Goal: Task Accomplishment & Management: Manage account settings

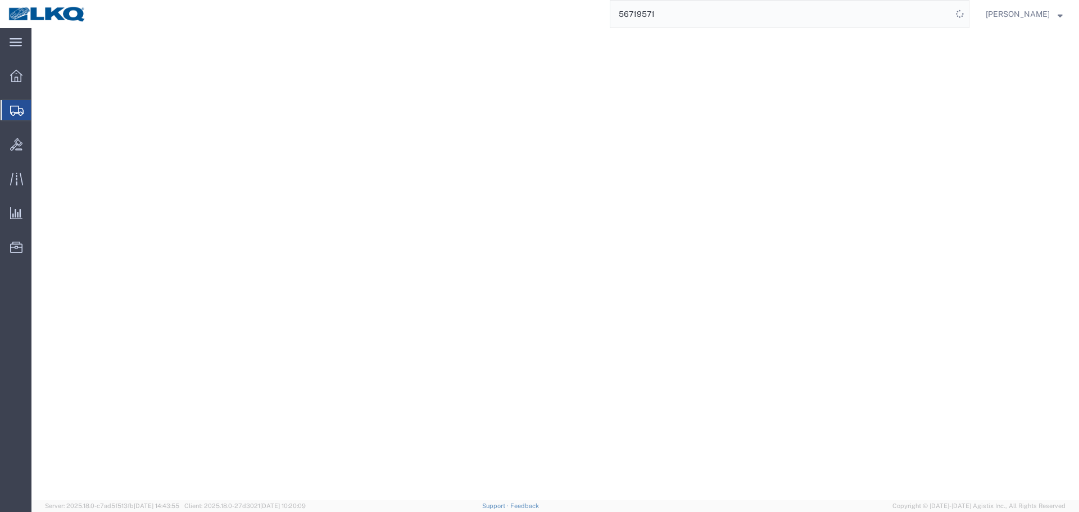
select select
select select "30536"
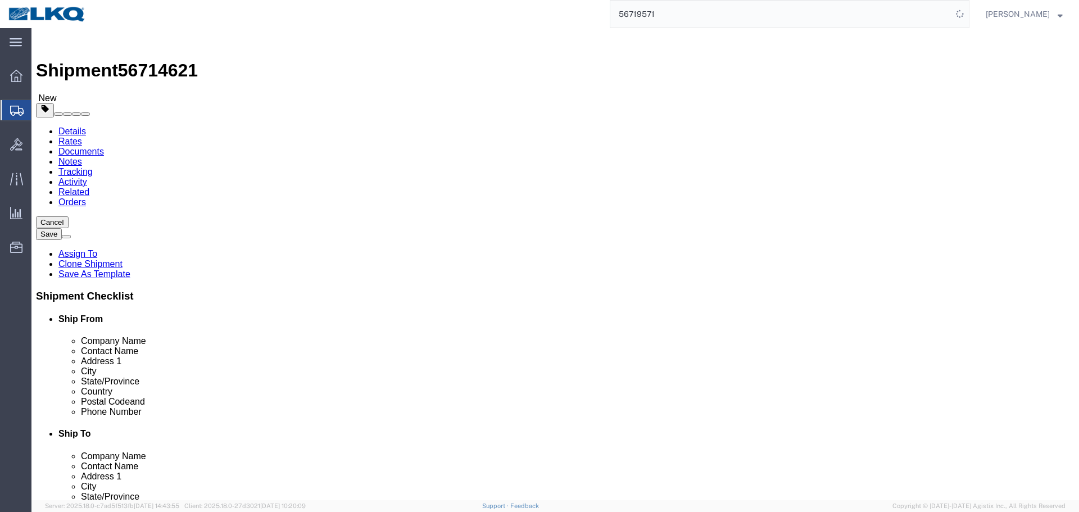
scroll to position [112, 0]
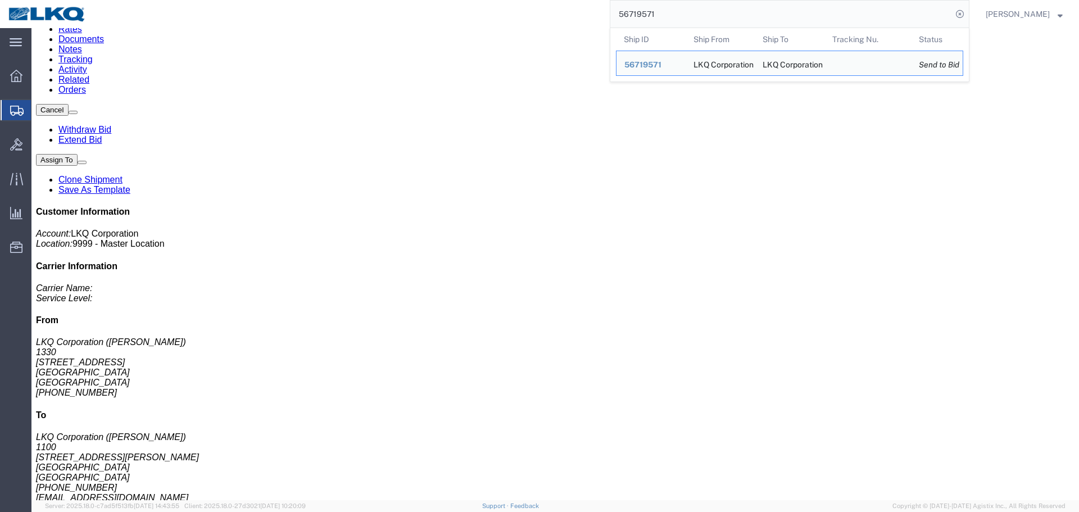
scroll to position [112, 0]
click div "Leg 1 - Truckload Vehicle 1: Standard Dry Van (53 Feet) Number of trucks: 1"
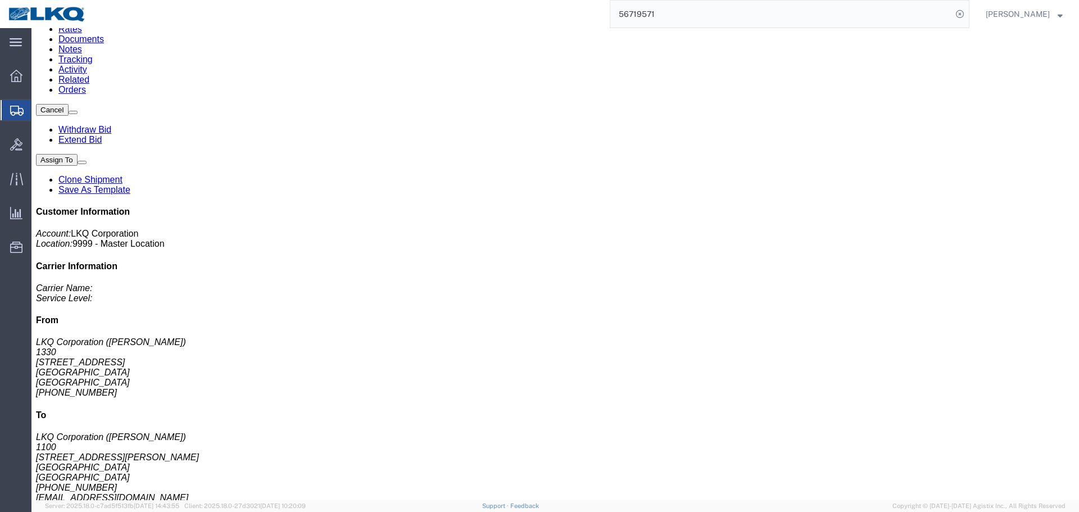
scroll to position [0, 0]
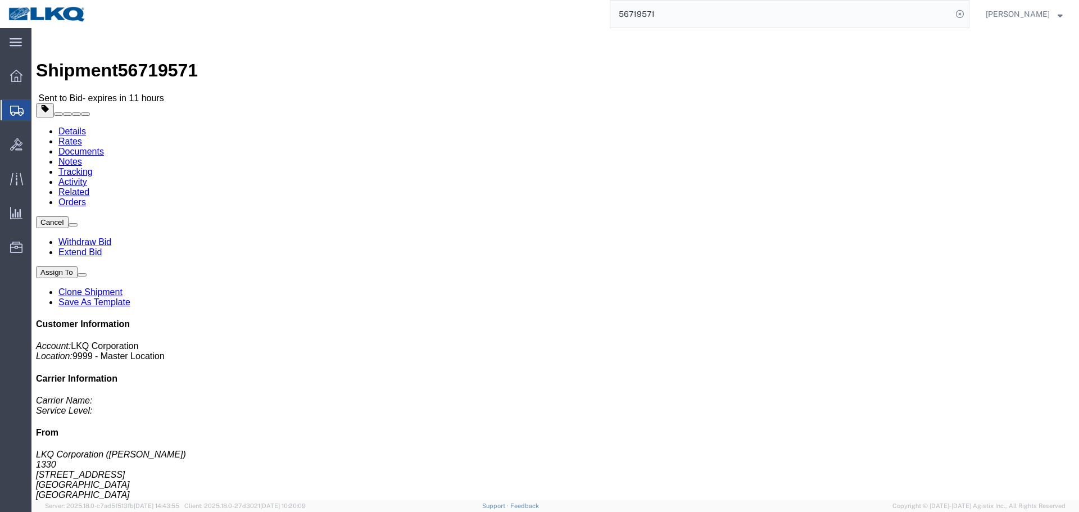
click link "Rates"
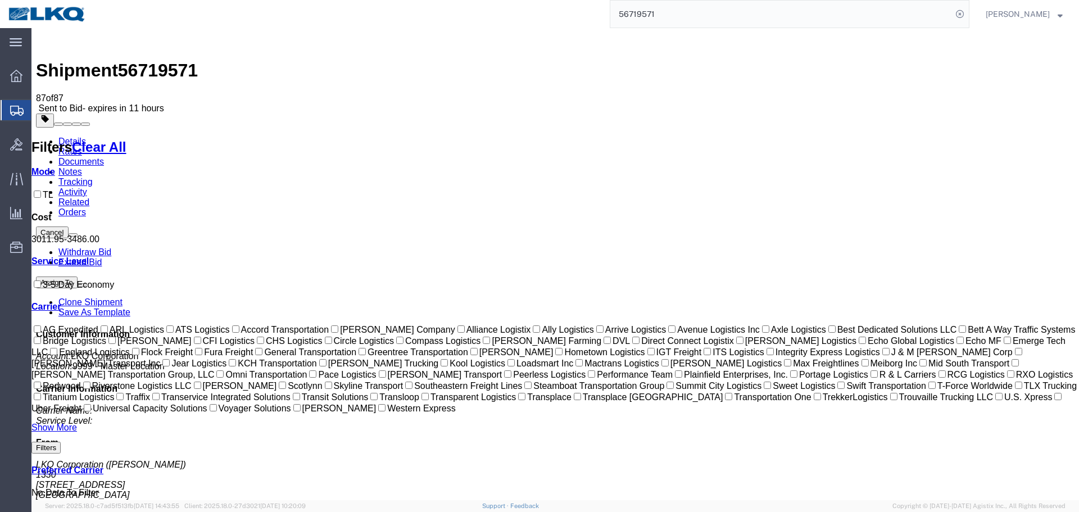
click at [82, 167] on link "Notes" at bounding box center [70, 172] width 24 height 10
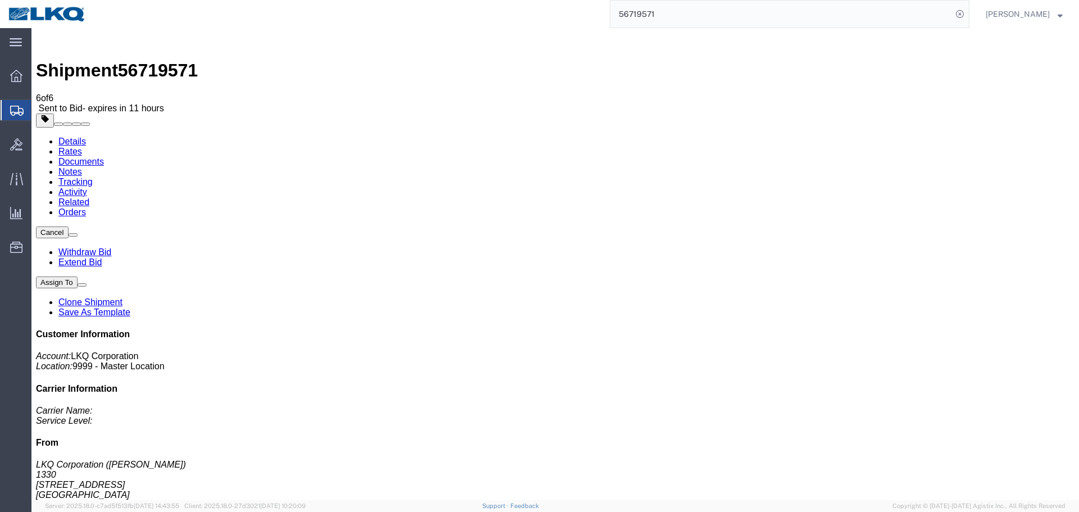
click at [650, 12] on input "56719571" at bounding box center [781, 14] width 342 height 27
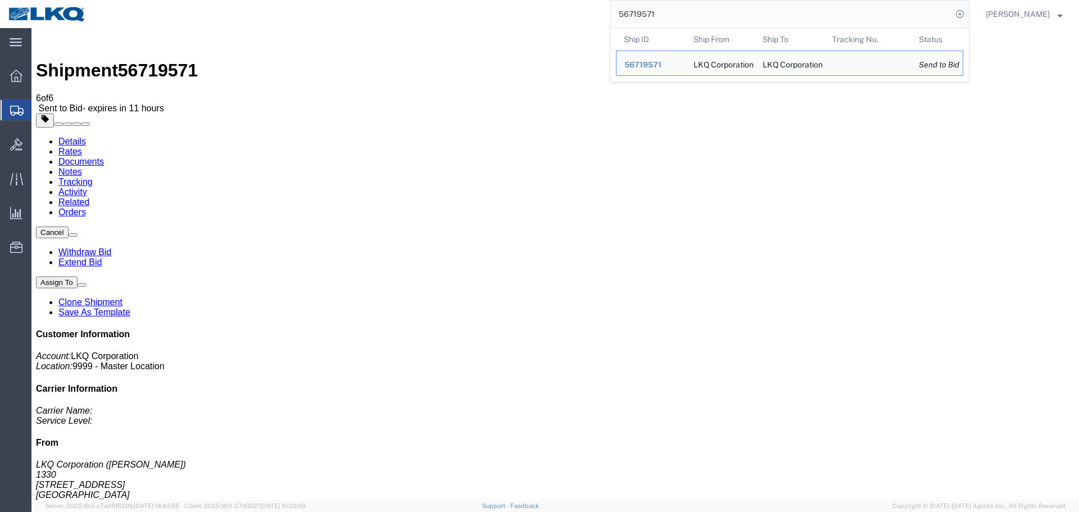
paste input "233"
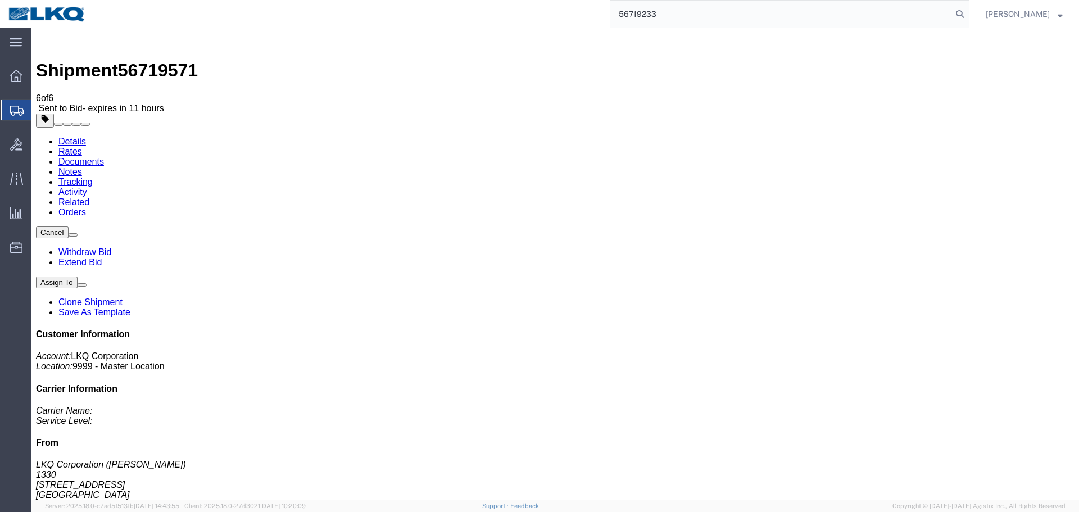
type input "56719233"
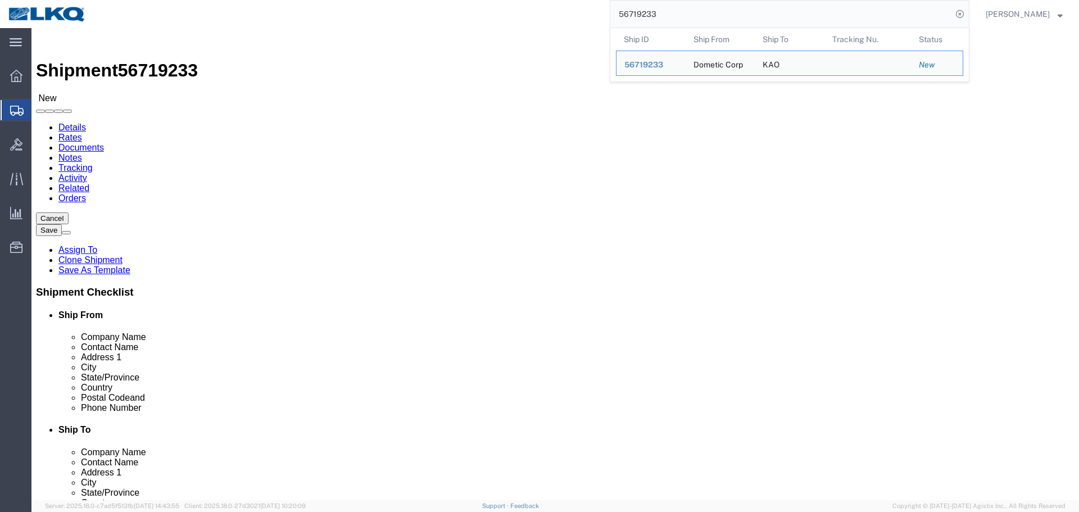
select select "30522"
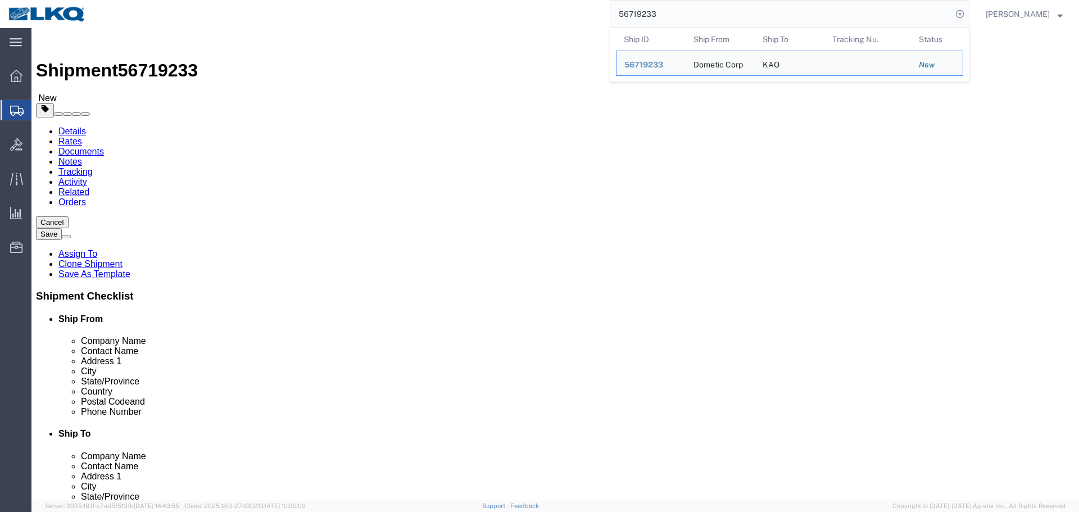
paste input "46611"
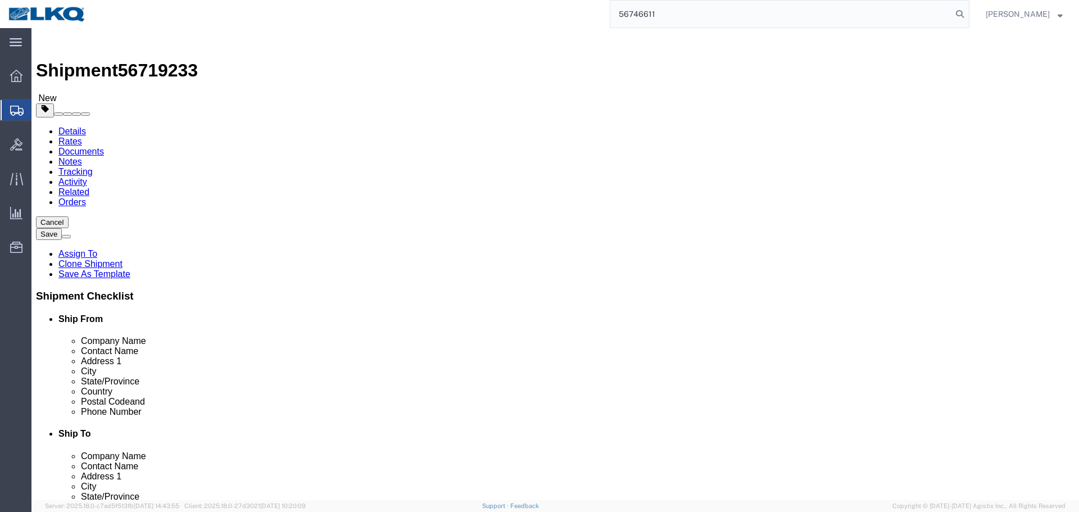
type input "56746611"
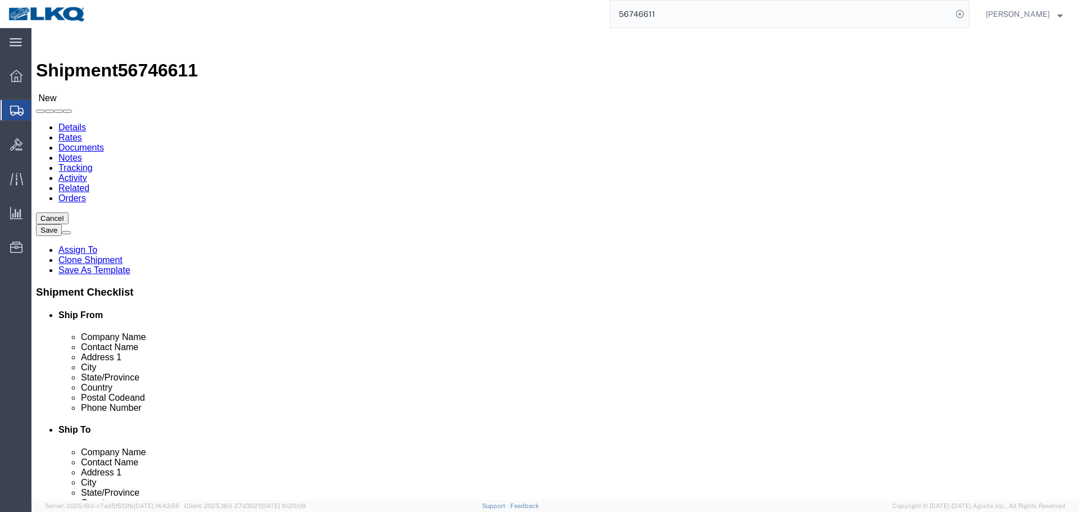
select select "28716"
select select "30704"
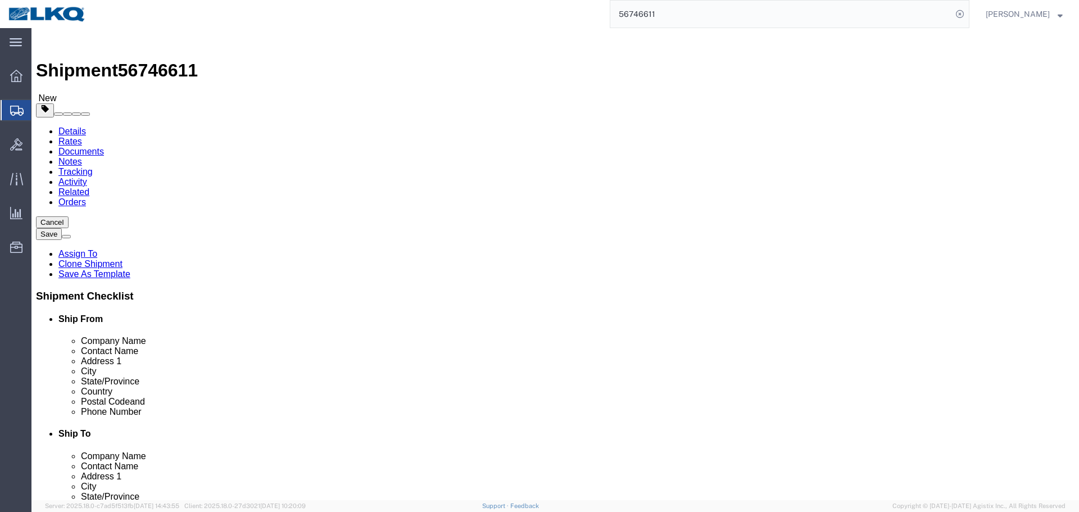
click at [771, 23] on input "56746611" at bounding box center [781, 14] width 342 height 27
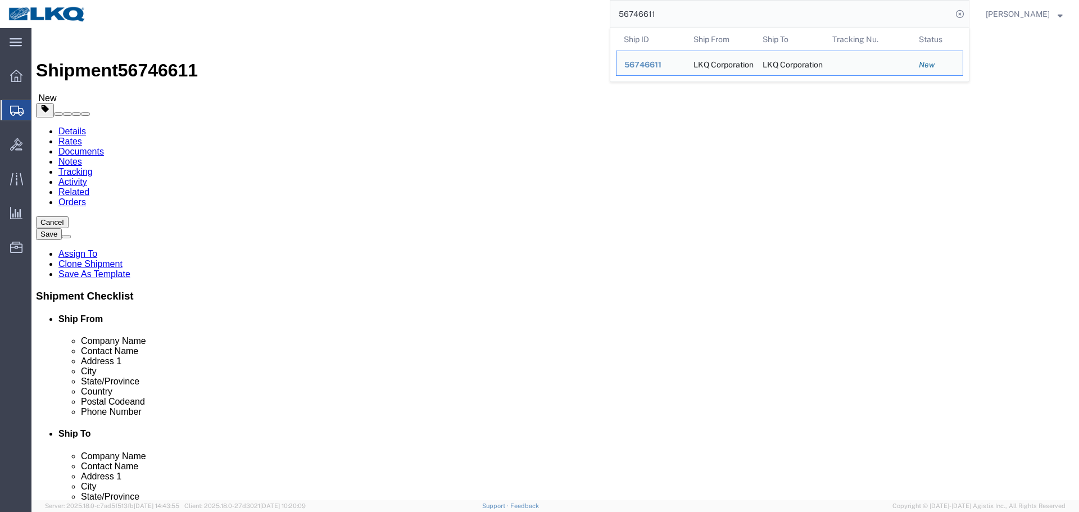
paste input "600958"
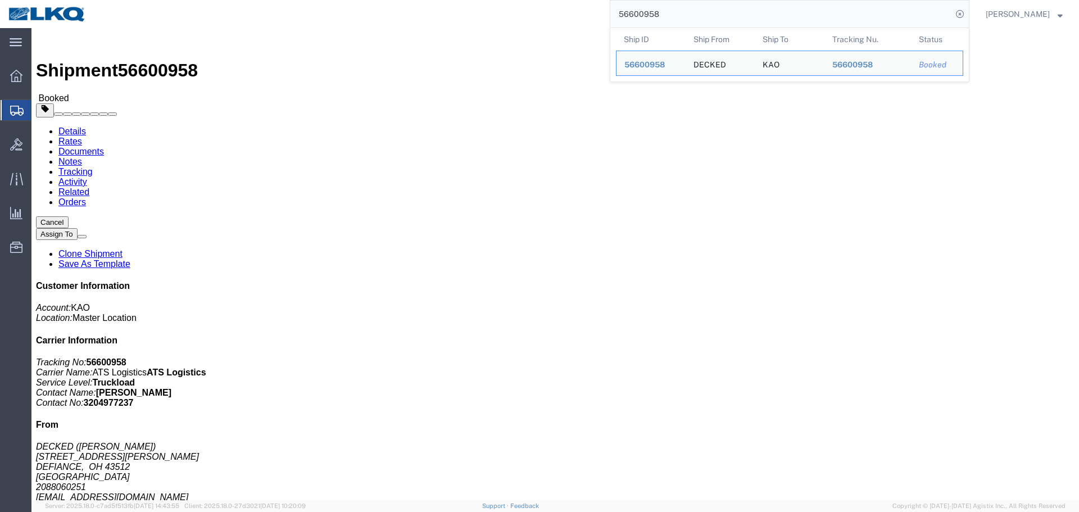
click div "Ship From DECKED (Ashley) 25401 Elliott Rd DEFIANCE, OH 43512 United States 208…"
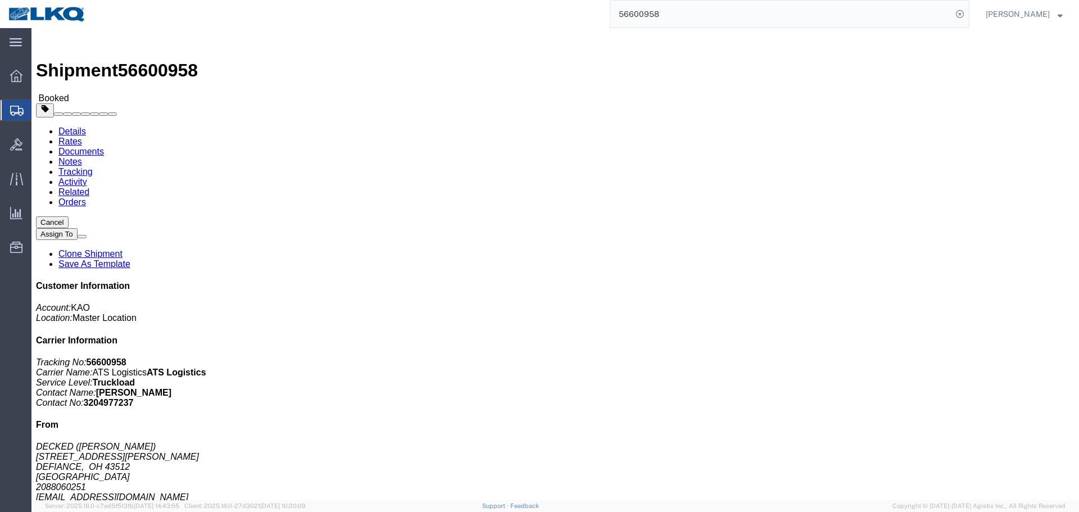
click div "Ship From DECKED (Ashley) 25401 Elliott Rd DEFIANCE, OH 43512 United States 208…"
click address "DECKED (Ashley) 25401 Elliott Rd DEFIANCE, OH 43512 United States 2088060251 ke…"
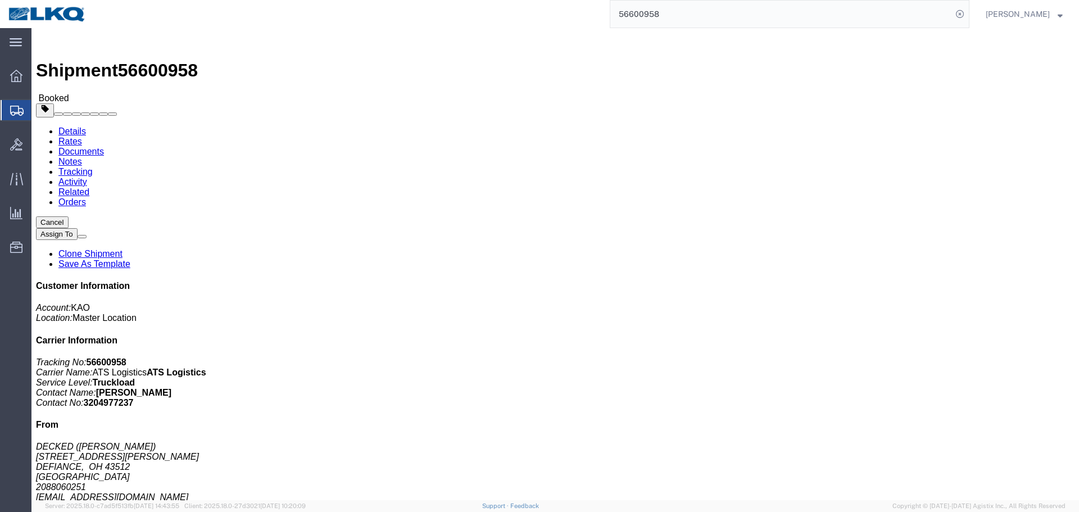
copy div "keystone@decked.com"
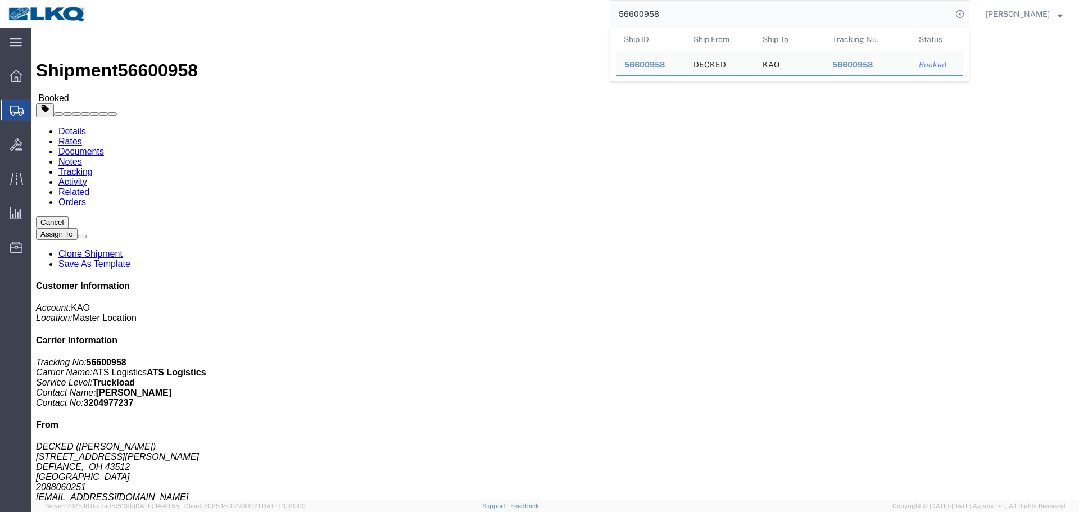
click at [686, 12] on input "56600958" at bounding box center [781, 14] width 342 height 27
paste input "71522"
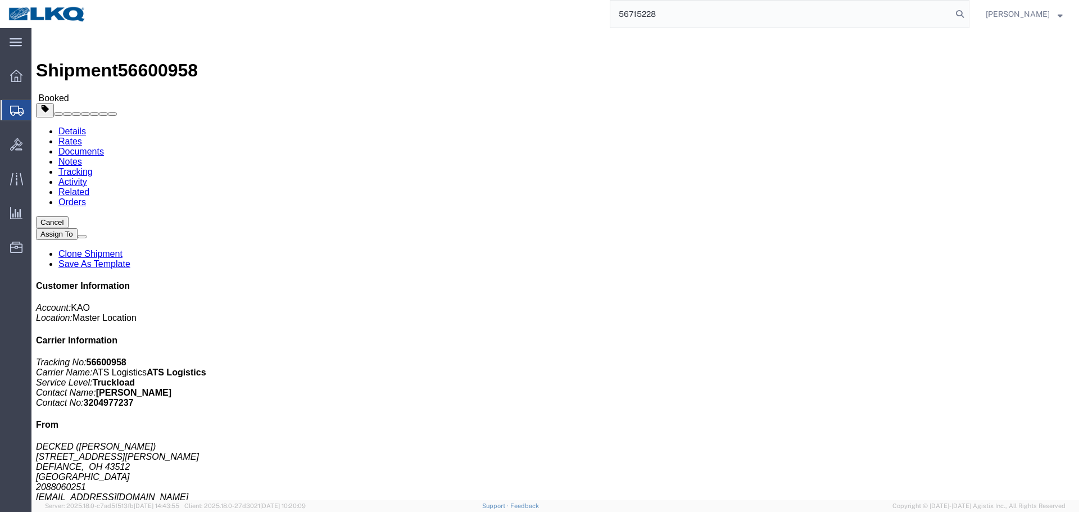
type input "56715228"
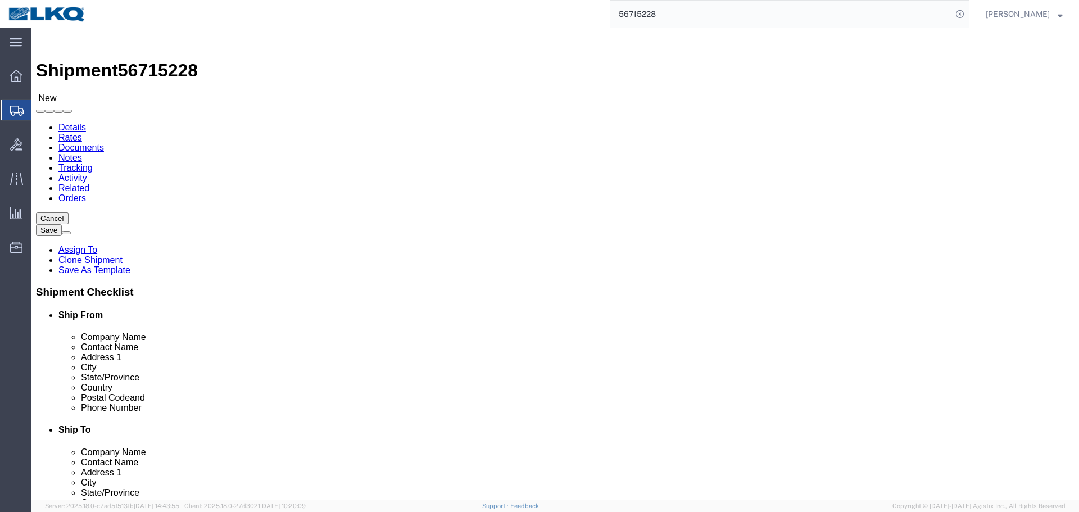
scroll to position [549, 0]
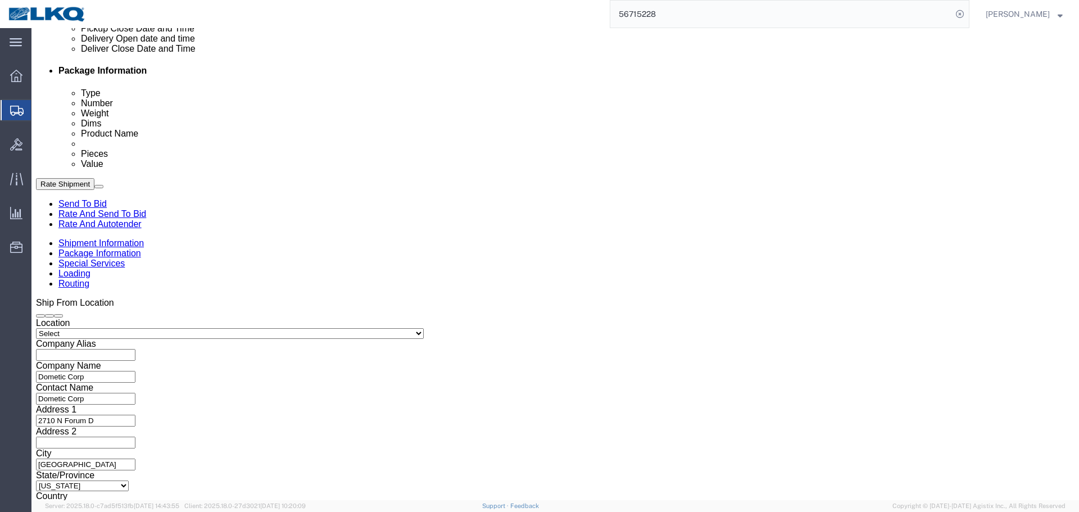
select select "30605"
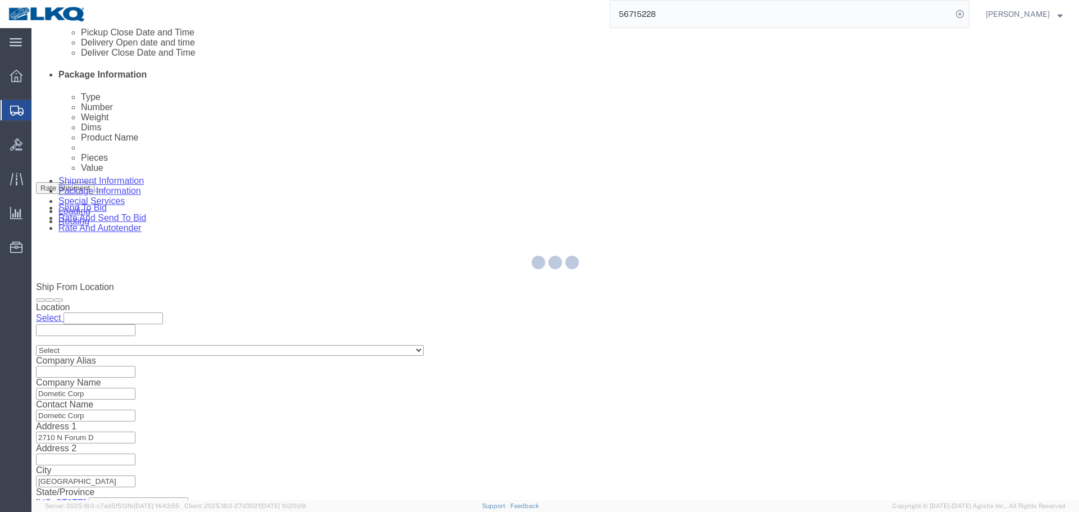
scroll to position [672, 0]
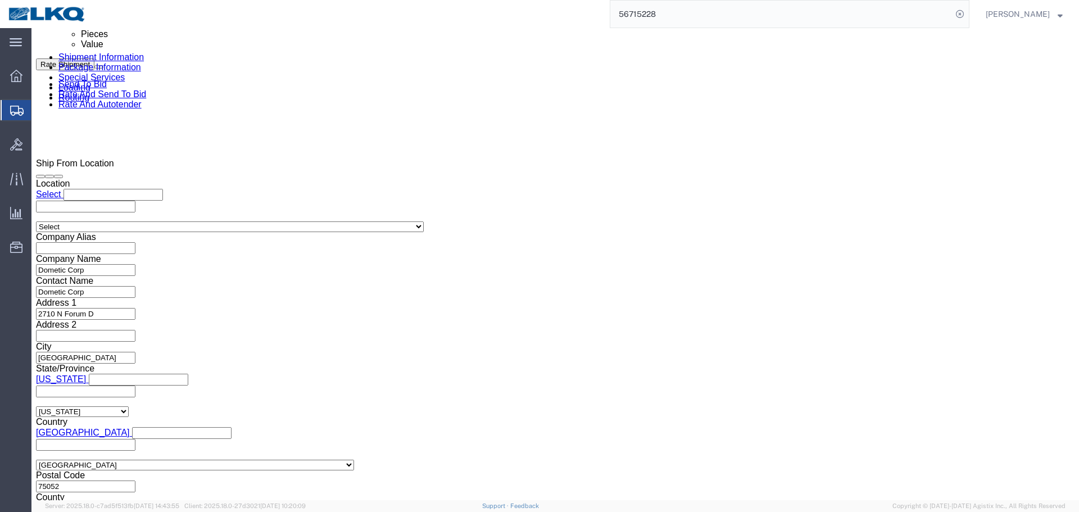
click input "4370192/"
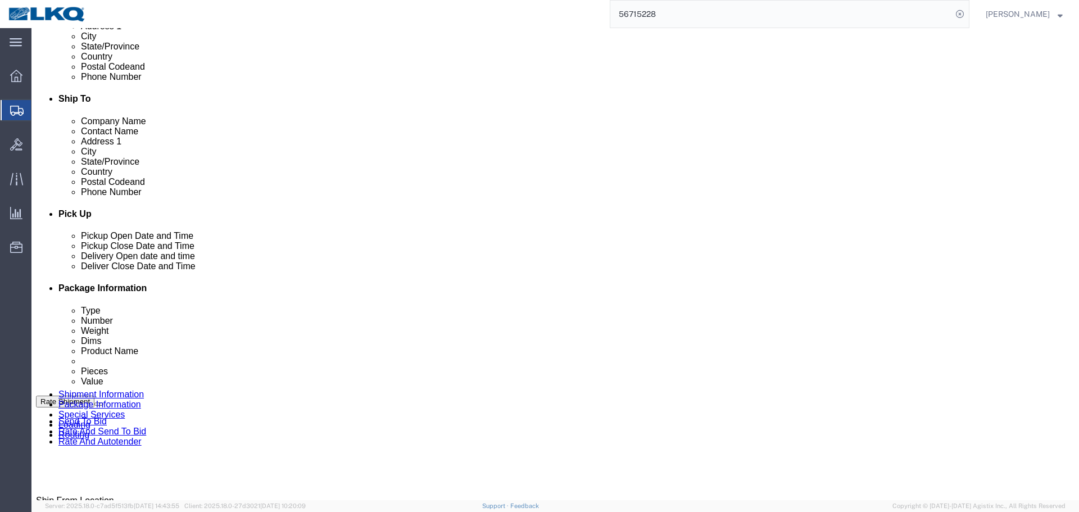
type input "4370192"
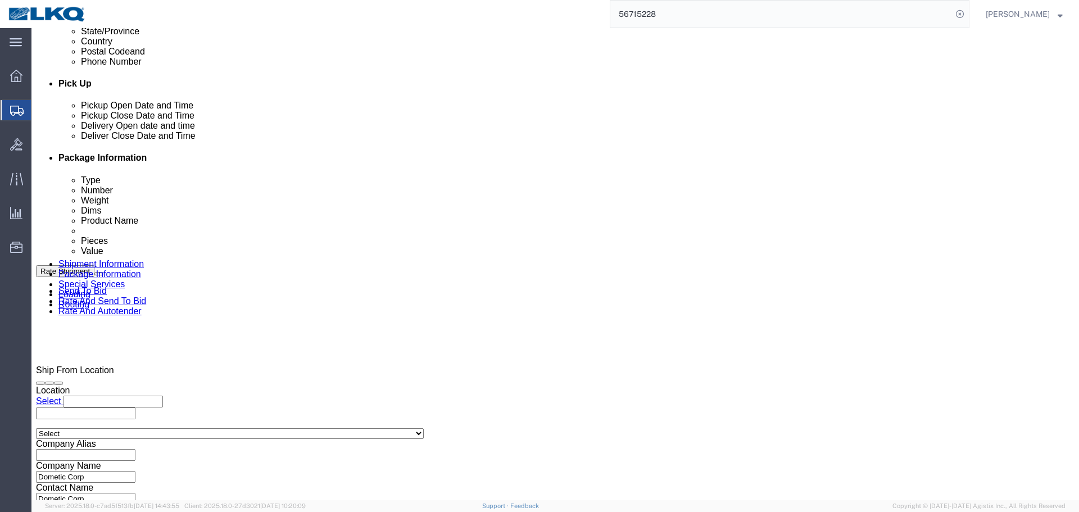
scroll to position [560, 0]
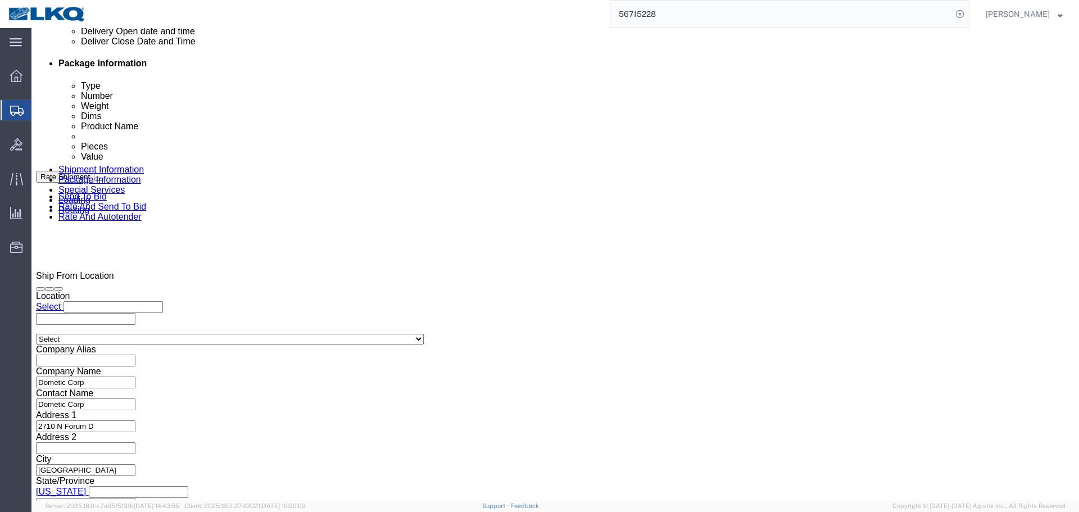
click input "x"
paste input "487252"
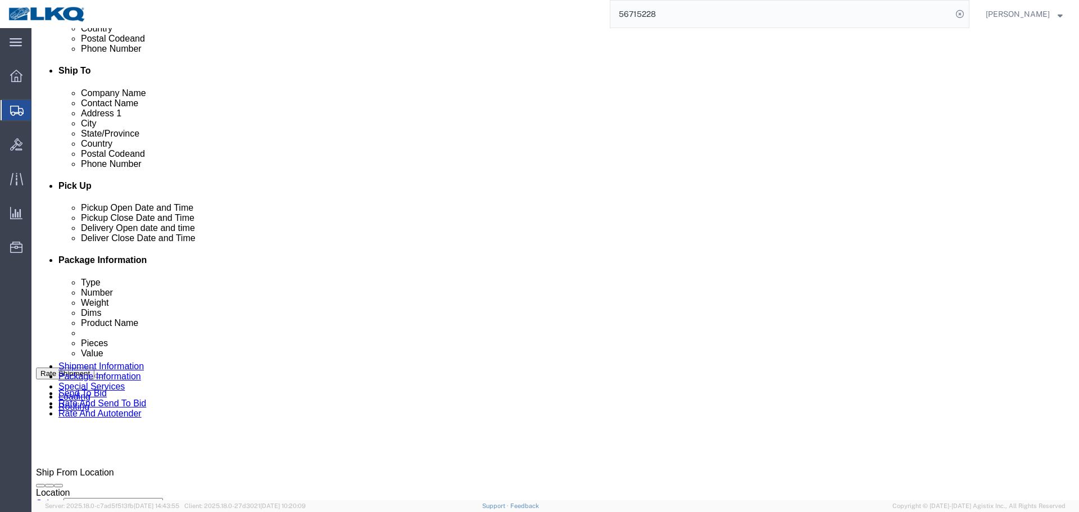
scroll to position [279, 0]
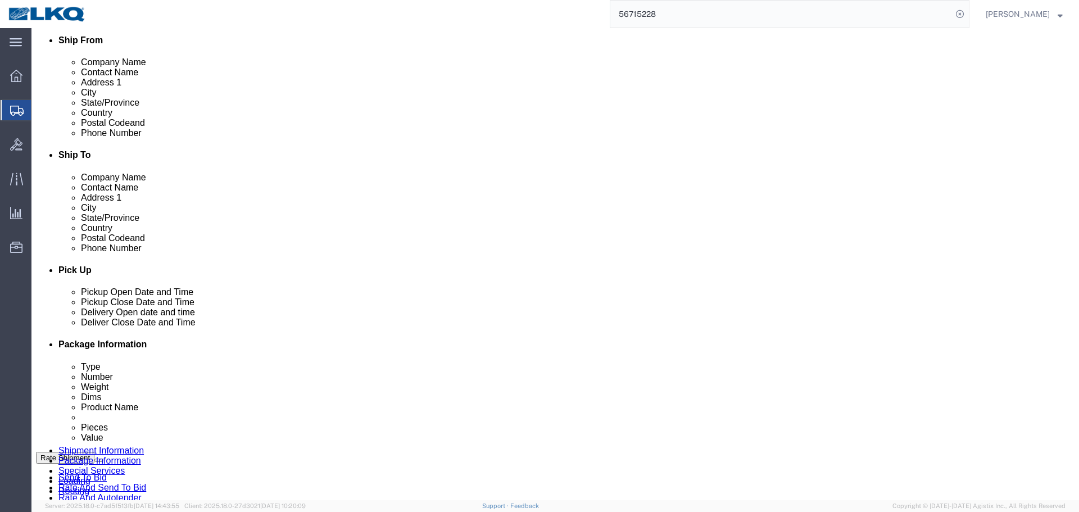
type input "487252"
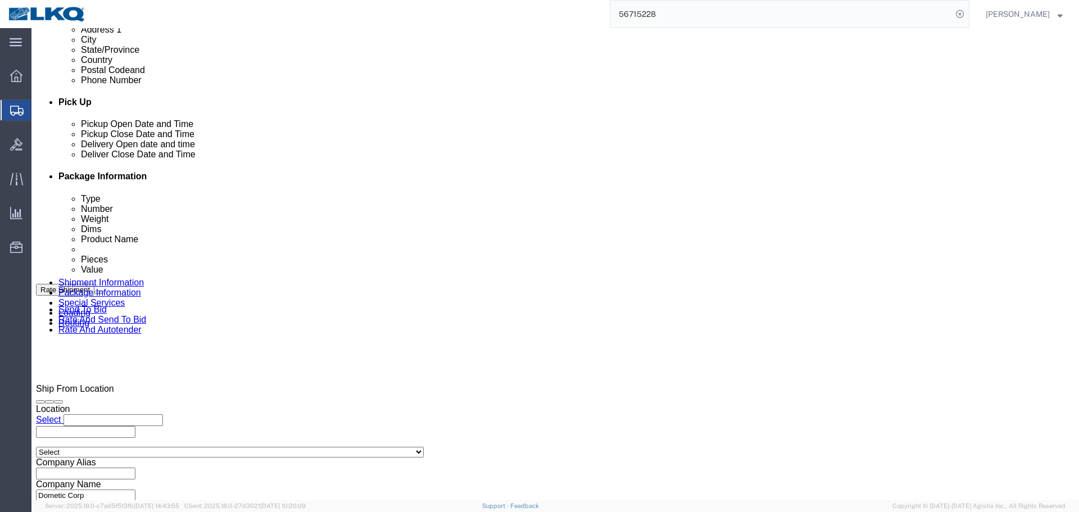
scroll to position [447, 0]
click div "Pickup Date: Pickup Start Date Pickup Start Time Pickup Open Date and Time Sep …"
click div
click div "Pickup Date and Time"
click span "56715228"
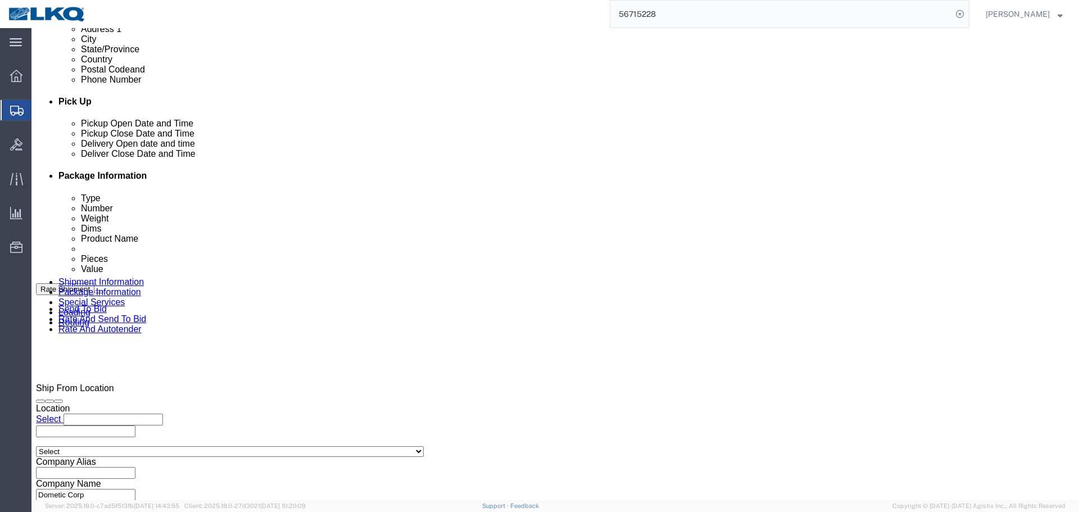
click span "56715228"
copy span "56715228"
click input "487252"
click div
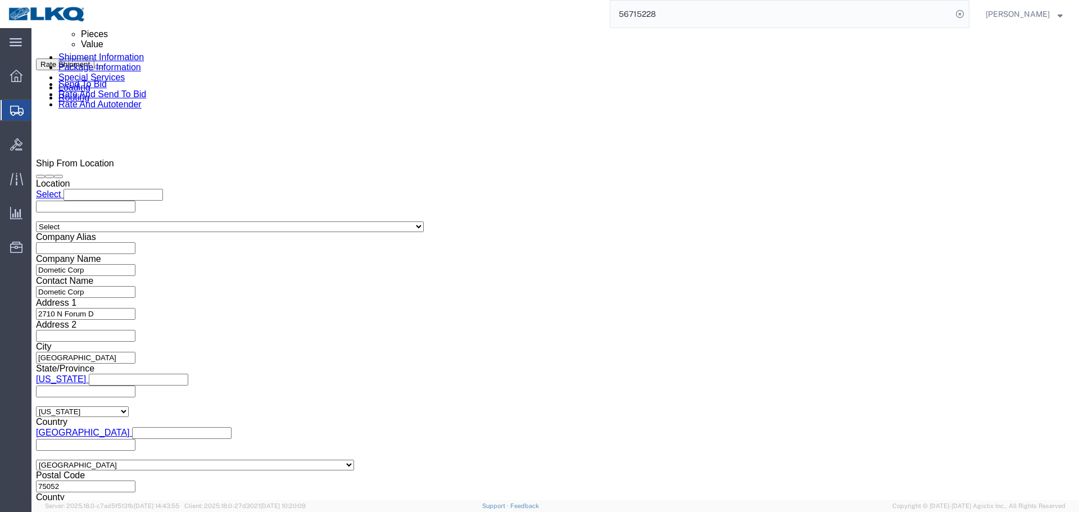
click input "5:00 PM"
type input "7:30 AM"
click button "Apply"
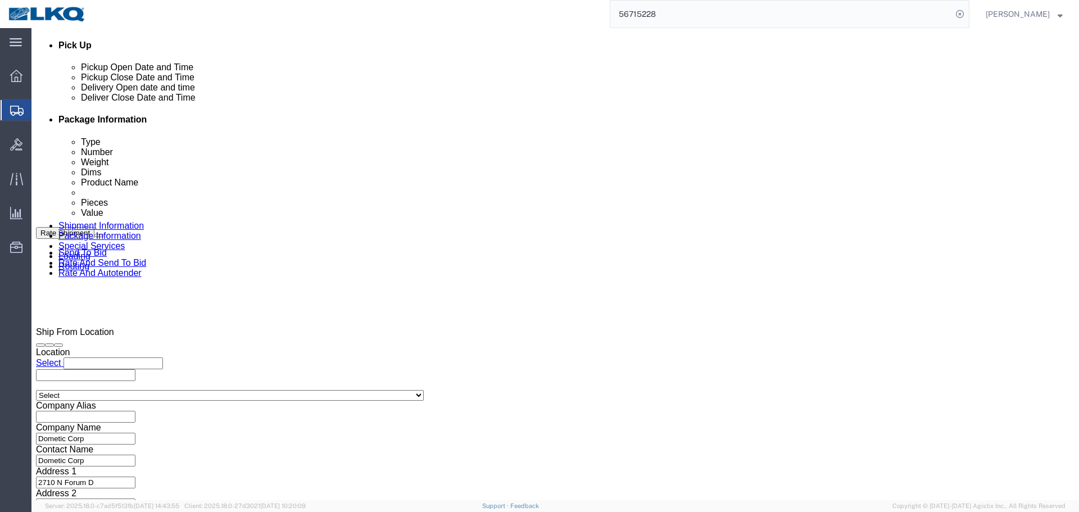
click div
click input "8:30 AM"
type input "7:31 AM"
click button "Apply"
click div "[DATE] 6:00 AM"
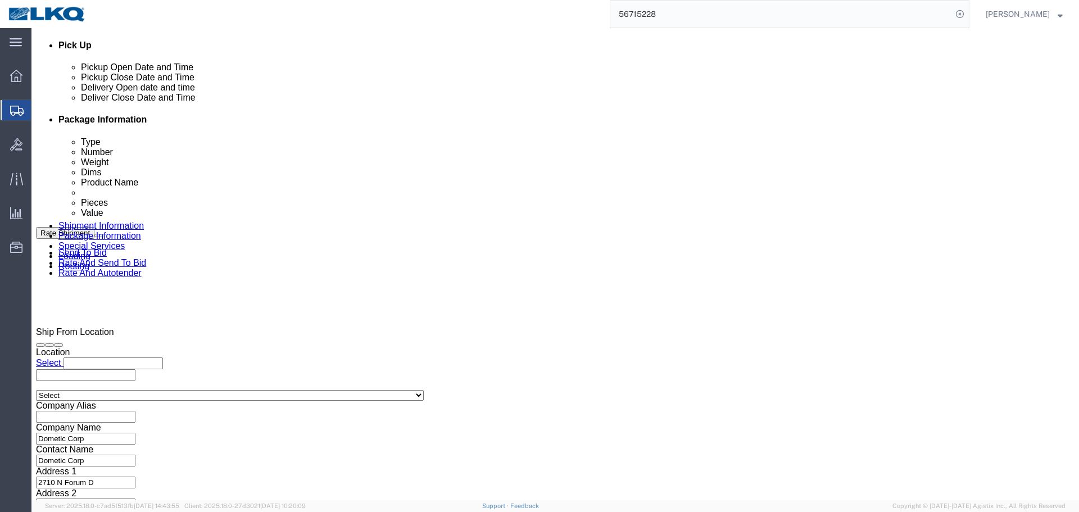
click div "Pickup Date: Pickup Start Date Pickup Start Time Pickup Open Date and Time Sep …"
click div "[DATE] 4:00 PM"
click input "4:00 PM"
type input "11"
type input "11:00 AM"
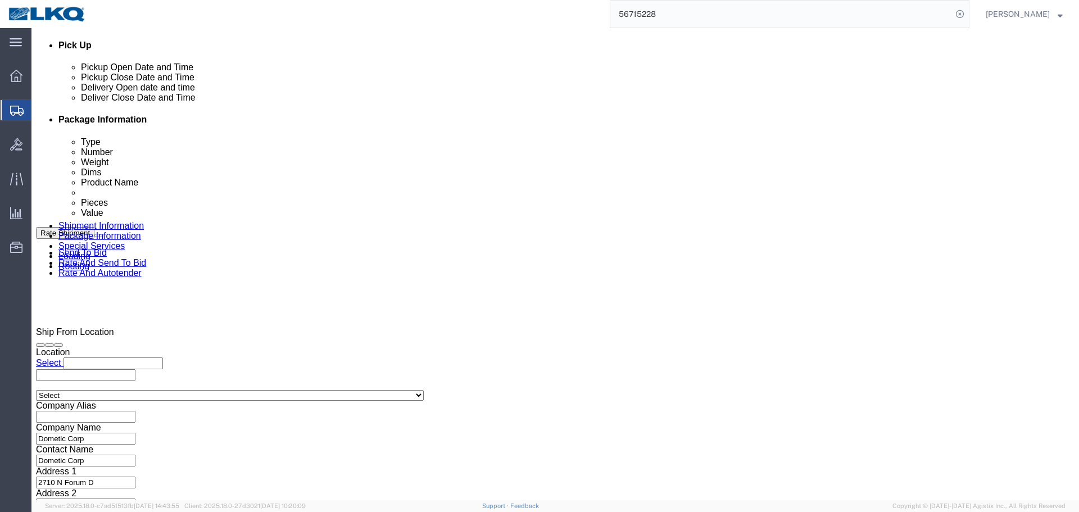
click button "Apply"
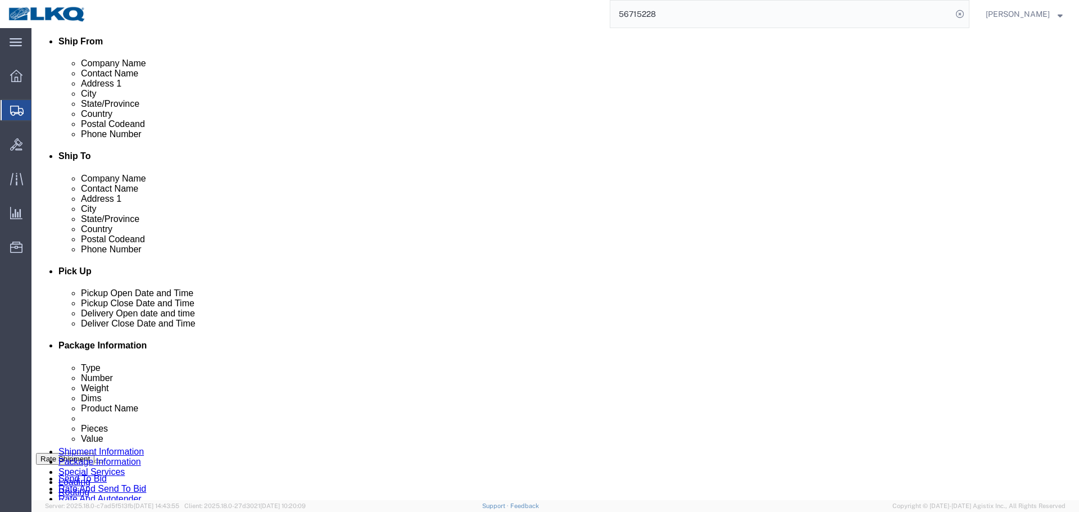
scroll to position [56, 0]
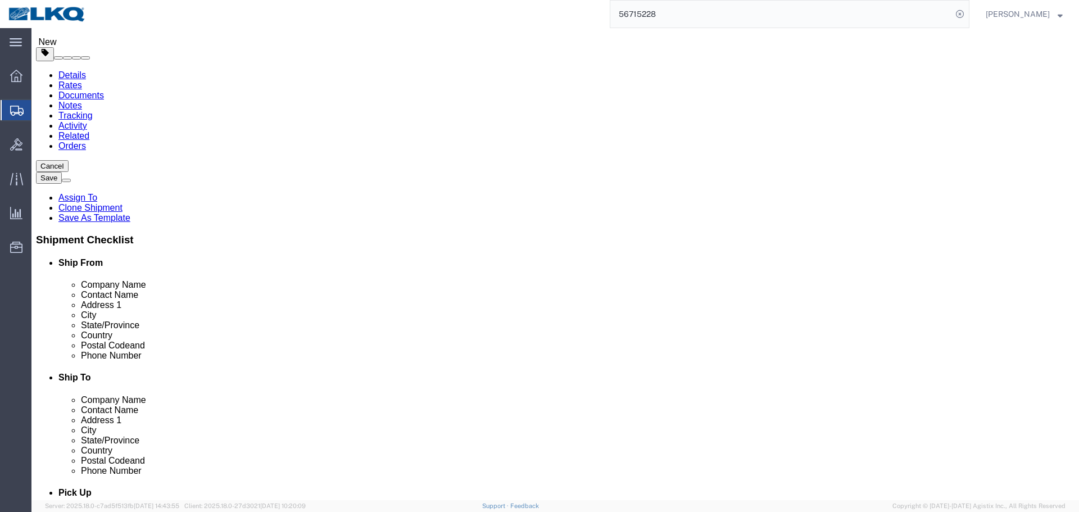
click input "[PERSON_NAME][EMAIL_ADDRESS][DOMAIN_NAME]"
click button "Save"
type button "Save"
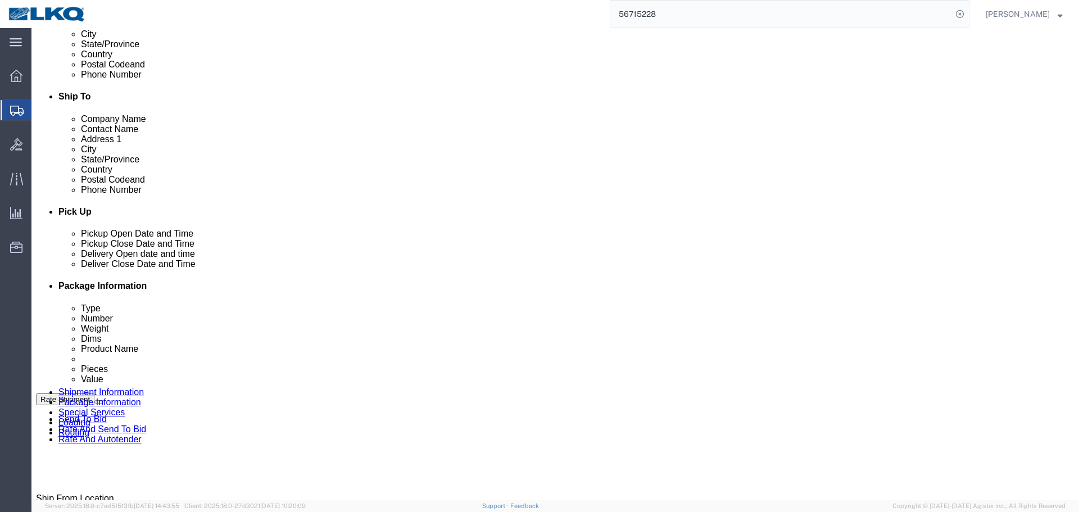
click div
click at [687, 20] on input "56715228" at bounding box center [781, 14] width 342 height 27
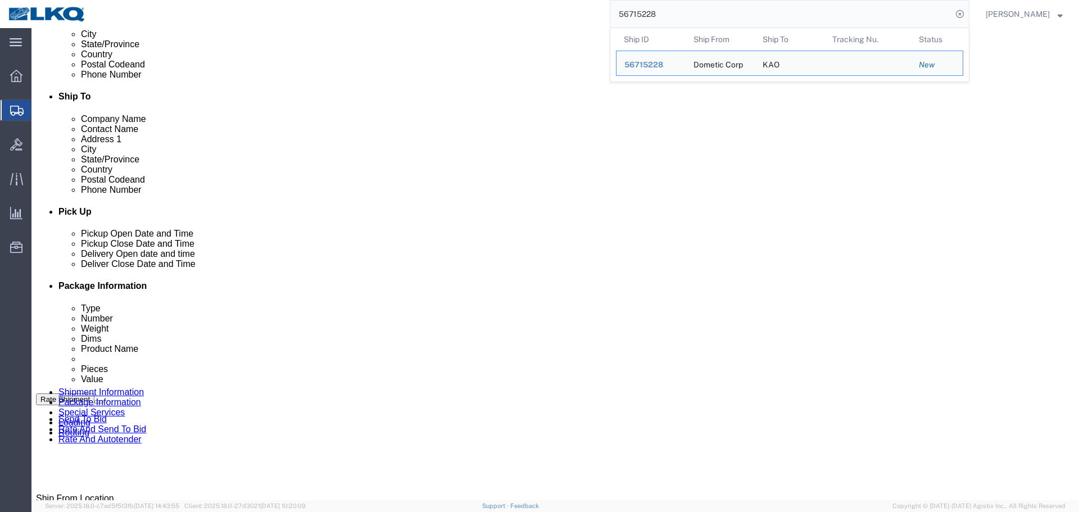
paste input "6005"
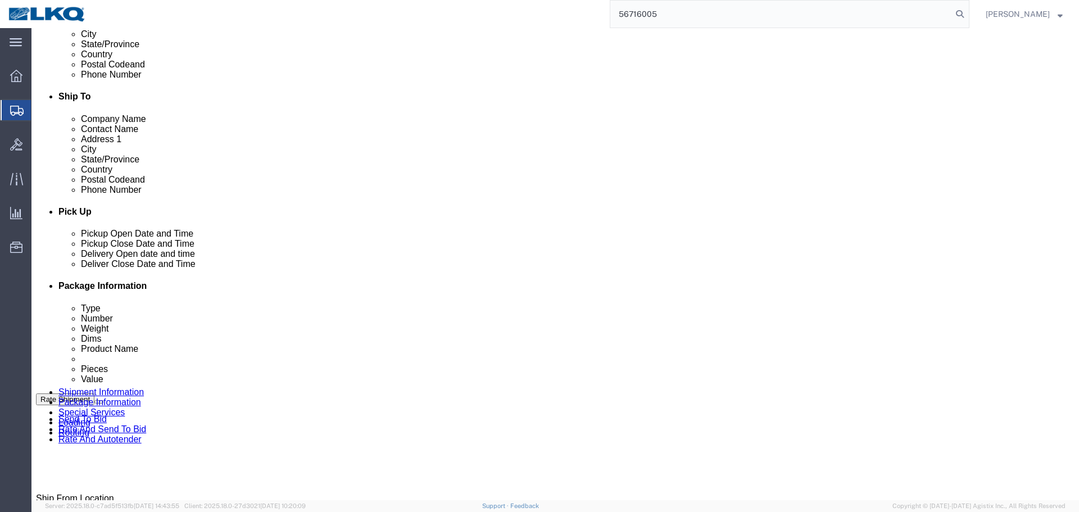
type input "56716005"
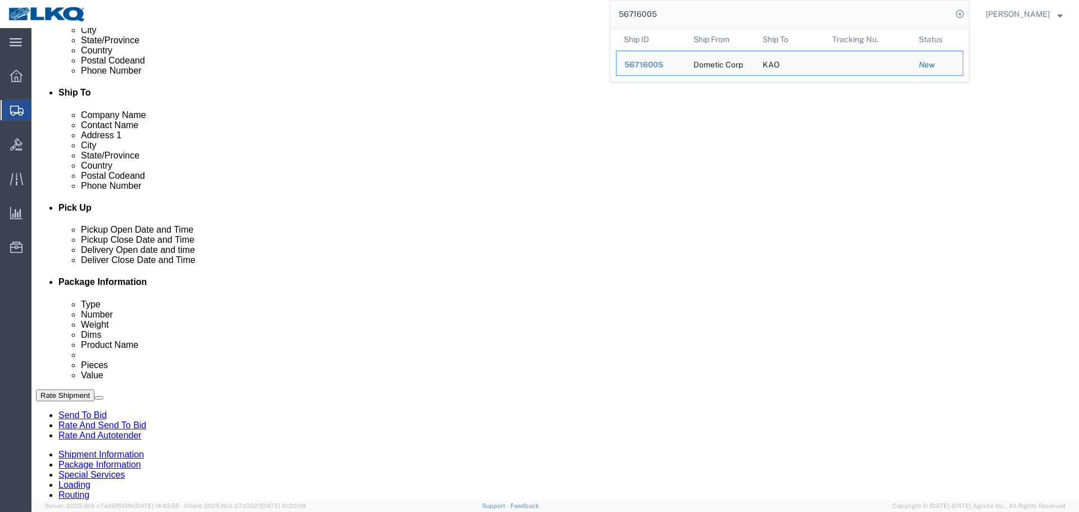
click div
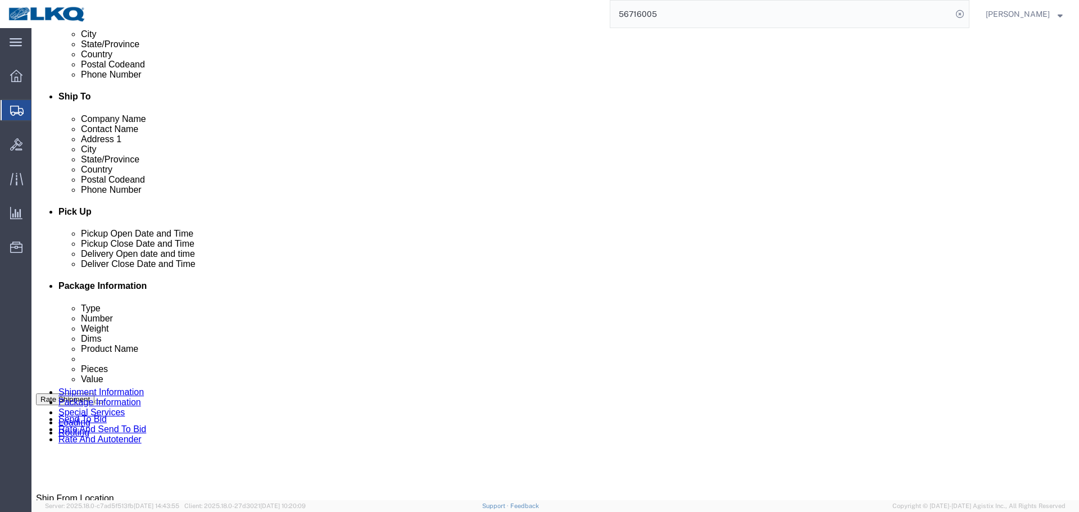
select select "65991"
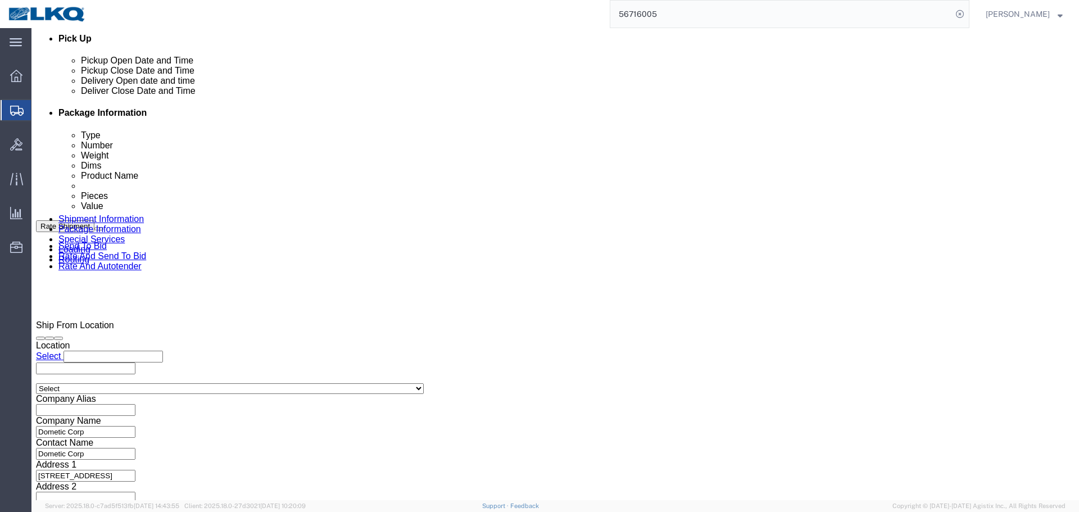
scroll to position [504, 0]
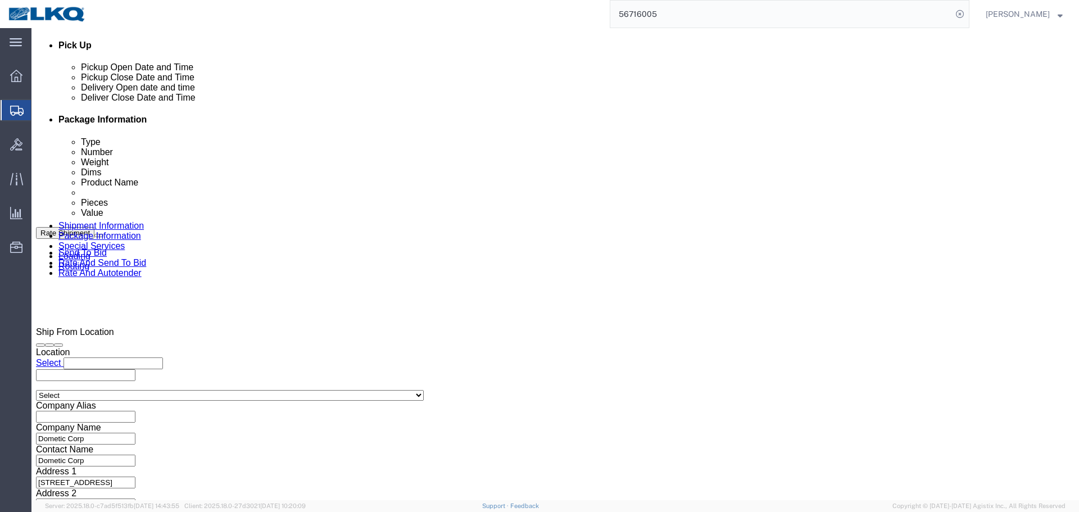
click input "x"
paste input "457259"
type input "457259"
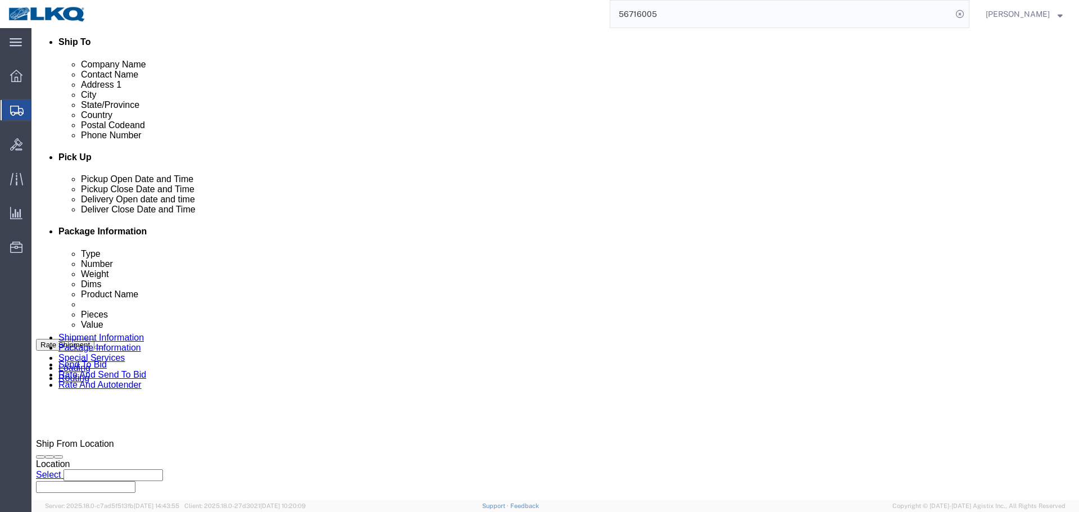
scroll to position [391, 0]
click div "Pickup Date and Time"
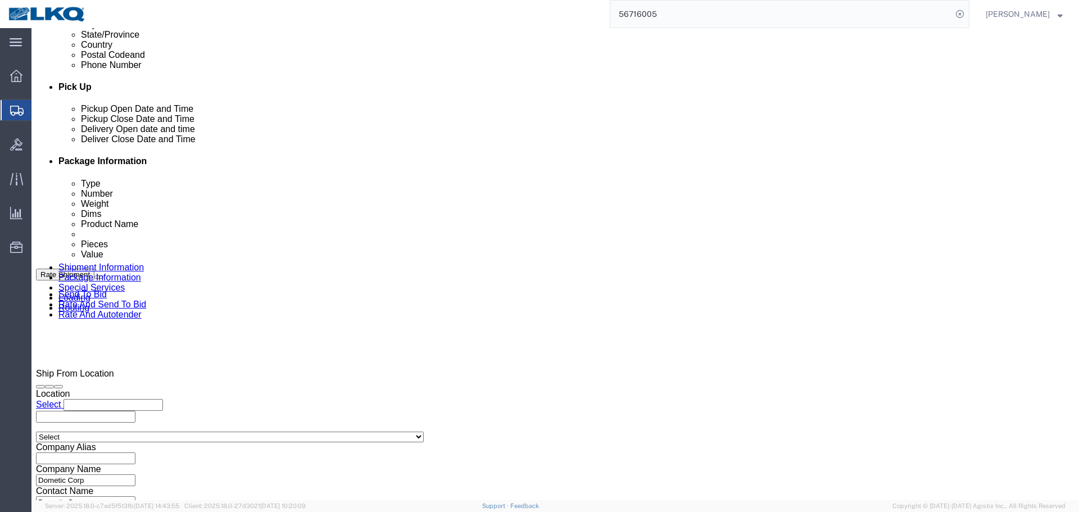
scroll to position [616, 0]
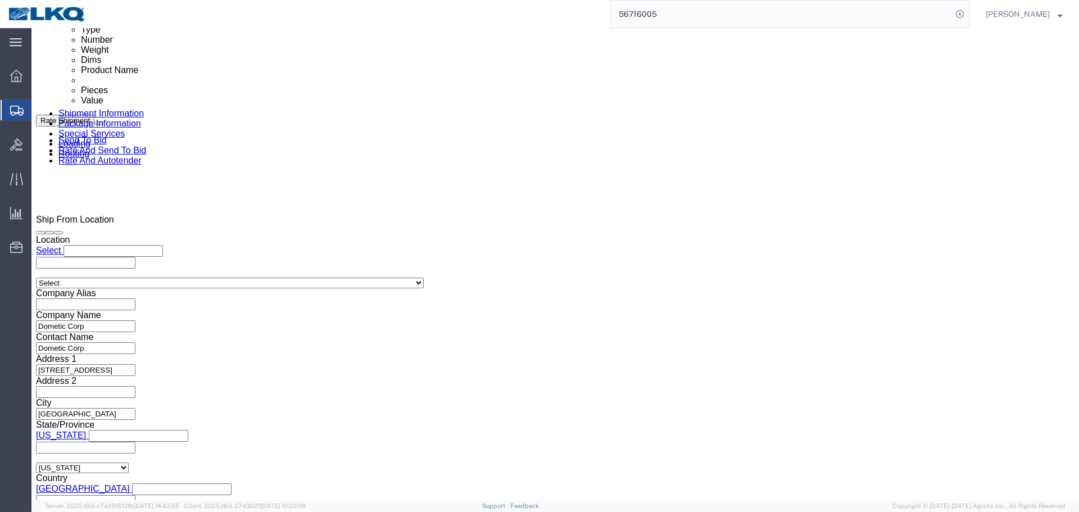
click div
click input "5:30 PM"
type input "6:30 AM"
click button "Apply"
click div
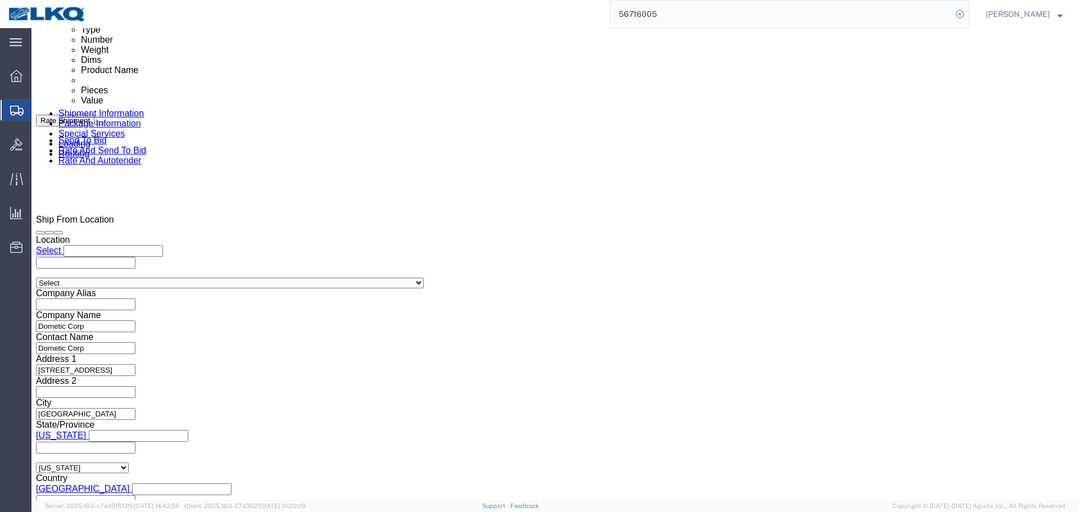
click input "7:30 AM"
type input "0631"
type input "6:31 AM"
click button "Apply"
click button "Save"
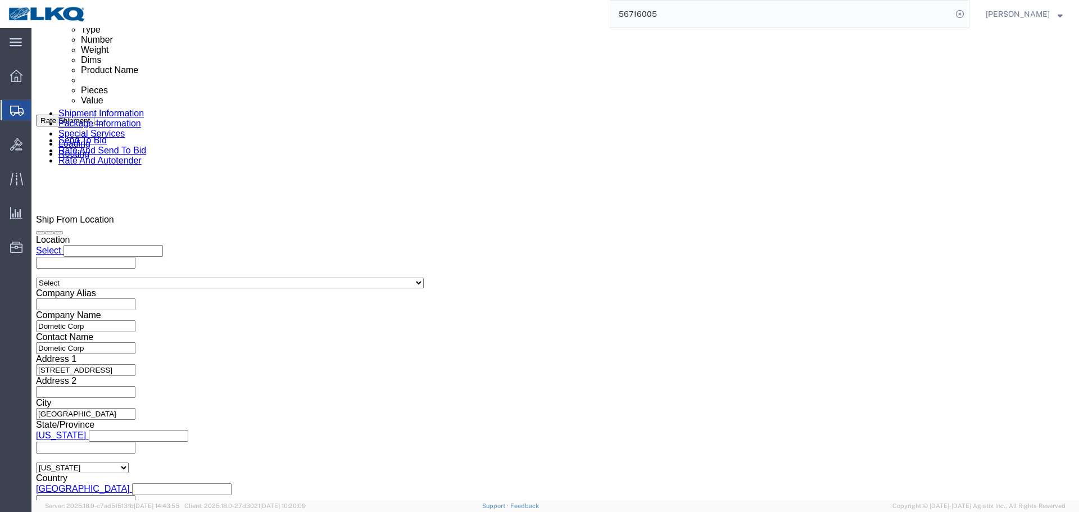
type button "Save"
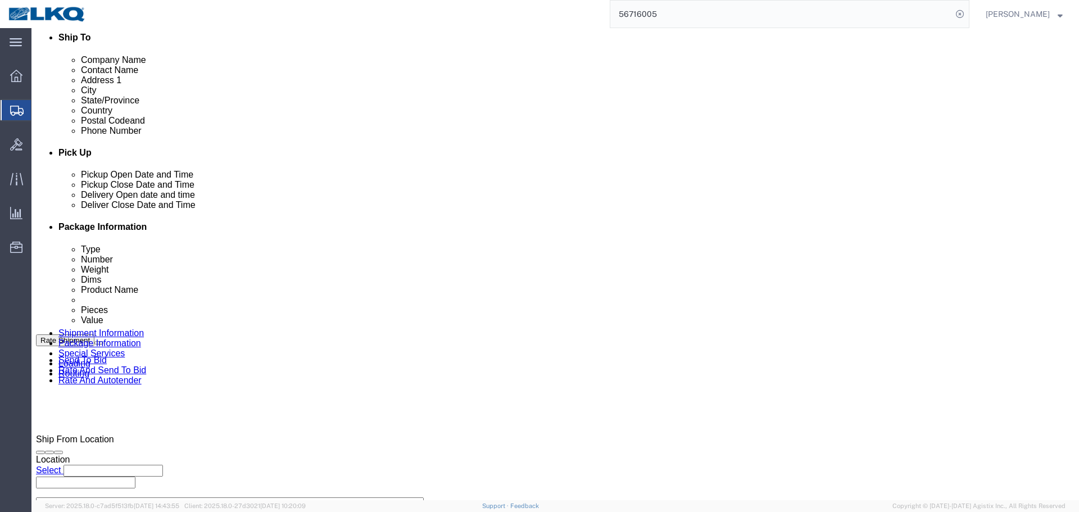
scroll to position [223, 0]
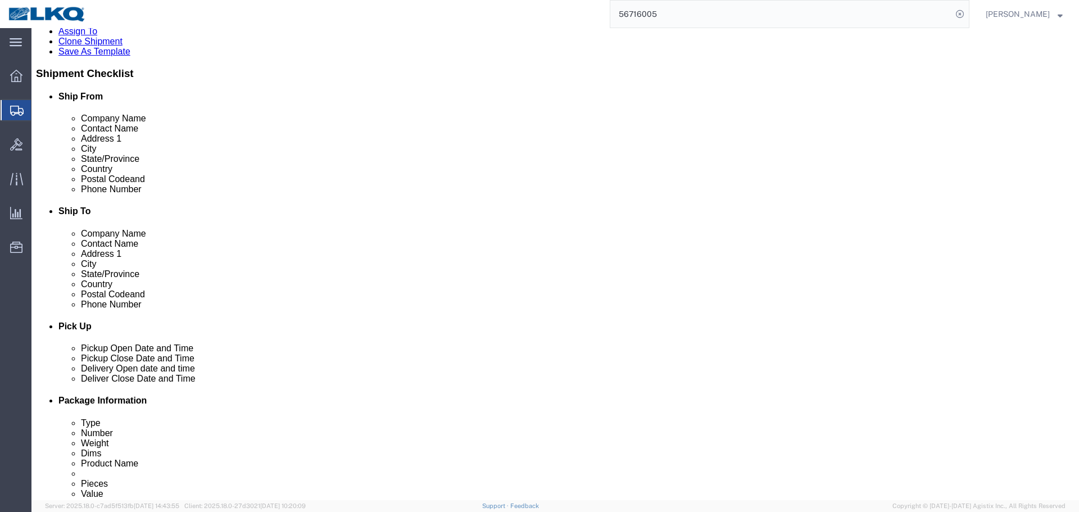
click input "[PERSON_NAME][EMAIL_ADDRESS][DOMAIN_NAME]"
click button "Save"
click at [712, 10] on input "56716005" at bounding box center [781, 14] width 342 height 27
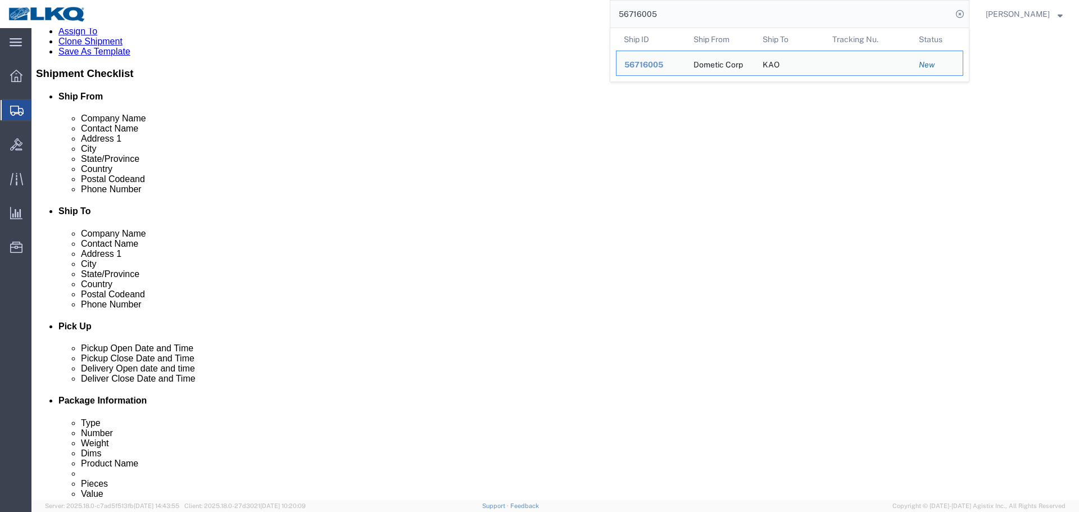
paste input "7465"
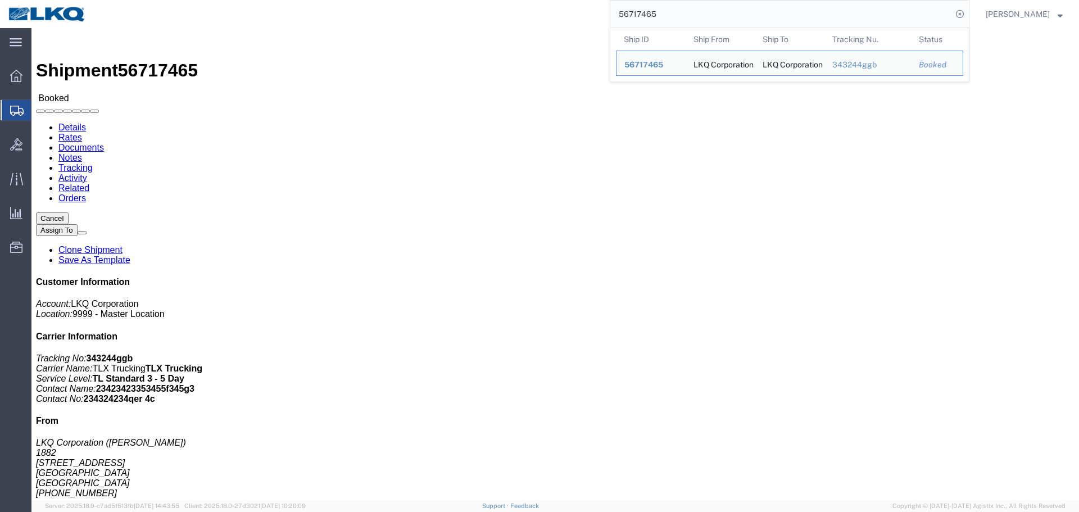
click div
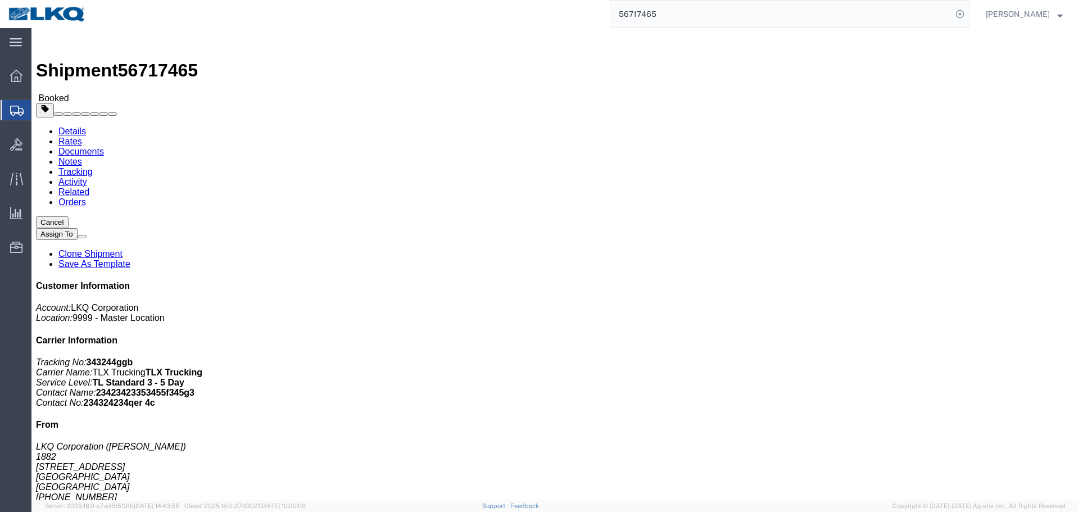
click div "Leg 1 - Truckload Vehicle 1: Standard Dry Van (53 Feet) Number of trucks: 1"
drag, startPoint x: 281, startPoint y: 121, endPoint x: 331, endPoint y: 142, distance: 54.2
click address "LKQ Corporation (John Charles Guillory) 1891 2020 E. Bakerview Road Bellingham,…"
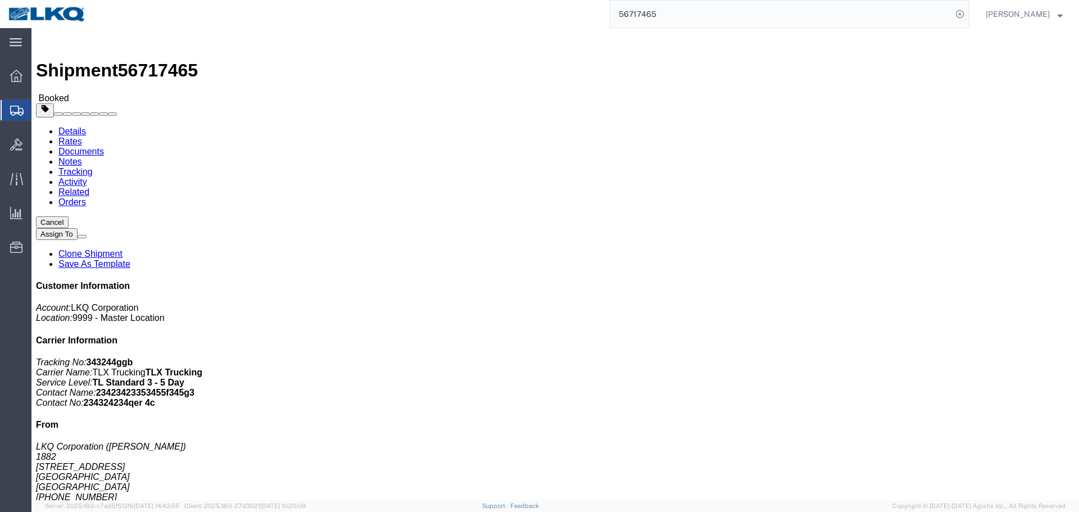
click address "LKQ Corporation (John Charles Guillory) 1891 2020 E. Bakerview Road Bellingham,…"
copy div "jjguillory@lkqcorp.com"
click span "56717465"
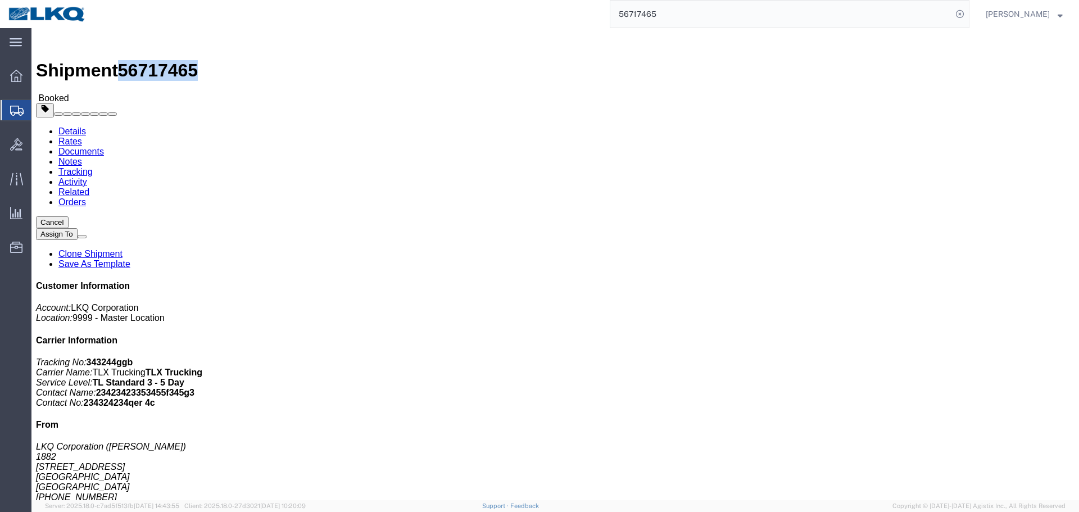
copy span "56717465"
click at [691, 22] on input "56717465" at bounding box center [781, 14] width 342 height 27
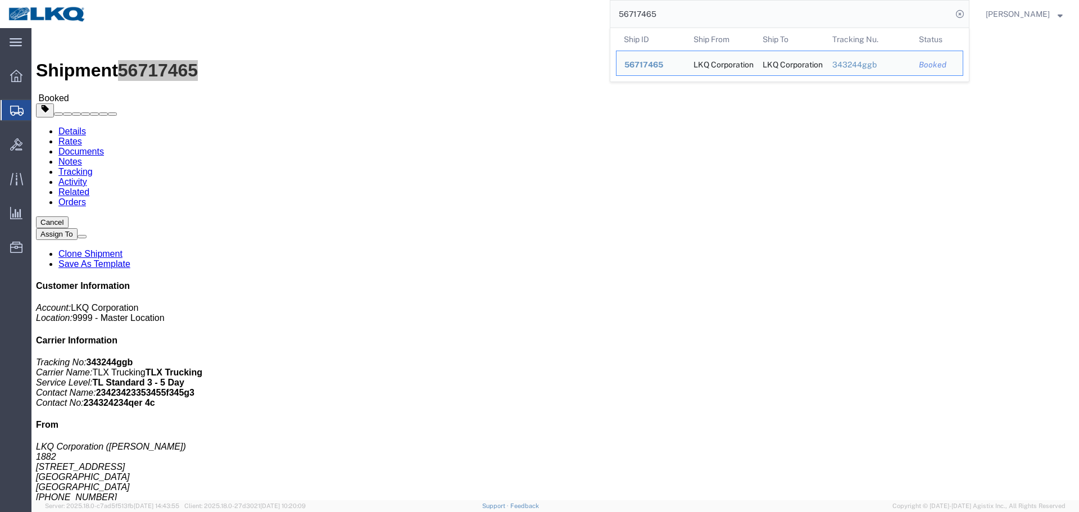
paste input "31310"
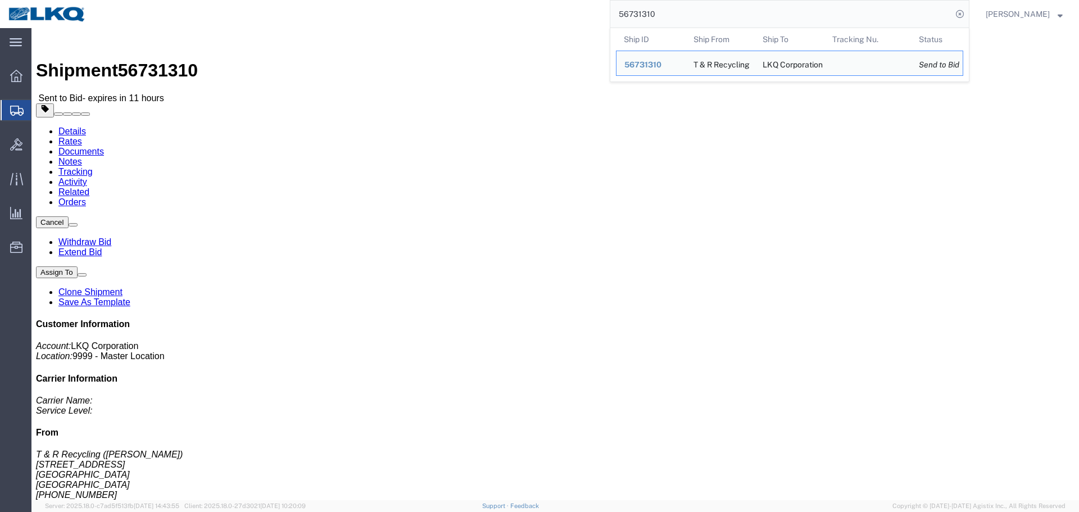
click at [708, 16] on input "56731310" at bounding box center [781, 14] width 342 height 27
paste input "43433"
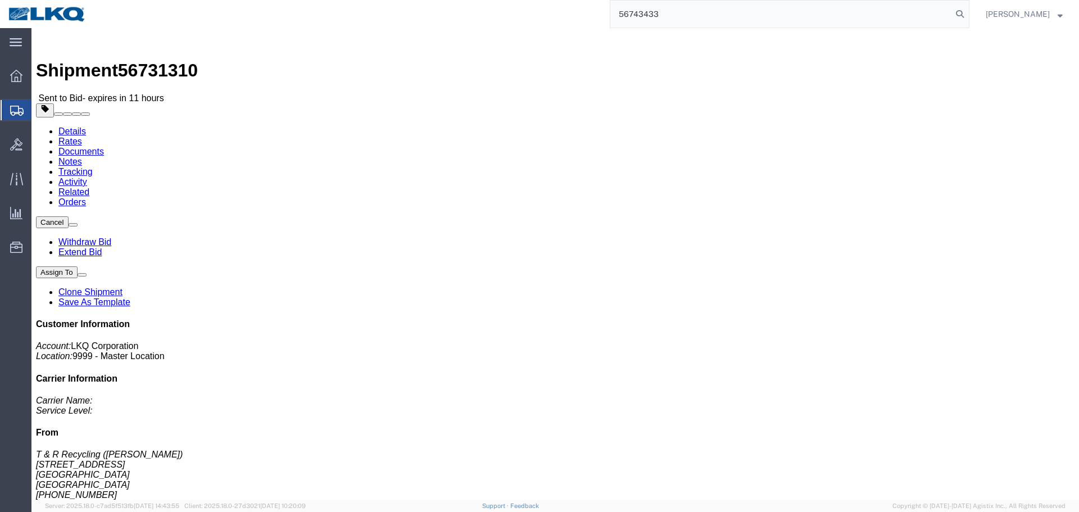
type input "56743433"
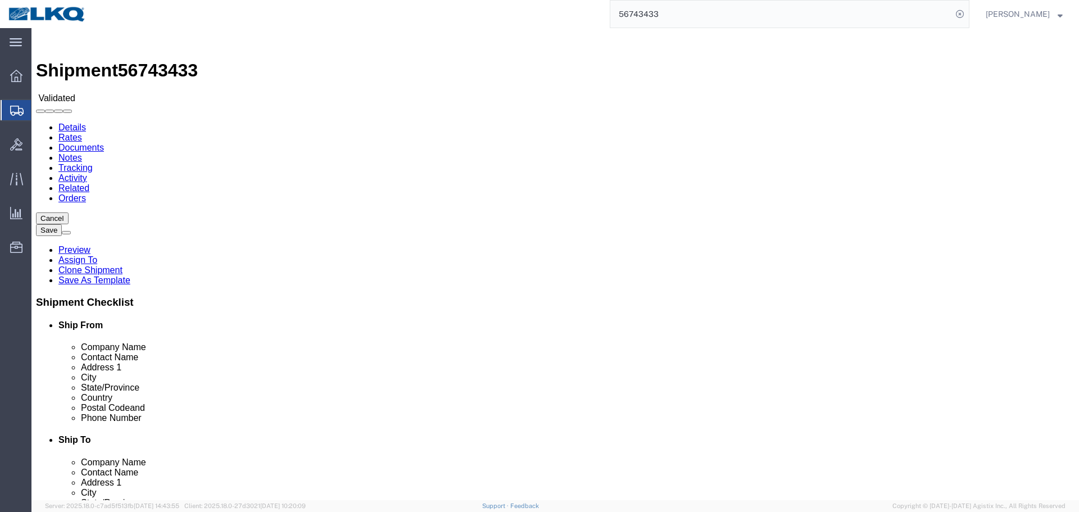
select select "30605"
select select "65991"
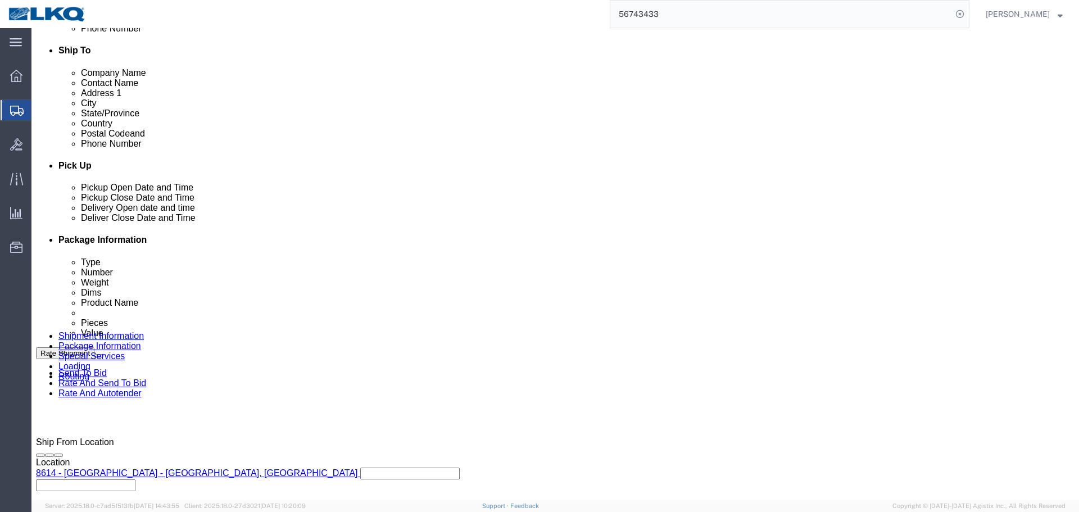
scroll to position [618, 0]
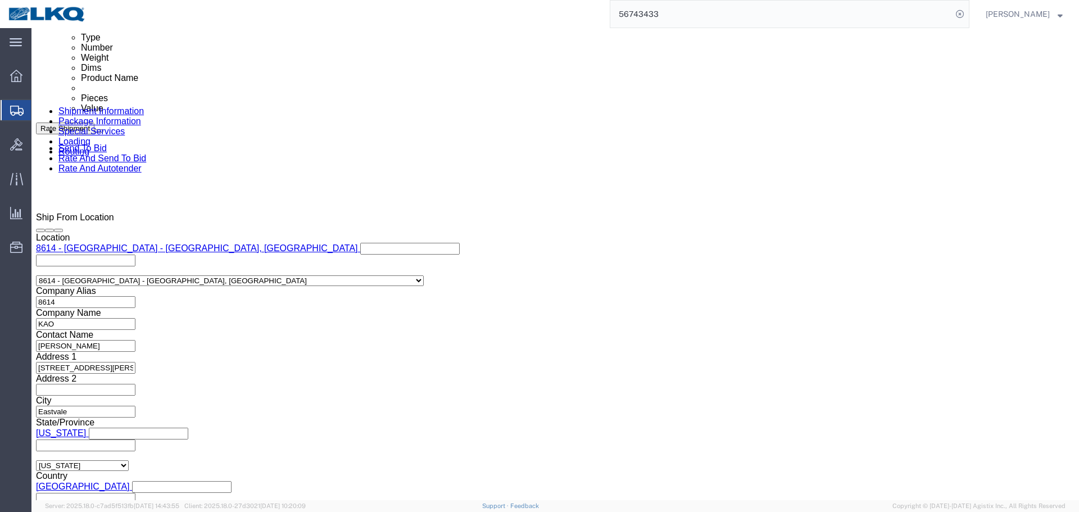
click input "x"
type input "487208"
click div
click input "8:33 PM"
type input "6:30 AM"
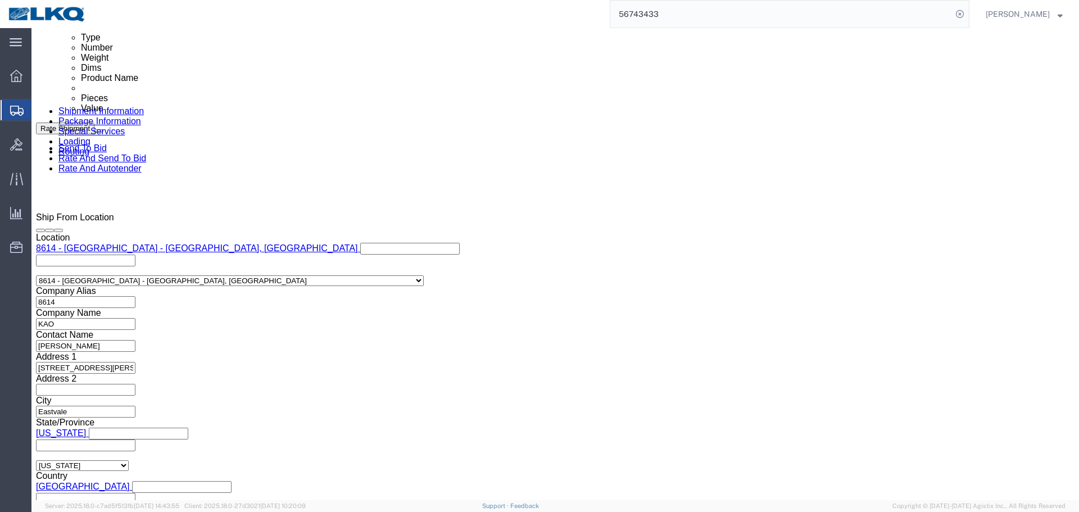
click button "Apply"
click div
click input "7:30 AM"
type input "0631"
type input "6:31 AM"
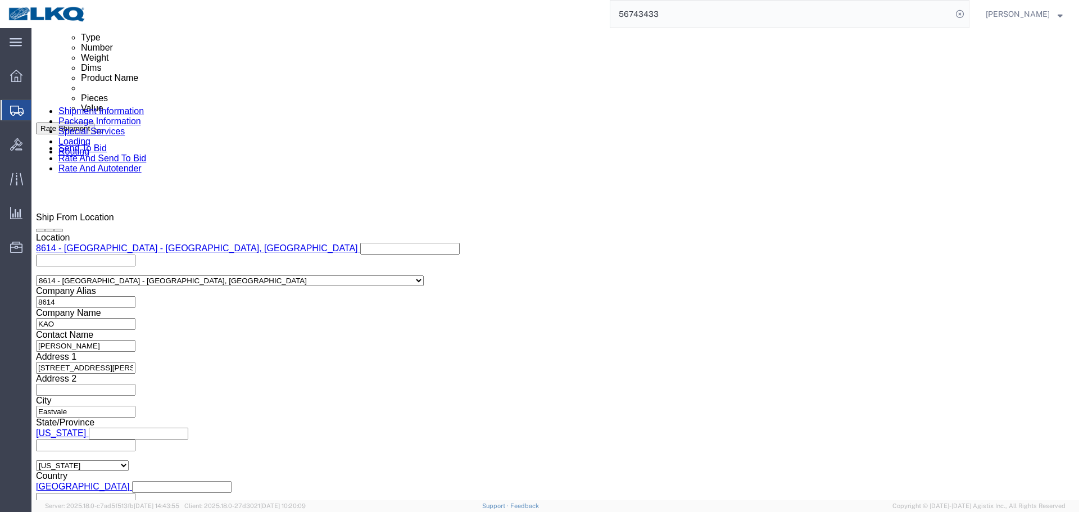
click button "Apply"
click button "Save"
click at [689, 22] on input "56743433" at bounding box center [781, 14] width 342 height 27
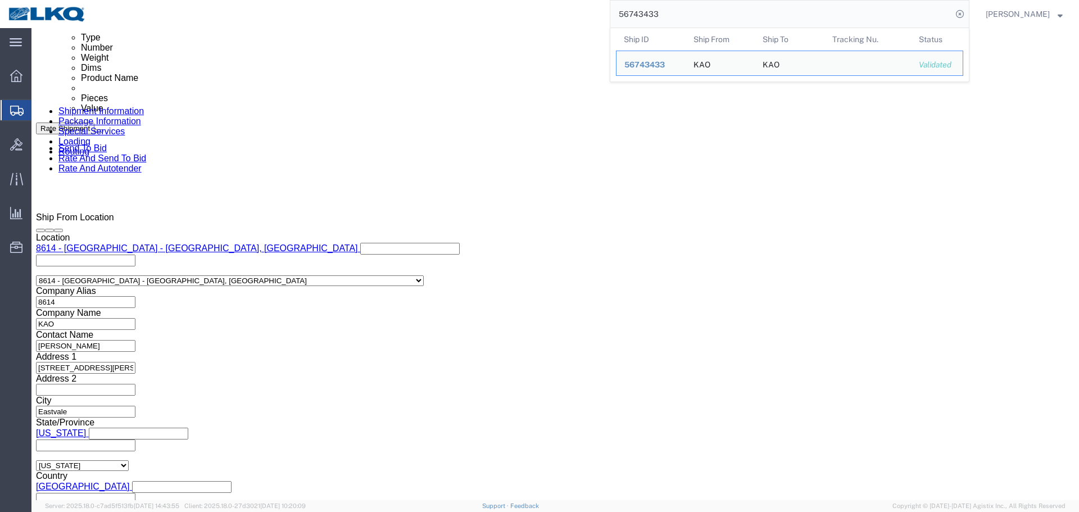
paste input "645156"
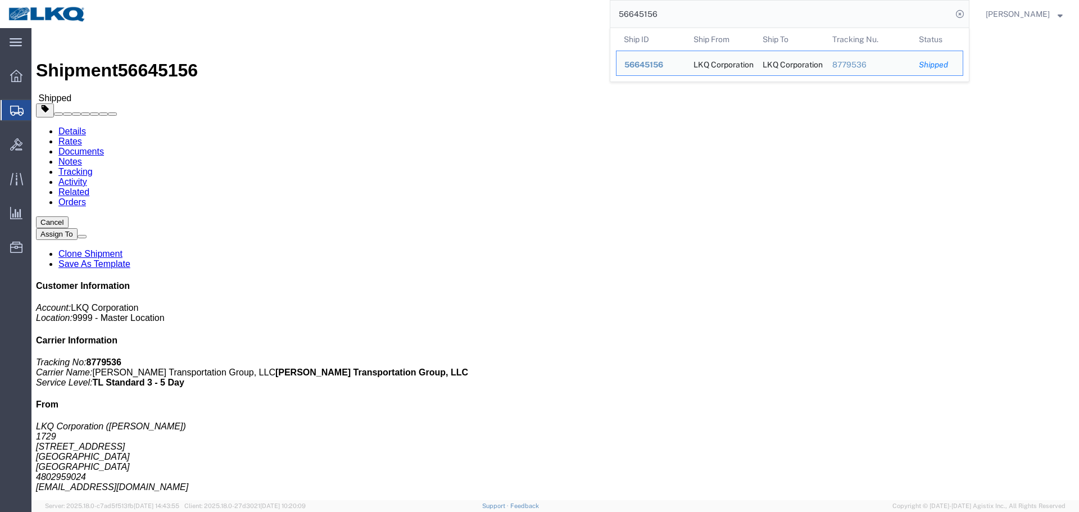
click at [673, 26] on input "56645156" at bounding box center [781, 14] width 342 height 27
paste input "708654"
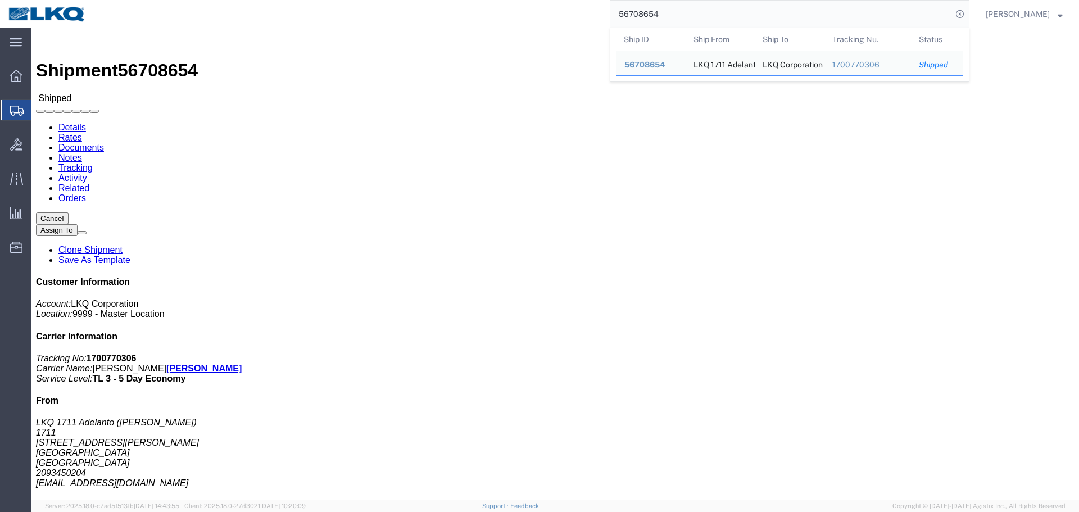
click div "Shipment Detail Ship From LKQ 1711 Adelanto (Nick Castillo) 1711 11200 Alden Rd…"
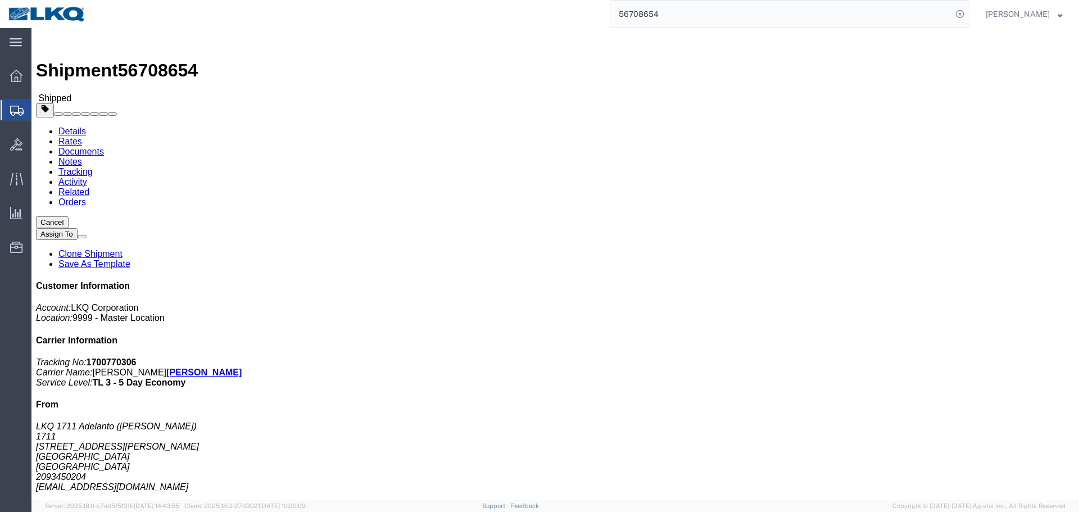
click div "Shipment Detail Ship From LKQ 1711 Adelanto (Nick Castillo) 1711 11200 Alden Rd…"
click address "LKQ 1711 Adelanto (Nick Castillo) 1711 11200 Alden Rd. Adelanto, CA 92301 Unite…"
copy div "nidcastillo@lkqcorp.com"
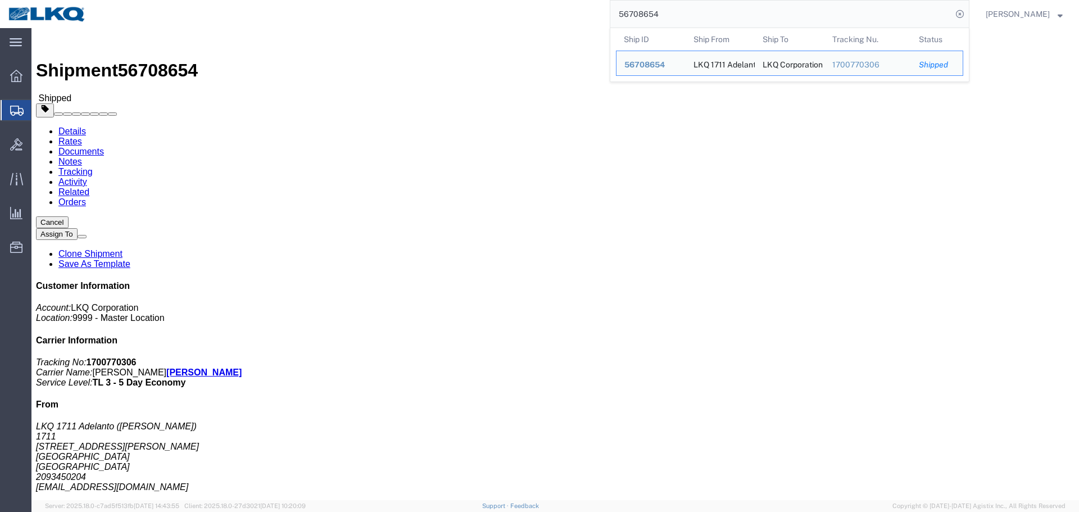
click at [656, 16] on input "56708654" at bounding box center [781, 14] width 342 height 27
click div "Ship From LKQ 1711 Adelanto (Nick Castillo) 1711 11200 Alden Rd. Adelanto, CA 9…"
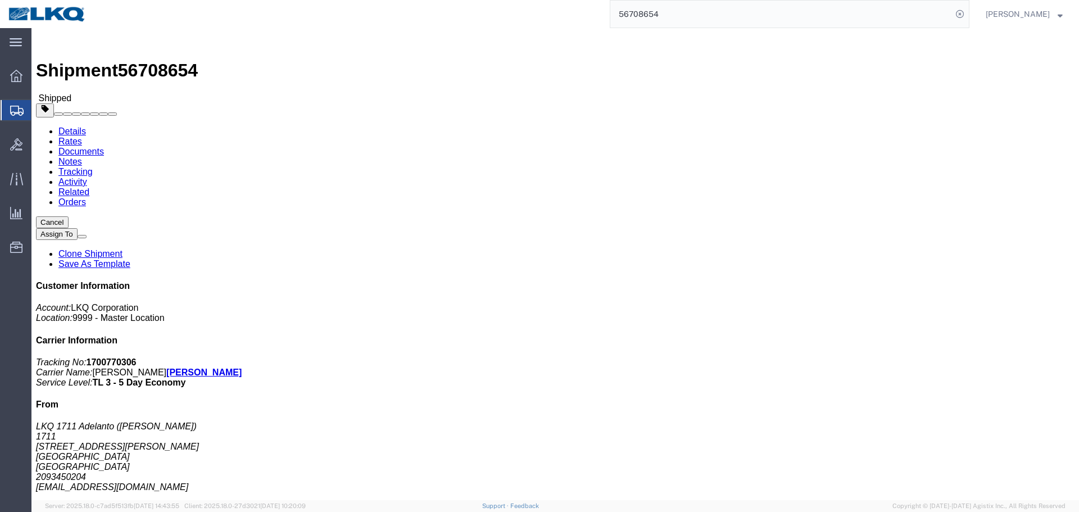
click address "LKQ Corporation (Marc Metzger) 1769 405 S Wanamaker Ave Ontario, CA 91761 Unite…"
copy address "msmetzger@lkqcorp.com"
click at [802, 5] on input "56708654" at bounding box center [781, 14] width 342 height 27
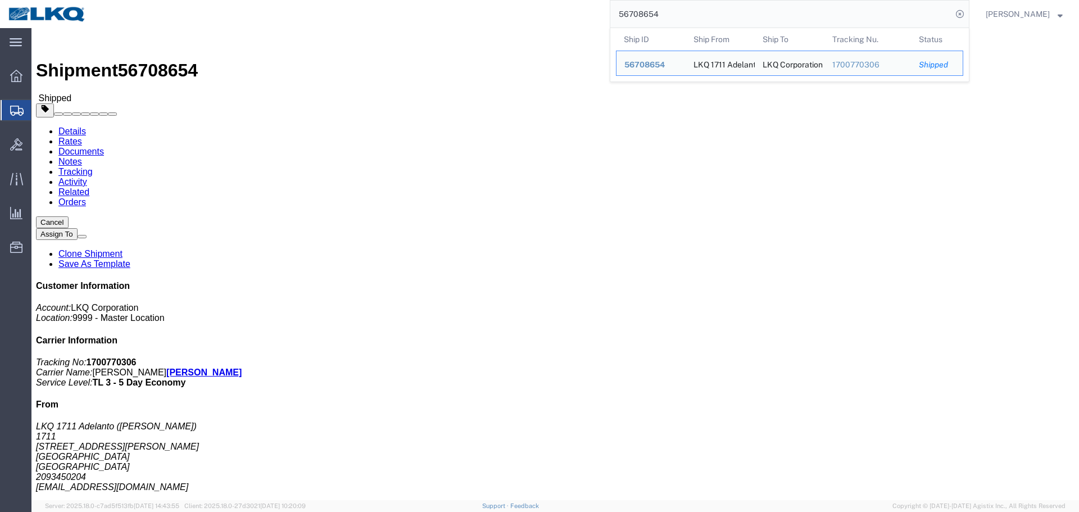
paste input "099422"
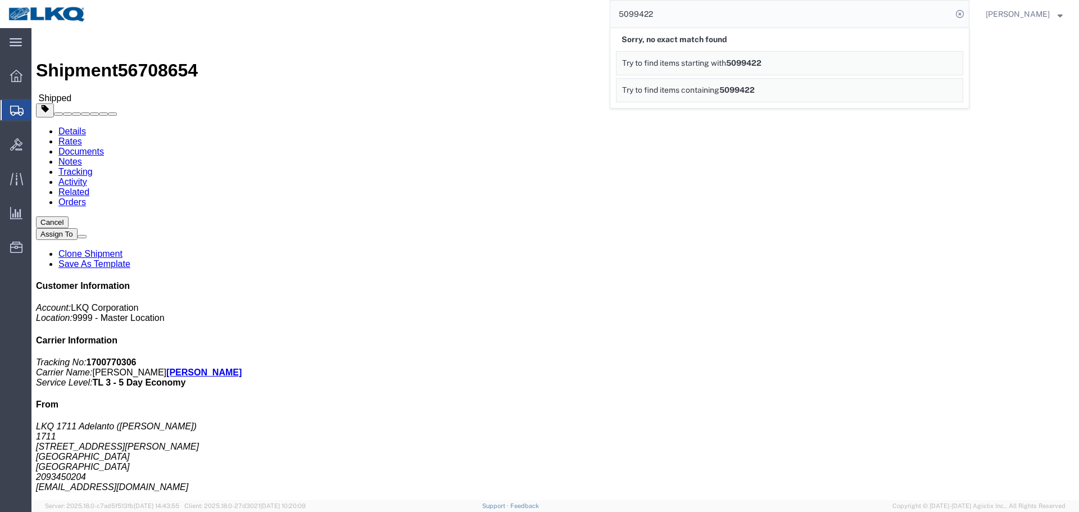
paste input "300"
click at [835, 16] on input "5099300" at bounding box center [781, 14] width 342 height 27
paste input "6383323"
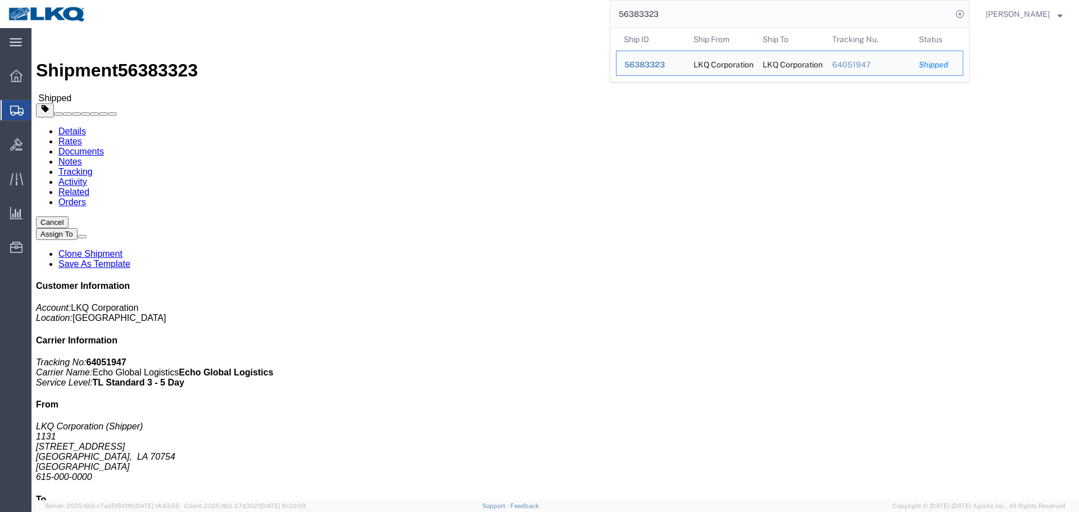
paste input "746621"
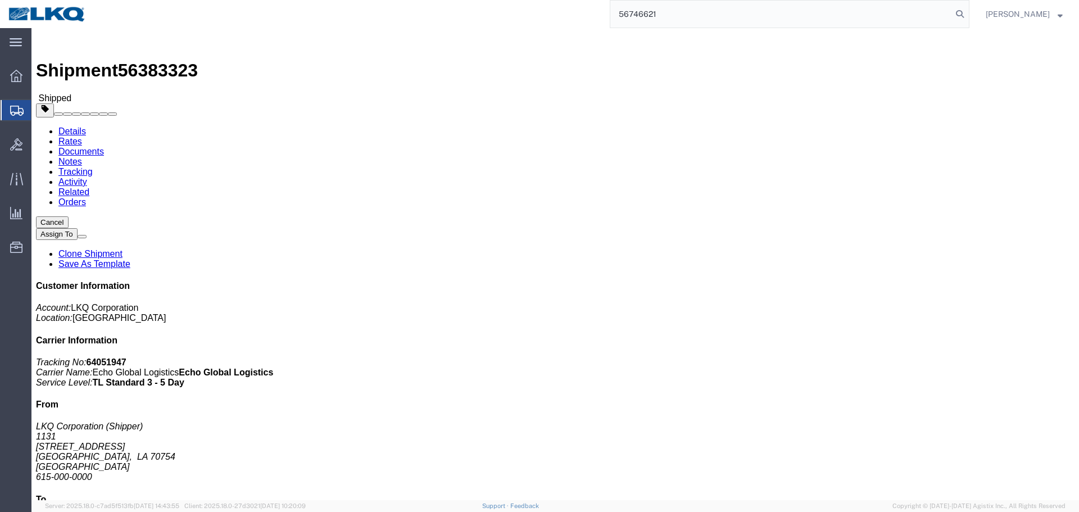
type input "56746621"
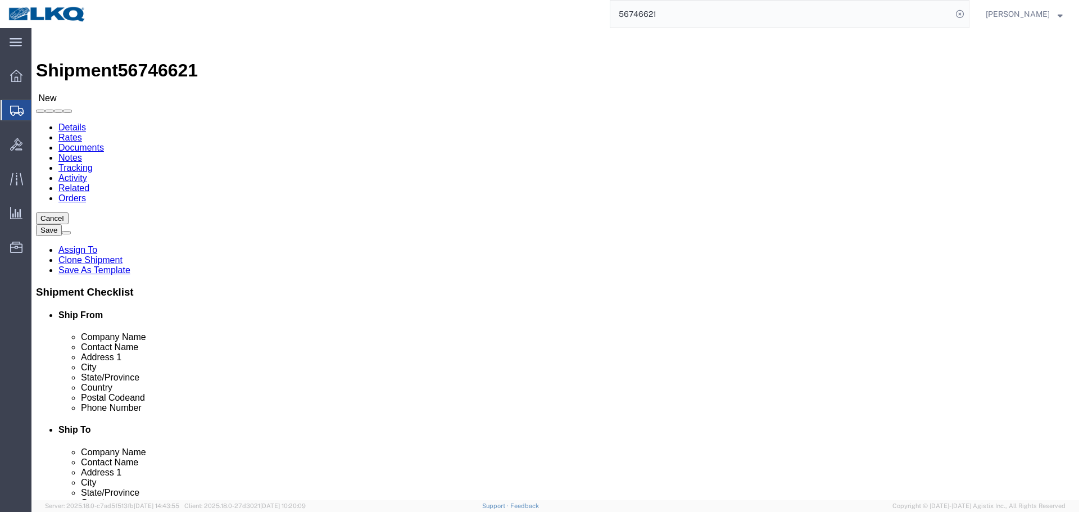
click div
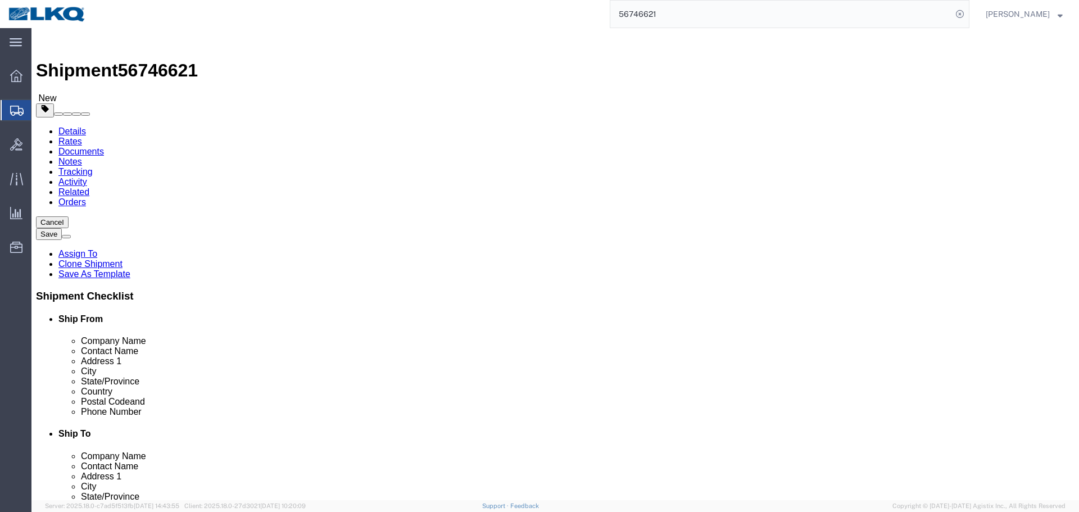
select select "27634"
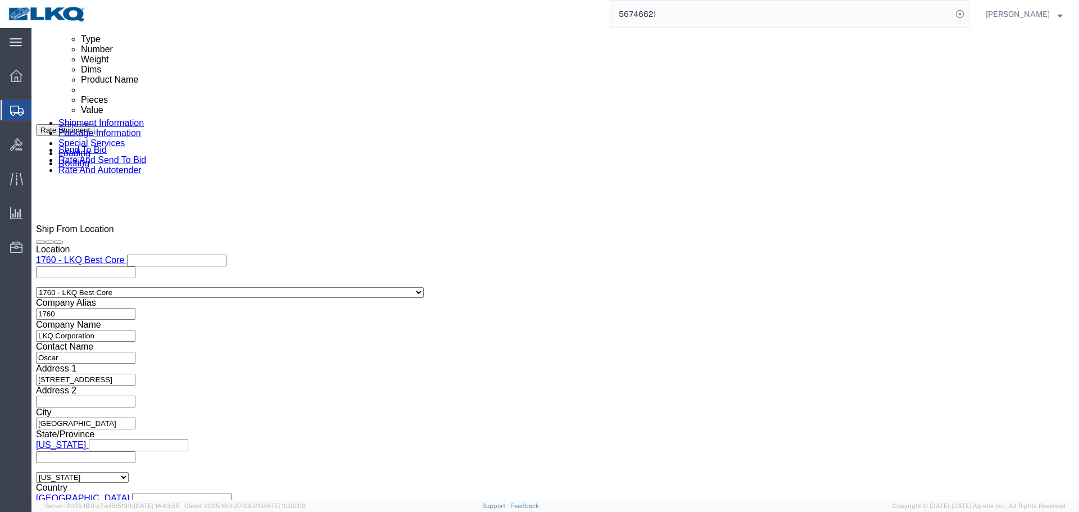
scroll to position [618, 0]
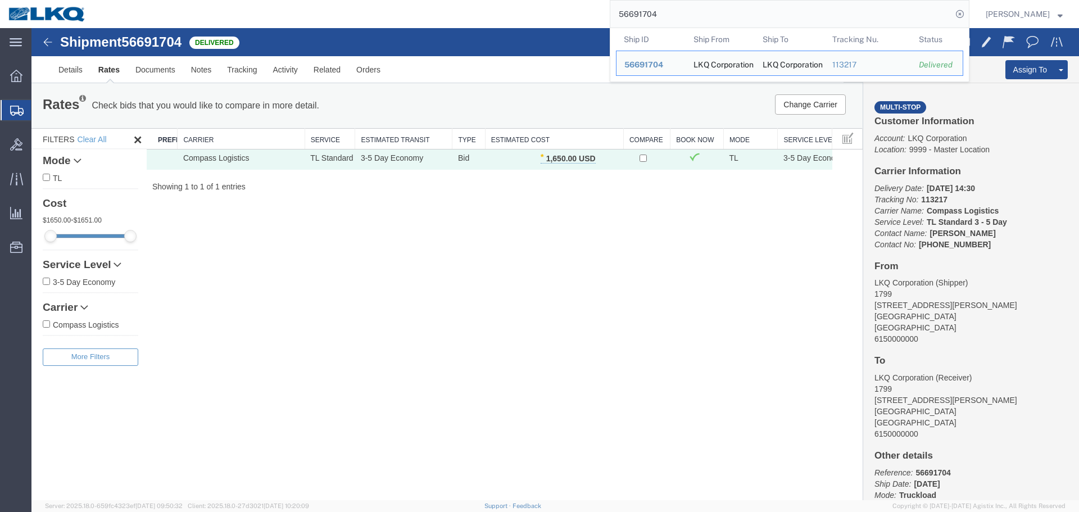
click at [705, 289] on div "Shipment 56691704 1 of 1 Delivered Details Rates Documents Notes Tracking Activ…" at bounding box center [555, 264] width 1048 height 472
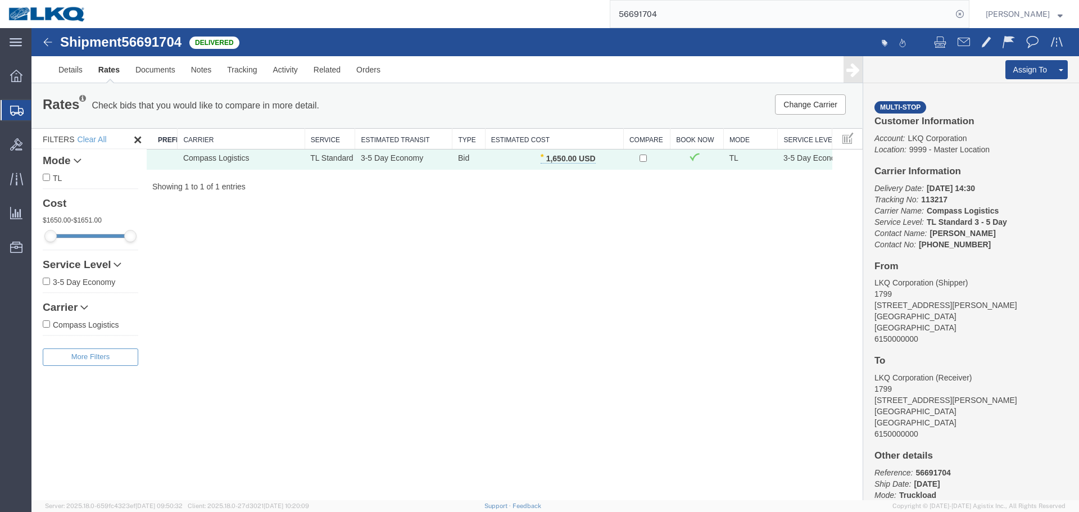
click at [0, 0] on span "Shipment Manager" at bounding box center [0, 0] width 0 height 0
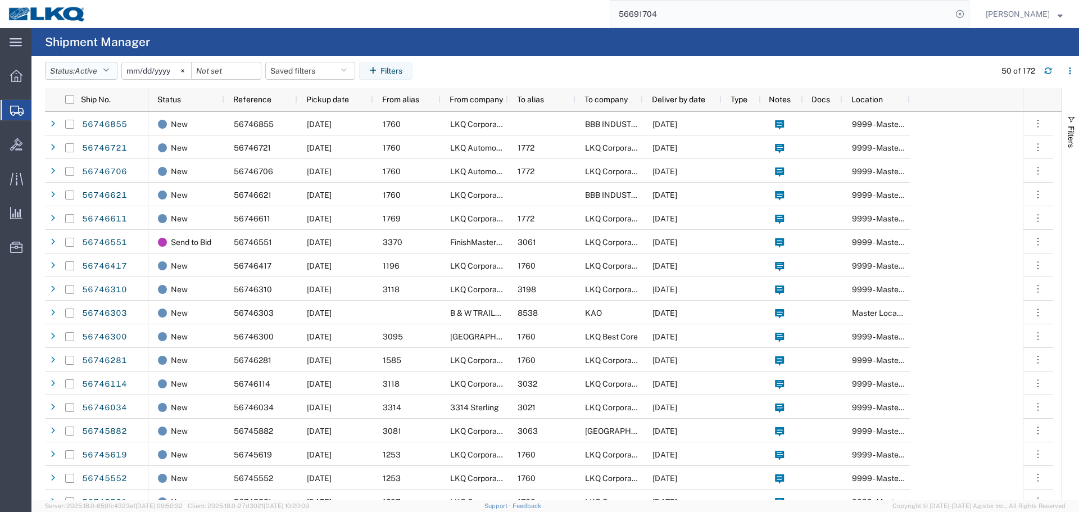
click at [114, 73] on button "Status: Active" at bounding box center [81, 71] width 73 height 18
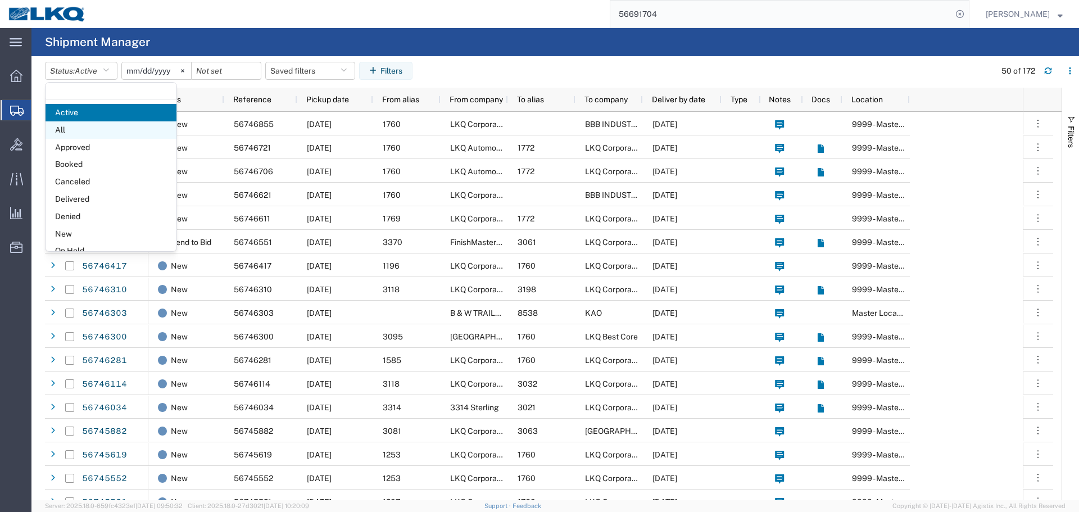
click at [74, 129] on span "All" at bounding box center [111, 129] width 131 height 17
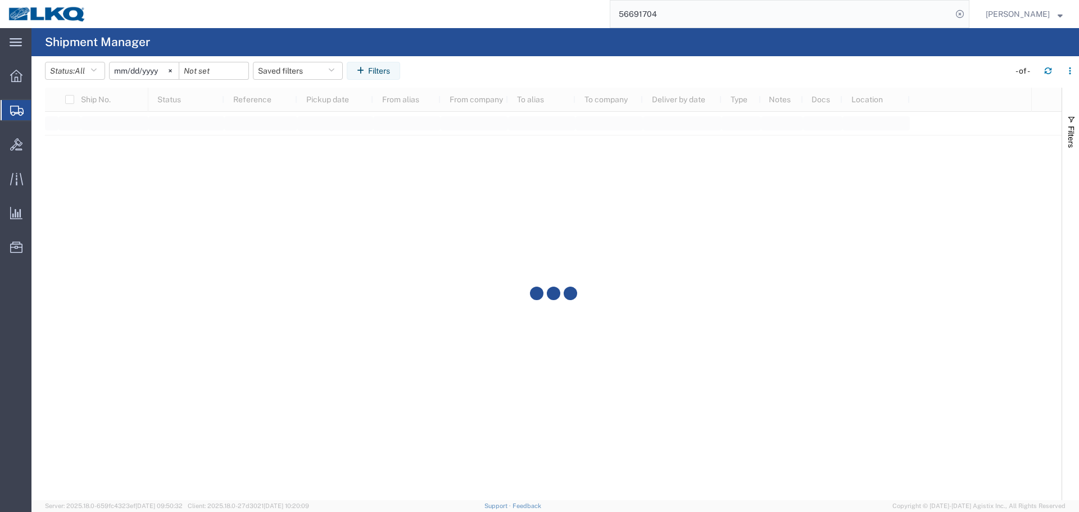
click at [153, 72] on input "[DATE]" at bounding box center [144, 70] width 69 height 17
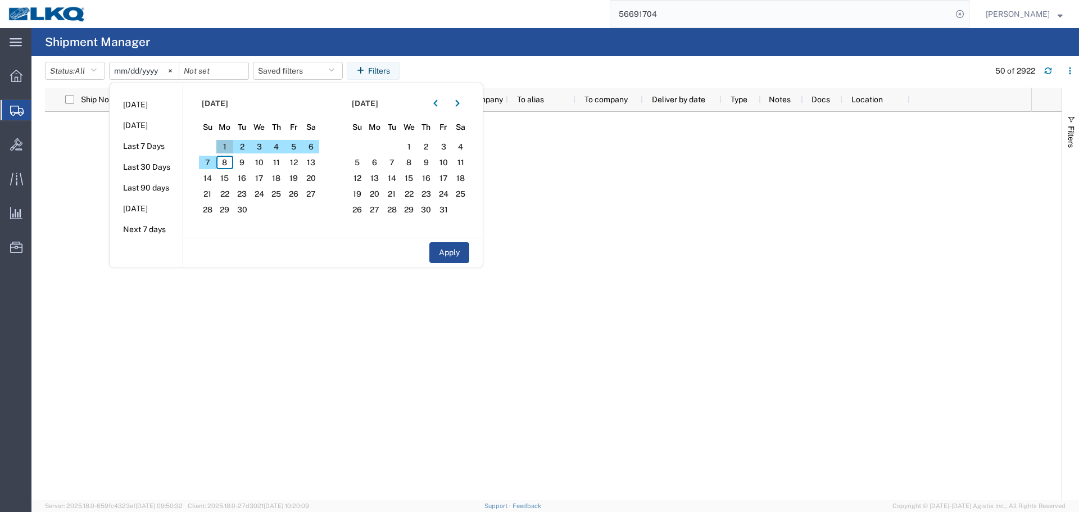
click at [228, 148] on span "1" at bounding box center [224, 146] width 17 height 13
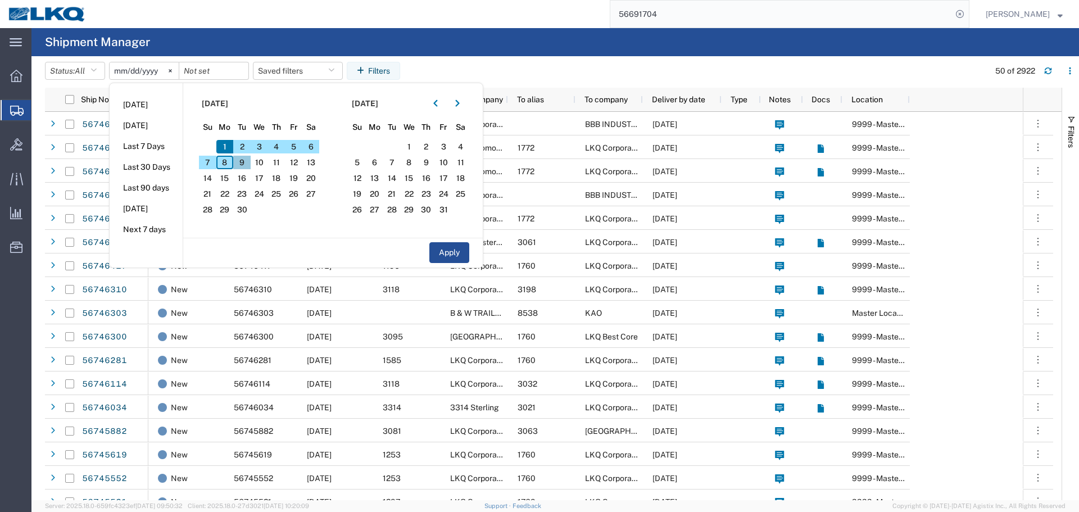
click at [244, 164] on span "9" at bounding box center [241, 162] width 17 height 13
click at [454, 252] on button "Apply" at bounding box center [449, 252] width 40 height 21
type input "[DATE]"
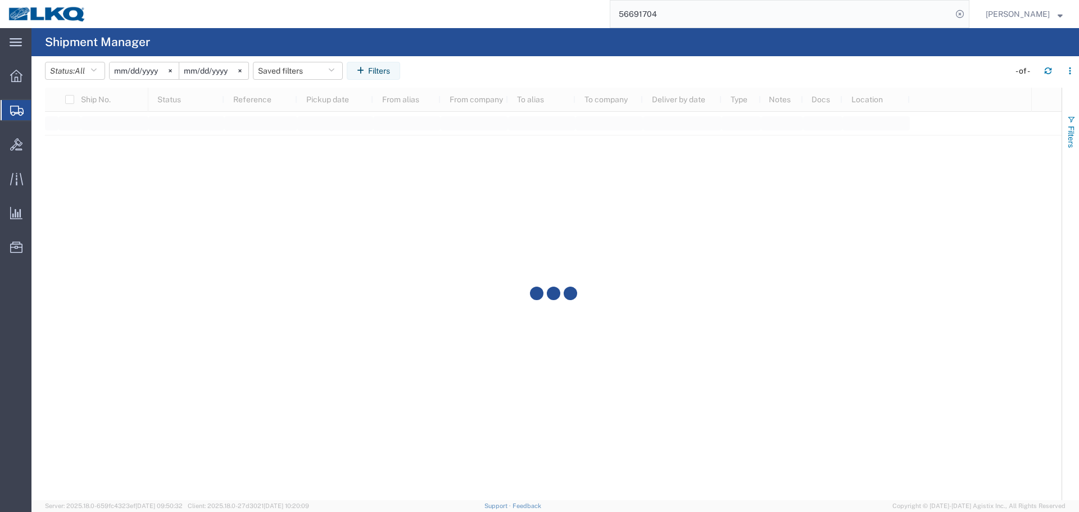
click at [1071, 134] on span "Filters" at bounding box center [1071, 137] width 9 height 22
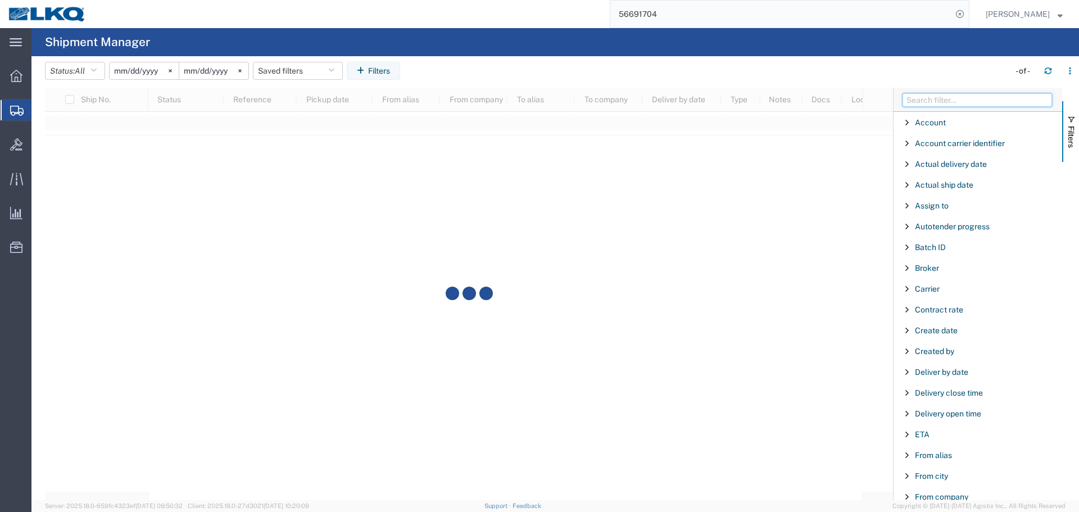
click at [967, 102] on input "Filter Columns Input" at bounding box center [978, 99] width 150 height 13
click at [966, 102] on input "Filter Columns Input" at bounding box center [978, 99] width 150 height 13
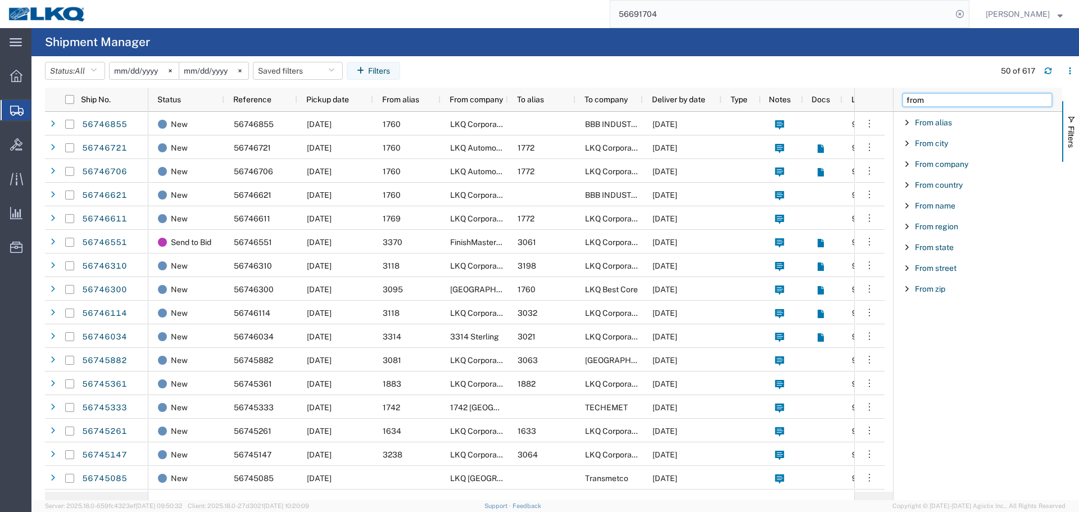
type input "from"
click at [909, 141] on span "Filter List 9 Filters" at bounding box center [907, 143] width 9 height 9
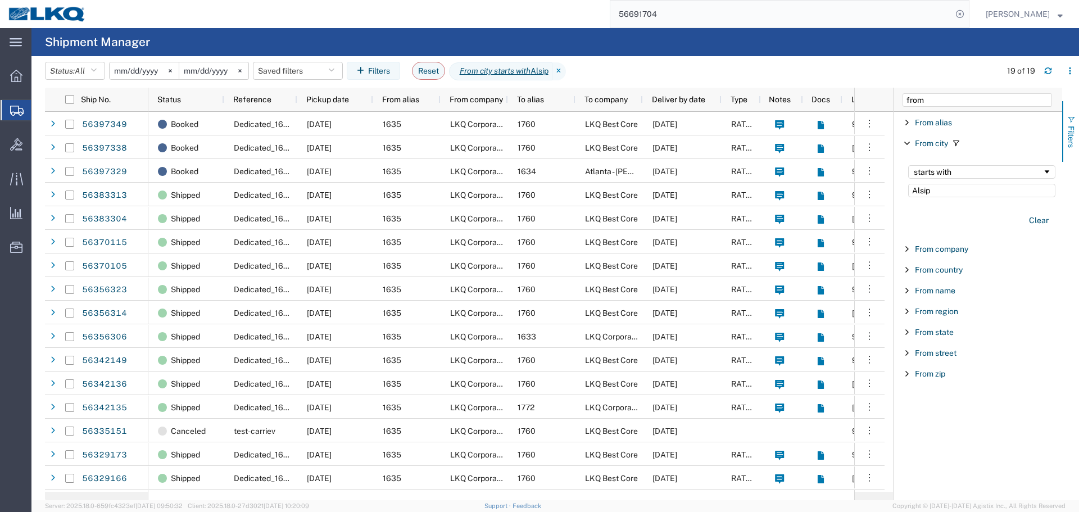
type input "Alsip"
click at [936, 101] on input "from" at bounding box center [978, 99] width 150 height 13
type input "to"
click at [907, 203] on span "Filter List 12 Filters" at bounding box center [907, 205] width 9 height 9
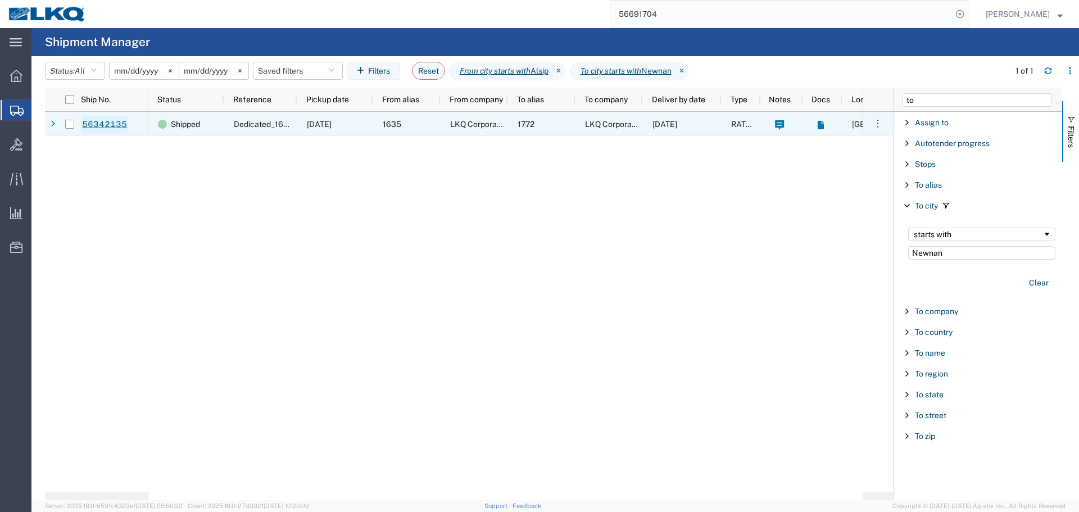
type input "Newnan"
click at [93, 121] on link "56342135" at bounding box center [105, 125] width 46 height 18
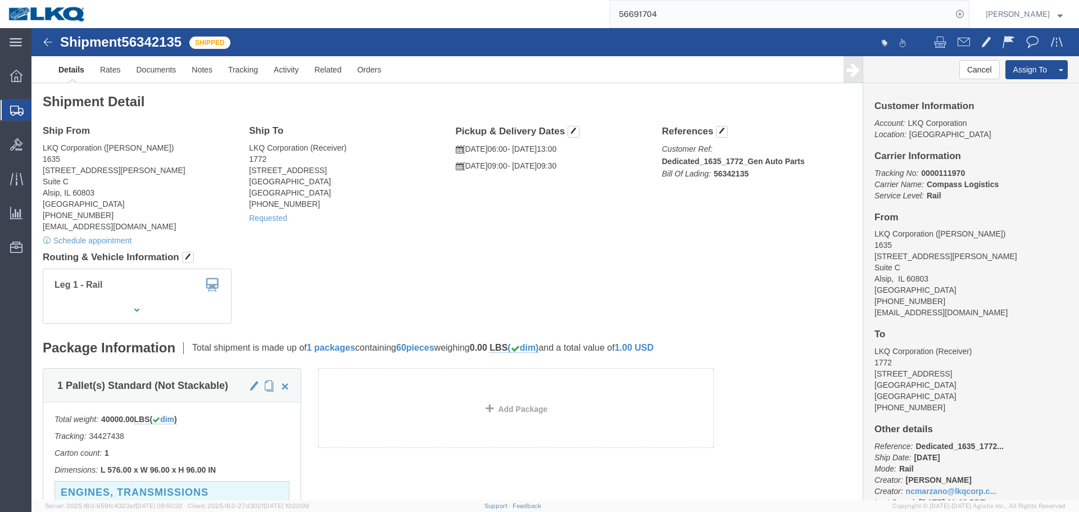
click div "Ship From LKQ Corporation (John Herman) 1635 11800 S. Austin Ave. Suite C Alsip…"
click div "Leg 1 - Rail"
click link "Clone Shipment"
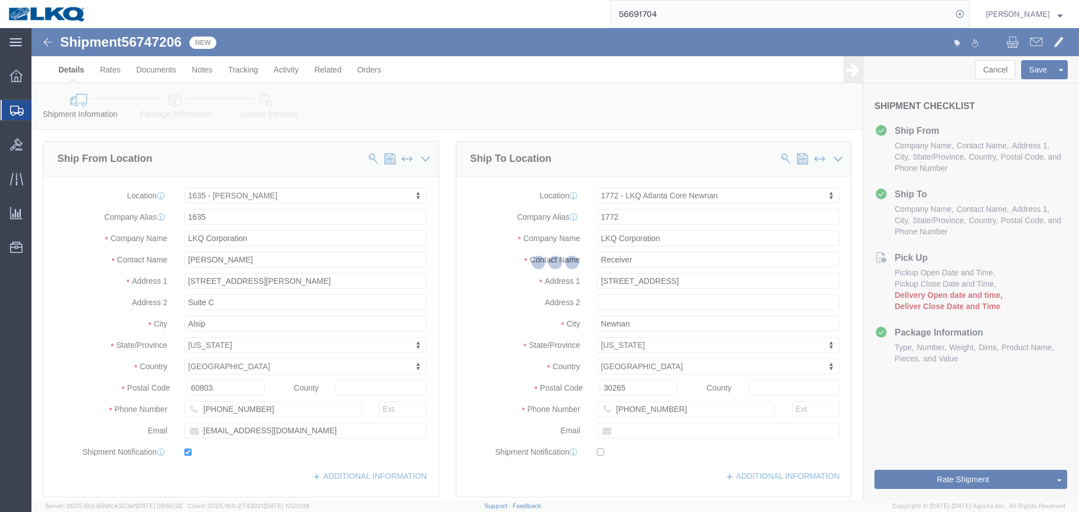
click span "56747206"
select select "27578"
select select "30704"
click span "56747206"
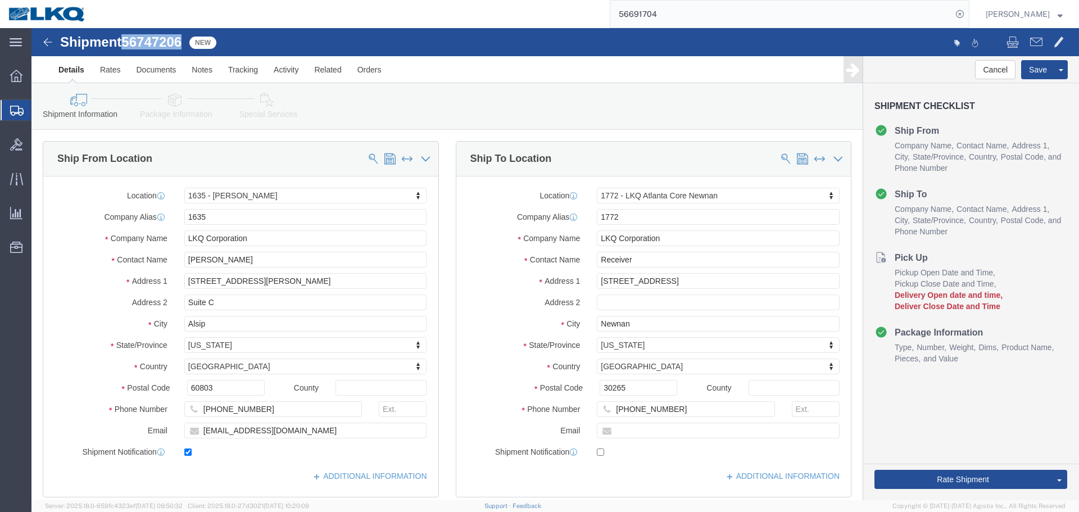
copy span "56747206"
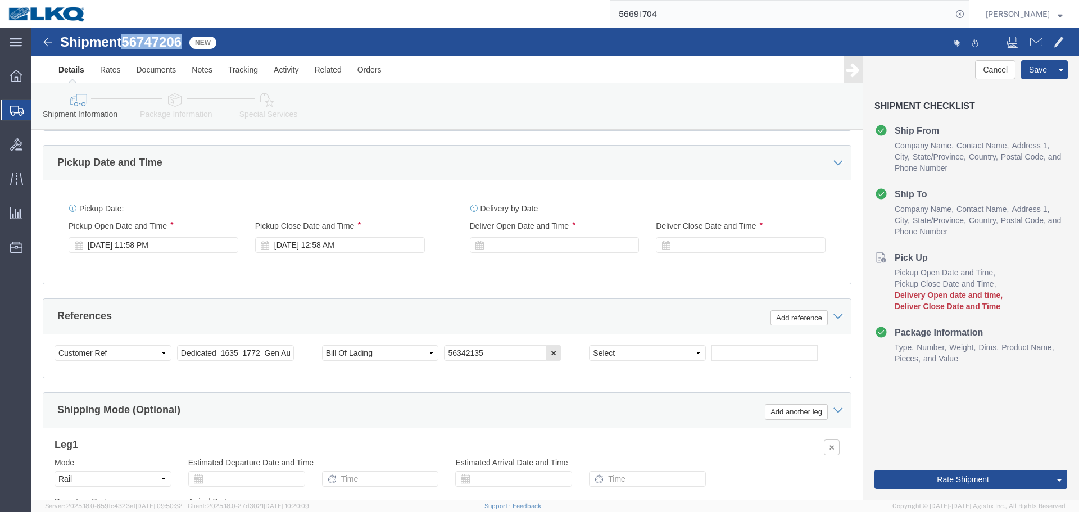
scroll to position [618, 0]
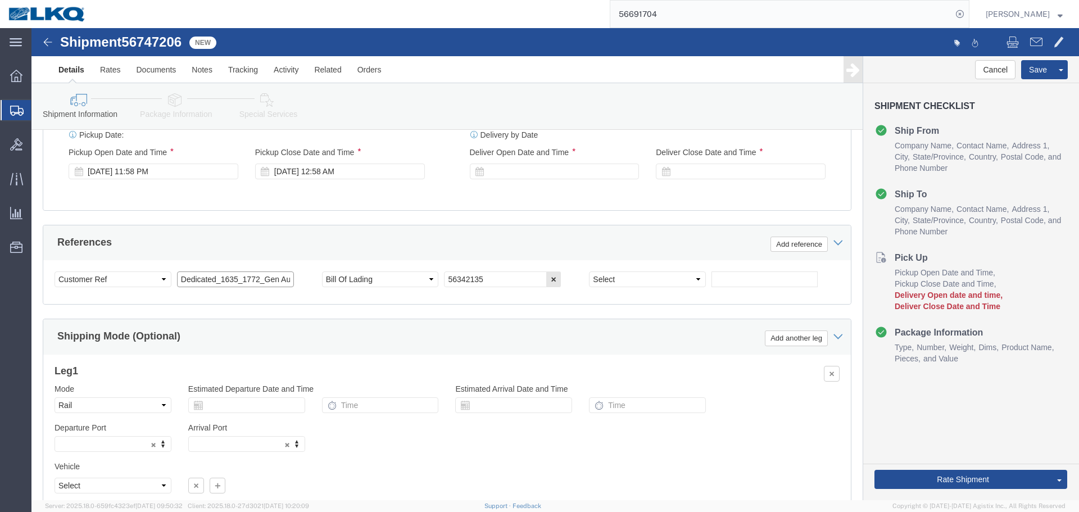
click input "Dedicated_1635_1772_Gen Auto Parts"
click input "56342135"
paste input "747206"
type input "56747206"
click input "Dedicated_1635_1772_Gen Auto Parts"
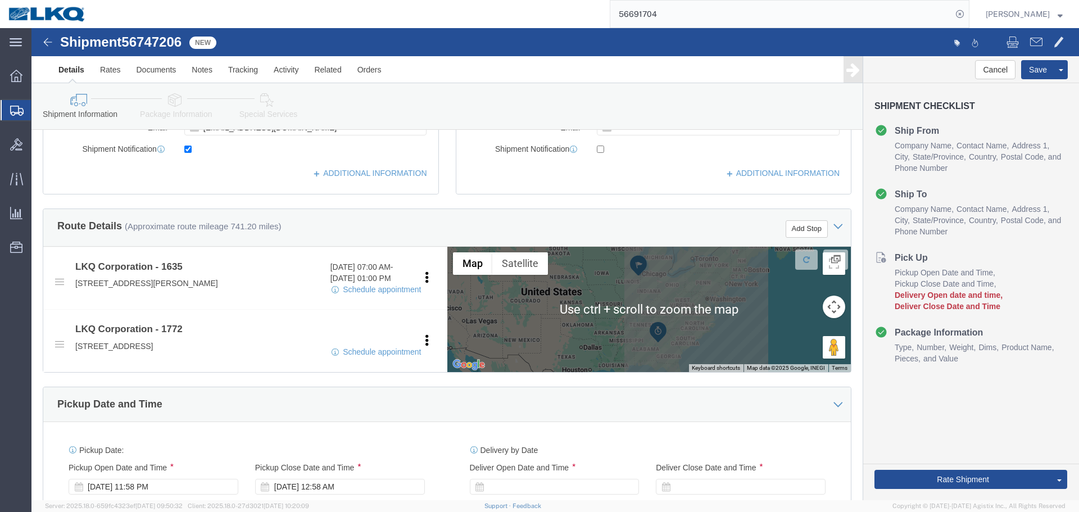
scroll to position [393, 0]
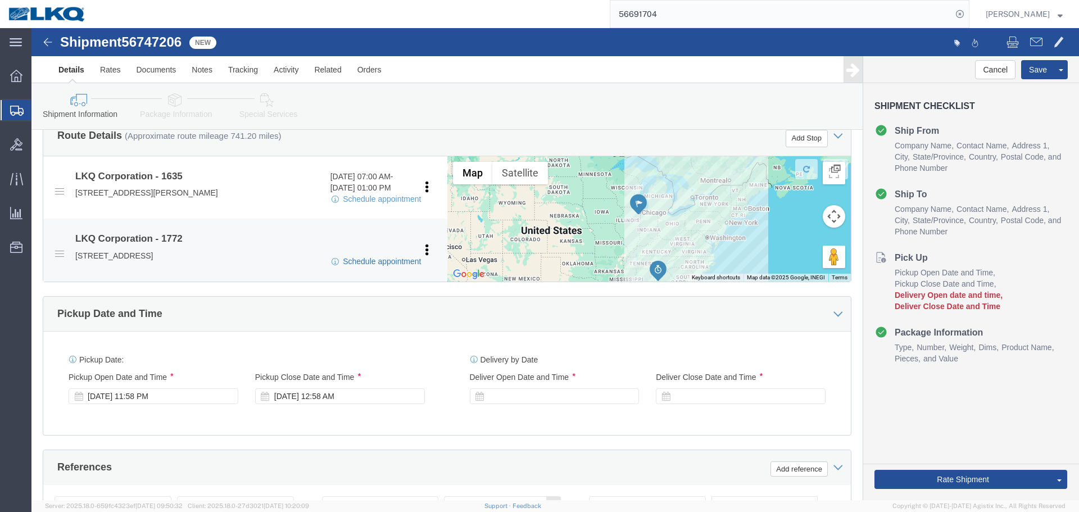
click link "Schedule appointment"
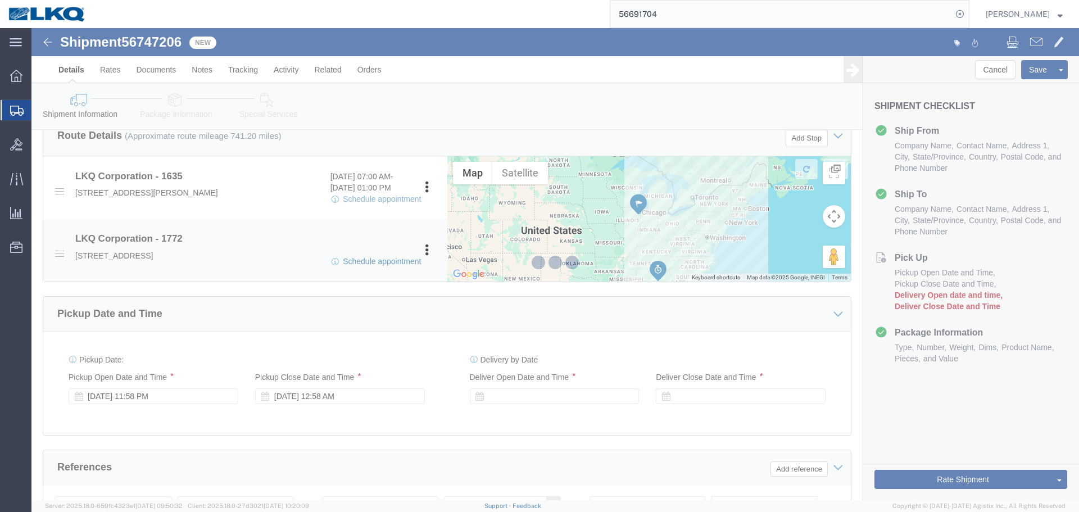
select select
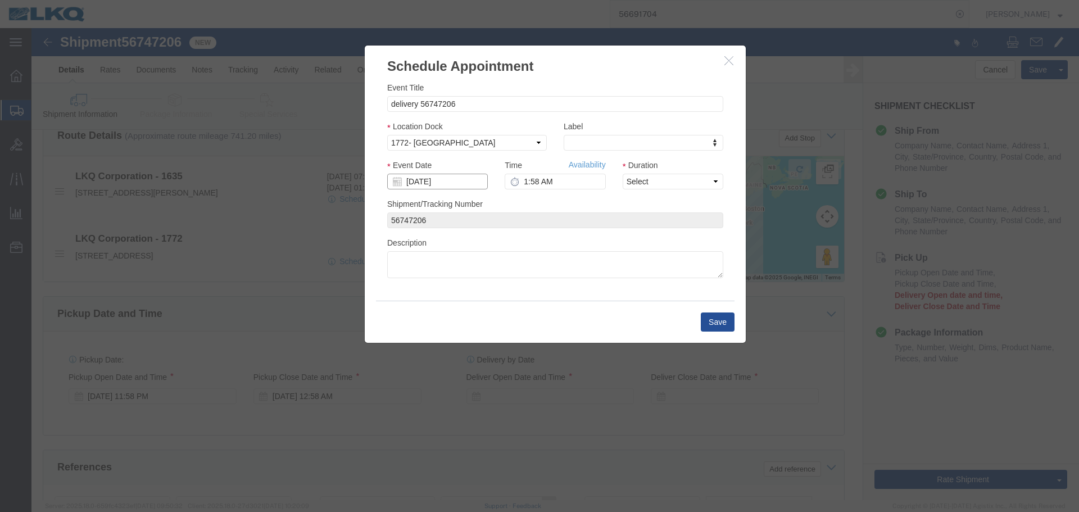
click input "09/09/2025"
click td "11"
type input "[DATE]"
click input "1:58 AM"
type input "2:00 PM"
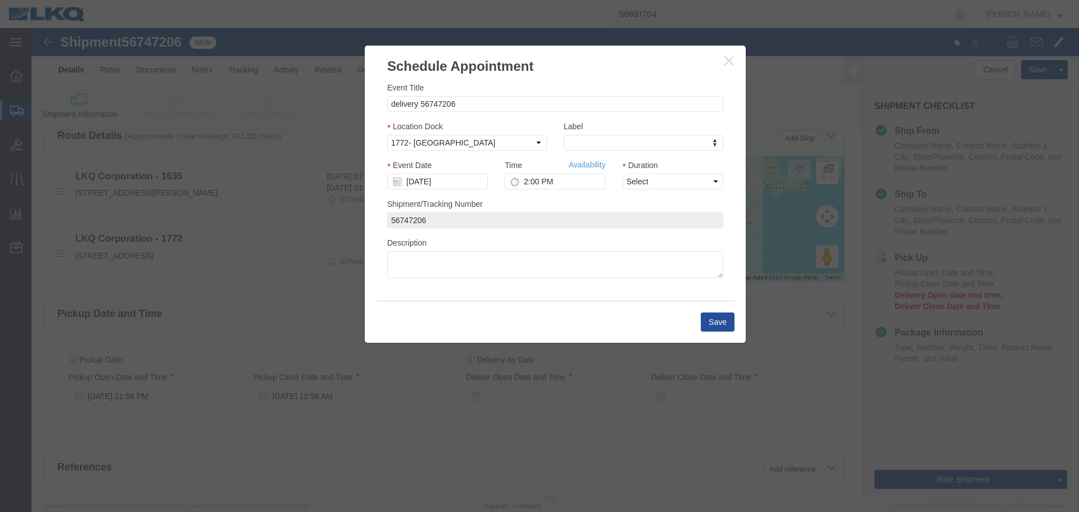
click div "Duration Select 15 min 30 min 45 min 1 hr 2 hr 3 hr 4 hr"
click select "Select 15 min 30 min 45 min 1 hr 2 hr 3 hr 4 hr"
select select "30"
click select "Select 15 min 30 min 45 min 1 hr 2 hr 3 hr 4 hr"
click button "Save"
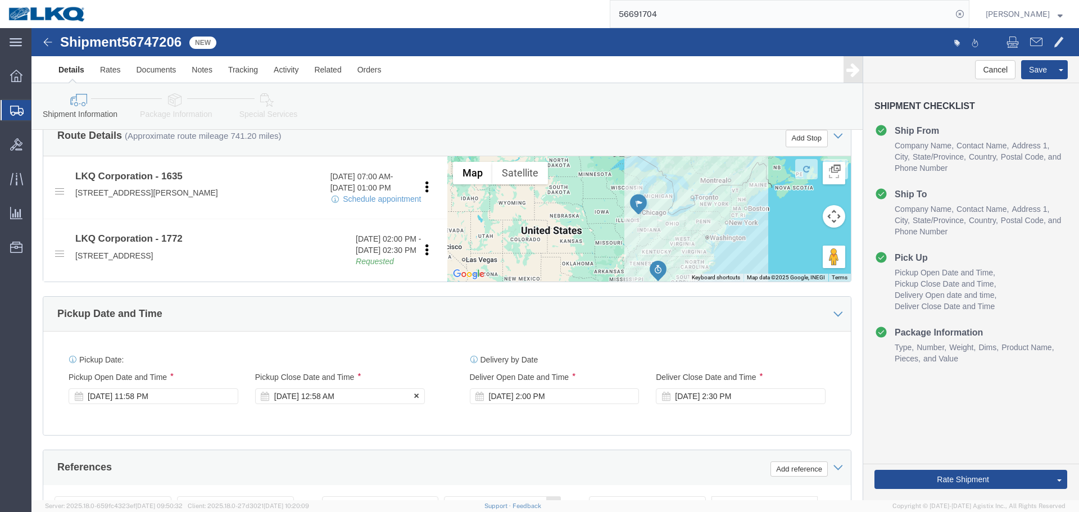
click div "Sep 09 2025 12:58 AM"
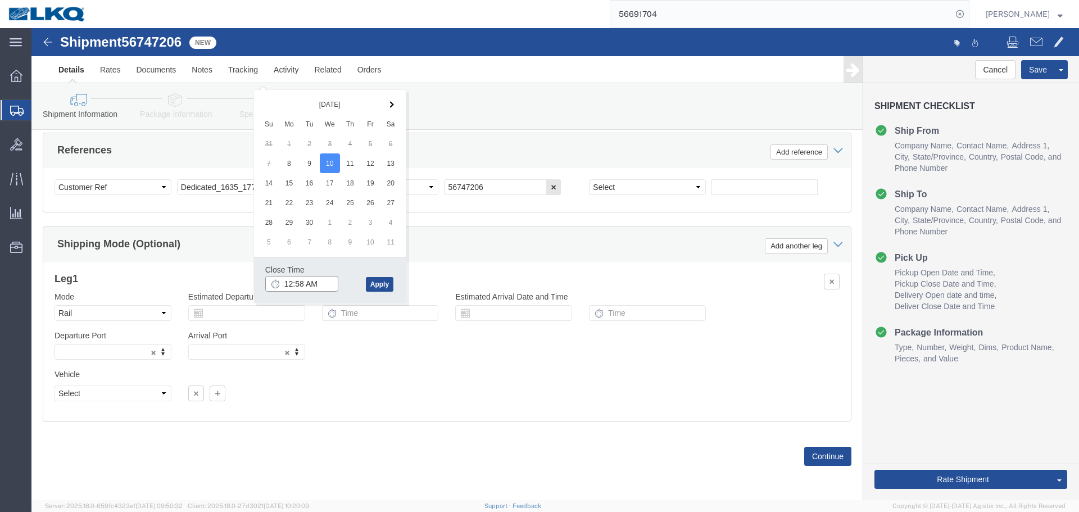
click input "12:58 AM"
type input "11:00 AM"
click button "Apply"
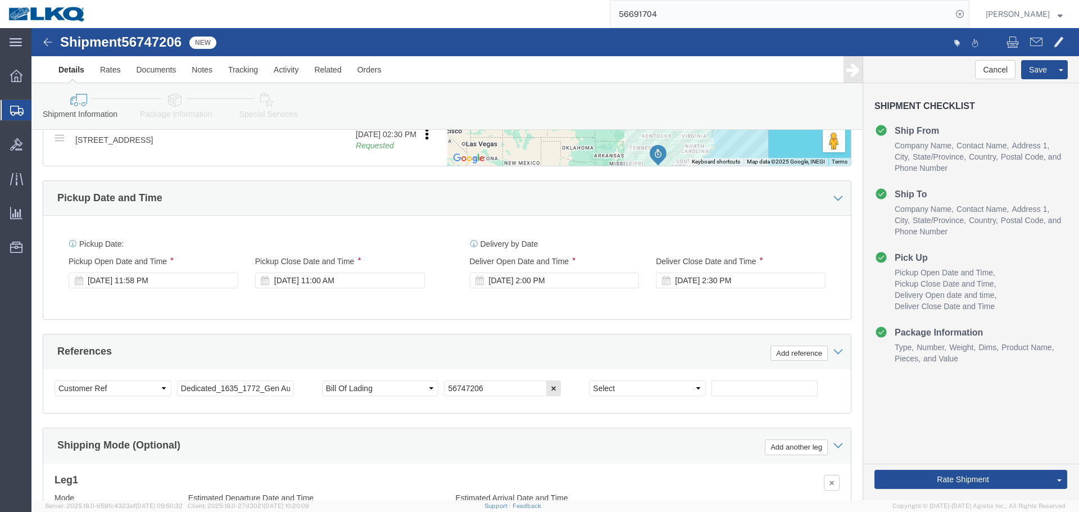
scroll to position [486, 0]
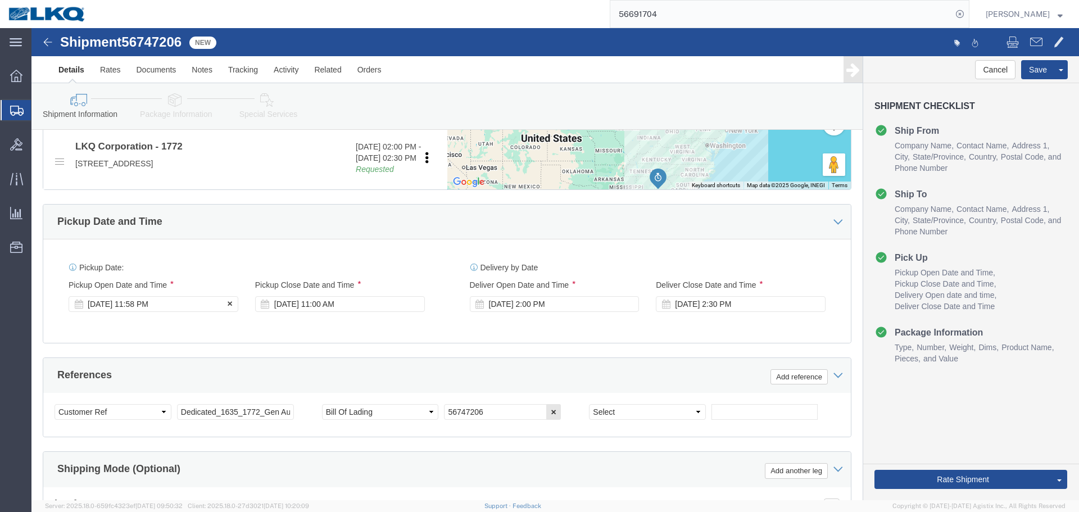
click div "Sep 08 2025 11:58 PM"
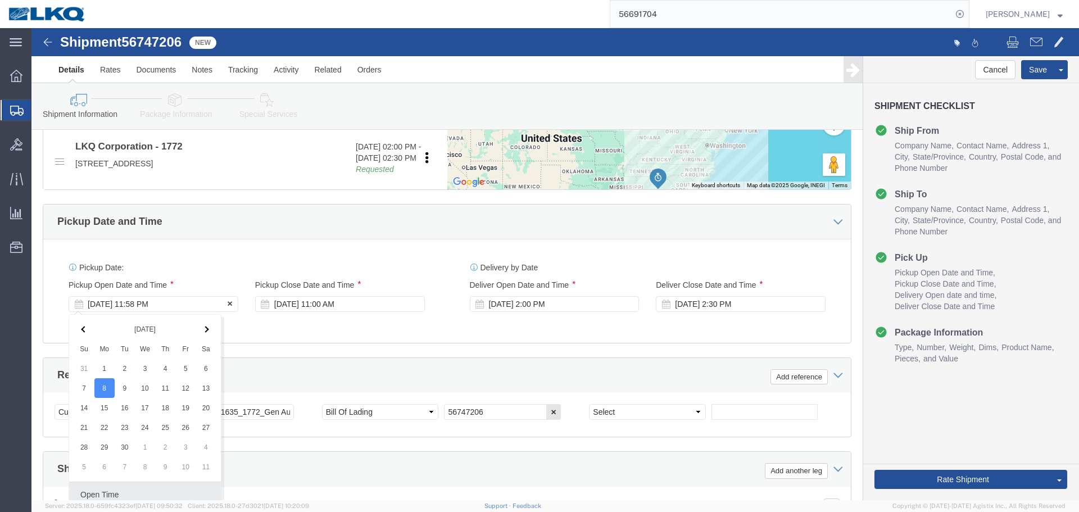
scroll to position [711, 0]
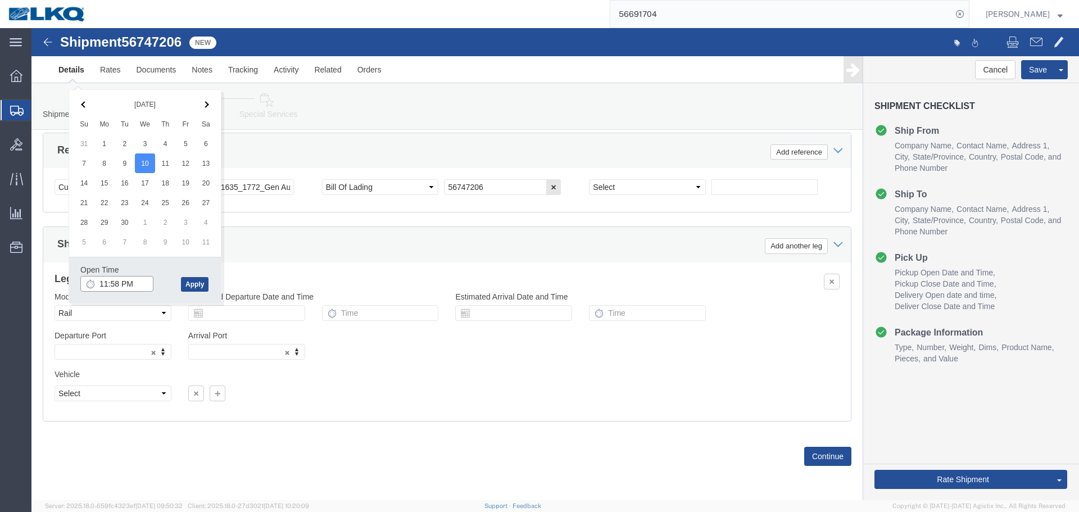
click input "11:58 PM"
type input "7:00 AM"
click button "Apply"
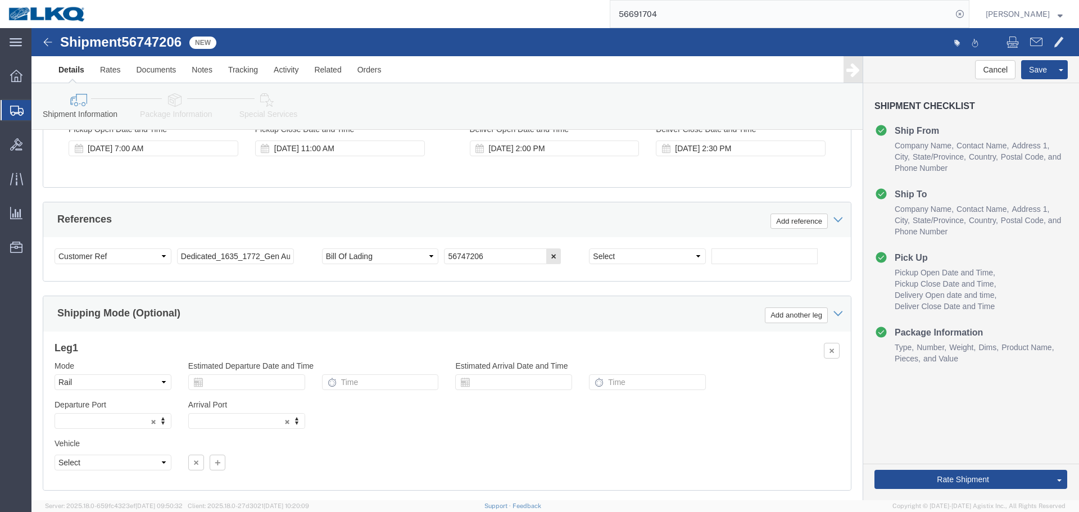
scroll to position [486, 0]
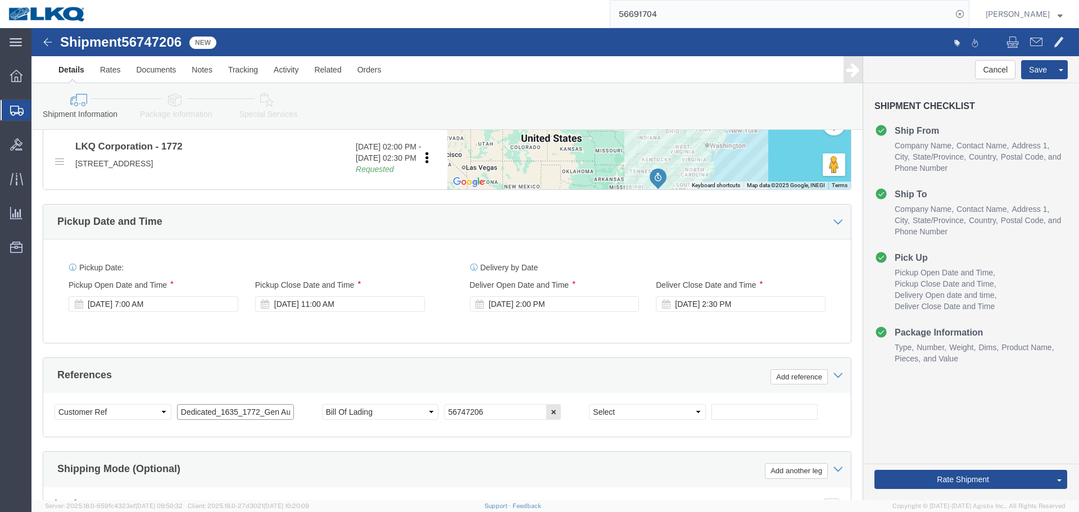
click input "Dedicated_1635_1772_Gen Auto Parts"
click span "56747206"
copy span "56747206"
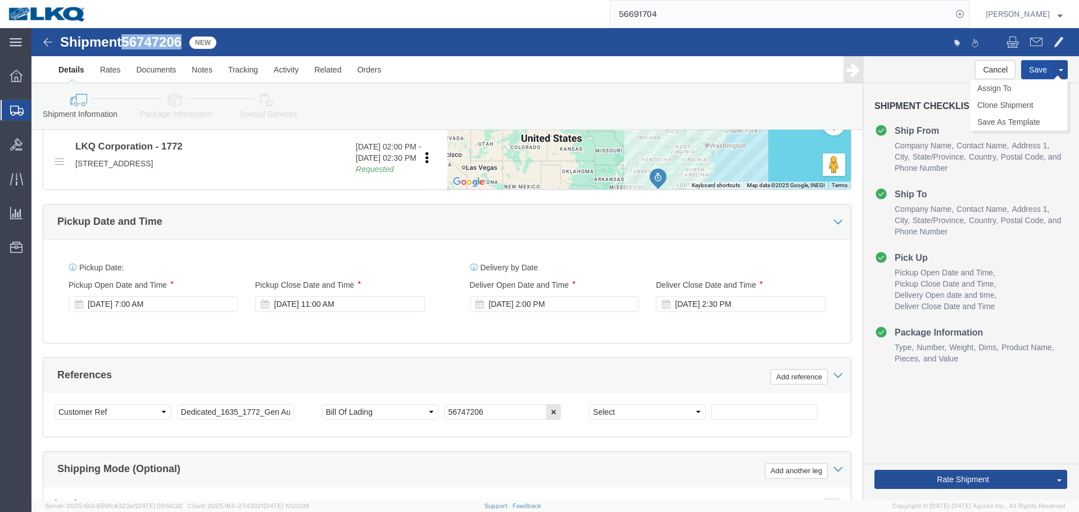
click button "Save"
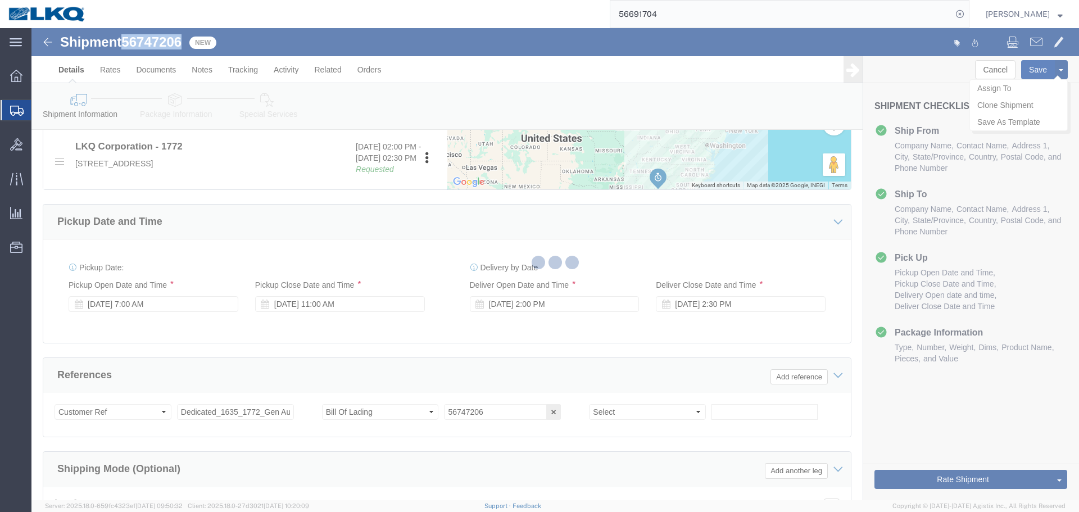
type button "Save"
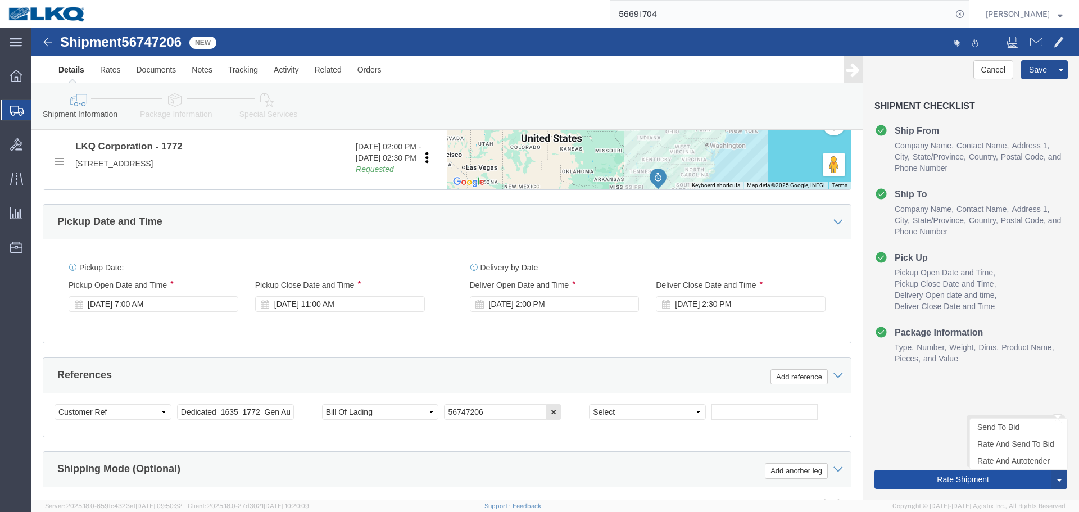
click button "Rate Shipment"
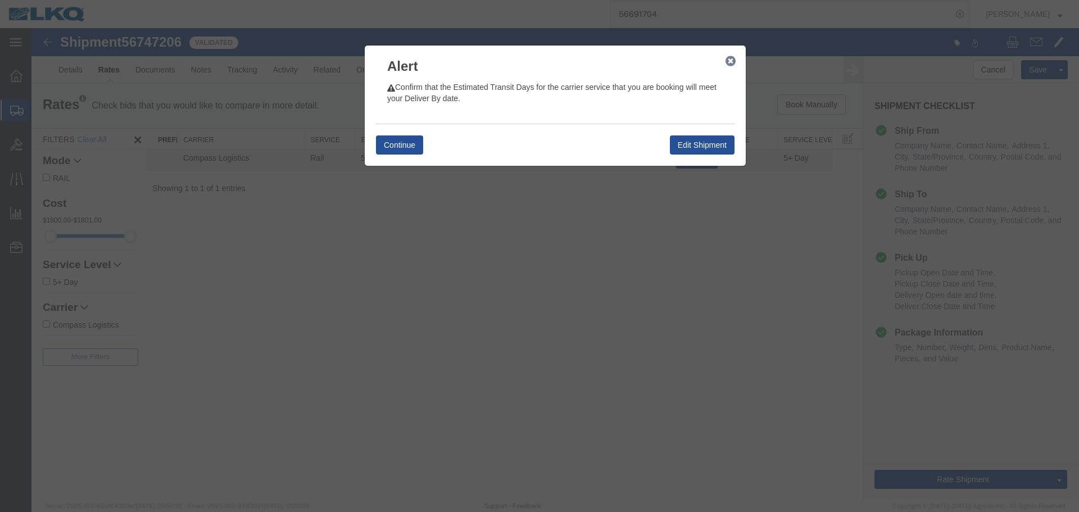
click at [731, 65] on icon "button" at bounding box center [731, 61] width 10 height 9
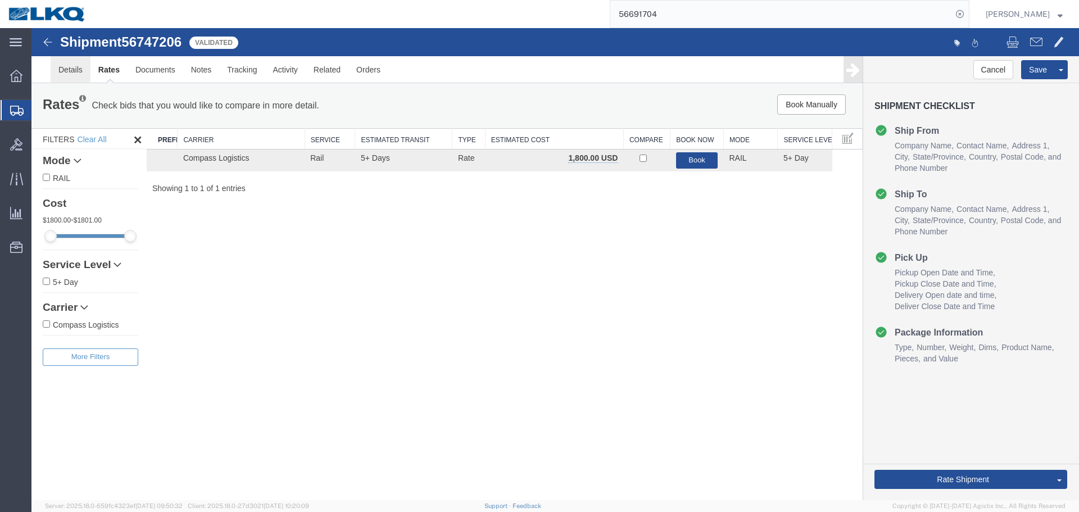
click at [69, 73] on link "Details" at bounding box center [71, 69] width 40 height 27
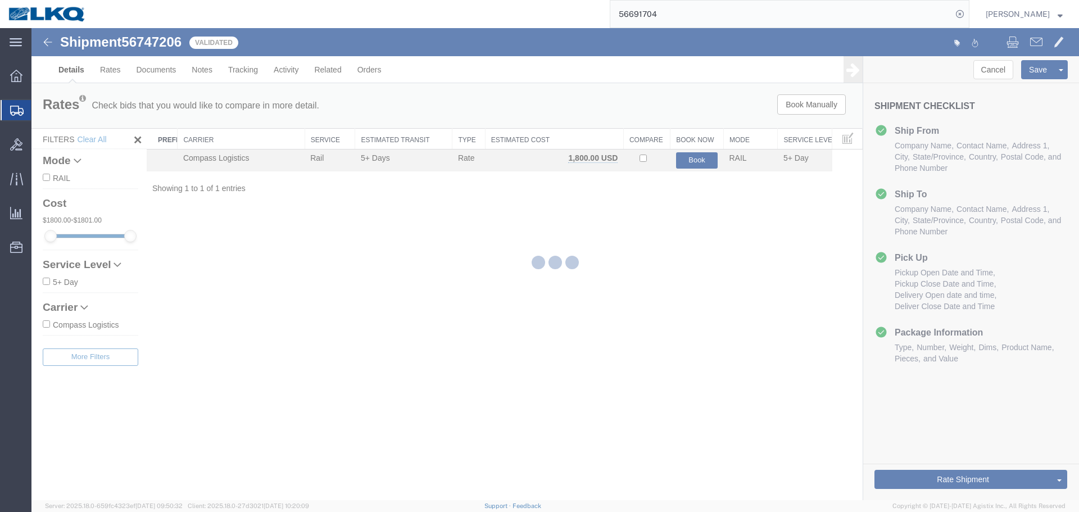
select select "27578"
select select "30704"
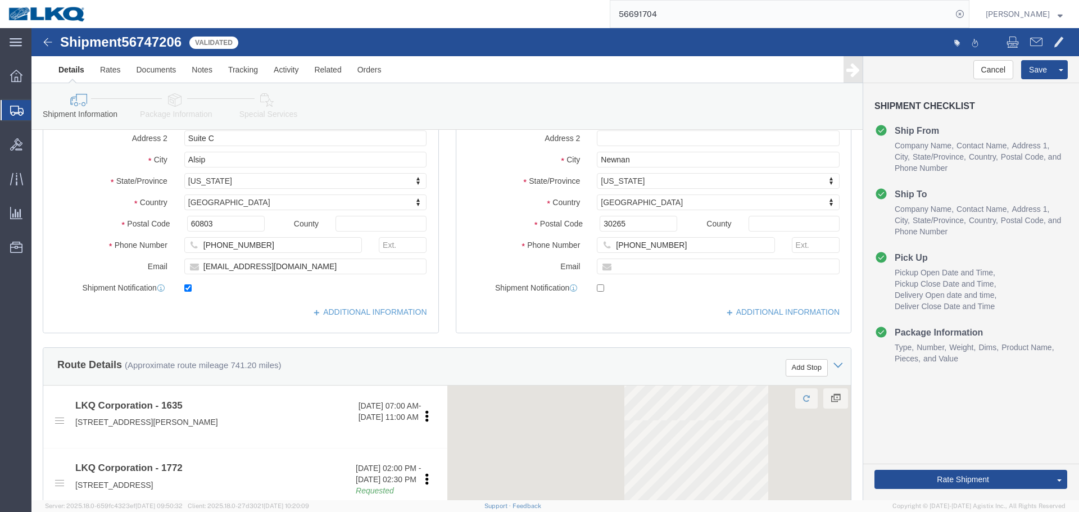
scroll to position [169, 0]
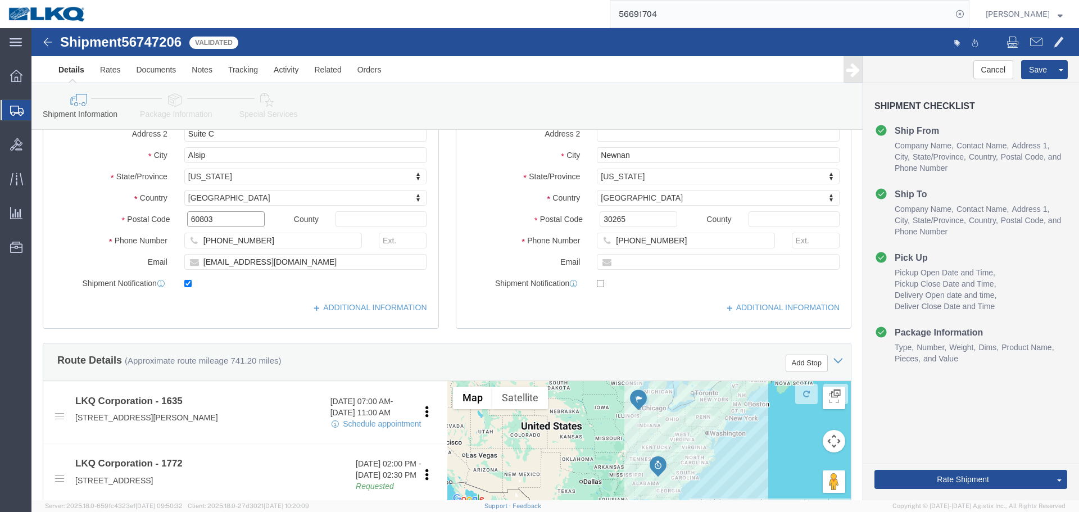
click input "60803"
click input "30265"
click button "Rate Shipment"
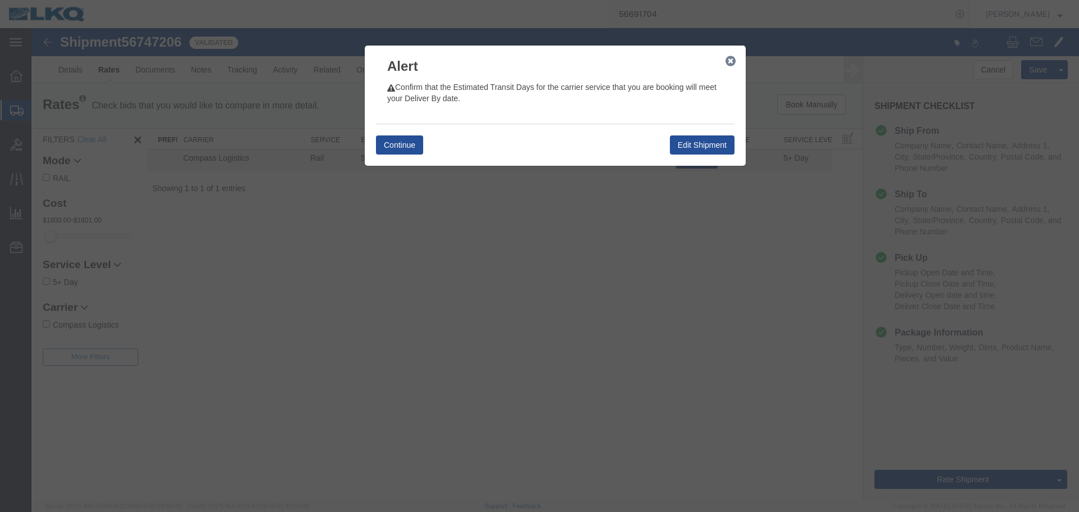
scroll to position [0, 0]
click at [732, 62] on icon "button" at bounding box center [731, 61] width 10 height 9
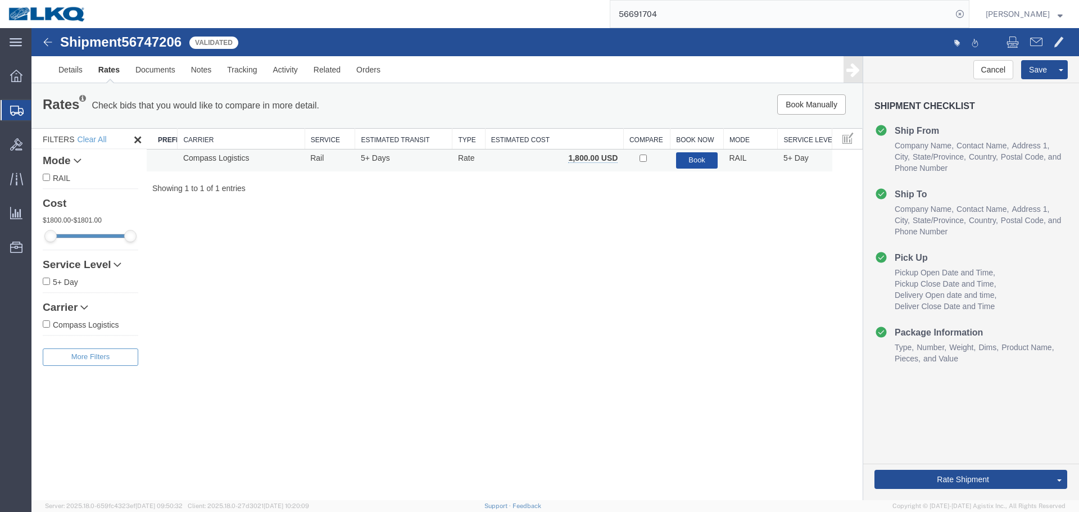
click at [687, 166] on button "Book" at bounding box center [697, 160] width 42 height 16
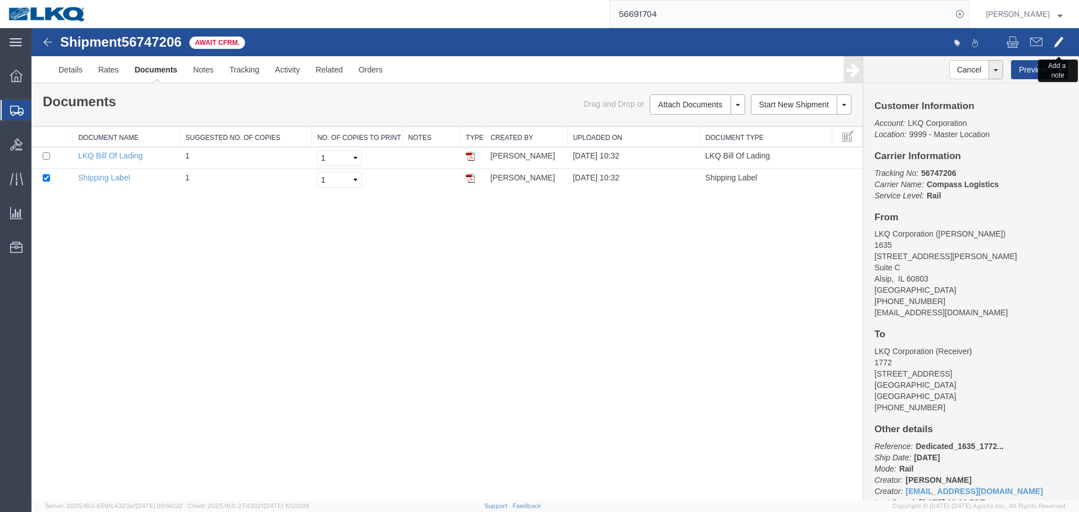
click at [1057, 39] on span at bounding box center [1059, 41] width 10 height 13
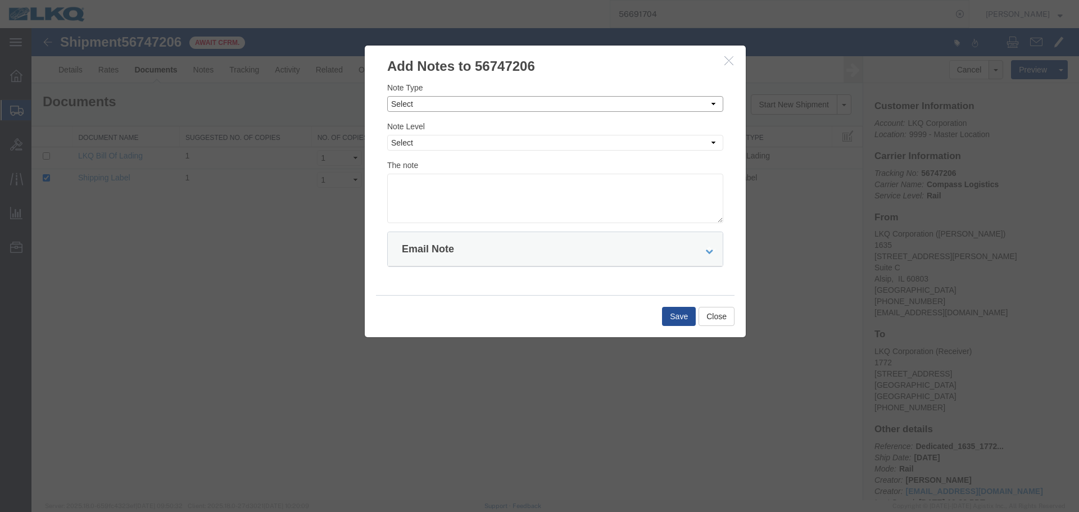
click at [495, 103] on select "Select Approval Bid Notes Carrier Change Notes Claim Notes Content Hazmat Notes…" at bounding box center [555, 104] width 336 height 16
select select "BID_NOTES"
click at [387, 96] on select "Select Approval Bid Notes Carrier Change Notes Claim Notes Content Hazmat Notes…" at bounding box center [555, 104] width 336 height 16
click at [433, 152] on div "Note Type Select Approval Bid Notes Carrier Change Notes Claim Notes Content Ha…" at bounding box center [555, 153] width 336 height 142
click at [432, 146] on select "Select Private to Account Private to Vendor Public" at bounding box center [555, 143] width 336 height 16
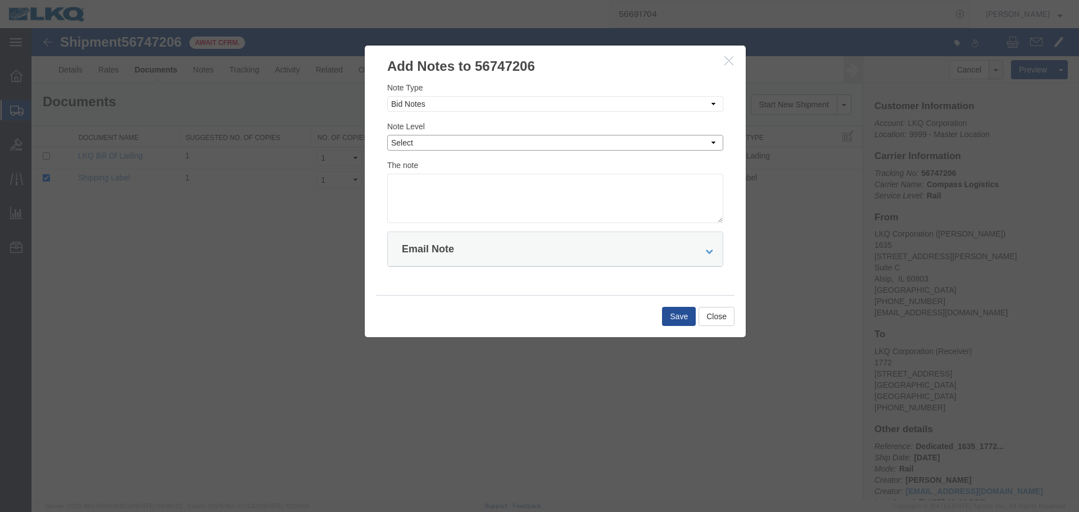
select select "PRIVATE_TO_ACCOUNT"
click at [387, 135] on select "Select Private to Account Private to Vendor Public" at bounding box center [555, 143] width 336 height 16
click at [439, 193] on textarea at bounding box center [555, 198] width 336 height 49
paste textarea "$1,887"
type textarea "DAT: $1,887"
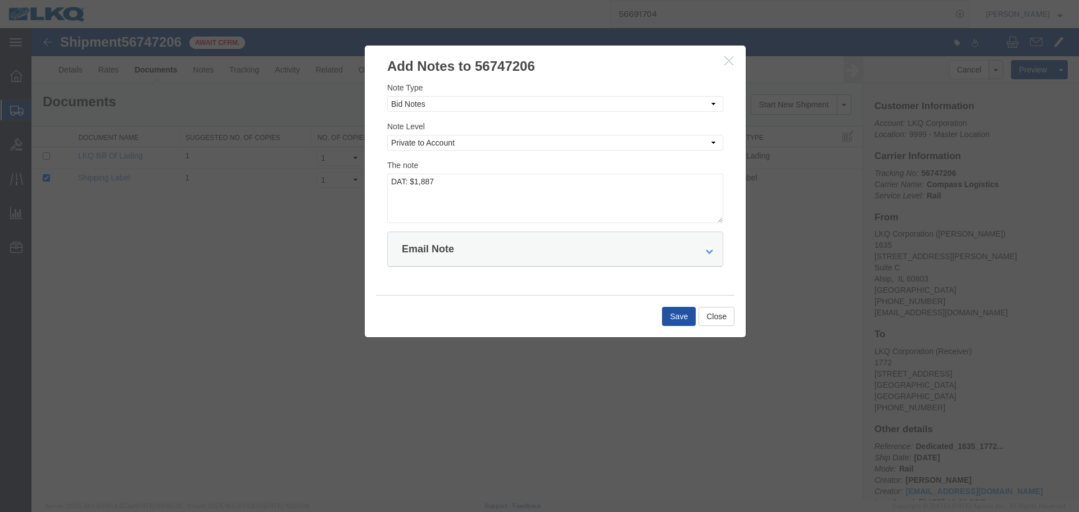
click at [673, 311] on button "Save" at bounding box center [679, 316] width 34 height 19
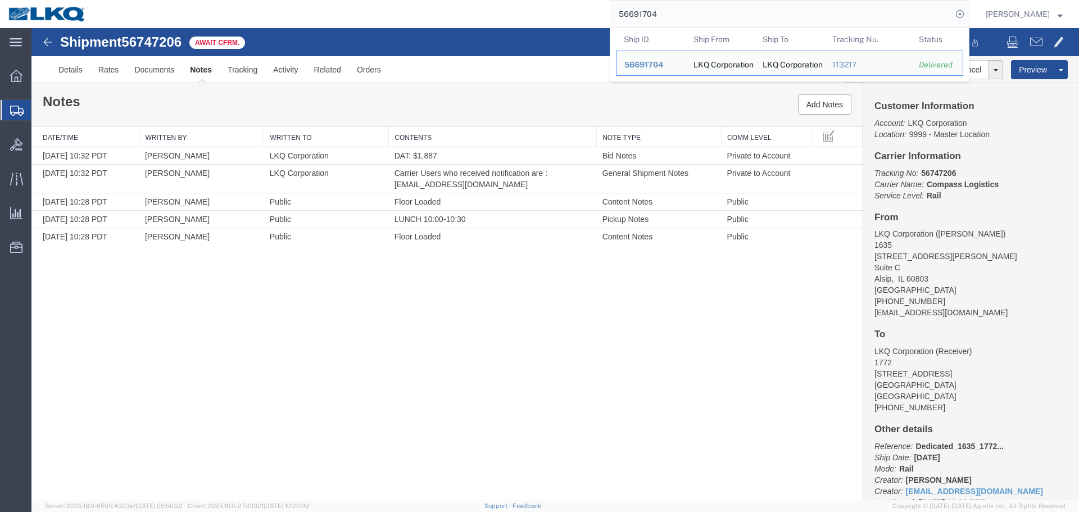
click at [736, 3] on input "56691704" at bounding box center [781, 14] width 342 height 27
paste input "383323"
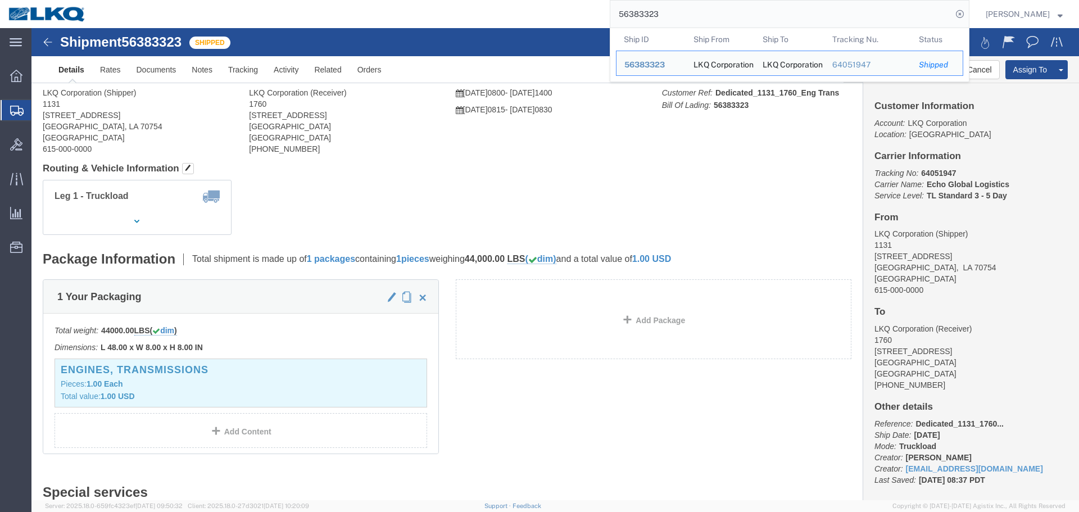
click div
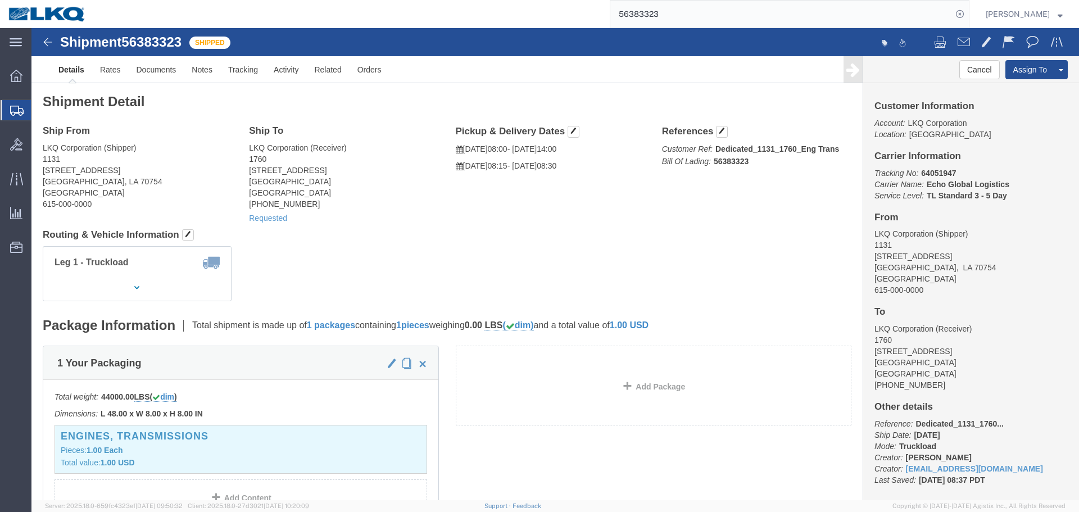
click div "Shipment Detail Ship From LKQ Corporation (Shipper) 1131 16925 Black Mud Road L…"
click at [736, 21] on input "56383323" at bounding box center [781, 14] width 342 height 27
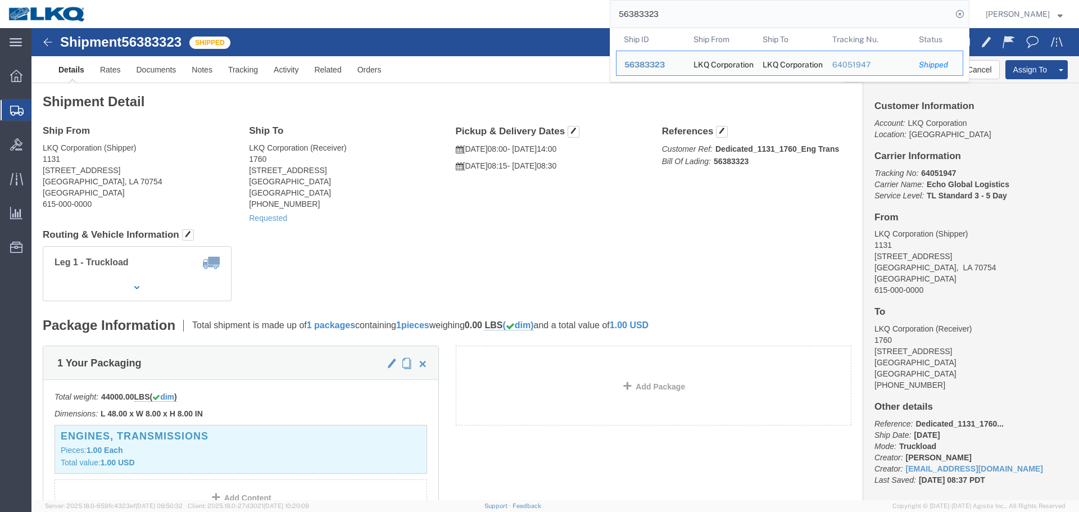
paste input "701830"
type input "56701830"
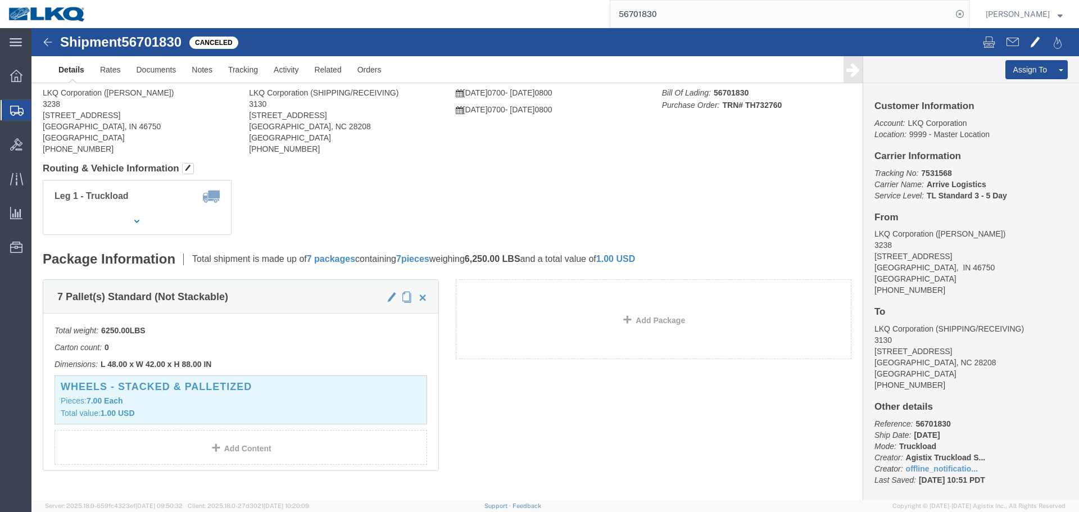
click span
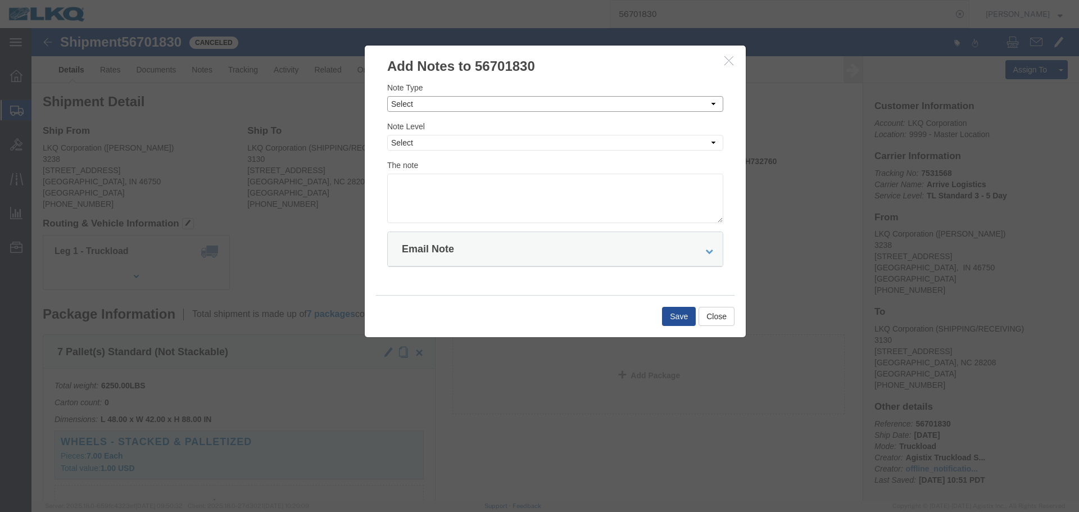
click select "Select Approval Bid Notes Carrier Change Notes Claim Notes Content Hazmat Notes…"
select select "PICKUP_LOCATION_NOTES"
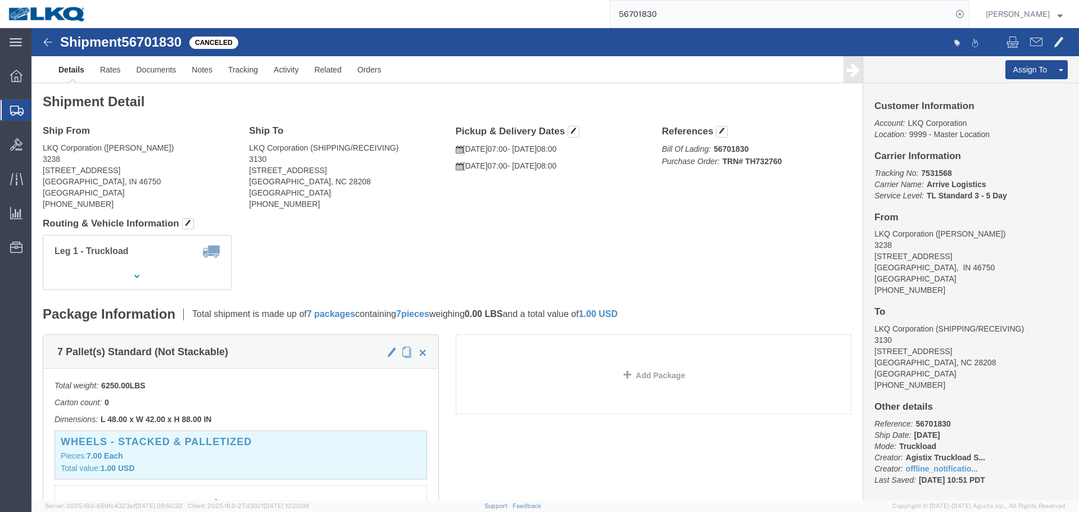
click div
click link "Uncancel Shipment"
click span
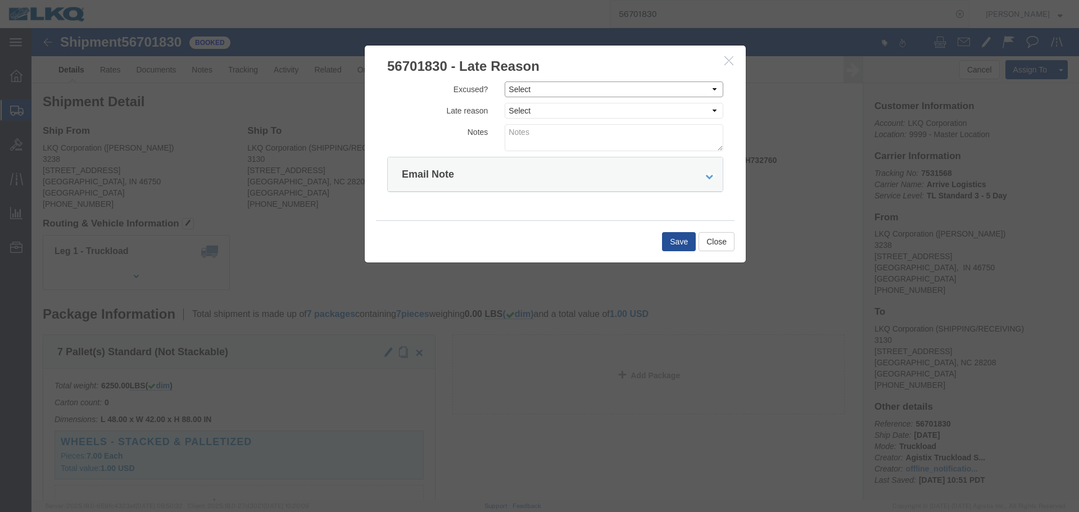
click select "Select Excused Not Excused"
select select "NOT_EXCUSED"
click select "Select Excused Not Excused"
click select "Select Bad Carrier Data Carrier Admin Error Delay Accident Driver Error Lack of…"
select select "DRIVER_ERROR"
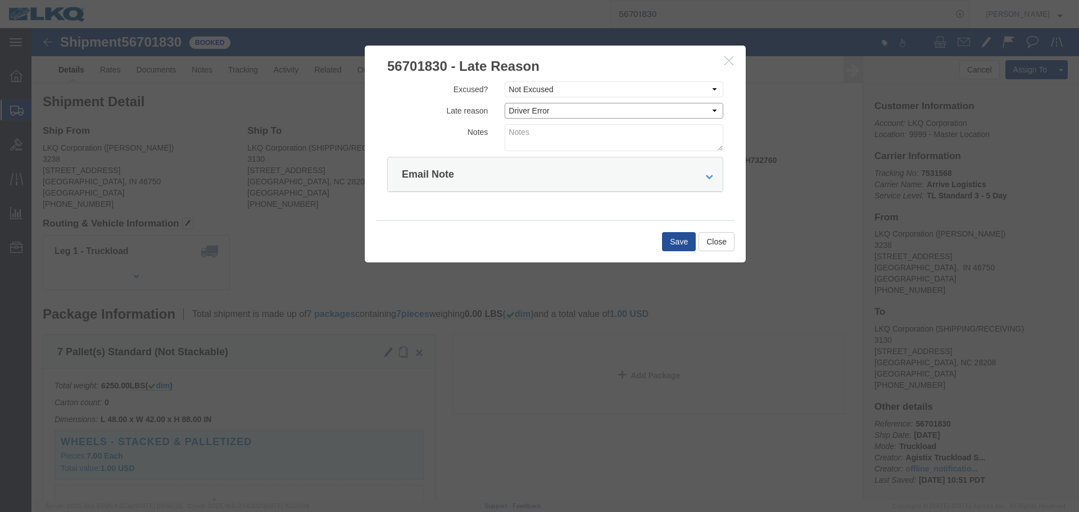
click select "Select Bad Carrier Data Carrier Admin Error Delay Accident Driver Error Lack of…"
click textarea
type textarea "09/08 missed"
click button "Save"
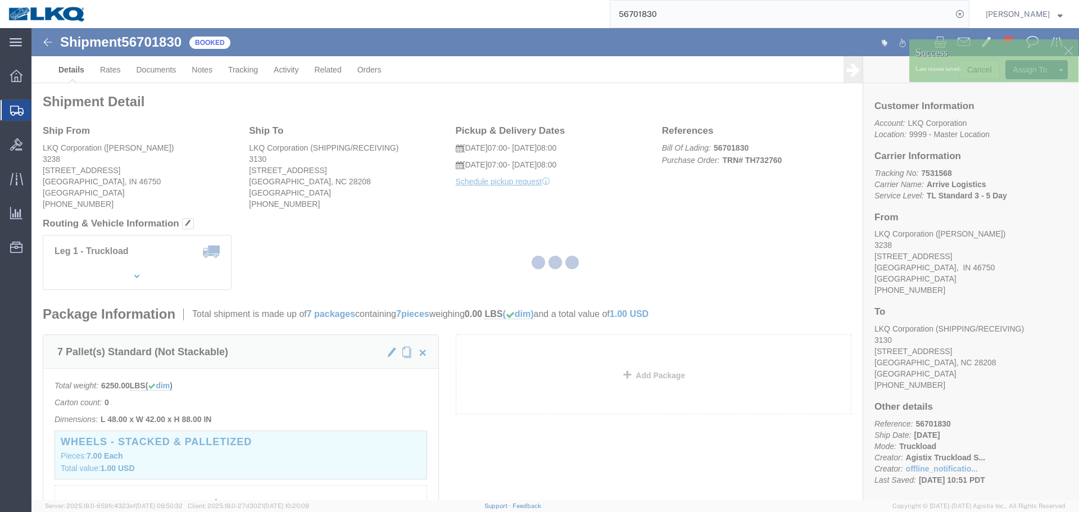
click at [968, 72] on div at bounding box center [555, 264] width 1048 height 472
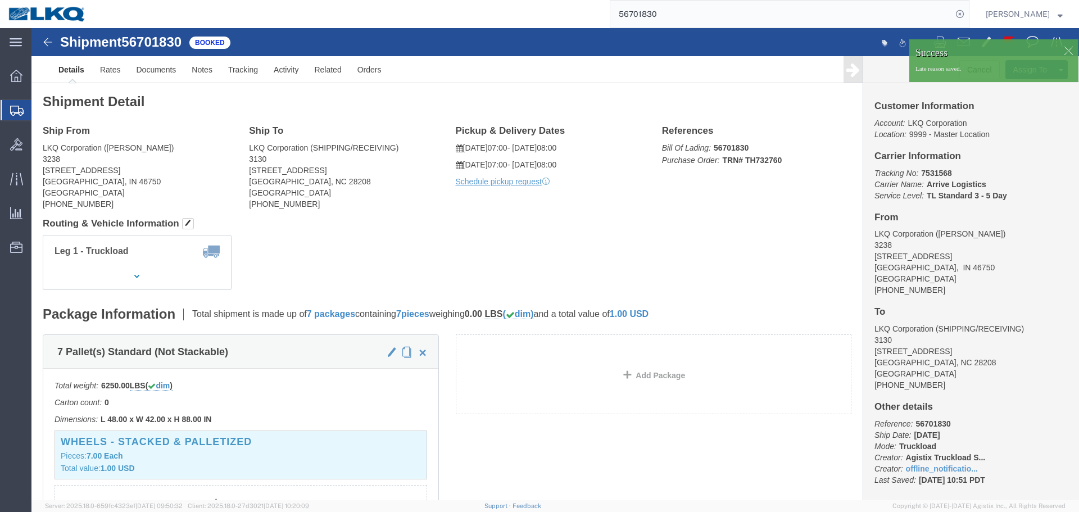
click p "Late reason saved."
click div
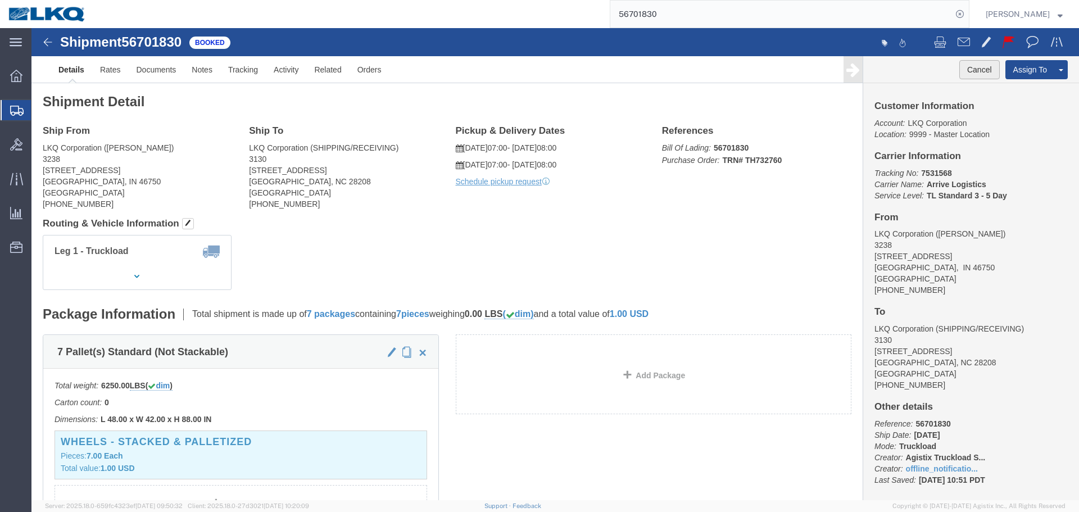
click button "Cancel"
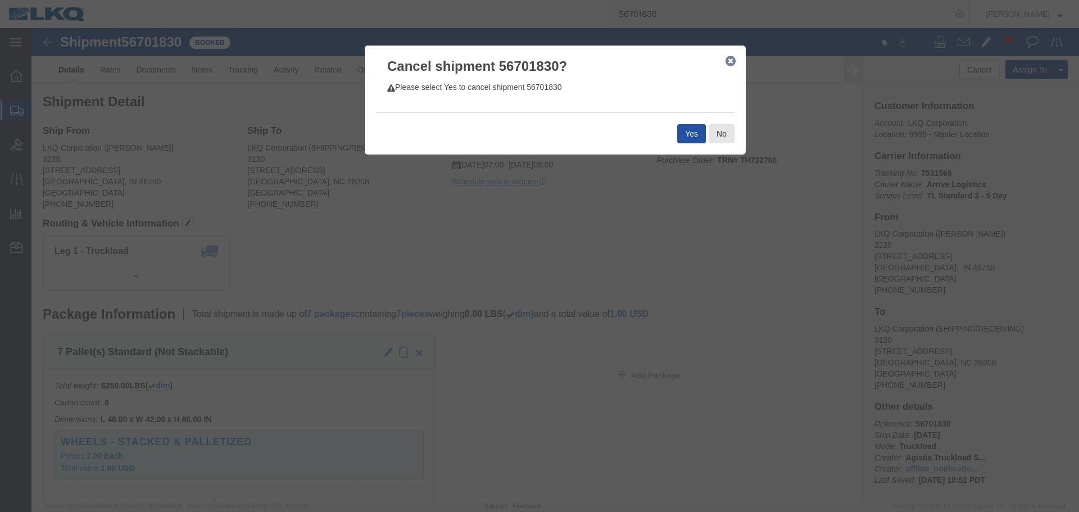
click button "Yes"
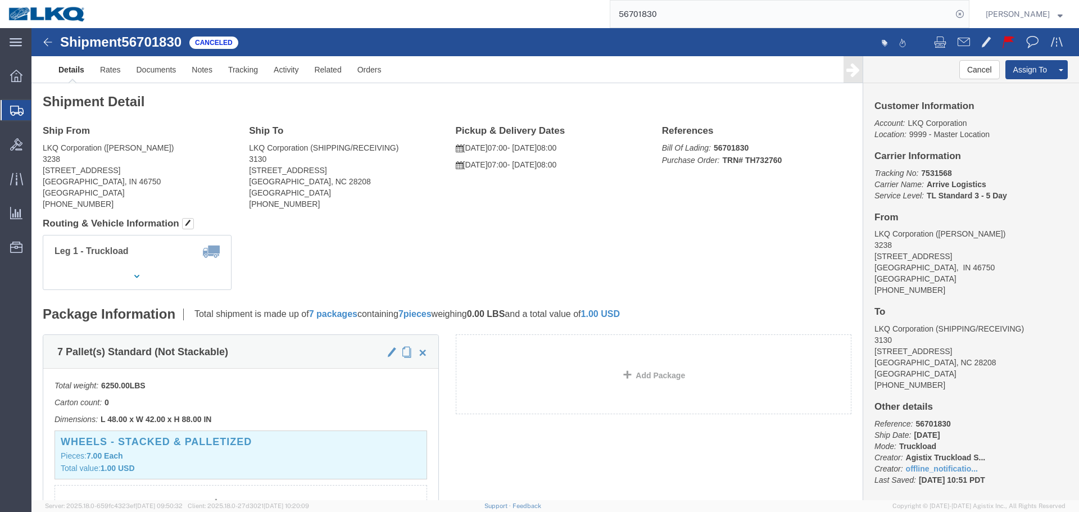
click div "Leg 1 - Truckload Vehicle 1: Standard Dry Van (53 Feet) Number of trucks: 1"
click link "Notes"
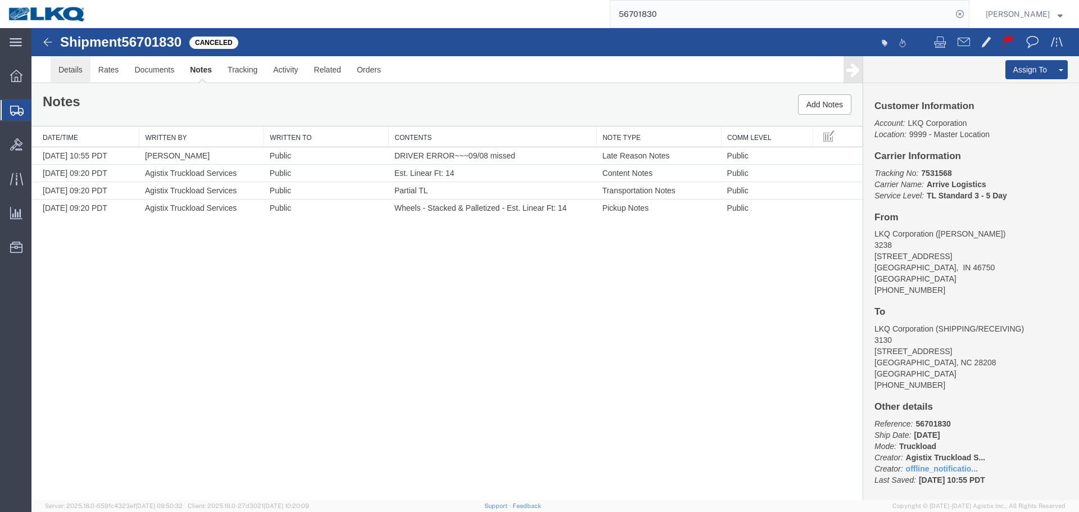
click at [69, 79] on link "Details" at bounding box center [71, 69] width 40 height 27
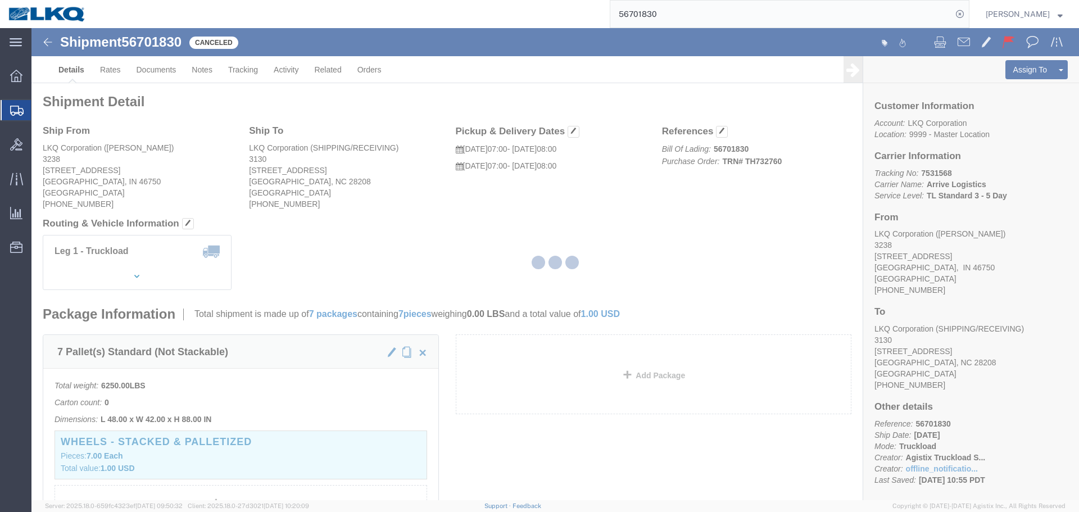
click address "LKQ Corporation (DEE SNEAD) 3238 1870 Riverfork Drive W Huntington, IN 46750 Un…"
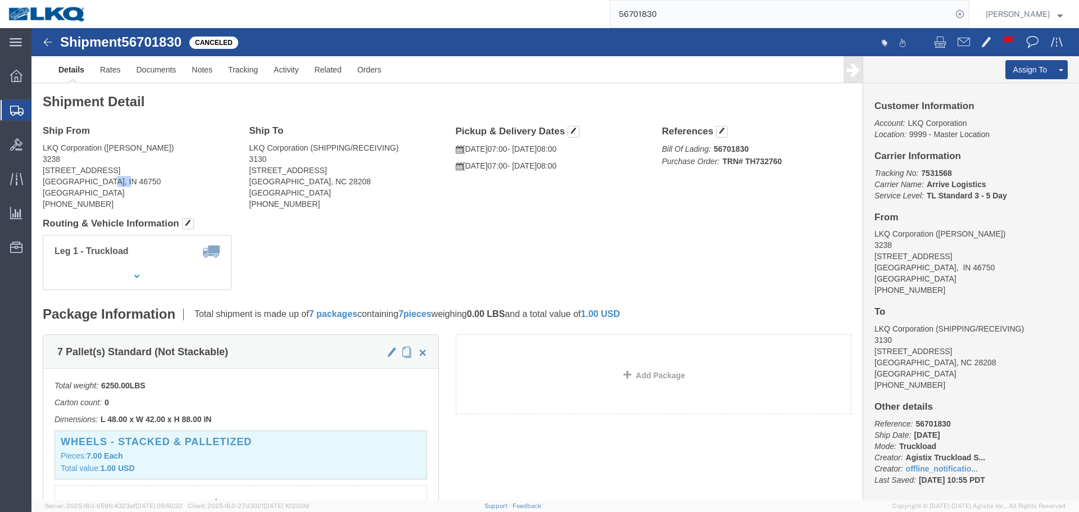
copy address "46750"
click address "LKQ Corporation (SHIPPING/RECEIVING) 3130 1706 Queen City Drive Charlotte, NC 2…"
copy address "28208"
click button "button"
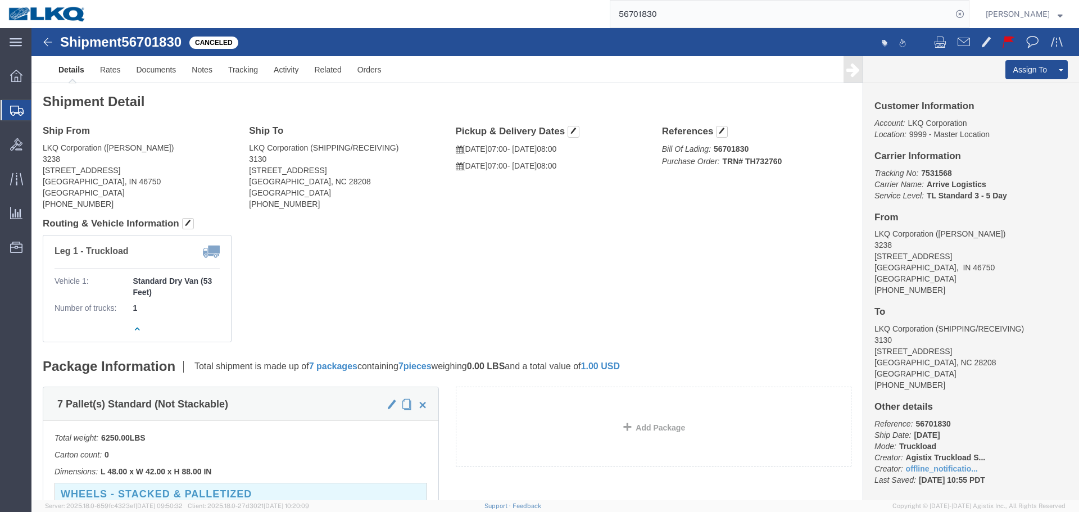
click b "Standard Dry Van (53 Feet)"
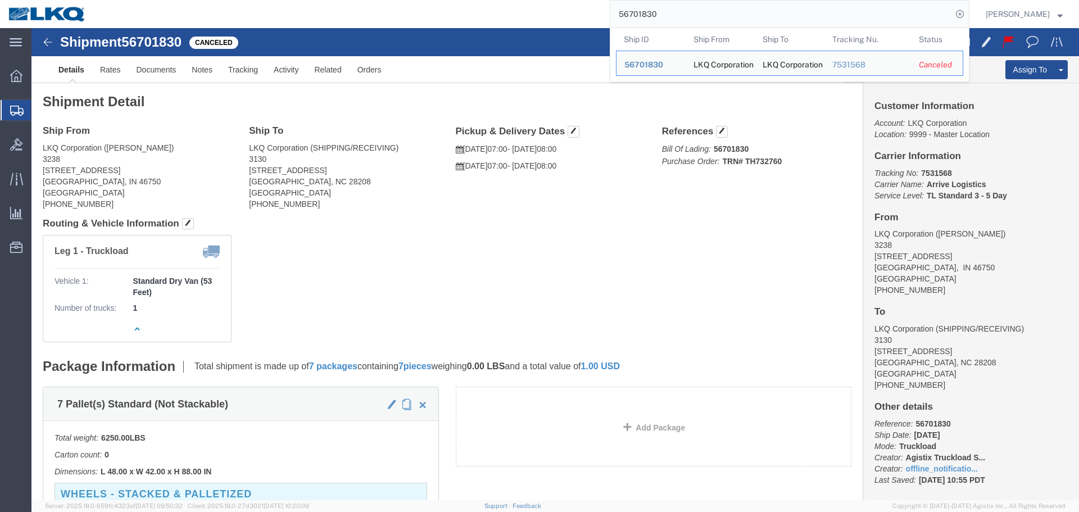
click at [699, 10] on input "56701830" at bounding box center [781, 14] width 342 height 27
paste input "47206"
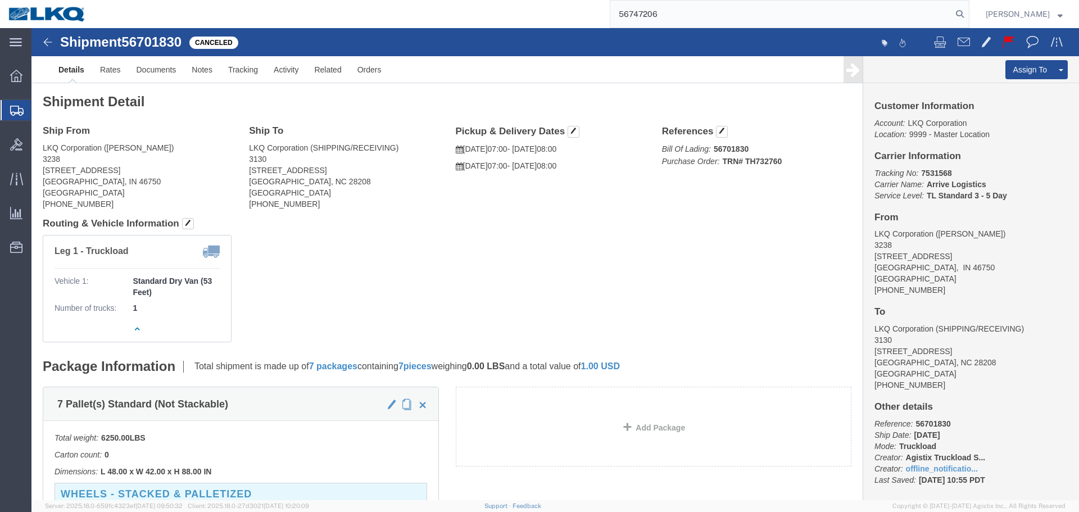
type input "56747206"
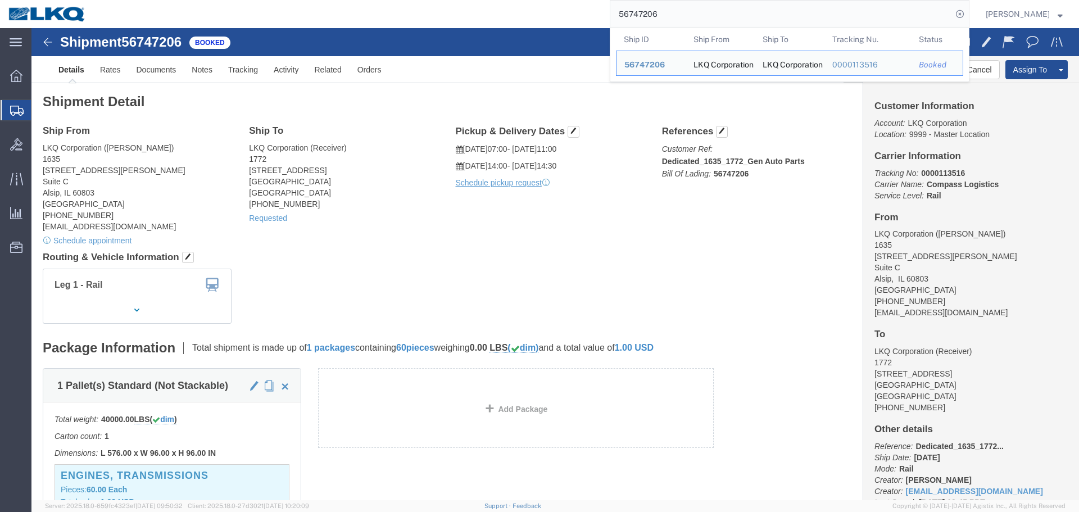
drag, startPoint x: 694, startPoint y: 219, endPoint x: 723, endPoint y: 229, distance: 30.9
click div "Shipment Detail Ship From LKQ Corporation (John Herman) 1635 11800 S. Austin Av…"
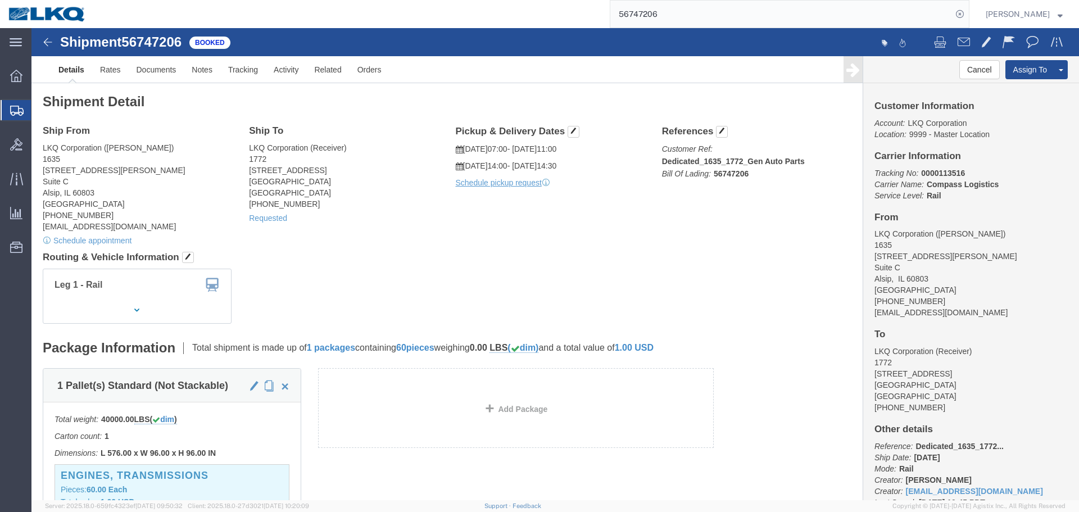
click div "Ship From LKQ Corporation (John Herman) 1635 11800 S. Austin Ave. Suite C Alsip…"
click h4 "Routing & Vehicle Information"
click link "Requested"
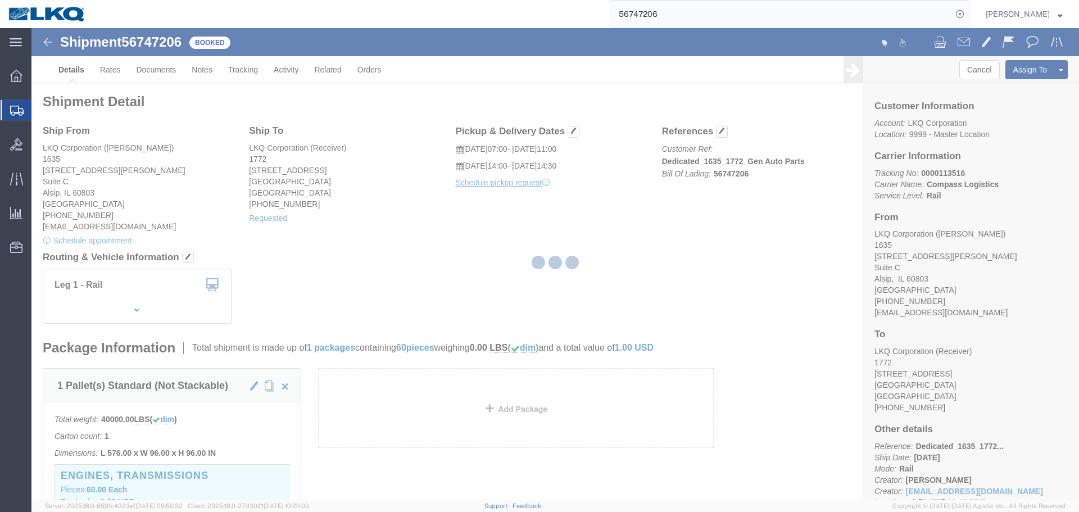
select select
select select "30"
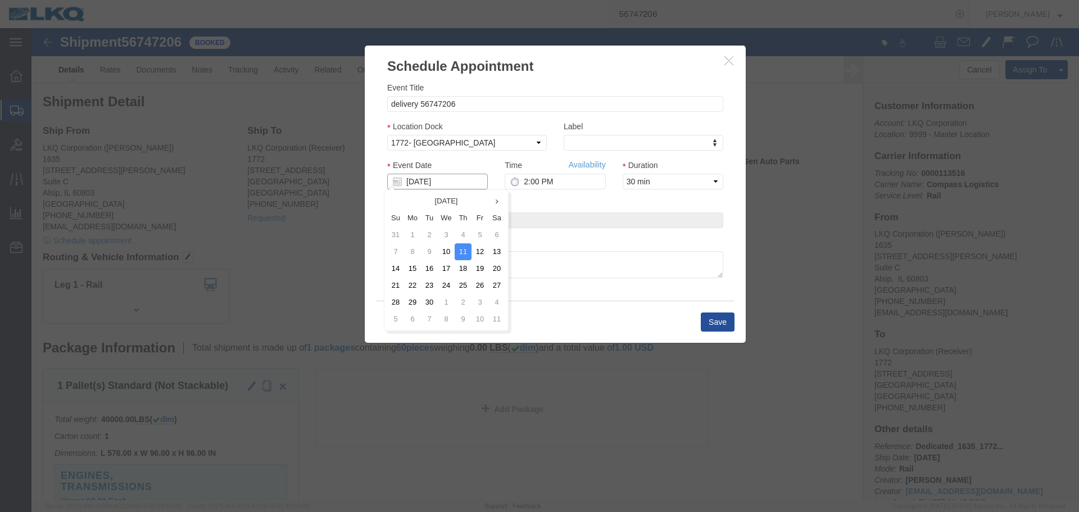
click input "09/11/2025"
click td "15"
click input "2:00 PM"
type input "2:00 PM"
click button "Save"
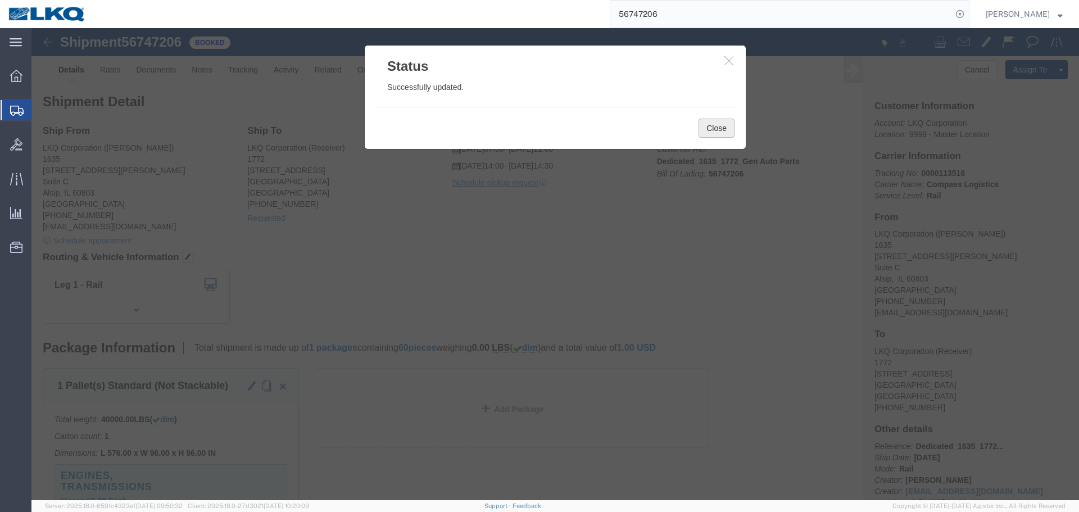
click button "Close"
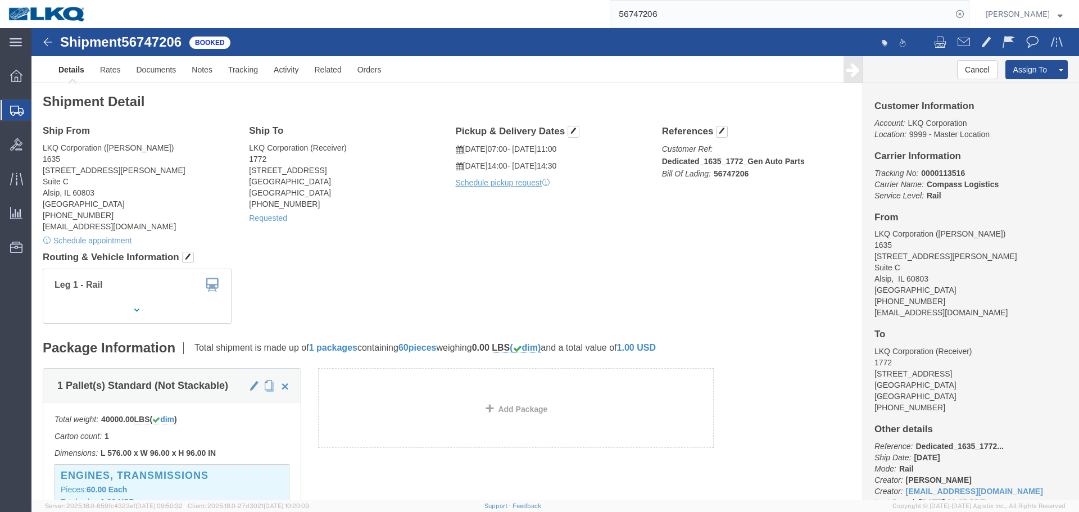
click div "Ship From LKQ Corporation (John Herman) 1635 11800 S. Austin Ave. Suite C Alsip…"
click at [717, 12] on input "56747206" at bounding box center [781, 14] width 342 height 27
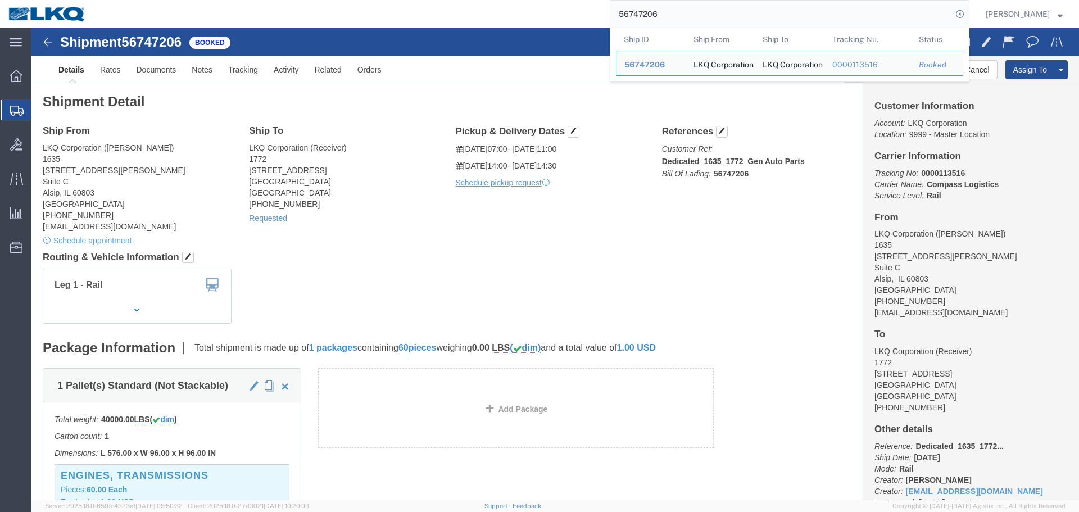
paste input "6611"
type input "56746611"
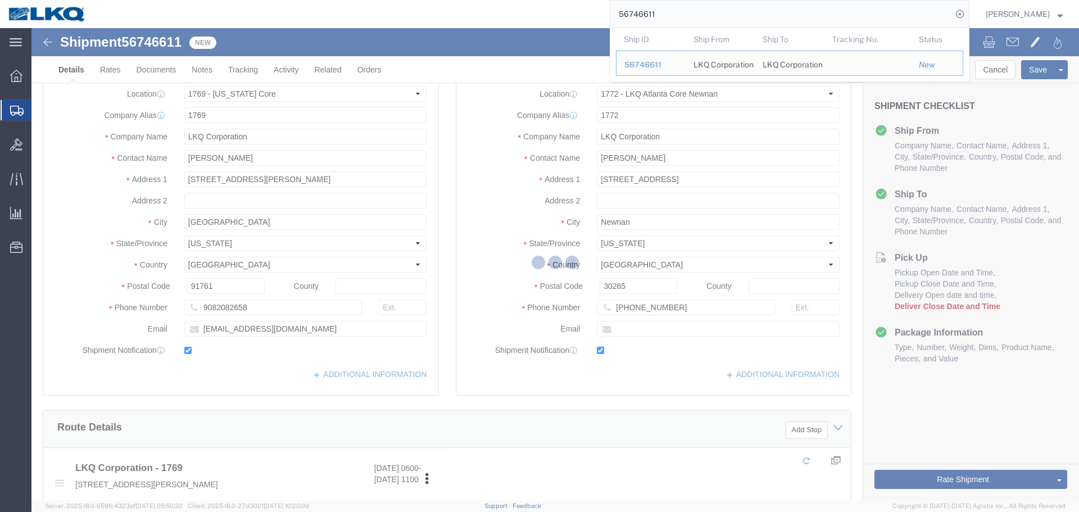
select select "28716"
select select "30704"
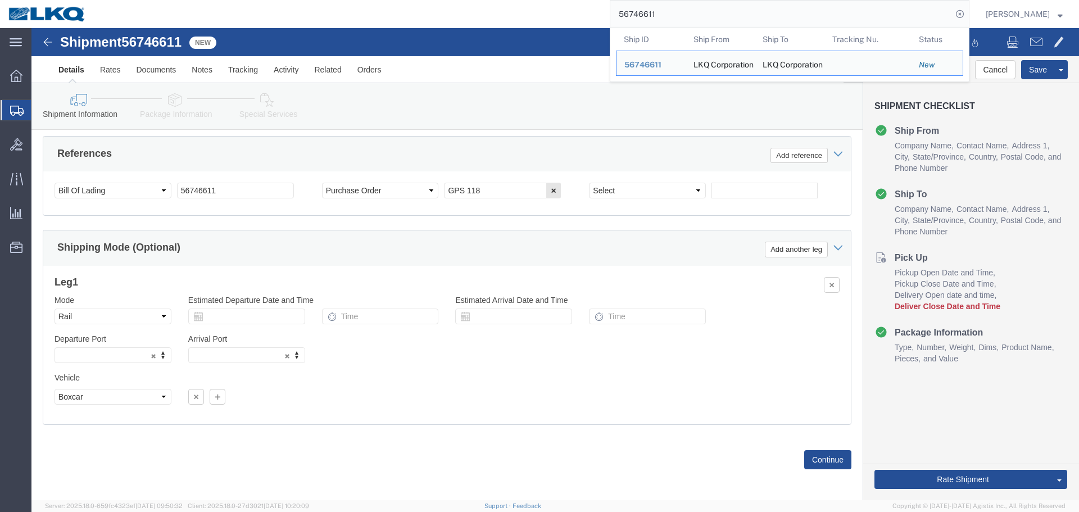
scroll to position [542, 0]
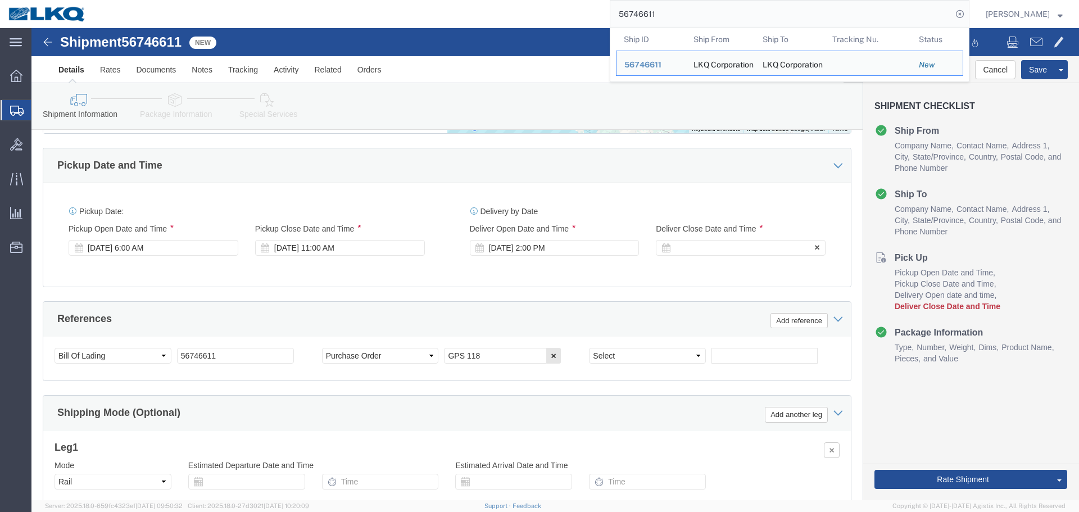
click div
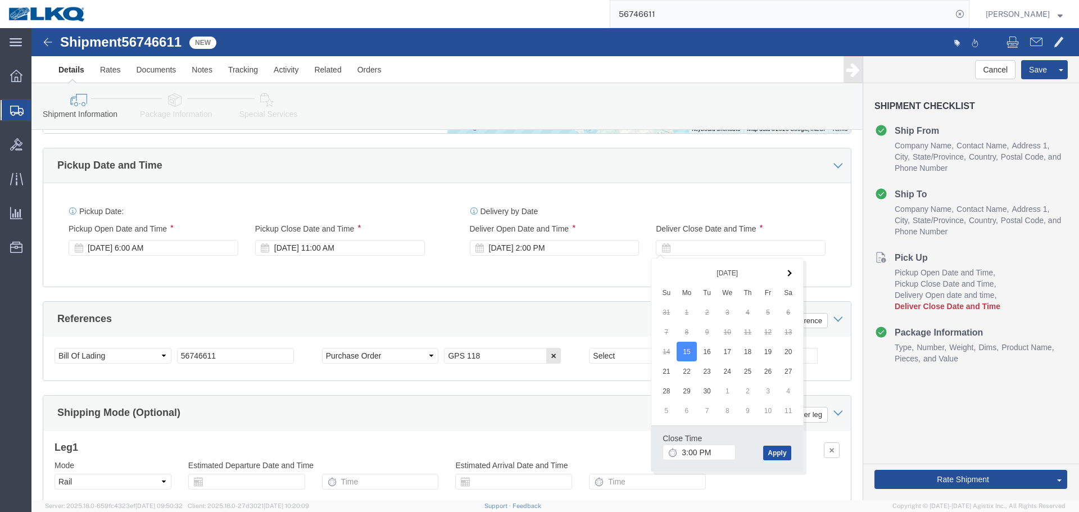
click button "Apply"
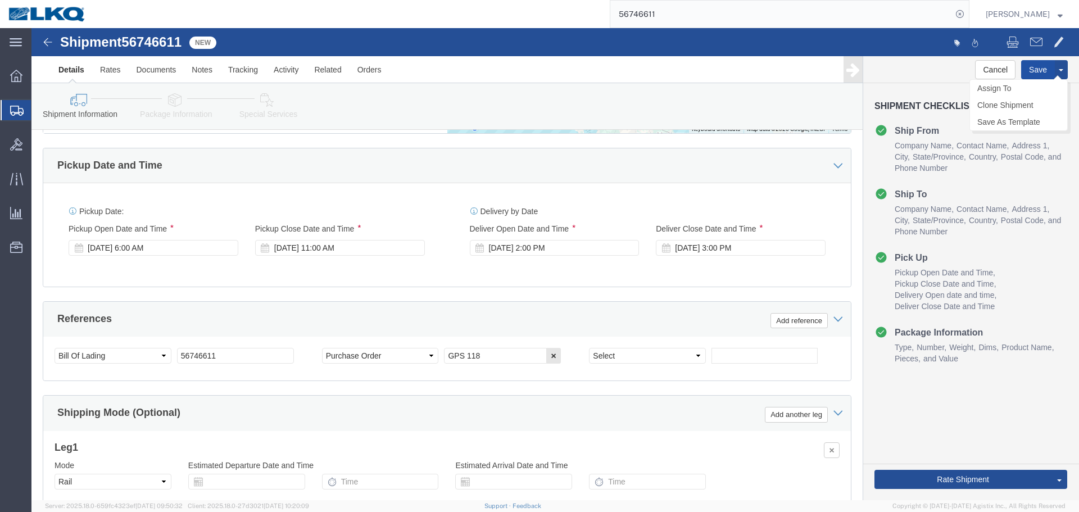
click button "Save"
type button "Save"
click button "Rate Shipment"
type button "Rate Shipment"
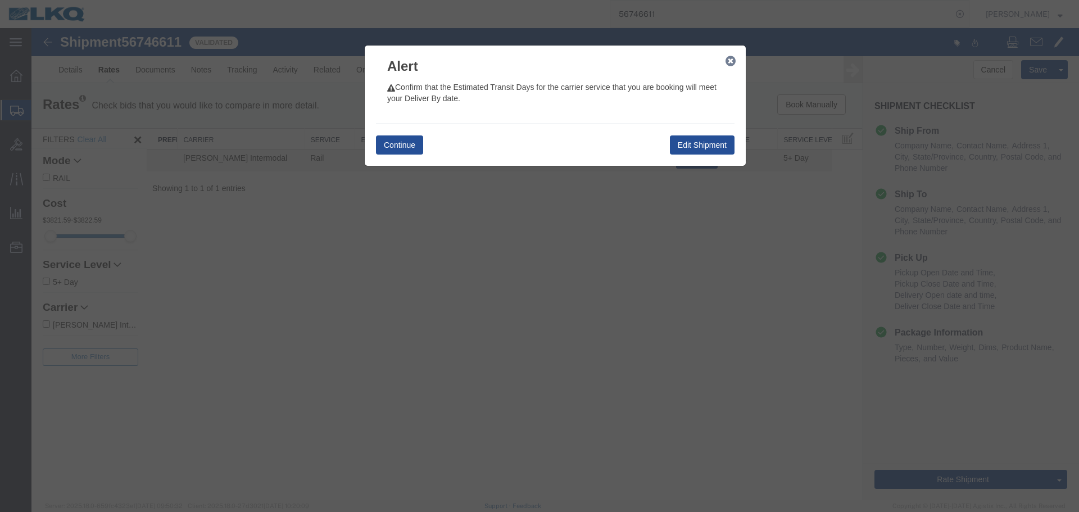
click at [726, 60] on icon "button" at bounding box center [731, 61] width 10 height 9
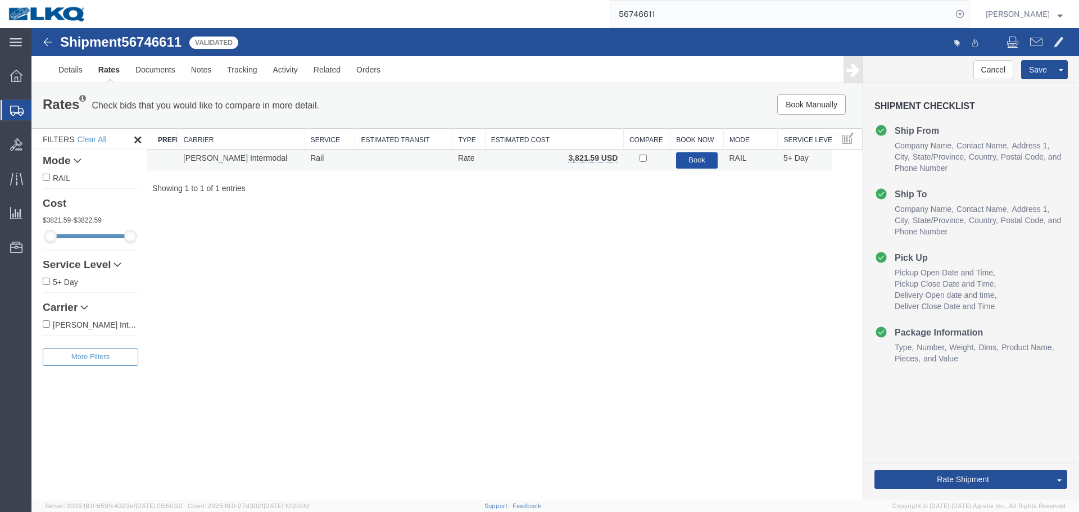
click at [700, 158] on button "Book" at bounding box center [697, 160] width 42 height 16
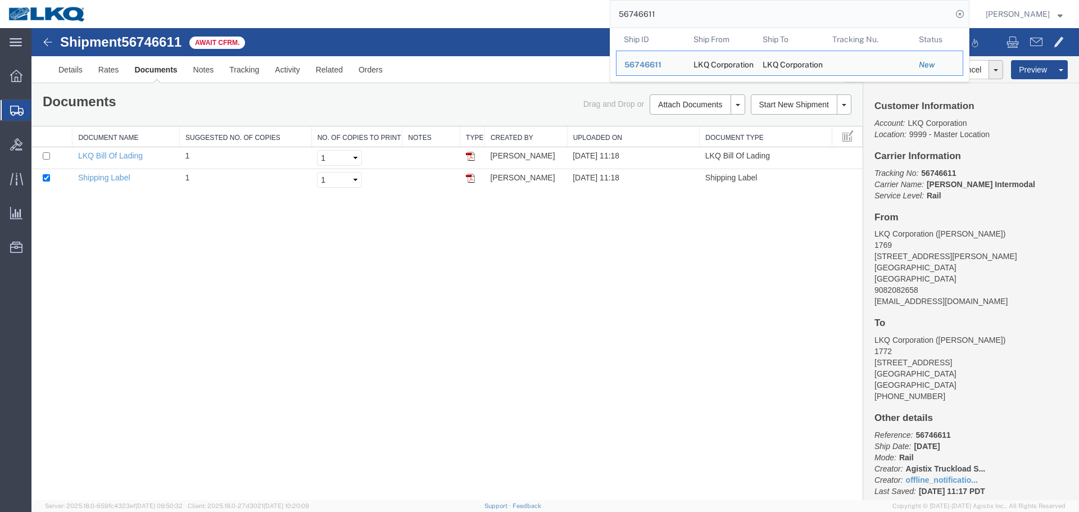
click at [681, 6] on input "56746611" at bounding box center [781, 14] width 342 height 27
paste input "13725"
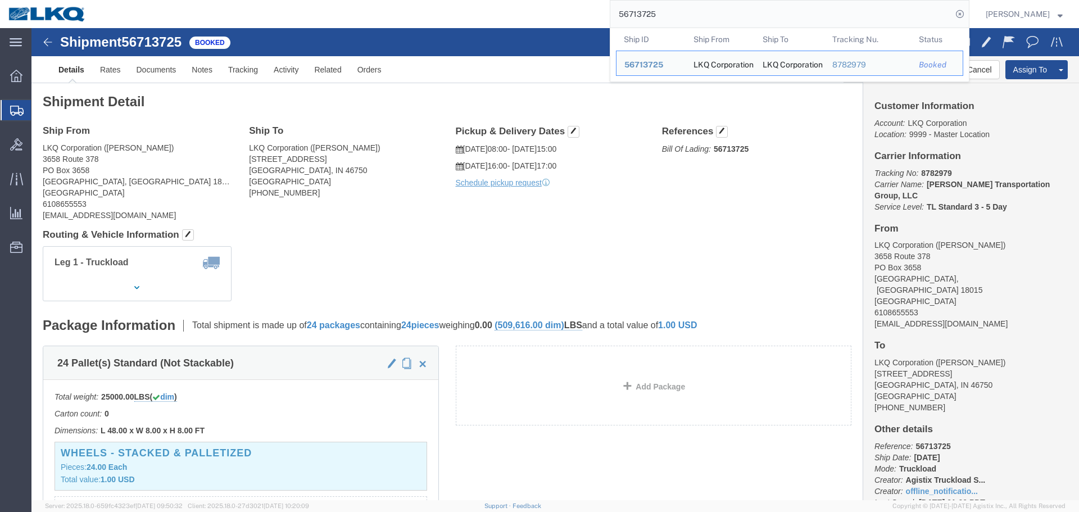
click div "Leg 1 - Truckload Vehicle 1: Standard Dry Van (53 Feet) Number of trucks: 1"
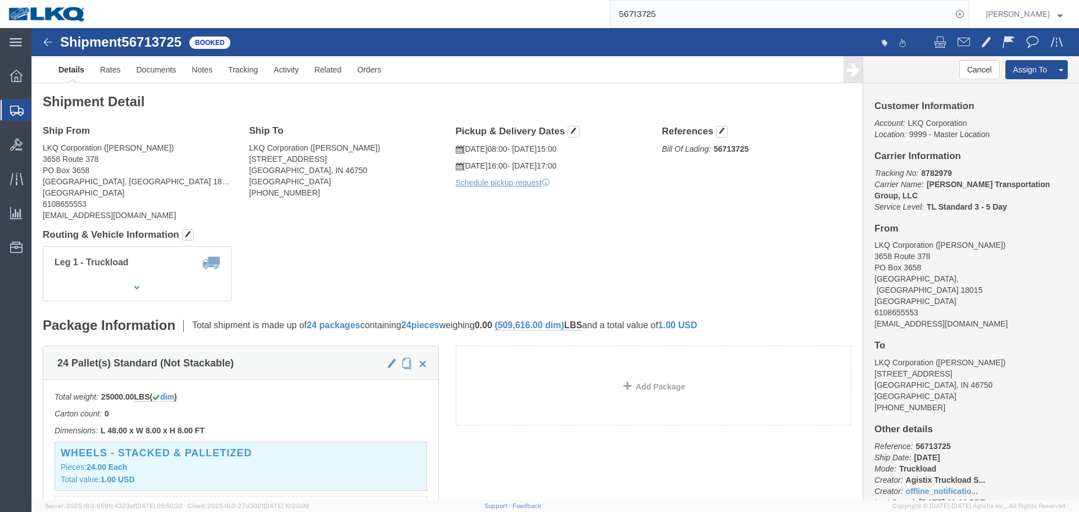
click address "LKQ Corporation (BOB RECCEK) 3658 Route 378 PO Box 3658 Bethlehem, PA 18015 Uni…"
copy div "boreccek@lkqcorp.com"
click at [708, 3] on input "56713725" at bounding box center [781, 14] width 342 height 27
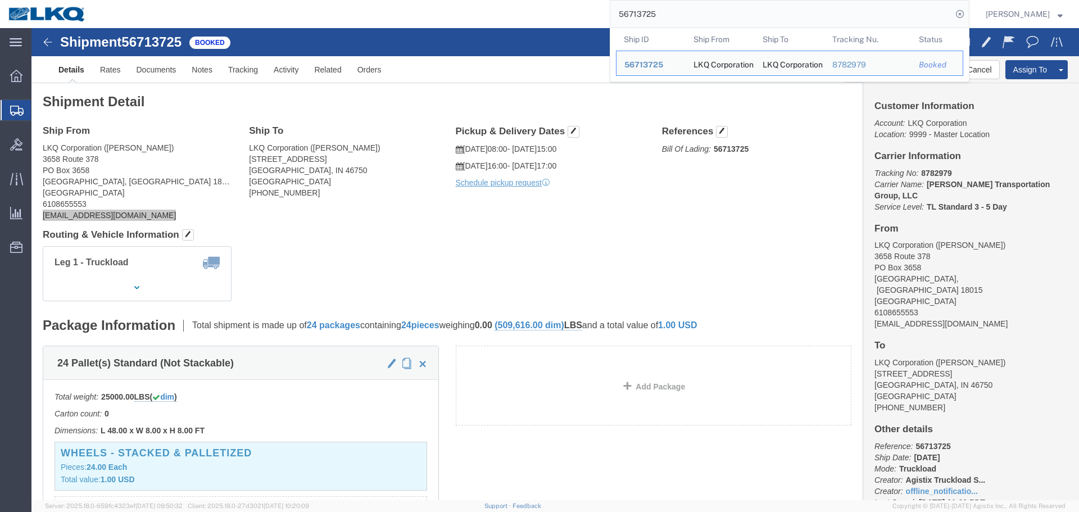
paste input "383297"
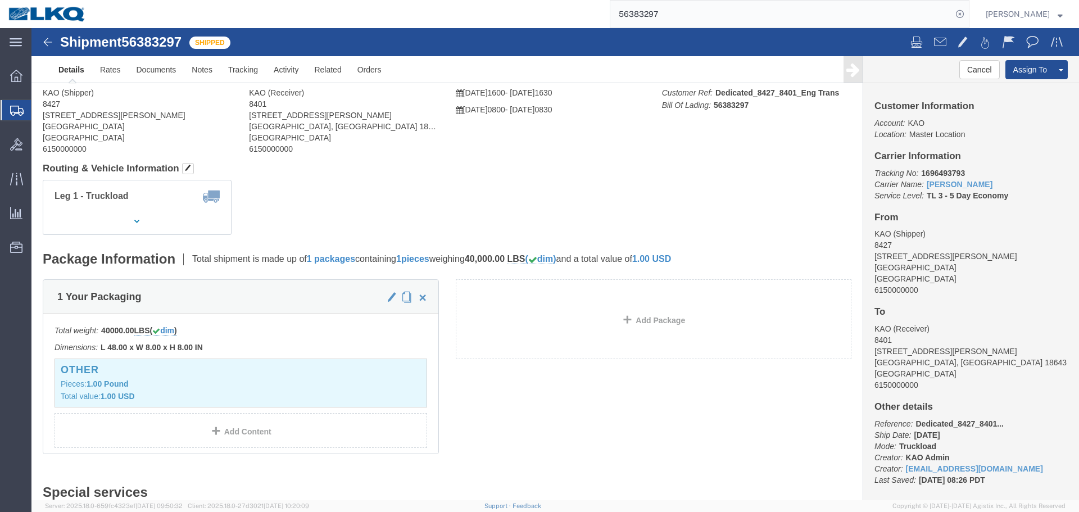
click div "Leg 1 - Truckload Number of trucks: 1"
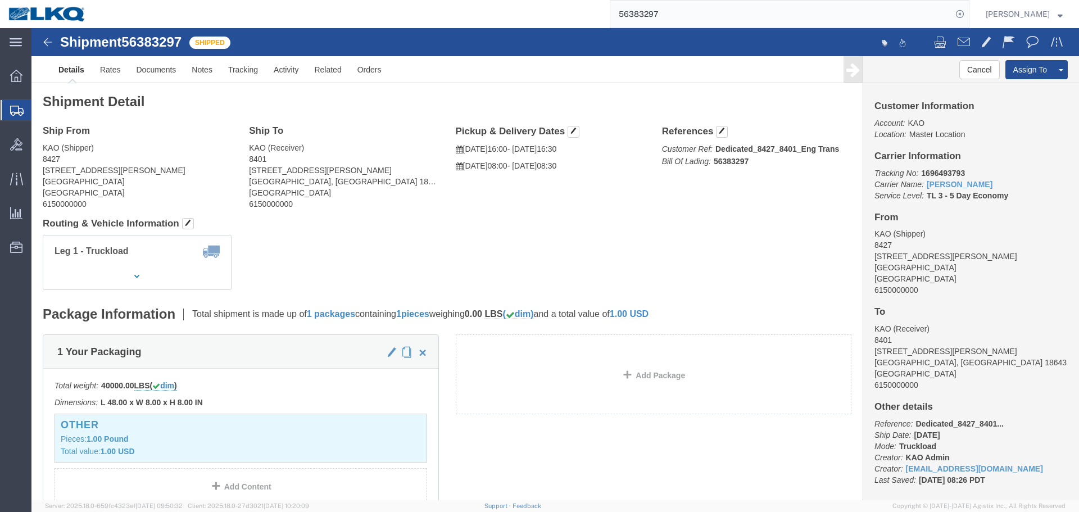
click h4 "Routing & Vehicle Information"
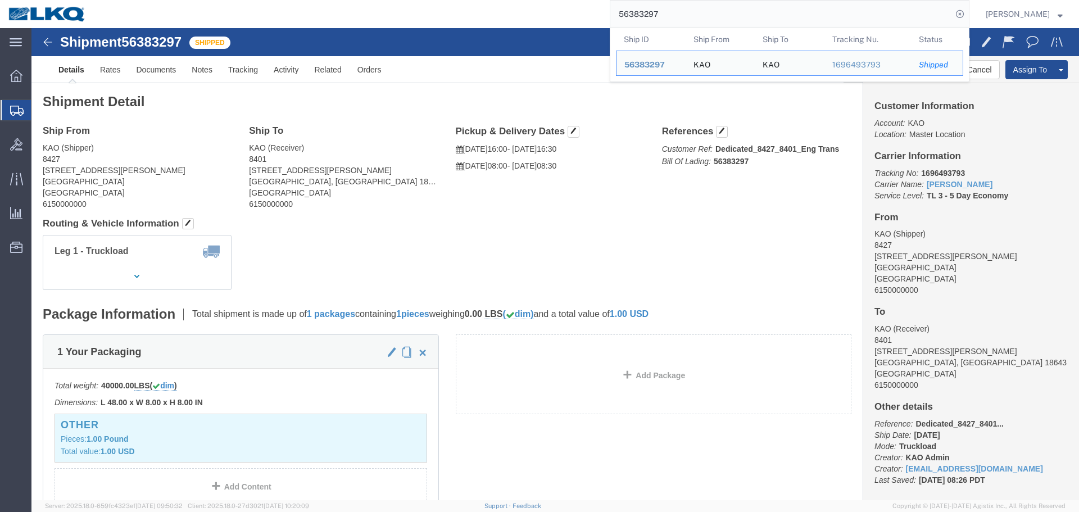
click at [687, 27] on input "56383297" at bounding box center [781, 14] width 342 height 27
paste input "705222"
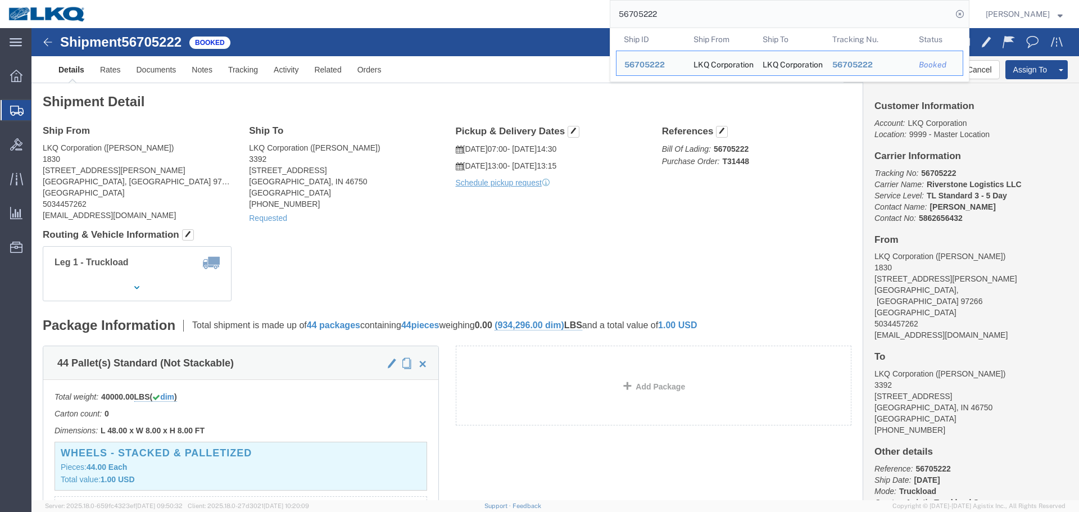
click div "Leg 1 - Truckload Vehicle 1: Standard Dry Van (53 Feet) Number of trucks: 1"
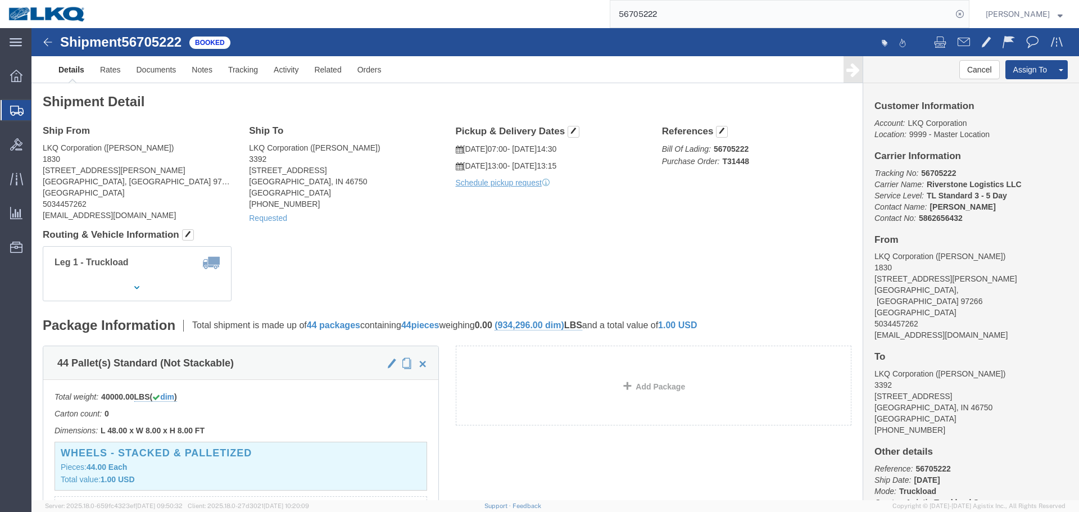
click b "Riverstone Logistics LLC"
copy b "Riverstone"
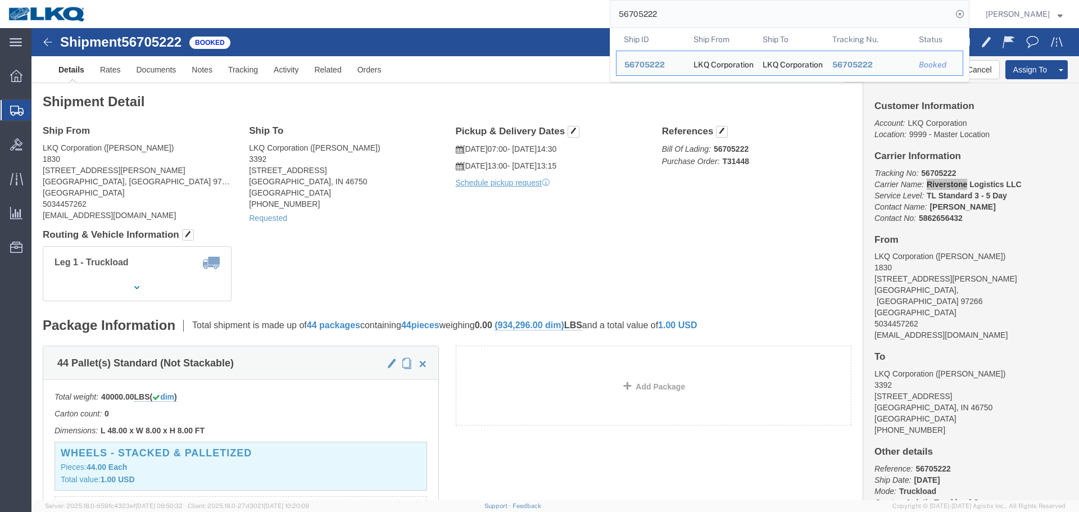
click at [713, 12] on input "56705222" at bounding box center [781, 14] width 342 height 27
paste input "29446"
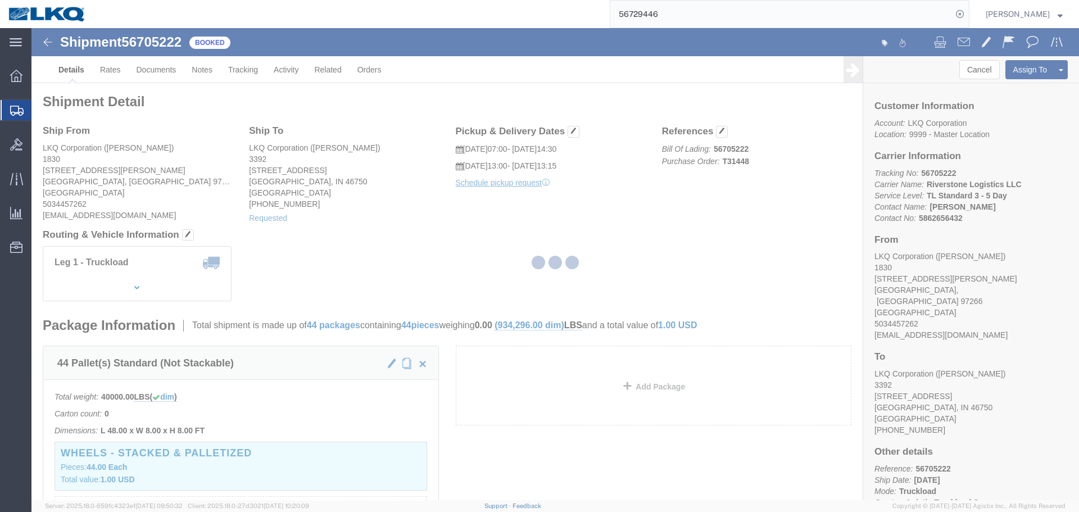
click div "Ship From LKQ Corporation (Justin Cleveland) 1830 10355 SE Foster Rd Portland, …"
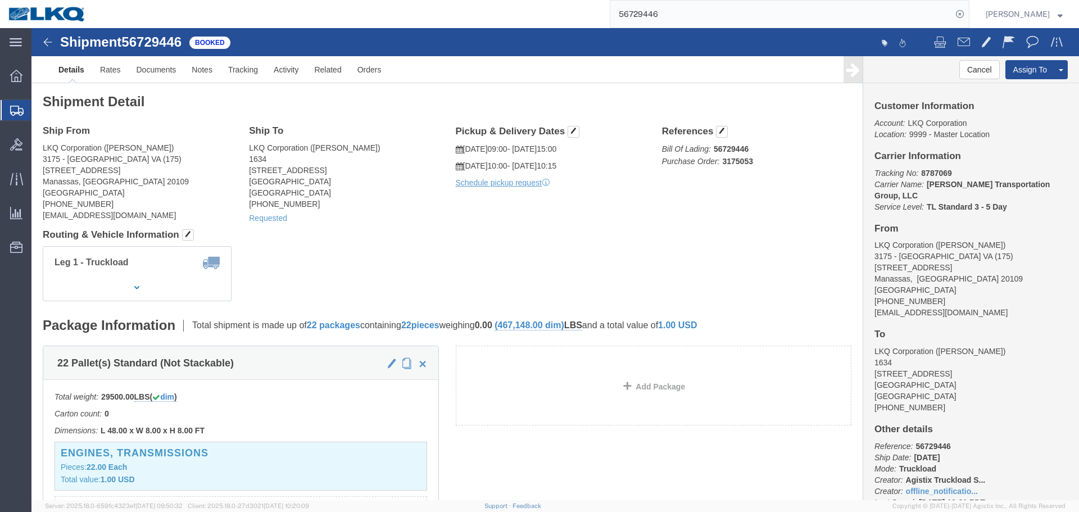
click address "LKQ Corporation (Todd Cox) 3175 - Manassas VA (175) 8233 Buckeye Timber Dr. Man…"
copy div "tocox@lkqcorp.com"
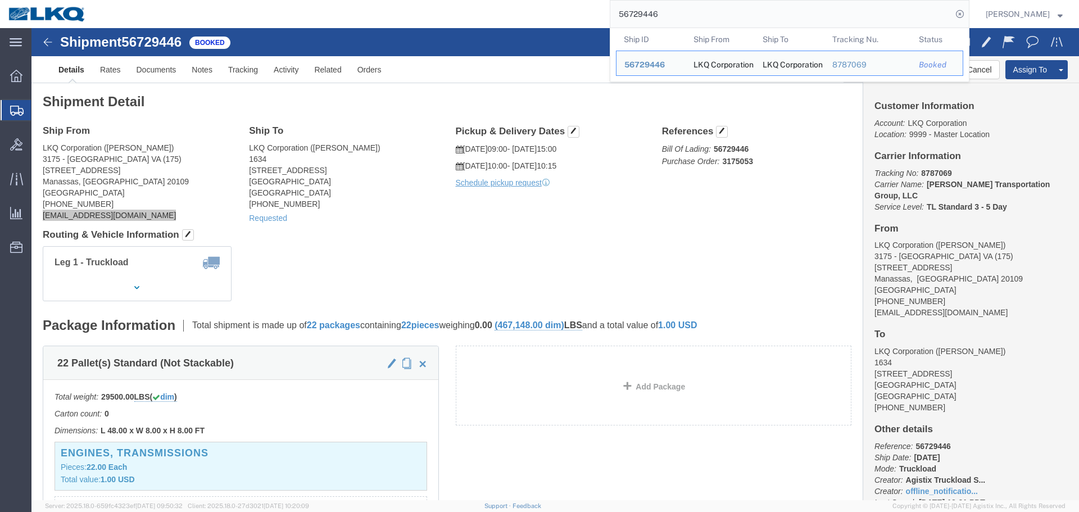
click at [676, 10] on input "56729446" at bounding box center [781, 14] width 342 height 27
paste input "46611"
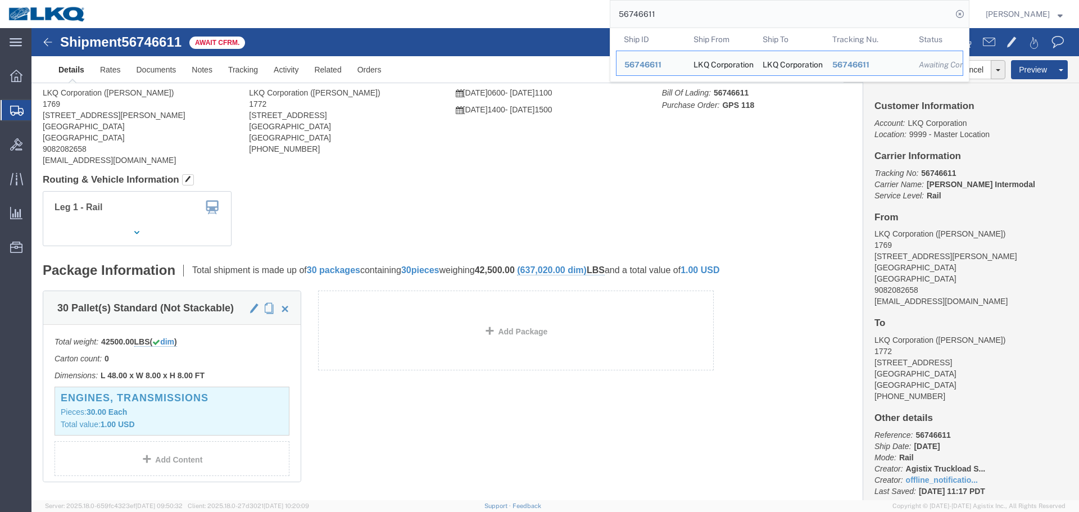
click at [717, 28] on th "Ship From" at bounding box center [721, 39] width 70 height 22
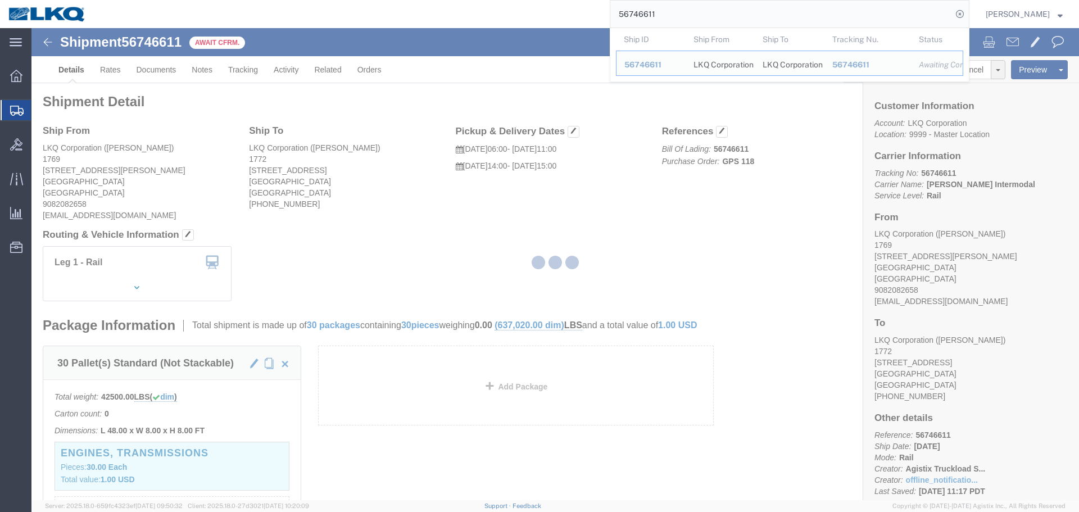
click at [666, 11] on input "56746611" at bounding box center [781, 14] width 342 height 27
paste input "14965"
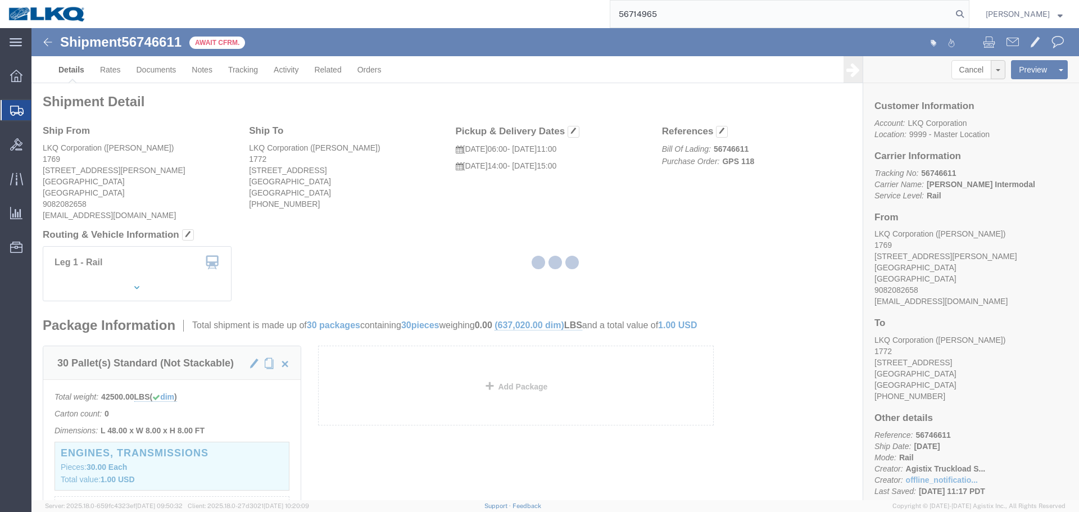
type input "56714965"
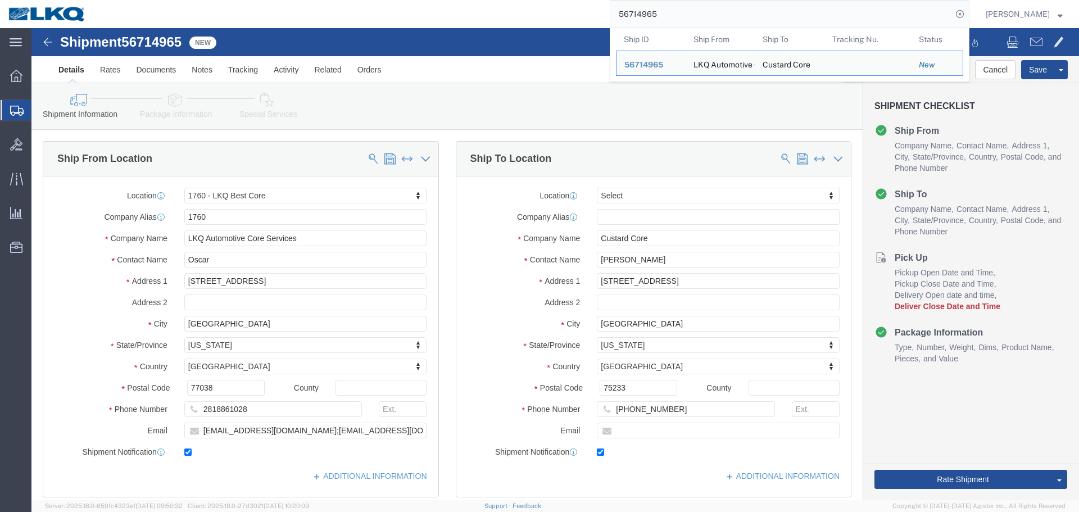
select select "27634"
click div
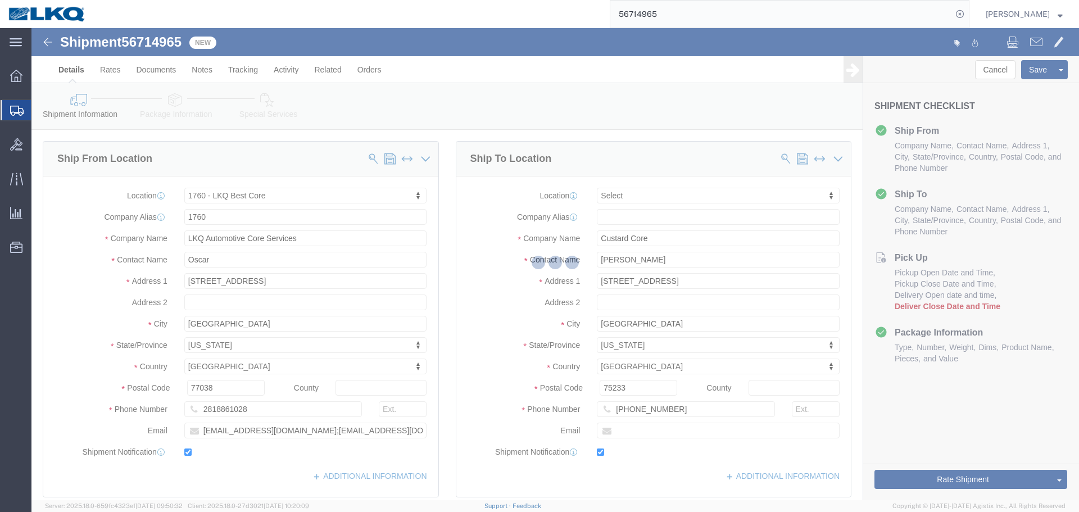
scroll to position [225, 0]
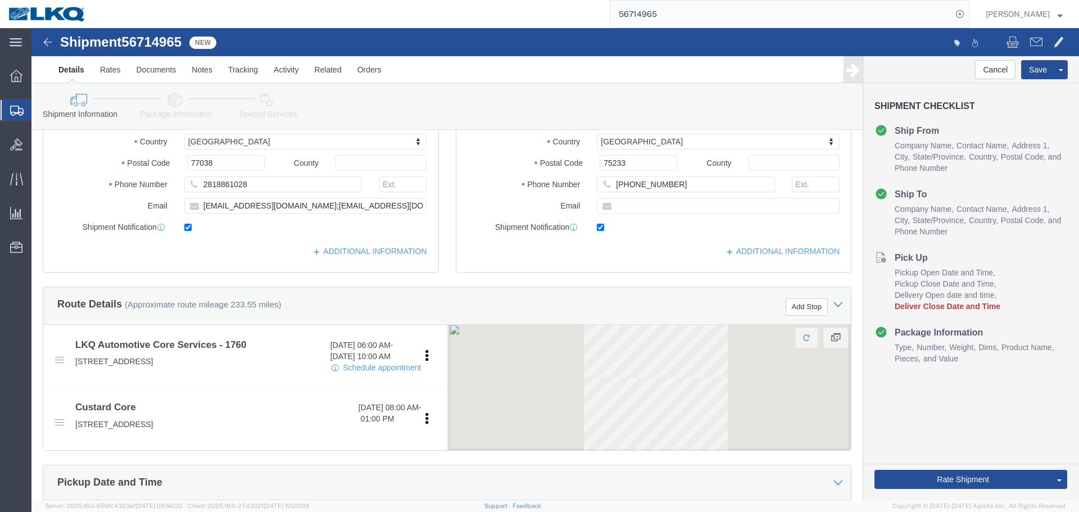
click div "Route Details (Approximate route mileage 233.55 miles) Add Stop"
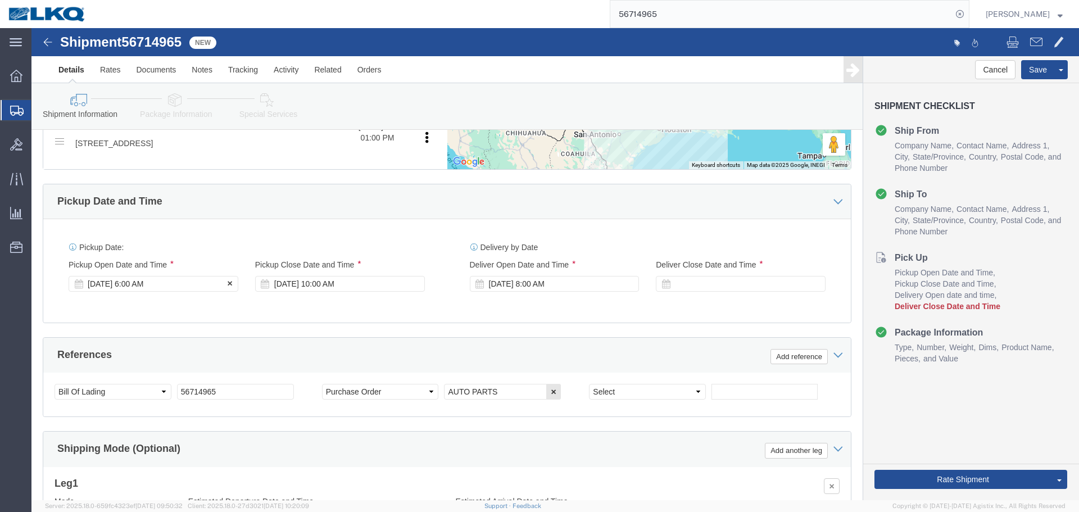
click div "Sep 15 2025 6:00 AM"
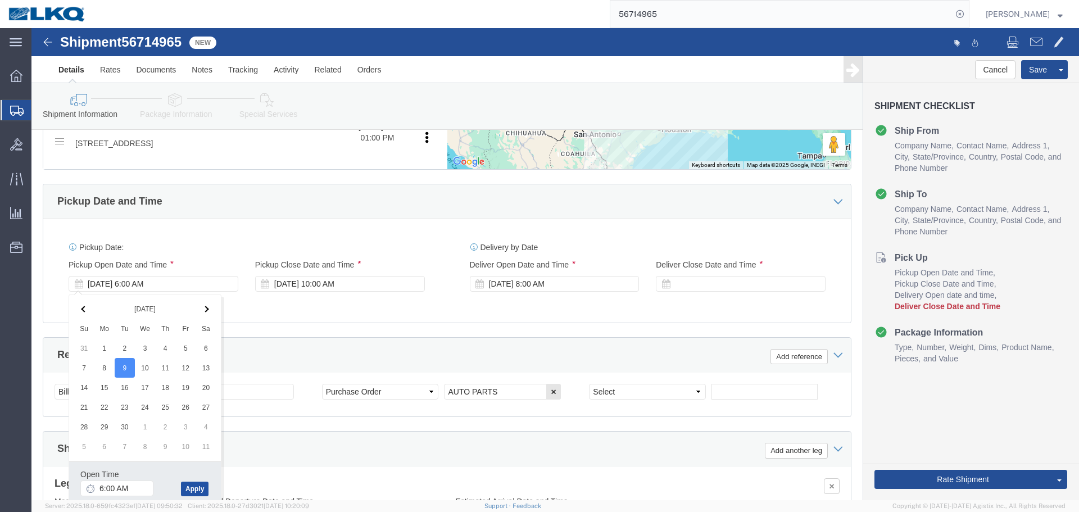
click button "Apply"
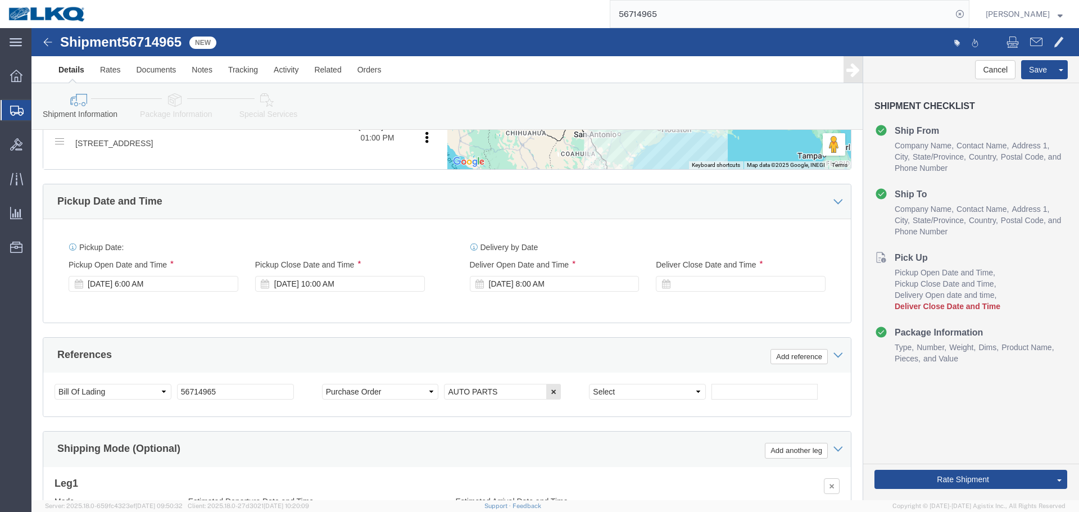
scroll to position [337, 0]
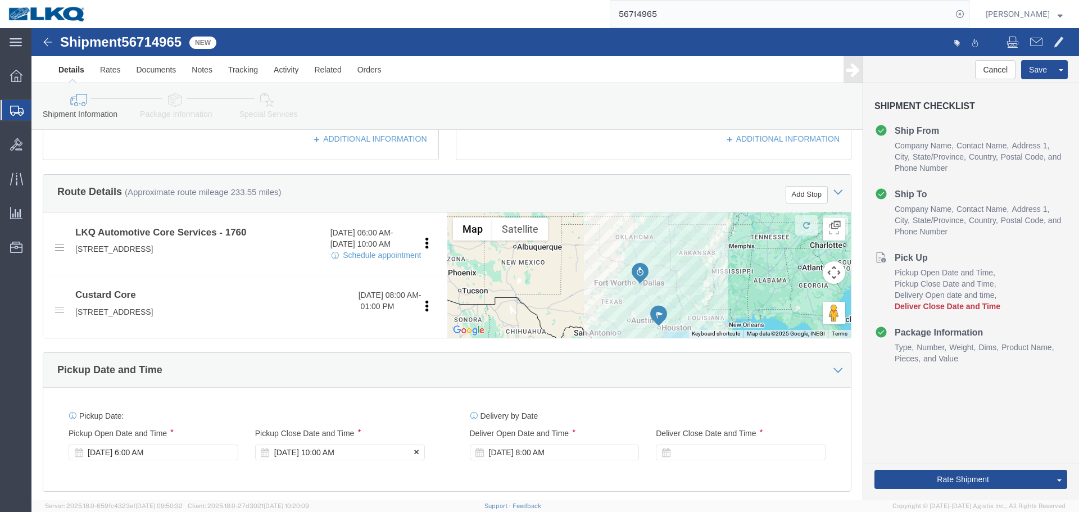
click div "Sep 15 2025 10:00 AM"
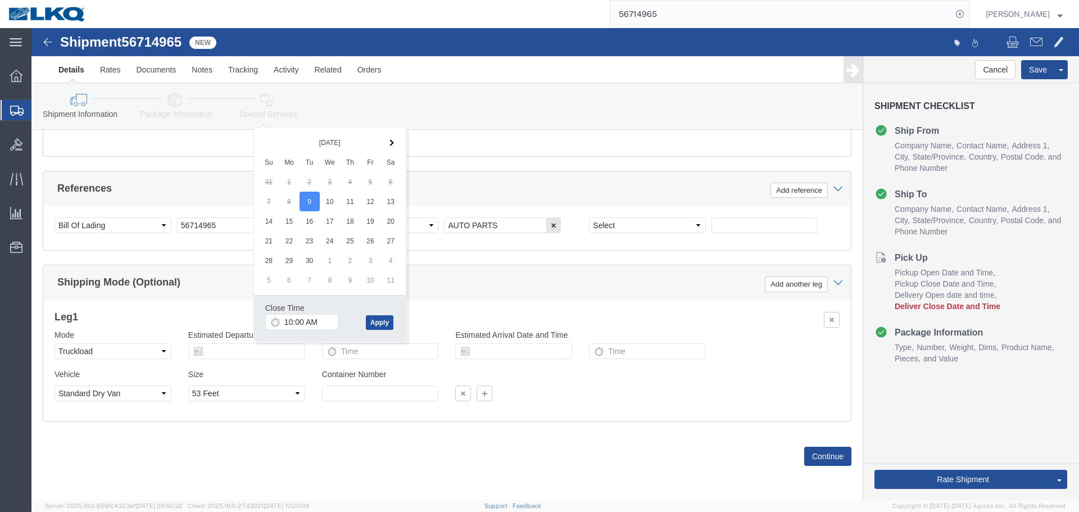
click button "Apply"
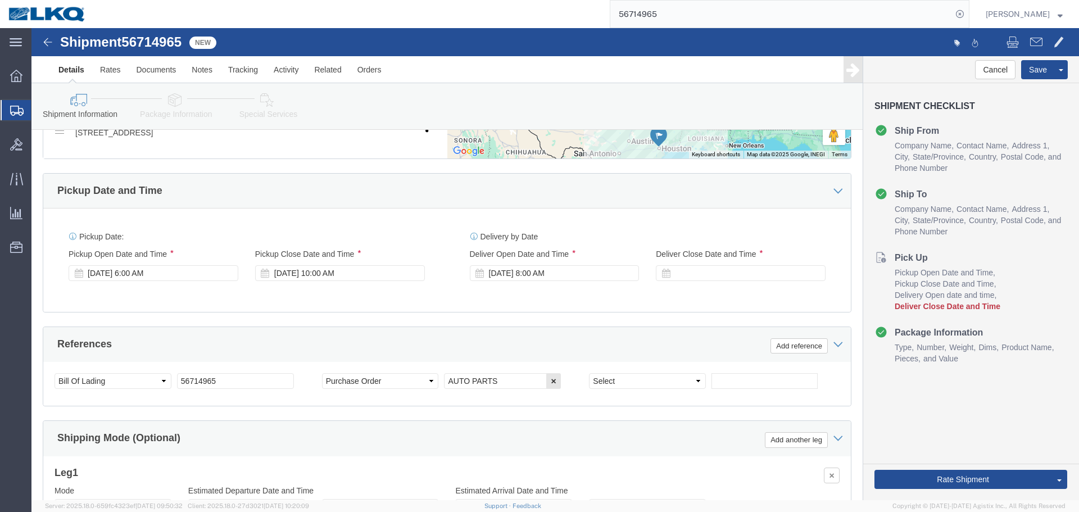
scroll to position [504, 0]
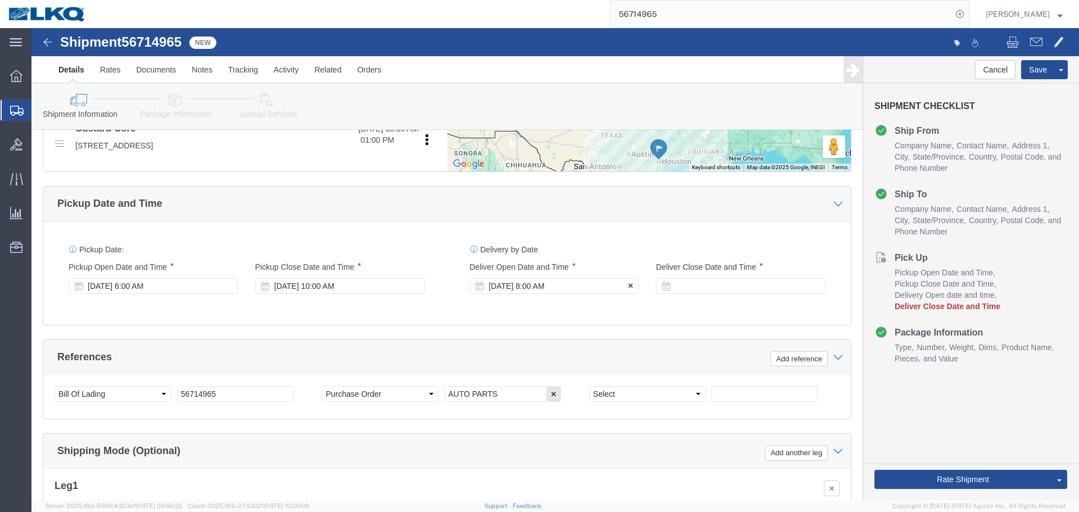
click div "Sep 16 2025 8:00 AM"
click button "Apply"
click div
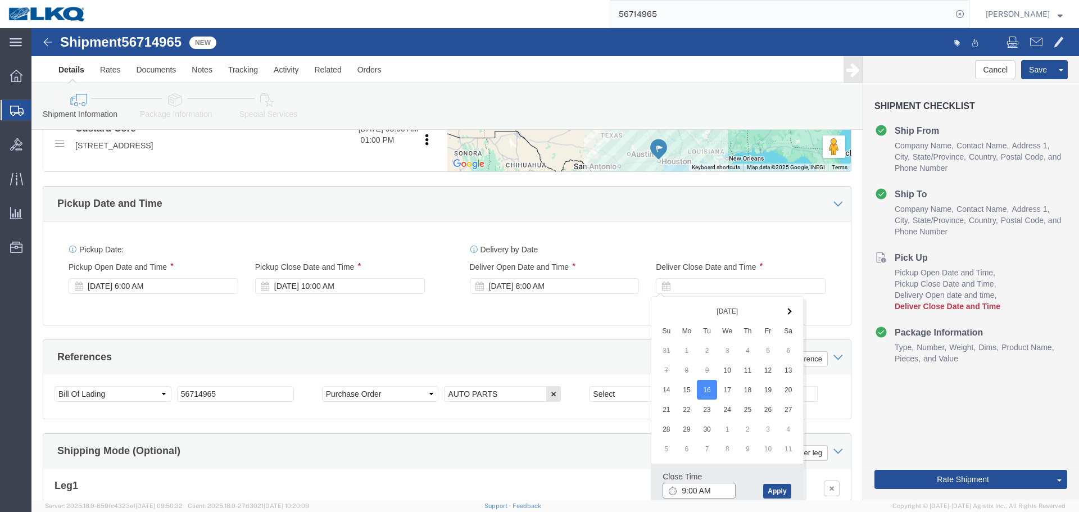
click input "9:00 AM"
click button "Apply"
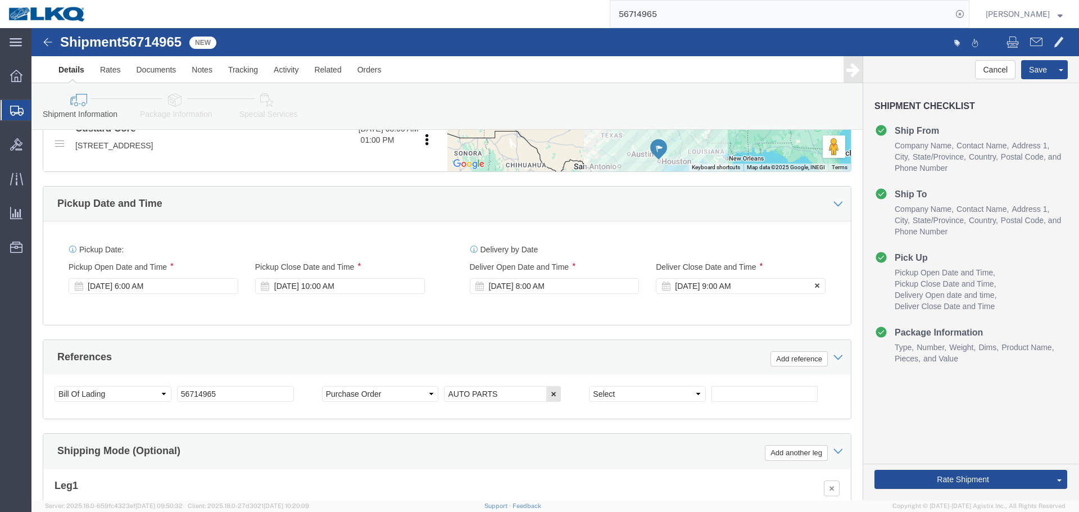
click div "Sep 16 2025 9:00 AM"
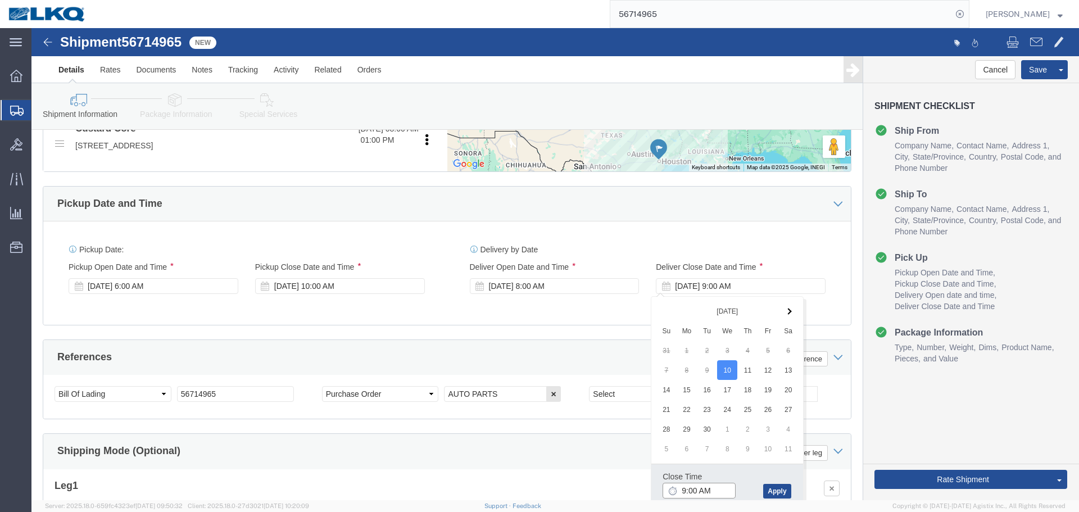
click input "9:00 AM"
type input "8:01 AM"
click button "Apply"
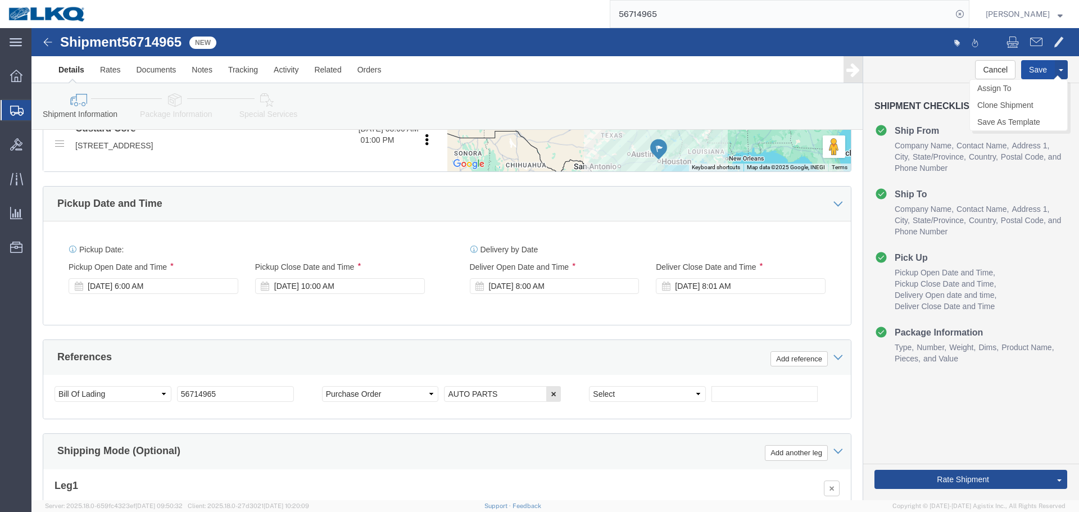
click button "Save"
type button "Save"
click link "Send To Bid"
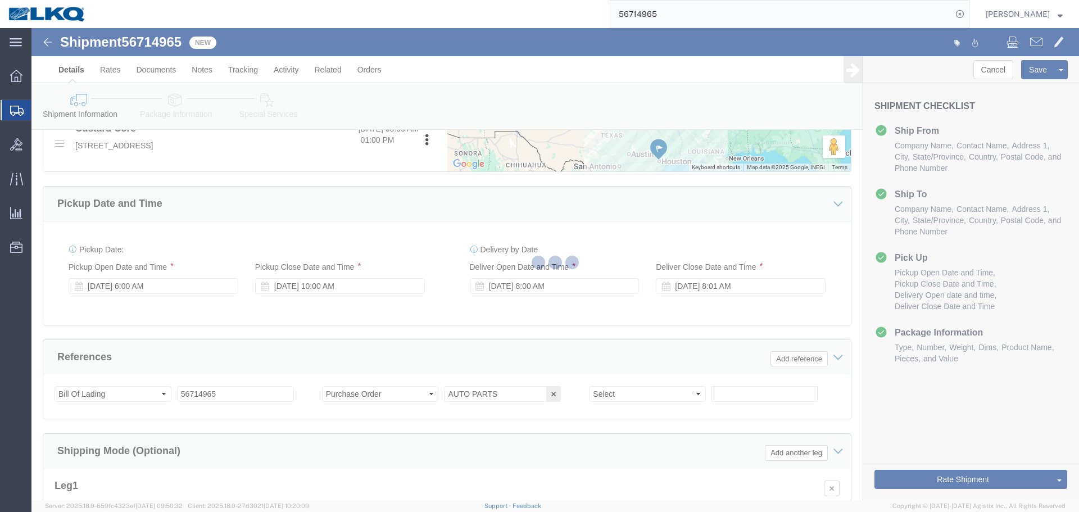
select select "TL"
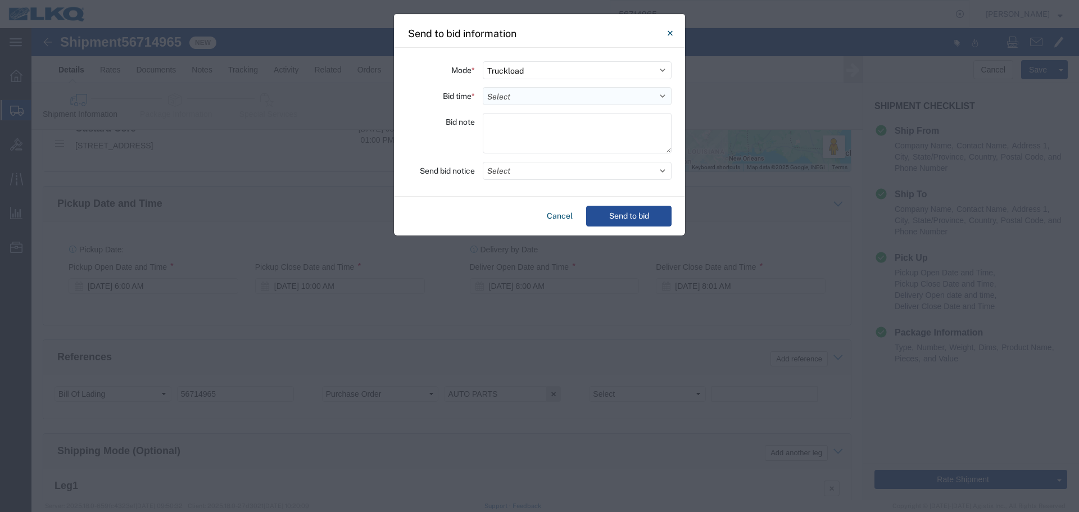
click at [493, 98] on select "Select 30 Min (Rush) 1 Hour (Rush) 2 Hours (Rush) 4 Hours (Rush) 8 Hours (Rush)…" at bounding box center [577, 96] width 189 height 18
select select "8"
click at [483, 87] on select "Select 30 Min (Rush) 1 Hour (Rush) 2 Hours (Rush) 4 Hours (Rush) 8 Hours (Rush)…" at bounding box center [577, 96] width 189 height 18
click at [537, 163] on button "Select" at bounding box center [577, 171] width 189 height 18
click at [541, 171] on button "Select" at bounding box center [577, 171] width 189 height 18
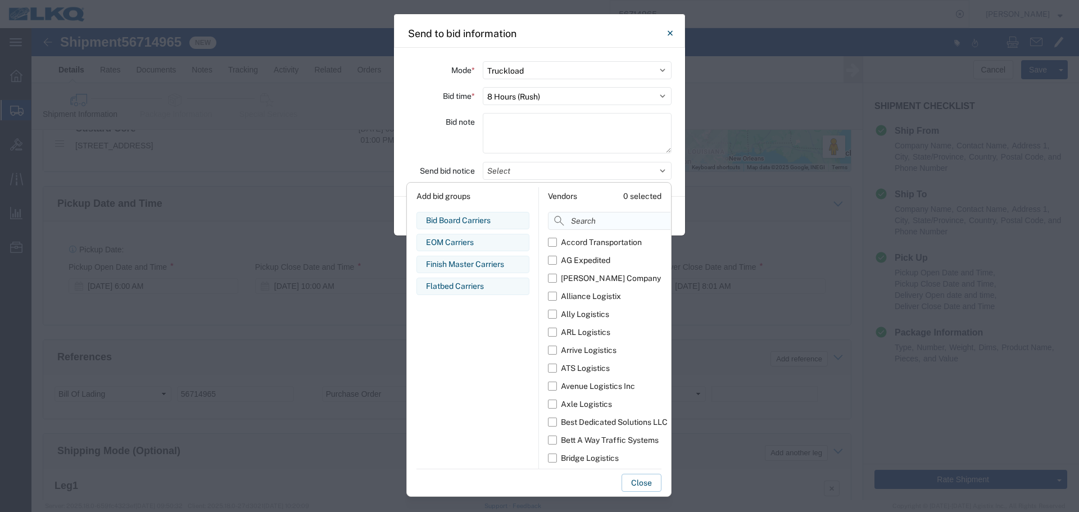
click at [589, 222] on input at bounding box center [634, 221] width 173 height 18
click at [509, 214] on div "Bid Board Carriers Edit bid group Remove bid group" at bounding box center [473, 220] width 113 height 17
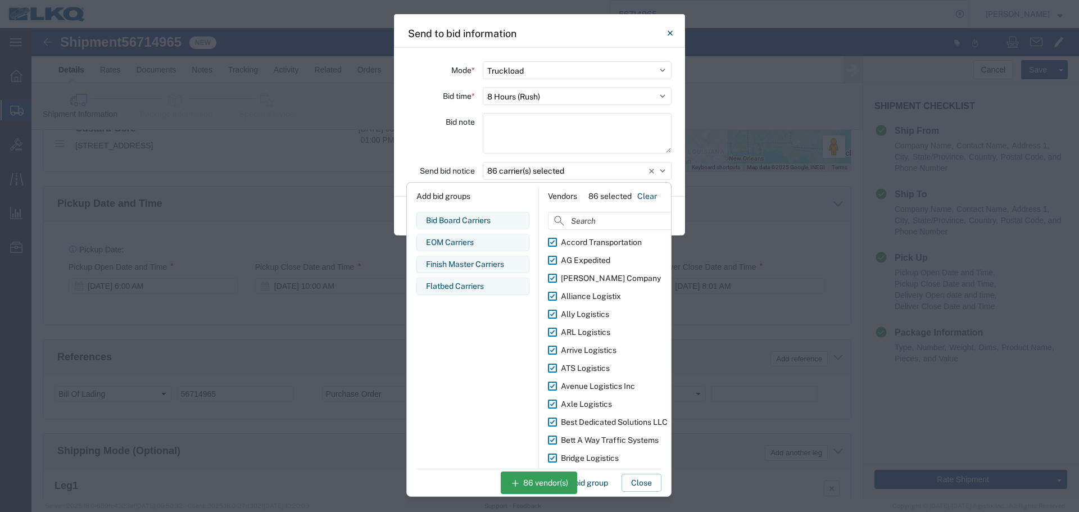
click at [450, 150] on div "Bid note" at bounding box center [441, 135] width 67 height 44
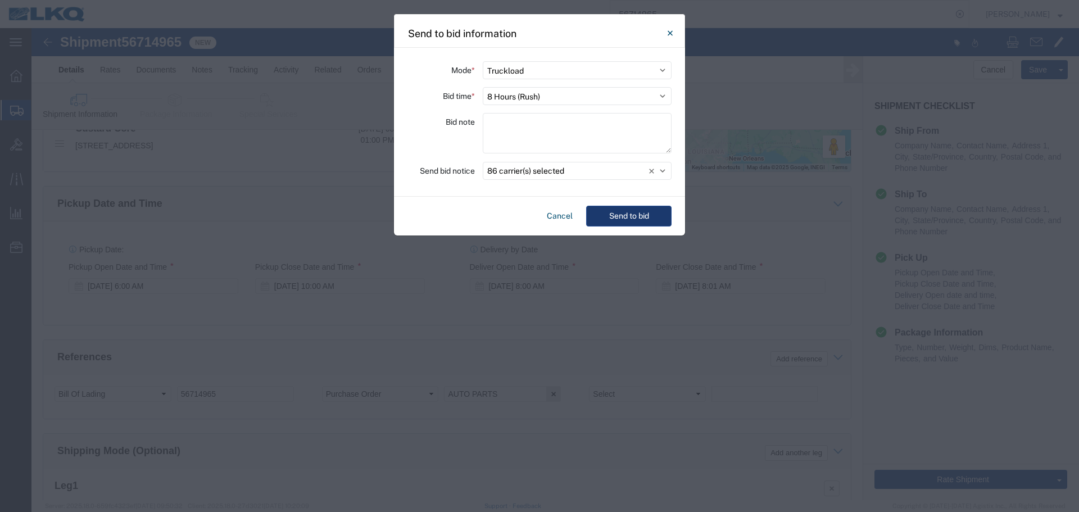
click at [646, 217] on button "Send to bid" at bounding box center [628, 216] width 85 height 21
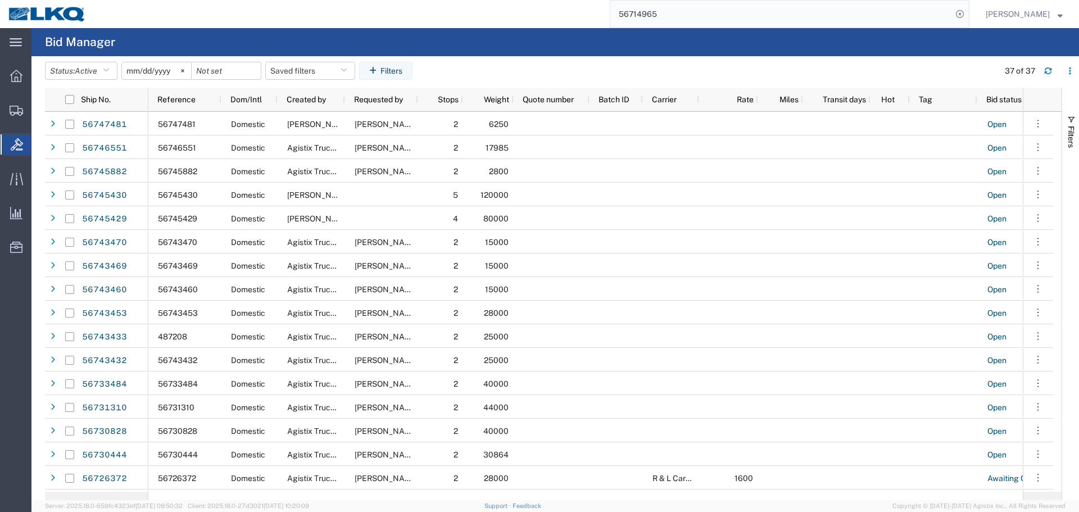
click at [725, 10] on input "56714965" at bounding box center [781, 14] width 342 height 27
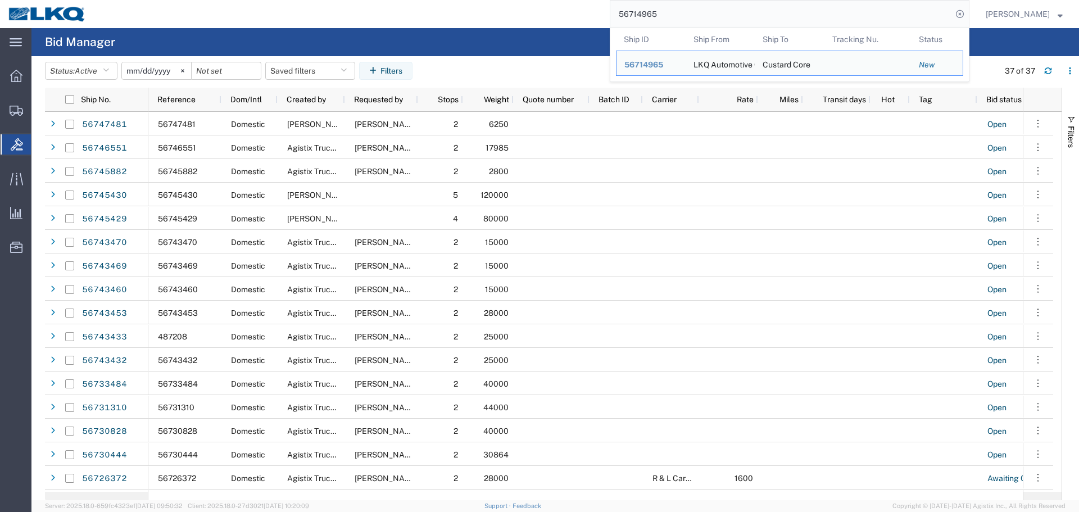
paste input "383297"
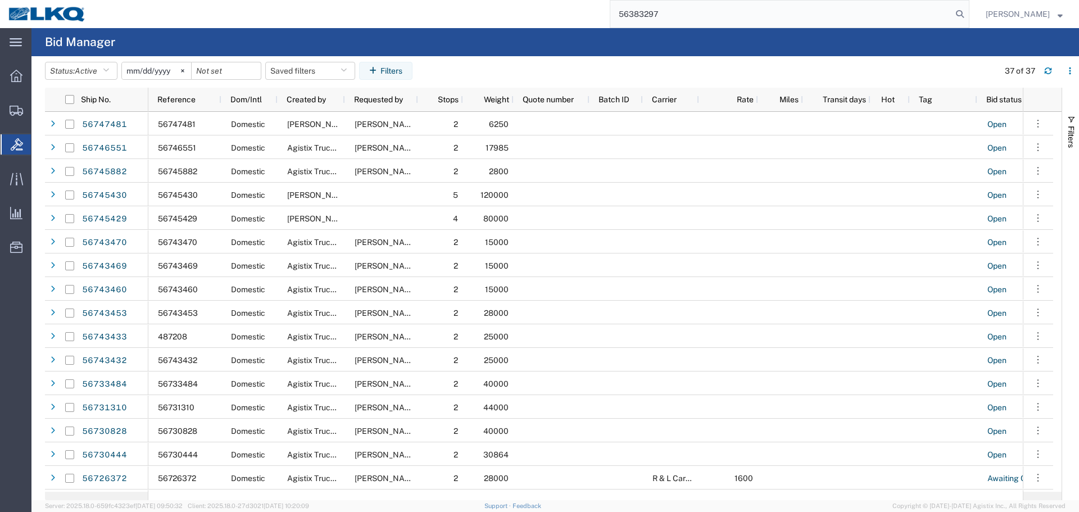
type input "56383297"
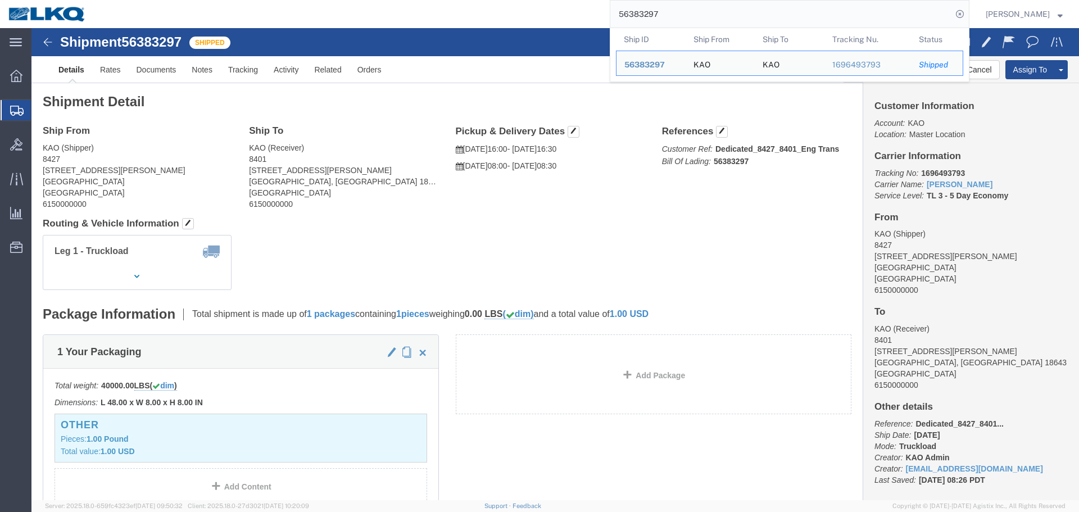
click div "Leg 1 - Truckload Number of trucks: 1"
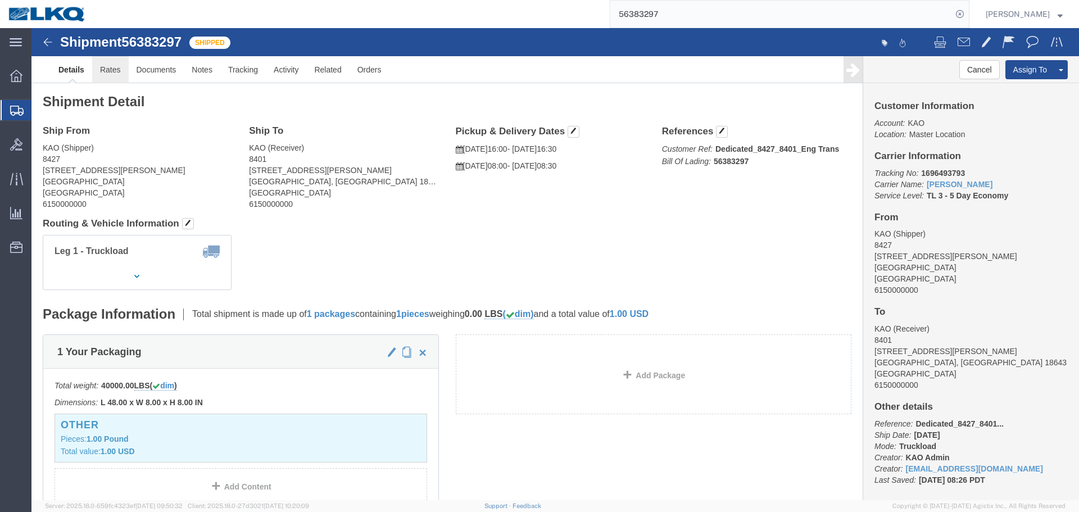
click link "Rates"
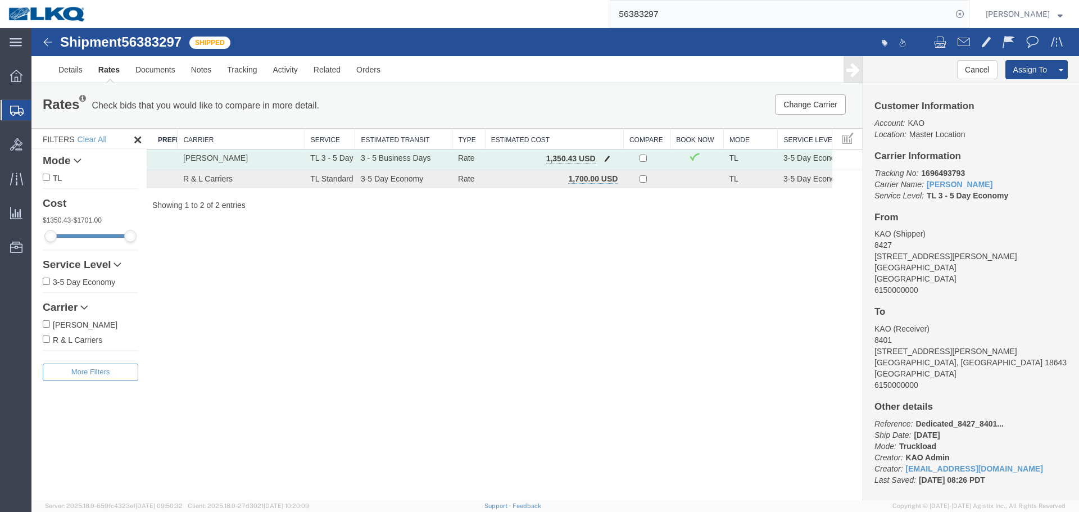
click at [608, 156] on span "button" at bounding box center [607, 159] width 6 height 8
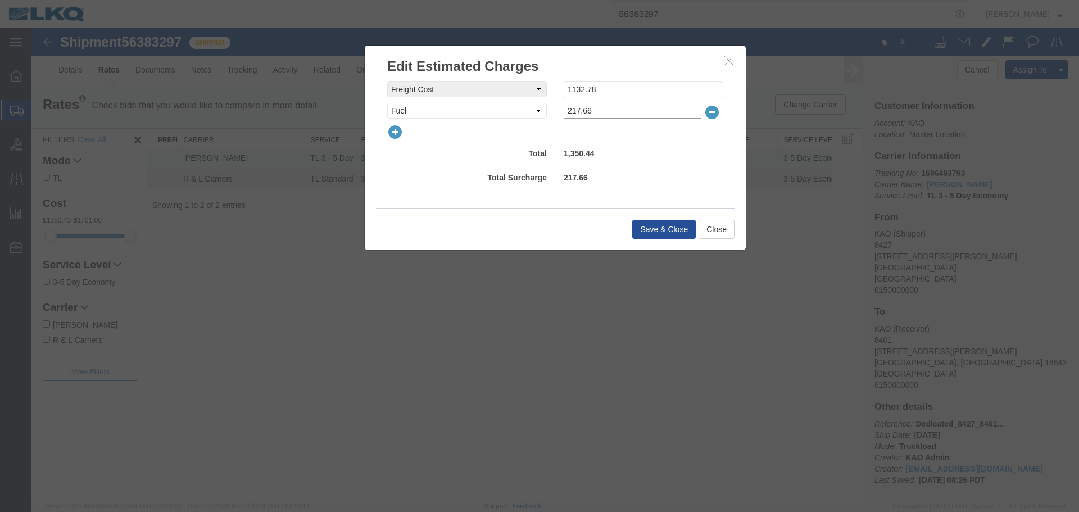
drag, startPoint x: 605, startPoint y: 108, endPoint x: 542, endPoint y: 112, distance: 63.1
click at [542, 112] on div "Fee Type Select AES Filing Accessorial Delivery Charge Additional Invoice Detai…" at bounding box center [555, 111] width 353 height 16
drag, startPoint x: 601, startPoint y: 94, endPoint x: 563, endPoint y: 92, distance: 37.8
click at [563, 92] on div "Fee Value 1132.78" at bounding box center [643, 90] width 177 height 16
type input "0"
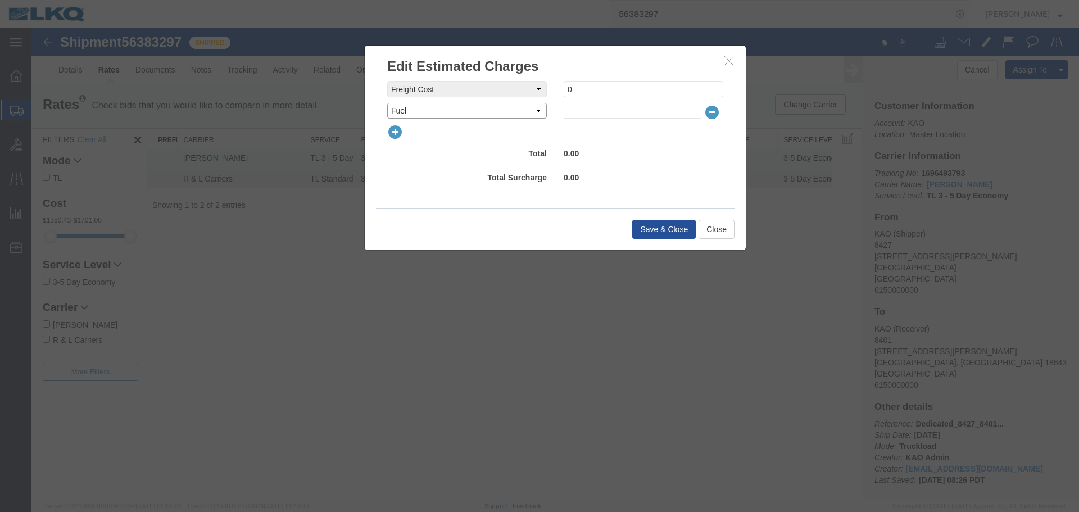
click at [528, 111] on select "Select AES Filing Accessorial Delivery Charge Additional Invoice Details Addres…" at bounding box center [467, 111] width 160 height 16
select select "VEHI_FUR_NOT_USED"
click at [387, 103] on select "Select AES Filing Accessorial Delivery Charge Additional Invoice Details Addres…" at bounding box center [467, 111] width 160 height 16
click at [577, 110] on input "text" at bounding box center [633, 111] width 138 height 16
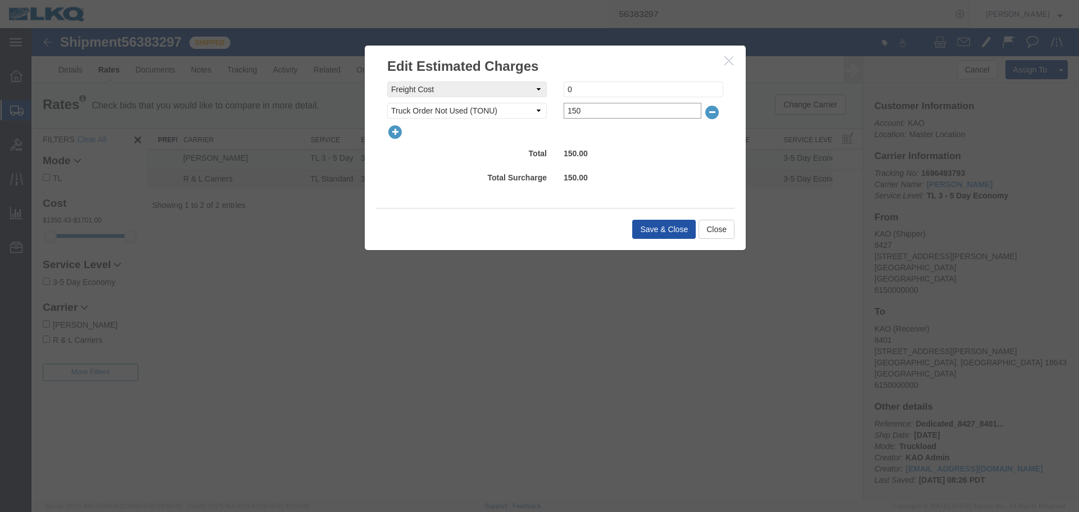
type input "150"
click at [667, 236] on button "Save & Close" at bounding box center [664, 229] width 64 height 19
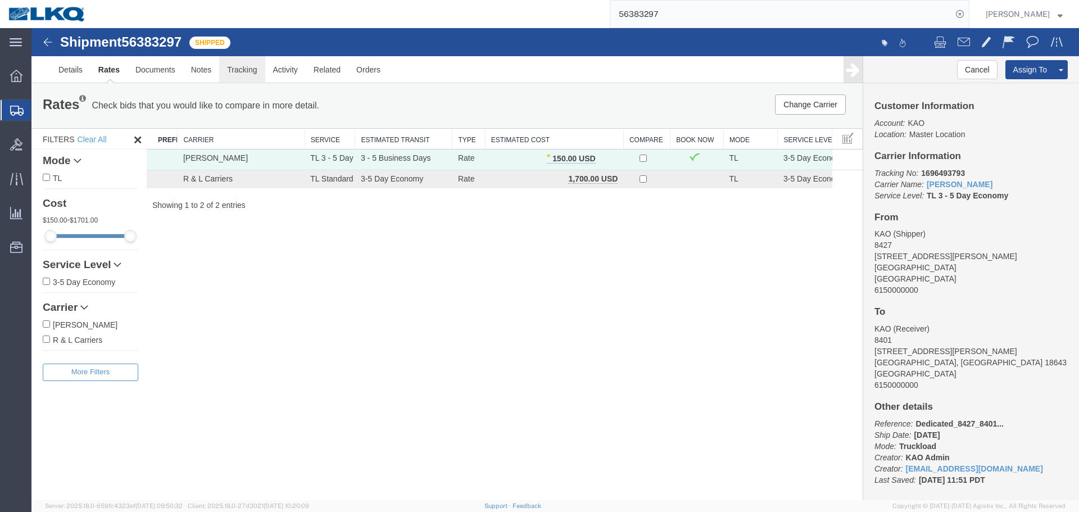
drag, startPoint x: 273, startPoint y: 100, endPoint x: 241, endPoint y: 72, distance: 42.2
click at [241, 72] on link "Tracking" at bounding box center [242, 69] width 46 height 27
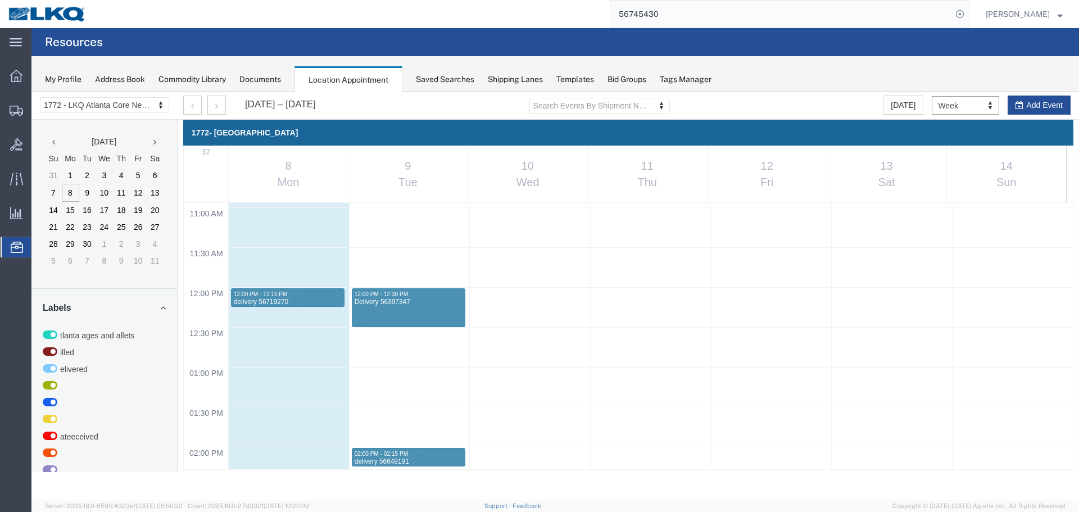
scroll to position [1042, 0]
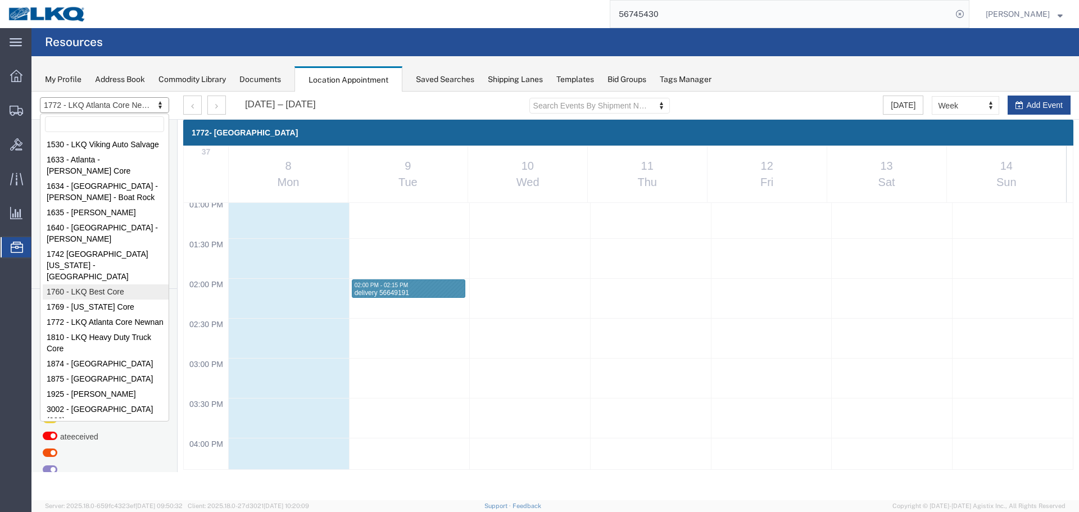
select select "27634"
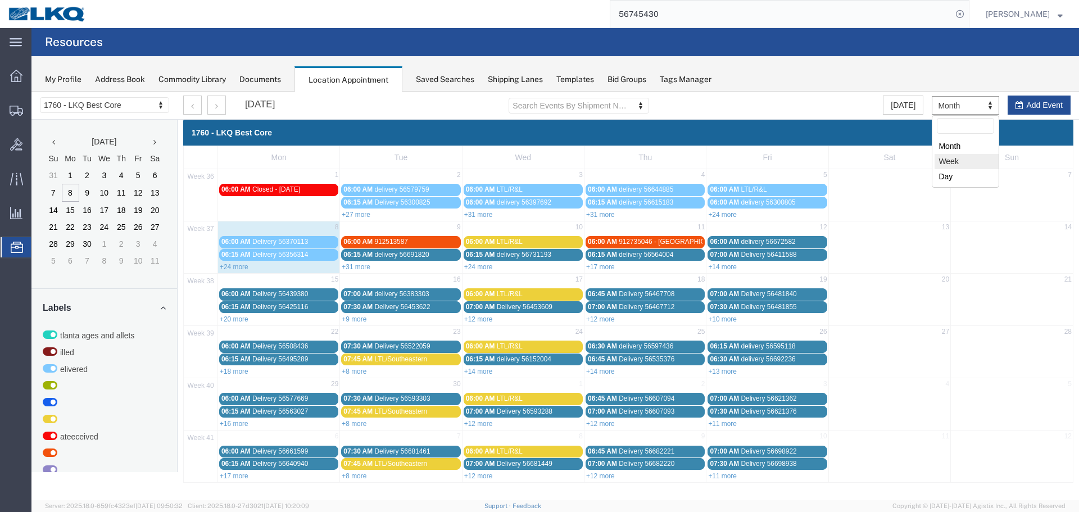
drag, startPoint x: 953, startPoint y: 160, endPoint x: 850, endPoint y: 156, distance: 102.4
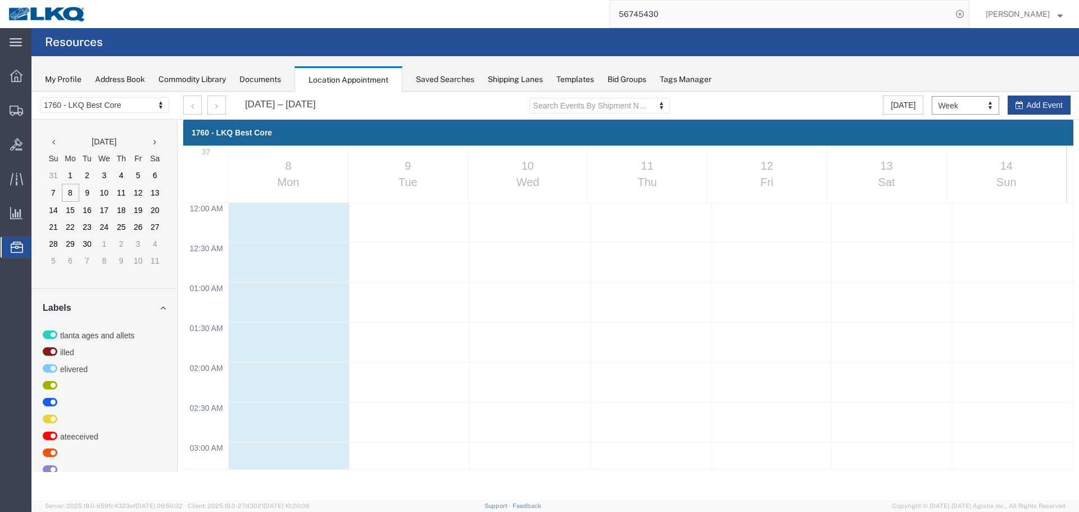
scroll to position [479, 0]
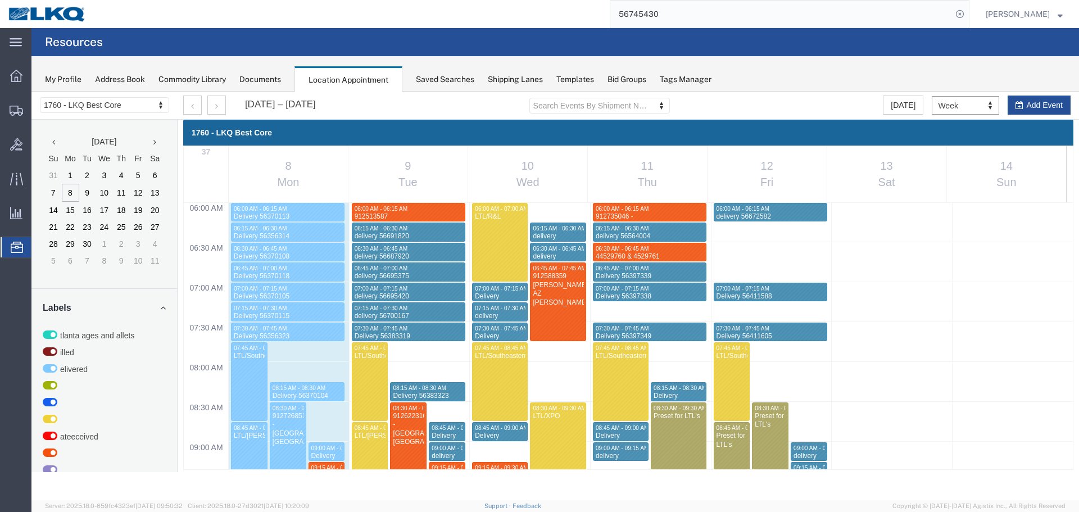
click at [819, 64] on div "My Profile Address Book Commodity Library Documents Location Appointment Saved …" at bounding box center [555, 73] width 1048 height 35
click at [183, 102] on button "button" at bounding box center [192, 105] width 19 height 19
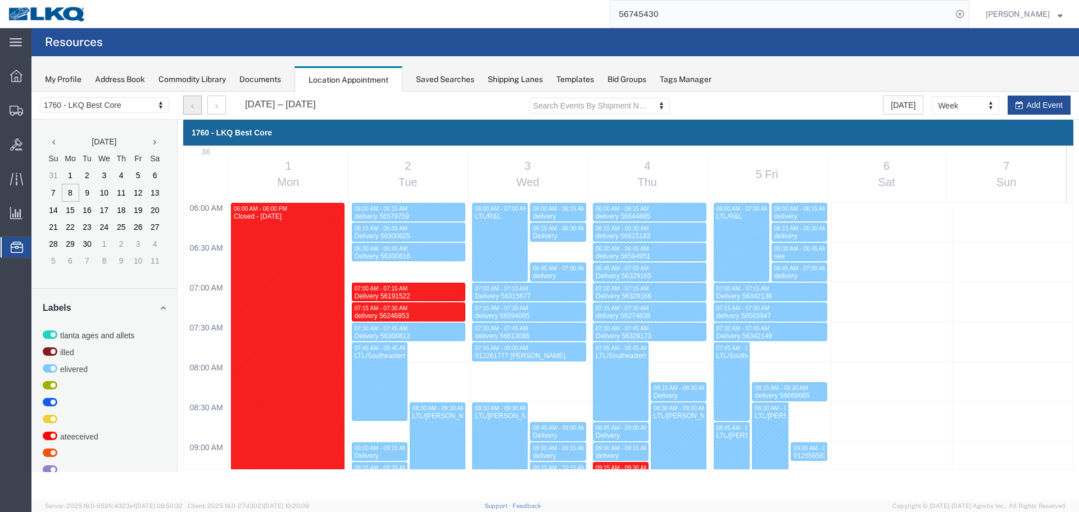
scroll to position [799, 0]
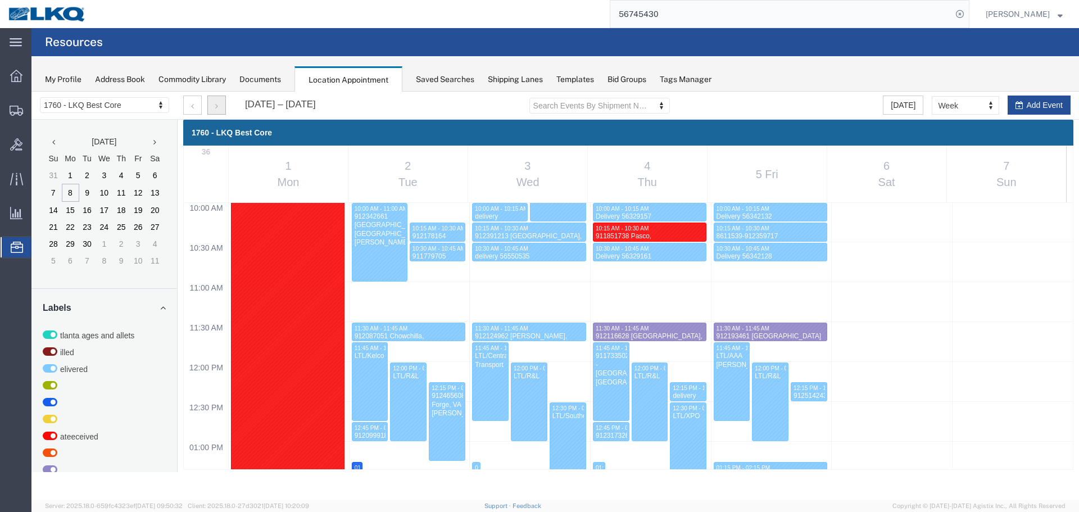
click at [221, 101] on button "button" at bounding box center [216, 105] width 19 height 19
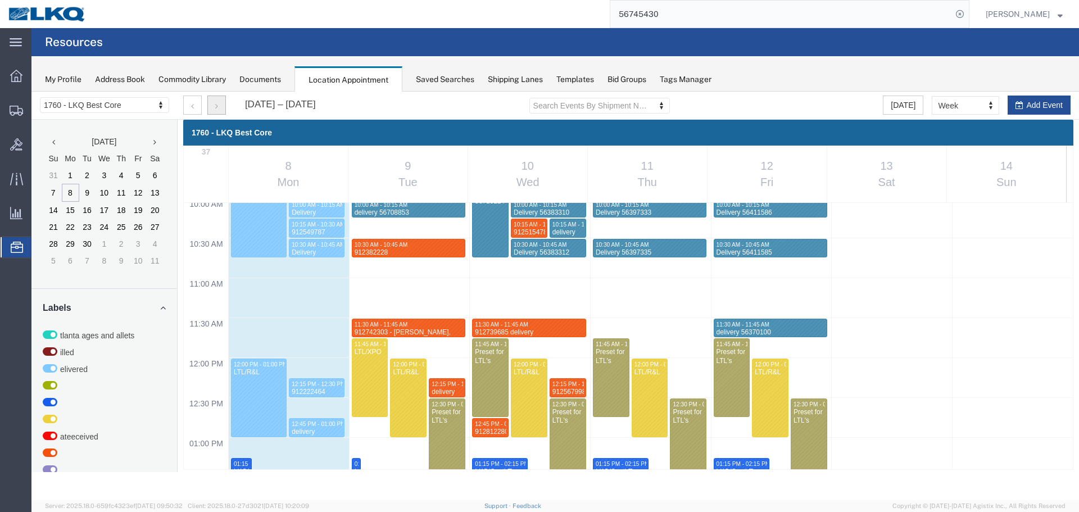
scroll to position [873, 0]
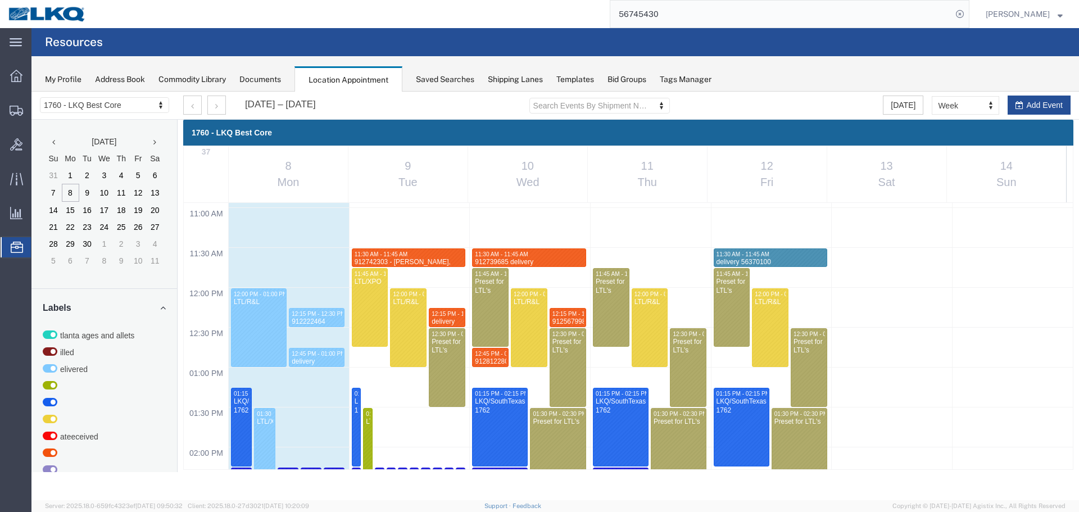
click at [661, 11] on input "56745430" at bounding box center [781, 14] width 342 height 27
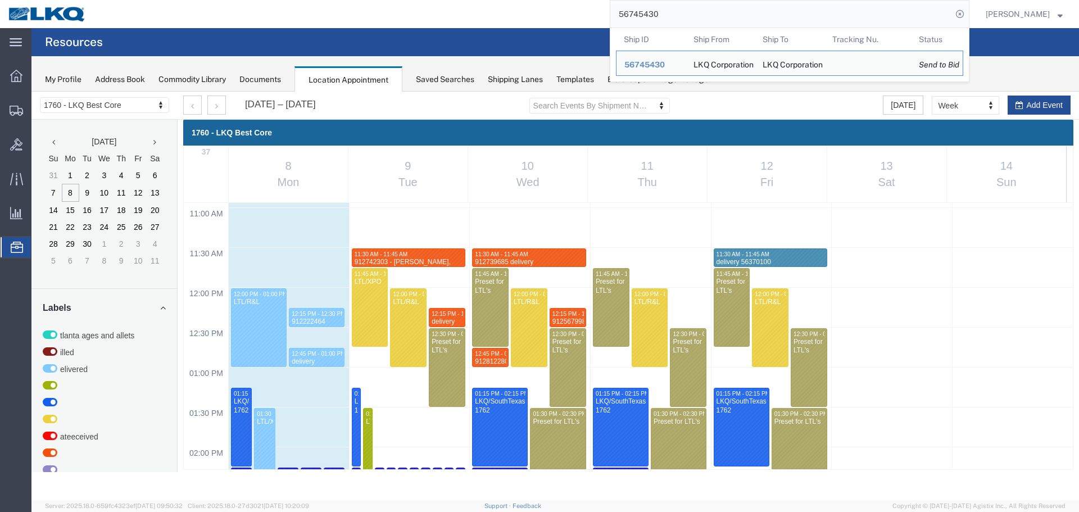
paste input "7206"
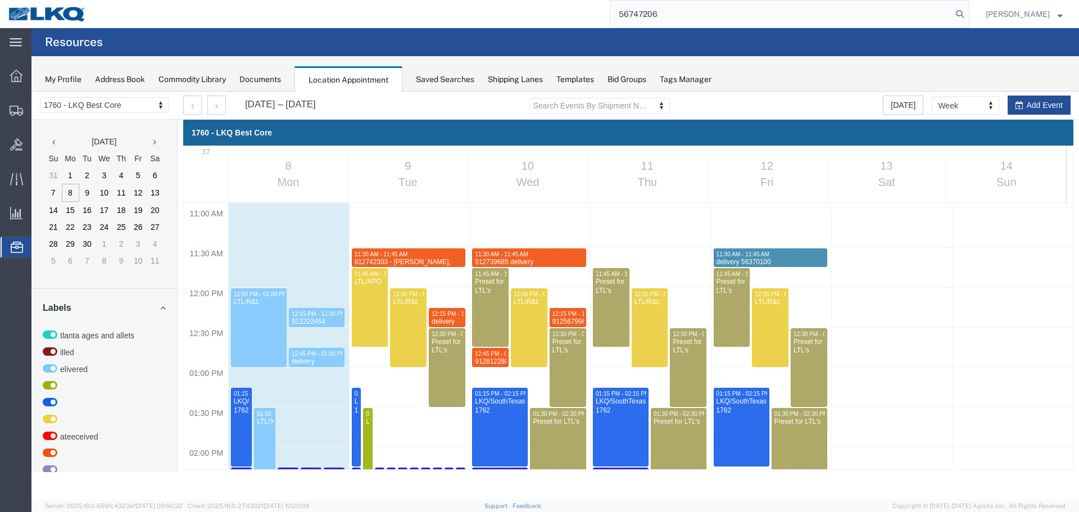
type input "56747206"
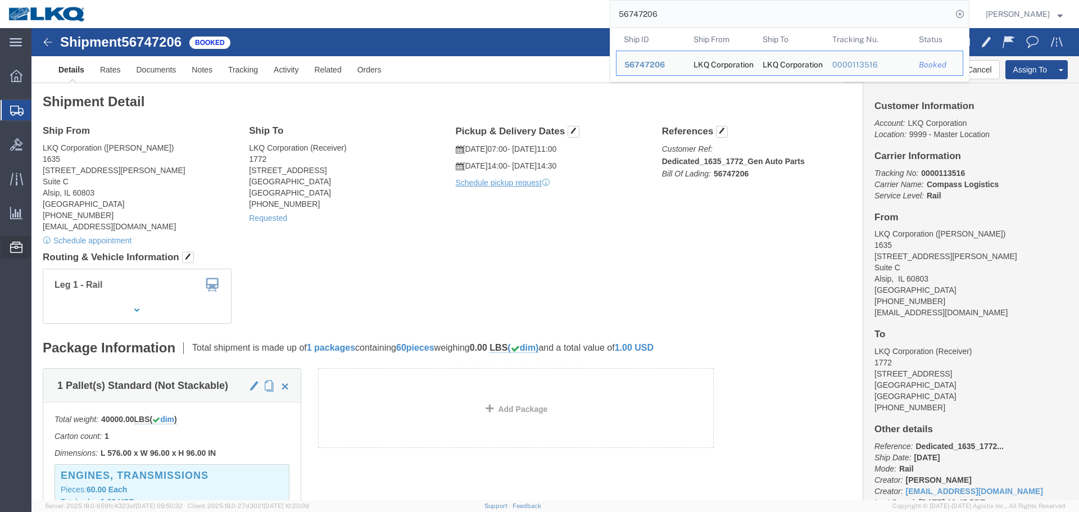
click at [0, 0] on span "Location Appointment" at bounding box center [0, 0] width 0 height 0
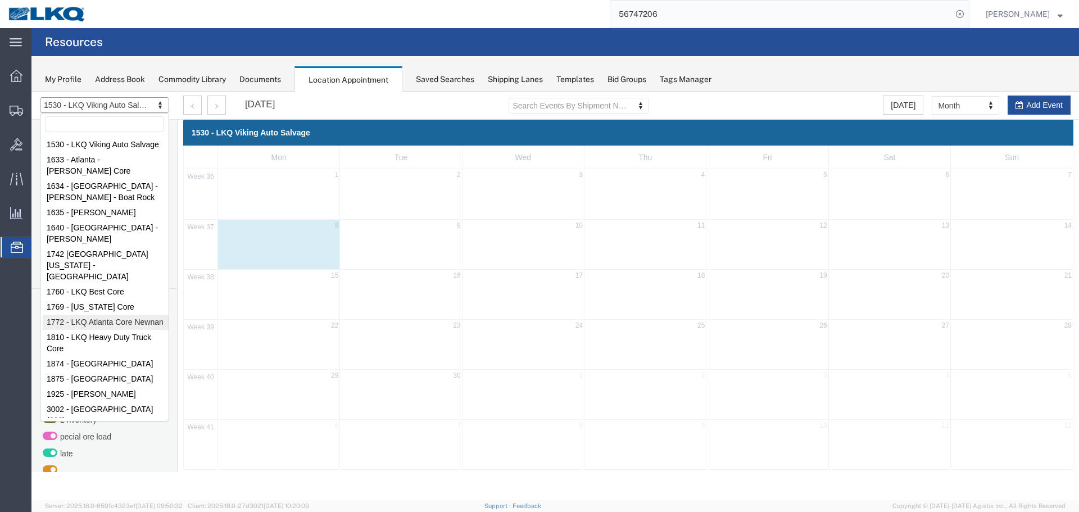
select select "30704"
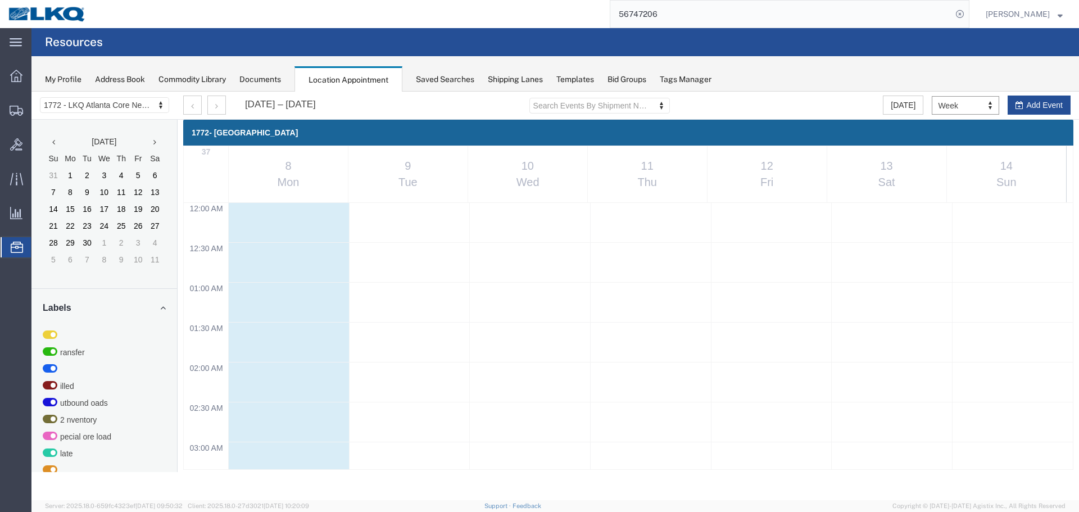
scroll to position [479, 0]
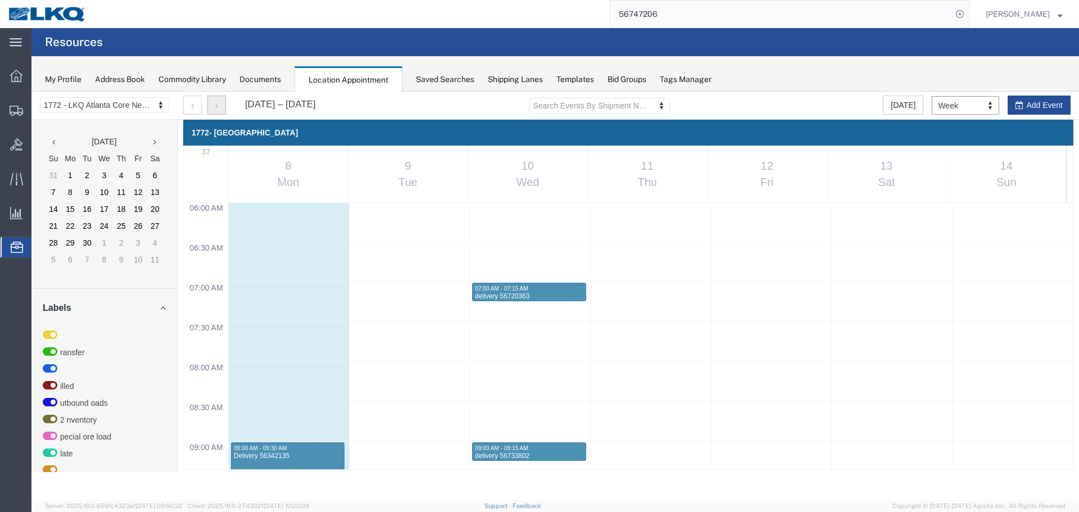
click at [212, 106] on button "button" at bounding box center [216, 105] width 19 height 19
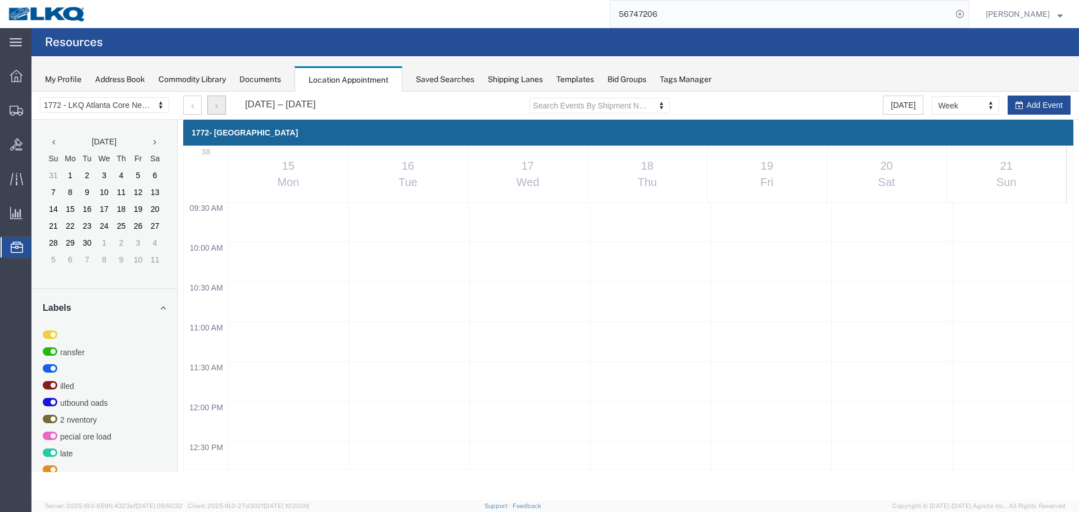
scroll to position [873, 0]
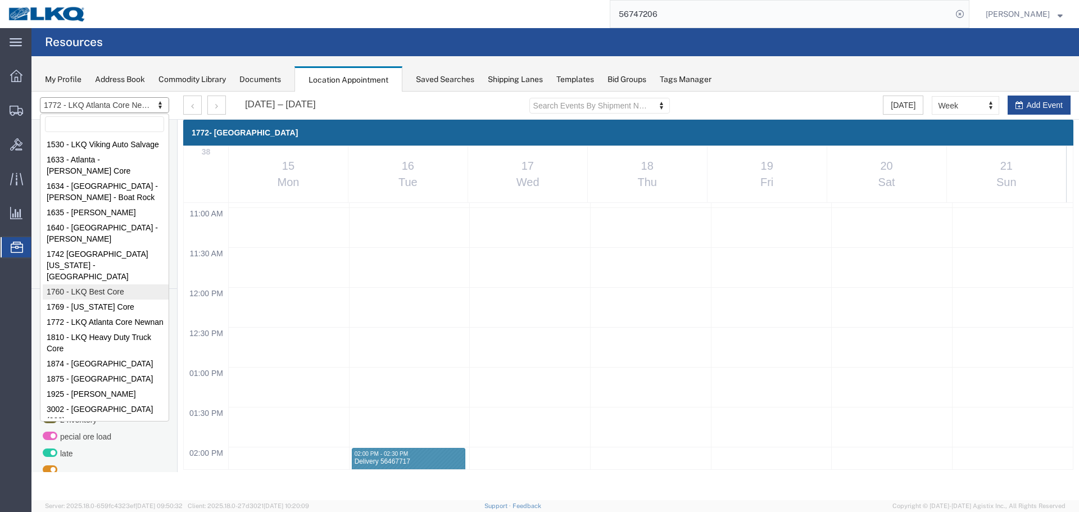
select select "27634"
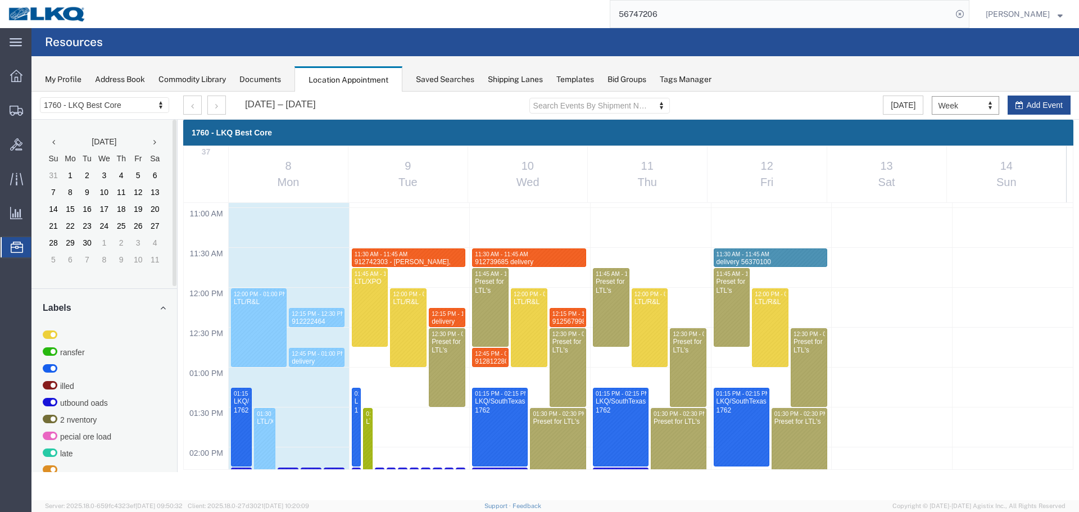
click at [372, 352] on div "12:00 AM 12:30 AM 01:00 AM 01:30 AM 02:00 AM 02:30 AM 03:00 AM 03:30 AM 04:00 A…" at bounding box center [628, 287] width 889 height 1915
select select "1"
select select
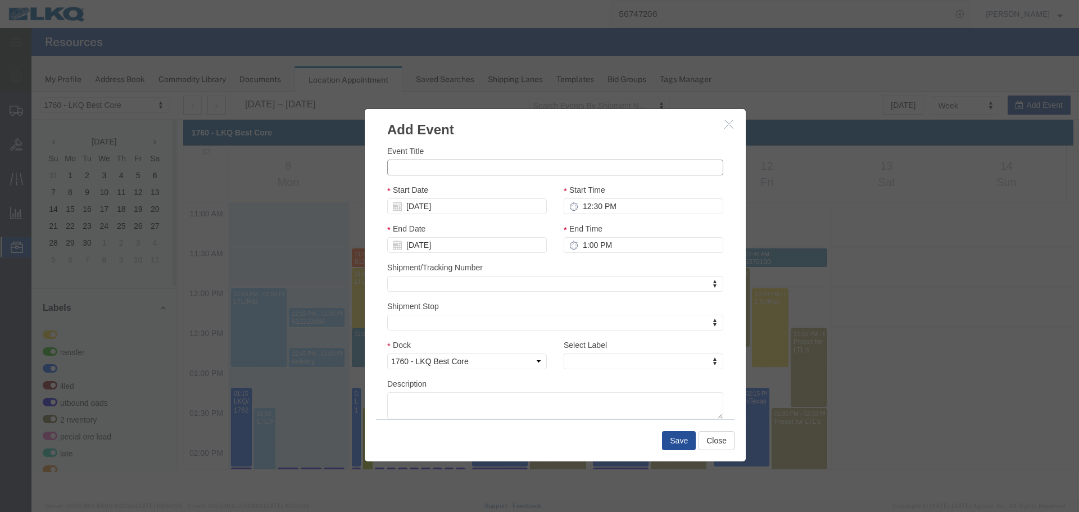
click at [432, 174] on input "Event Title" at bounding box center [555, 168] width 336 height 16
paste input "912116628"
type input "912116628"
click at [623, 207] on input "12:30 PM" at bounding box center [644, 206] width 160 height 16
type input "12:45 PM"
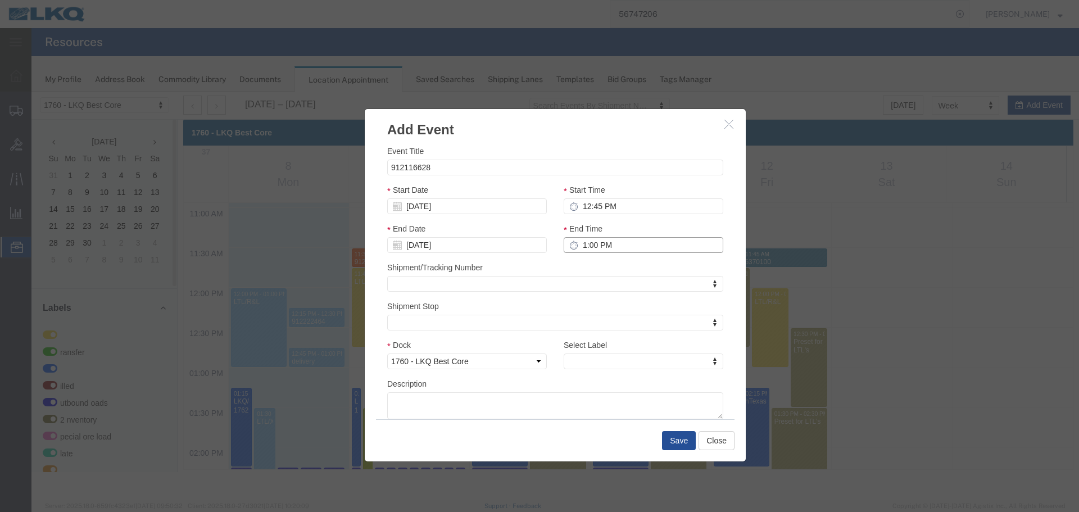
click at [622, 248] on input "1:00 PM" at bounding box center [644, 245] width 160 height 16
type input "1:00 PM"
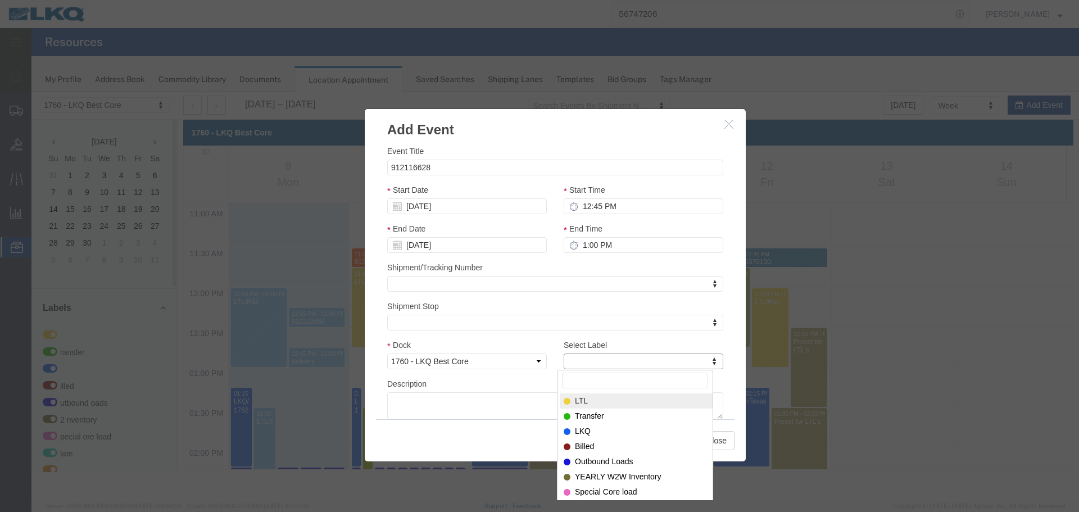
type input "m"
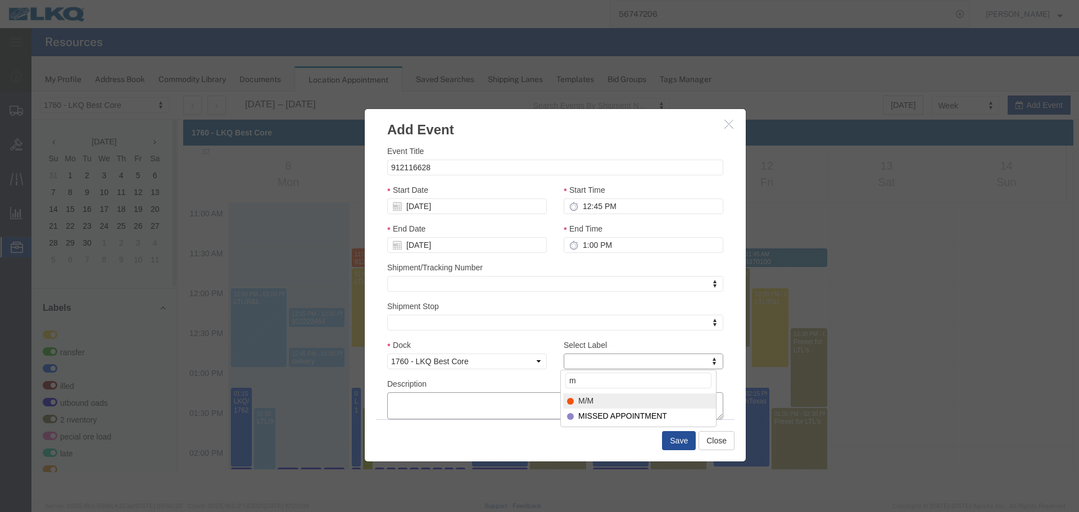
select select "24"
paste textarea "912116628"
type textarea "912116628"
click at [672, 444] on button "Save" at bounding box center [679, 440] width 34 height 19
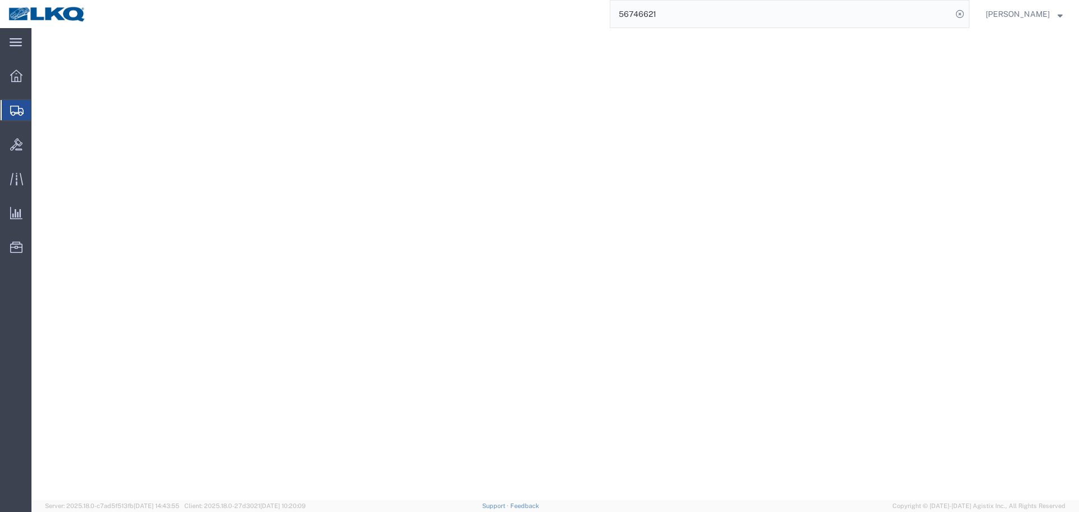
select select "27634"
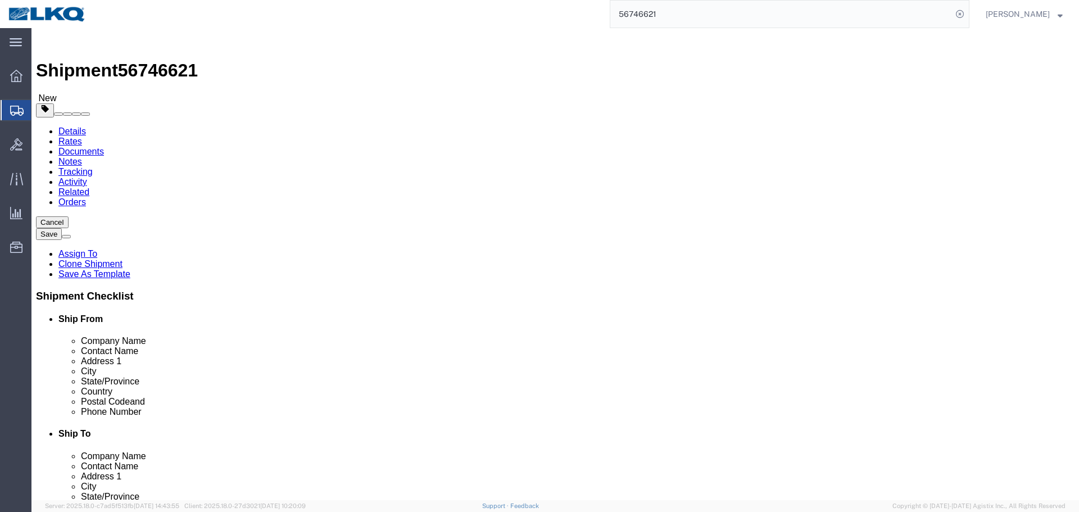
scroll to position [618, 0]
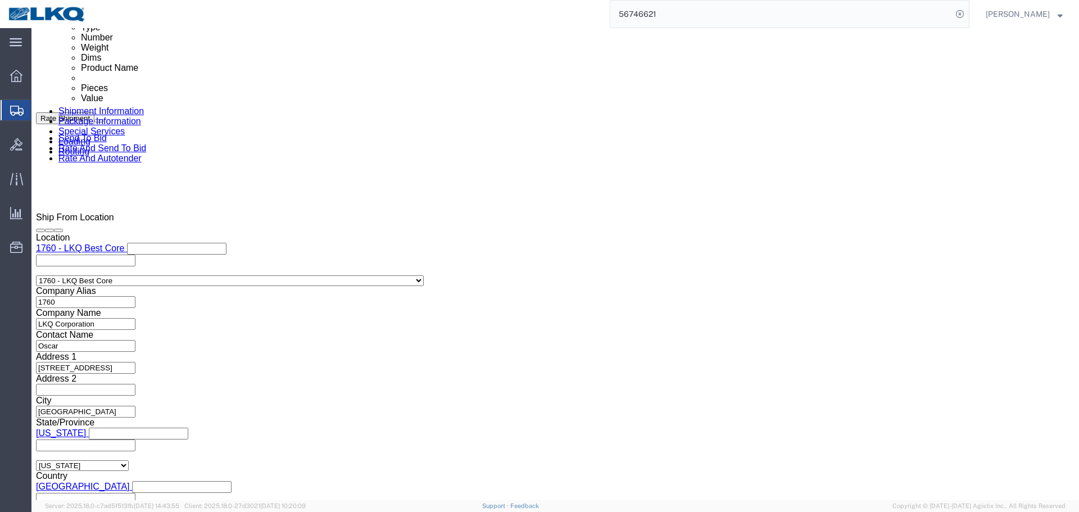
click div "[DATE] 8:00 AM"
click button "Apply"
click div
click input "9:00 AM"
type input "0801"
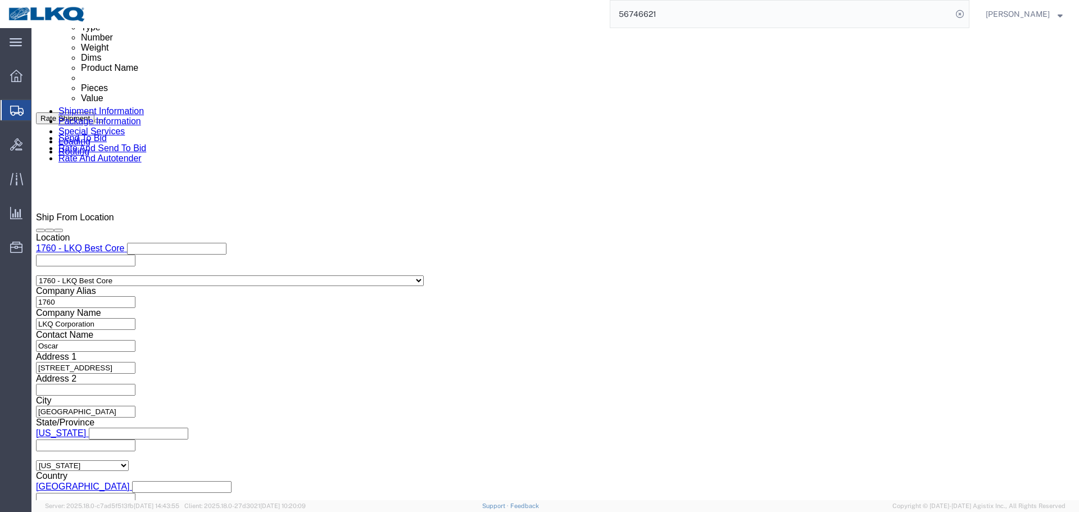
type input "8:01 AM"
click button "Apply"
click button "Save"
type button "Save"
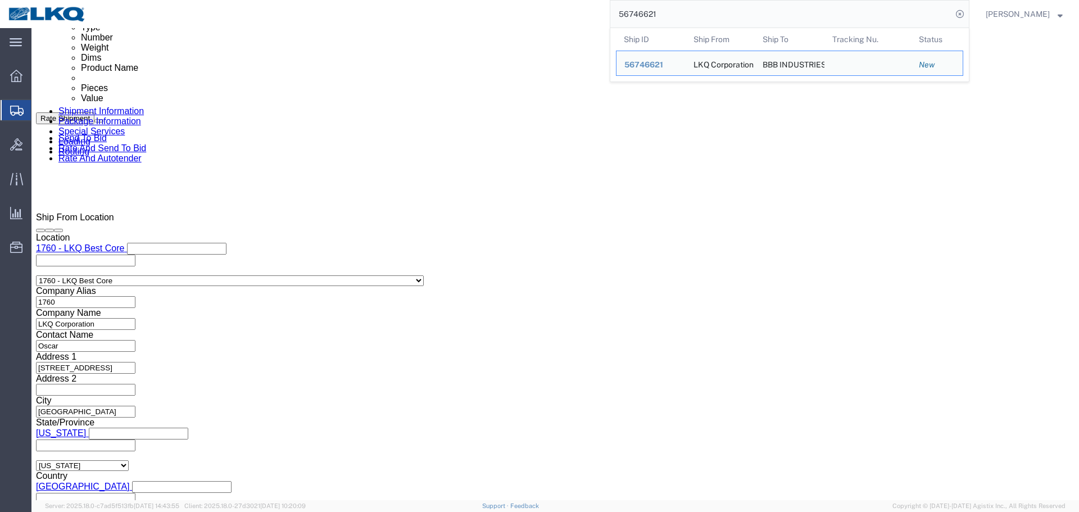
click at [689, 22] on input "56746621" at bounding box center [781, 14] width 342 height 27
paste input "01830"
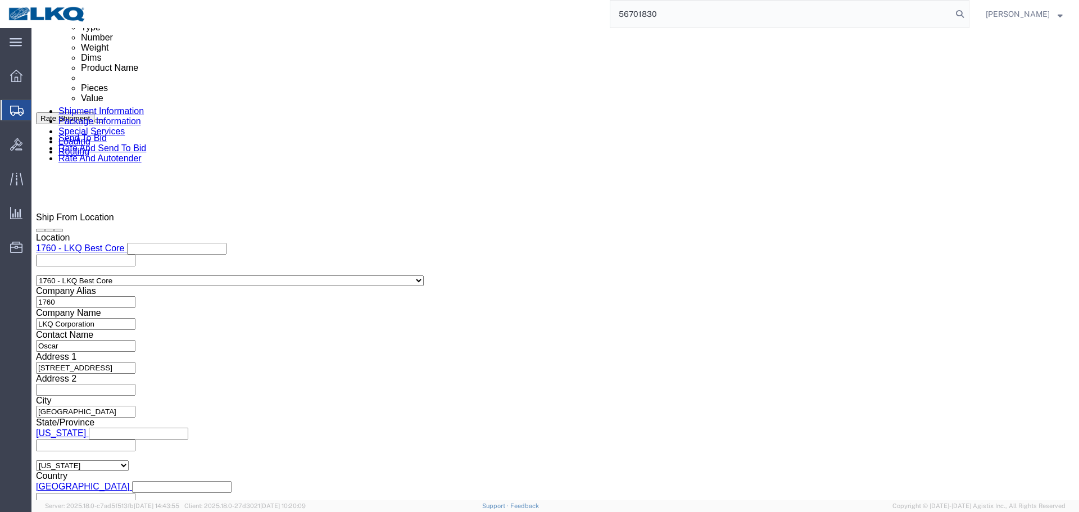
type input "56701830"
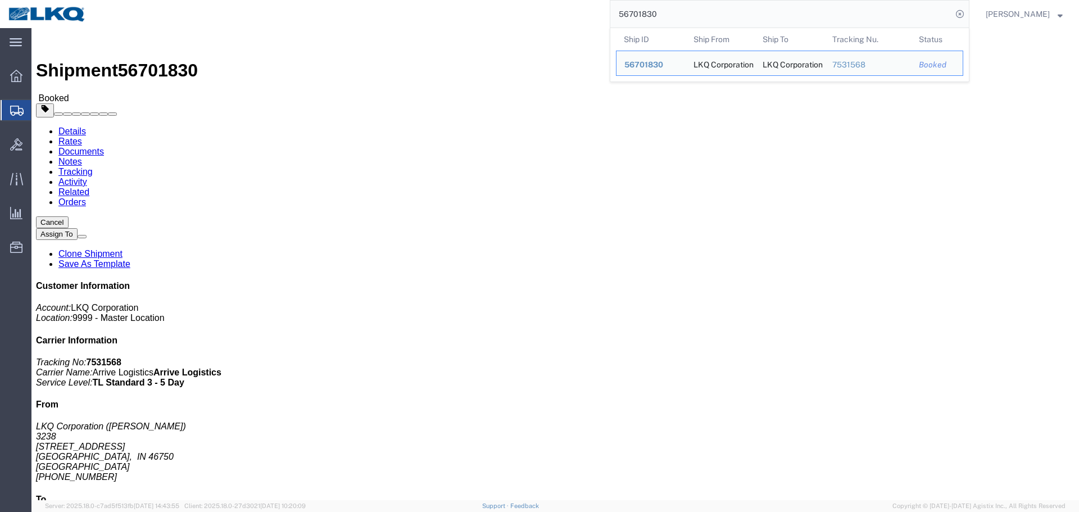
click button "Cancel"
type button "Cancel"
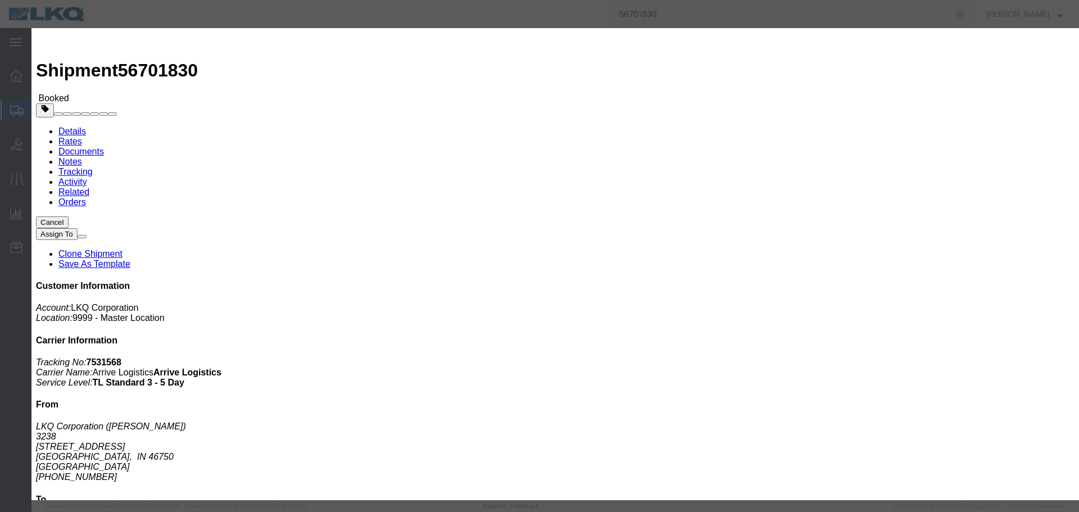
click button "Yes"
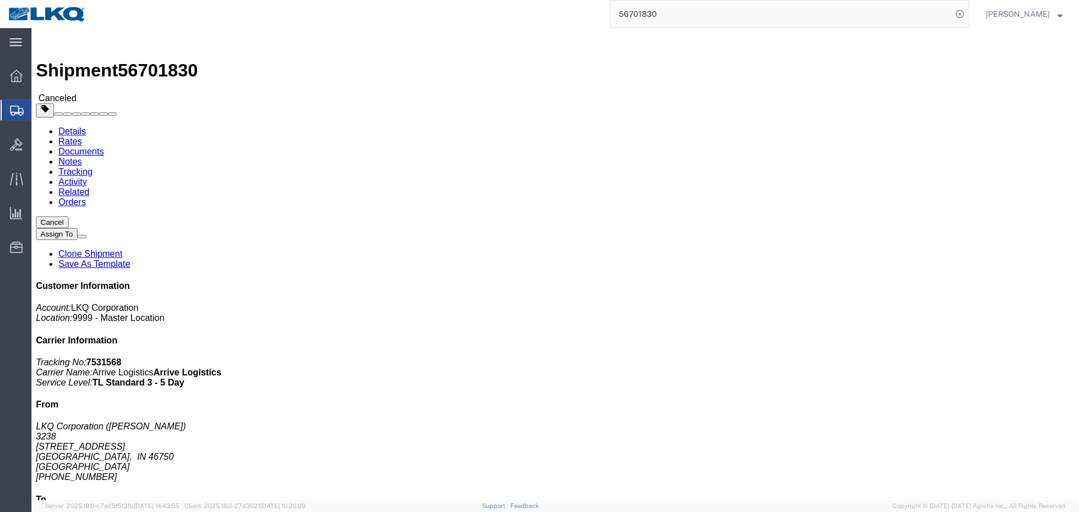
click div "Leg 1 - Truckload Vehicle 1: Standard Dry Van (53 Feet) Number of trucks: 1"
click link "Clone Shipment"
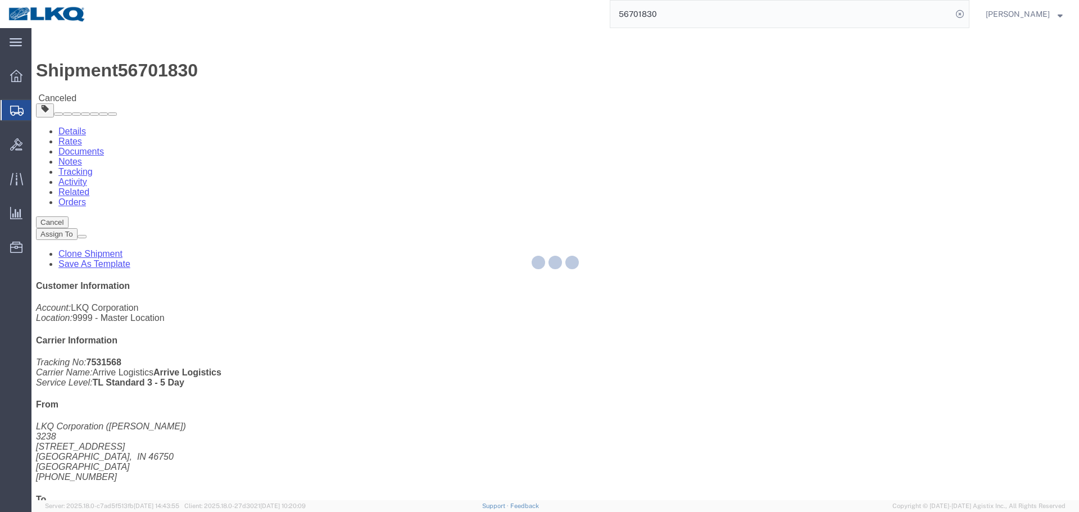
select select "27940"
select select "27858"
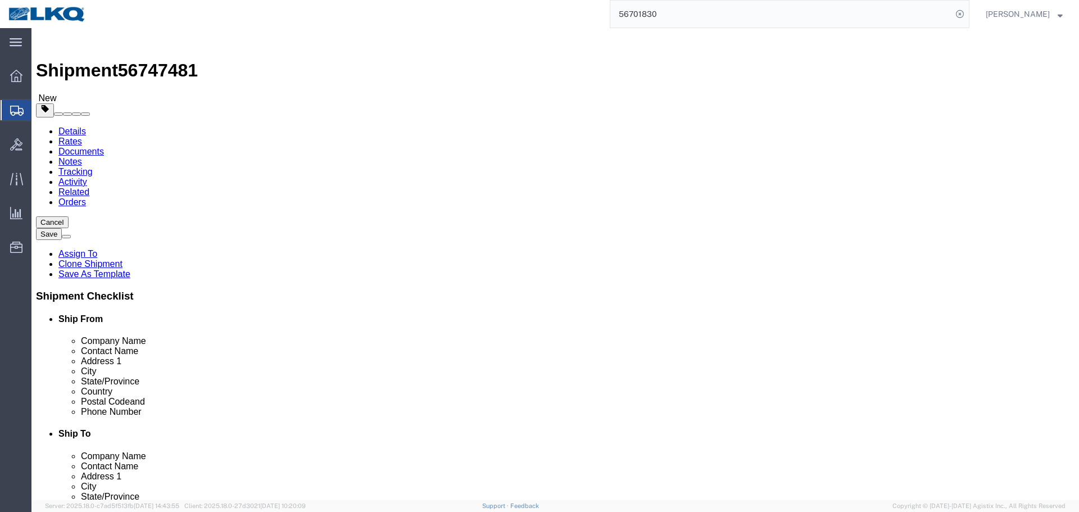
scroll to position [337, 0]
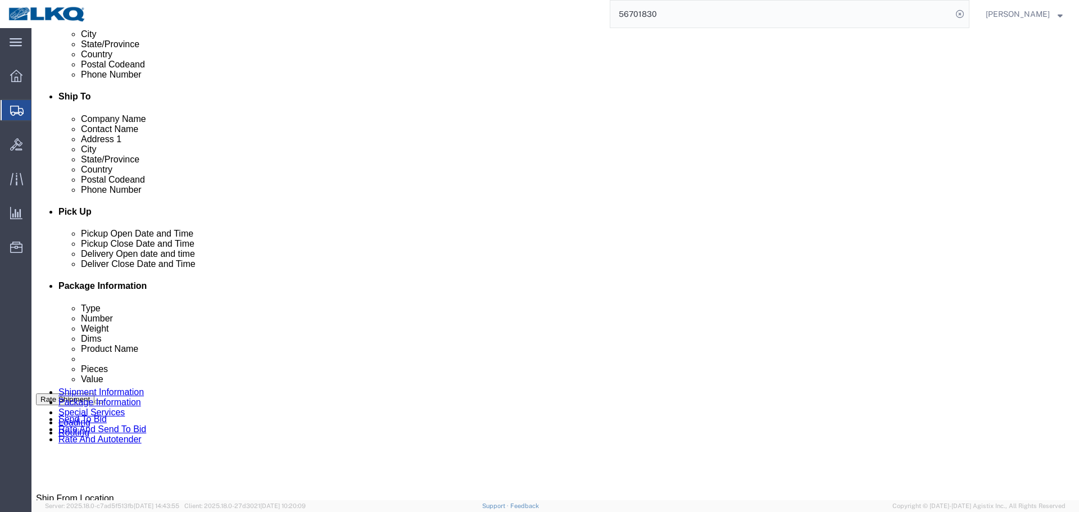
click span "56747481"
copy span "56747481"
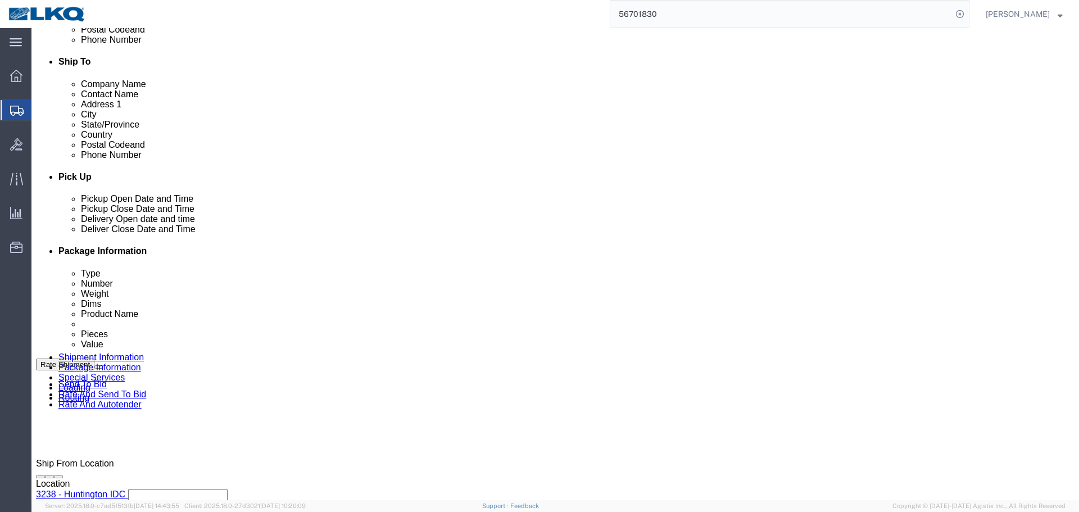
scroll to position [447, 0]
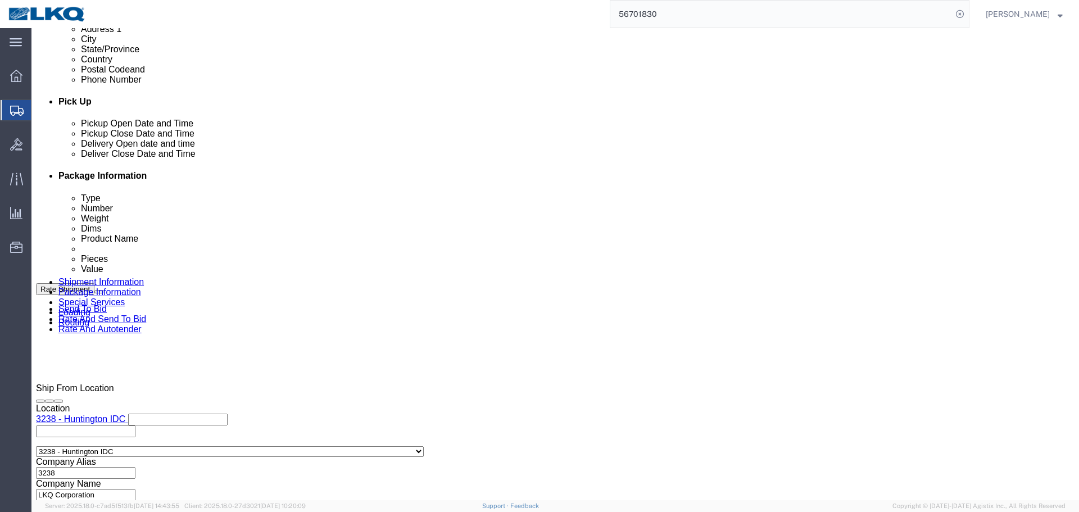
click div "Sep 09 2025 12:22 AM"
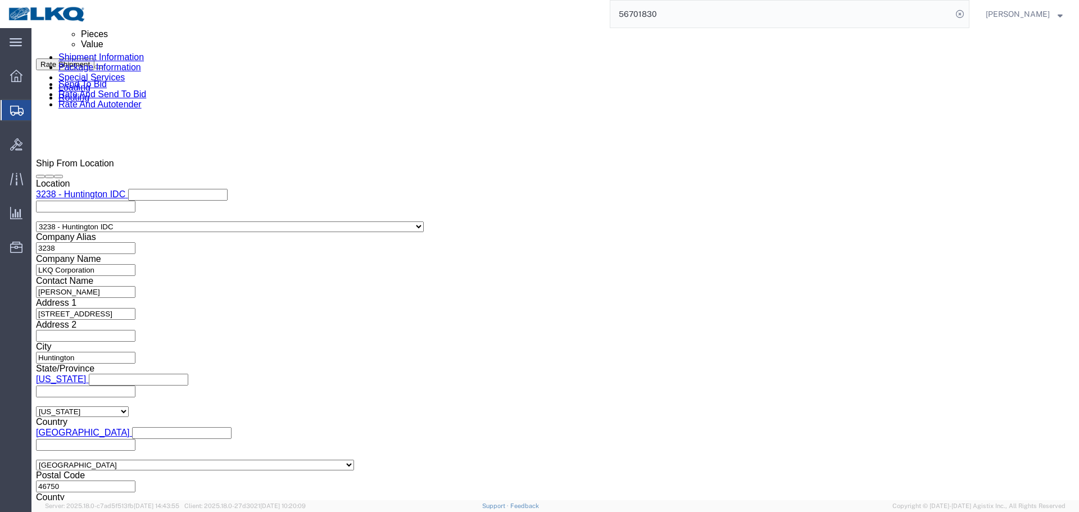
click input "12:22 AM"
type input "07"
type input "7:00 AM"
click button "Apply"
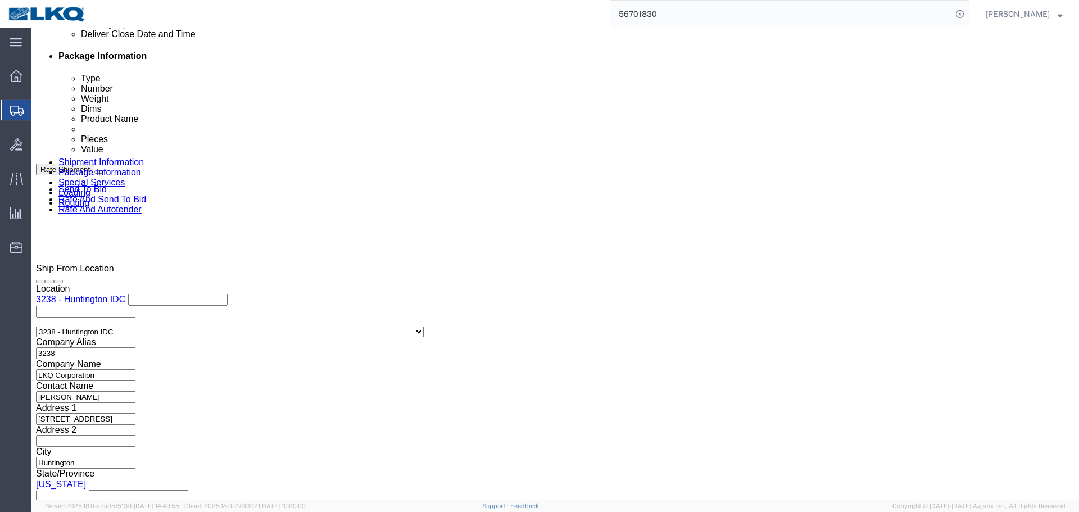
scroll to position [391, 0]
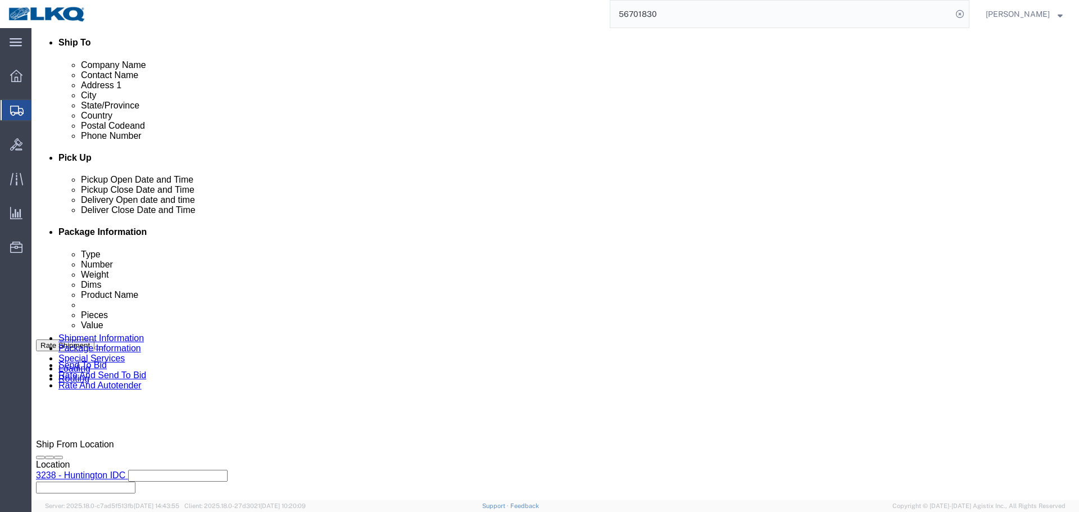
click div "Delivery Start Date Delivery Start Time Deliver Open Date and Time Sep 10 2025 …"
click div "Sep 10 2025 12:00 AM"
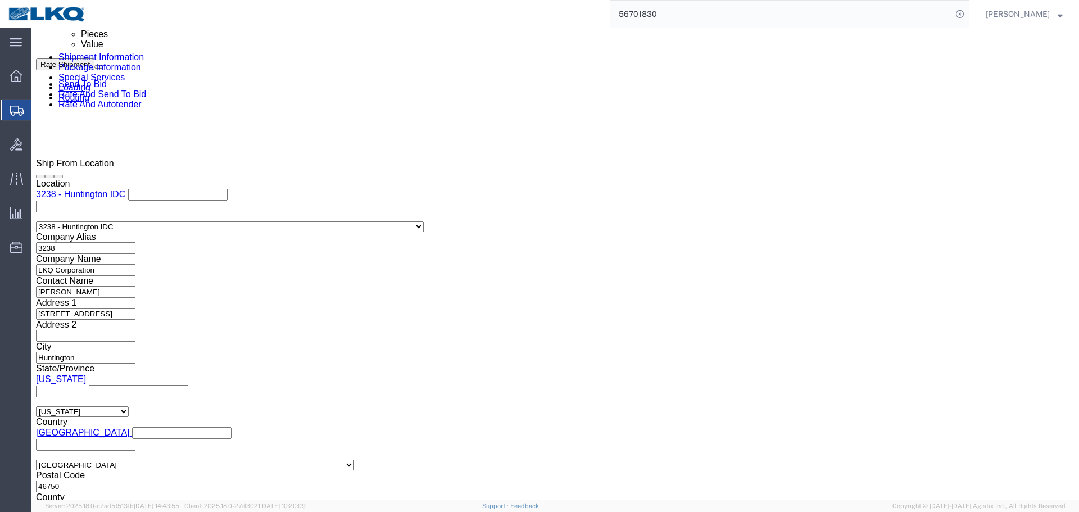
click input "12:00 AM"
type input "7:00 AM"
click button "Apply"
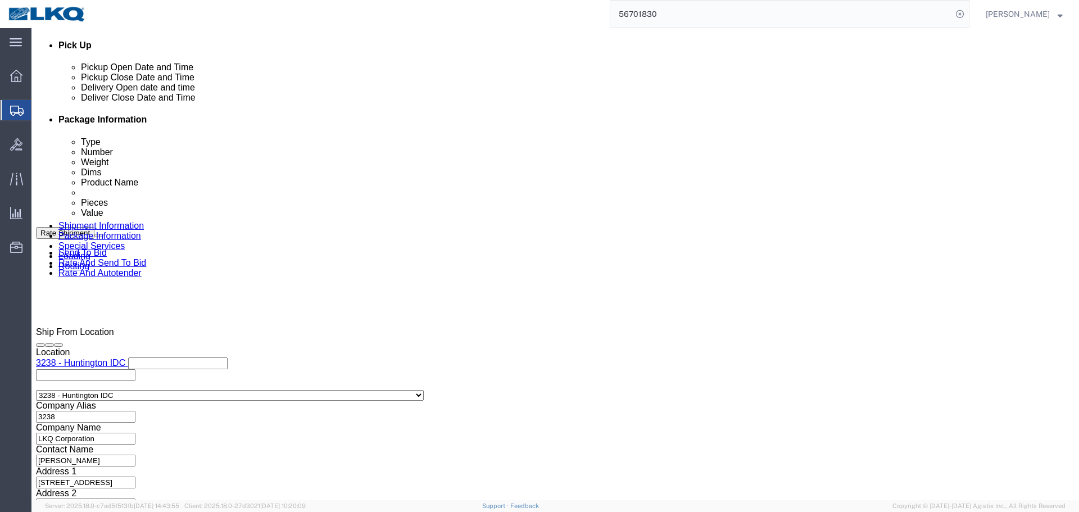
click button "Save"
click span "56747481"
copy span "56747481"
click input "56701830"
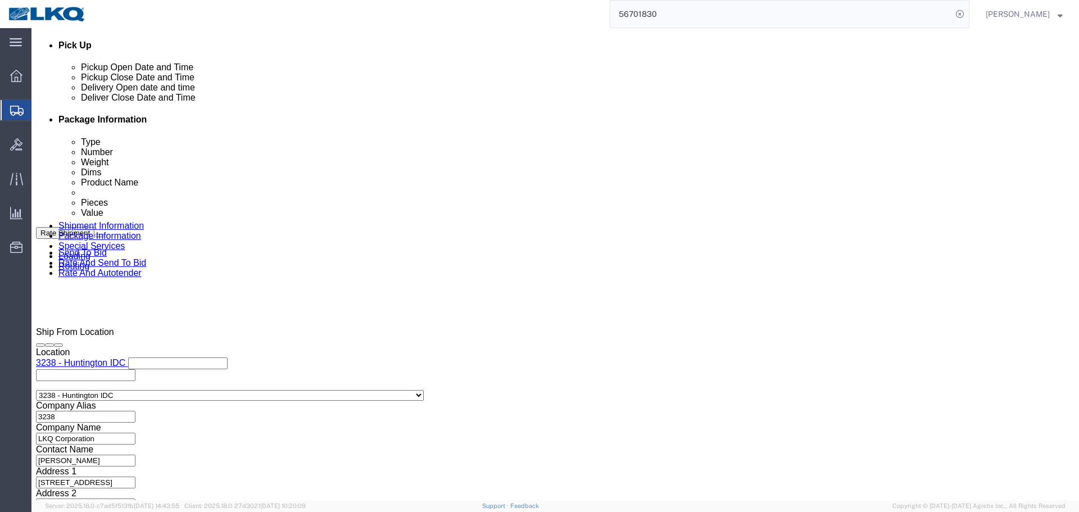
paste input "47481"
type input "56747481"
click button "Save"
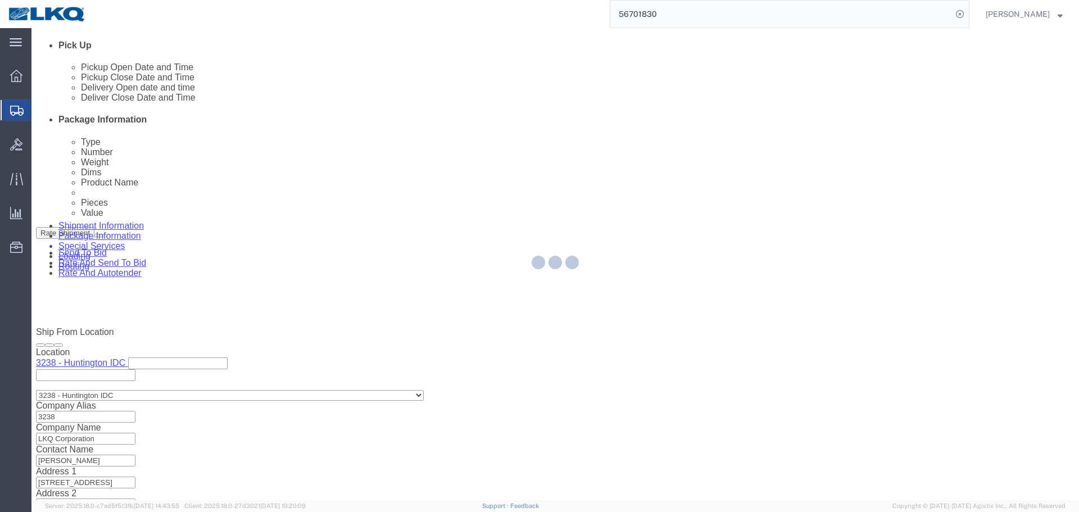
click at [677, 16] on input "56701830" at bounding box center [781, 14] width 342 height 27
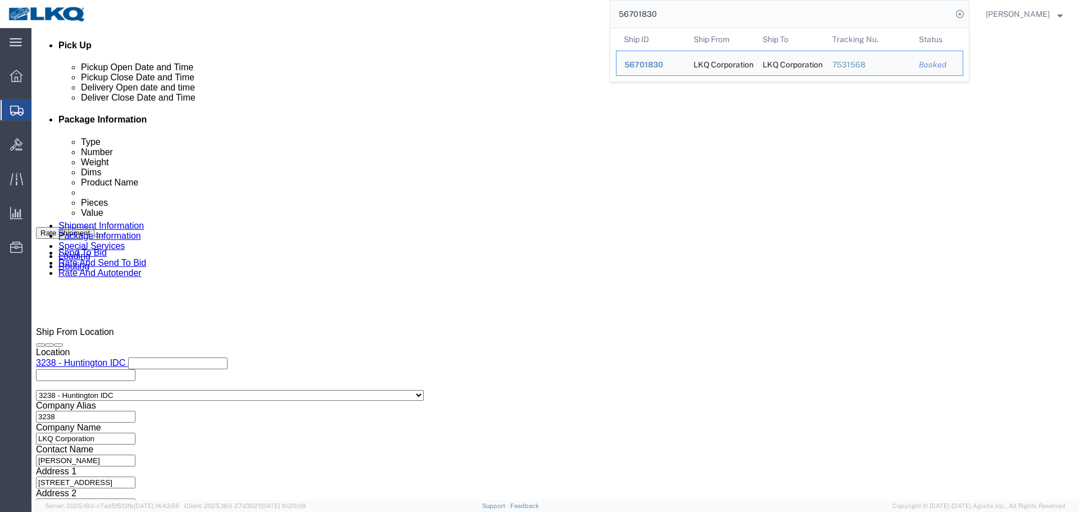
click div "Shipment 56747481 New"
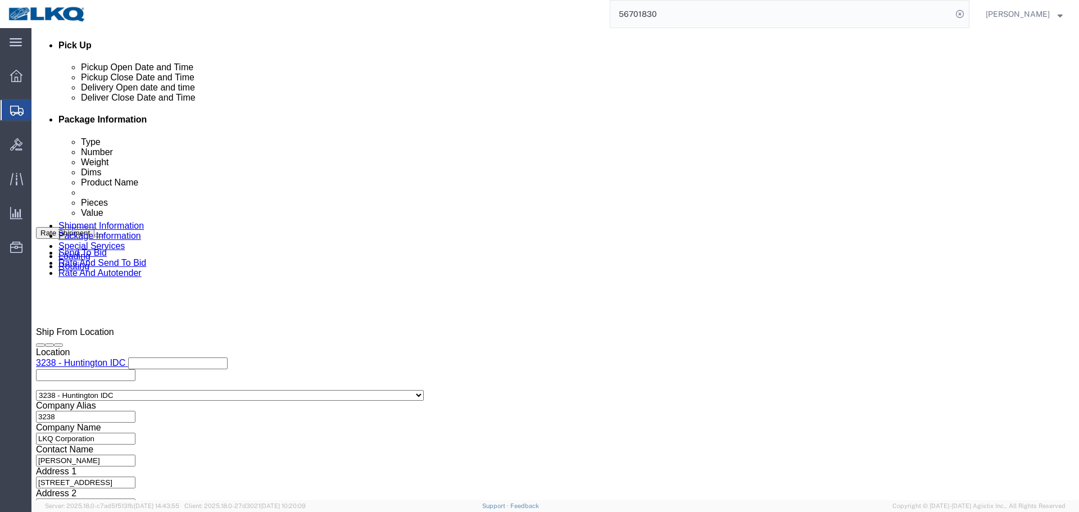
click span "56747481"
copy span "56747481"
click div "Ship From Location Location 3238 - Huntington IDC Select My Profile Location 11…"
click link "Send To Bid"
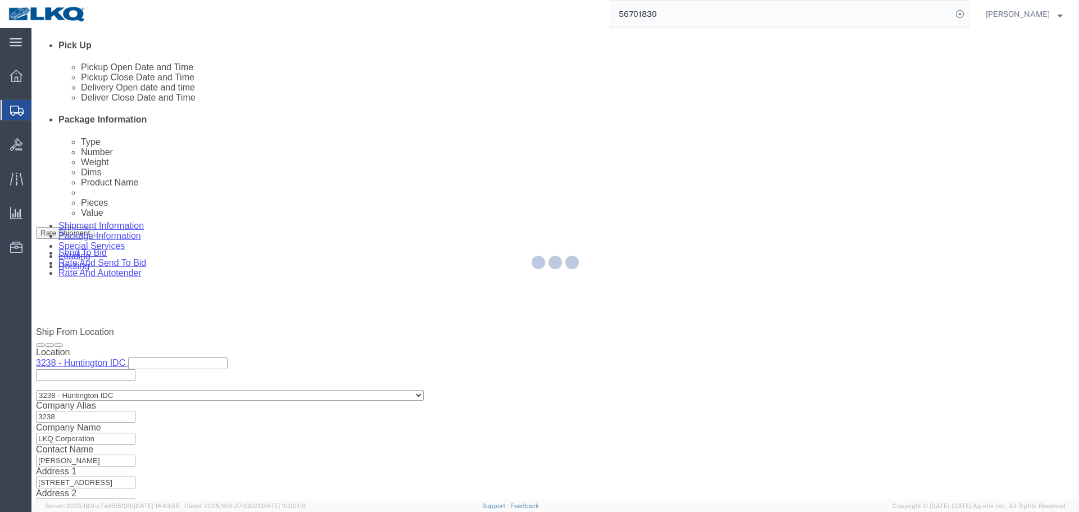
select select "TL"
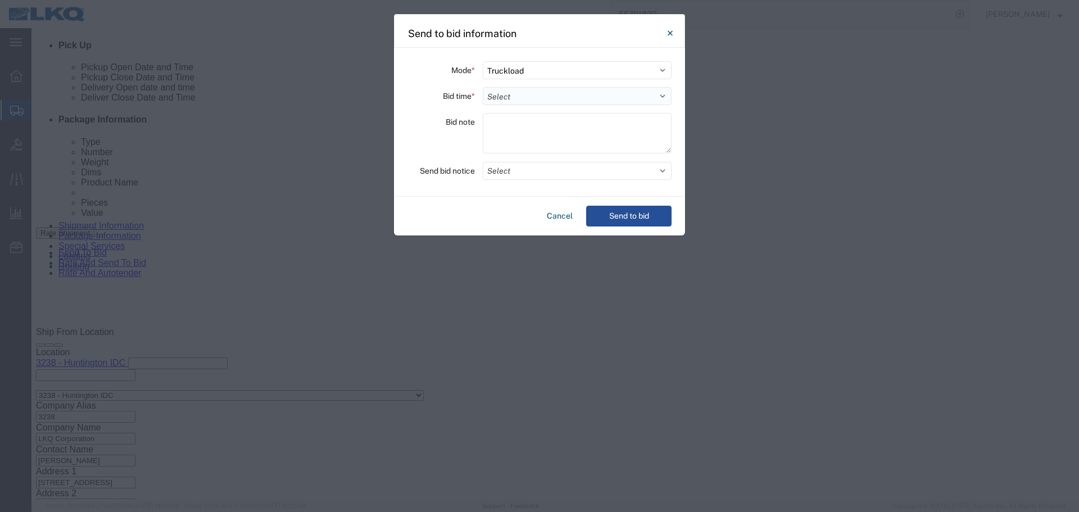
click at [521, 97] on select "Select 30 Min (Rush) 1 Hour (Rush) 2 Hours (Rush) 4 Hours (Rush) 8 Hours (Rush)…" at bounding box center [577, 96] width 189 height 18
select select "8"
click at [483, 87] on select "Select 30 Min (Rush) 1 Hour (Rush) 2 Hours (Rush) 4 Hours (Rush) 8 Hours (Rush)…" at bounding box center [577, 96] width 189 height 18
click at [513, 170] on button "Select" at bounding box center [577, 171] width 189 height 18
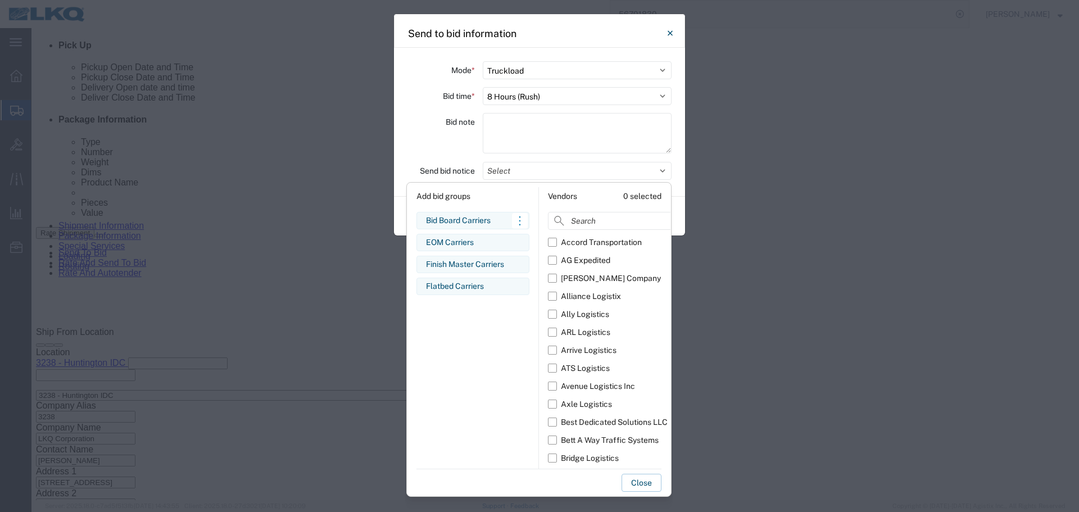
click at [501, 224] on div "Bid Board Carriers" at bounding box center [473, 221] width 94 height 12
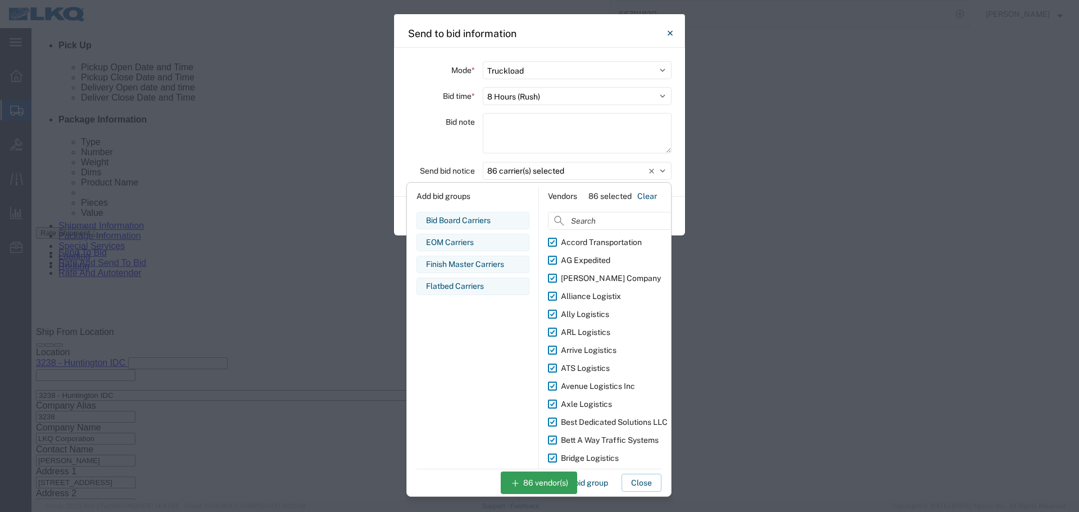
click at [440, 151] on div "Bid note" at bounding box center [441, 135] width 67 height 44
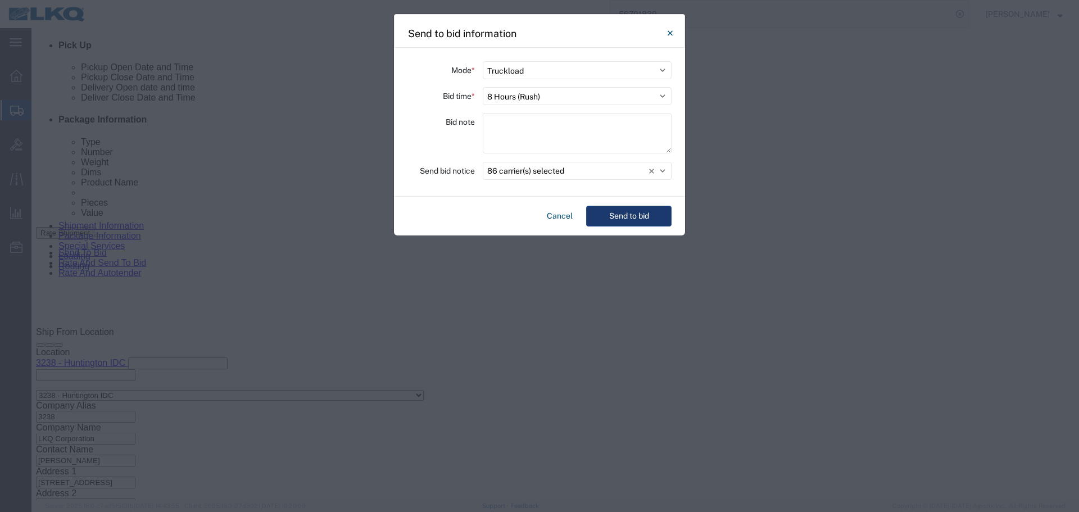
click at [616, 208] on button "Send to bid" at bounding box center [628, 216] width 85 height 21
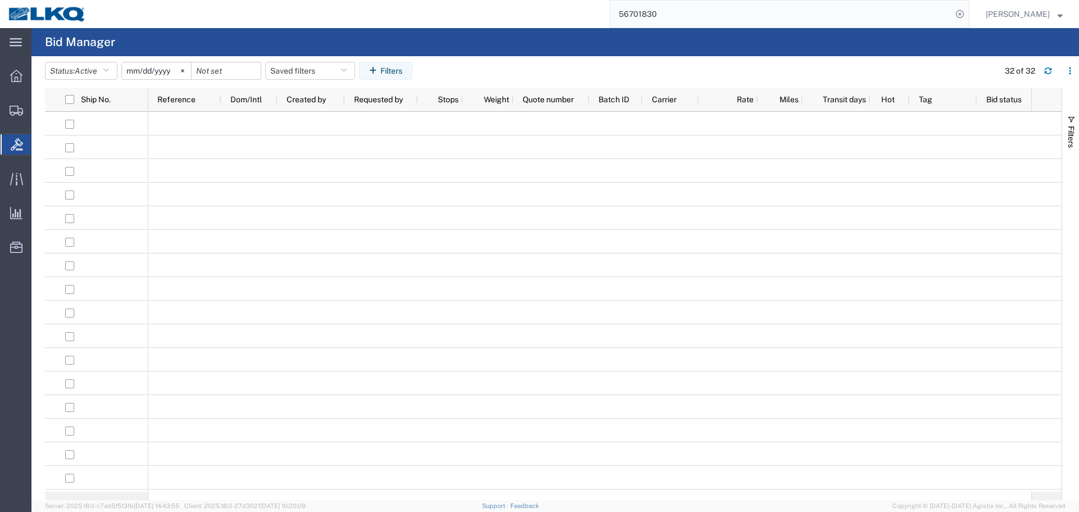
click at [879, 3] on input "56701830" at bounding box center [781, 14] width 342 height 27
paste input "47481"
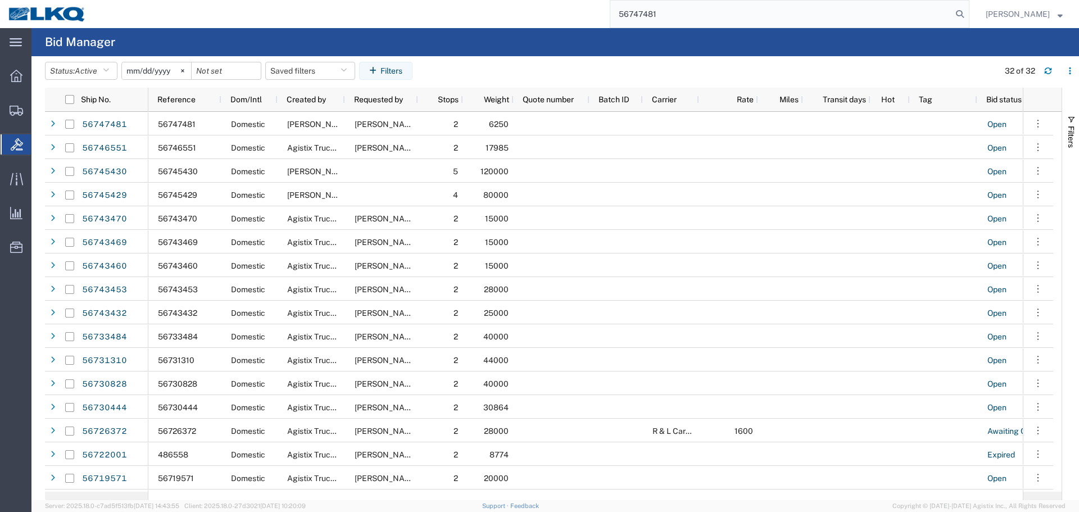
paste input "search"
type input "56747481"
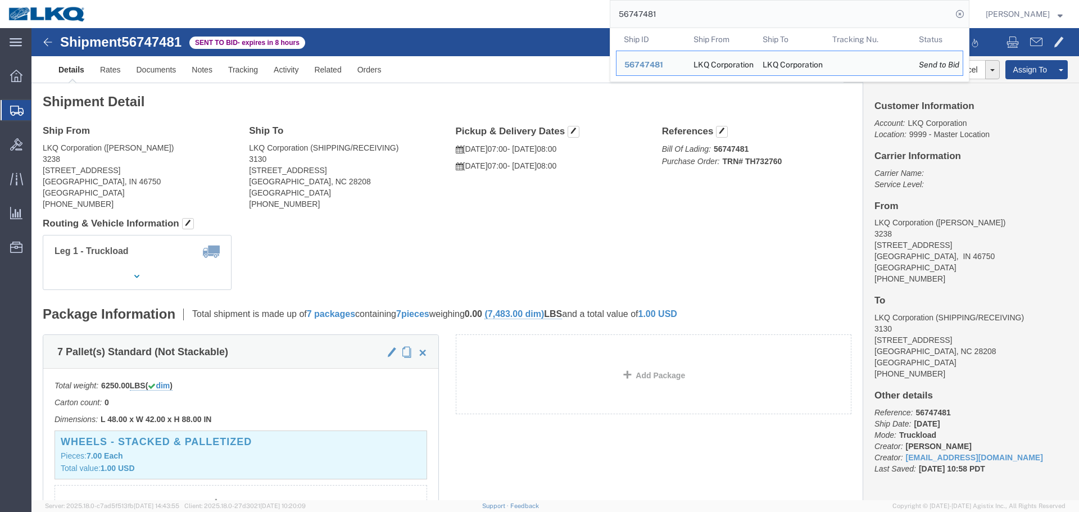
click h4 "Routing & Vehicle Information"
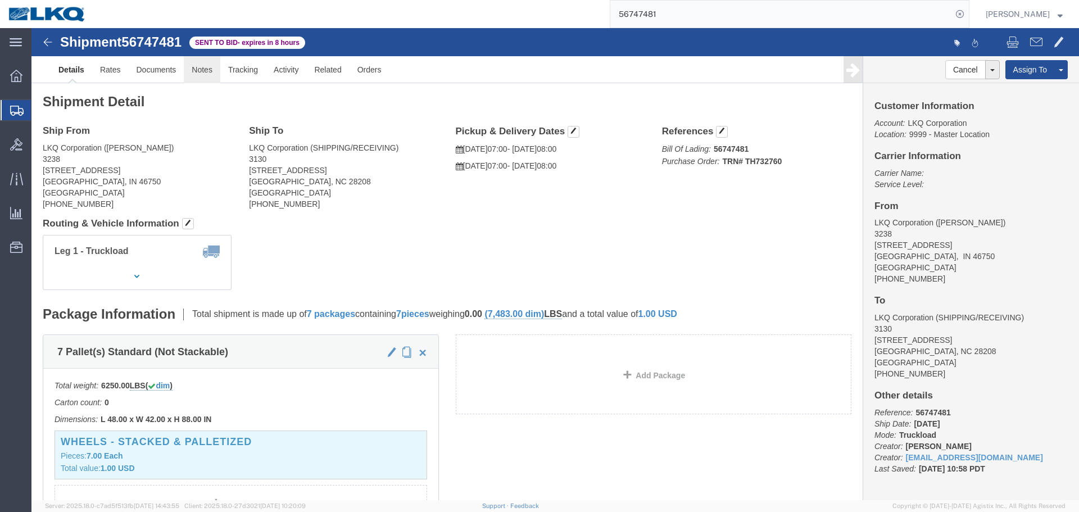
click link "Notes"
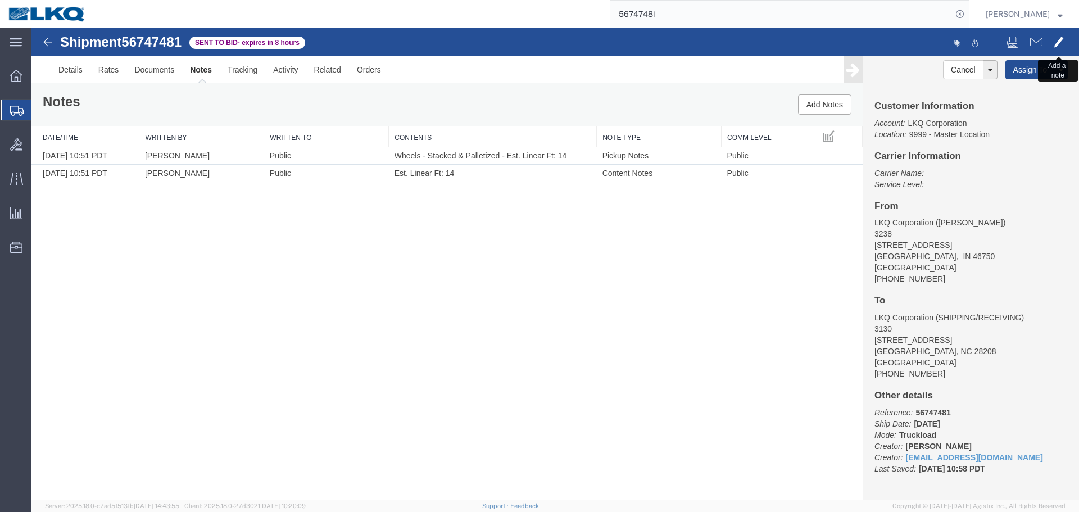
click at [1057, 40] on span at bounding box center [1059, 41] width 10 height 13
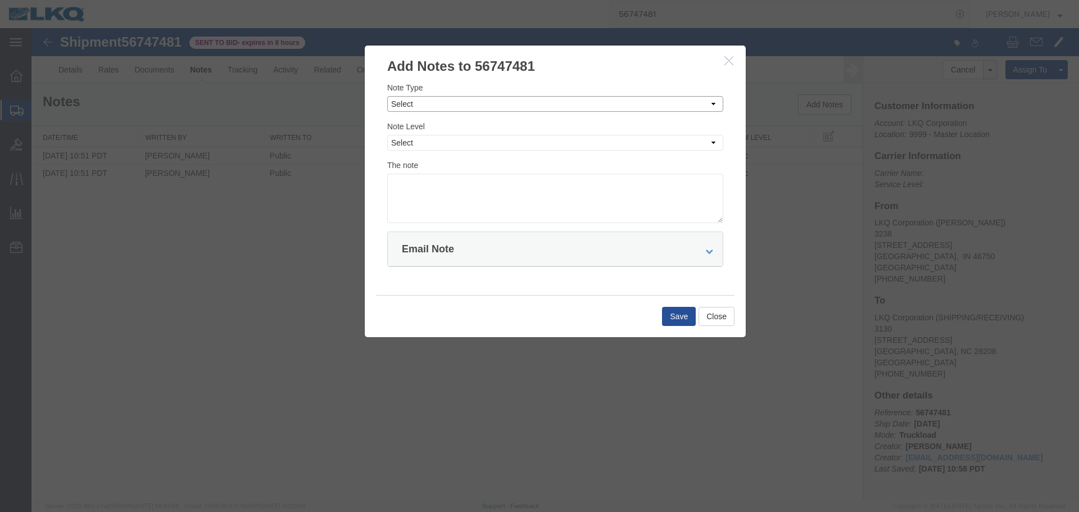
click at [481, 108] on select "Select Approval Bid Notes Carrier Change Notes Claim Notes Content Hazmat Notes…" at bounding box center [555, 104] width 336 height 16
select select "BID_NOTES"
click at [387, 96] on select "Select Approval Bid Notes Carrier Change Notes Claim Notes Content Hazmat Notes…" at bounding box center [555, 104] width 336 height 16
click at [464, 148] on select "Select Private to Account Private to Vendor Public" at bounding box center [555, 143] width 336 height 16
select select "PRIVATE_TO_ACCOUNT"
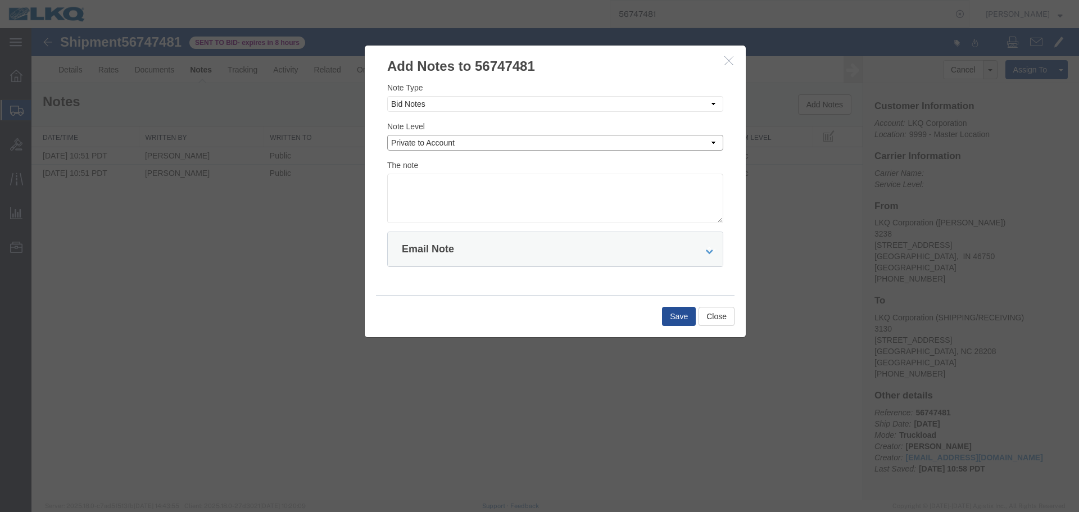
click at [387, 135] on select "Select Private to Account Private to Vendor Public" at bounding box center [555, 143] width 336 height 16
click at [450, 201] on textarea at bounding box center [555, 198] width 336 height 49
paste textarea "$1,485"
type textarea "DAT: $1,485"
click at [684, 314] on button "Save" at bounding box center [679, 316] width 34 height 19
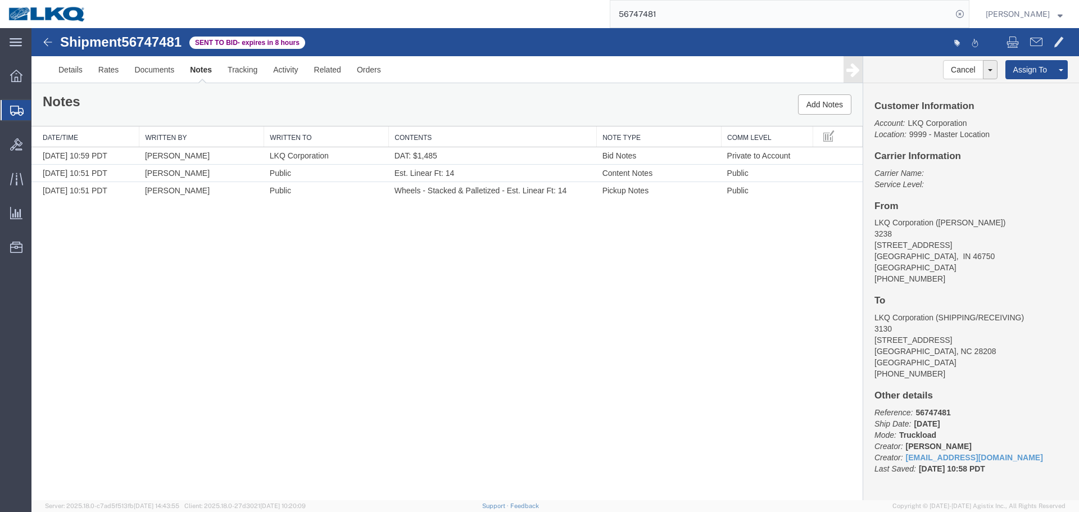
click at [756, 2] on input "56747481" at bounding box center [781, 14] width 342 height 27
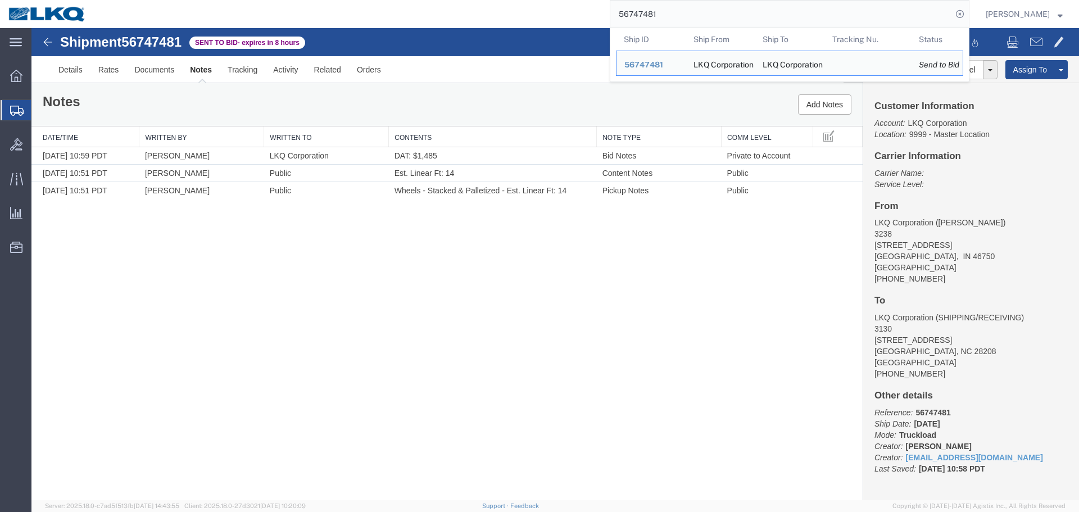
paste input "19233"
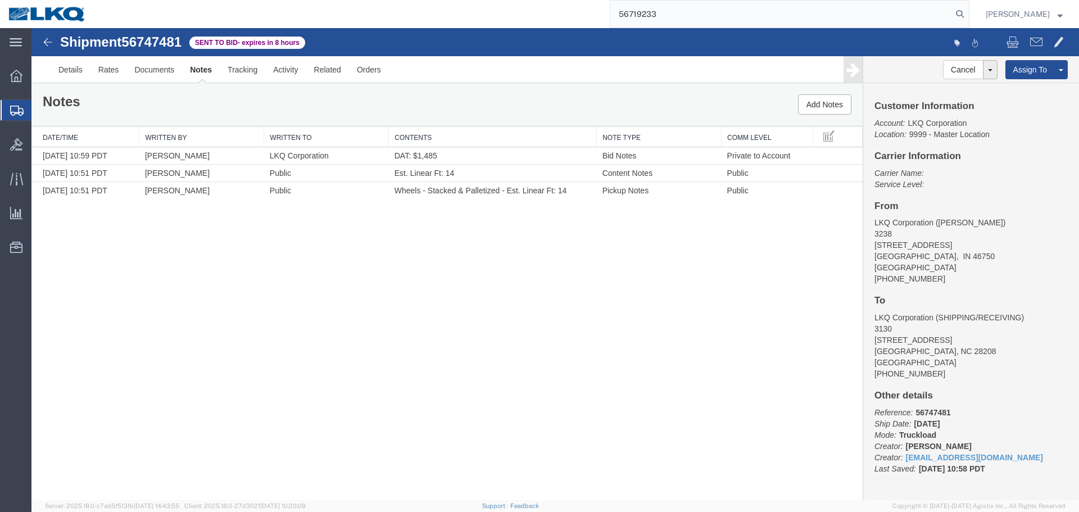
type input "56719233"
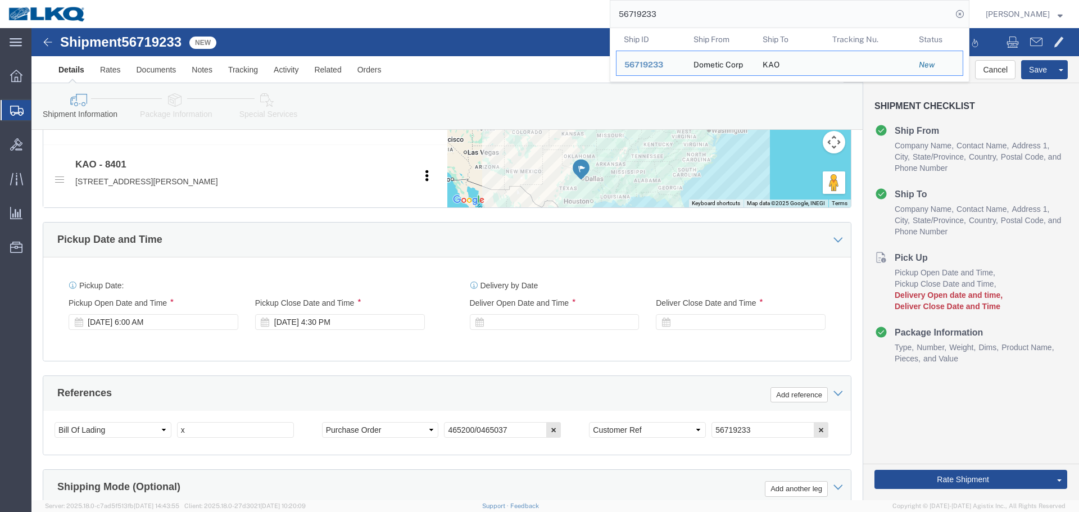
scroll to position [551, 0]
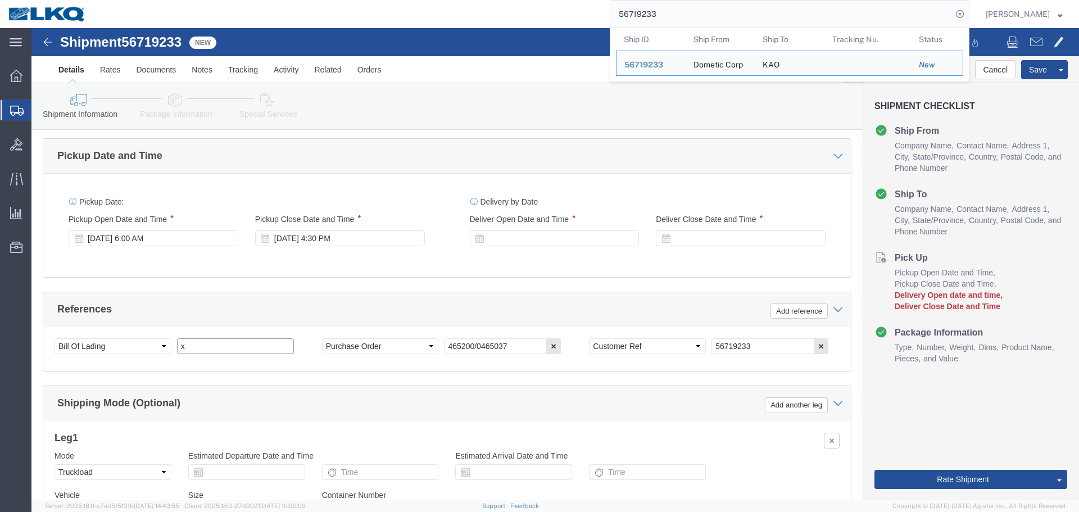
click input "x"
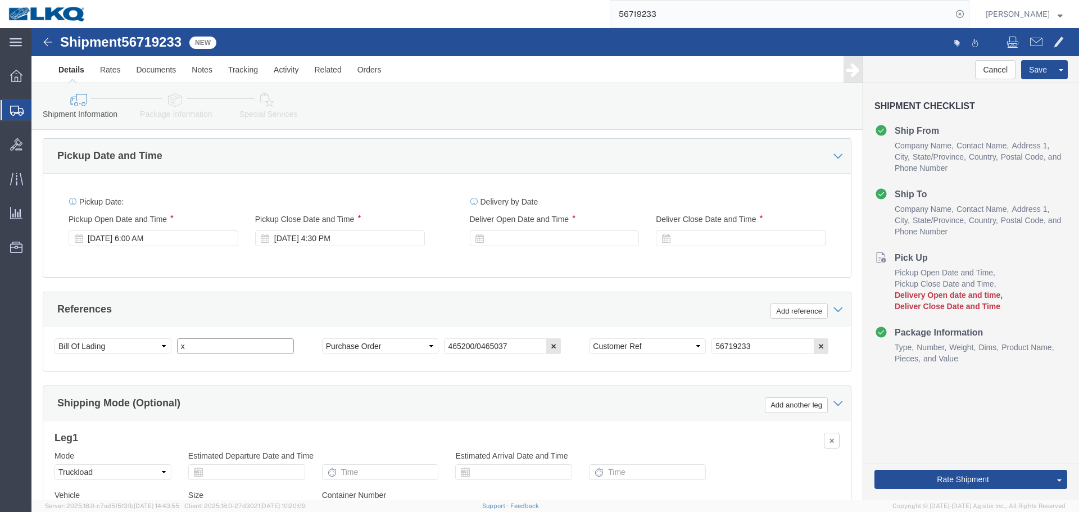
type input "487270"
select select
select select "30522"
type input "487270"
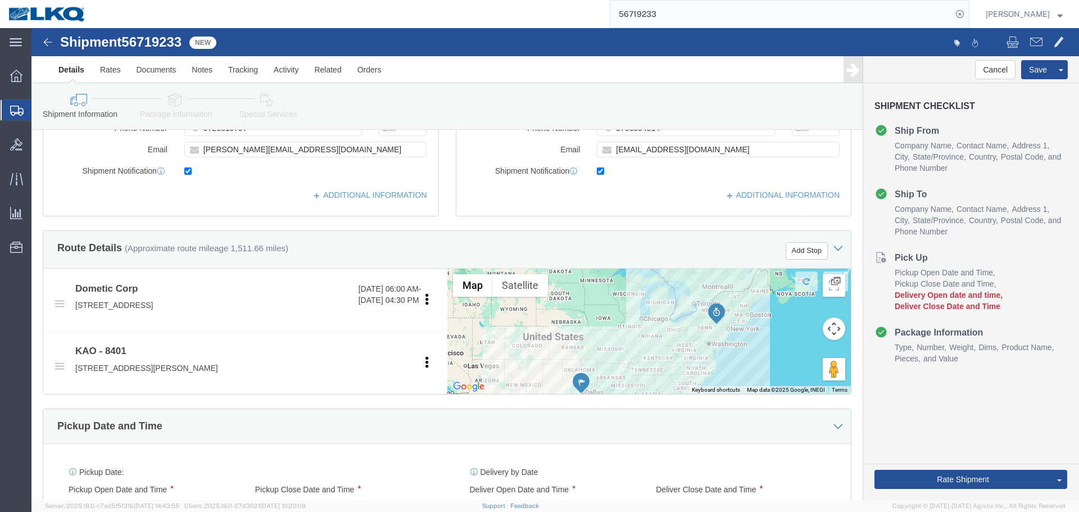
scroll to position [495, 0]
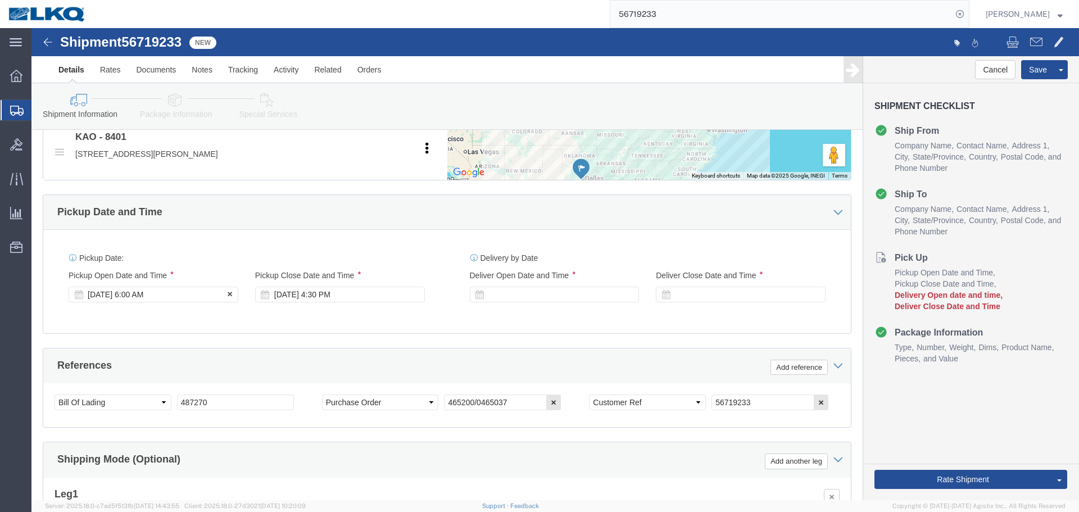
click div "[DATE] 6:00 AM"
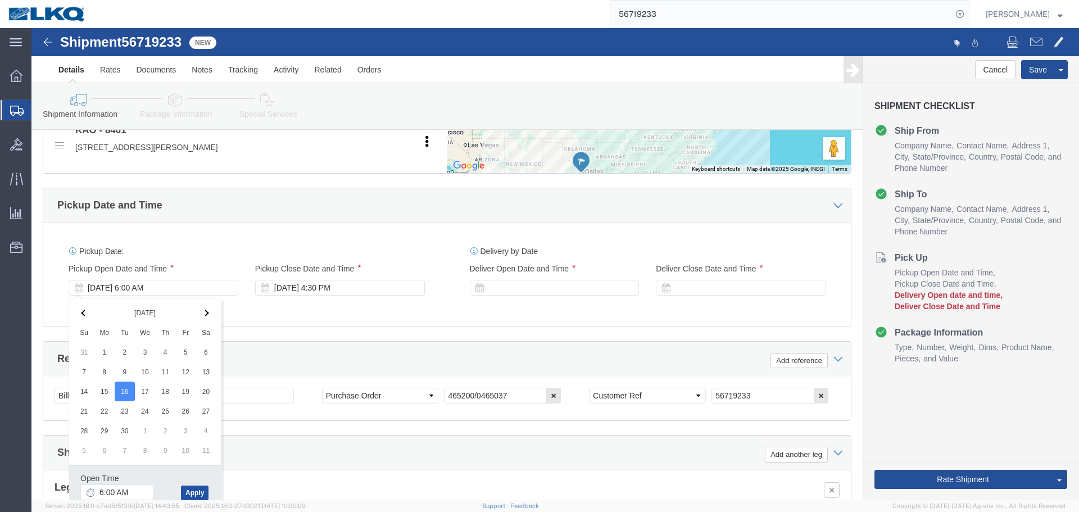
click button "Apply"
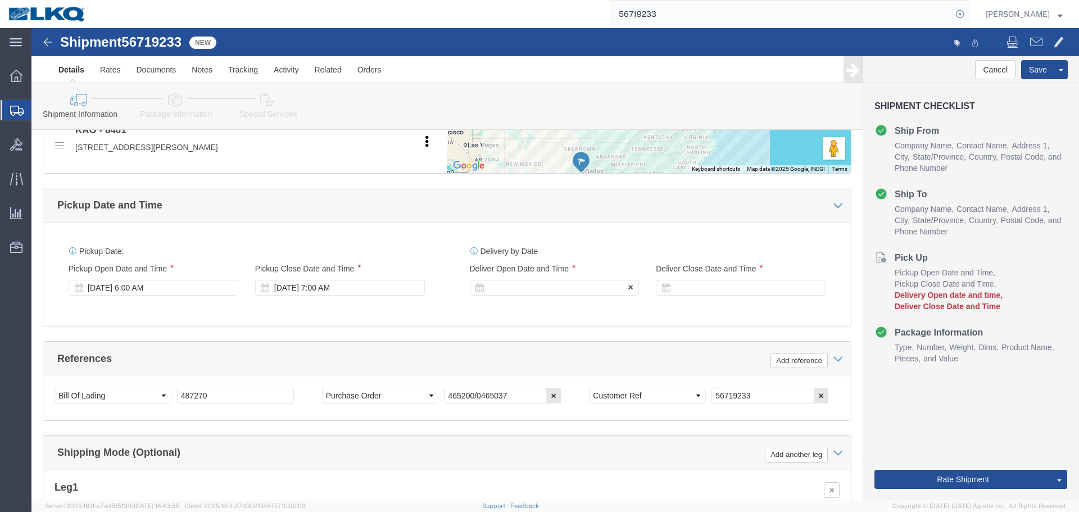
click div
click input "8:00 AM"
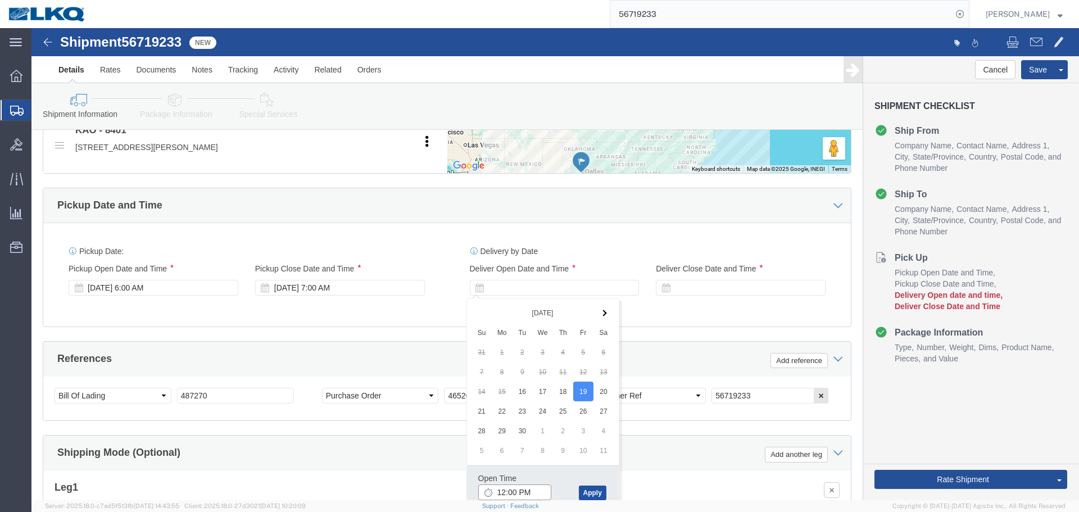
type input "12:00 PM"
click button "Apply"
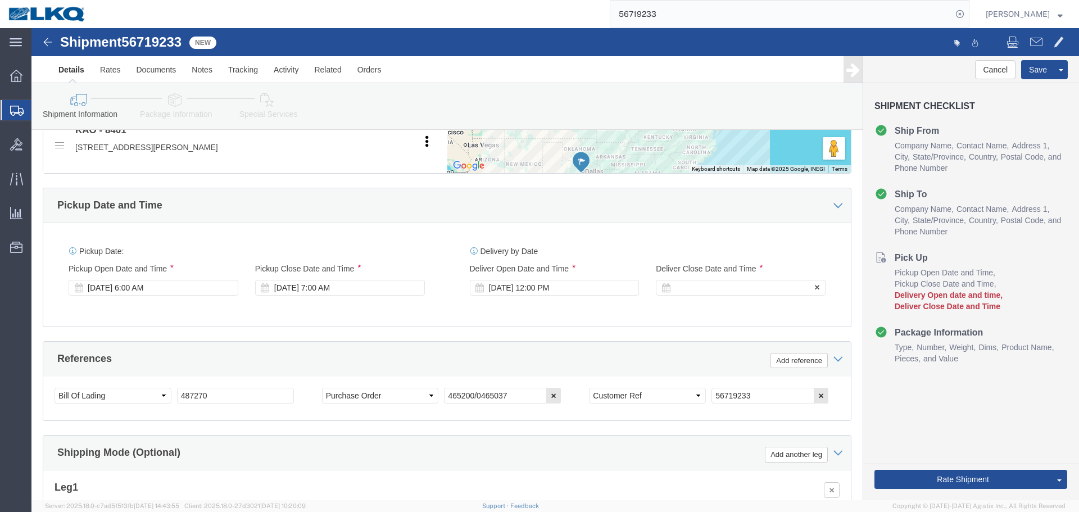
click div
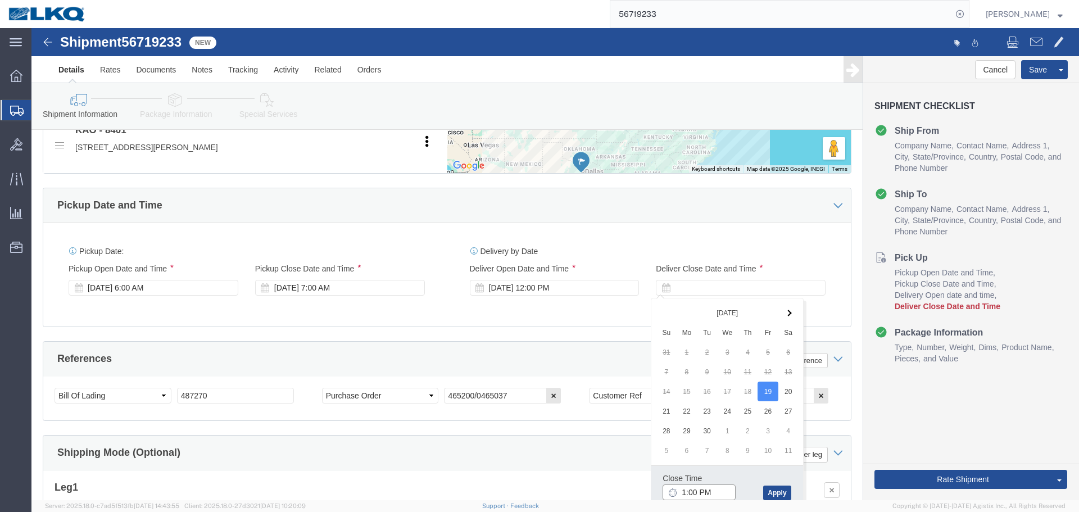
click input "1:00 PM"
type input "1201pm"
type input "12:01 PM"
click button "Apply"
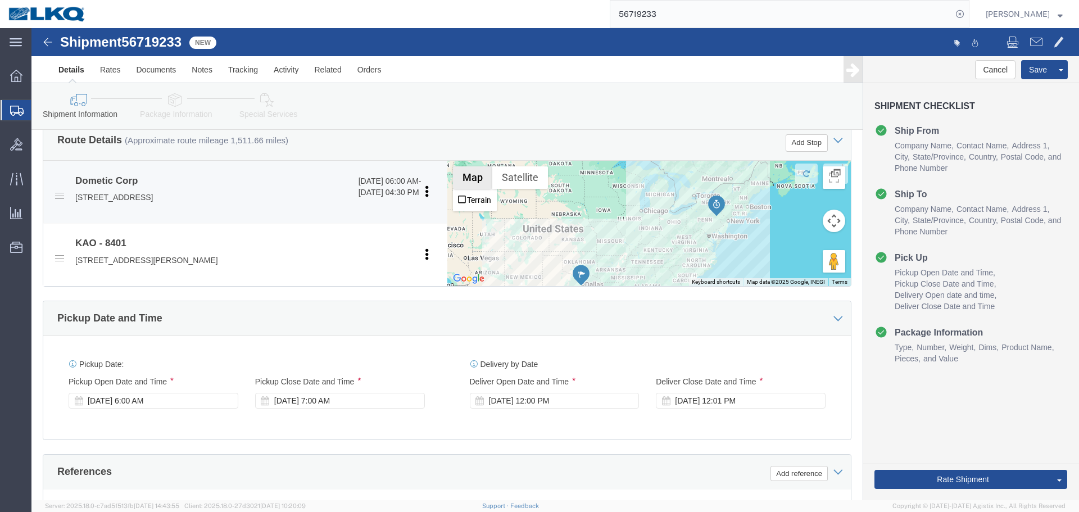
scroll to position [277, 0]
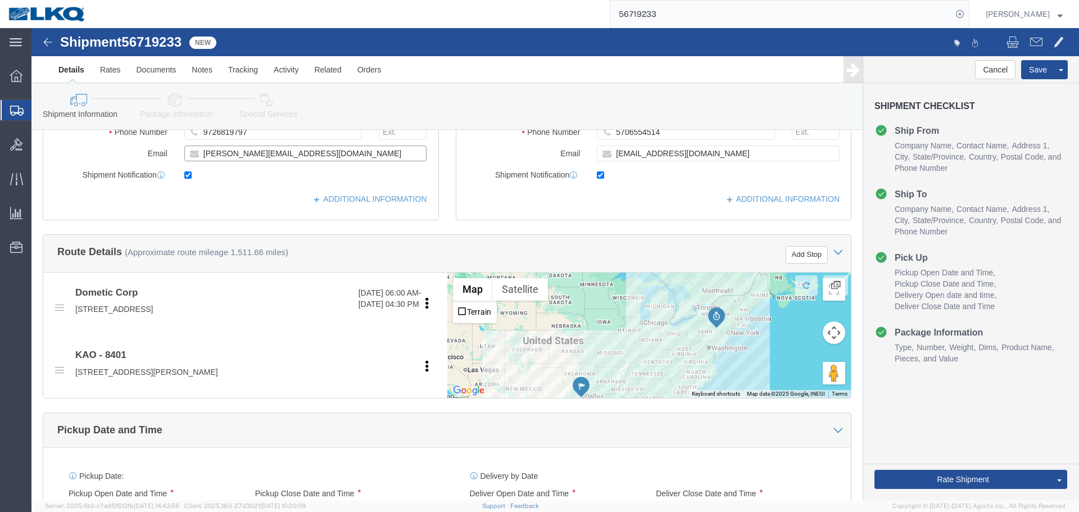
click input "[PERSON_NAME][EMAIL_ADDRESS][DOMAIN_NAME]"
click button "Save"
type button "Save"
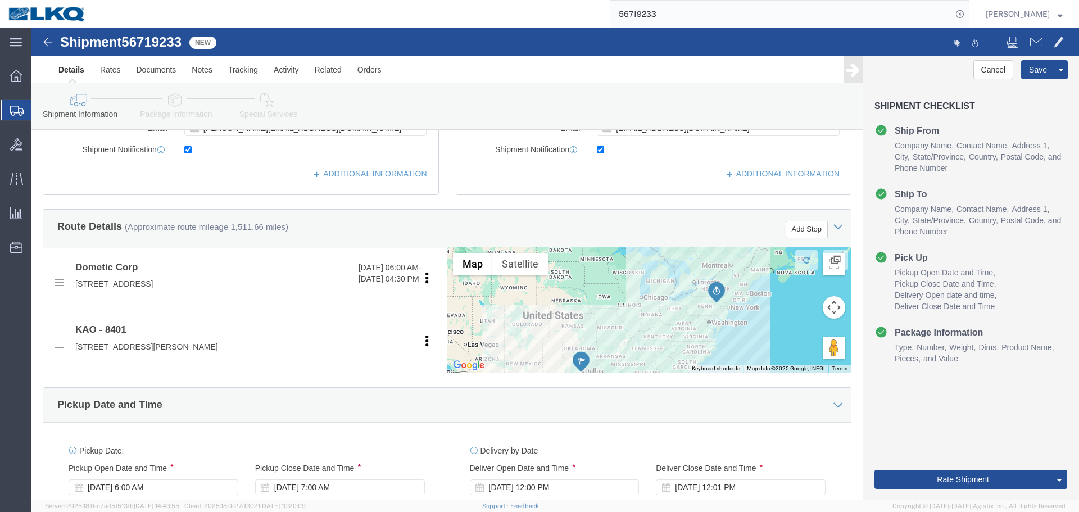
scroll to position [614, 0]
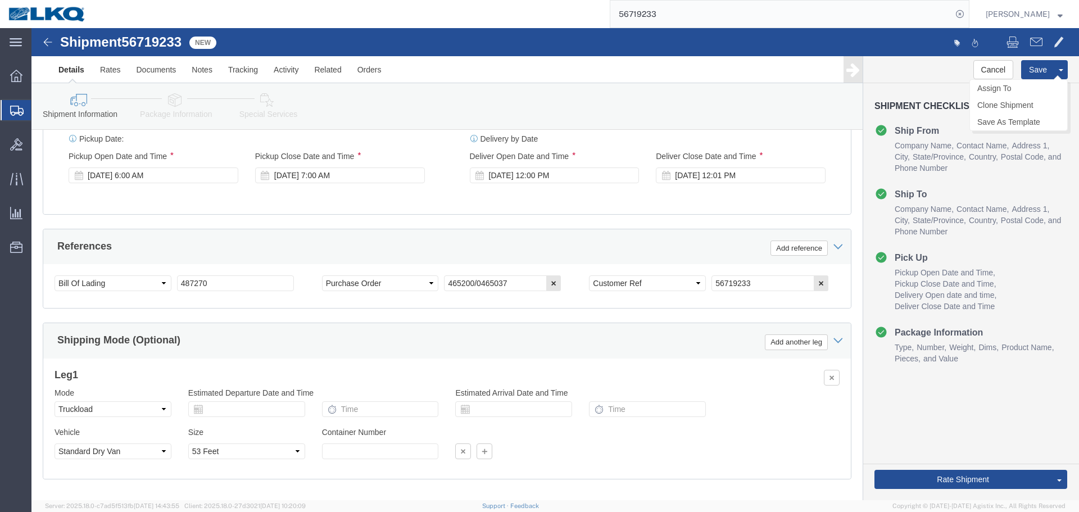
click div "Save Assign To Clone Shipment Save As Template"
drag, startPoint x: 643, startPoint y: 2, endPoint x: 692, endPoint y: 10, distance: 49.4
click at [692, 10] on input "56719233" at bounding box center [781, 14] width 342 height 27
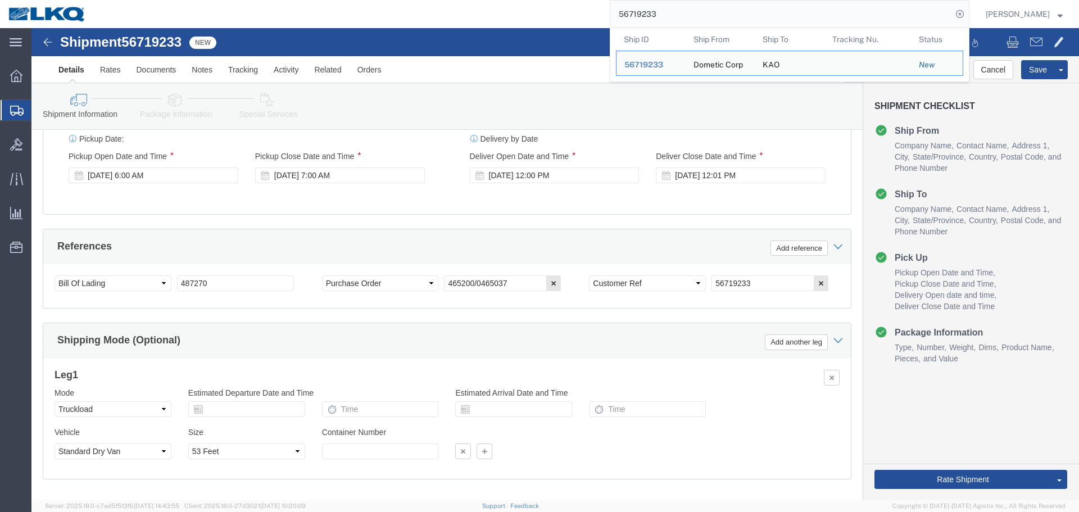
paste input "47206"
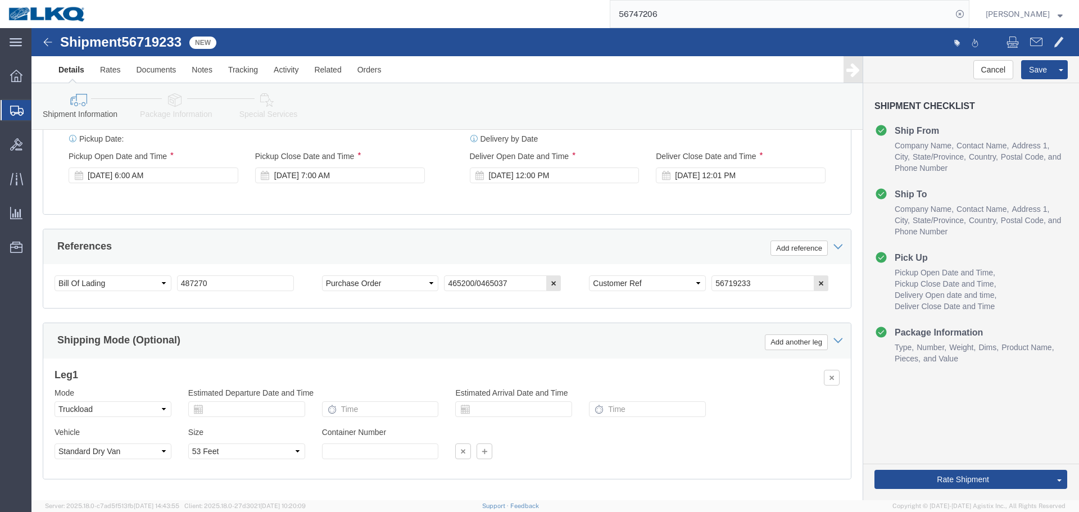
paste input "search"
type input "56747206"
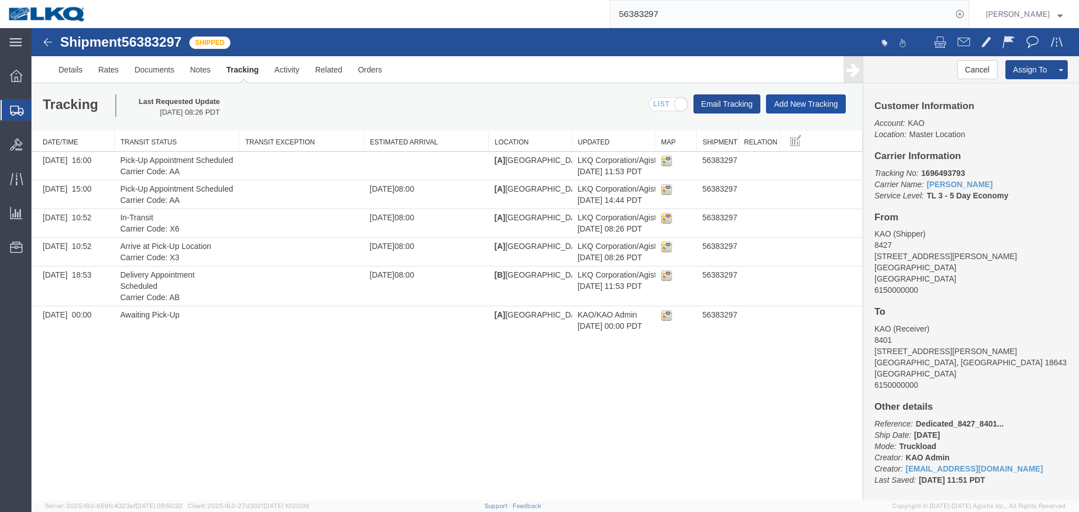
click at [795, 108] on button "Add New Tracking" at bounding box center [806, 103] width 80 height 19
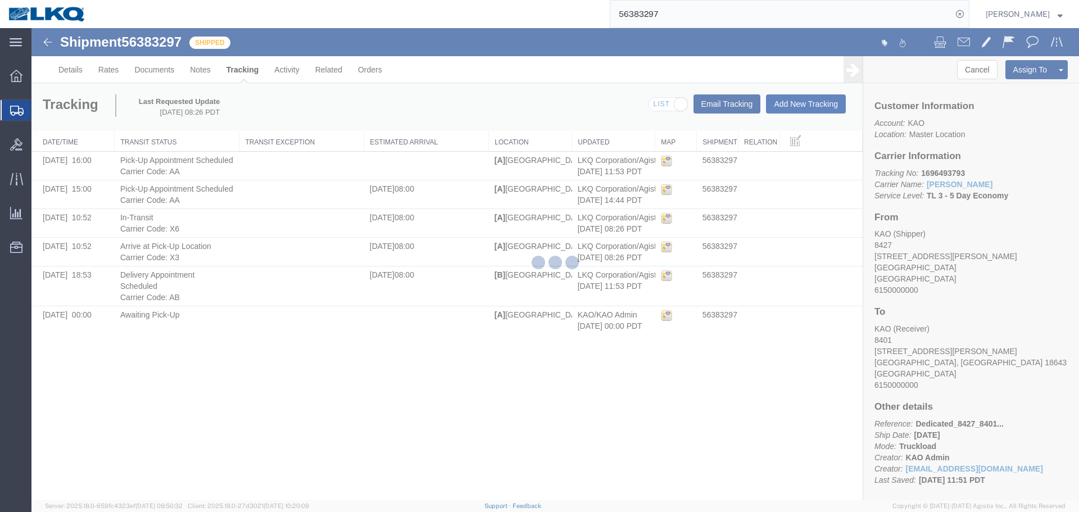
type button "Add New Tracking"
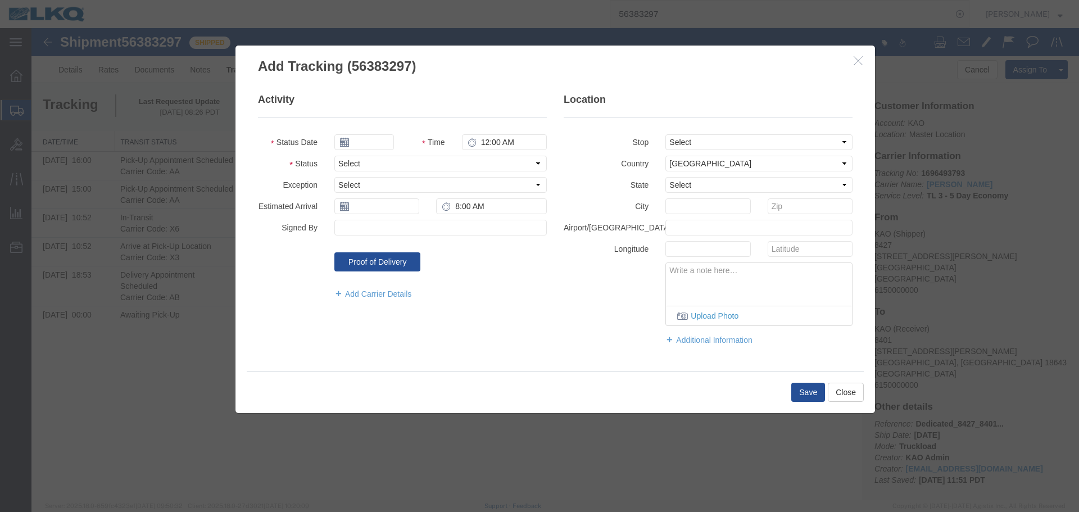
type input "[DATE]"
type input "1:00 AM"
click at [390, 160] on select "Select Arrival Notice Available Arrival Notice Imported Arrive at Delivery Loca…" at bounding box center [440, 164] width 212 height 16
select select "DELIVRED"
click at [334, 156] on select "Select Arrival Notice Available Arrival Notice Imported Arrive at Delivery Loca…" at bounding box center [440, 164] width 212 height 16
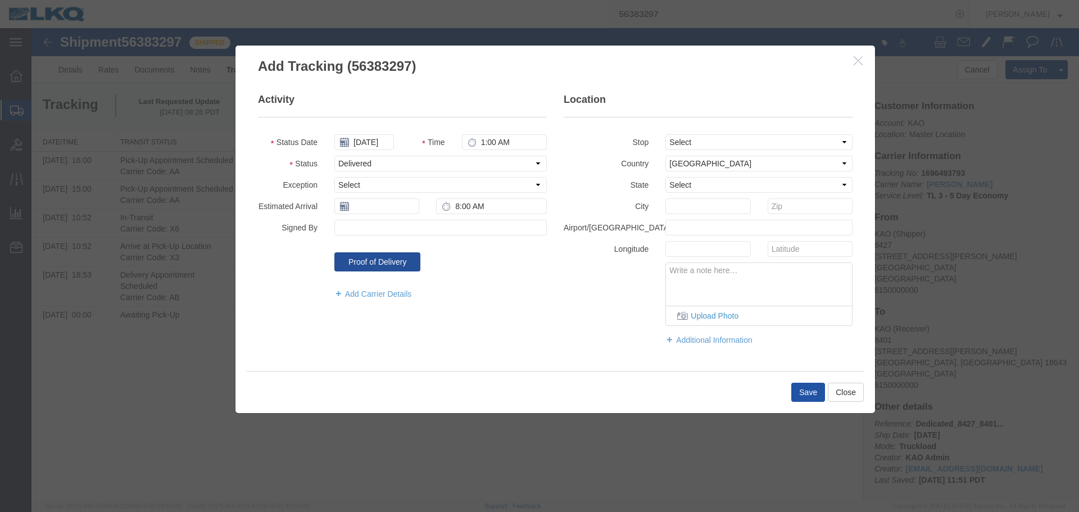
click at [805, 389] on button "Save" at bounding box center [808, 392] width 34 height 19
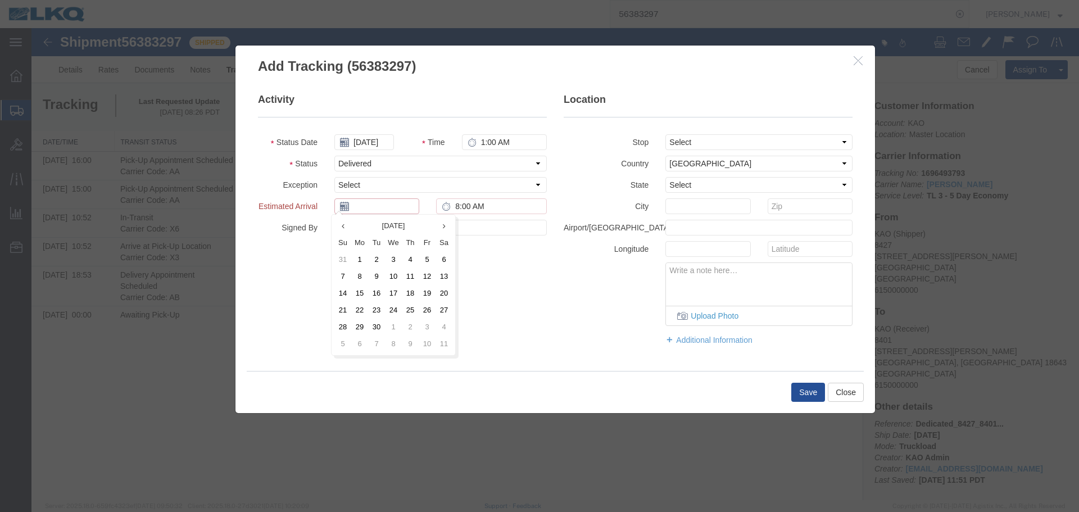
click at [372, 209] on input "text" at bounding box center [376, 206] width 85 height 16
click at [373, 278] on td "9" at bounding box center [376, 276] width 17 height 17
type input "[DATE]"
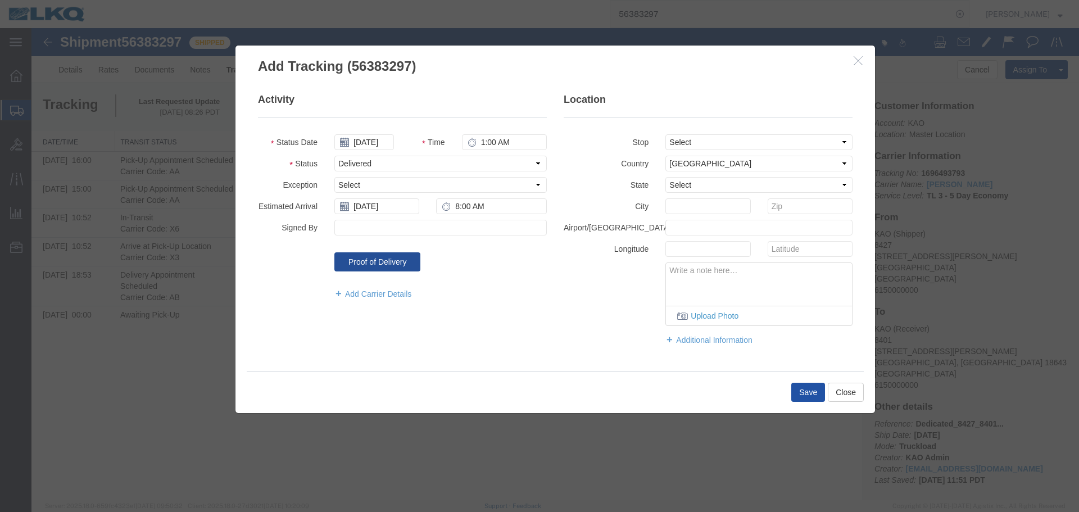
click at [798, 392] on button "Save" at bounding box center [808, 392] width 34 height 19
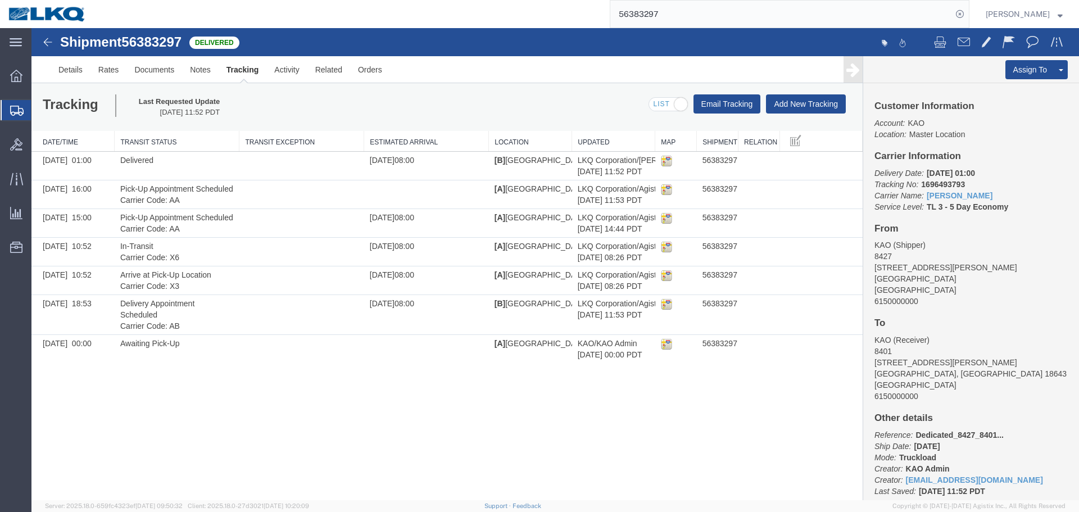
click at [706, 13] on input "56383297" at bounding box center [781, 14] width 342 height 27
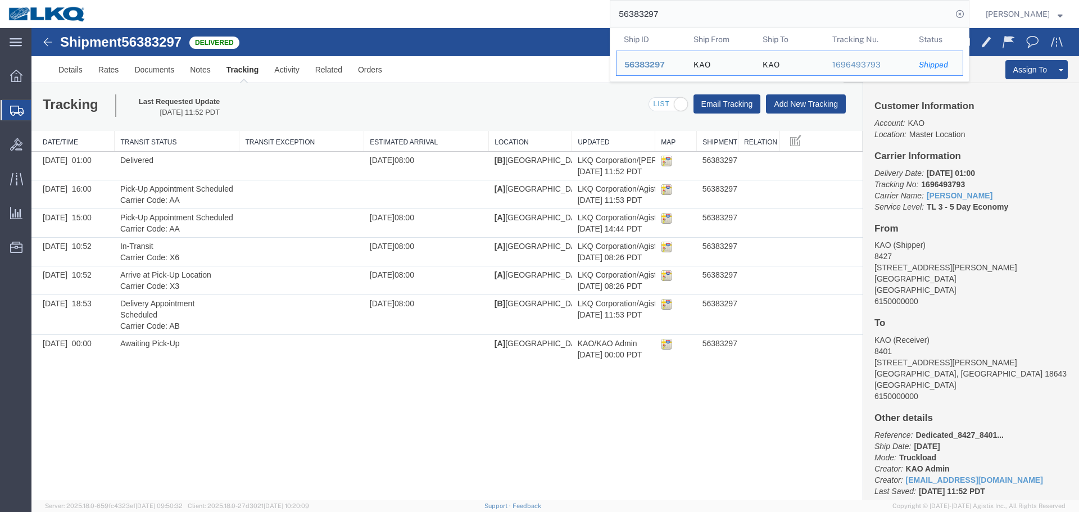
paste input "97338"
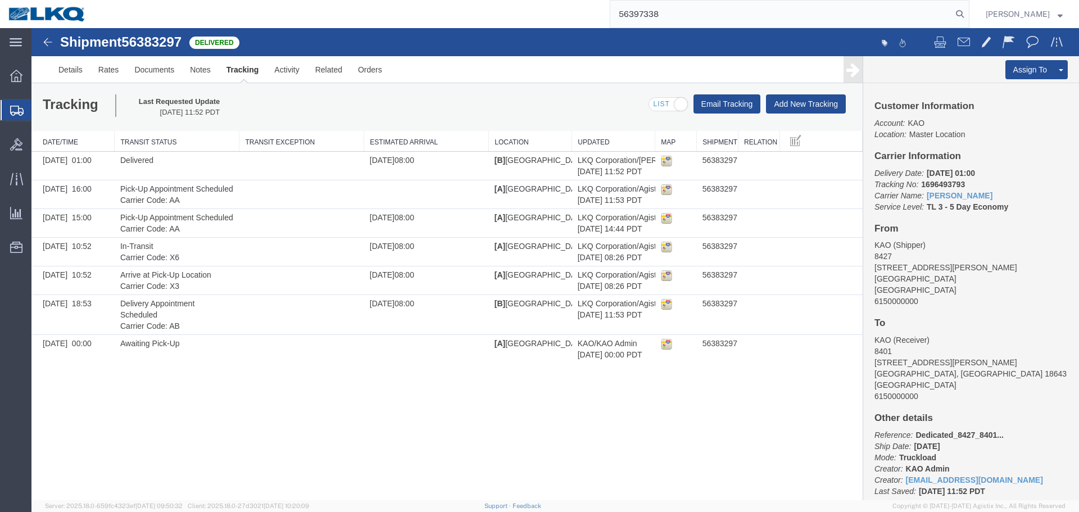
type input "56397338"
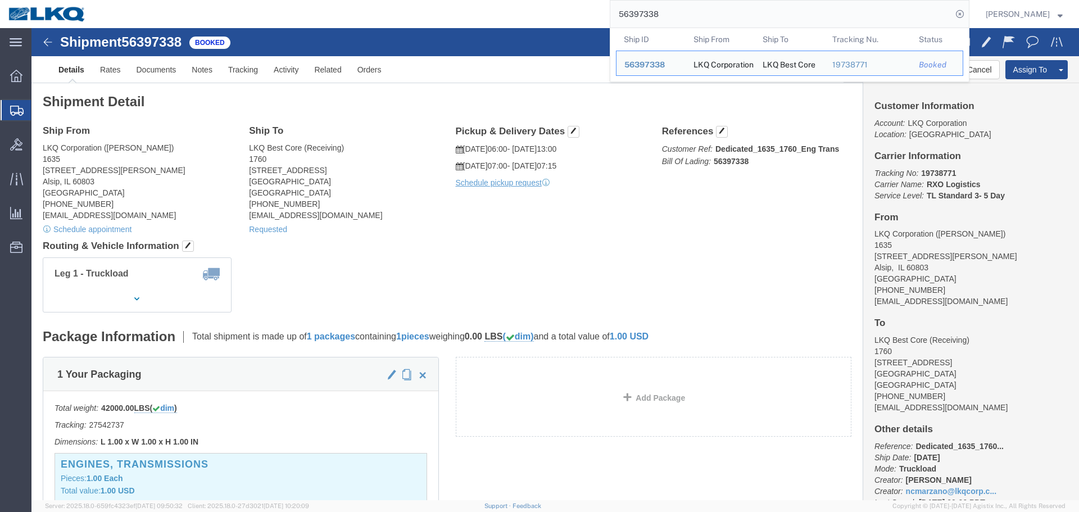
click div "Leg 1 - Truckload Number of trucks: 1"
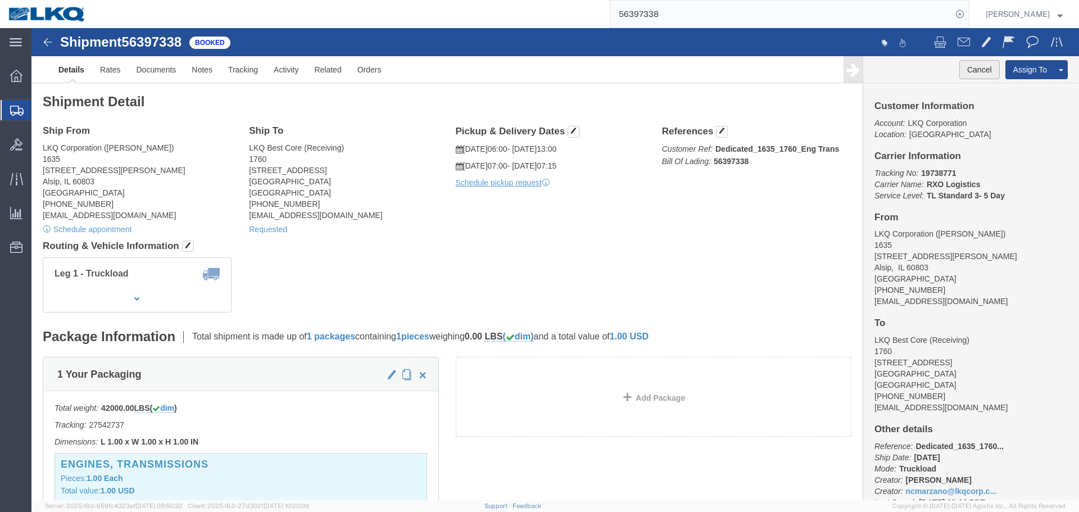
click button "Cancel"
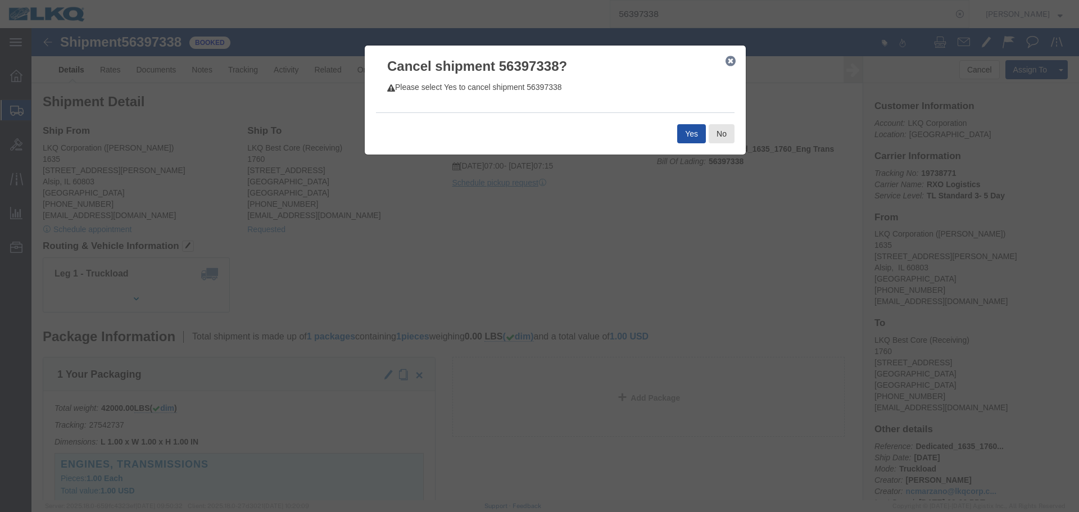
click button "Yes"
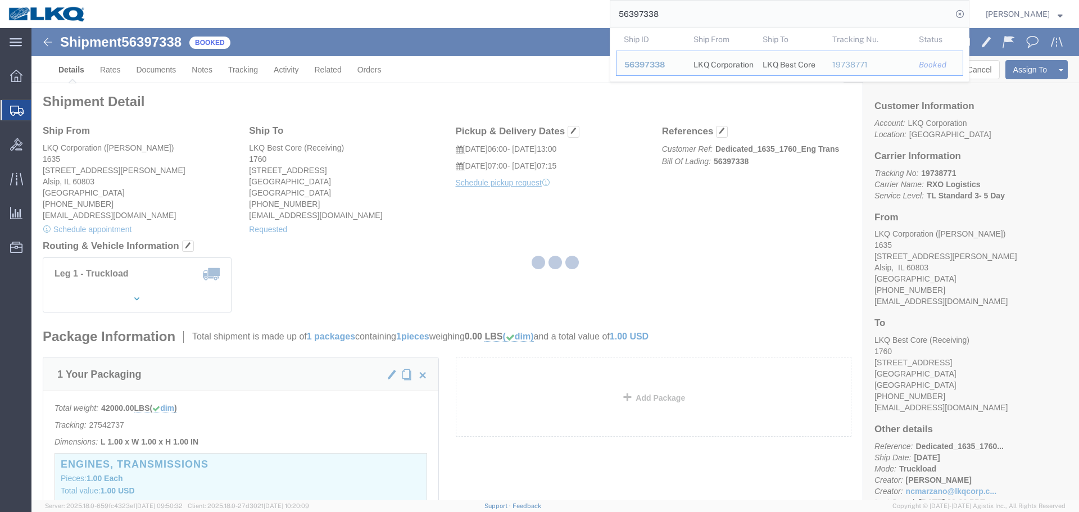
click at [685, 21] on input "56397338" at bounding box center [781, 14] width 342 height 27
paste input "49"
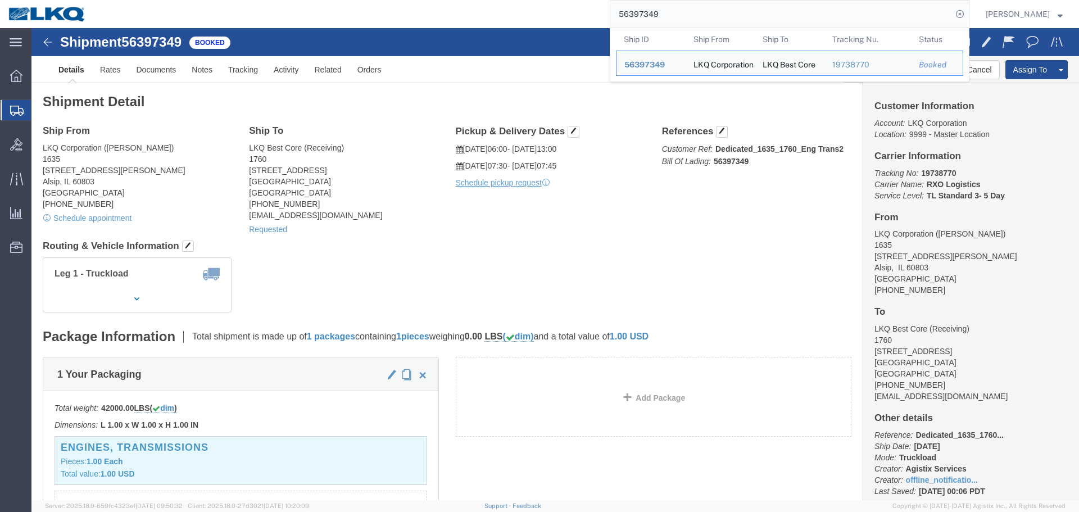
click div "Leg 1 - Truckload Number of trucks: 1"
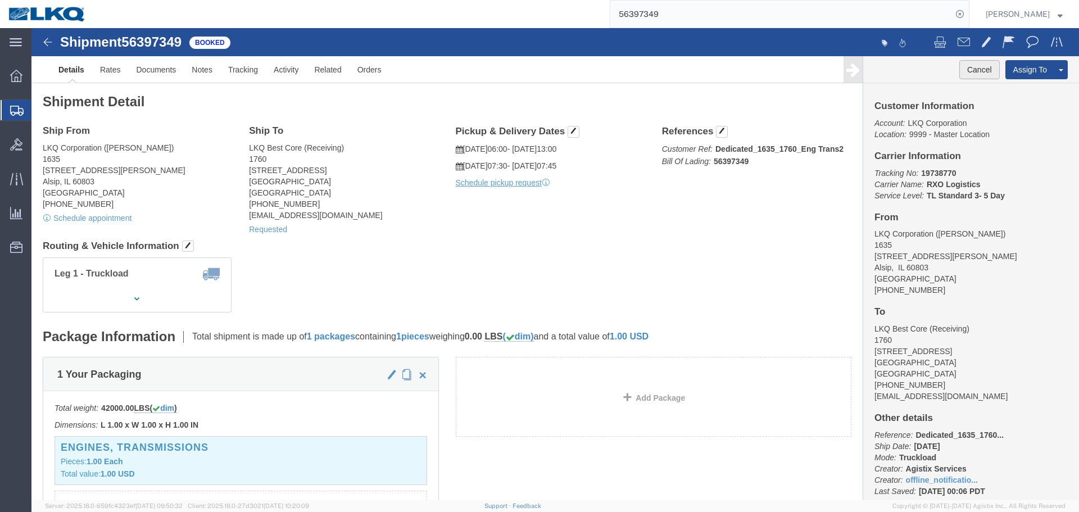
click button "Cancel"
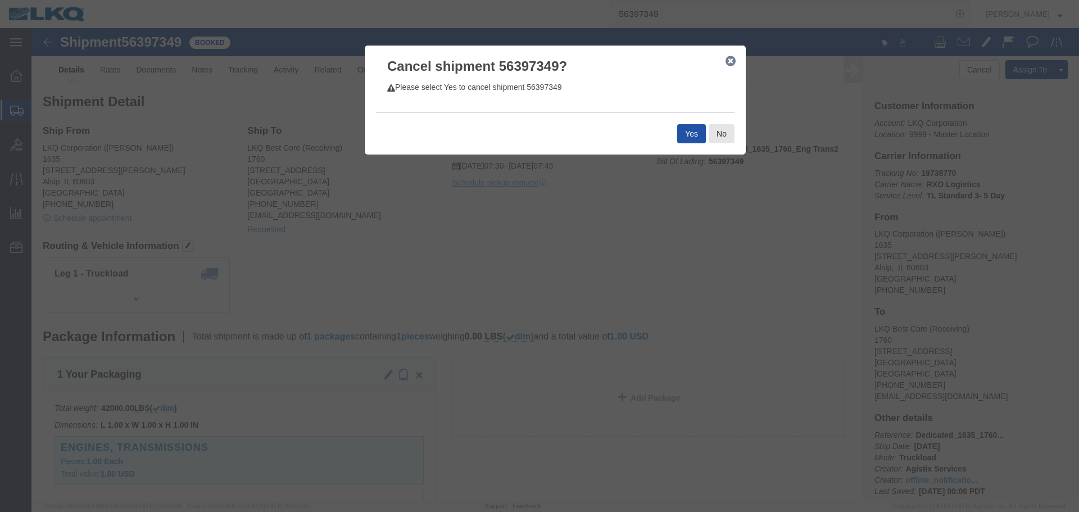
click button "Yes"
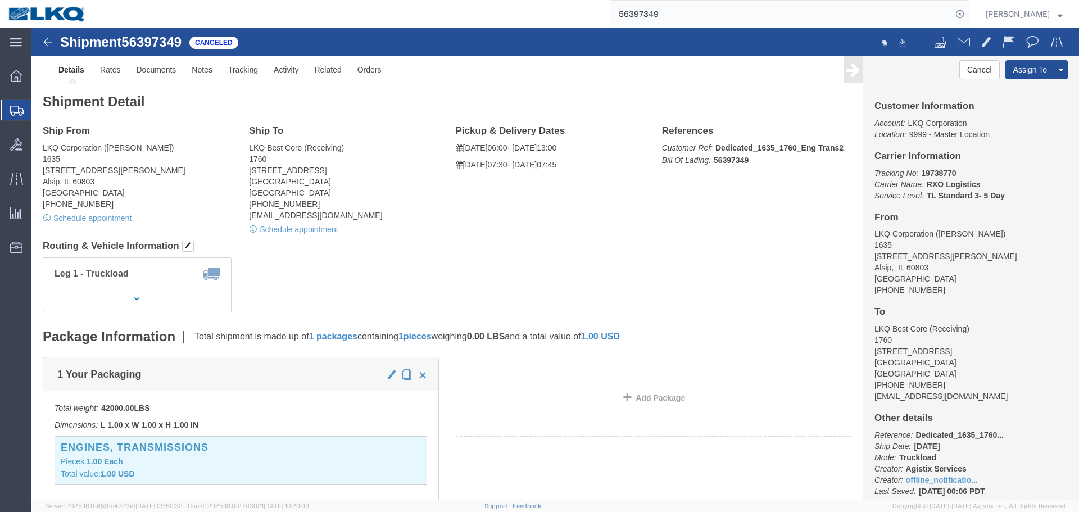
click at [712, 16] on input "56397349" at bounding box center [781, 14] width 342 height 27
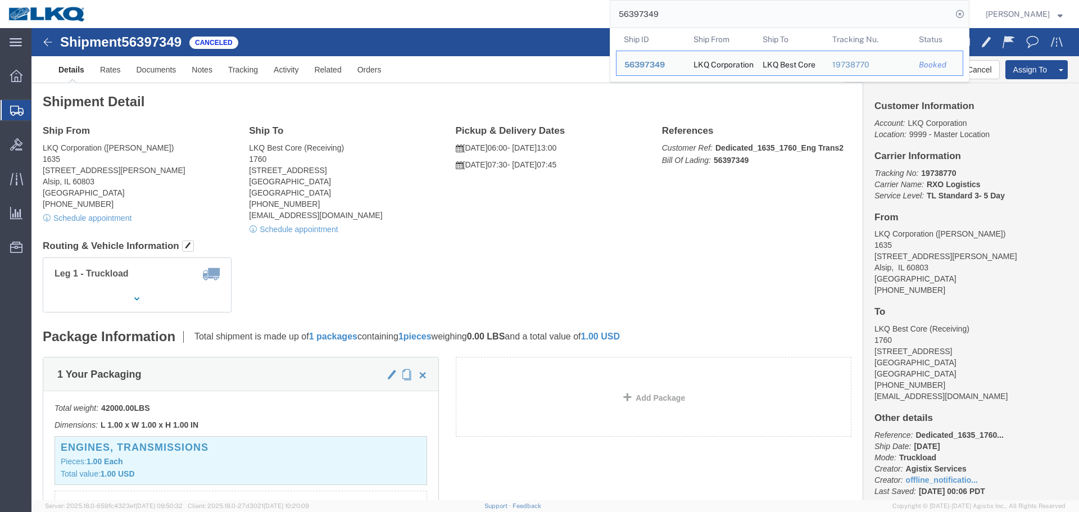
paste input "38"
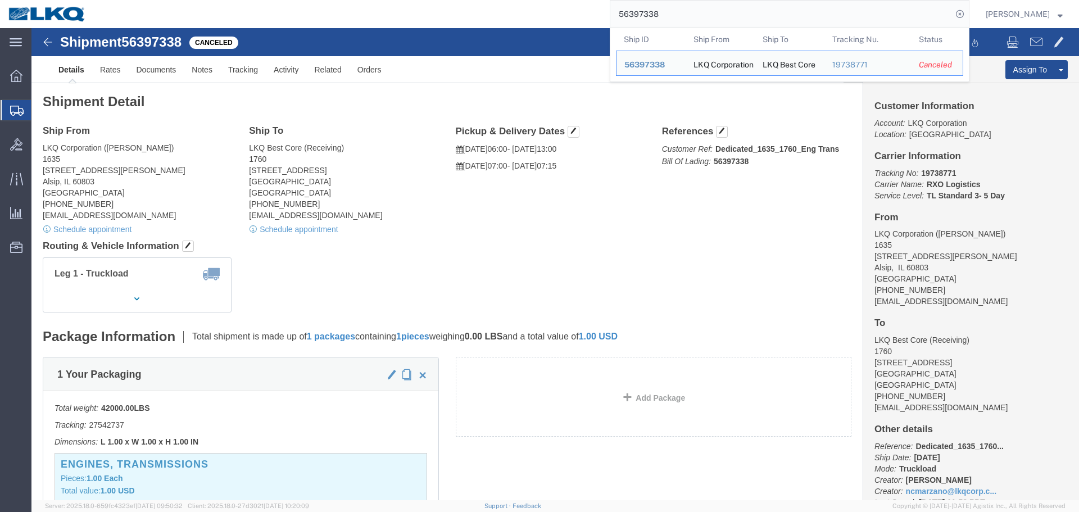
click at [684, 19] on input "56397338" at bounding box center [781, 14] width 342 height 27
paste input "71522"
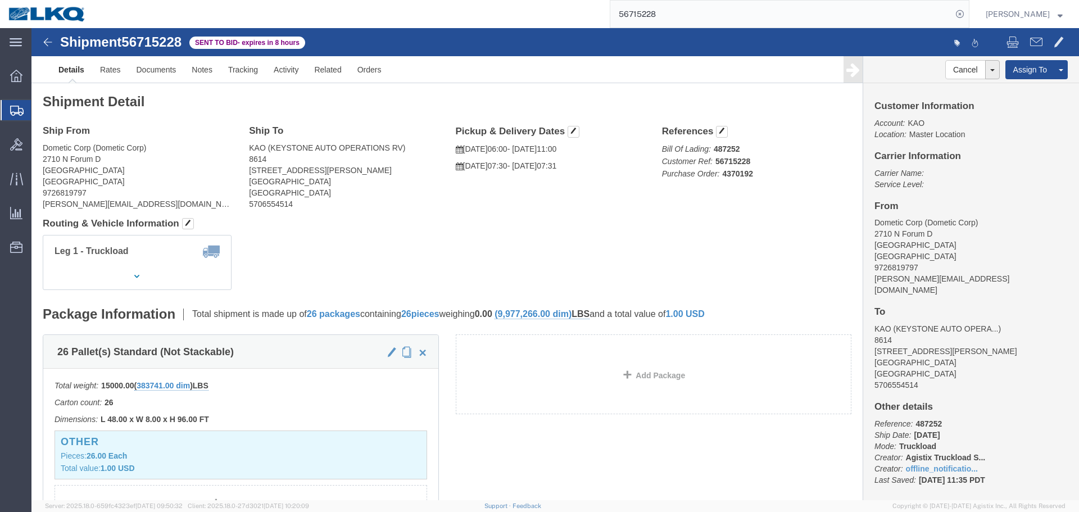
click div "Leg 1 - Truckload Vehicle 1: Standard Dry Van (53 Feet) Number of trucks: 1"
click link "Rates"
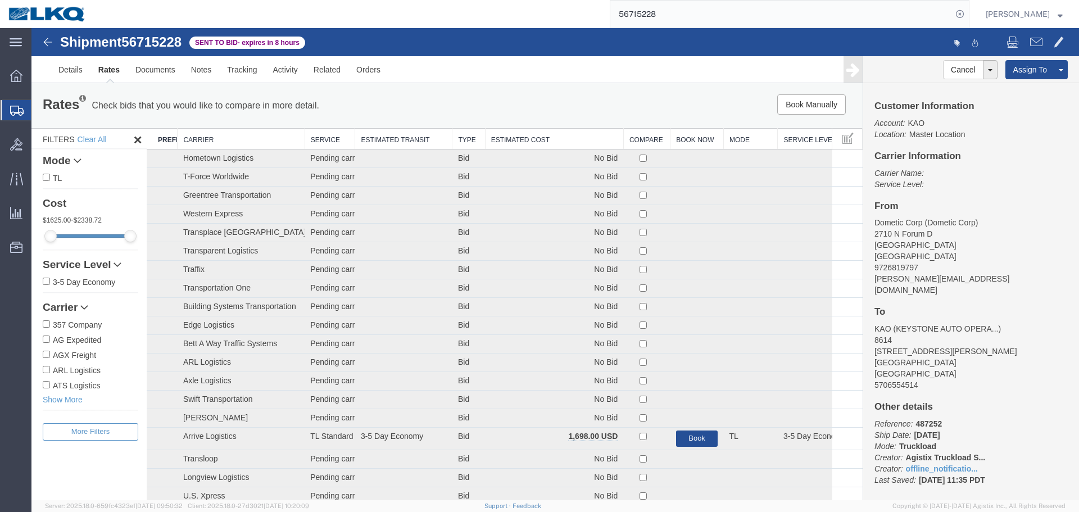
click at [556, 140] on th "Estimated Cost" at bounding box center [554, 139] width 138 height 21
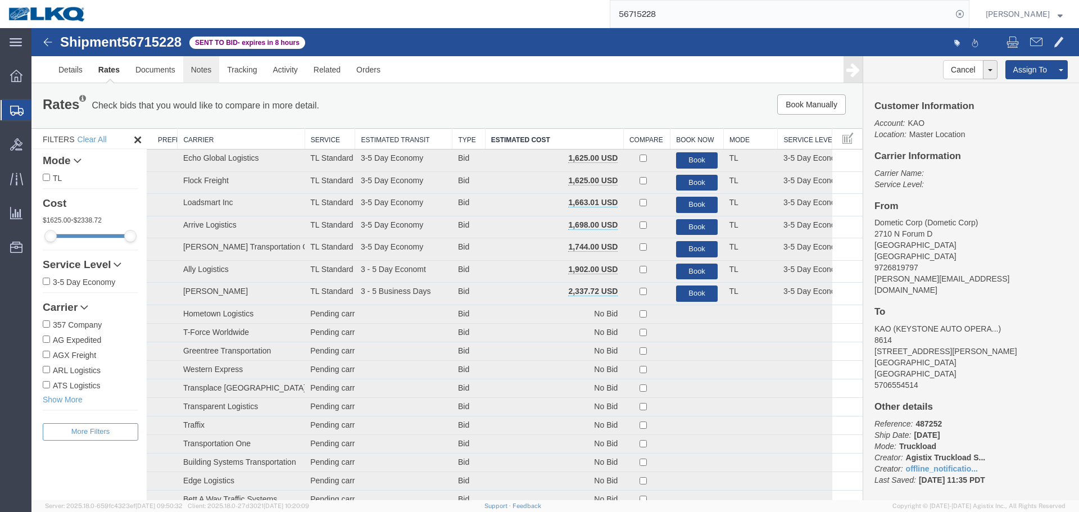
click at [192, 74] on link "Notes" at bounding box center [201, 69] width 37 height 27
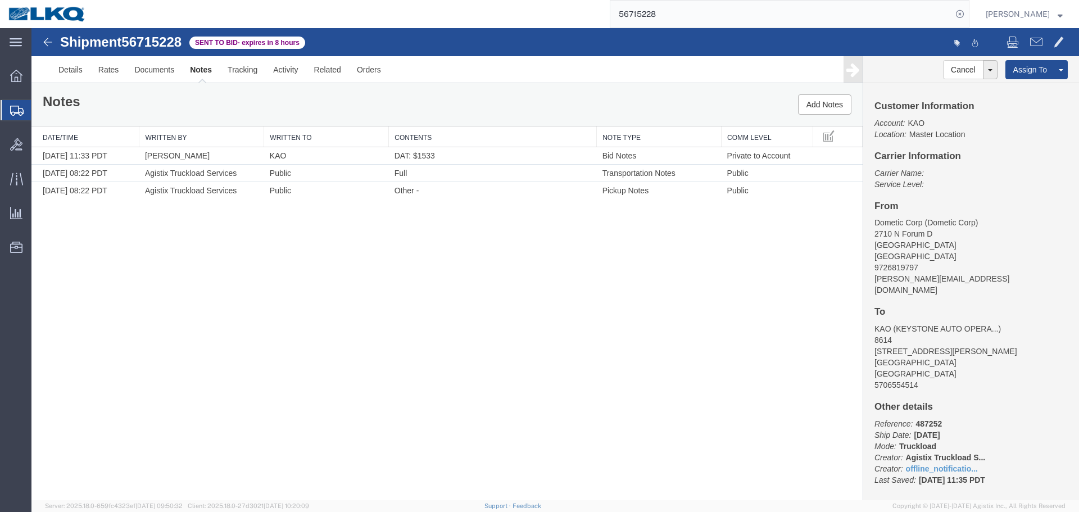
click at [761, 3] on input "56715228" at bounding box center [781, 14] width 342 height 27
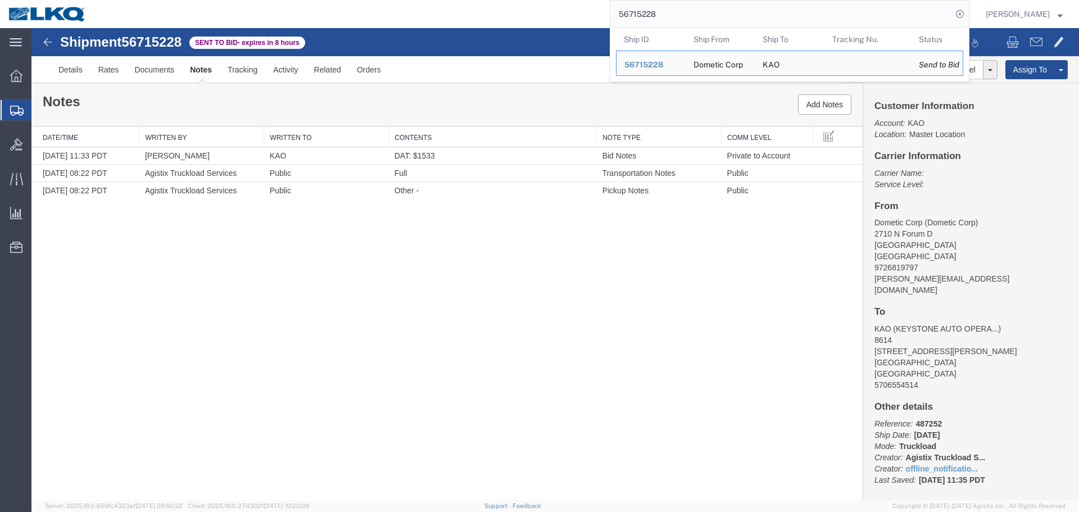
paste input "383323"
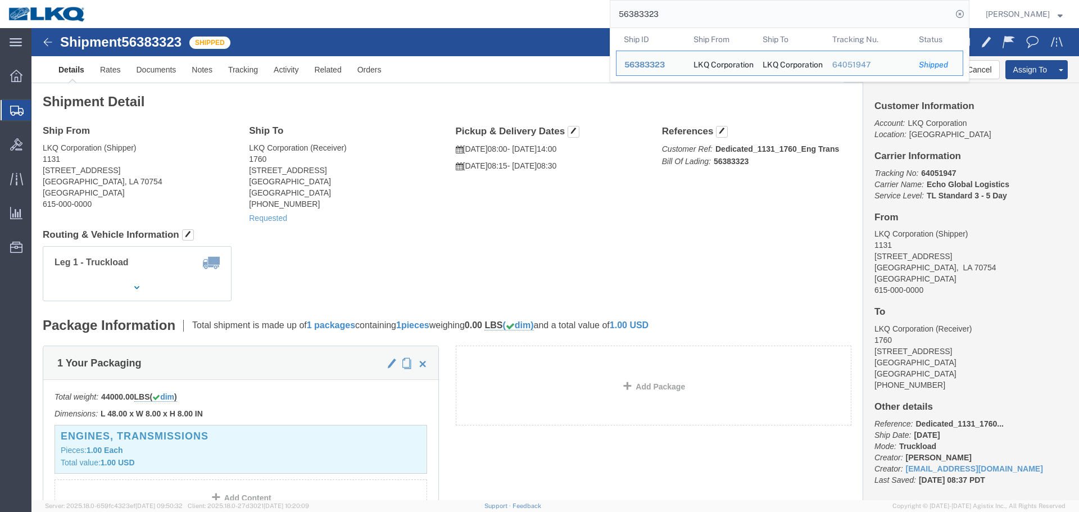
click at [761, 21] on input "56383323" at bounding box center [781, 14] width 342 height 27
paste input "431645"
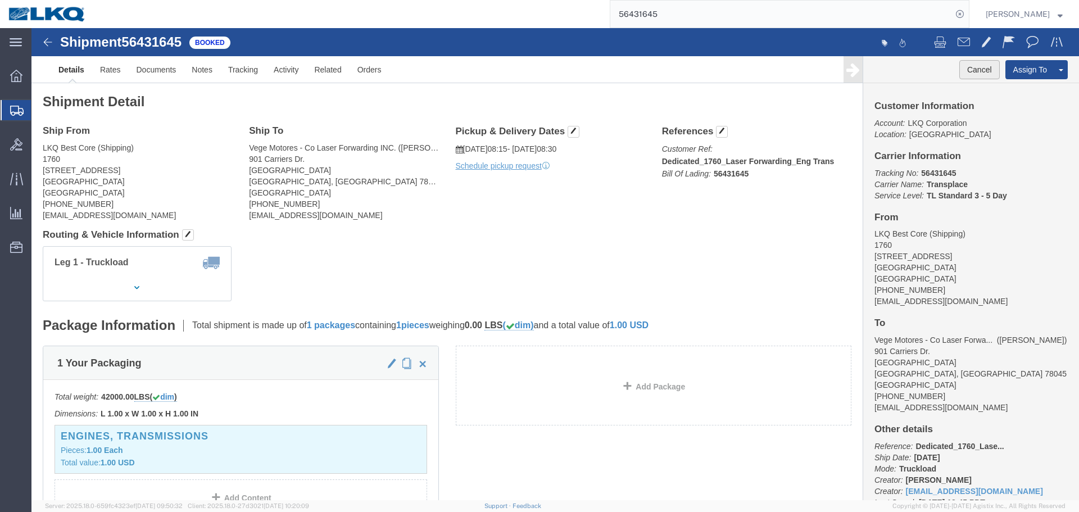
click button "Cancel"
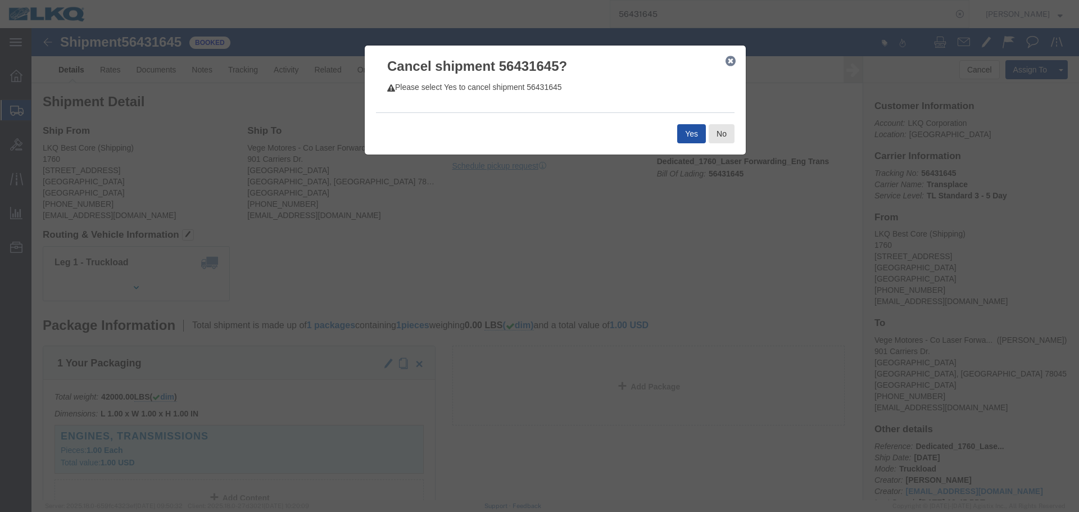
click button "Yes"
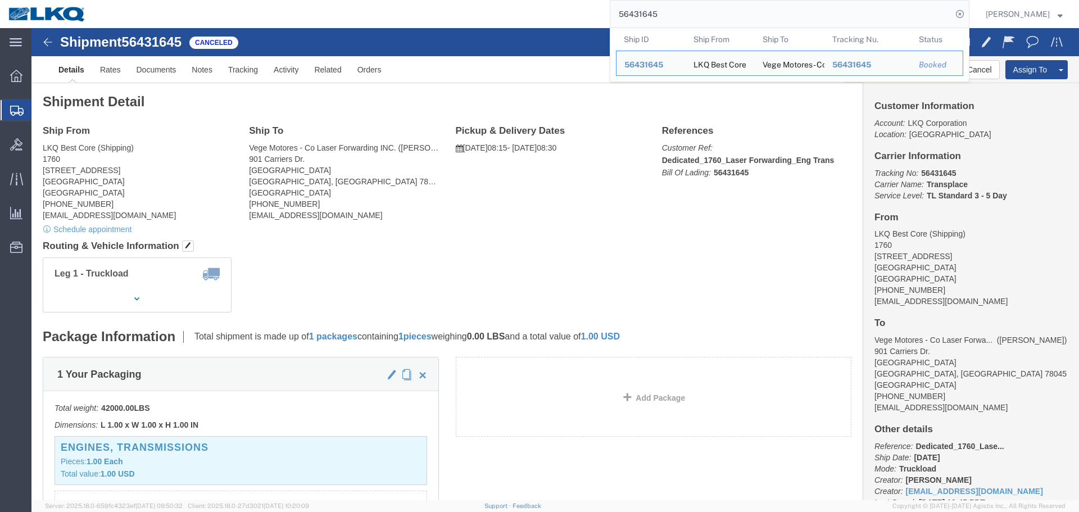
click at [657, 14] on input "56431645" at bounding box center [781, 14] width 342 height 27
paste input "383297"
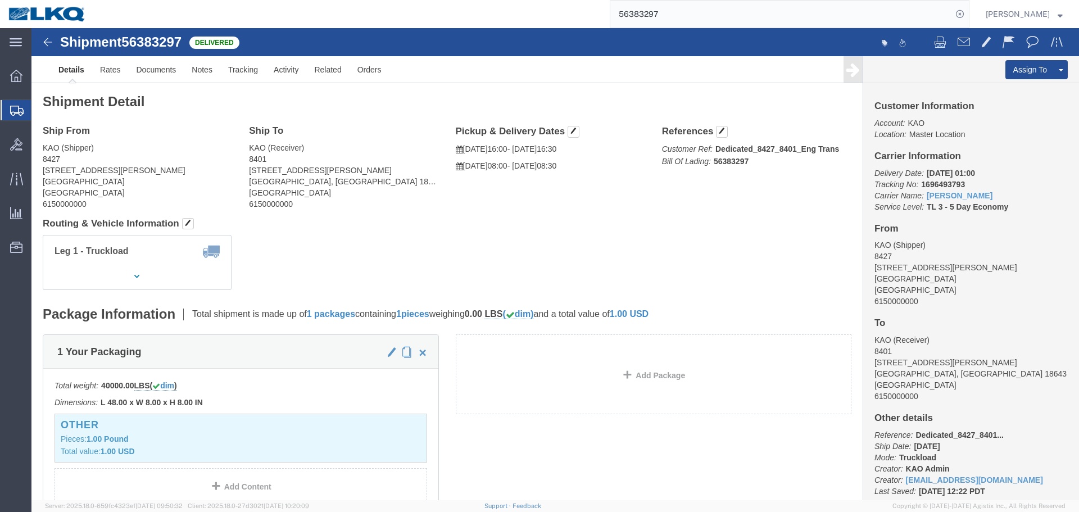
click h4 "Routing & Vehicle Information"
click div "Leg 1 - Truckload Number of trucks: 1"
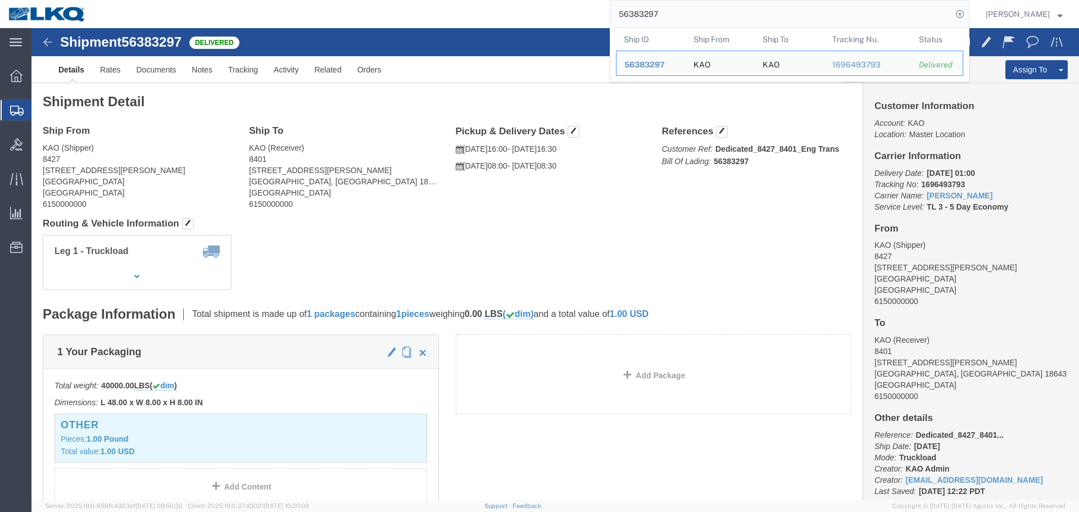
click at [672, 19] on input "56383297" at bounding box center [781, 14] width 342 height 27
paste input "97328"
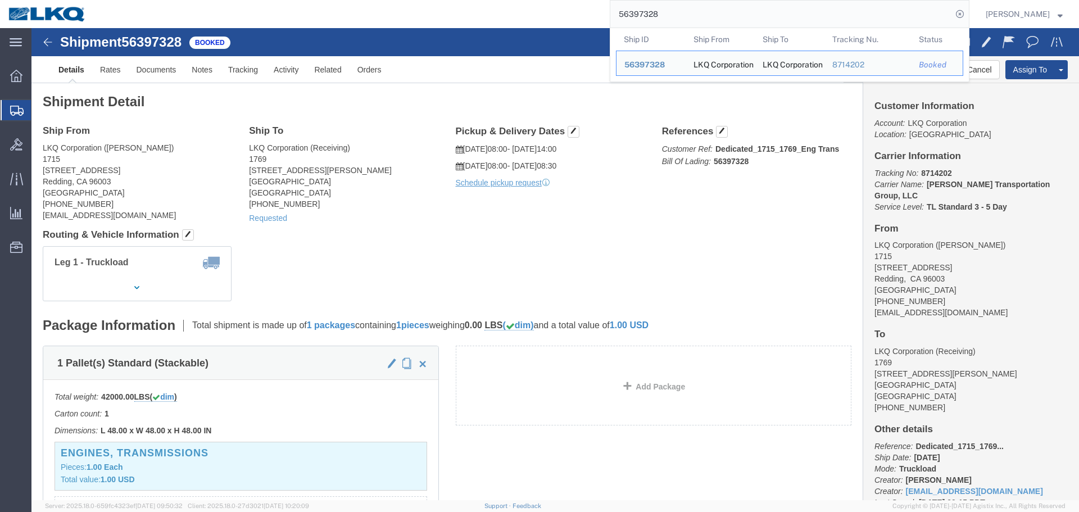
click div "Leg 1 - Truckload Vehicle 1: Standard Dry Van Number of trucks: 1"
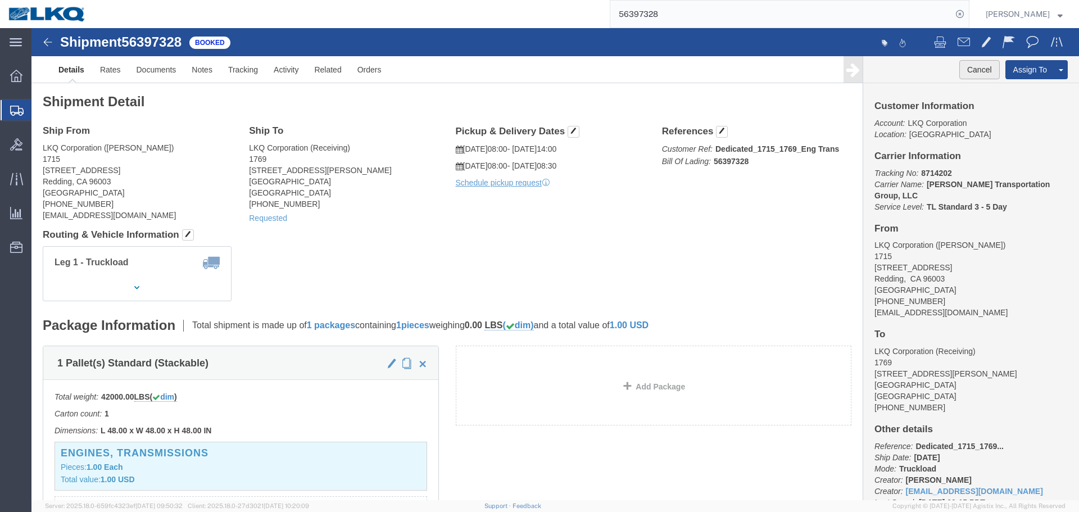
click button "Cancel"
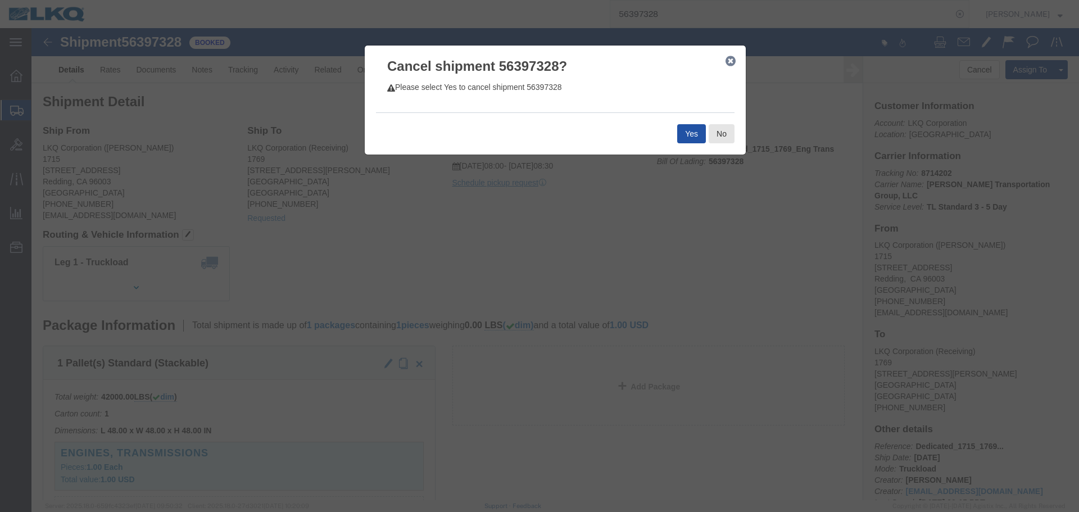
click button "Yes"
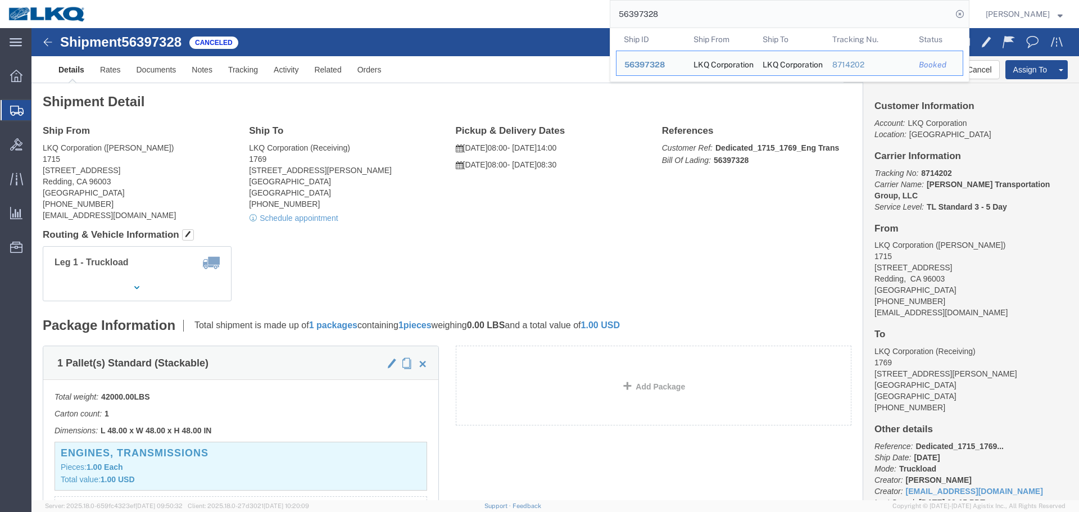
click at [895, 13] on input "56397328" at bounding box center [781, 14] width 342 height 27
paste input "743844"
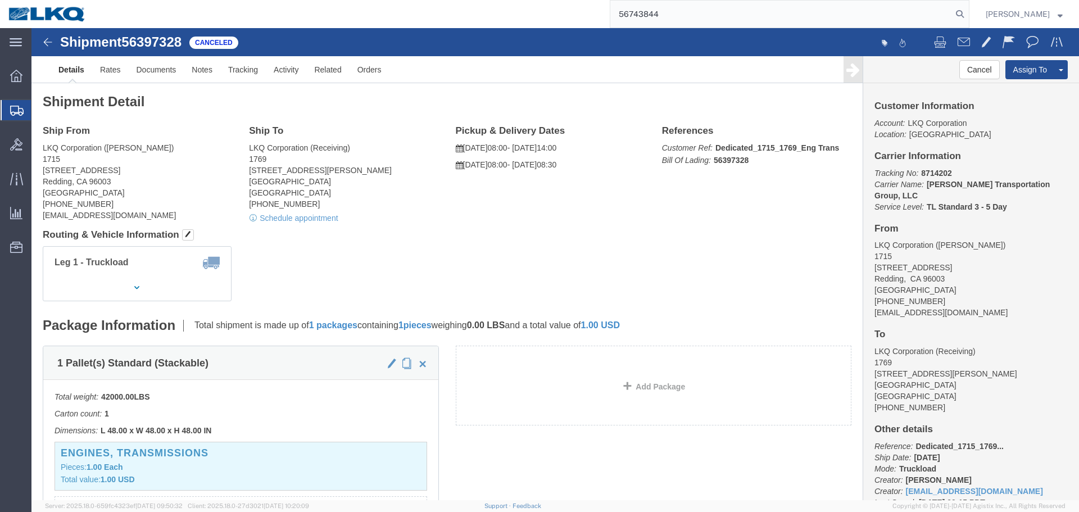
type input "56743844"
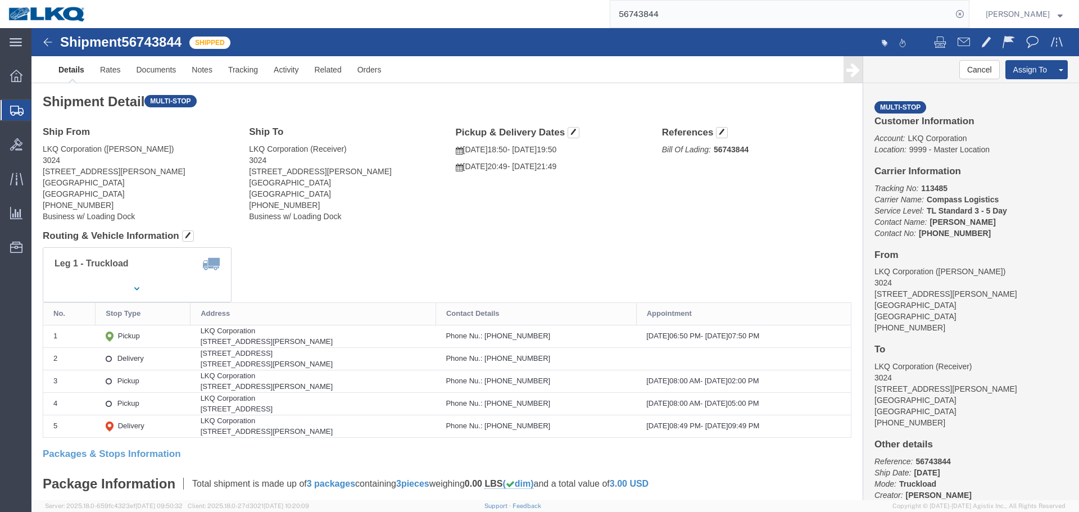
click div "Ship From LKQ Corporation ([PERSON_NAME]) 3024 [STREET_ADDRESS][PERSON_NAME] [P…"
drag, startPoint x: 989, startPoint y: 56, endPoint x: 960, endPoint y: 31, distance: 37.9
click link "Clone Shipment"
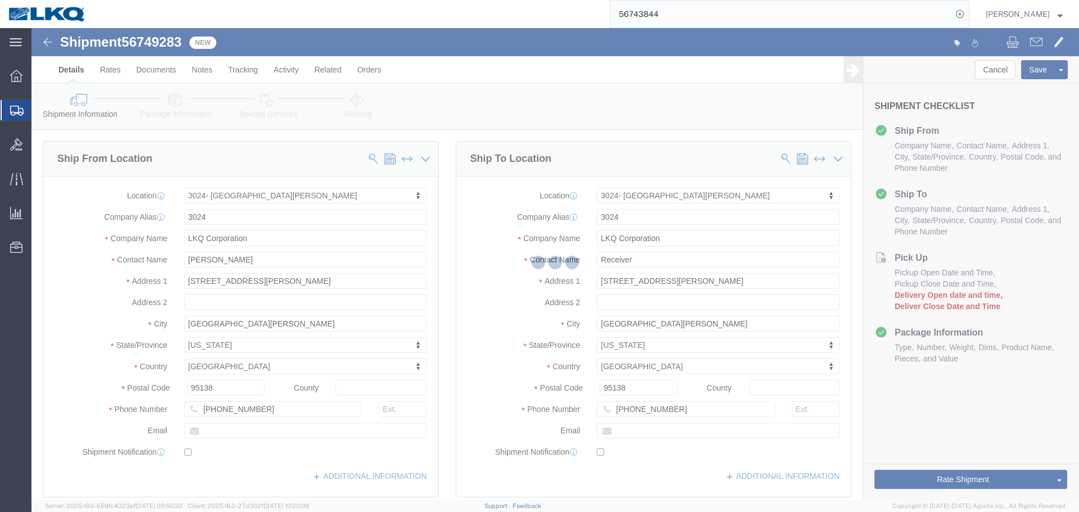
select select "38575"
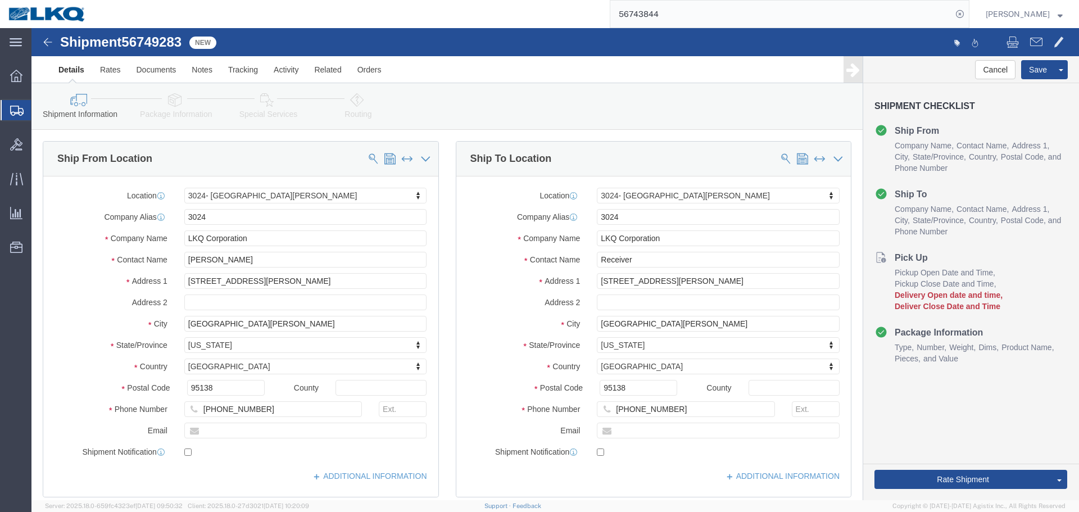
click span "56749283"
copy span "56749283"
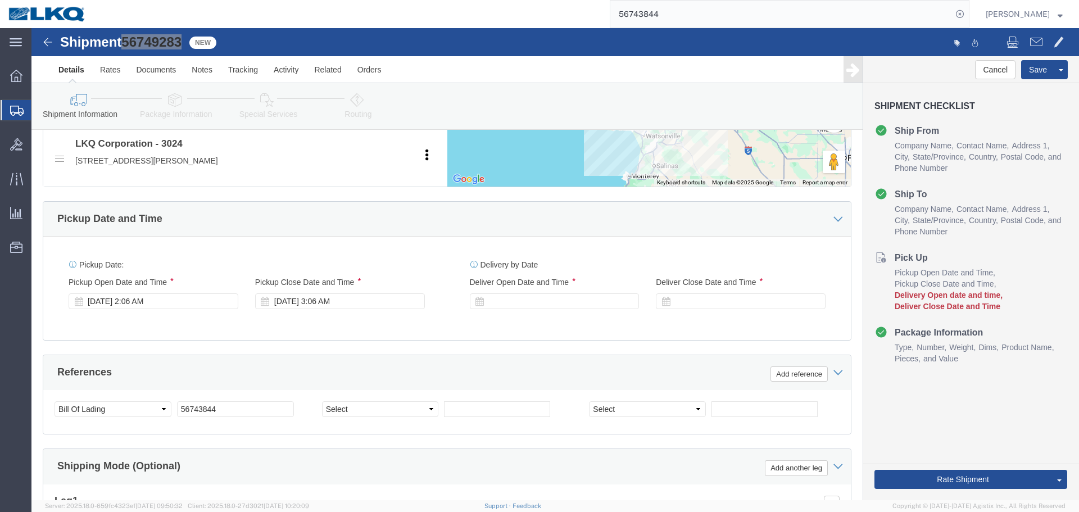
scroll to position [787, 0]
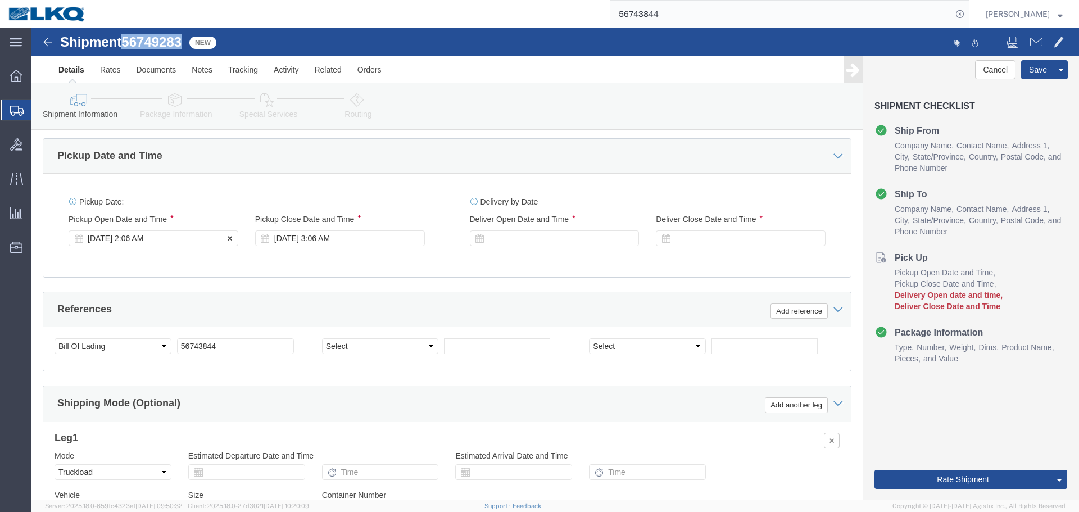
click div "[DATE] 2:06 AM"
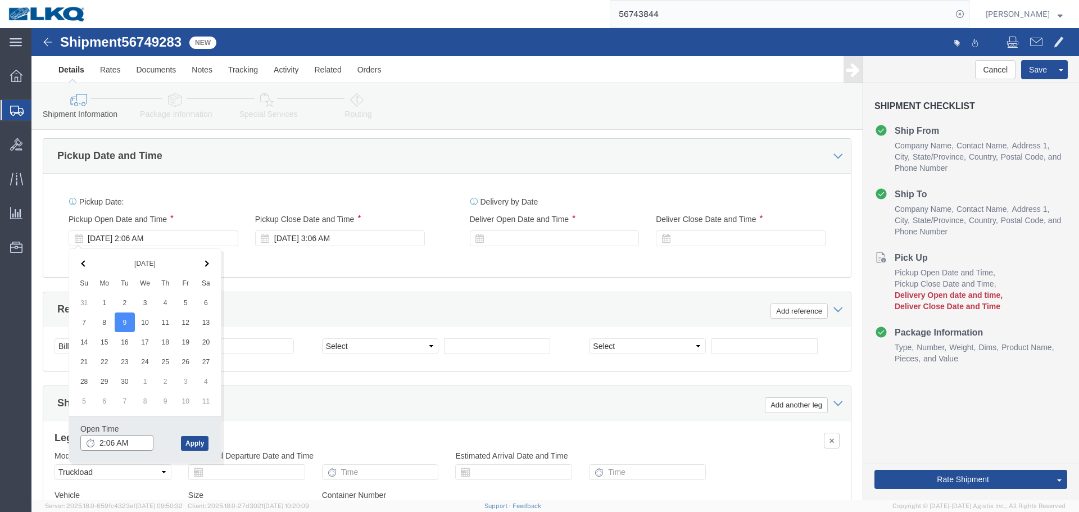
click input "2:06 AM"
type input "16"
type input "4:00 PM"
click button "Apply"
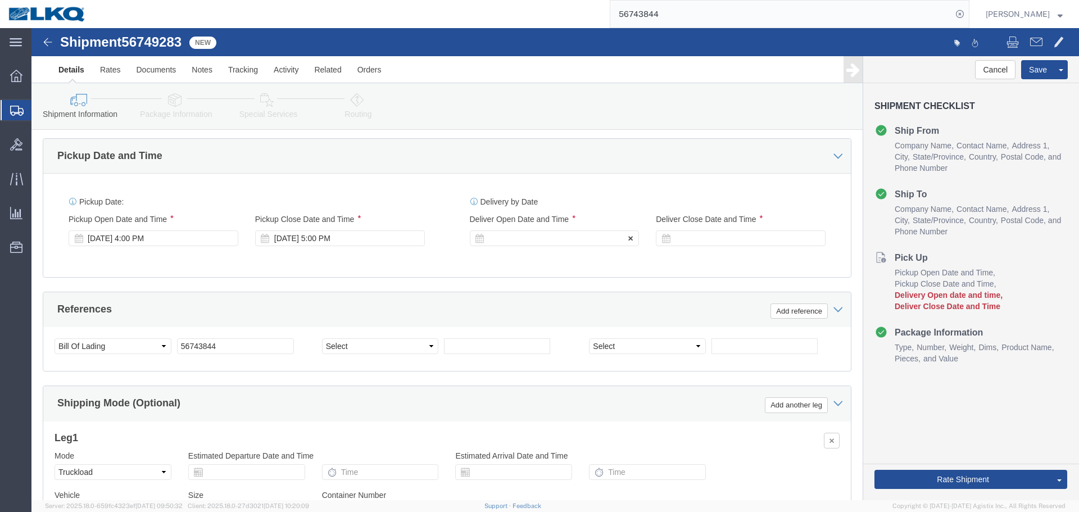
click div
click button "Apply"
click div
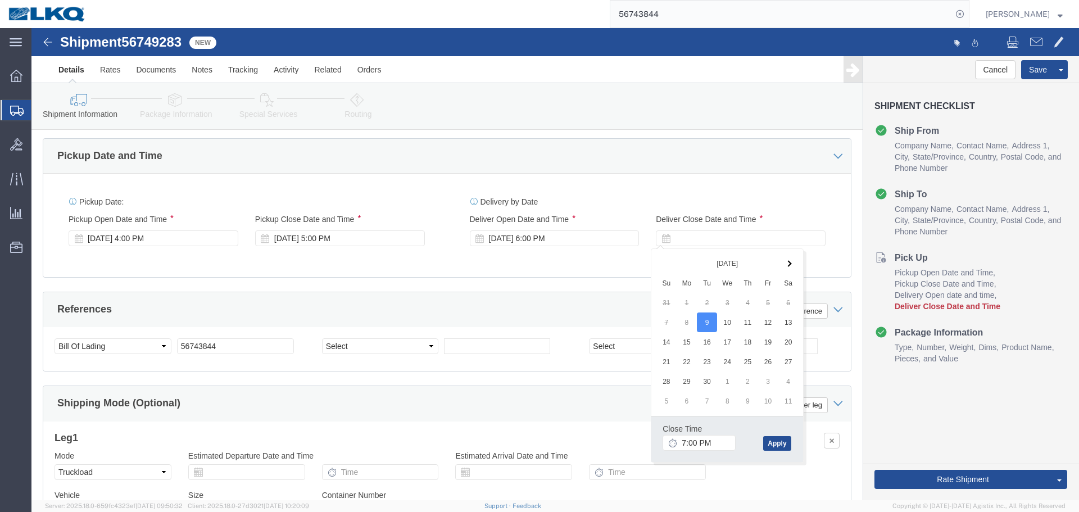
click span "56749283"
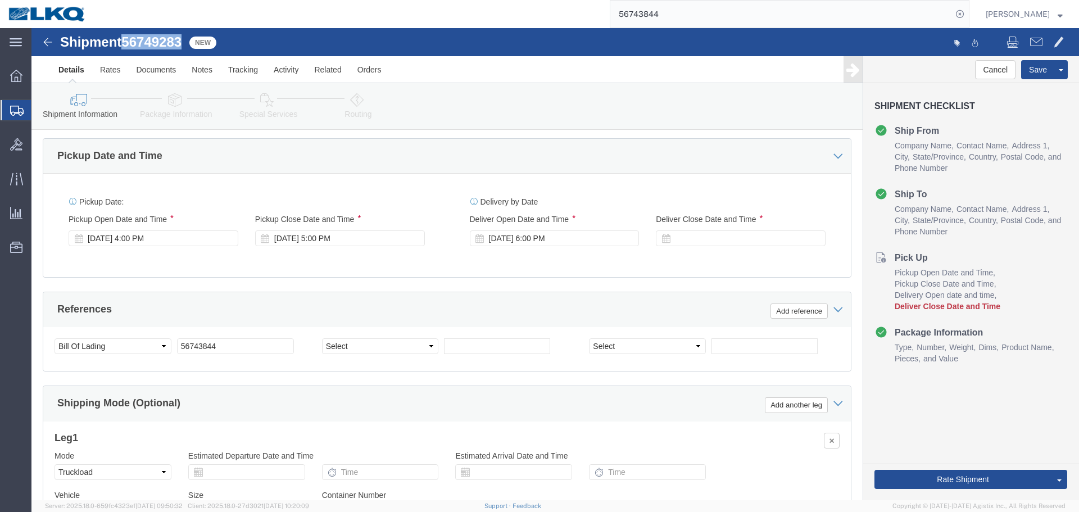
click span "56749283"
copy span "56749283"
click input "56743844"
paste input "9283"
type input "56749283"
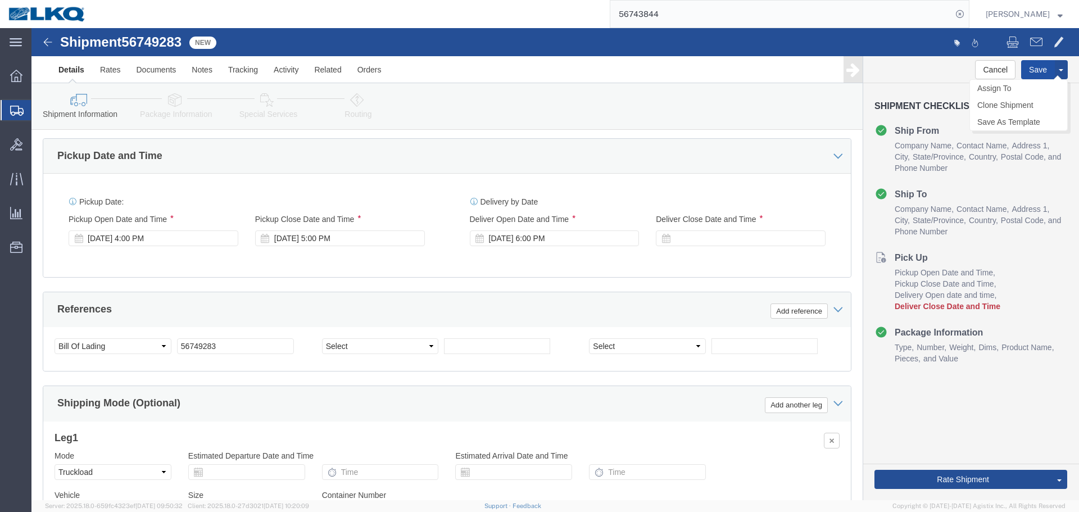
click button "Save"
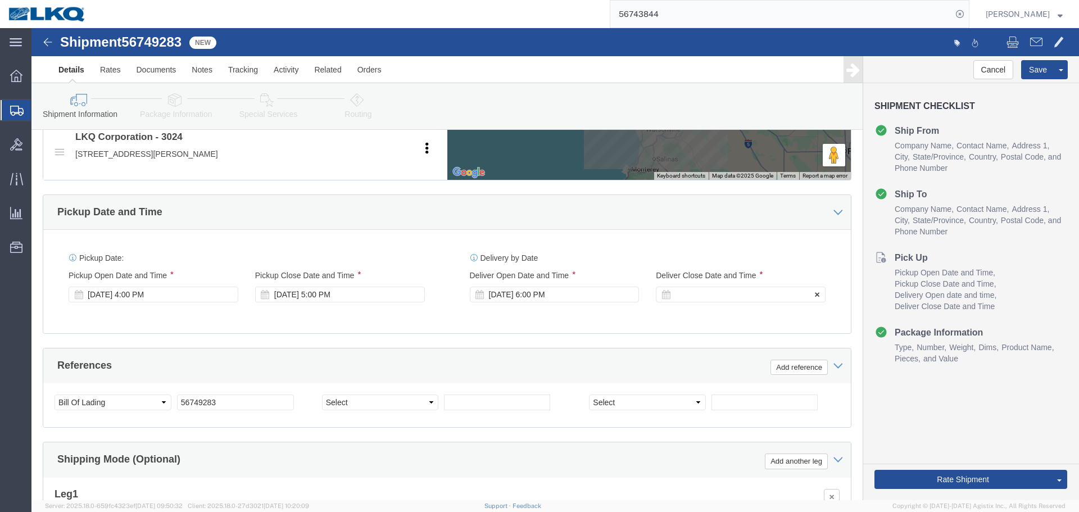
click div
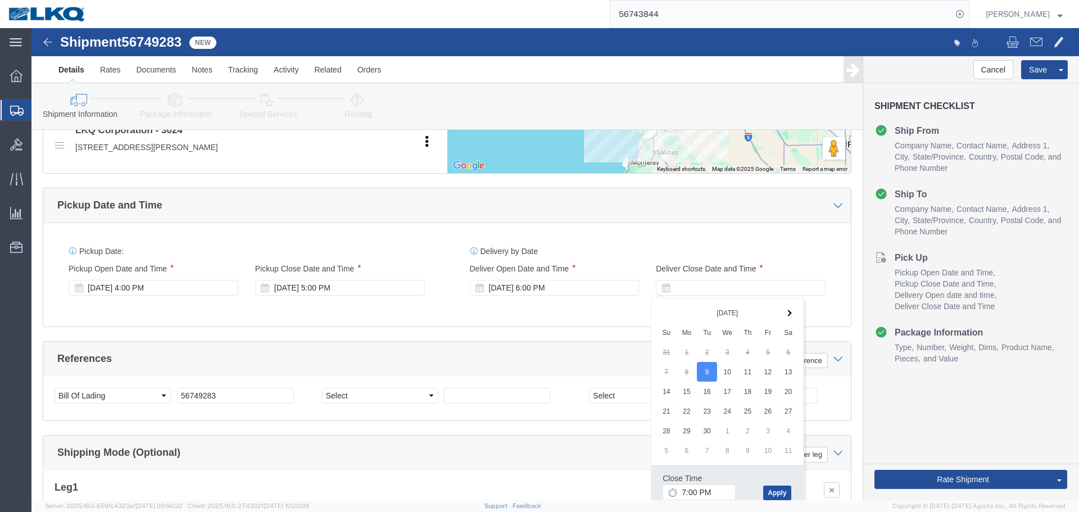
click button "Apply"
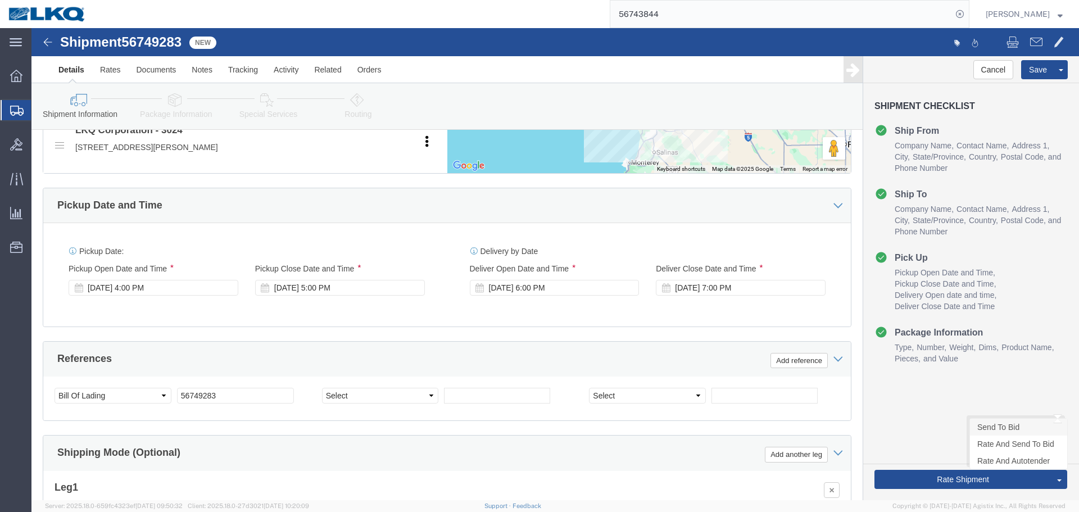
click link "Send To Bid"
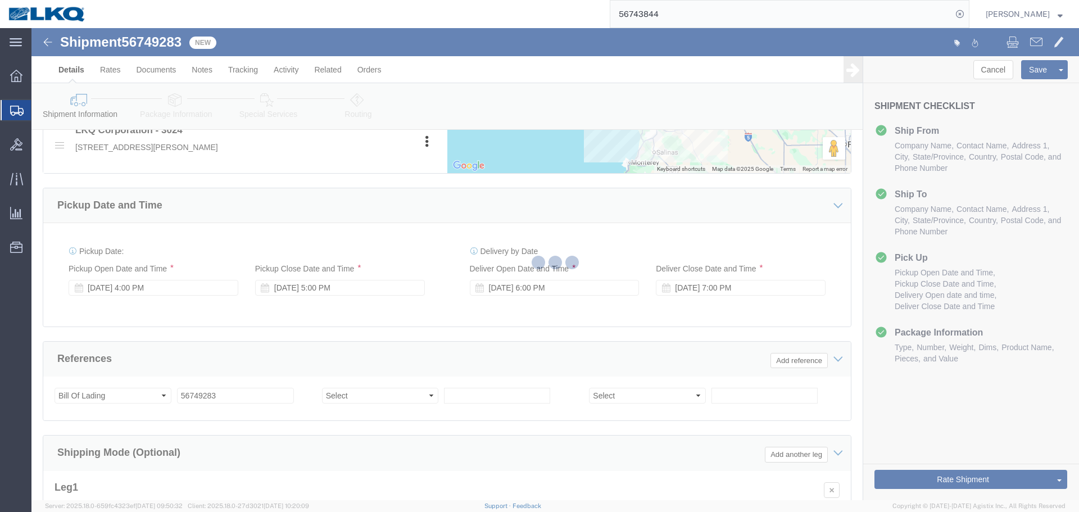
select select "38575"
select select "TL"
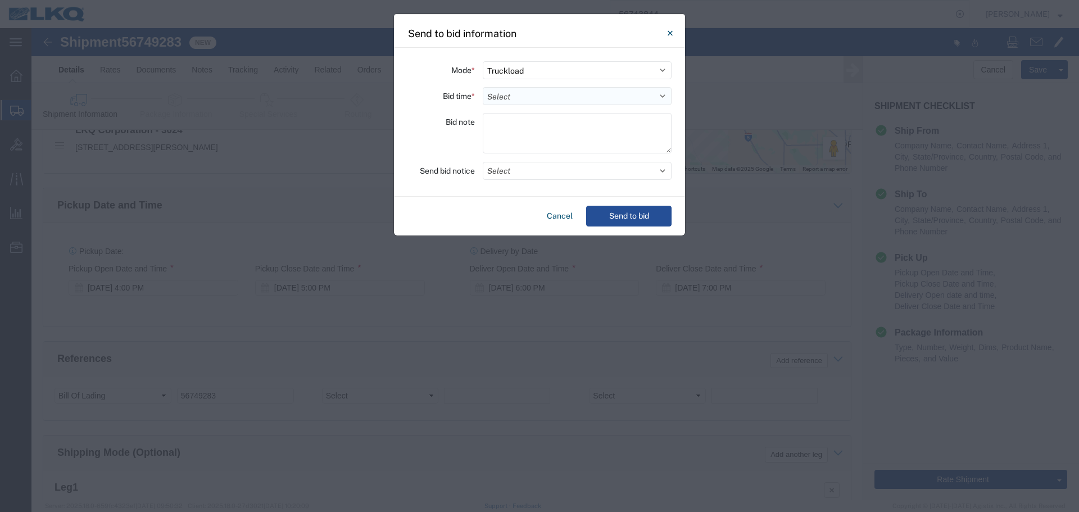
click at [494, 96] on select "Select 30 Min (Rush) 1 Hour (Rush) 2 Hours (Rush) 4 Hours (Rush) 8 Hours (Rush)…" at bounding box center [577, 96] width 189 height 18
select select "4"
click at [483, 87] on select "Select 30 Min (Rush) 1 Hour (Rush) 2 Hours (Rush) 4 Hours (Rush) 8 Hours (Rush)…" at bounding box center [577, 96] width 189 height 18
click at [530, 174] on button "Select" at bounding box center [577, 171] width 189 height 18
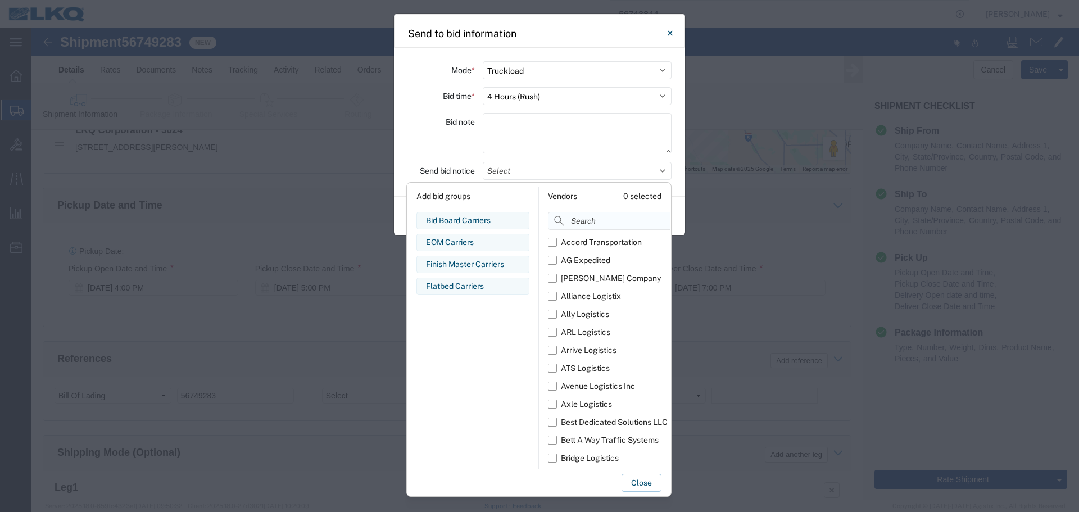
click at [568, 214] on input at bounding box center [634, 221] width 173 height 18
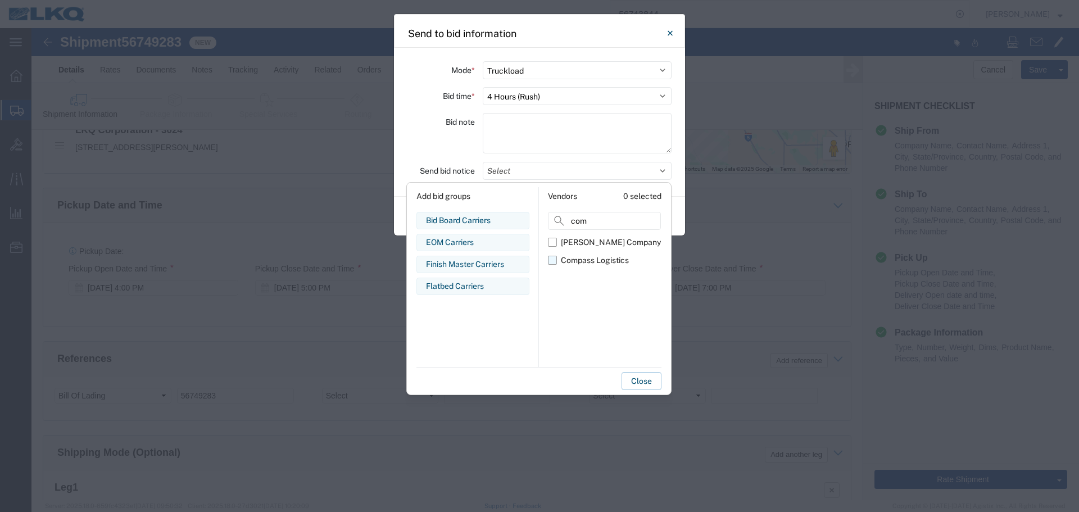
type input "com"
click at [576, 255] on div "Compass Logistics" at bounding box center [595, 261] width 68 height 12
click at [0, 0] on input "Compass Logistics" at bounding box center [0, 0] width 0 height 0
click at [465, 170] on label "Send bid notice" at bounding box center [447, 171] width 55 height 18
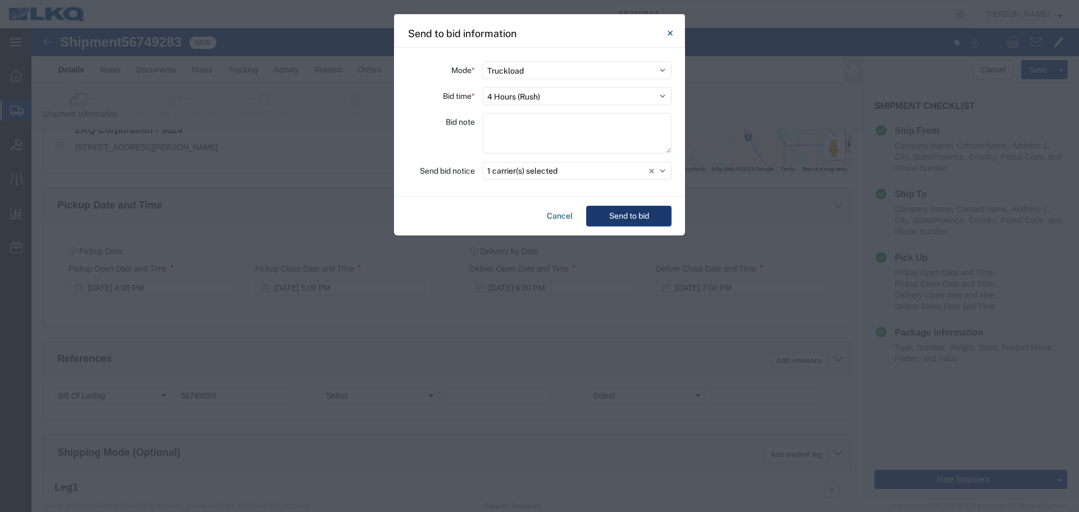
click at [635, 215] on button "Send to bid" at bounding box center [628, 216] width 85 height 21
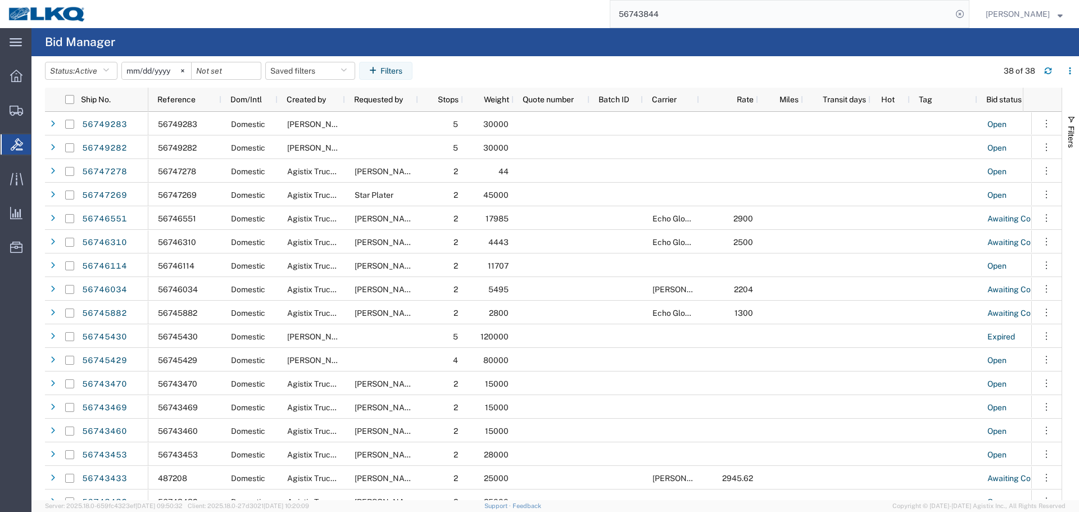
click at [707, 22] on input "56743844" at bounding box center [781, 14] width 342 height 27
paste input "9283"
type input "56749283"
click at [713, 9] on input "56749283" at bounding box center [781, 14] width 342 height 27
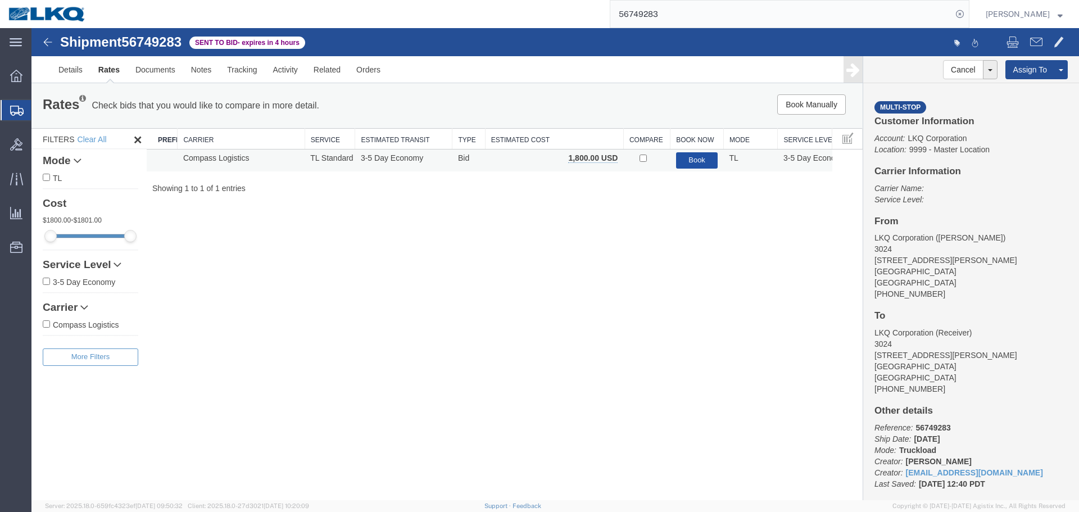
drag, startPoint x: 702, startPoint y: 168, endPoint x: 834, endPoint y: 34, distance: 188.0
click at [702, 168] on button "Book" at bounding box center [697, 160] width 42 height 16
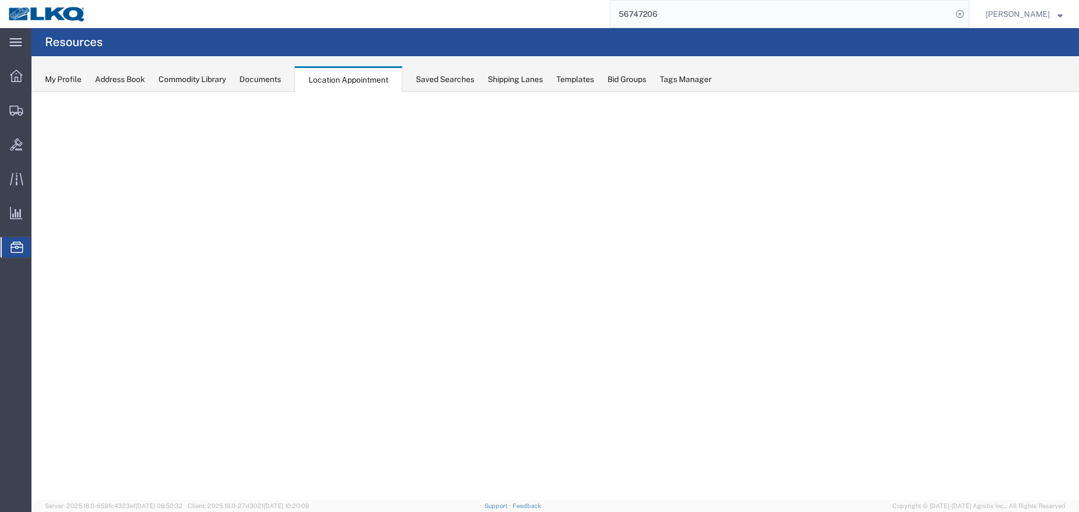
select select "27634"
select select "agendaWeek"
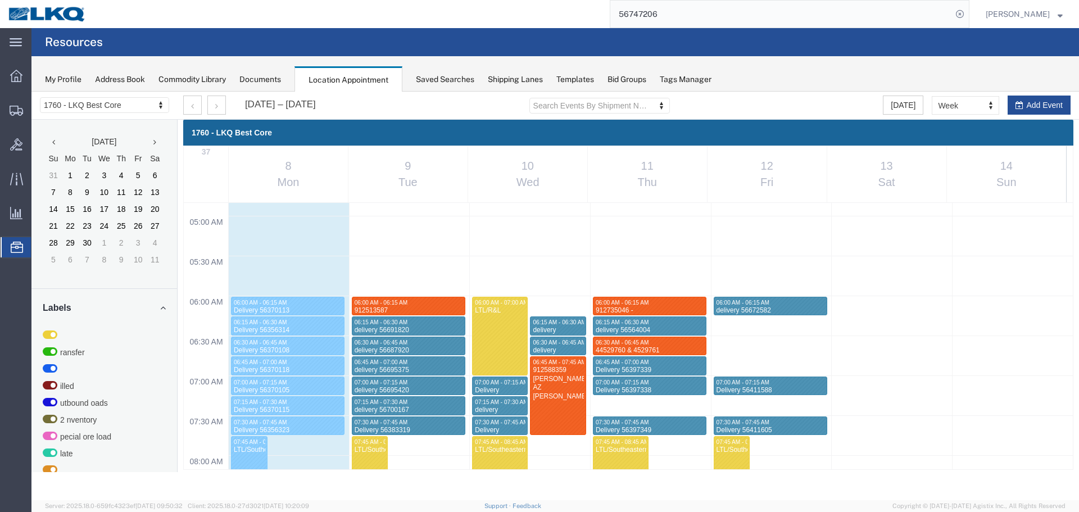
scroll to position [479, 0]
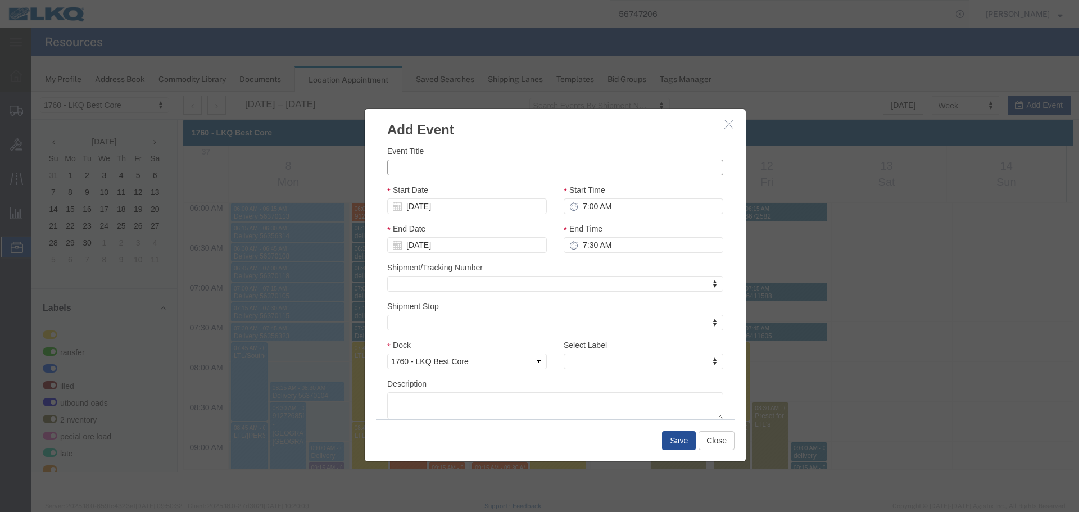
click at [439, 168] on input "Event Title" at bounding box center [555, 168] width 336 height 16
paste input "912844805"
type input "912844805"
click at [659, 212] on input "7:00 AM" at bounding box center [644, 206] width 160 height 16
type input "7:15 AM"
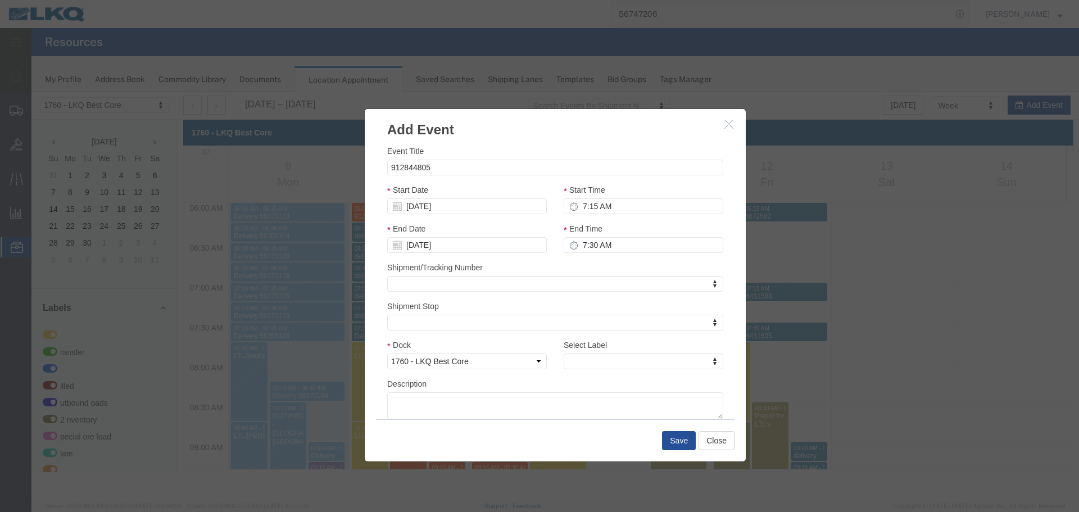
click at [628, 236] on div "End Time 7:30 AM" at bounding box center [644, 238] width 160 height 30
click at [641, 246] on input "7:30 AM" at bounding box center [644, 245] width 160 height 16
type input "7:30 AM"
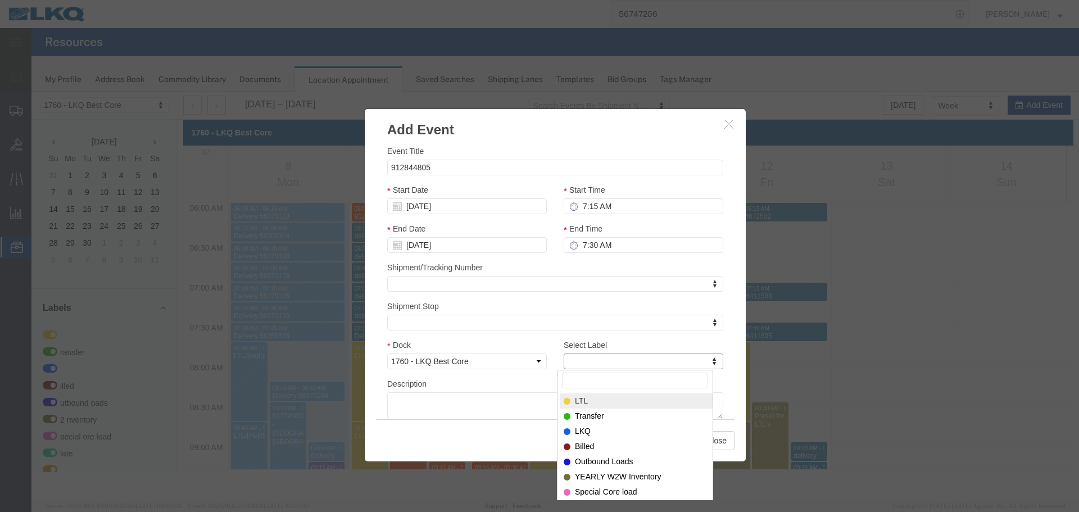
type input "m"
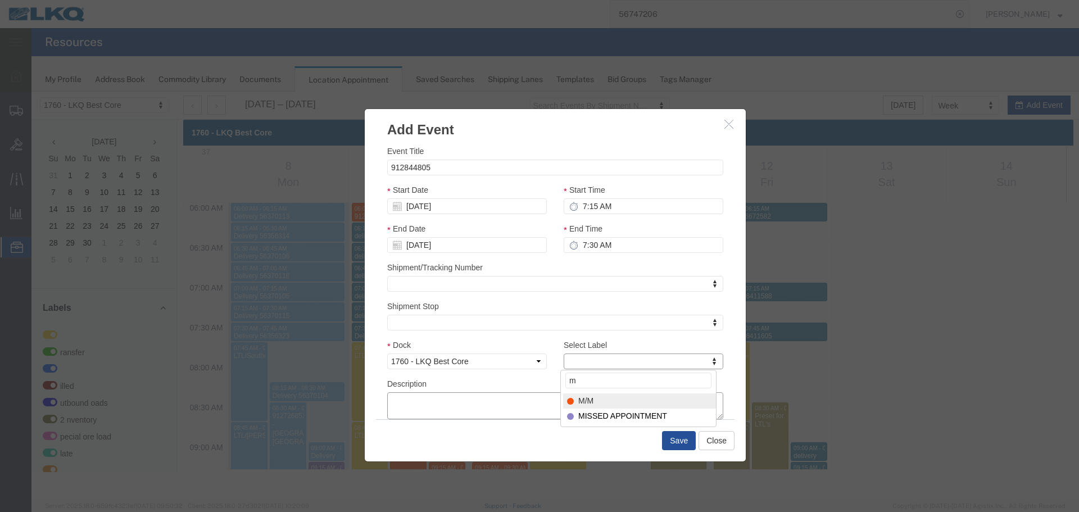
select select "24"
paste textarea "912844805"
type textarea "912844805"
click at [673, 444] on button "Save" at bounding box center [679, 440] width 34 height 19
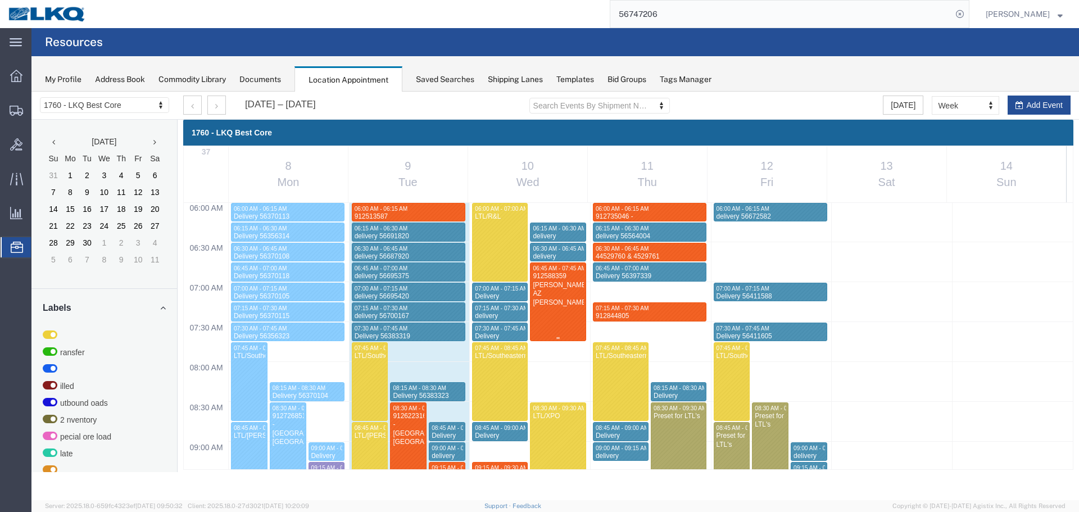
click at [560, 327] on div at bounding box center [558, 302] width 55 height 78
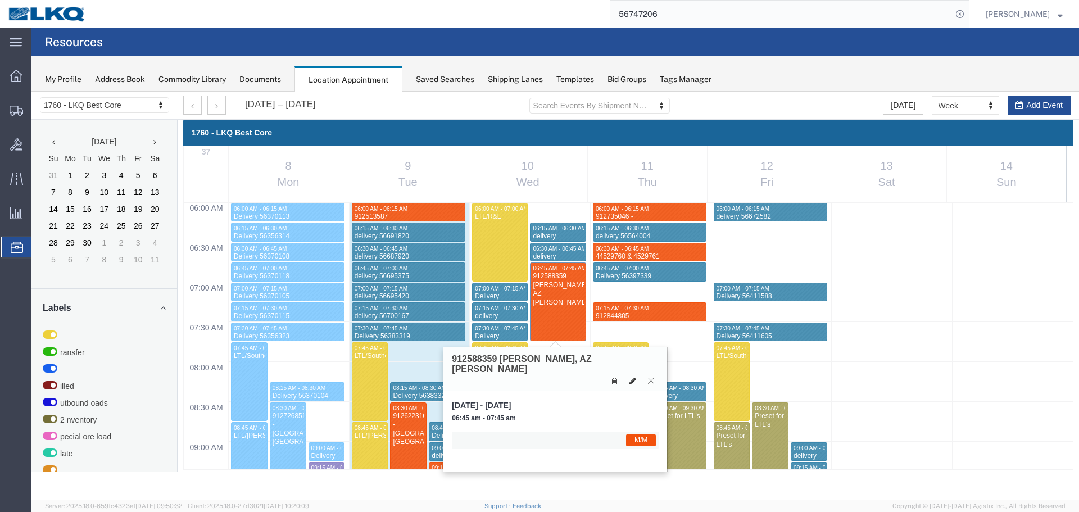
click at [636, 377] on icon at bounding box center [633, 381] width 7 height 8
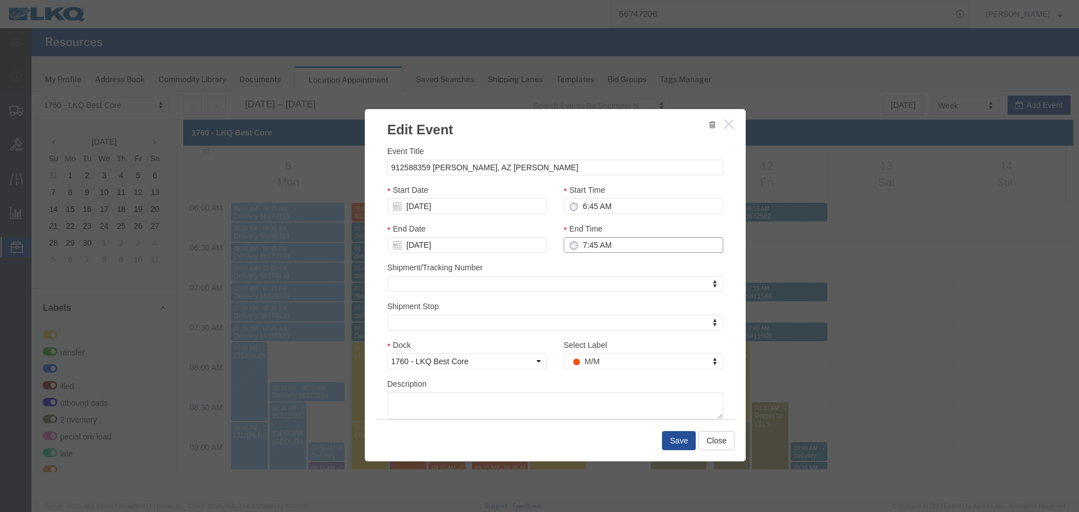
click at [618, 241] on input "7:45 AM" at bounding box center [644, 245] width 160 height 16
type input "7:00 AM"
click at [673, 440] on button "Save" at bounding box center [679, 440] width 34 height 19
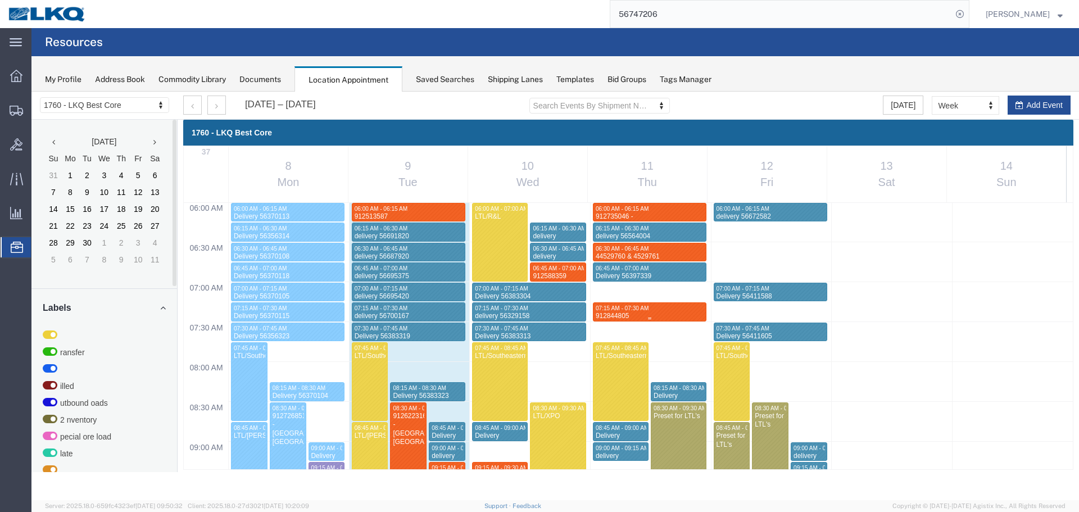
drag, startPoint x: 659, startPoint y: 310, endPoint x: 689, endPoint y: 323, distance: 32.0
click at [659, 310] on div "07:15 AM - 07:30 AM" at bounding box center [649, 308] width 109 height 7
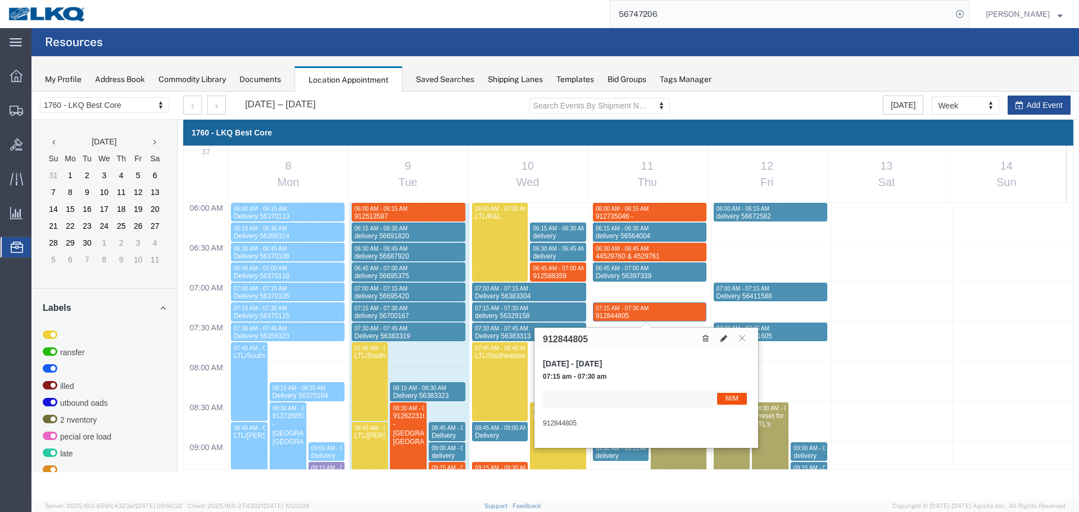
click at [724, 337] on icon at bounding box center [724, 338] width 7 height 8
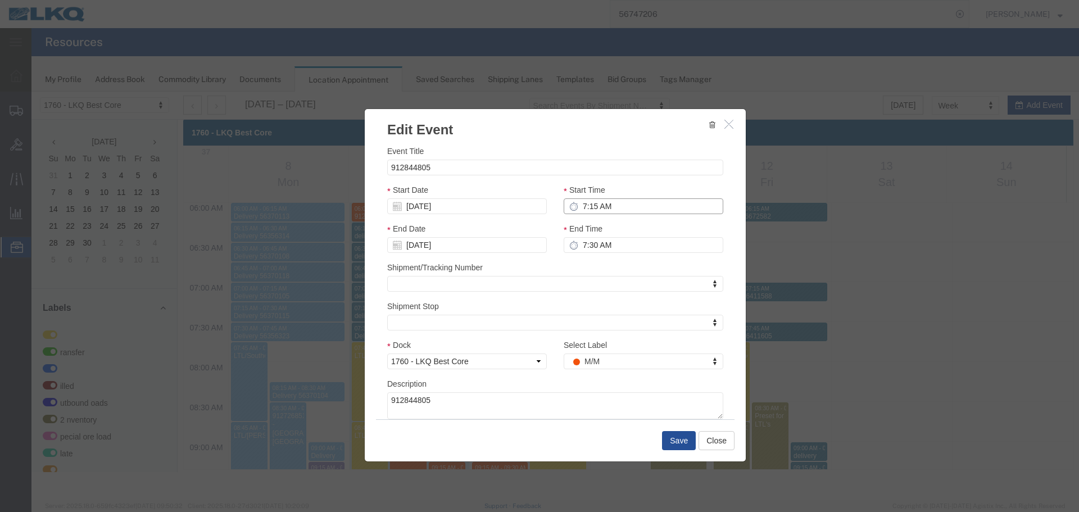
drag, startPoint x: 625, startPoint y: 208, endPoint x: 568, endPoint y: 206, distance: 57.4
click at [568, 206] on div "7:15 AM" at bounding box center [644, 206] width 160 height 16
type input "7:00 AM"
click at [608, 251] on input "7:30 AM" at bounding box center [644, 245] width 160 height 16
type input "7:15 AM"
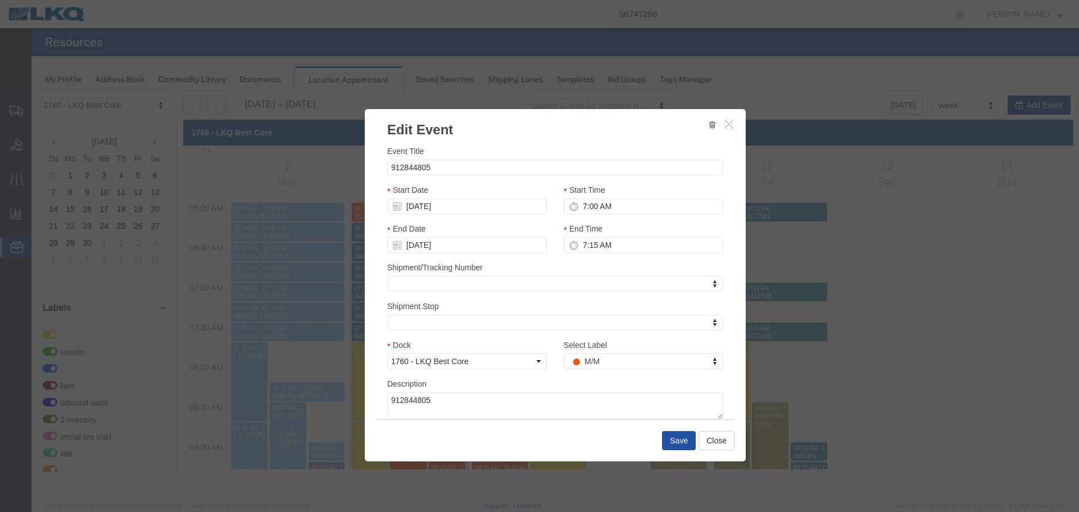
click at [669, 441] on button "Save" at bounding box center [679, 440] width 34 height 19
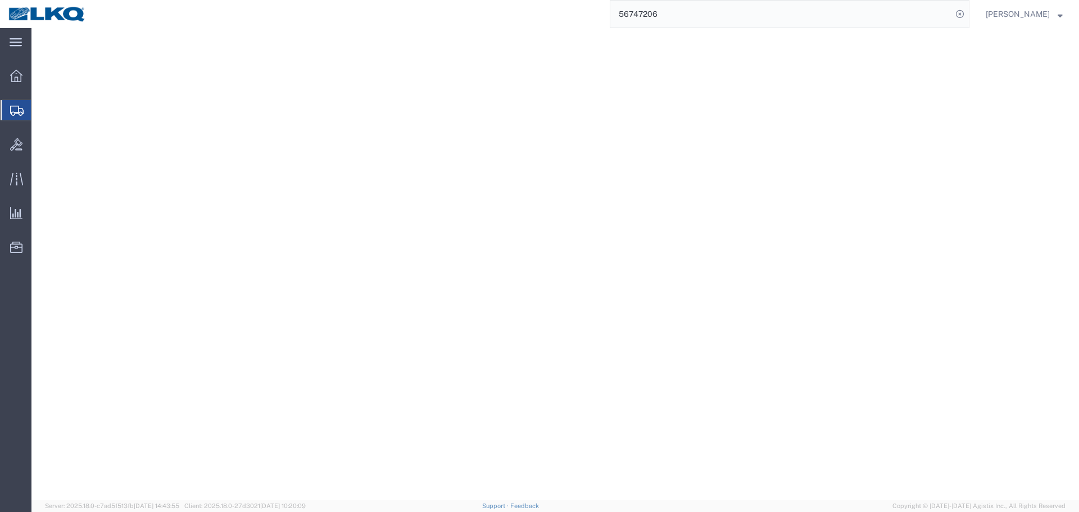
select select
select select "30522"
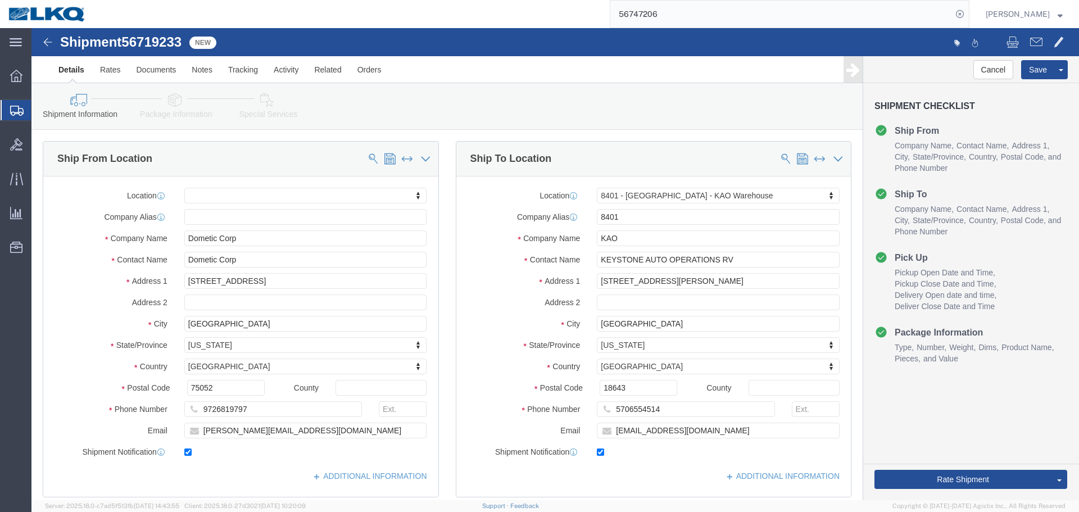
type input "56743844"
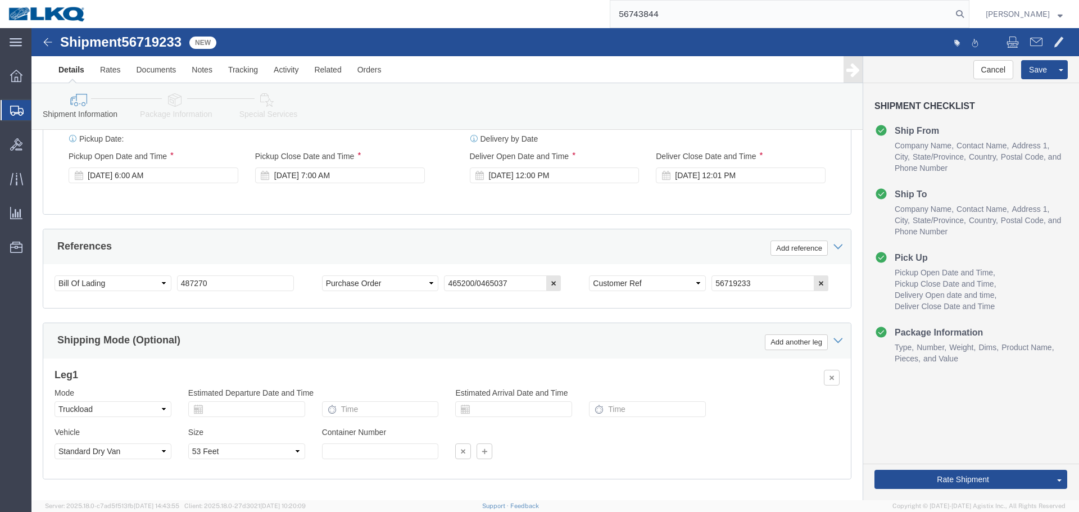
type input "56743844"
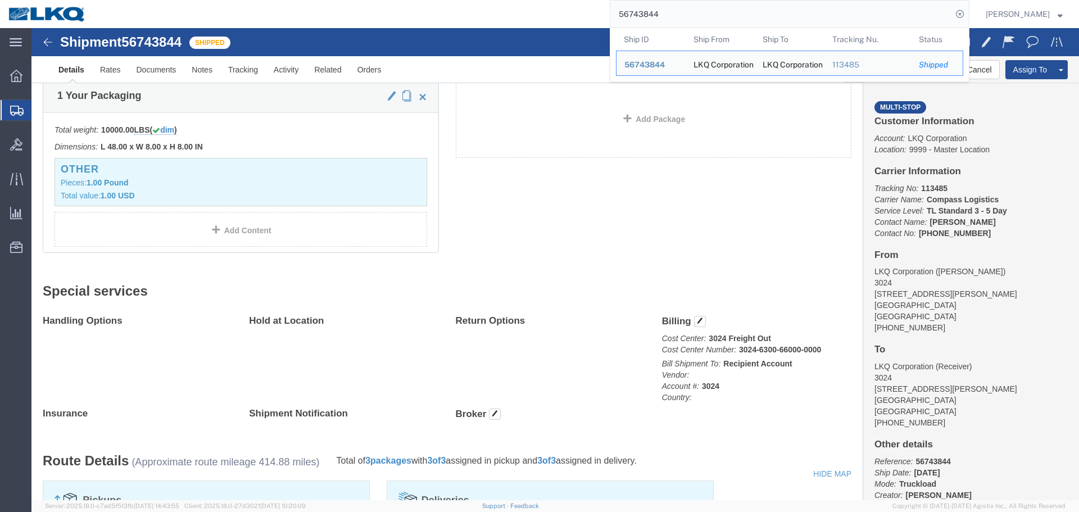
click div "1 Your Packaging Total weight: 10000.00 LBS ( dim ) Dimensions: L 48.00 x W 8.0…"
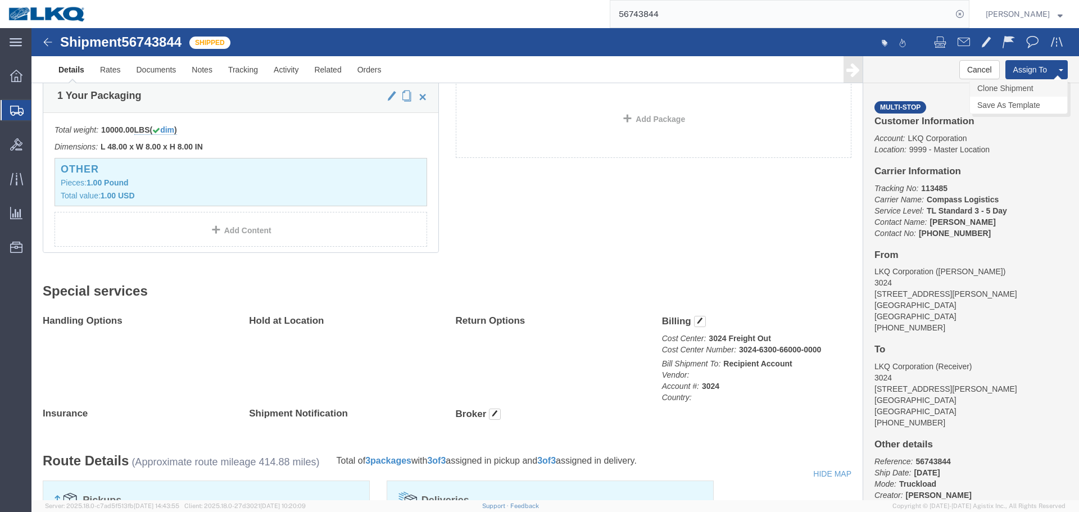
click link "Clone Shipment"
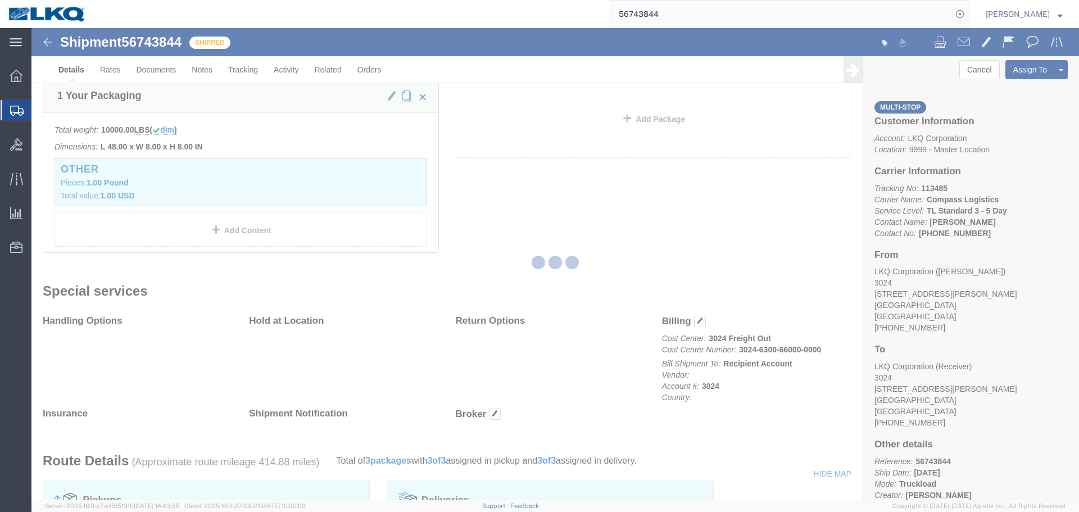
select select "38575"
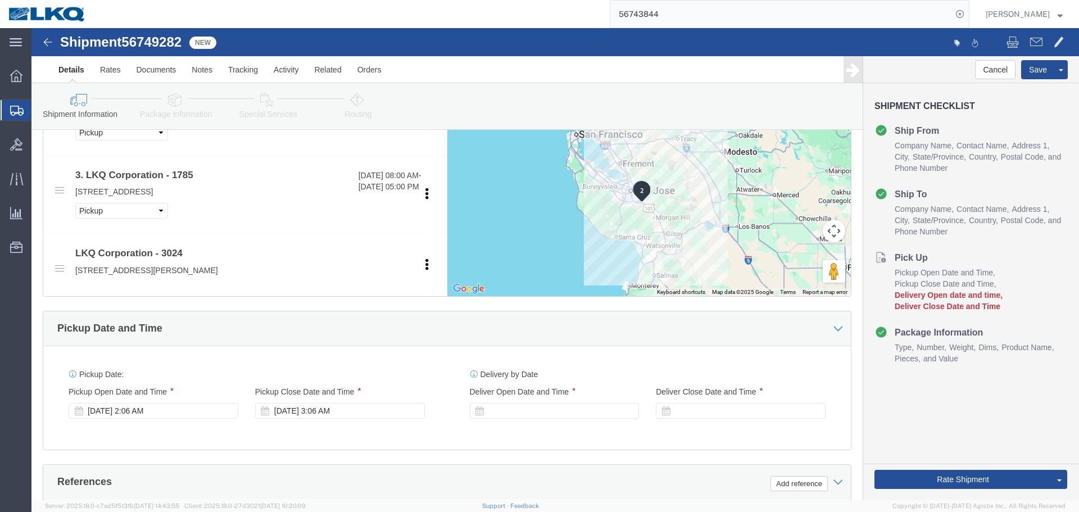
click span "56749282"
copy span "56749282"
click div "Pickup Date: Pickup Start Date Pickup Start Time Pickup Open Date and Time Sep …"
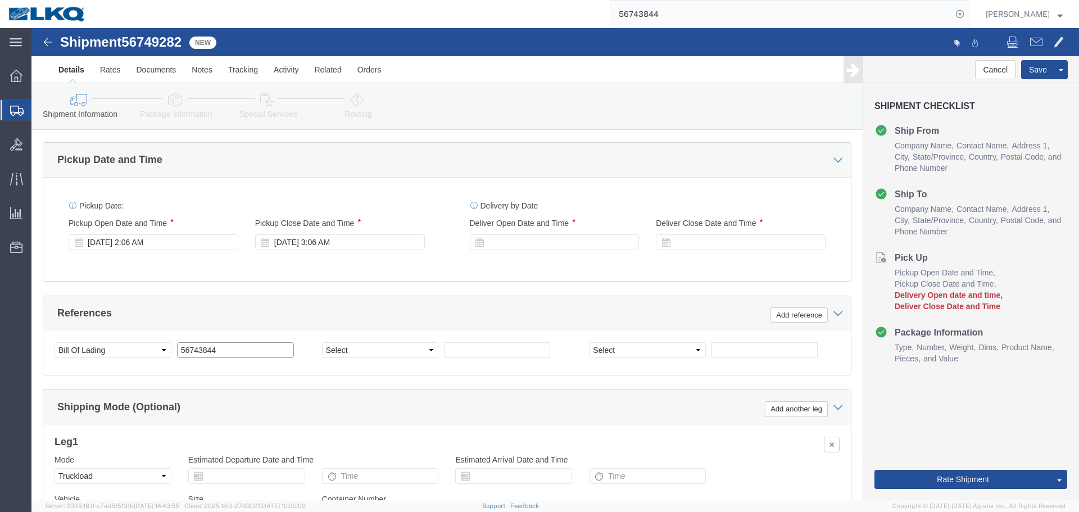
click input "56743844"
paste input "9282"
type input "56749282"
click div "[DATE] 2:06 AM"
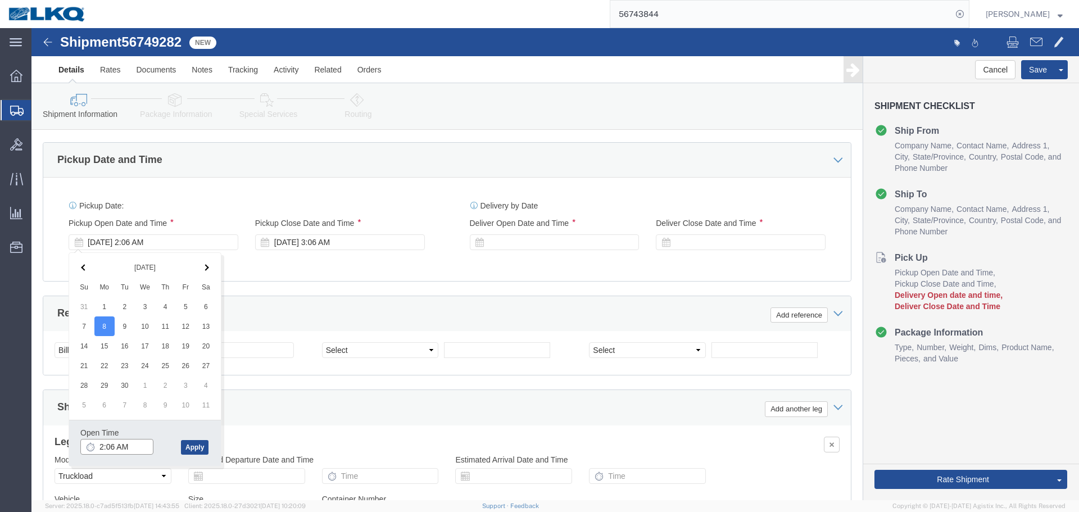
click input "2:06 AM"
type input "4:00 PM"
click button "Apply"
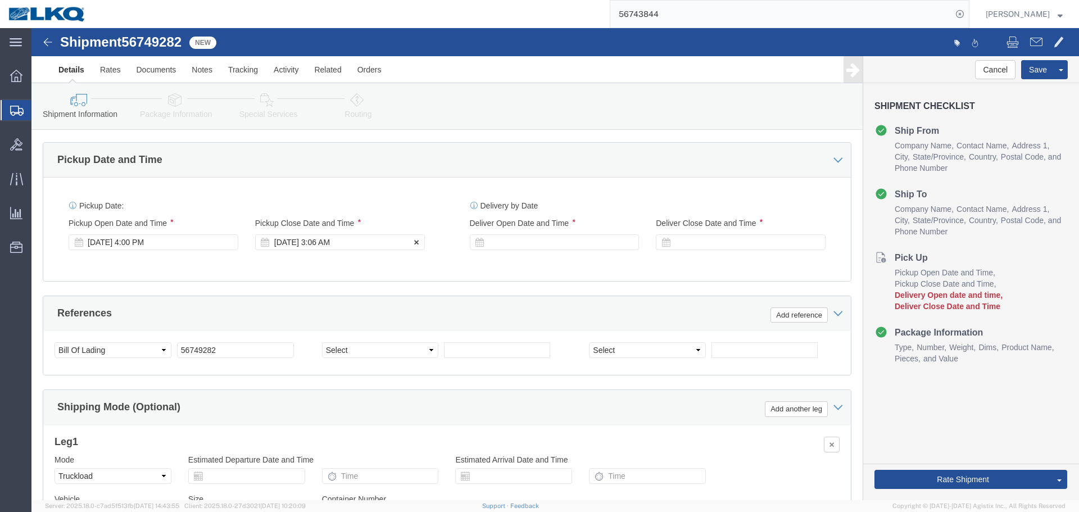
click div "[DATE] 3:06 AM"
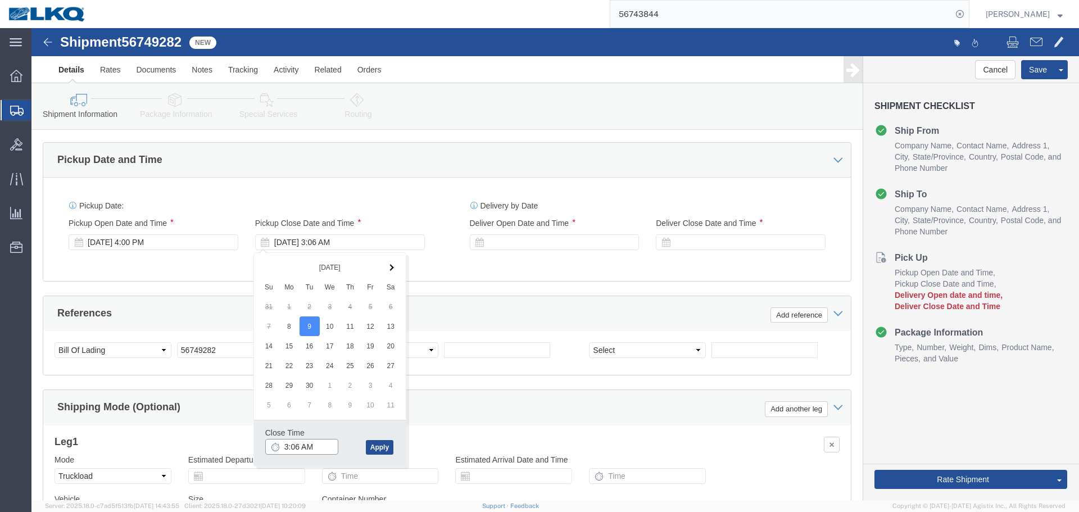
click input "3:06 AM"
type input "17"
type input "5:00 PM"
click button "Apply"
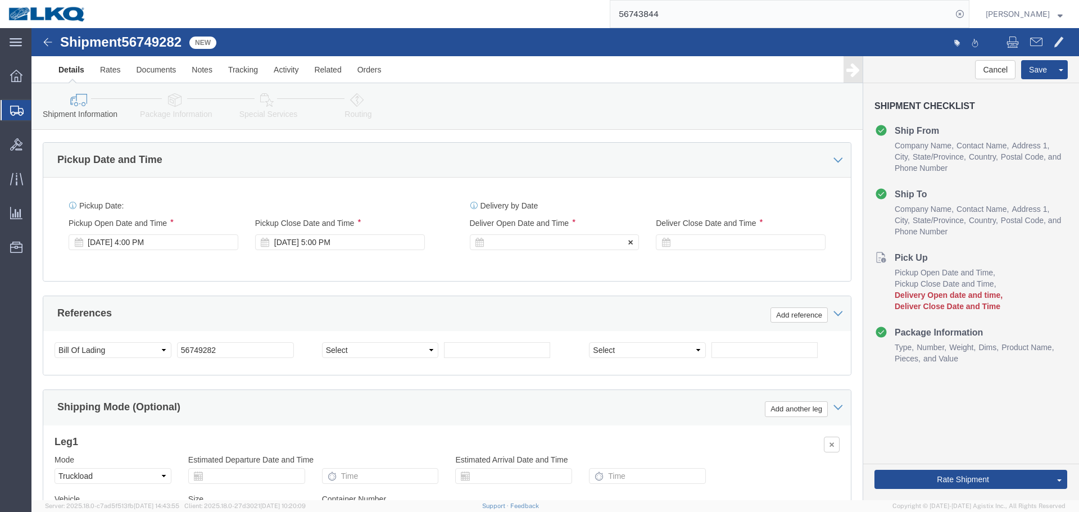
click div
click div "Pickup Start Date Pickup Start Time Pickup Open Date and Time Sep 08 2025 4:00 …"
click div "Sep 09 2025 5:00 PM"
click button "Apply"
click div
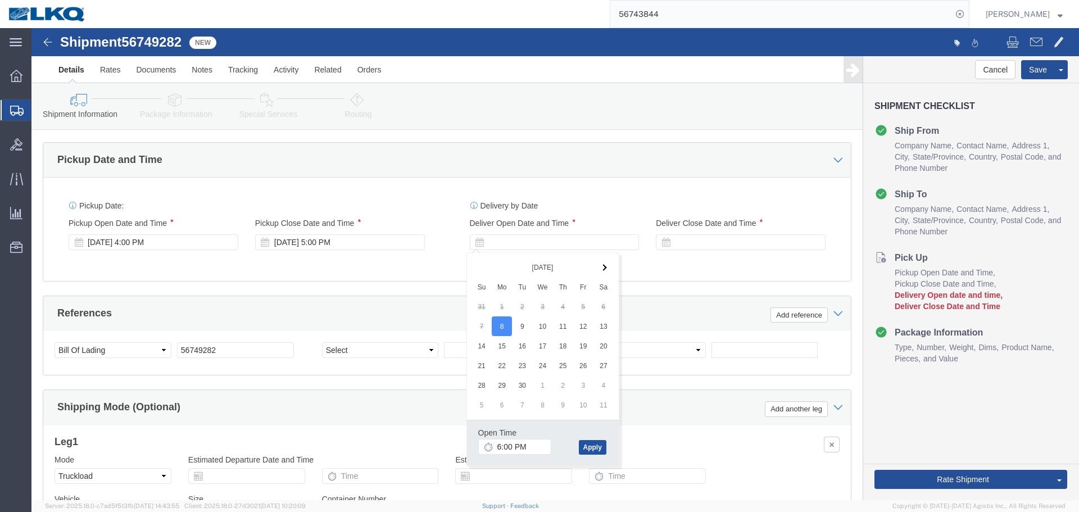
click button "Apply"
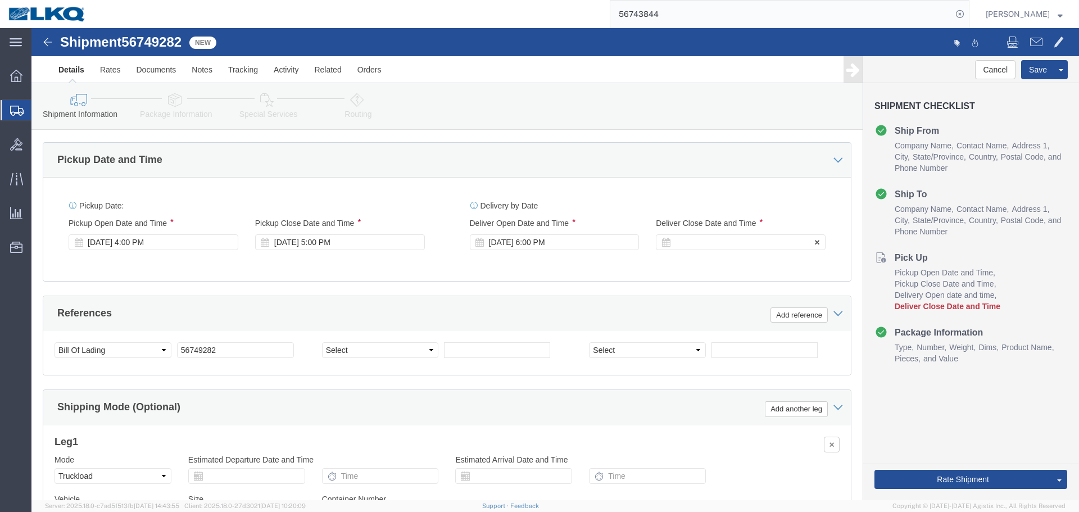
click div
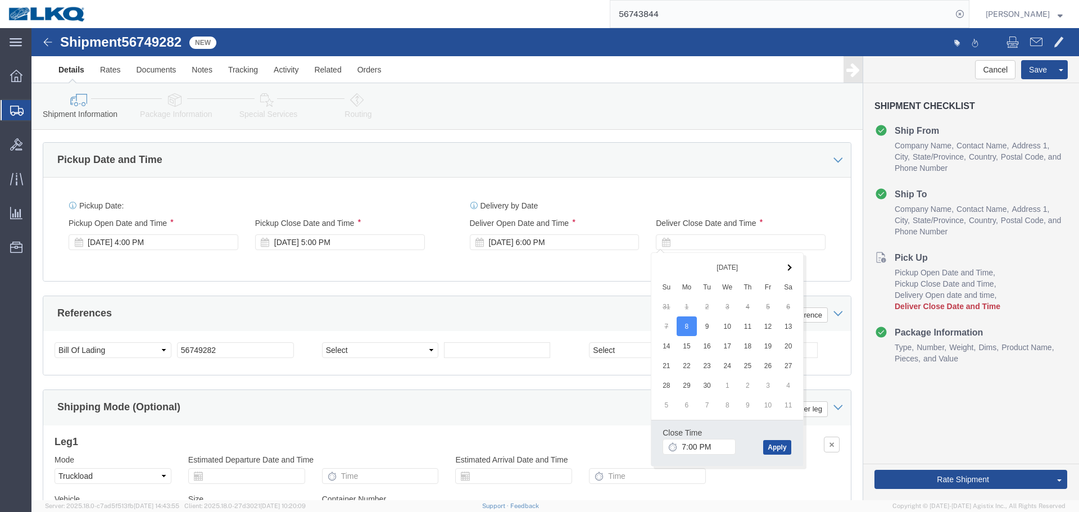
click button "Apply"
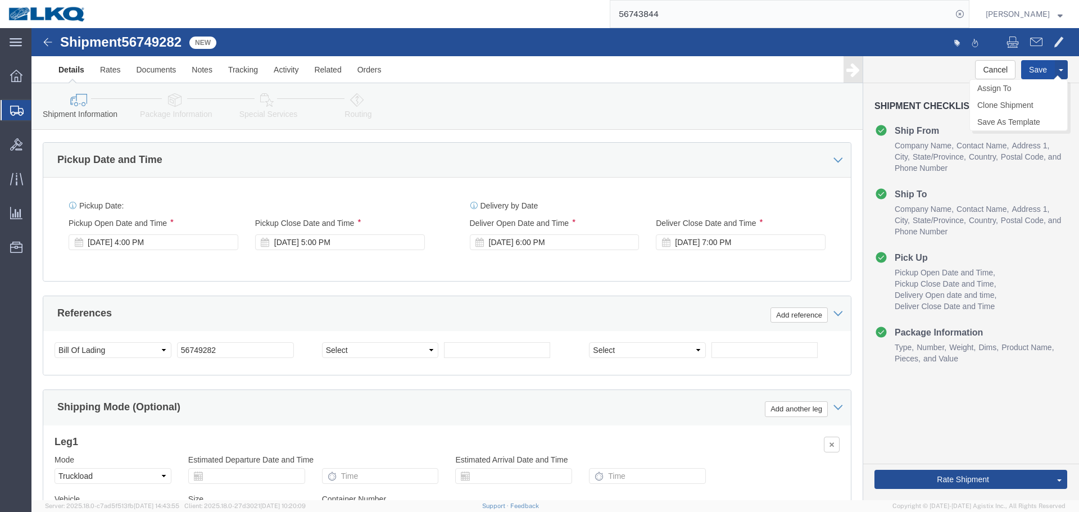
click button "Save"
click link "Send To Bid"
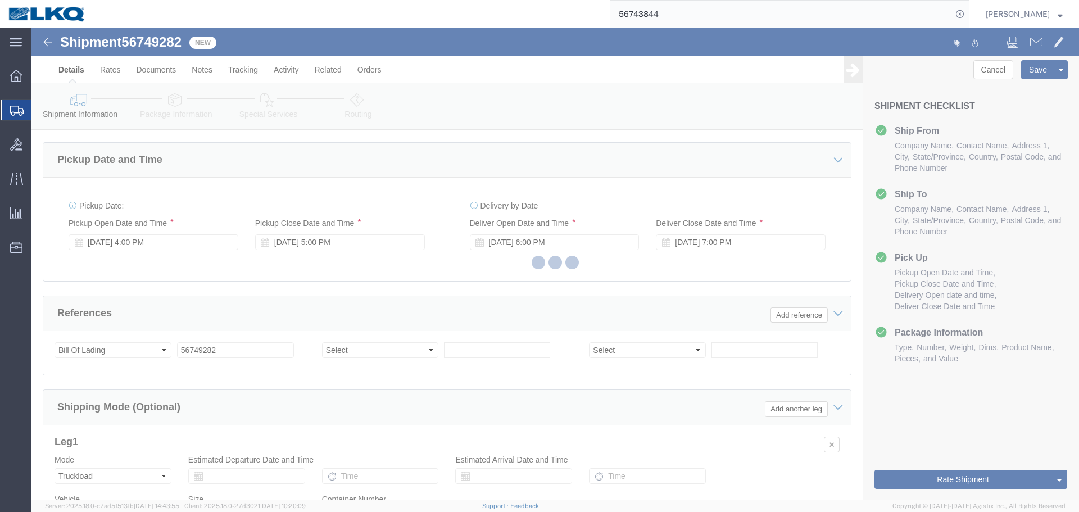
select select "38575"
select select "TL"
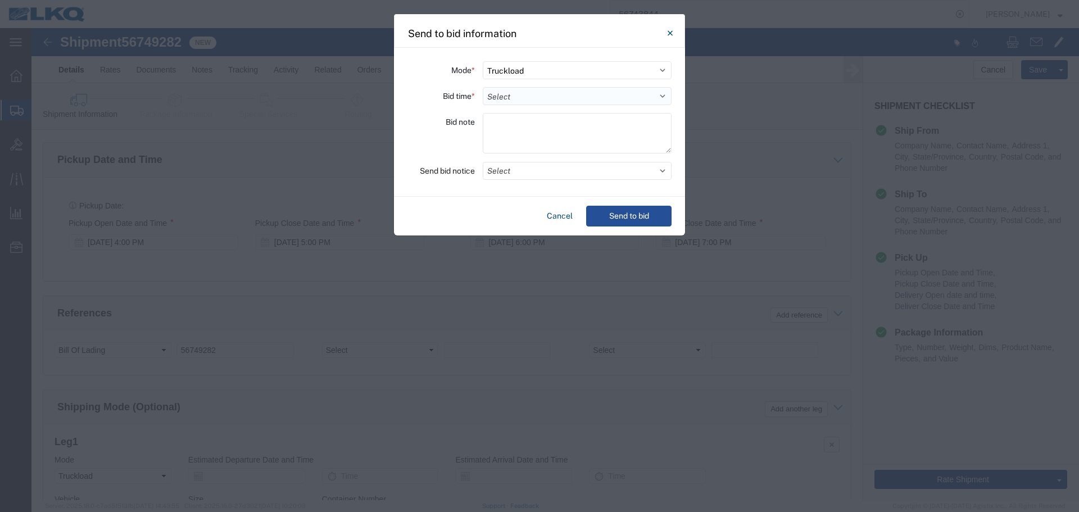
click at [518, 98] on select "Select 30 Min (Rush) 1 Hour (Rush) 2 Hours (Rush) 4 Hours (Rush) 8 Hours (Rush)…" at bounding box center [577, 96] width 189 height 18
select select "4"
click at [483, 87] on select "Select 30 Min (Rush) 1 Hour (Rush) 2 Hours (Rush) 4 Hours (Rush) 8 Hours (Rush)…" at bounding box center [577, 96] width 189 height 18
click at [505, 169] on button "Select" at bounding box center [577, 171] width 189 height 18
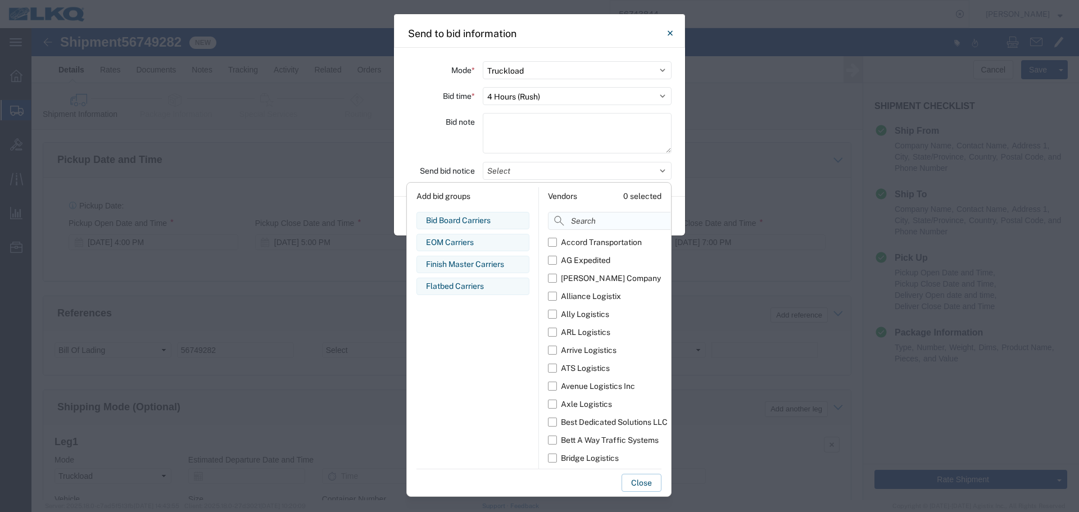
click at [594, 228] on input at bounding box center [634, 221] width 173 height 18
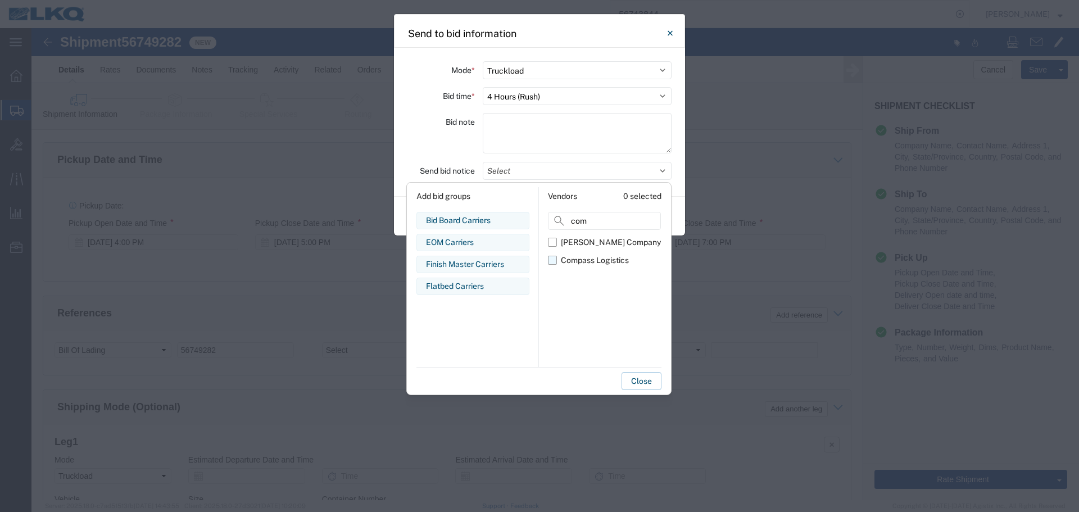
type input "com"
click at [582, 257] on div "Compass Logistics" at bounding box center [595, 261] width 68 height 12
click at [0, 0] on input "Compass Logistics" at bounding box center [0, 0] width 0 height 0
click at [455, 142] on div "Bid note" at bounding box center [441, 135] width 67 height 44
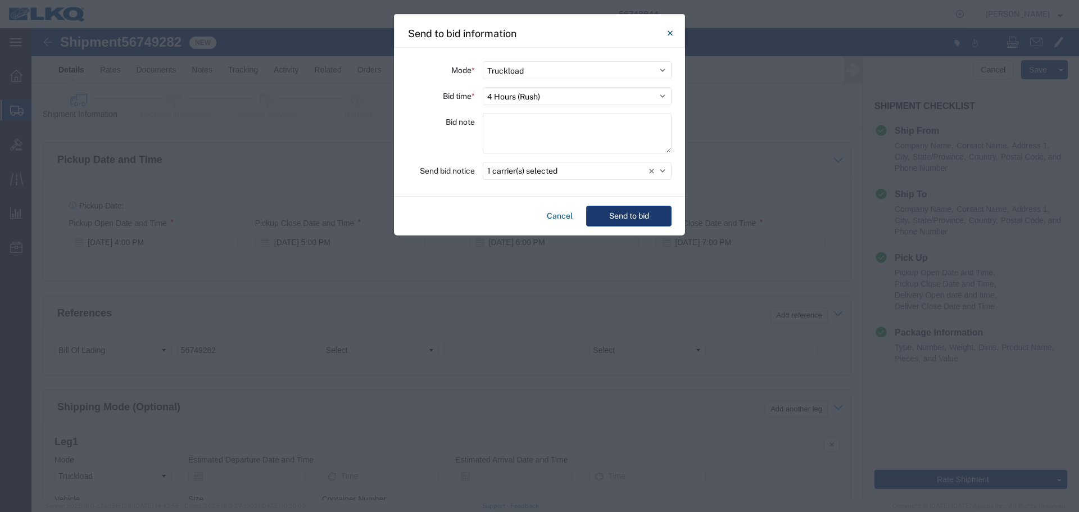
click at [644, 223] on button "Send to bid" at bounding box center [628, 216] width 85 height 21
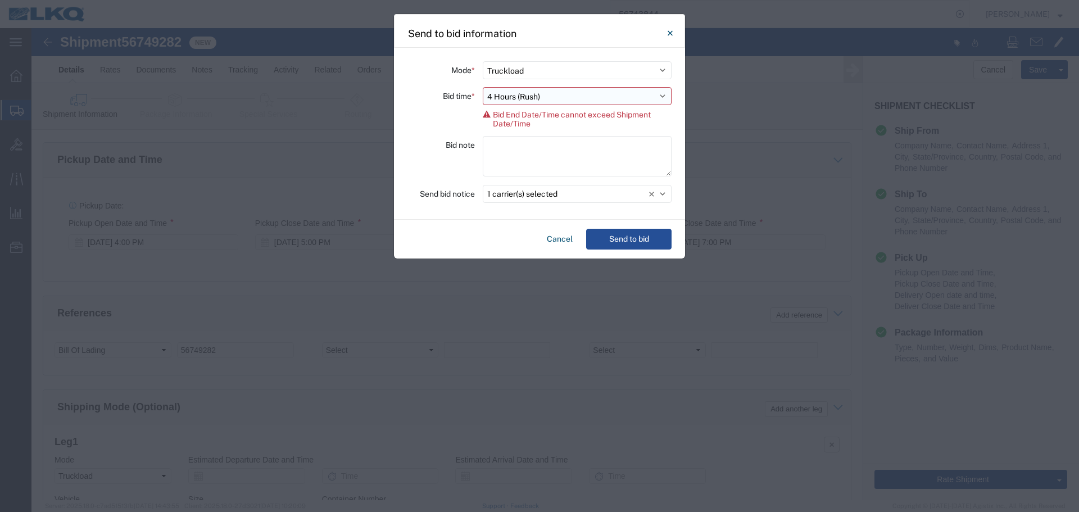
click at [521, 93] on select "Select 30 Min (Rush) 1 Hour (Rush) 2 Hours (Rush) 4 Hours (Rush) 8 Hours (Rush)…" at bounding box center [577, 96] width 189 height 18
select select "2"
click at [483, 87] on select "Select 30 Min (Rush) 1 Hour (Rush) 2 Hours (Rush) 4 Hours (Rush) 8 Hours (Rush)…" at bounding box center [577, 96] width 189 height 18
click at [619, 235] on div "Cancel Send to bid" at bounding box center [539, 239] width 291 height 39
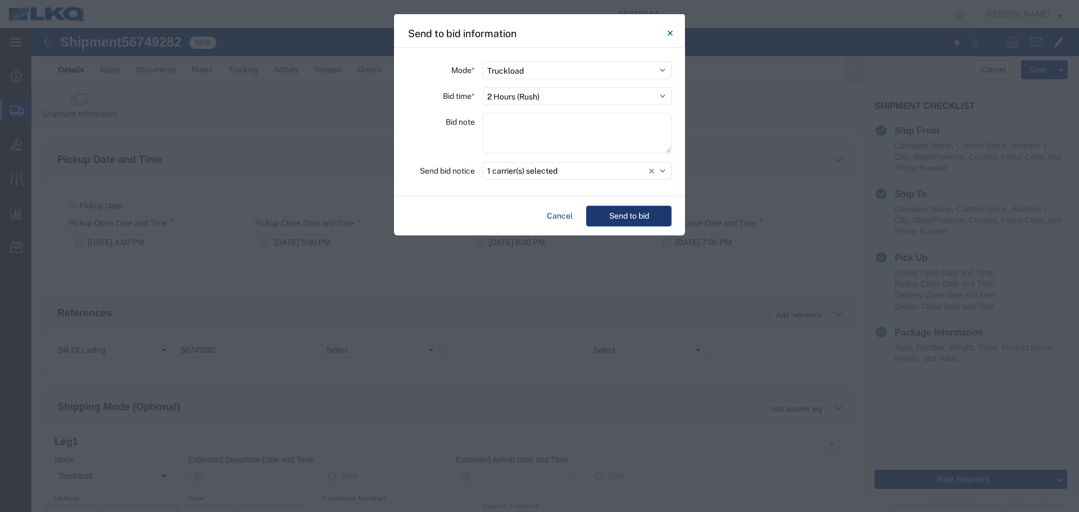
click at [611, 210] on button "Send to bid" at bounding box center [628, 216] width 85 height 21
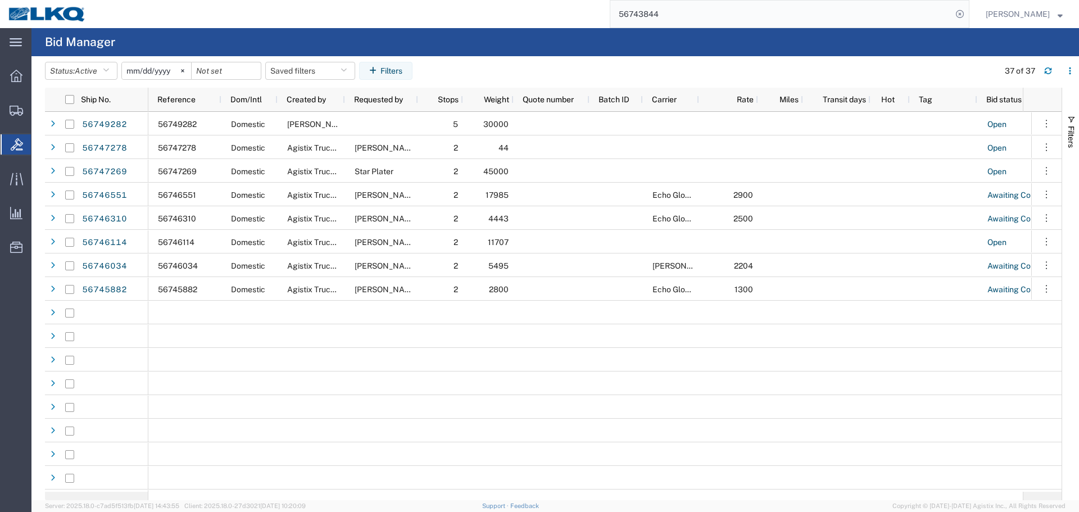
click at [678, 3] on input "56743844" at bounding box center [781, 14] width 342 height 27
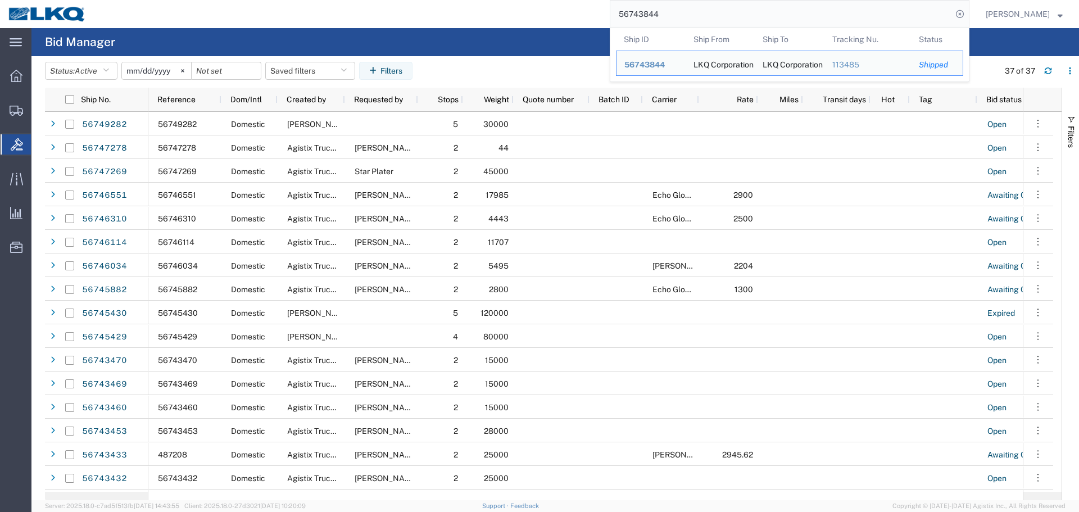
paste input "9282"
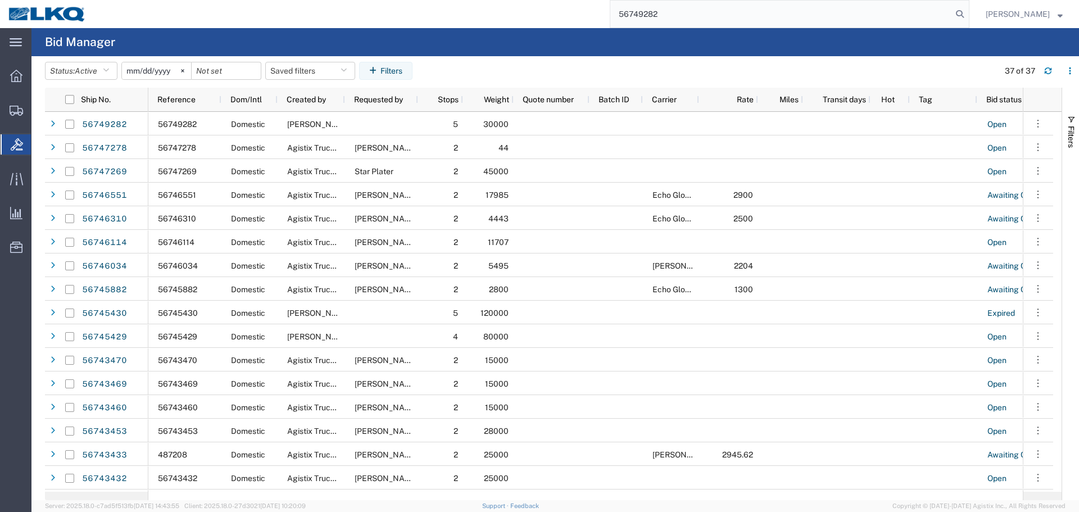
type input "56749282"
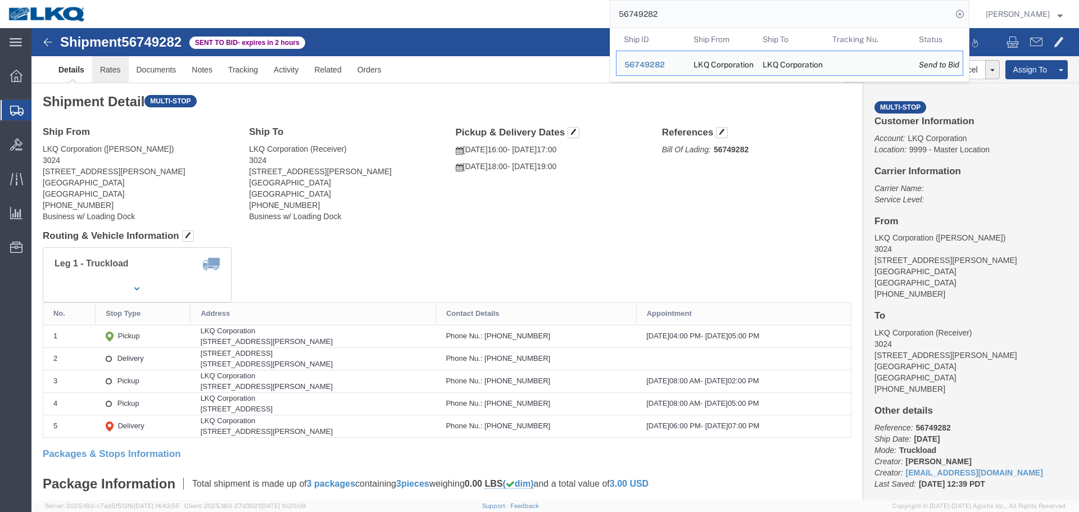
click link "Rates"
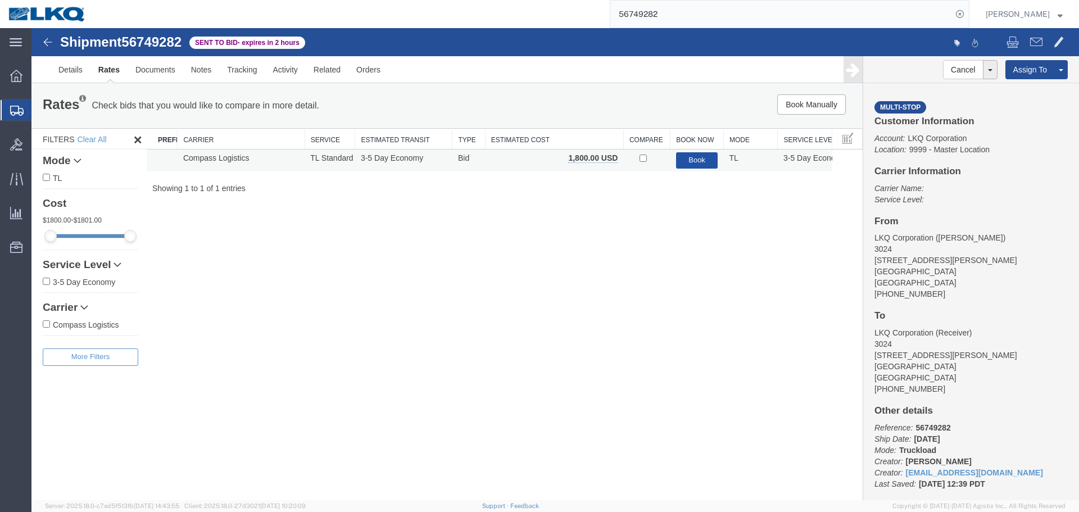
click at [678, 156] on button "Book" at bounding box center [697, 160] width 42 height 16
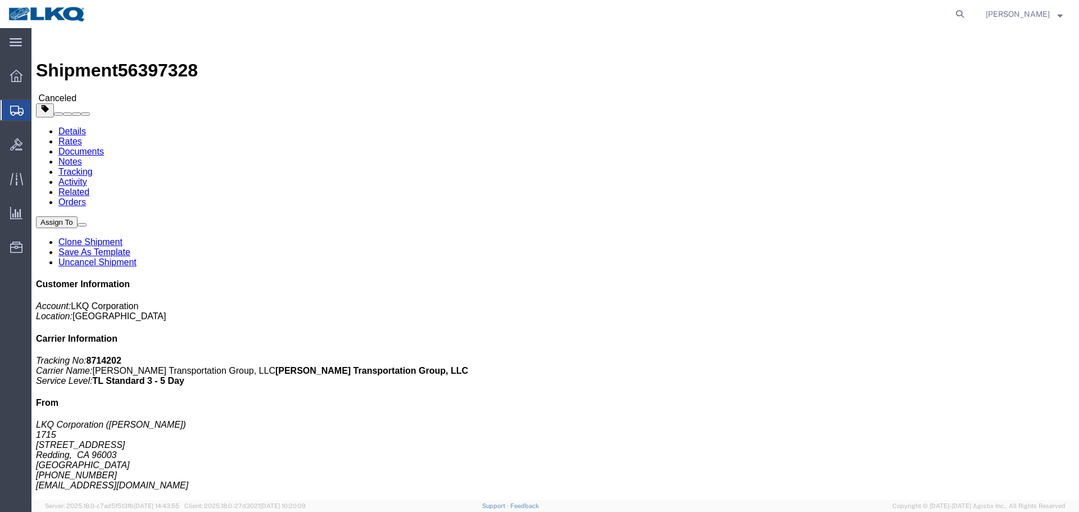
click at [949, 16] on agx-global-search at bounding box center [790, 14] width 360 height 28
click at [961, 15] on icon at bounding box center [960, 14] width 16 height 16
paste input "56743844"
type input "56743844"
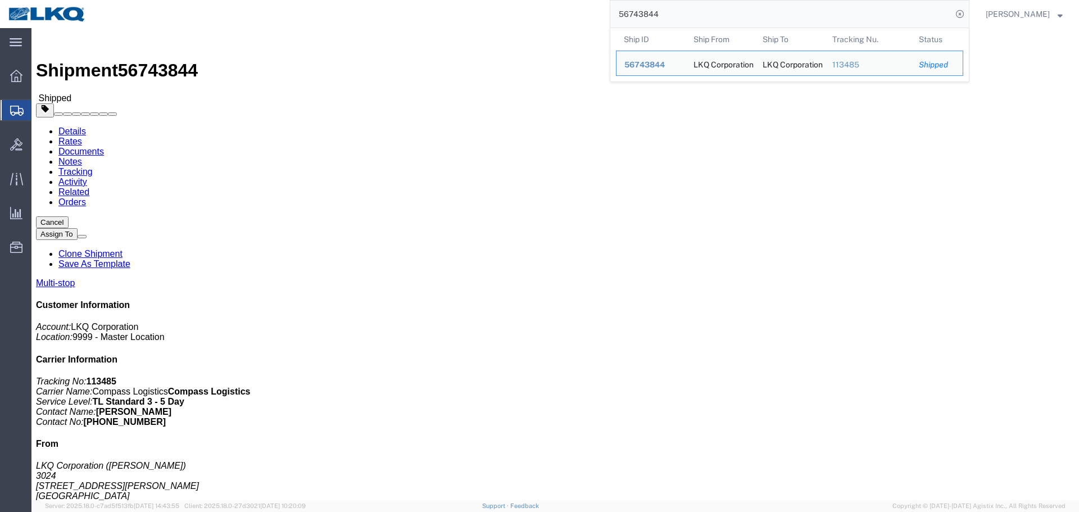
click div "Ship From LKQ Corporation ([PERSON_NAME]) 3024 [STREET_ADDRESS][PERSON_NAME] [P…"
click button "Assign To"
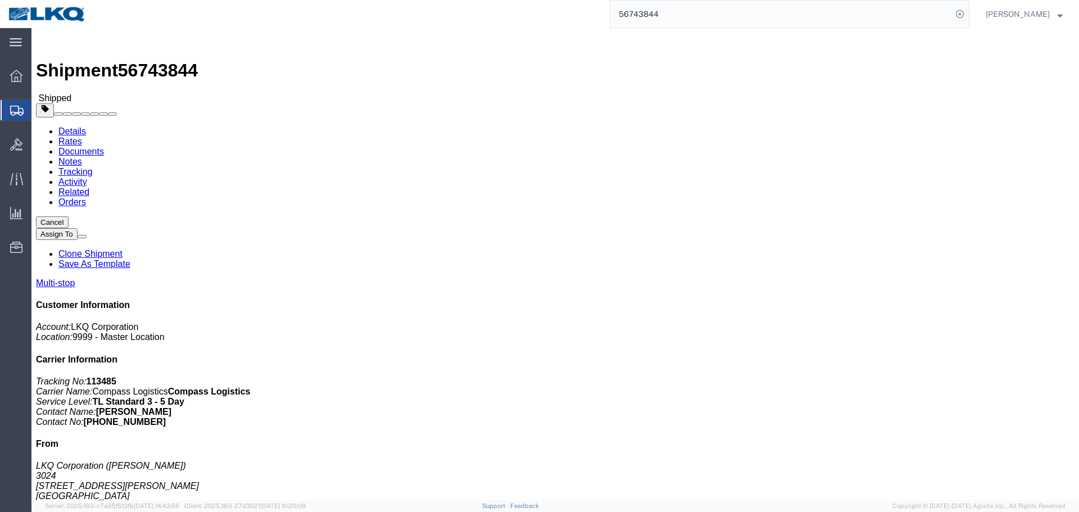
click div
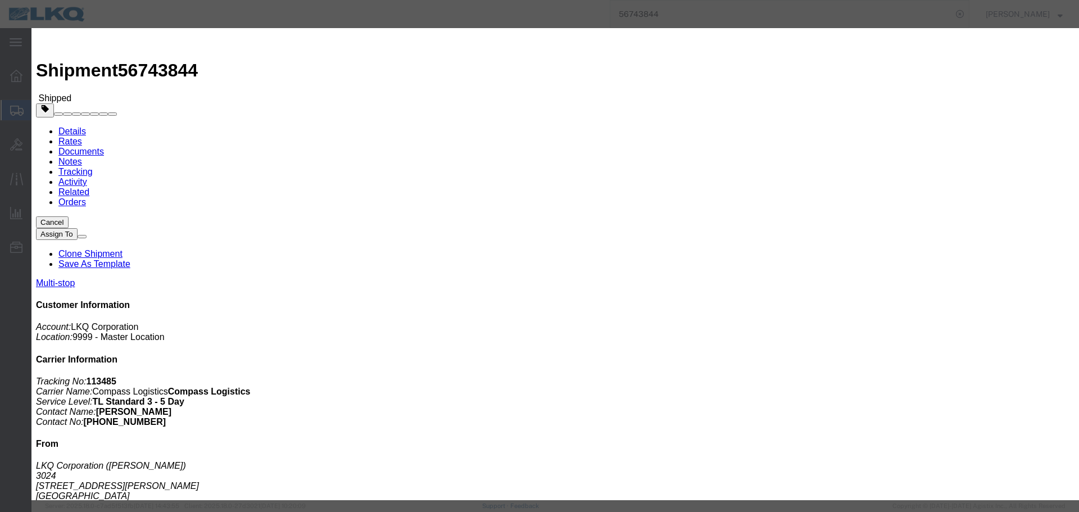
click h3 "Assign To"
click icon "button"
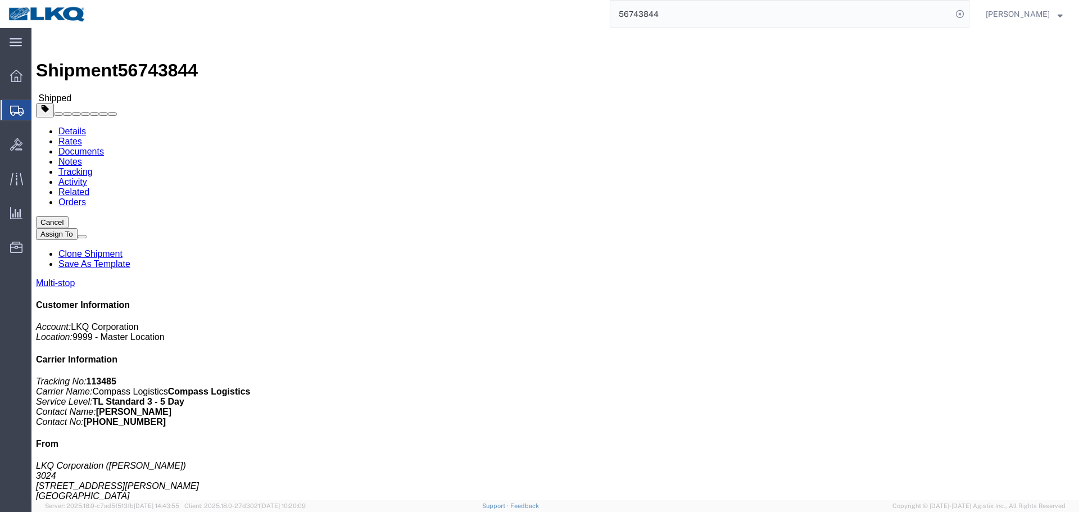
click link "Clone Shipment"
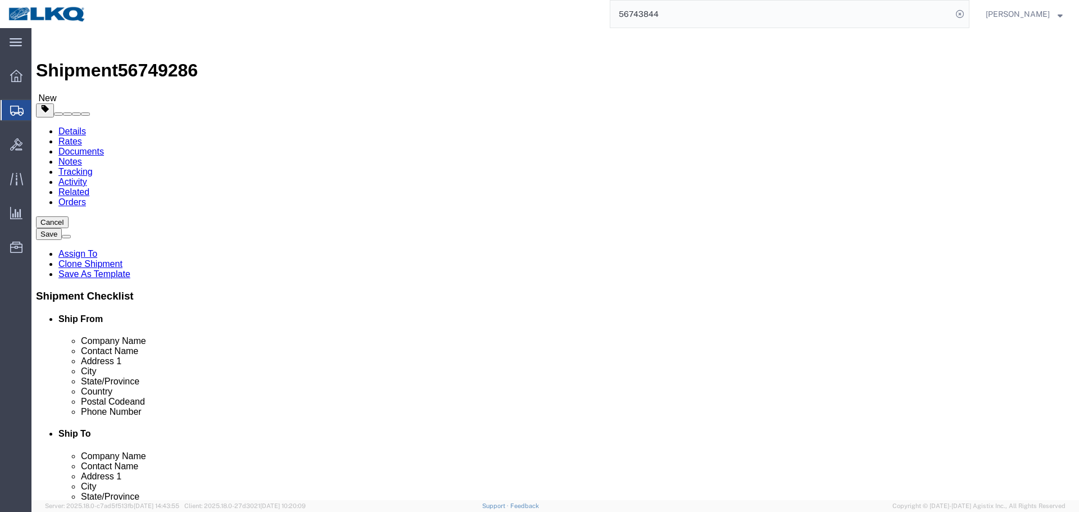
select select "38575"
click span "56749286"
copy span "56749286"
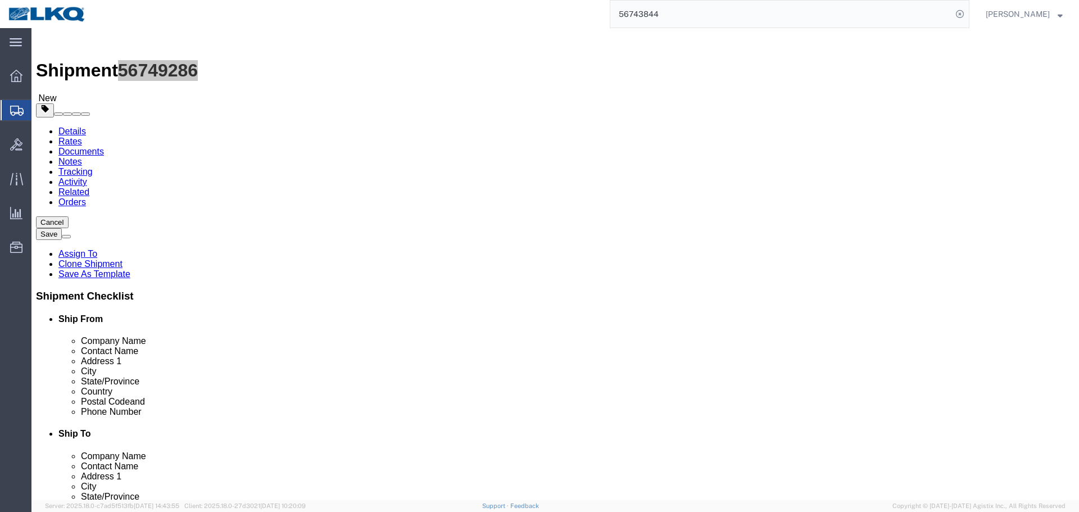
scroll to position [908, 0]
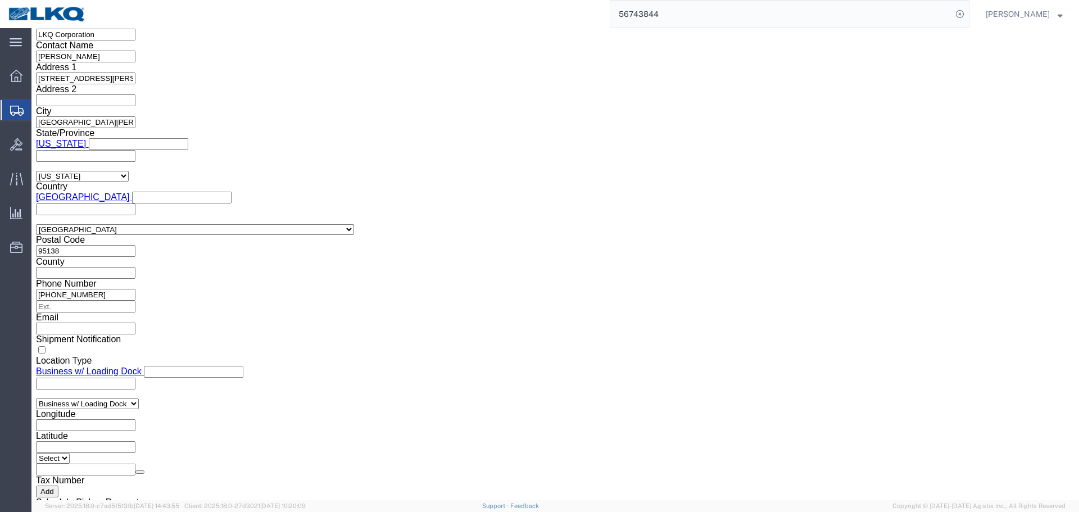
click input "56743844"
paste input "9286"
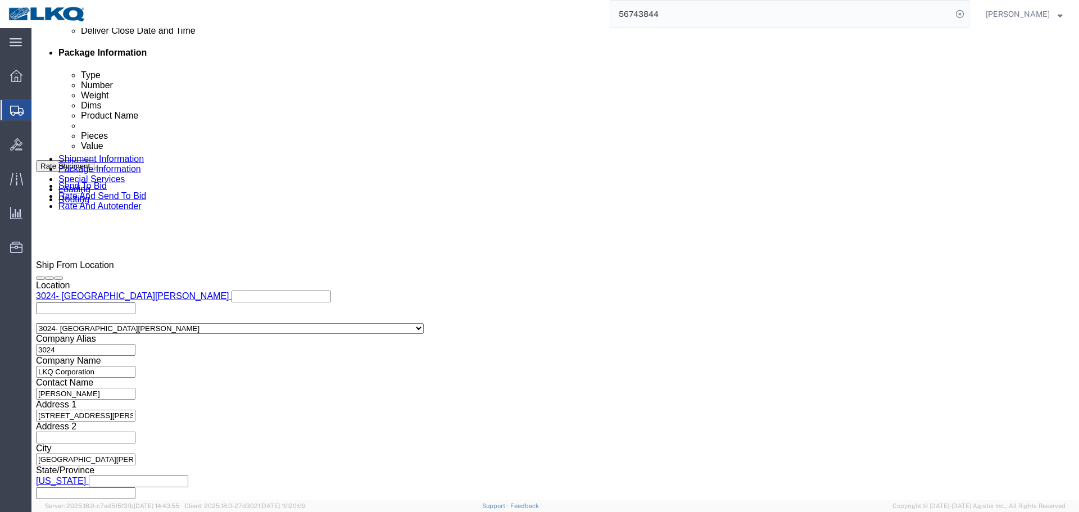
type input "56749286"
click div "[DATE] 2:07 AM"
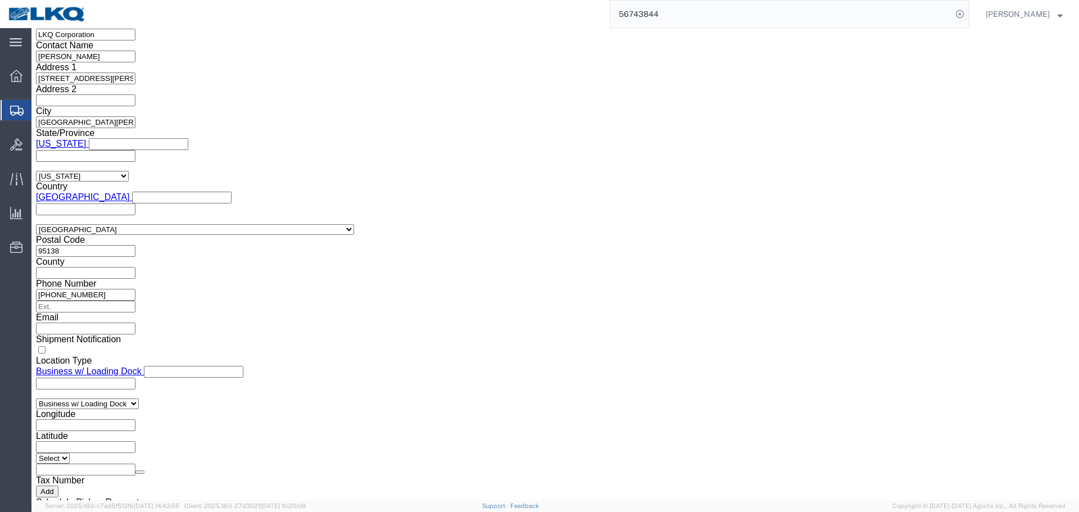
click input "2:07 AM"
type input "4:00 PM"
click button "Apply"
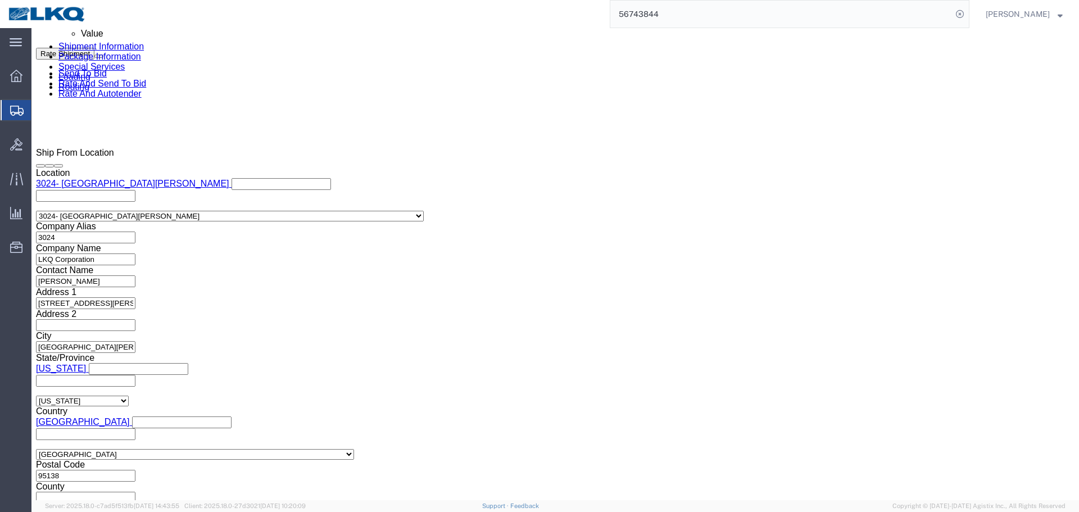
click div "Sep 11 2025 5:00 PM"
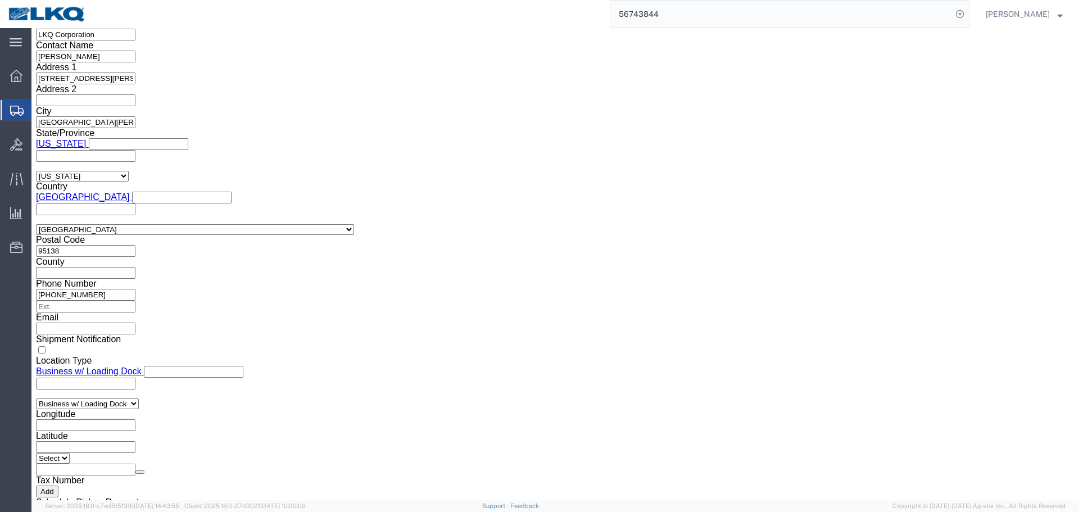
click div "Close Time 5:00 PM Sep 11 2025 5:00 PM - Sep 11 2025 5:00 PM Cancel Apply"
click button "Apply"
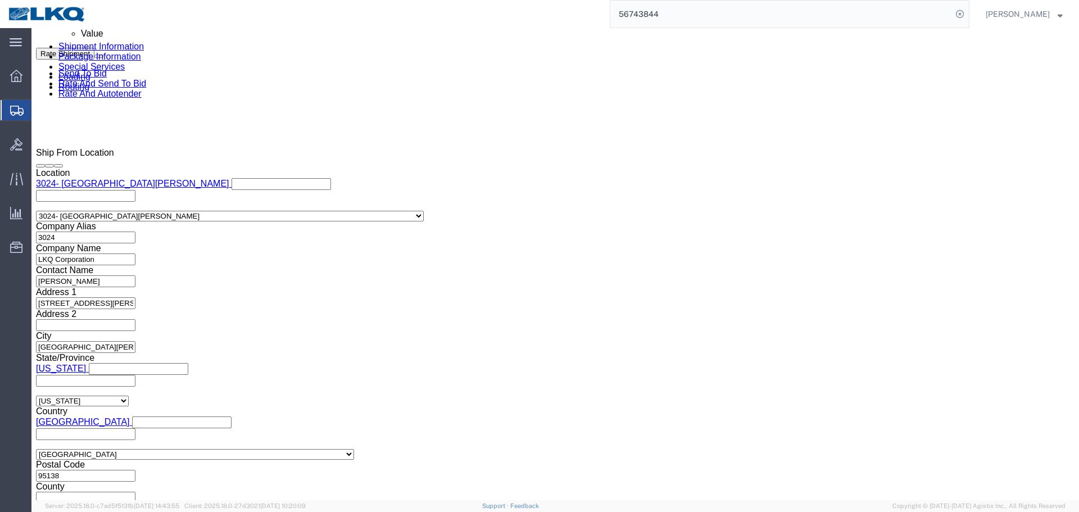
click div
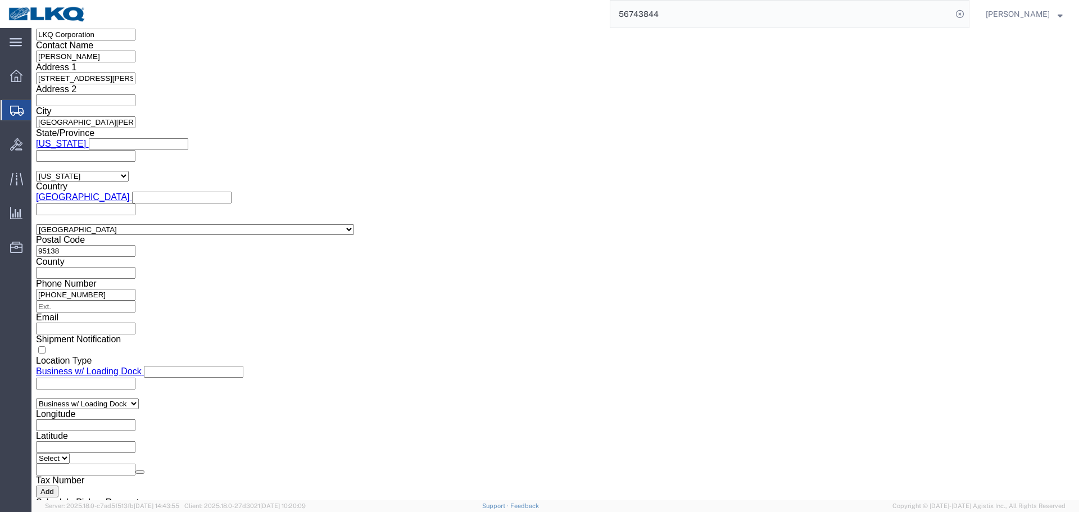
click button "Apply"
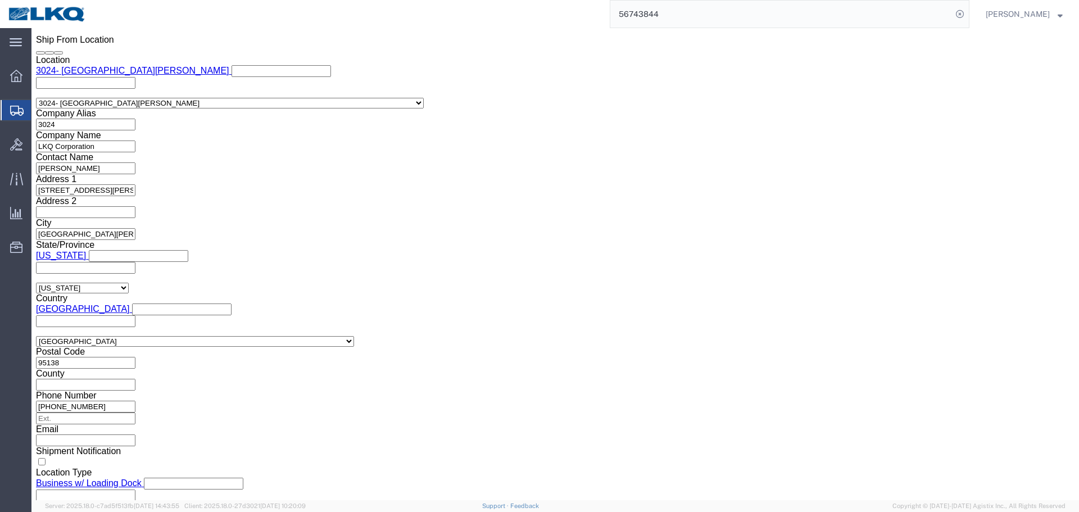
scroll to position [795, 0]
click div
click button "Apply"
click button "Save"
drag, startPoint x: 984, startPoint y: 394, endPoint x: 960, endPoint y: 438, distance: 50.1
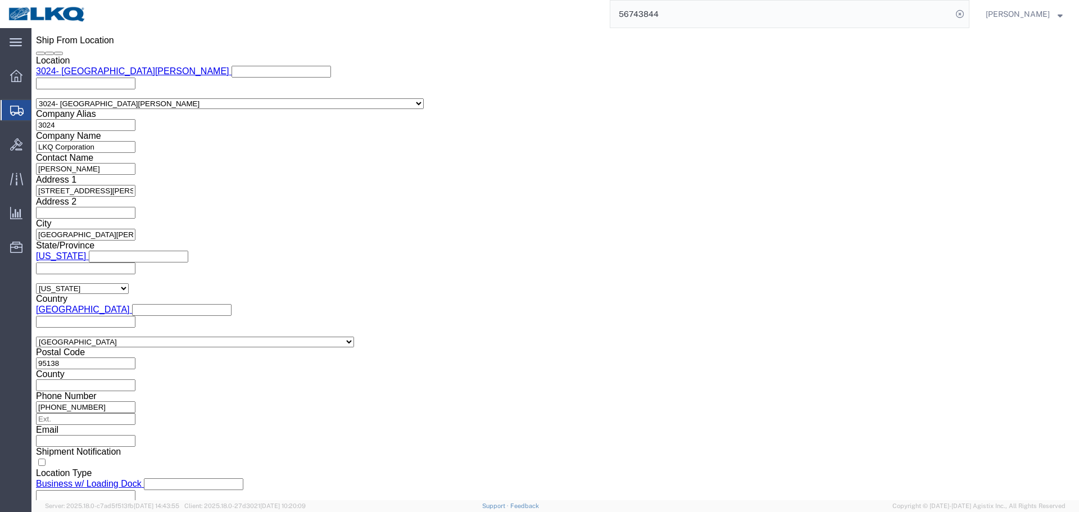
click link "Send To Bid"
click div
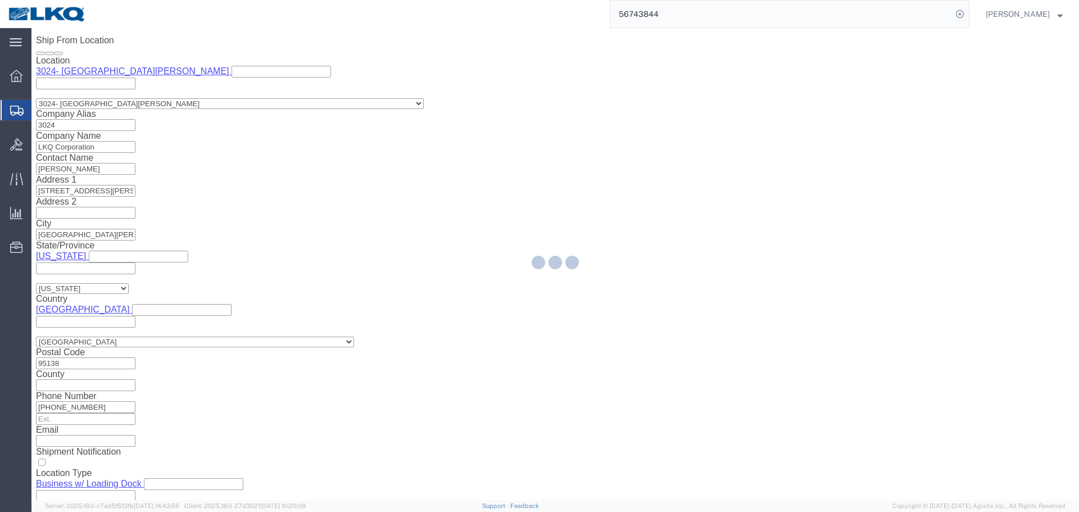
select select "38575"
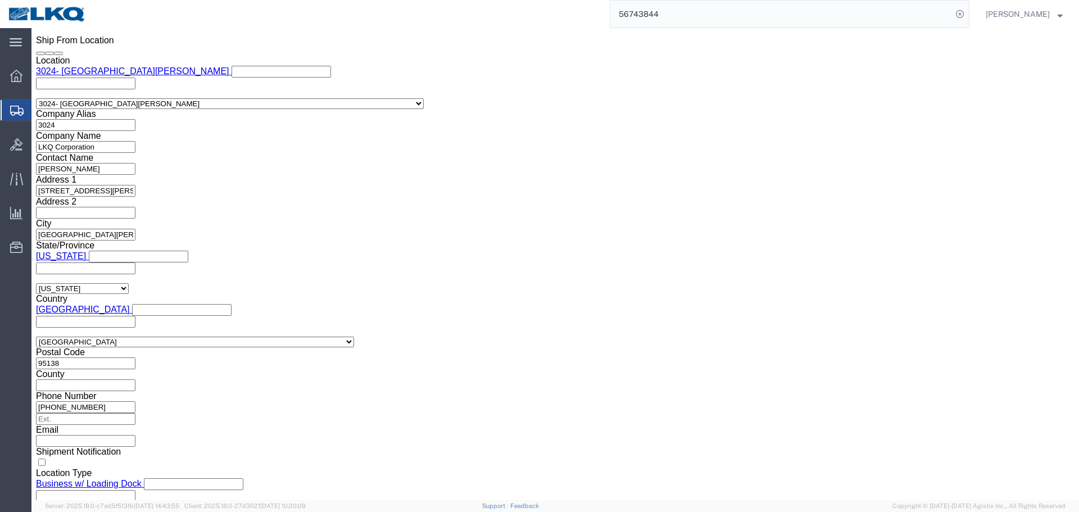
select select "TL"
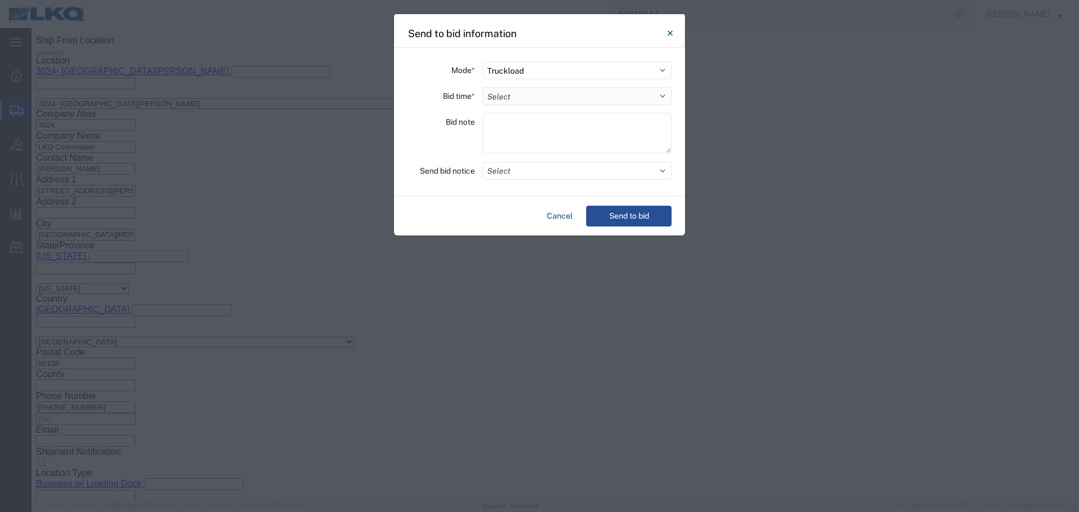
click at [488, 97] on select "Select 30 Min (Rush) 1 Hour (Rush) 2 Hours (Rush) 4 Hours (Rush) 8 Hours (Rush)…" at bounding box center [577, 96] width 189 height 18
select select "4"
click at [483, 87] on select "Select 30 Min (Rush) 1 Hour (Rush) 2 Hours (Rush) 4 Hours (Rush) 8 Hours (Rush)…" at bounding box center [577, 96] width 189 height 18
click at [539, 173] on button "Select" at bounding box center [577, 171] width 189 height 18
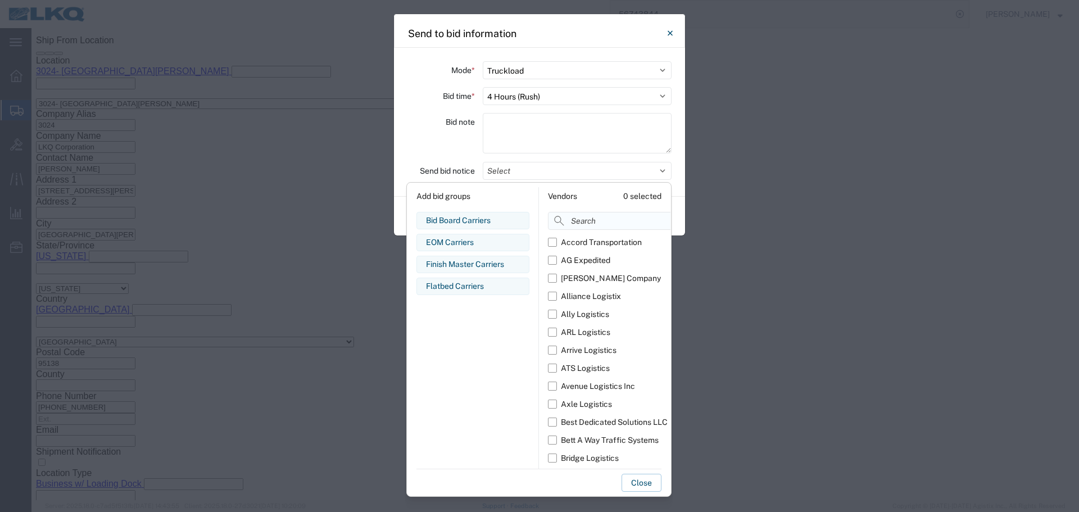
click at [569, 215] on input at bounding box center [634, 221] width 173 height 18
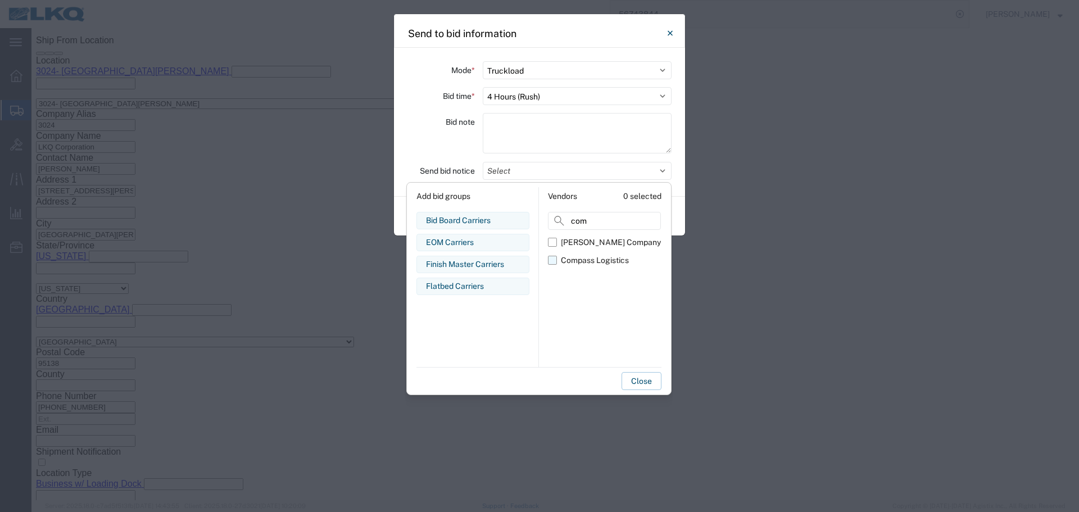
type input "com"
drag, startPoint x: 573, startPoint y: 261, endPoint x: 563, endPoint y: 251, distance: 13.9
click at [573, 261] on div "Compass Logistics" at bounding box center [595, 261] width 68 height 12
click at [0, 0] on input "Compass Logistics" at bounding box center [0, 0] width 0 height 0
click at [436, 146] on div "Bid note" at bounding box center [441, 135] width 67 height 44
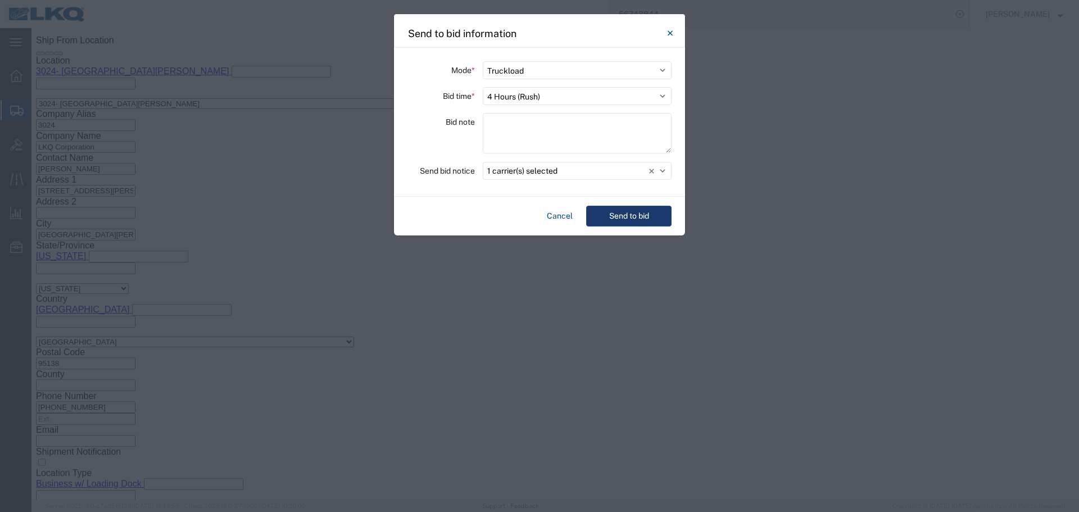
click at [654, 215] on button "Send to bid" at bounding box center [628, 216] width 85 height 21
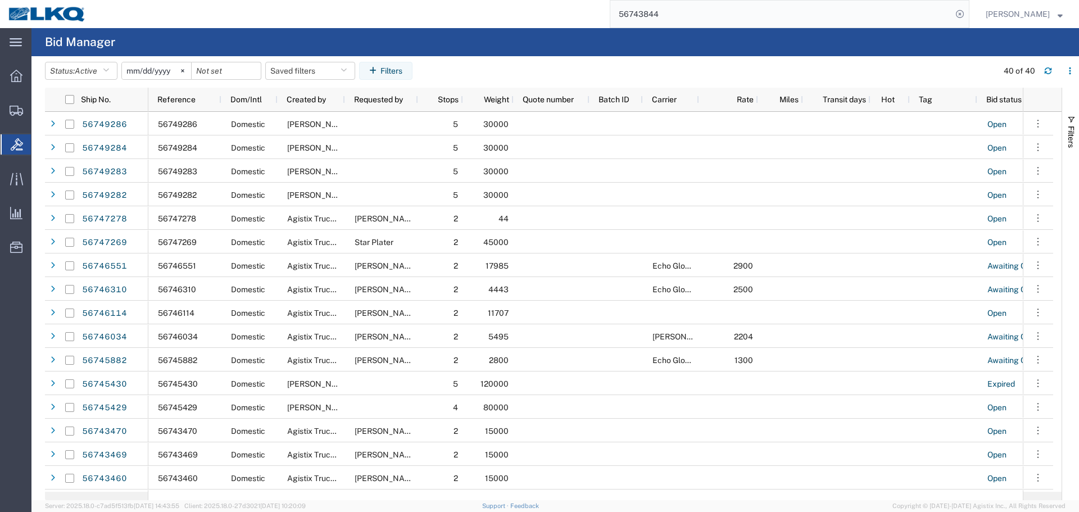
click at [775, 23] on input "56743844" at bounding box center [781, 14] width 342 height 27
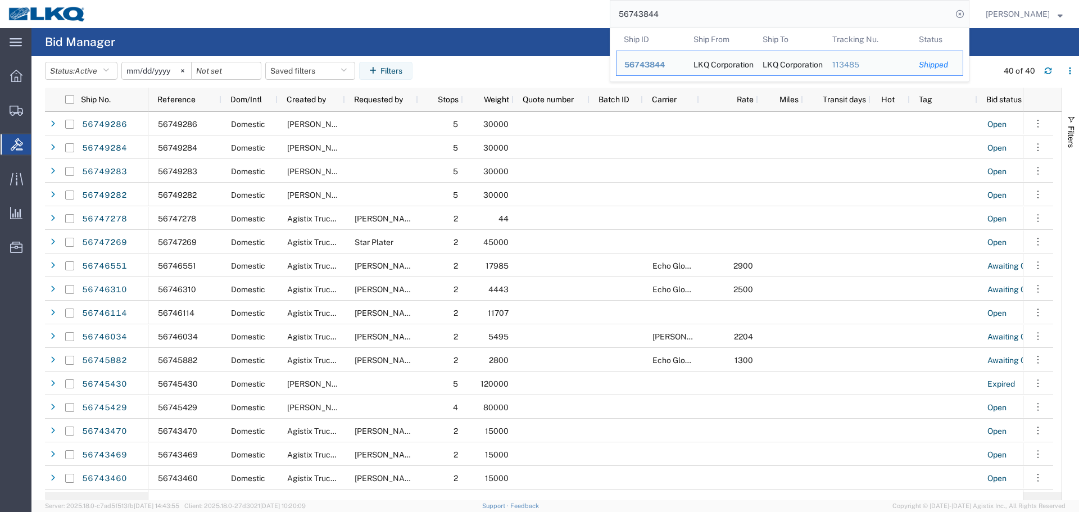
paste input "19241"
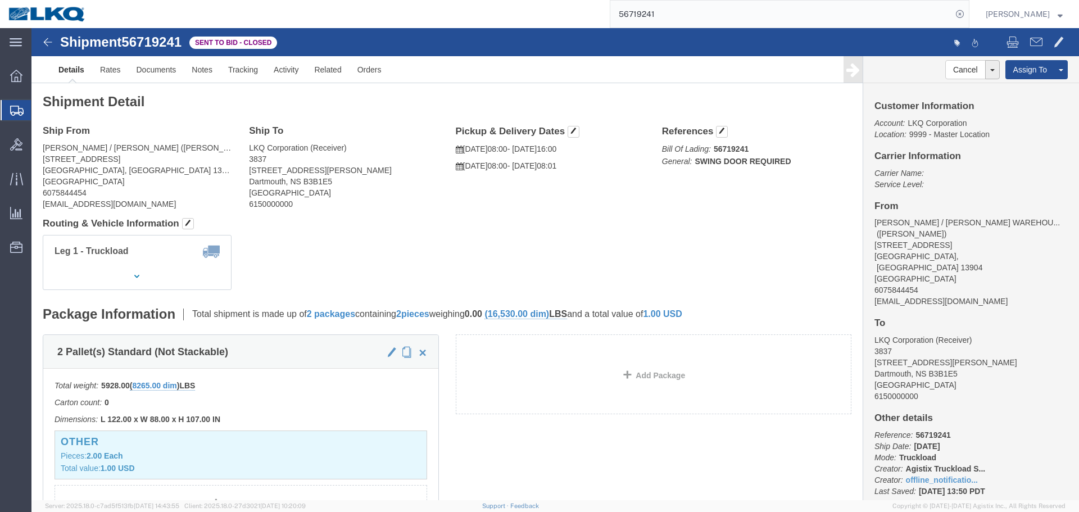
click div "Leg 1 - Truckload Vehicle 1: Standard Dry Van (53 Feet) Number of trucks: 1"
drag, startPoint x: 284, startPoint y: 125, endPoint x: 275, endPoint y: 133, distance: 12.3
click address "LKQ Corporation (Receiver) 3837 29 Mosher Drive Dartmouth, NS B3B1E5 Canada 615…"
drag, startPoint x: 265, startPoint y: 137, endPoint x: 246, endPoint y: 148, distance: 22.2
click address "LKQ Corporation (Receiver) 3837 29 Mosher Drive Dartmouth, NS B3B1E5 Canada 615…"
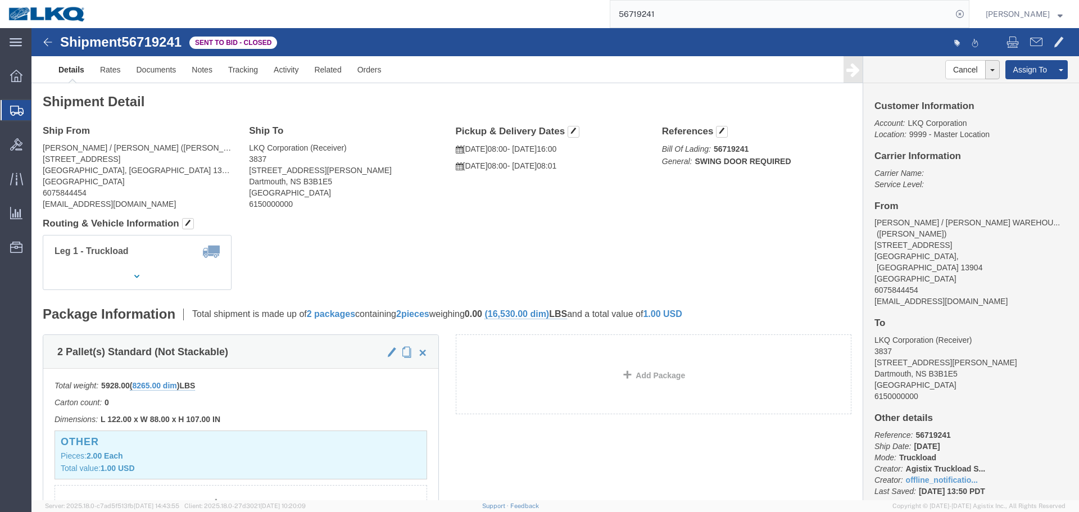
drag, startPoint x: 232, startPoint y: 146, endPoint x: 237, endPoint y: 147, distance: 5.9
click address "LKQ Corporation (Receiver) 3837 29 Mosher Drive Dartmouth, NS B3B1E5 Canada 615…"
click address "RAYMOND CORP / ROGERS WAREHOUSE (JORDAN LAMBIASE) 311 INDUSTRIAL PARK DR KIRKWO…"
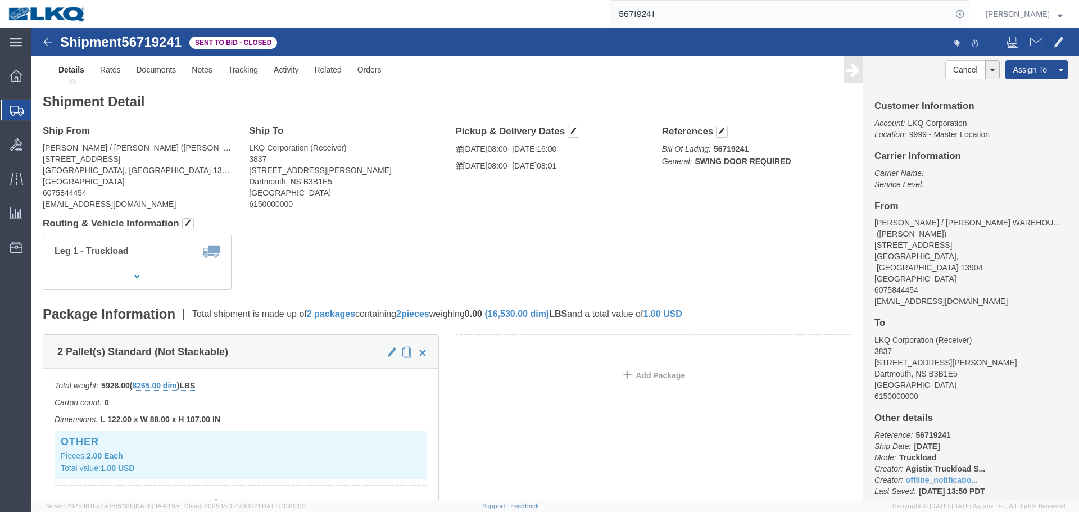
click address "RAYMOND CORP / ROGERS WAREHOUSE (JORDAN LAMBIASE) 311 INDUSTRIAL PARK DR KIRKWO…"
copy div "jlambiase@rogersservicegroup.com"
click div "Shipment 56719241 Sent to Bid - Closed Details Rates Documents Notes Tracking A…"
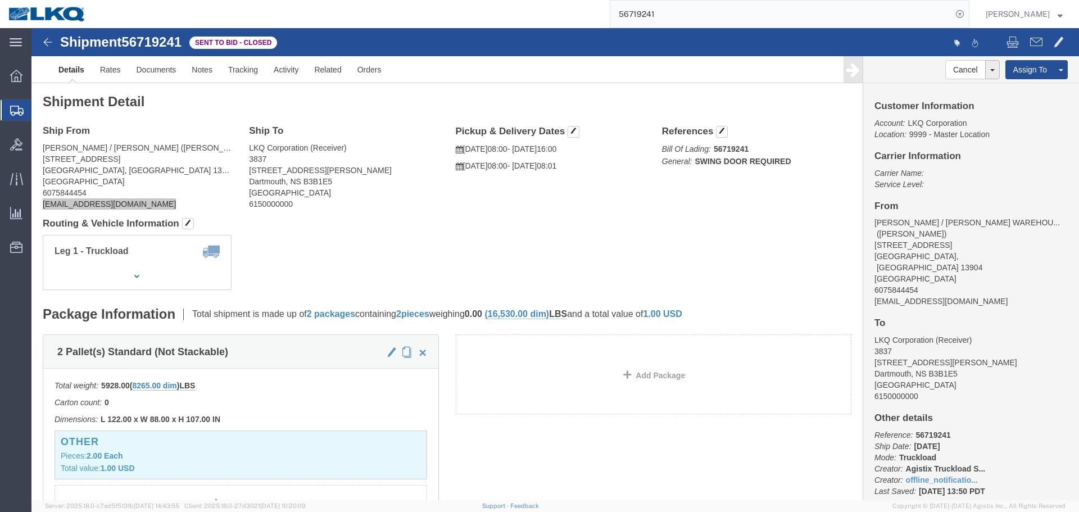
click at [718, 25] on input "56719241" at bounding box center [781, 14] width 342 height 27
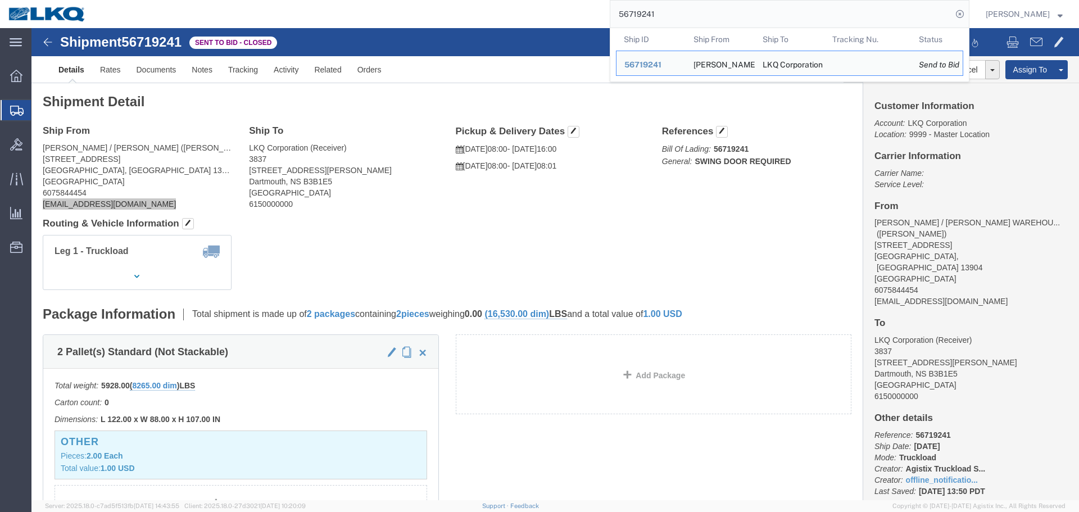
click at [717, 17] on input "56719241" at bounding box center [781, 14] width 342 height 27
paste input "49286"
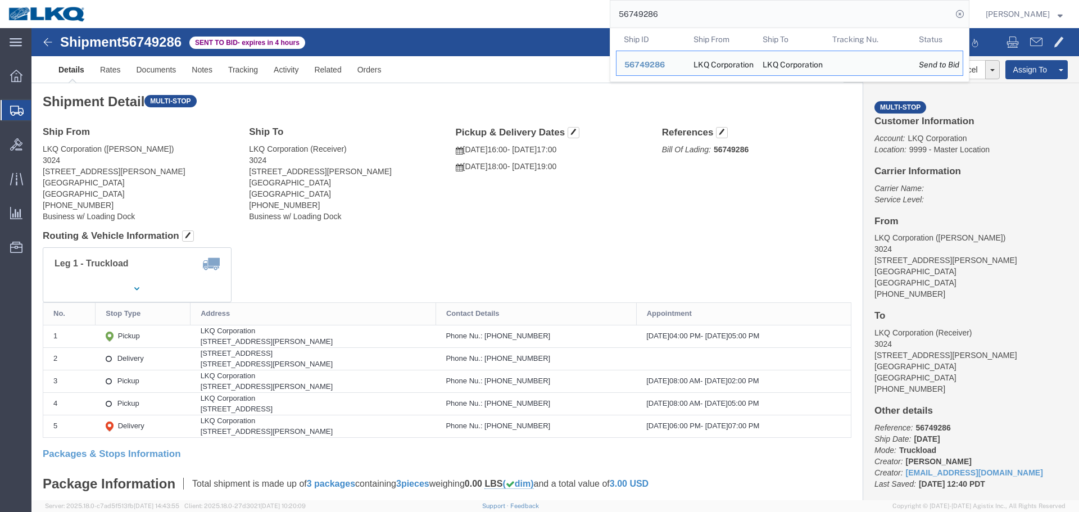
click div "Ship From LKQ Corporation (Cindy) 3024 5995 Hellyer Ave San Jose, CA 95138 Unit…"
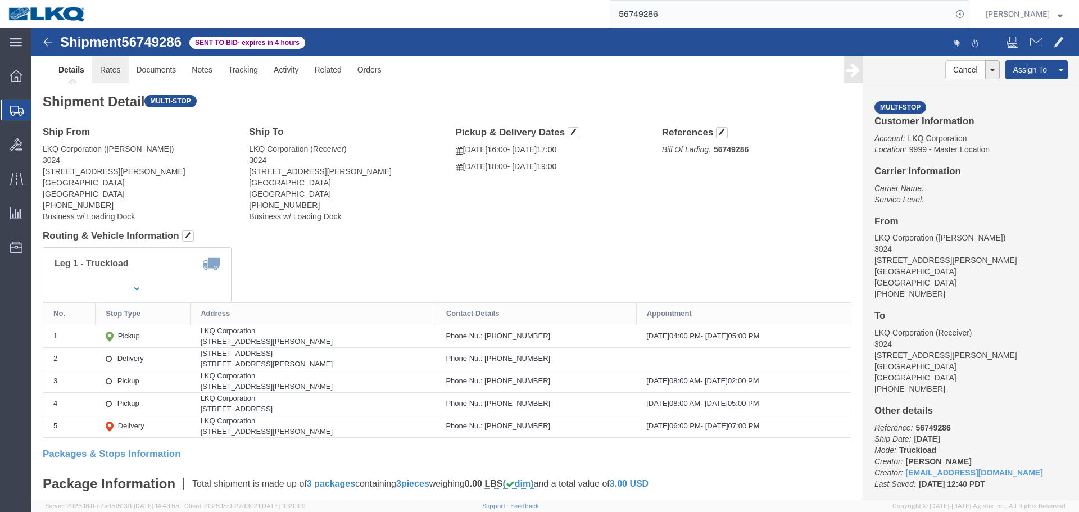
click link "Rates"
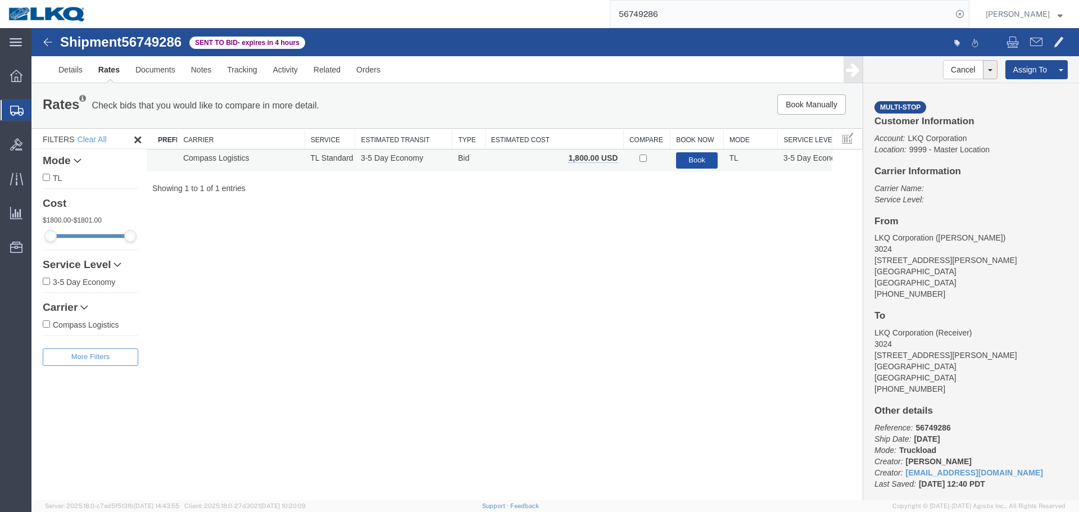
click at [685, 168] on button "Book" at bounding box center [697, 160] width 42 height 16
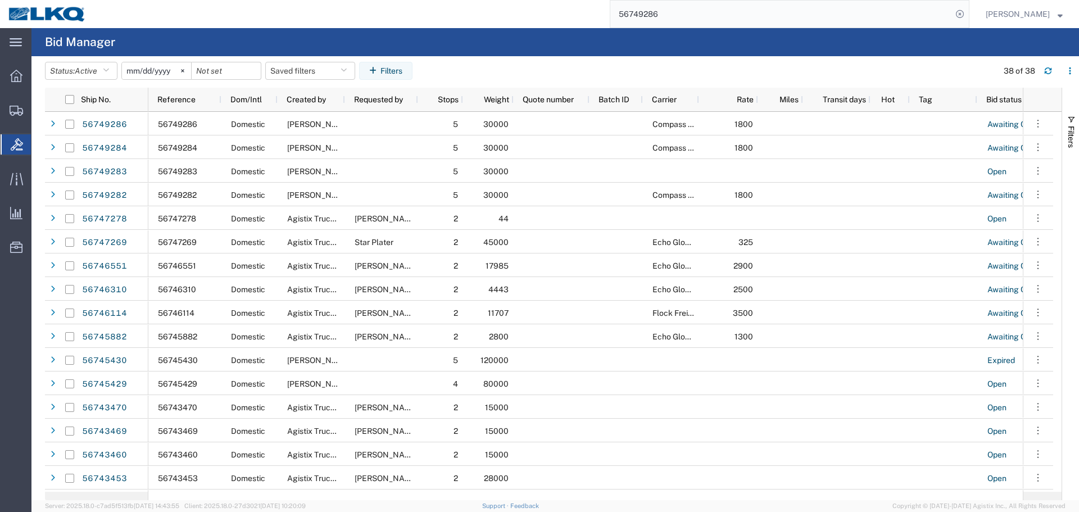
click at [782, 7] on input "56749286" at bounding box center [781, 14] width 342 height 27
paste input "29257"
type input "56729257"
click at [782, 7] on input "56729257" at bounding box center [781, 14] width 342 height 27
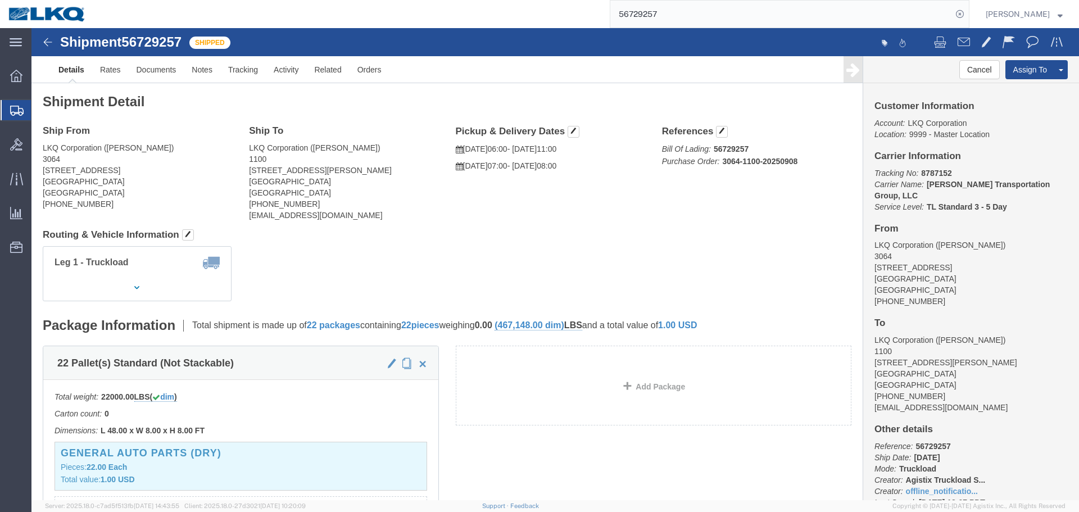
click div "Leg 1 - Truckload Vehicle 1: Standard Dry Van (53 Feet) Number of trucks: 1"
click link "Clone Shipment"
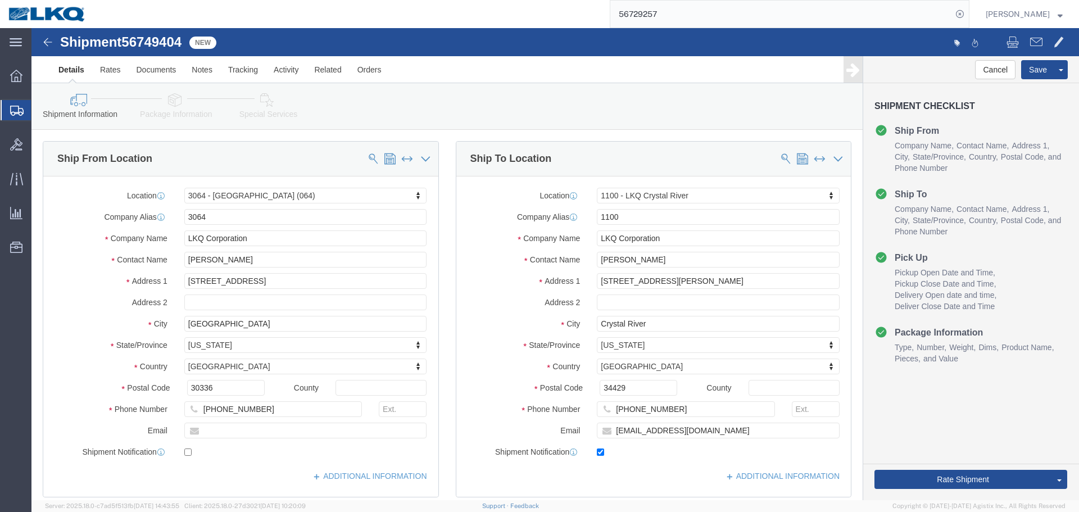
click span "56749404"
select select "27790"
select select "27344"
copy span "56749404"
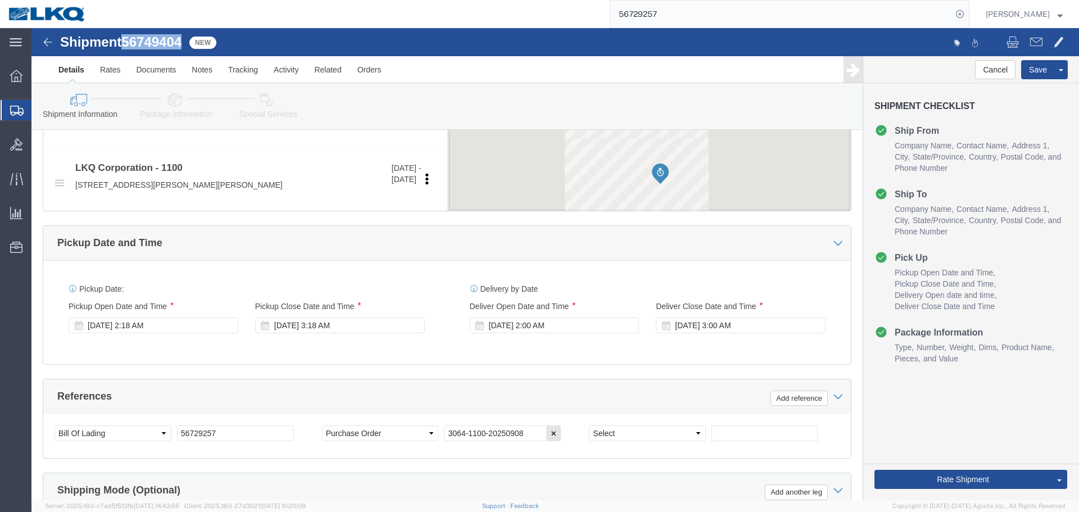
scroll to position [672, 0]
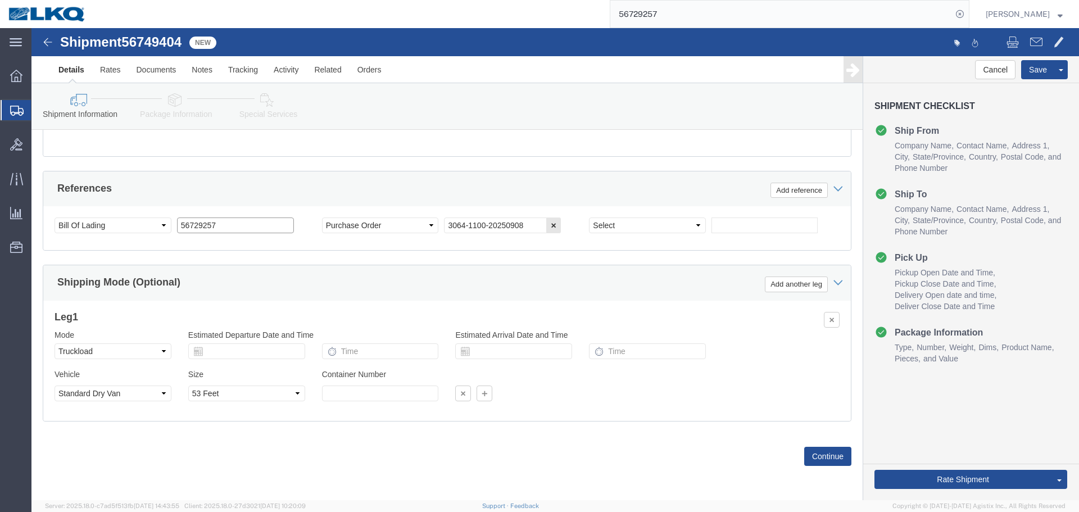
click input "56729257"
paste input "49404"
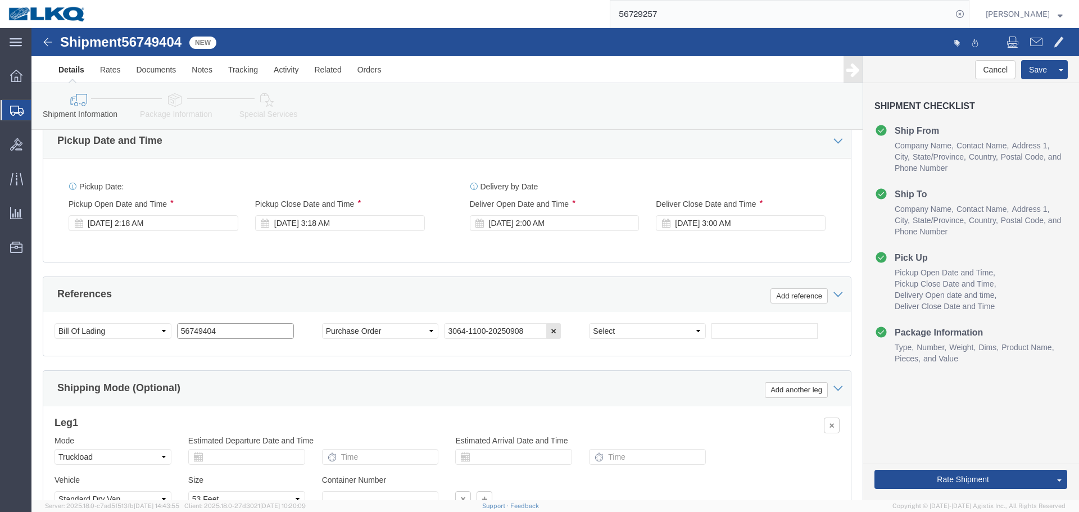
scroll to position [447, 0]
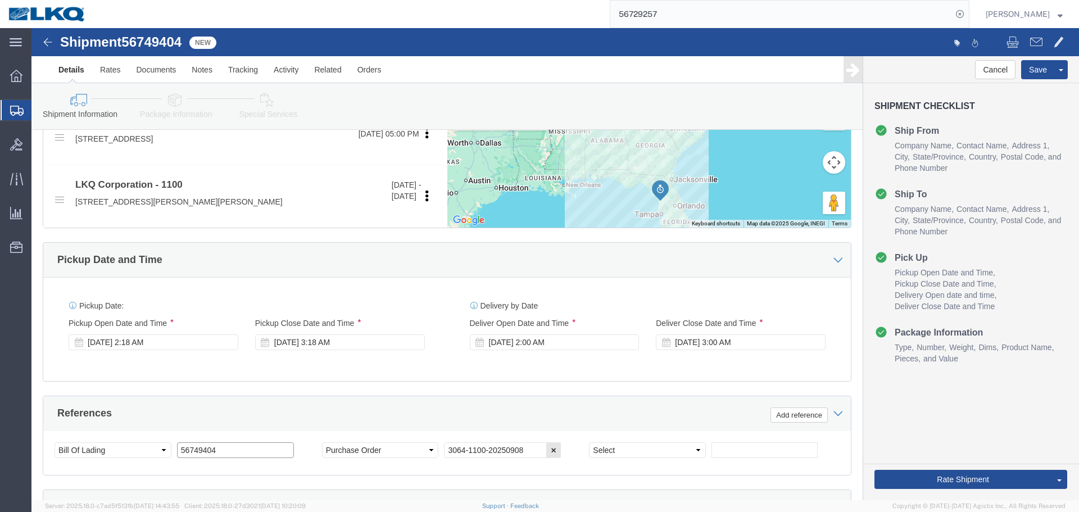
type input "56749404"
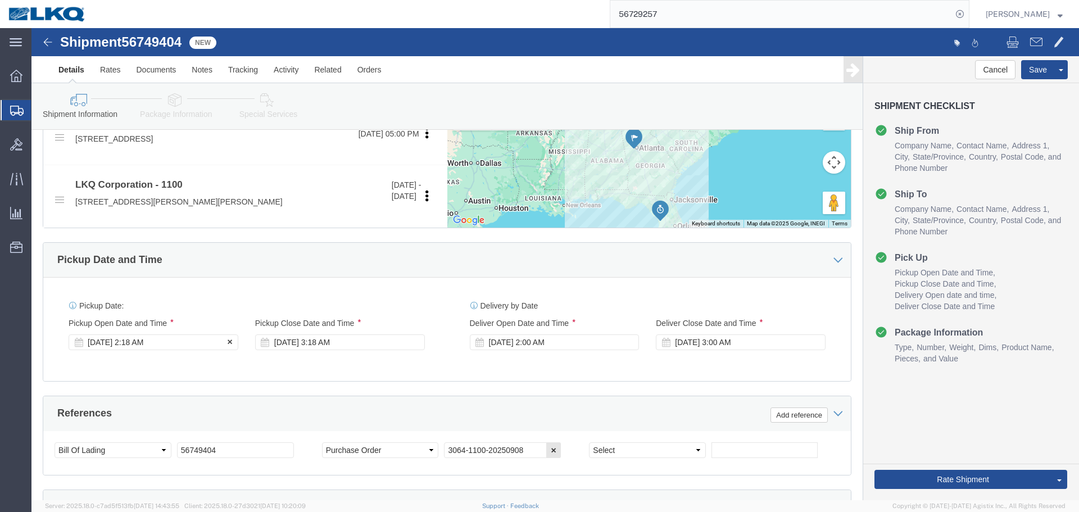
click div "Sep 09 2025 2:18 AM"
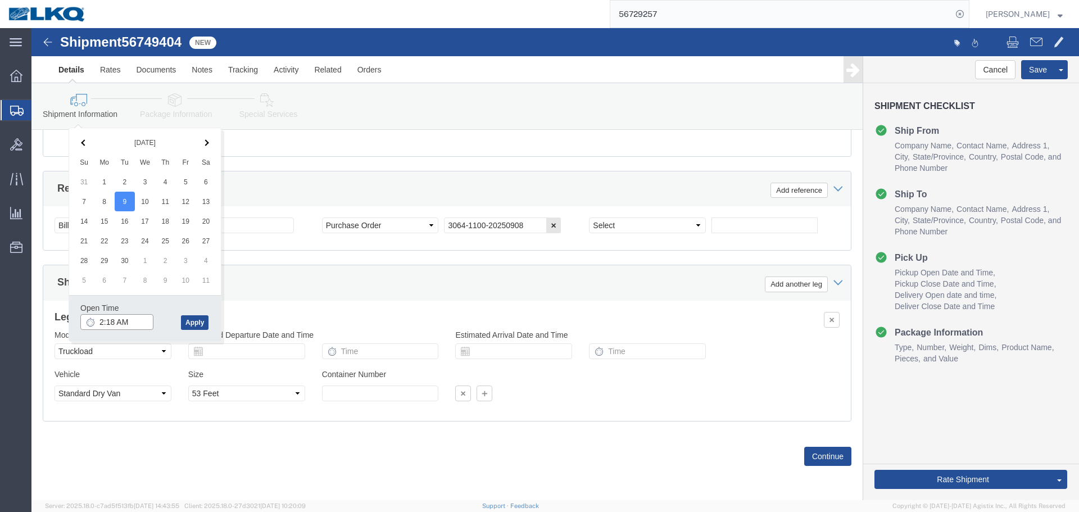
click input "2:18 AM"
type input "6:00 AM"
click button "Apply"
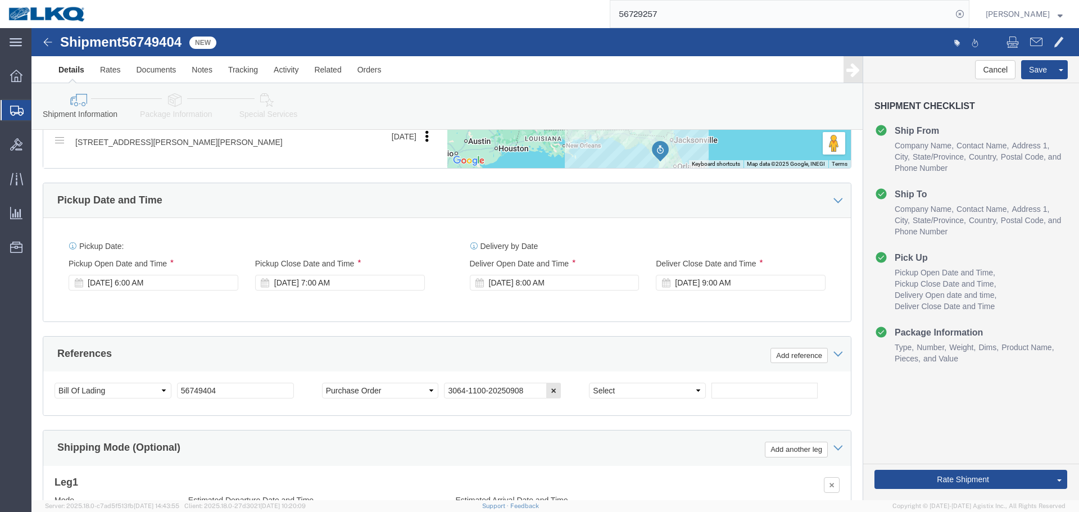
scroll to position [504, 0]
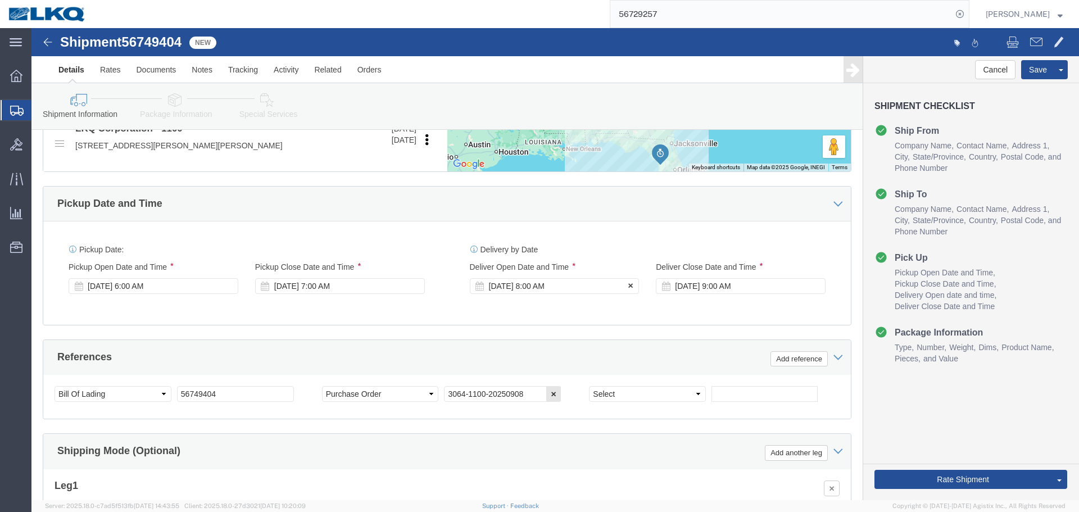
click div "[DATE] 8:00 AM"
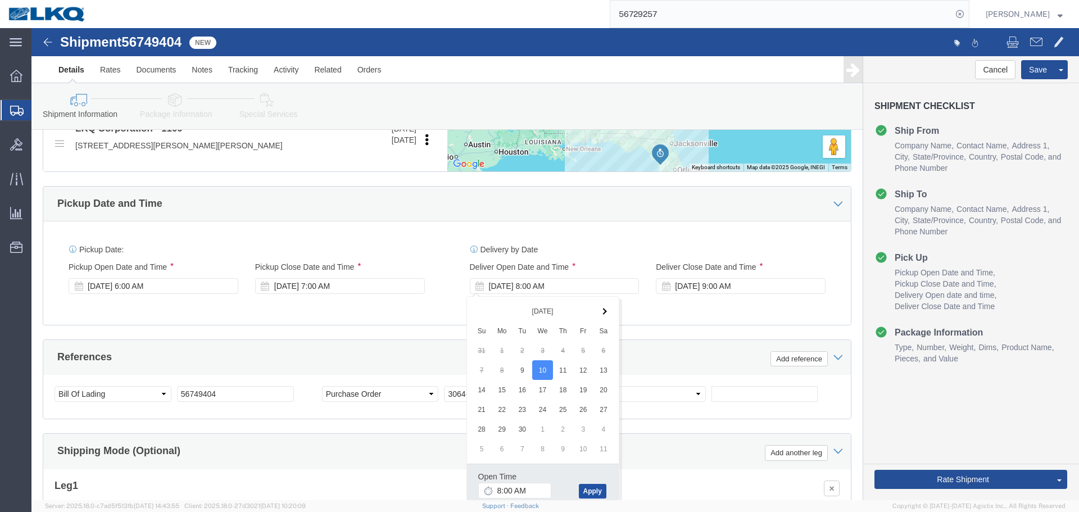
click button "Apply"
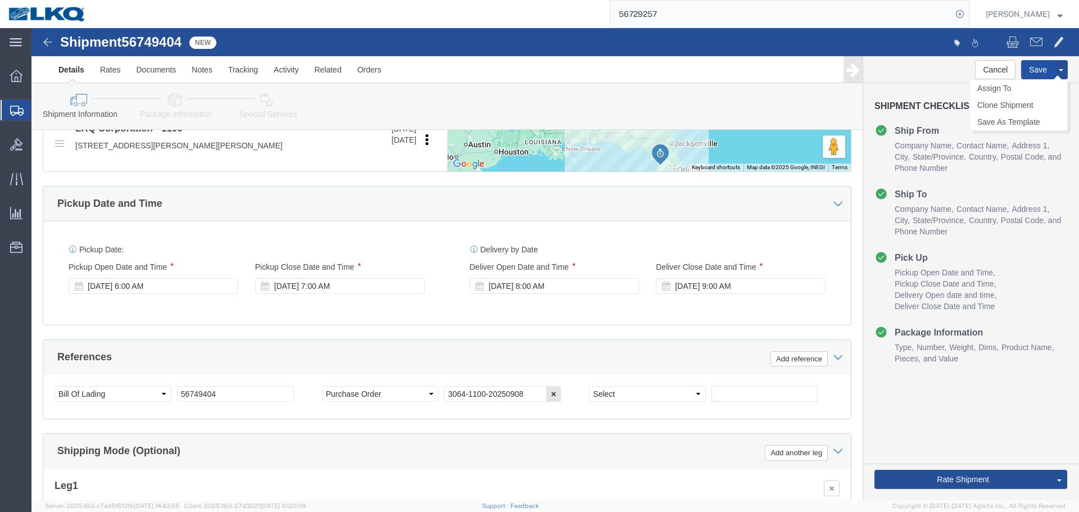
click button "Save"
click link "Send To Bid"
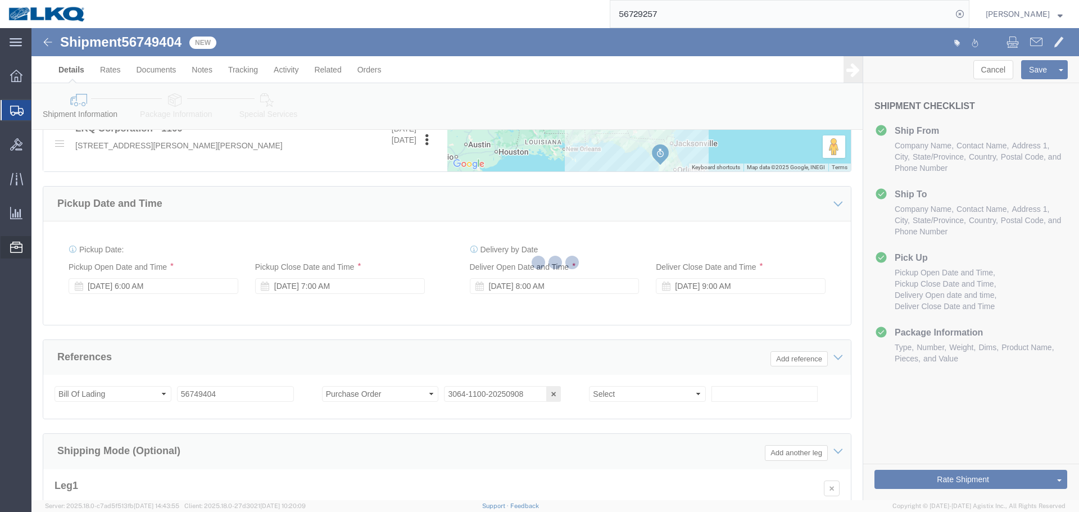
select select "TL"
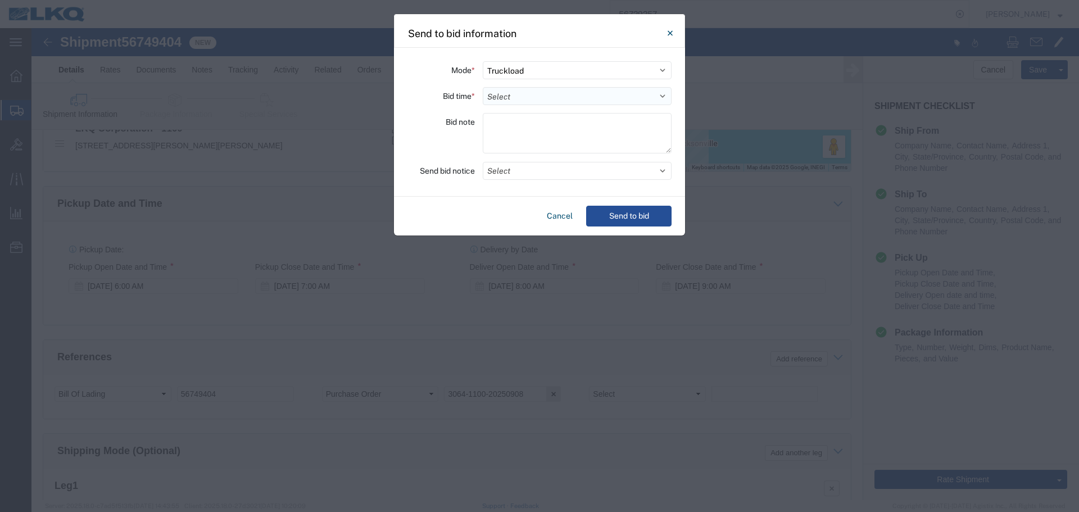
click at [514, 94] on select "Select 30 Min (Rush) 1 Hour (Rush) 2 Hours (Rush) 4 Hours (Rush) 8 Hours (Rush)…" at bounding box center [577, 96] width 189 height 18
select select "4"
click at [483, 87] on select "Select 30 Min (Rush) 1 Hour (Rush) 2 Hours (Rush) 4 Hours (Rush) 8 Hours (Rush)…" at bounding box center [577, 96] width 189 height 18
click at [521, 174] on button "Select" at bounding box center [577, 171] width 189 height 18
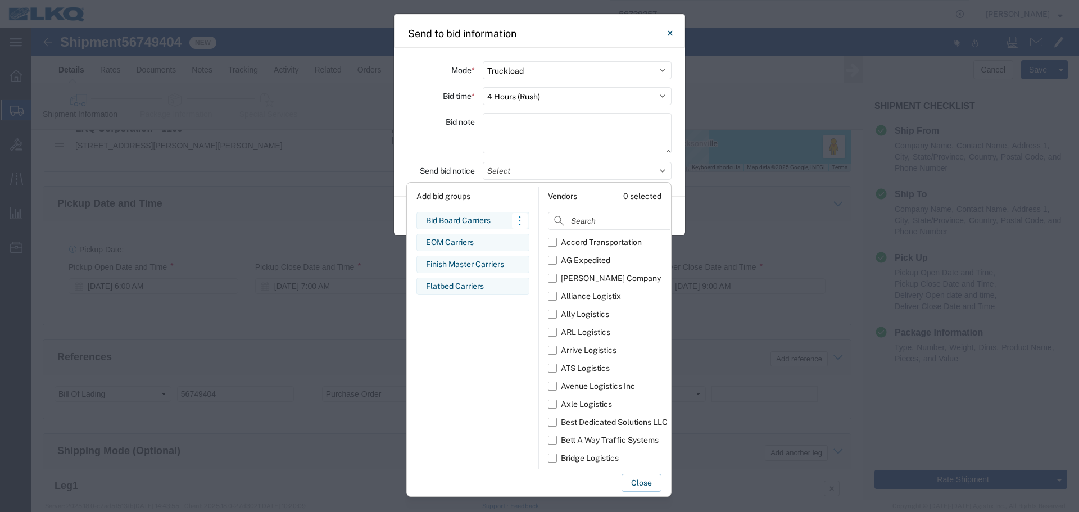
click at [441, 219] on div "Bid Board Carriers" at bounding box center [473, 221] width 94 height 12
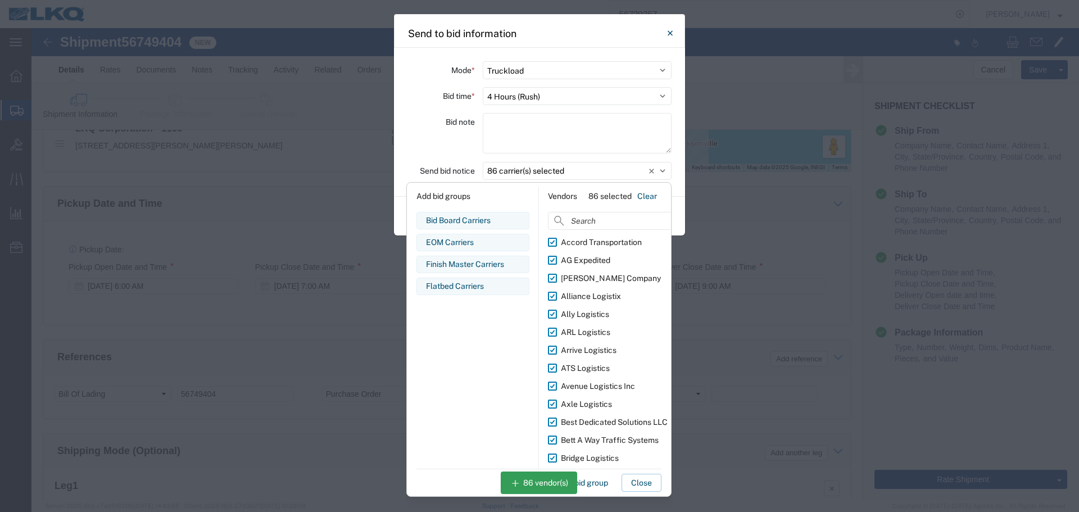
click at [432, 133] on div "Bid note" at bounding box center [441, 135] width 67 height 44
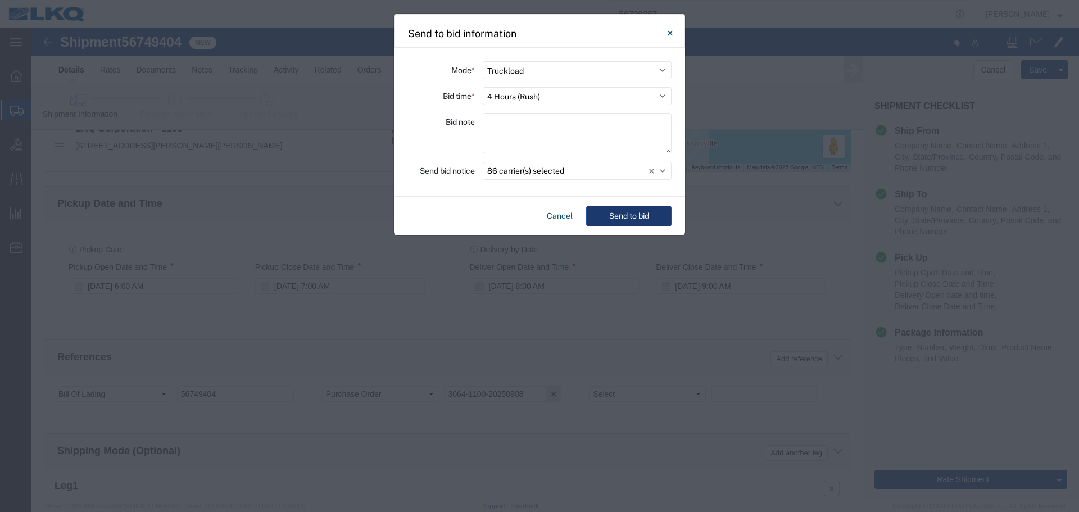
click at [626, 210] on button "Send to bid" at bounding box center [628, 216] width 85 height 21
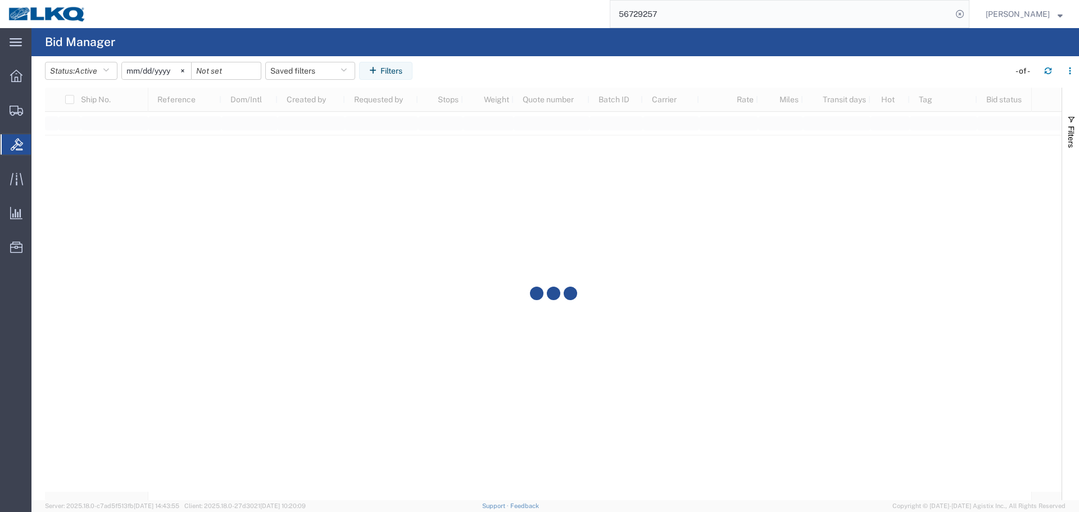
click at [751, 17] on input "56729257" at bounding box center [781, 14] width 342 height 27
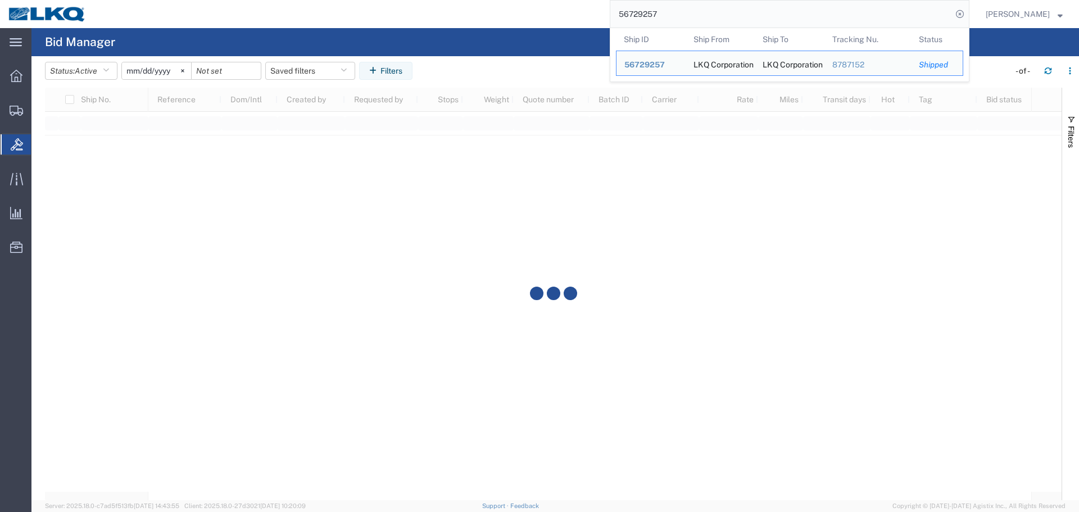
paste input "49404"
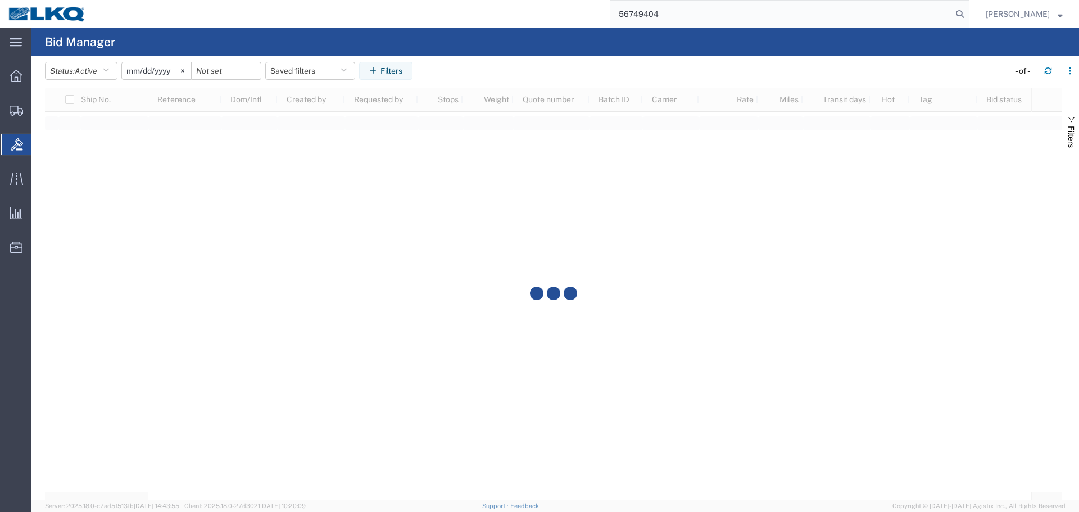
type input "56749404"
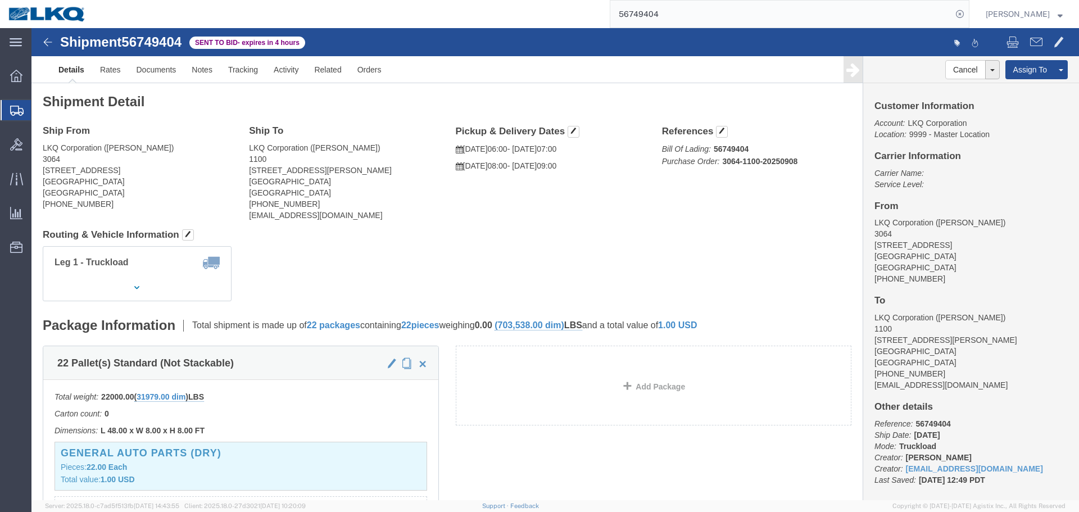
click address "LKQ Corporation (CHRIS ARNOLD) 3064 1700 Westgate Pkwy SW Atlanta, GA 30336 Uni…"
click address "LKQ Corporation (RICHARD AKERS) 1100 4950 W Norvell Bryant Hwy Crystal River, F…"
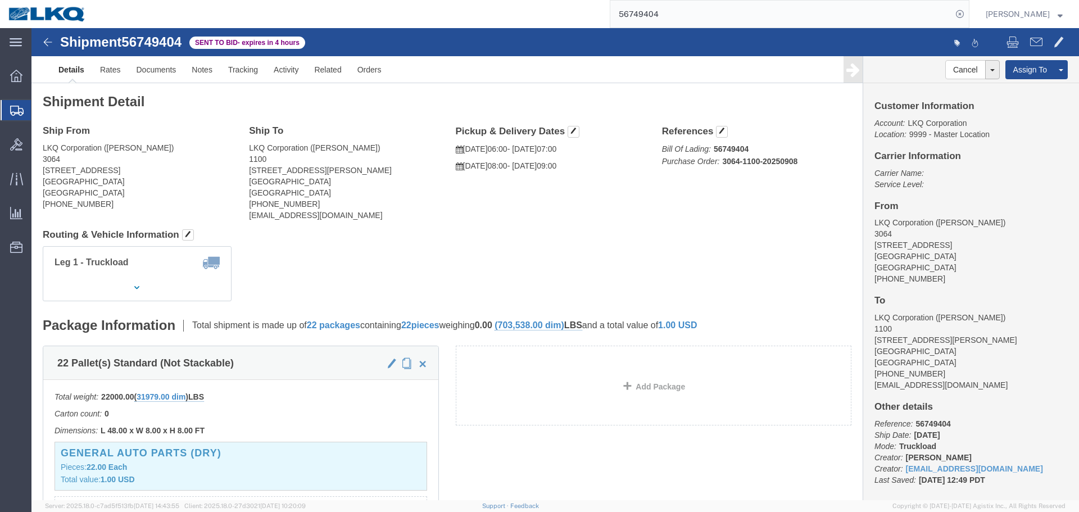
click address "LKQ Corporation (RICHARD AKERS) 1100 4950 W Norvell Bryant Hwy Crystal River, F…"
click span
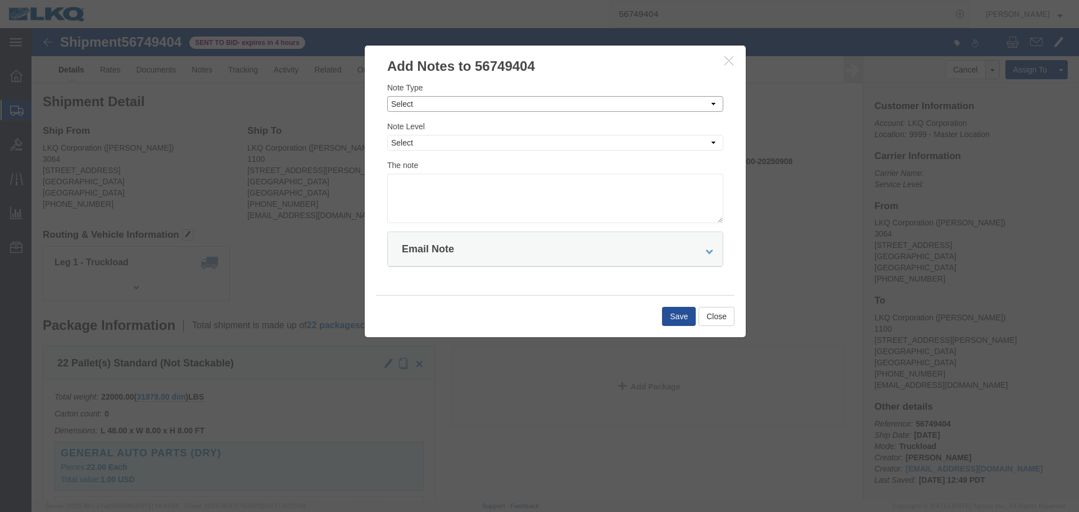
click select "Select Approval Bid Notes Carrier Change Notes Claim Notes Content Hazmat Notes…"
select select "BID_NOTES"
click select "Select Approval Bid Notes Carrier Change Notes Claim Notes Content Hazmat Notes…"
click select "Select Private to Account Private to Vendor Public"
select select "PRIVATE_TO_ACCOUNT"
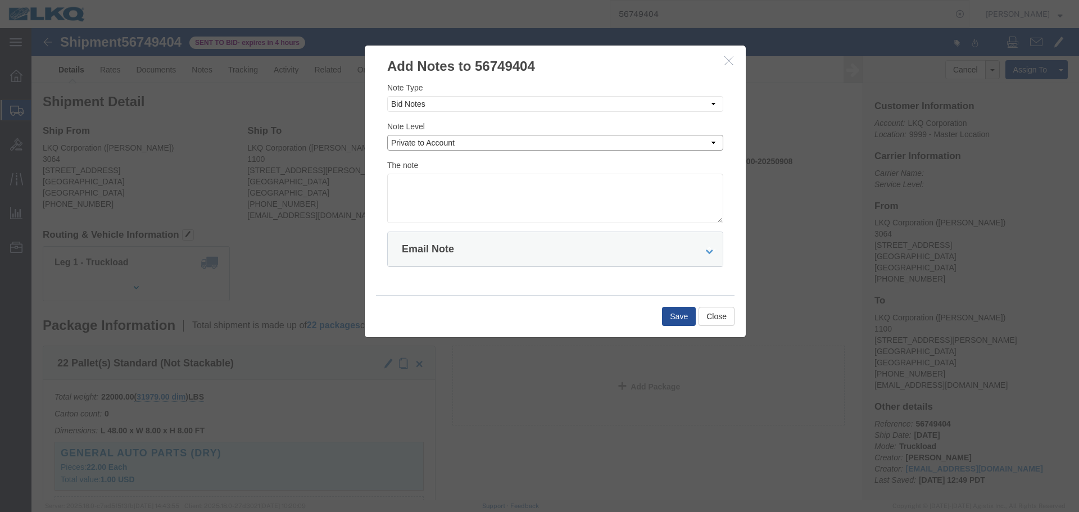
click select "Select Private to Account Private to Vendor Public"
click textarea
paste textarea "$1,211"
type textarea "DAT: $1,211"
click button "Save"
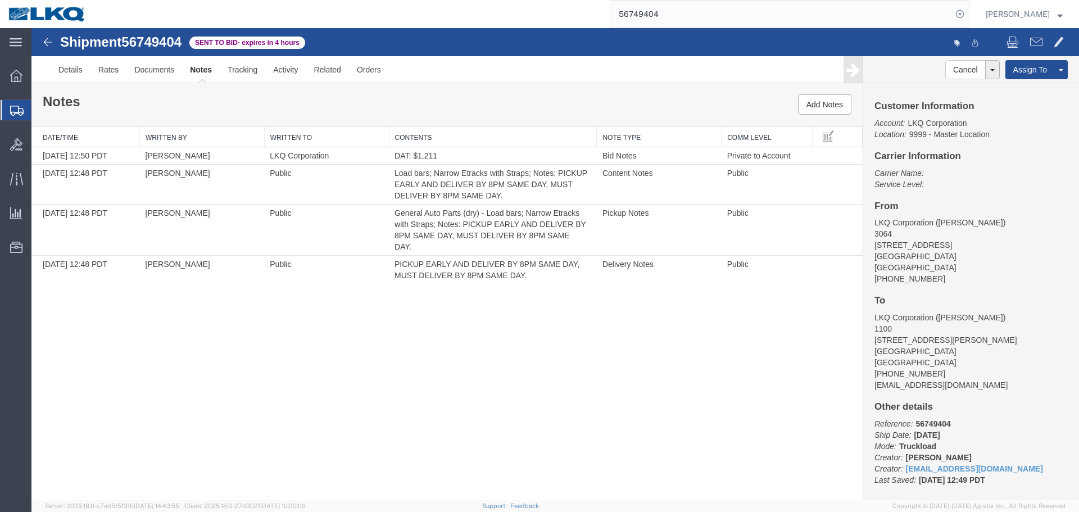
click at [620, 420] on div "Shipment 56749404 4 of 4 Sent to Bid - expires in 4 hours Details Rates Documen…" at bounding box center [555, 264] width 1048 height 472
click at [642, 17] on input "56749404" at bounding box center [781, 14] width 342 height 27
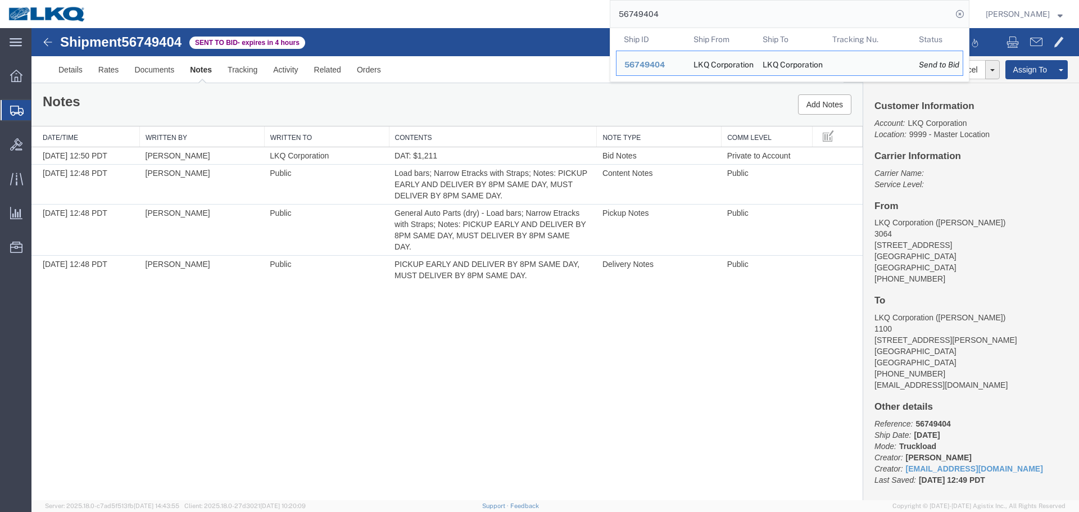
paste input "672582"
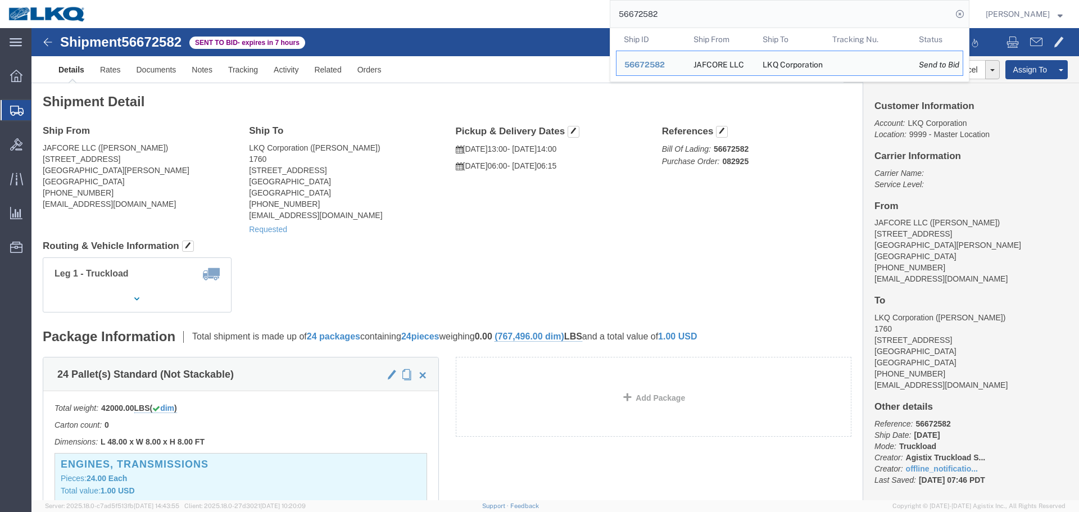
click at [722, 13] on input "56672582" at bounding box center [781, 14] width 342 height 27
paste input "7294"
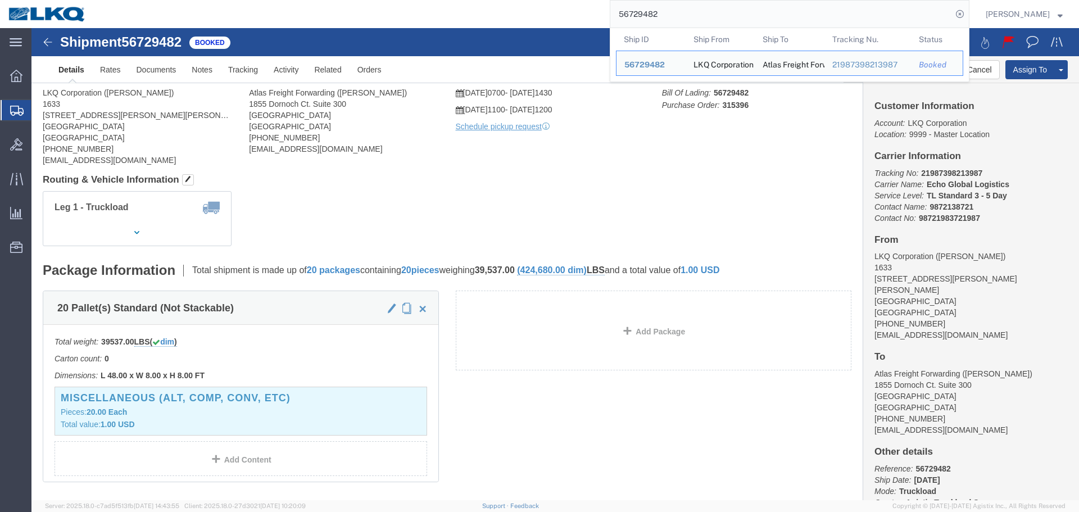
click div "Leg 1 - Truckload Vehicle 1: Standard Dry Van (53 Feet) Number of trucks: 1"
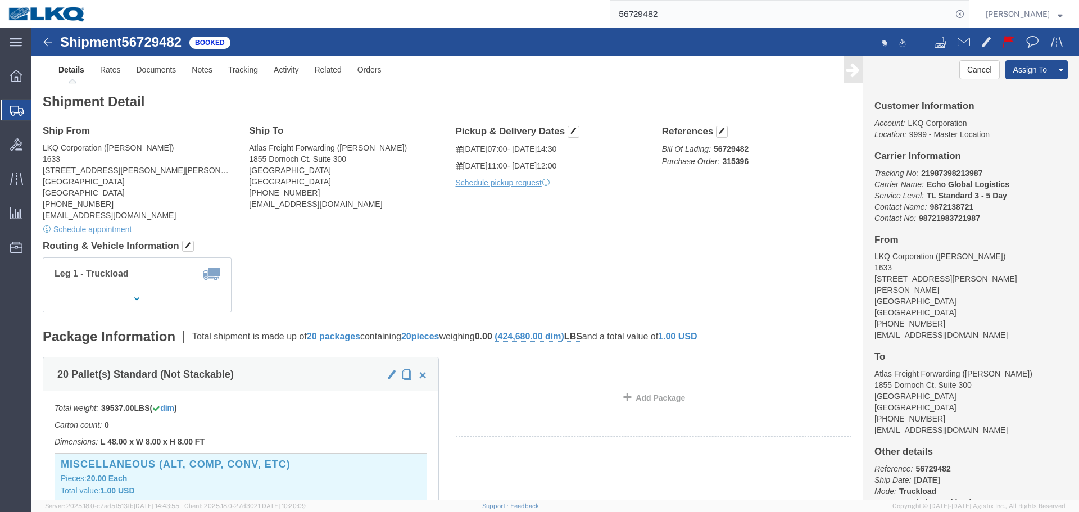
click at [687, 17] on input "56729482" at bounding box center [781, 14] width 342 height 27
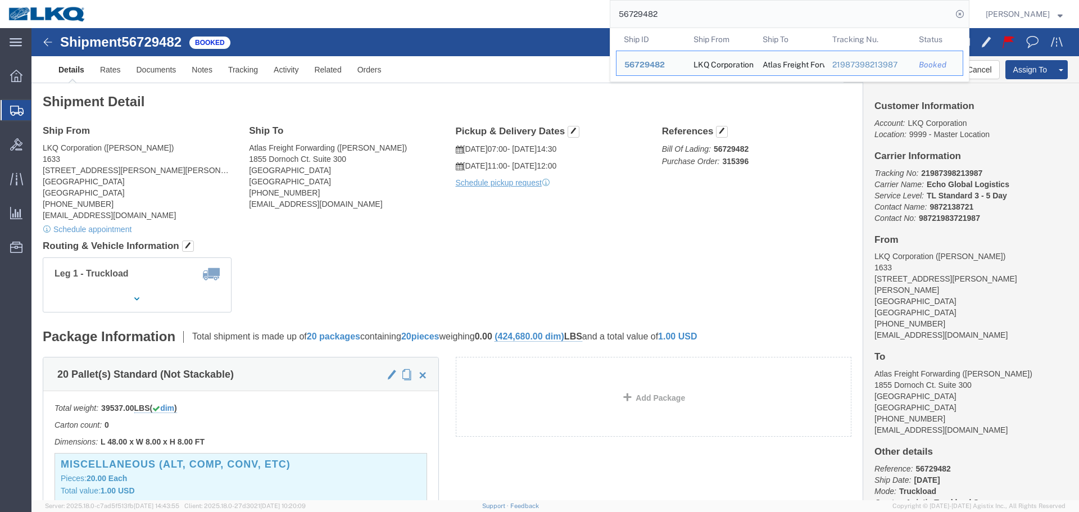
paste input "19241"
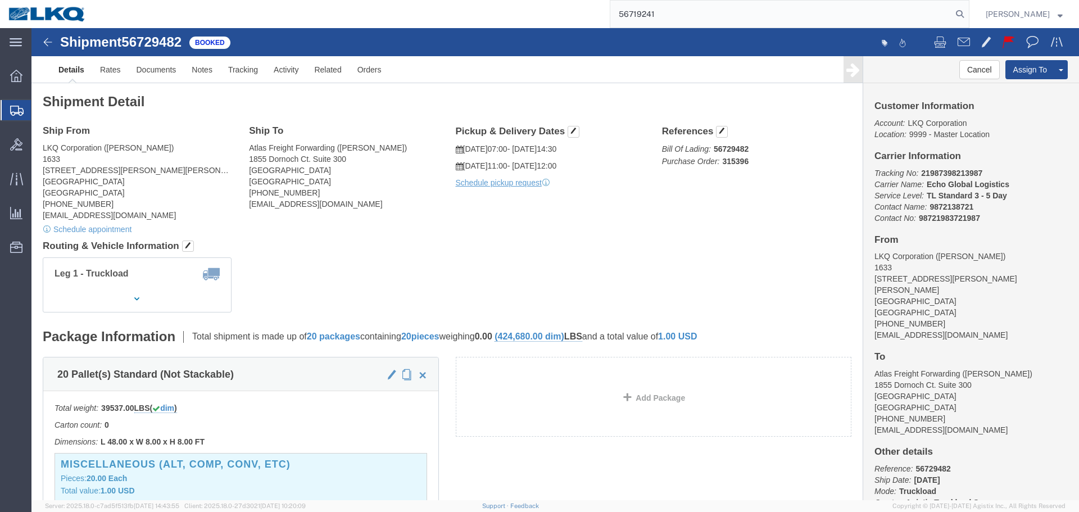
type input "56719241"
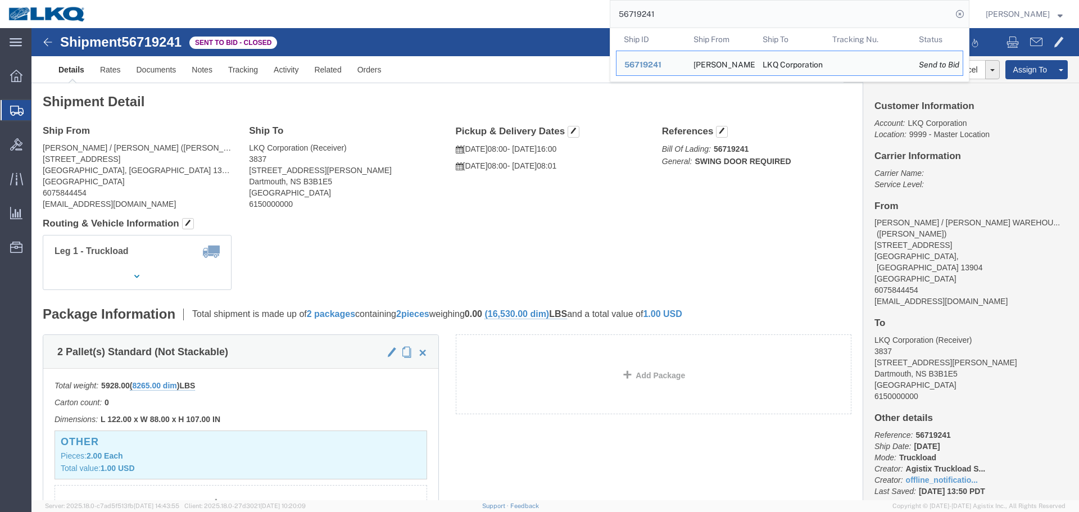
click h4 "Pickup & Delivery Dates Edit date and time"
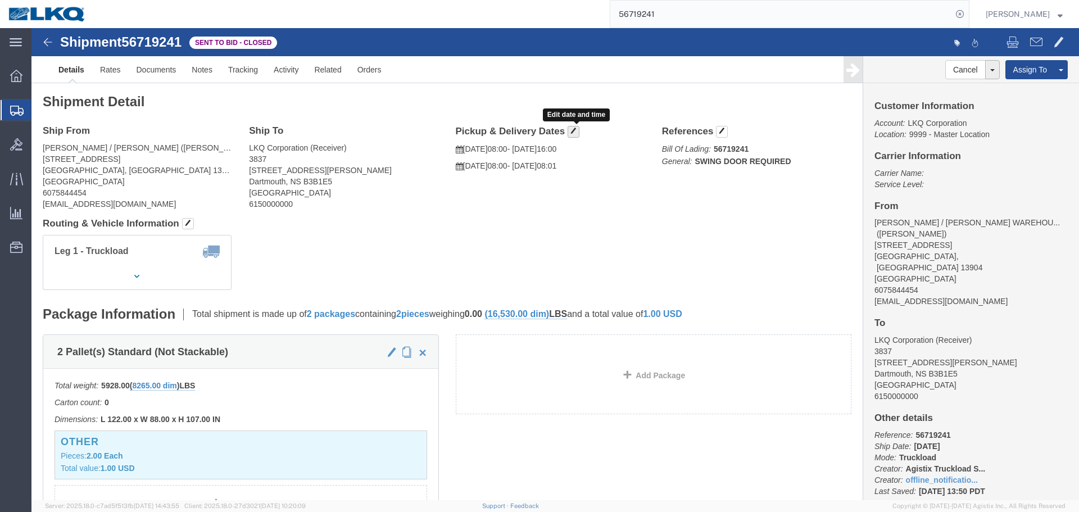
click button "button"
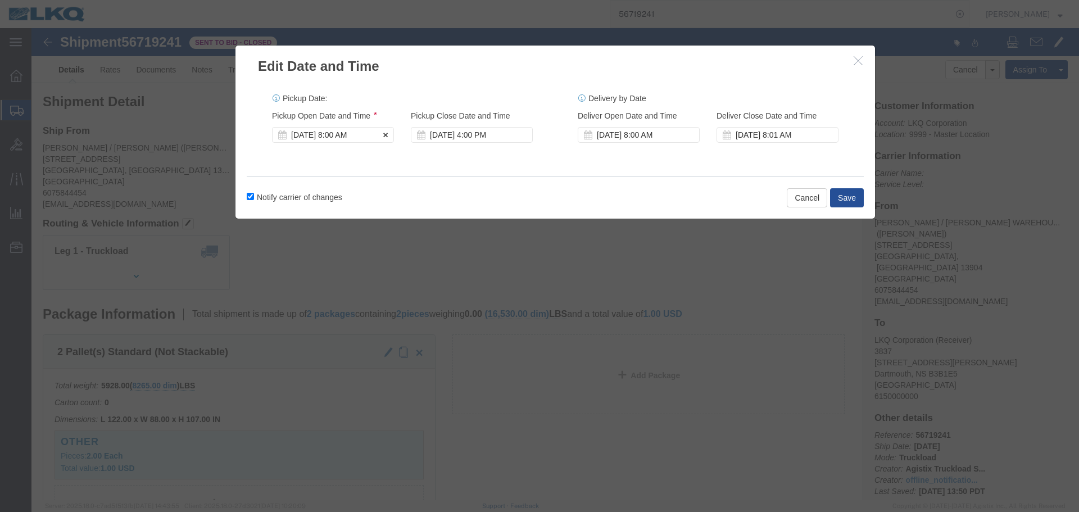
click div "[DATE] 8:00 AM"
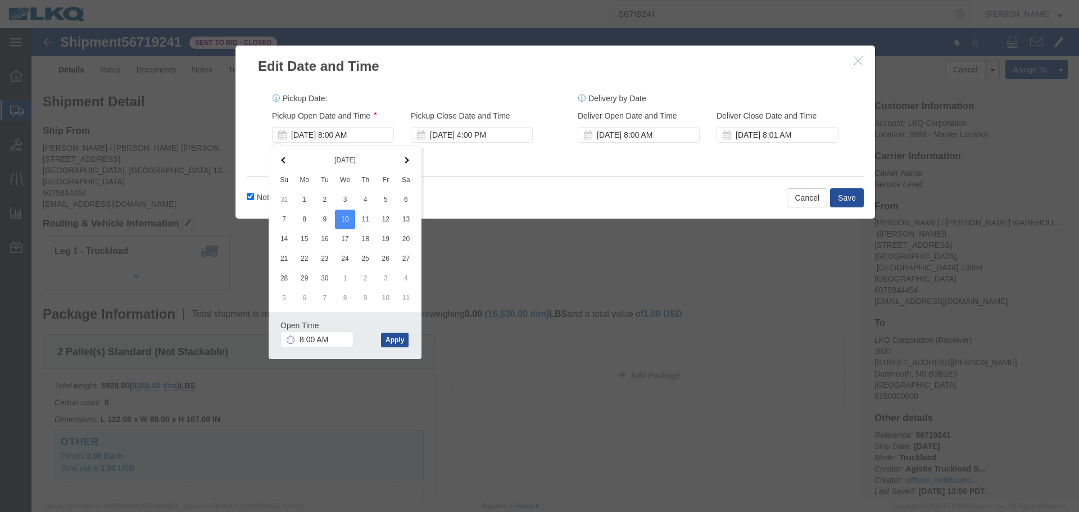
click div "Open Time 8:00 AM"
click input "8:00 AM"
type input "10:00 AM"
click div "Open Time 10:00 AM Sep 10 2025 8:00 AM - Sep 10 2025 8:00 AM Cancel Apply"
click button "Apply"
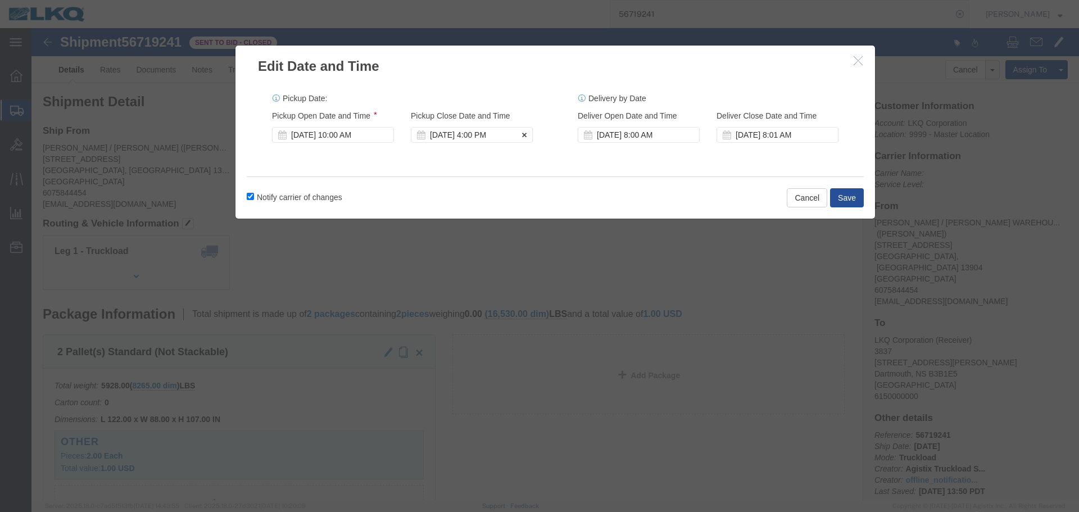
click div "[DATE] 4:00 PM"
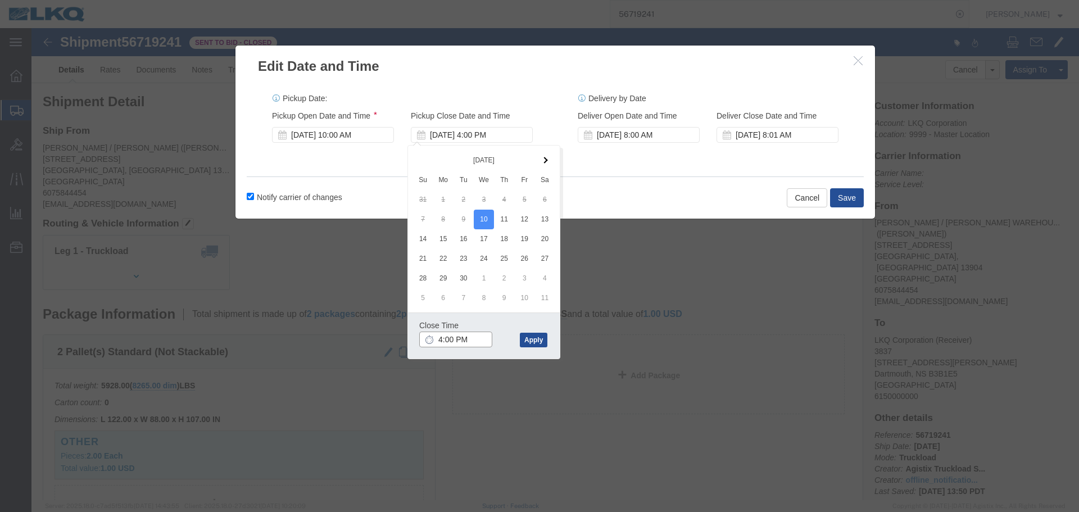
click input "4:00 PM"
type input "1001"
type input "10:01 AM"
click div "Close Time 10:01 AM Sep 10 2025 4:00 PM - Sep 10 2025 4:00 PM Cancel Apply"
click button "Apply"
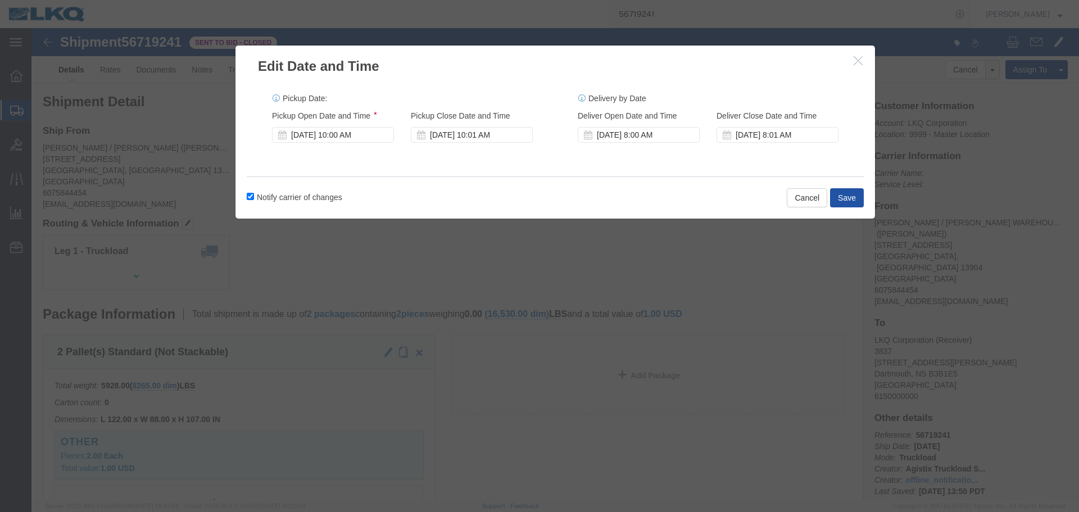
click button "Save"
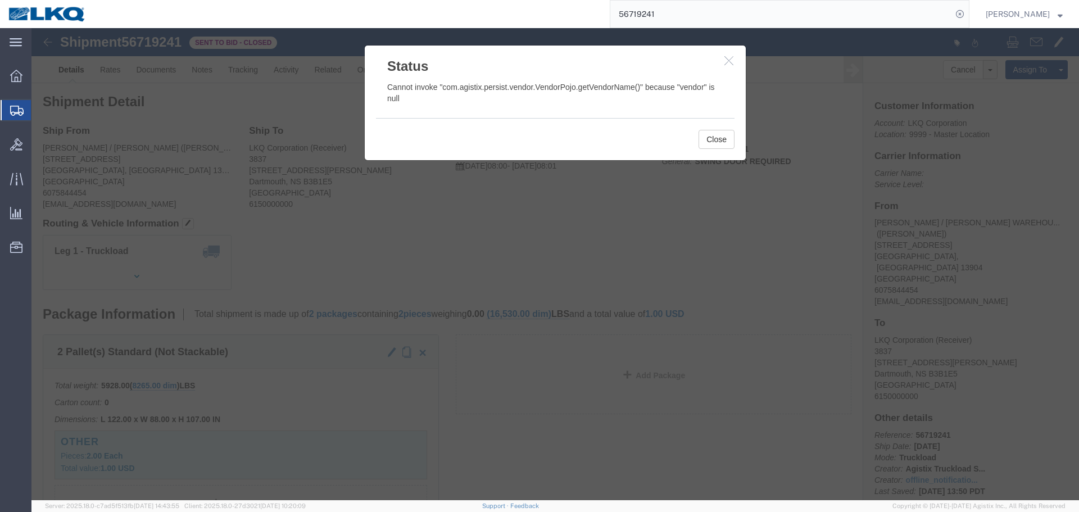
click icon "button"
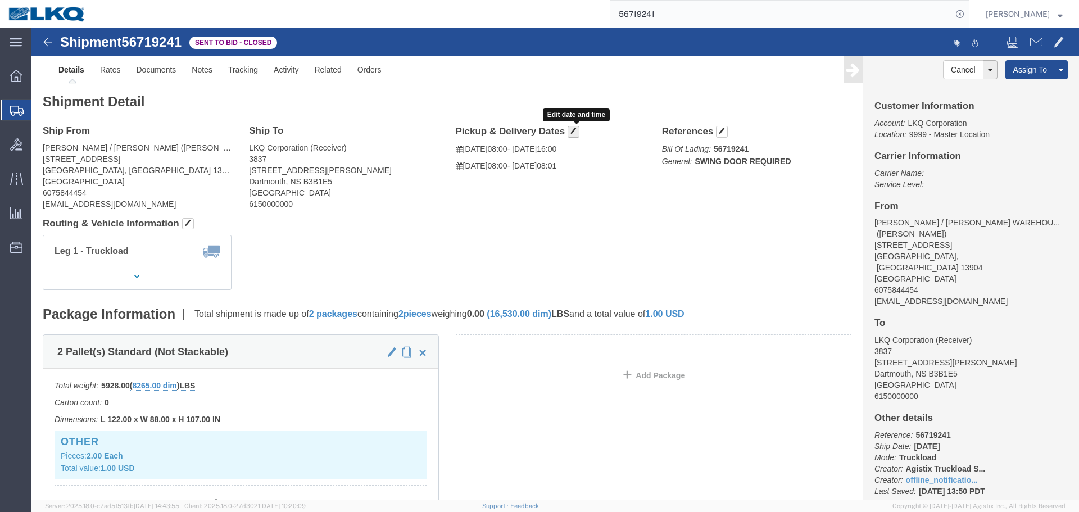
click button "button"
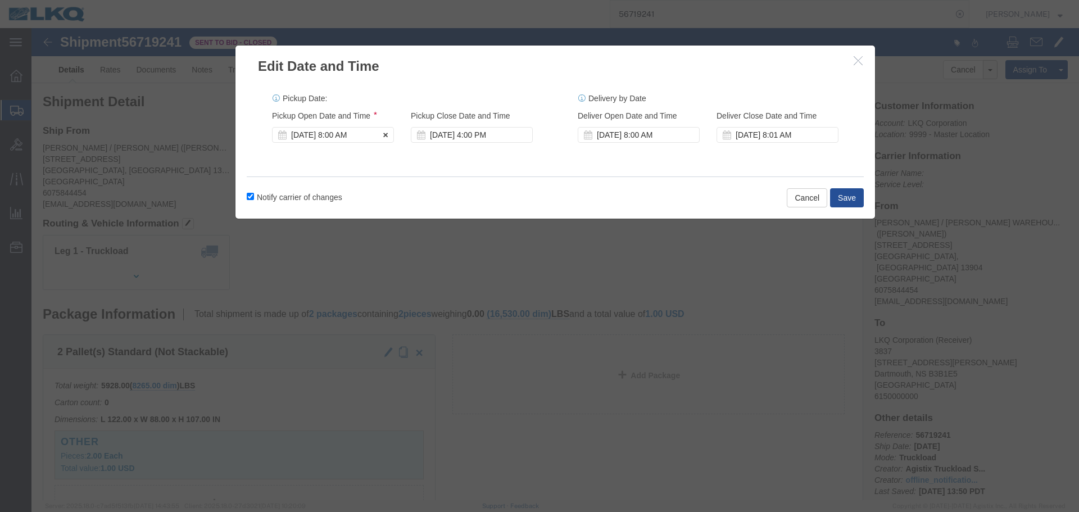
click div "[DATE] 8:00 AM"
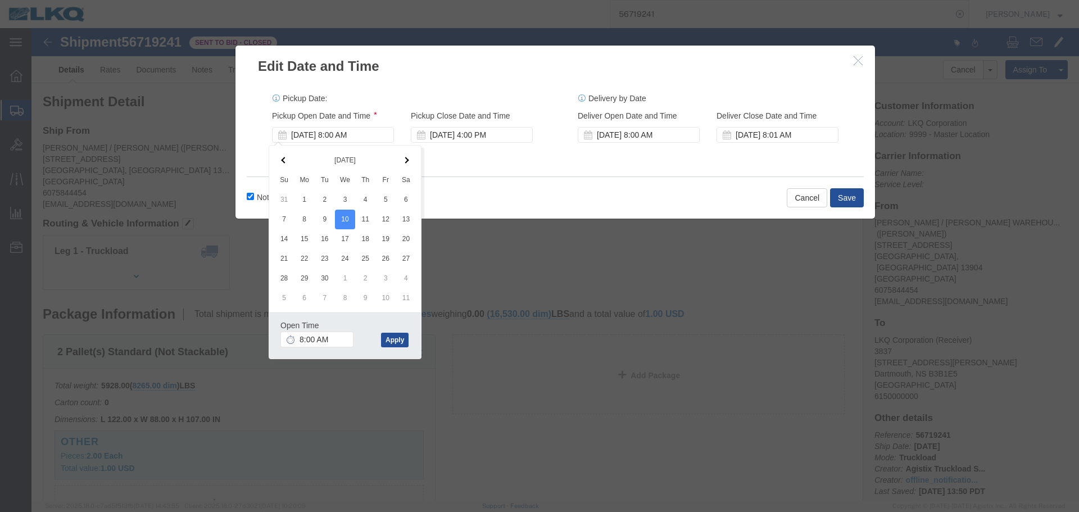
click div "Open Time 8:00 AM"
click input "8:00 AM"
type input "10:00 AM"
click button "Apply"
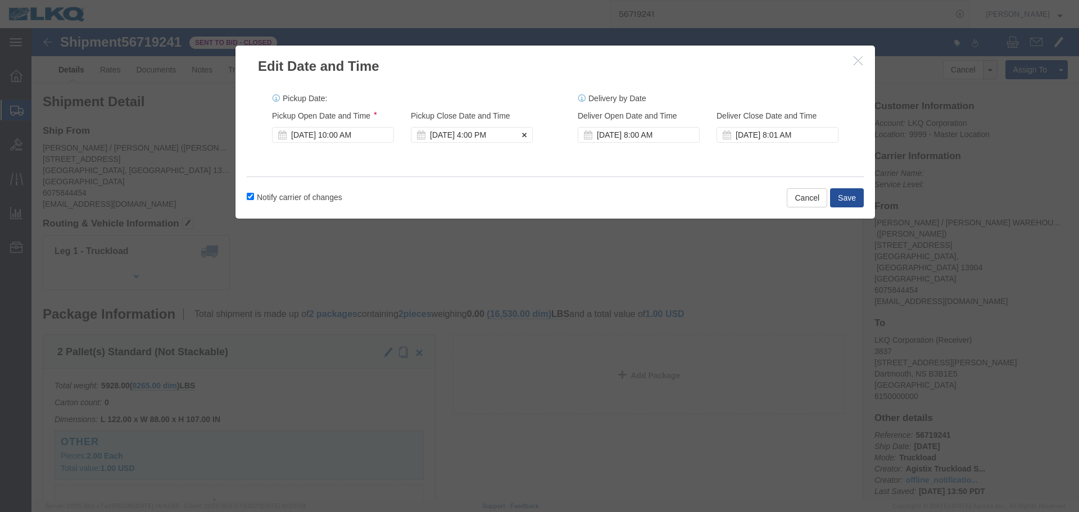
click div "[DATE] 4:00 PM"
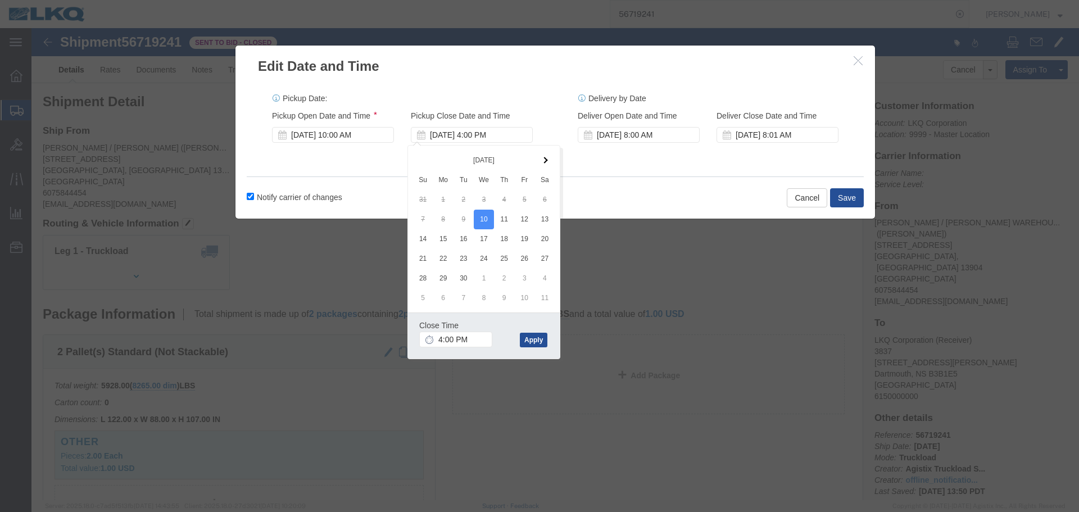
click div "Close Time 4:00 PM"
click input "4:00 PM"
type input "1:01 AM"
click button "Apply"
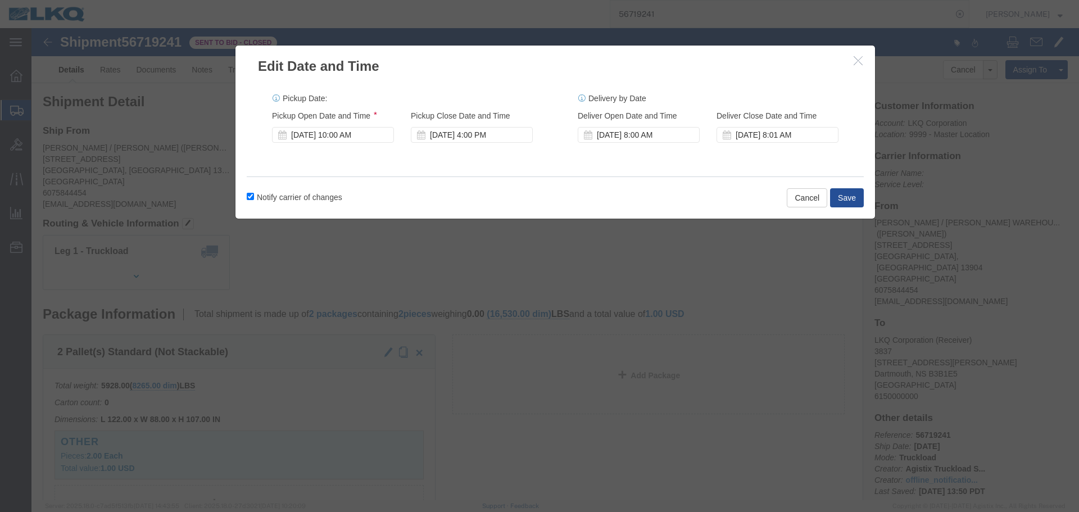
click label "Notify carrier of changes"
click input "Notify carrier of changes"
checkbox input "false"
click div "[DATE] 4:00 PM"
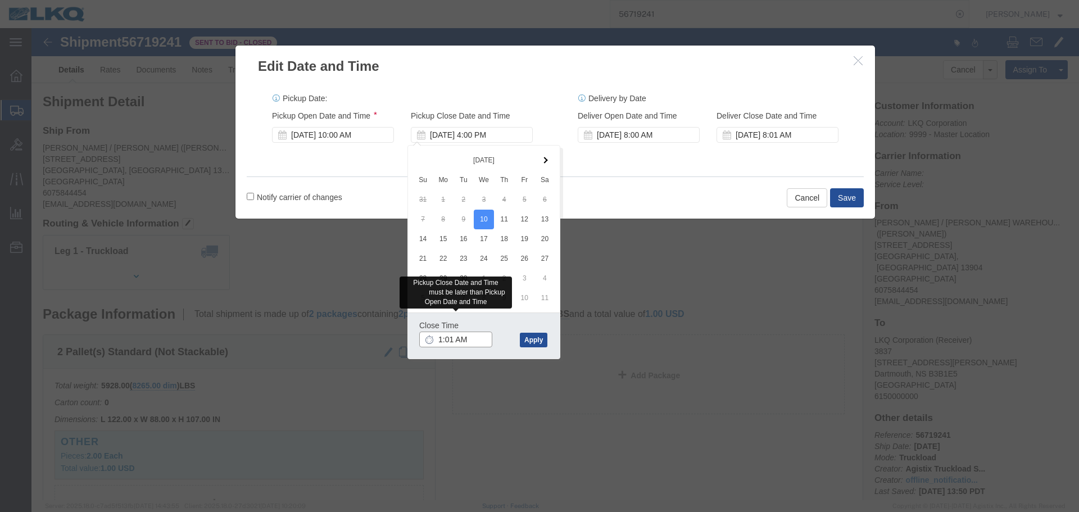
click input "1:01 AM"
type input "1001"
type input "10:01 AM"
click button "Apply"
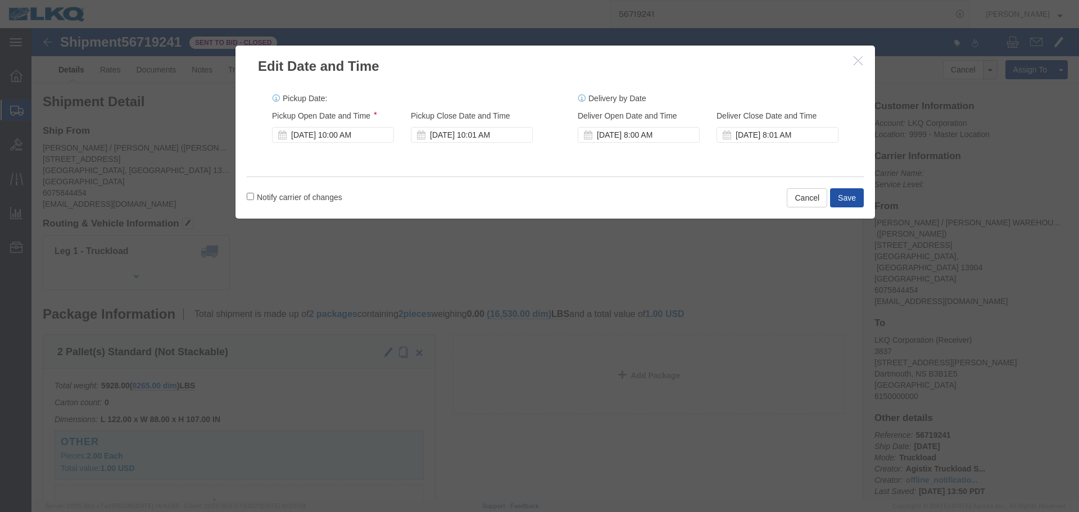
click button "Save"
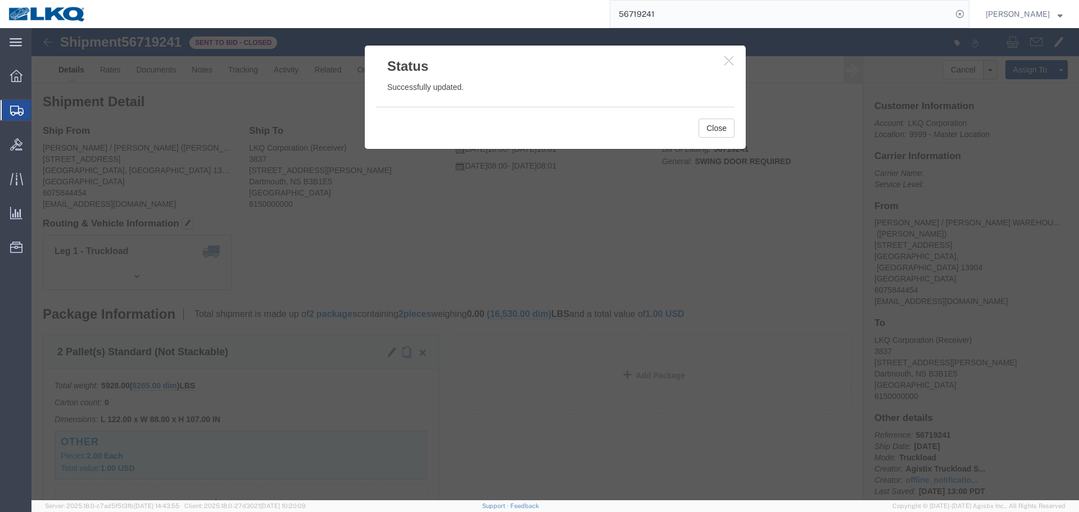
click icon "button"
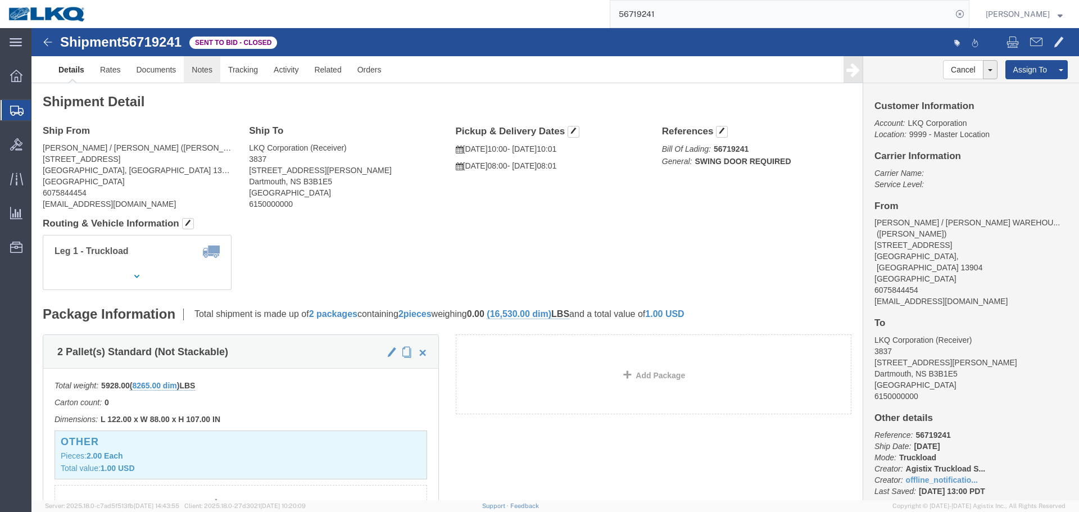
click link "Notes"
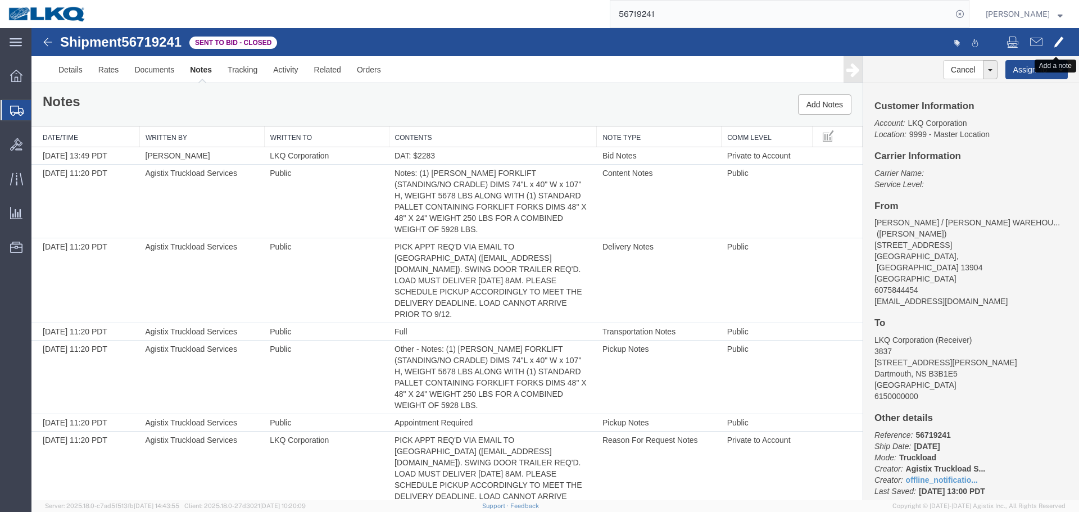
click at [1048, 43] on button at bounding box center [1058, 43] width 21 height 24
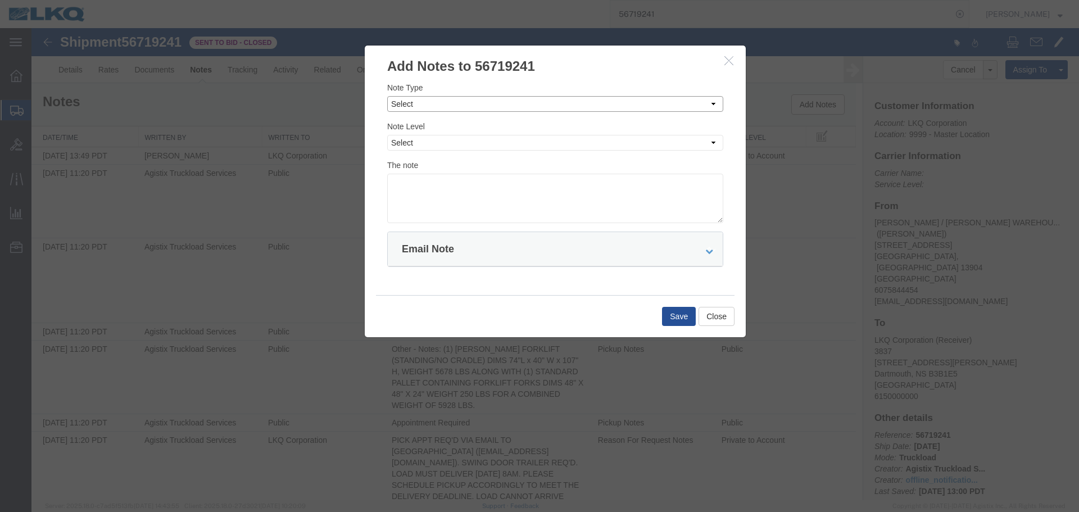
click at [402, 103] on select "Select Approval Bid Notes Carrier Change Notes Claim Notes Content Hazmat Notes…" at bounding box center [555, 104] width 336 height 16
select select "PICK_UP_NOTES"
click at [387, 96] on select "Select Approval Bid Notes Carrier Change Notes Claim Notes Content Hazmat Notes…" at bounding box center [555, 104] width 336 height 16
click at [405, 146] on select "Select Private to Account Private to Vendor Public" at bounding box center [555, 143] width 336 height 16
select select "PUBLIC"
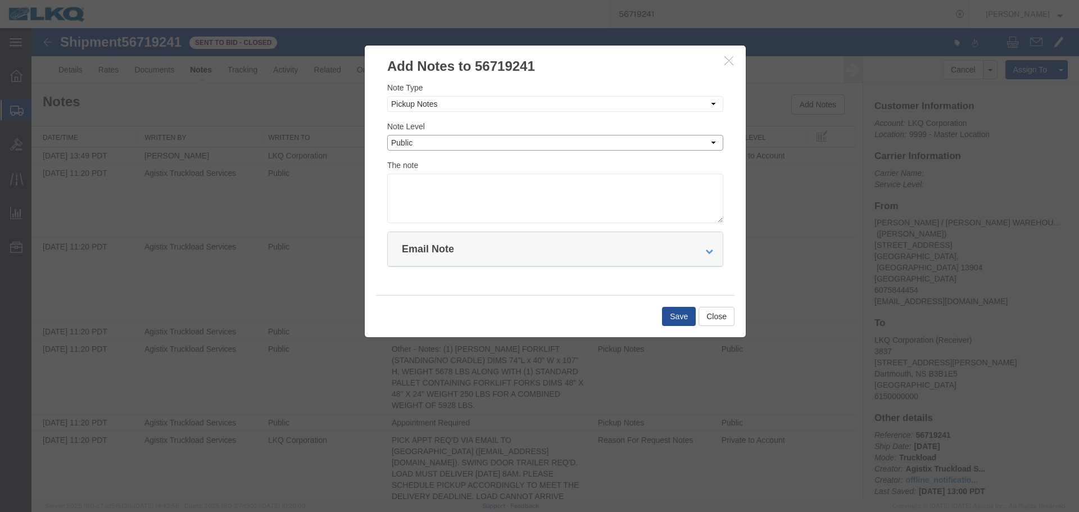
click at [387, 135] on select "Select Private to Account Private to Vendor Public" at bounding box center [555, 143] width 336 height 16
click at [422, 184] on textarea at bounding box center [555, 198] width 336 height 49
click at [526, 184] on textarea "Strictly follow pickup appt timings" at bounding box center [555, 198] width 336 height 49
paste textarea "9/10 @ 10am."
type textarea "Strictly follow pickup appt timings 9/10 @ 10am."
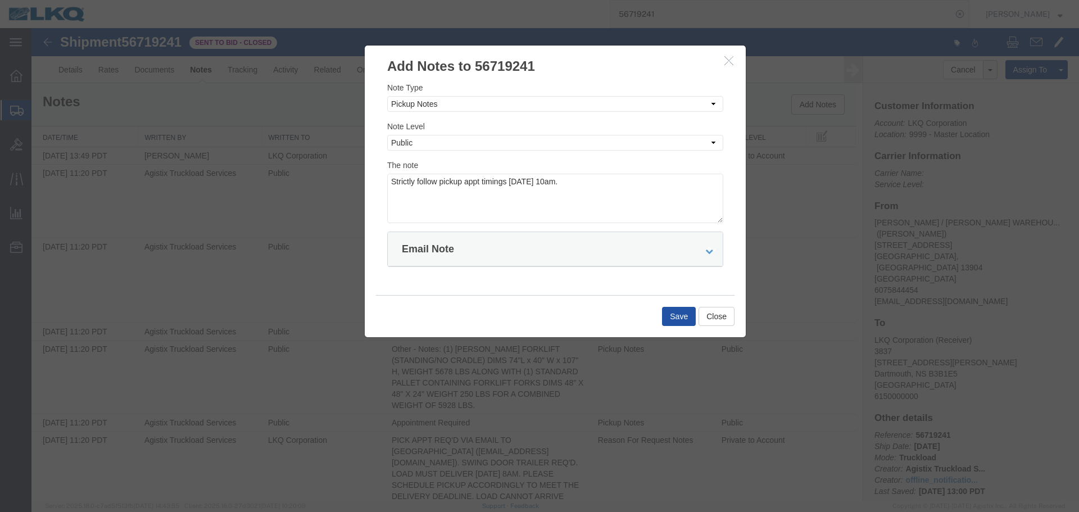
click at [681, 315] on button "Save" at bounding box center [679, 316] width 34 height 19
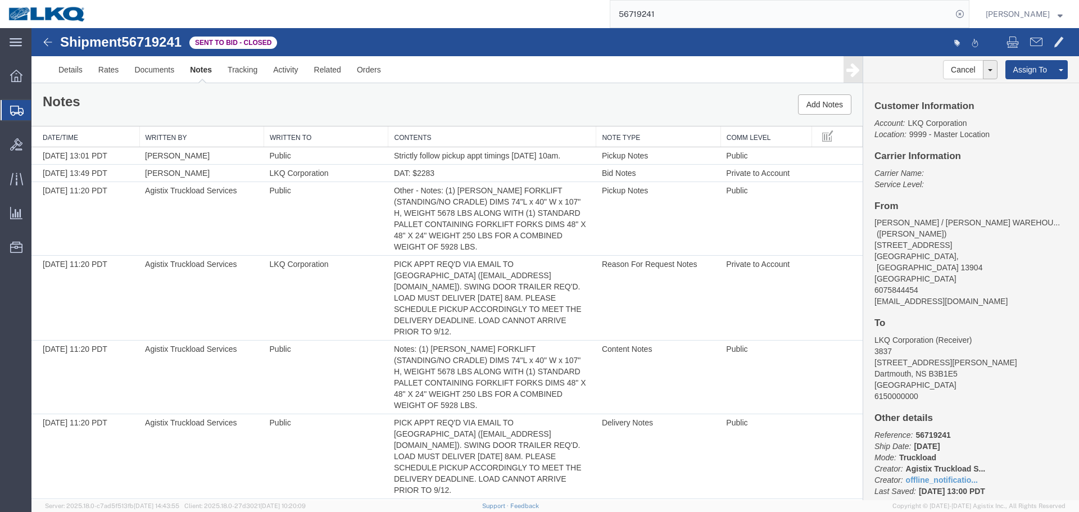
click at [684, 4] on input "56719241" at bounding box center [781, 14] width 342 height 27
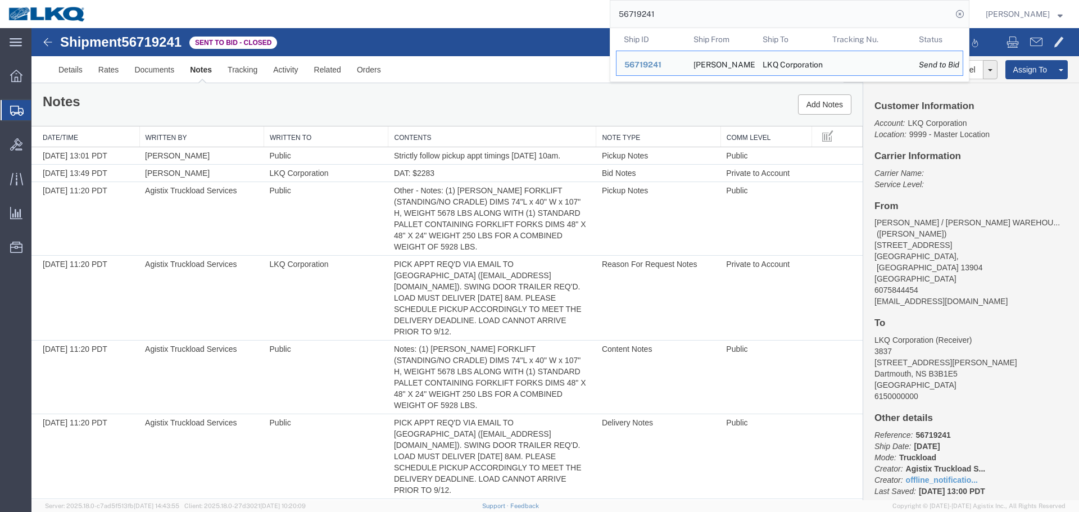
paste input "49283"
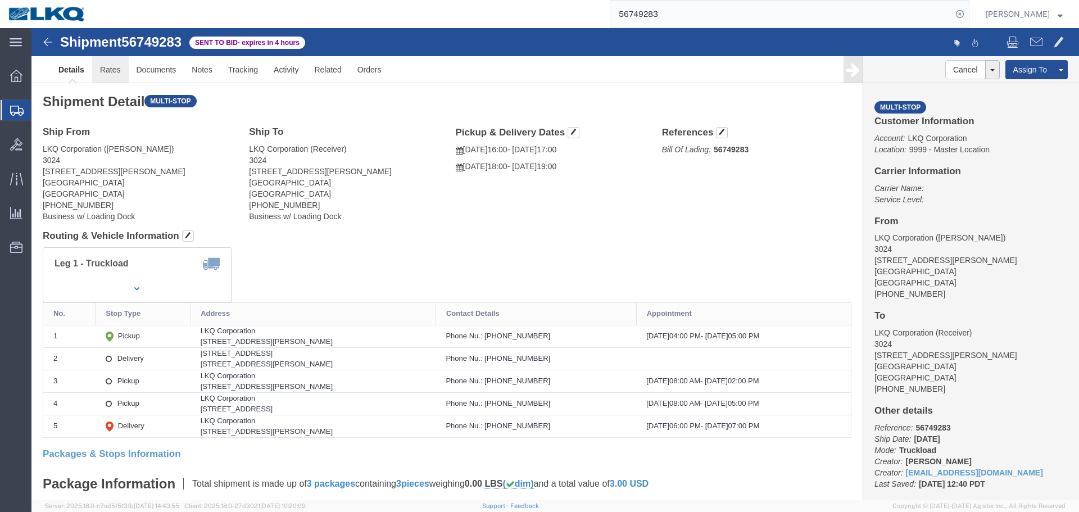
click link "Rates"
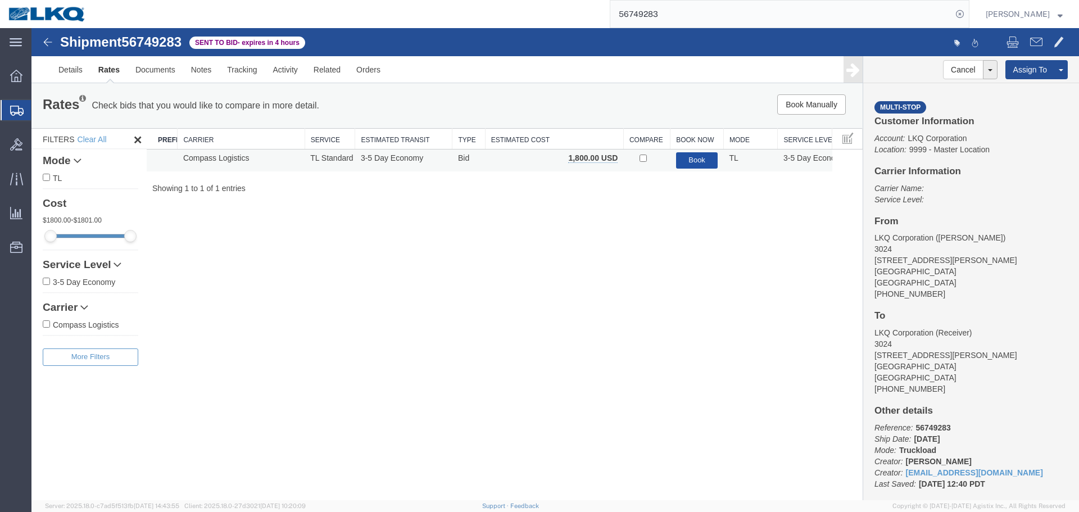
click at [716, 160] on button "Book" at bounding box center [697, 160] width 42 height 16
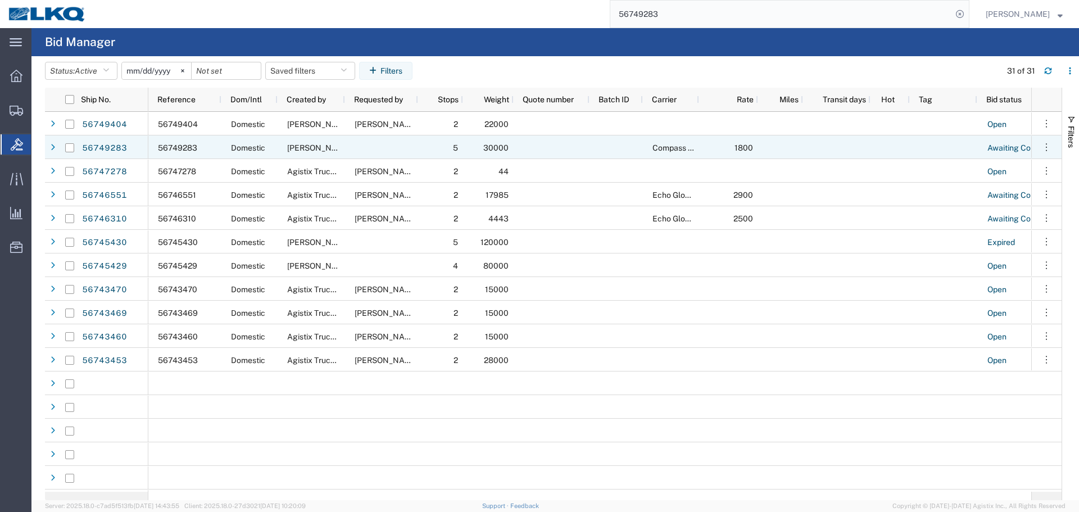
click at [687, 10] on input "56749283" at bounding box center [781, 14] width 342 height 27
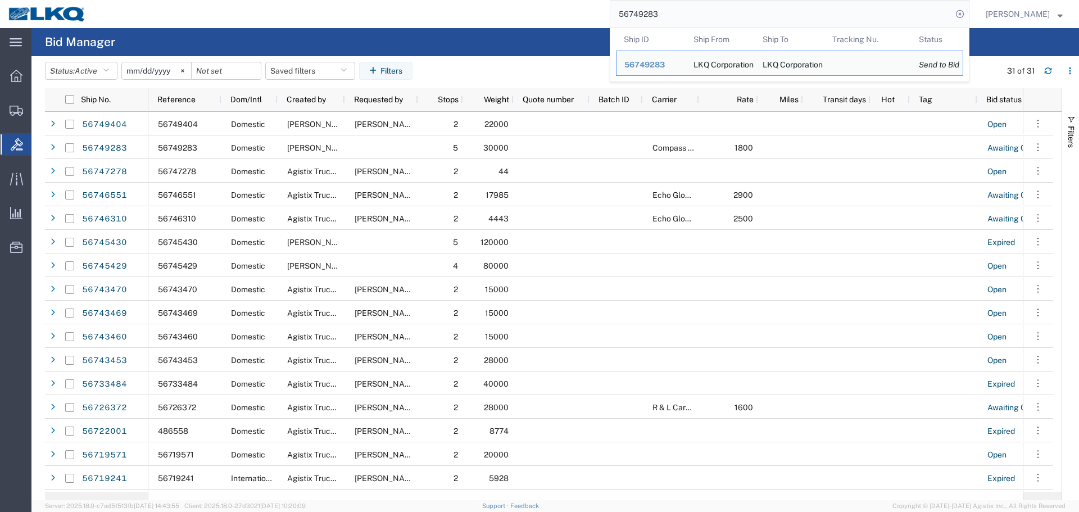
paste input "4"
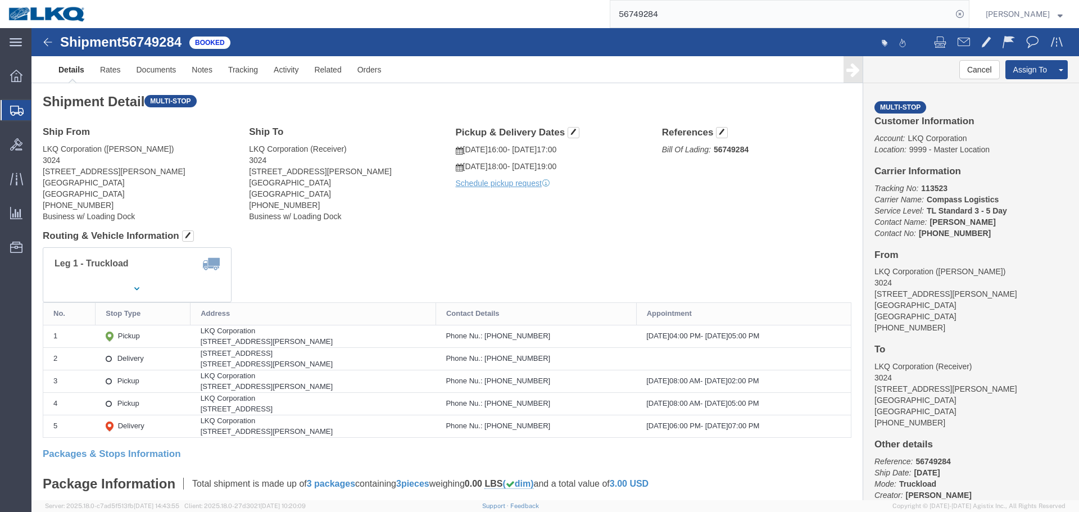
click at [630, 18] on input "56749284" at bounding box center [781, 14] width 342 height 27
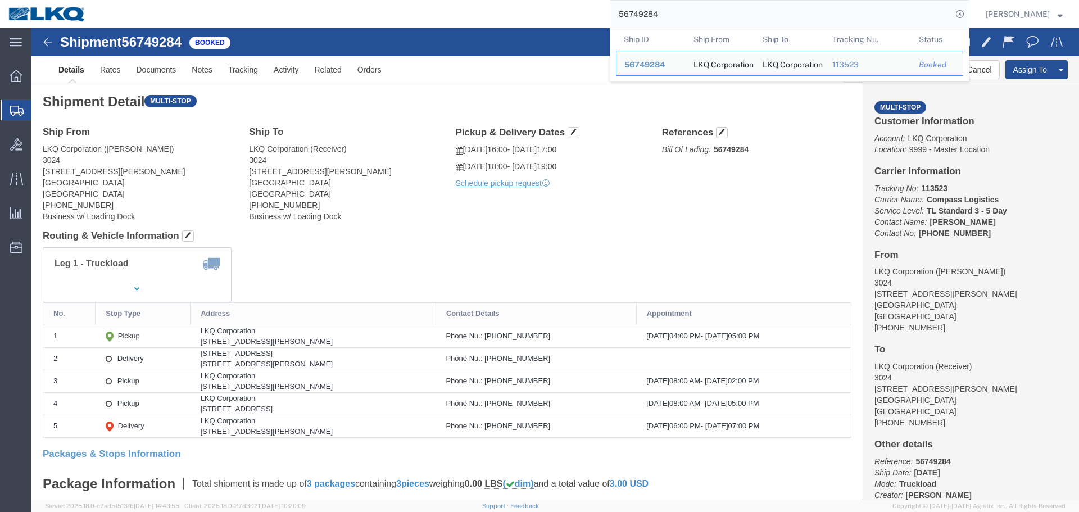
paste input "13337"
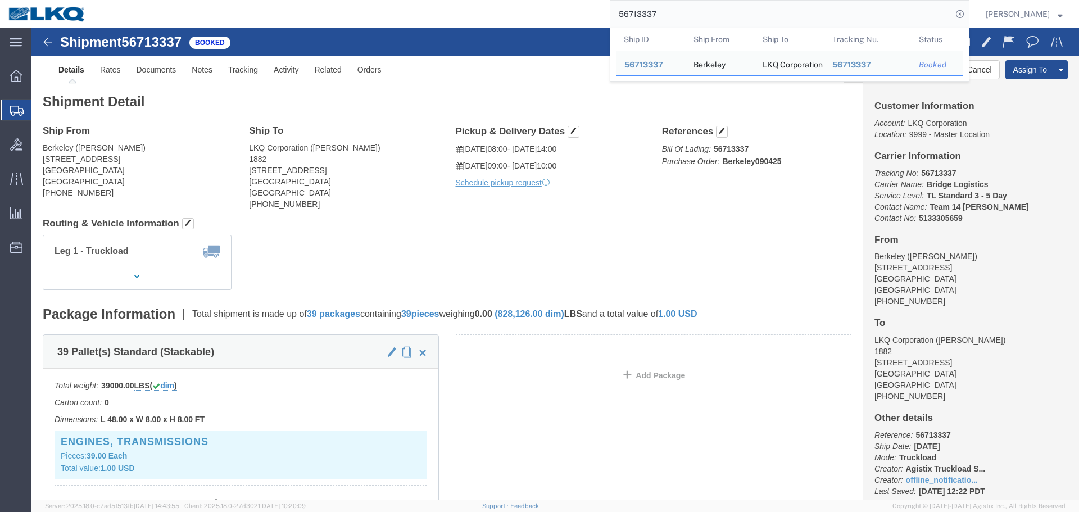
click h4 "Routing & Vehicle Information"
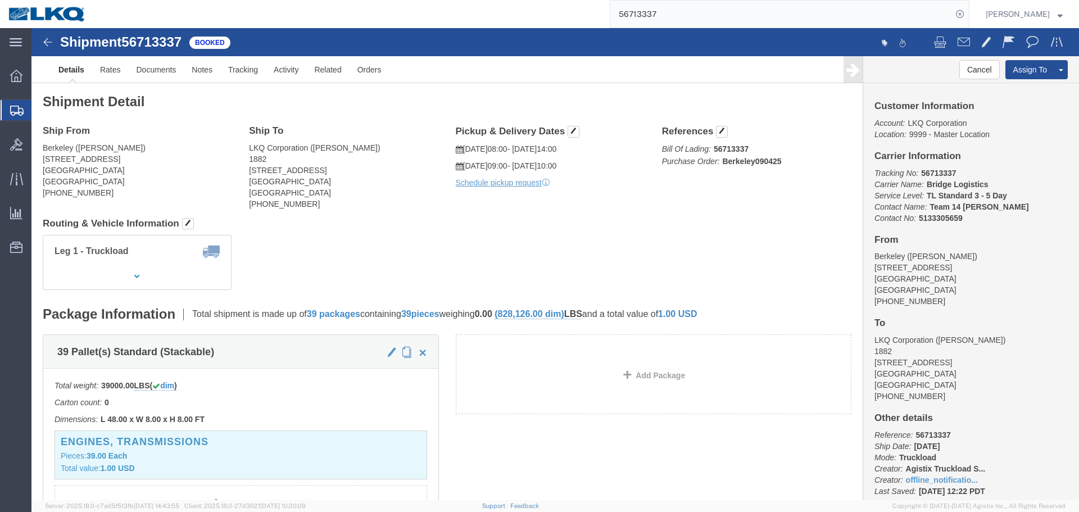
click at [719, 18] on input "56713337" at bounding box center [781, 14] width 342 height 27
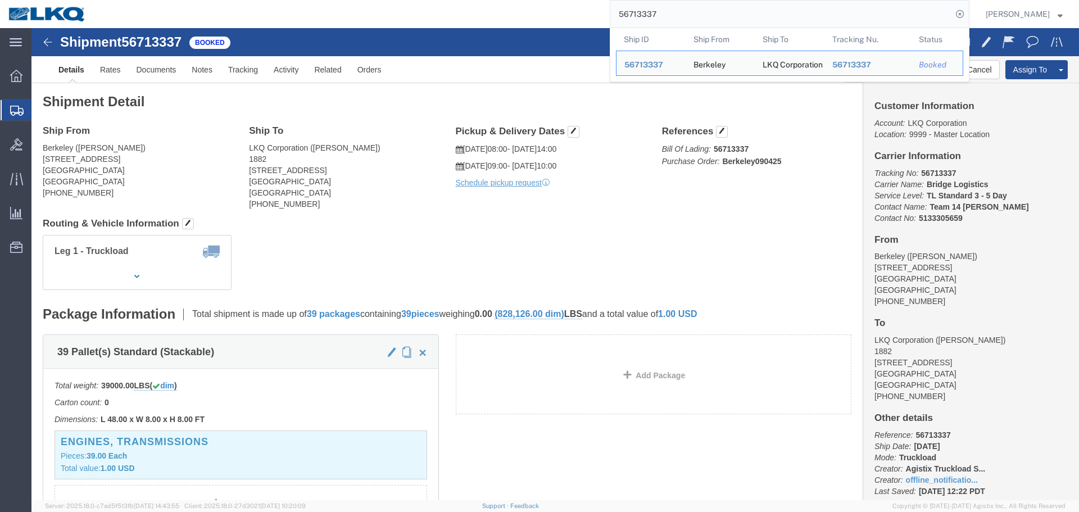
paste input "29484"
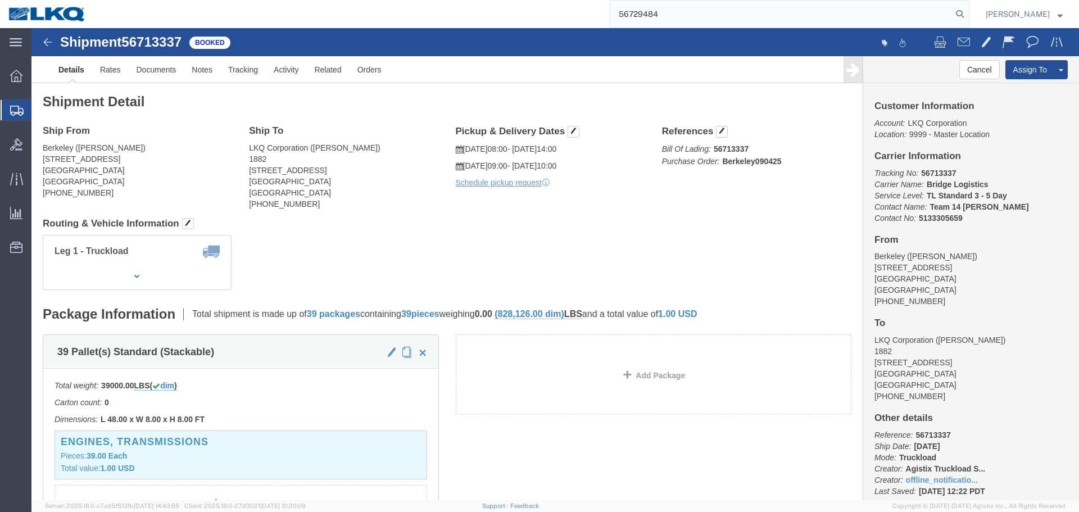
type input "56729484"
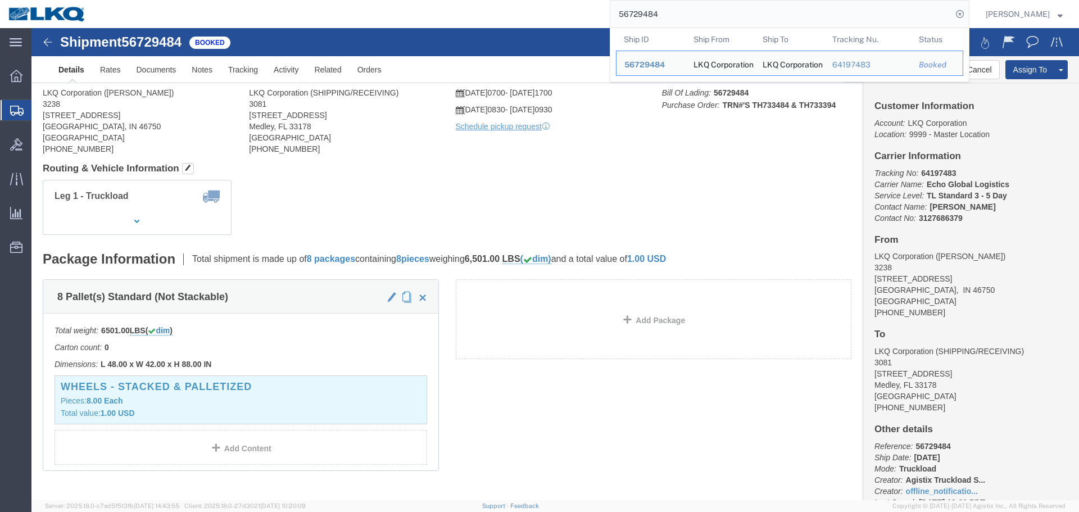
click div "Leg 1 - Truckload Vehicle 1: Standard Dry Van (53 Feet) Number of trucks: 1"
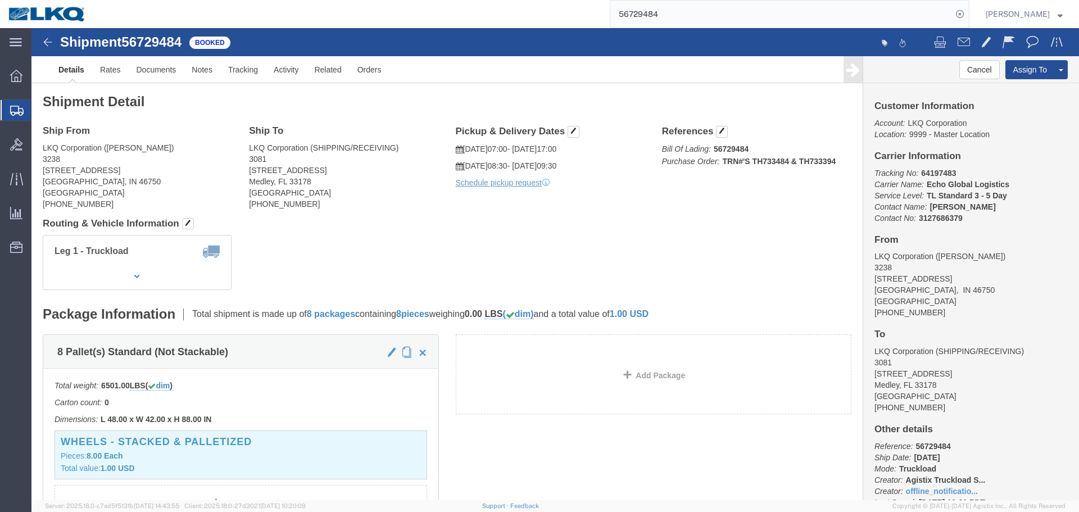
click div "Ship From LKQ Corporation (DEE SNEAD) 3238 1870 Riverfork Drive W Huntington, I…"
drag, startPoint x: 75, startPoint y: 122, endPoint x: 126, endPoint y: 123, distance: 51.7
click address "LKQ Corporation (DEE SNEAD) 3238 1870 Riverfork Drive W Huntington, IN 46750 Un…"
click span
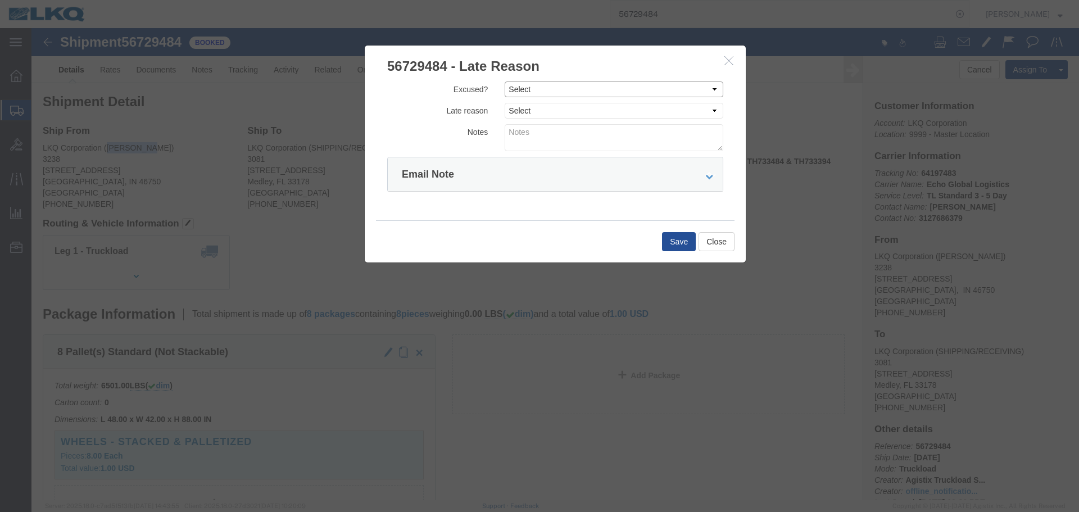
drag, startPoint x: 528, startPoint y: 58, endPoint x: 528, endPoint y: 67, distance: 9.0
click select "Select Excused Not Excused"
select select "NOT_EXCUSED"
click select "Select Excused Not Excused"
click select "Select Bad Carrier Data Carrier Admin Error Delay Accident Driver Error Lack of…"
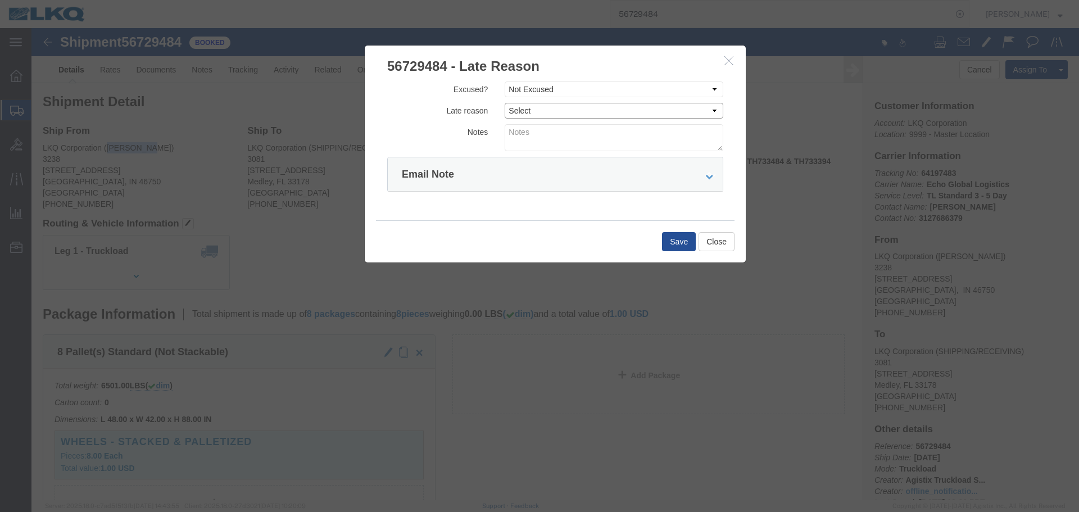
select select "DRIVER_ERROR"
click select "Select Bad Carrier Data Carrier Admin Error Delay Accident Driver Error Lack of…"
click textarea
type textarea "09/08 pickup"
click button "Save"
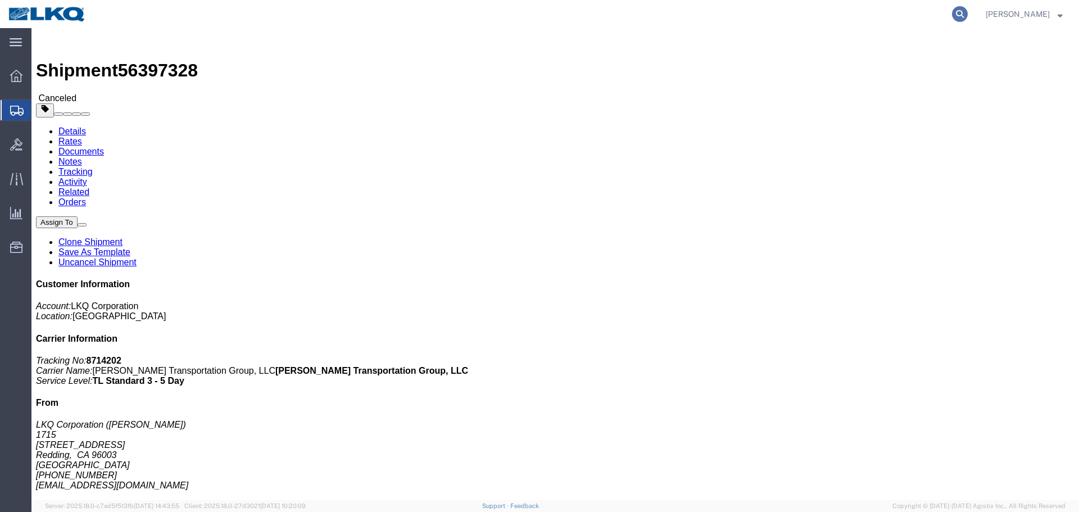
click at [952, 15] on icon at bounding box center [960, 14] width 16 height 16
paste input "56743844"
type input "56743844"
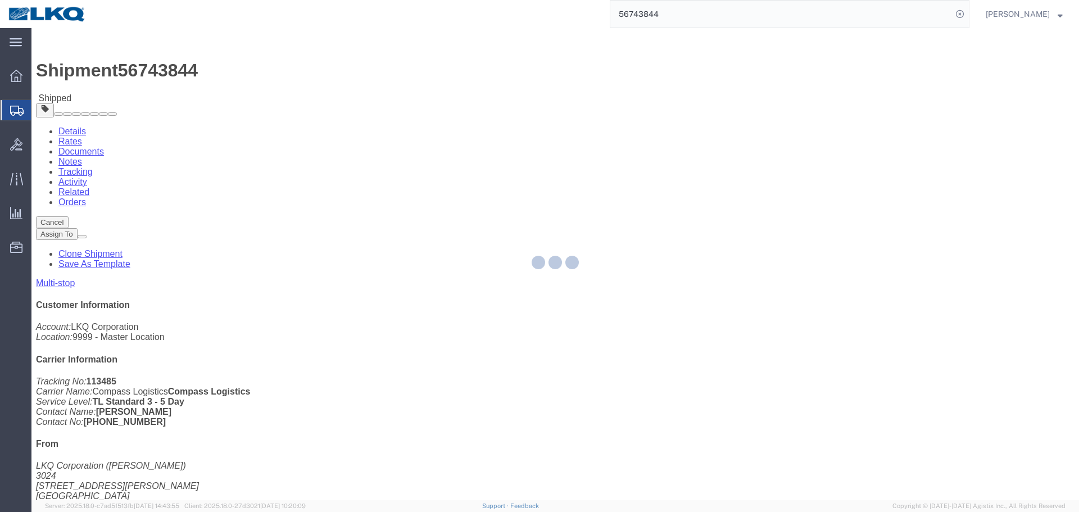
click at [724, 290] on div at bounding box center [555, 264] width 1048 height 472
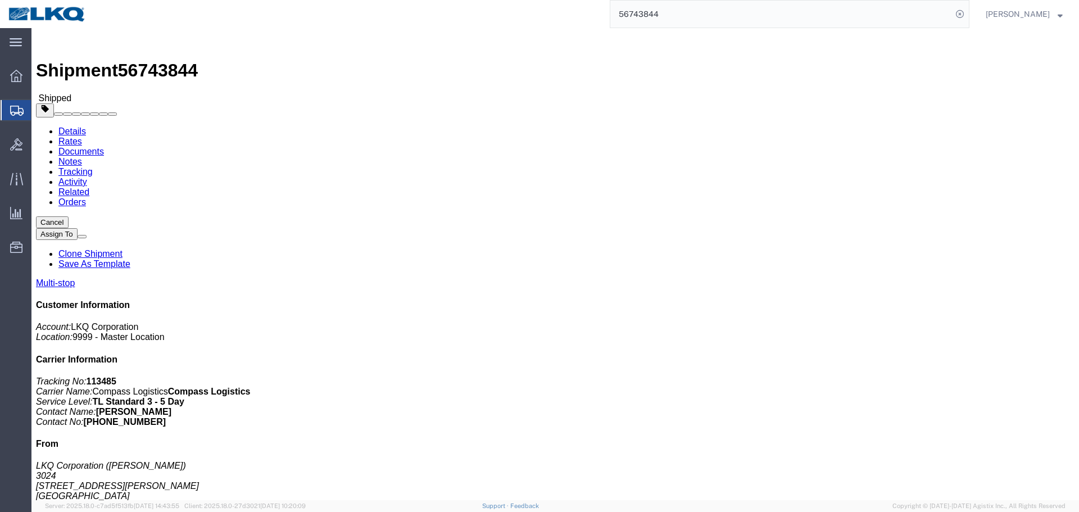
click link "Clone Shipment"
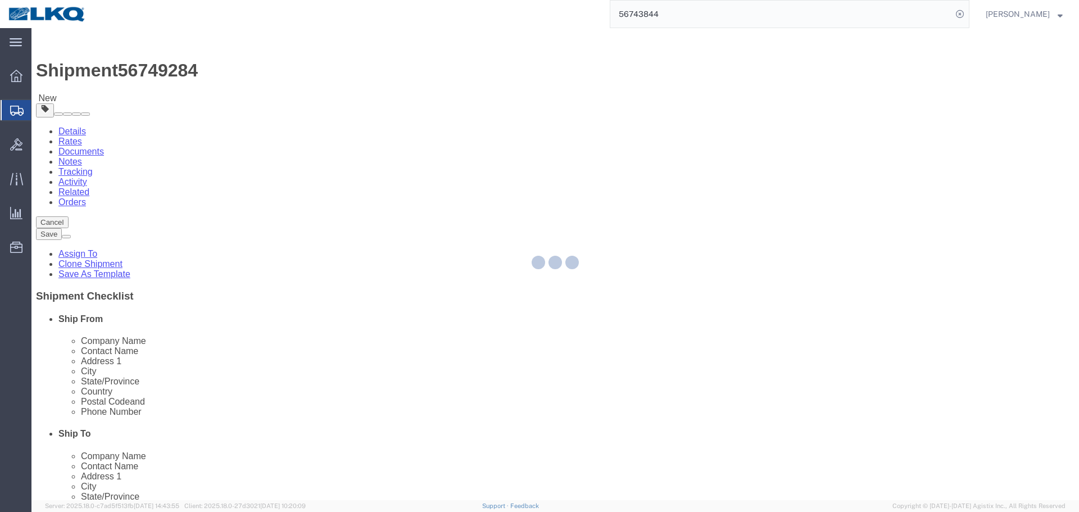
select select "38575"
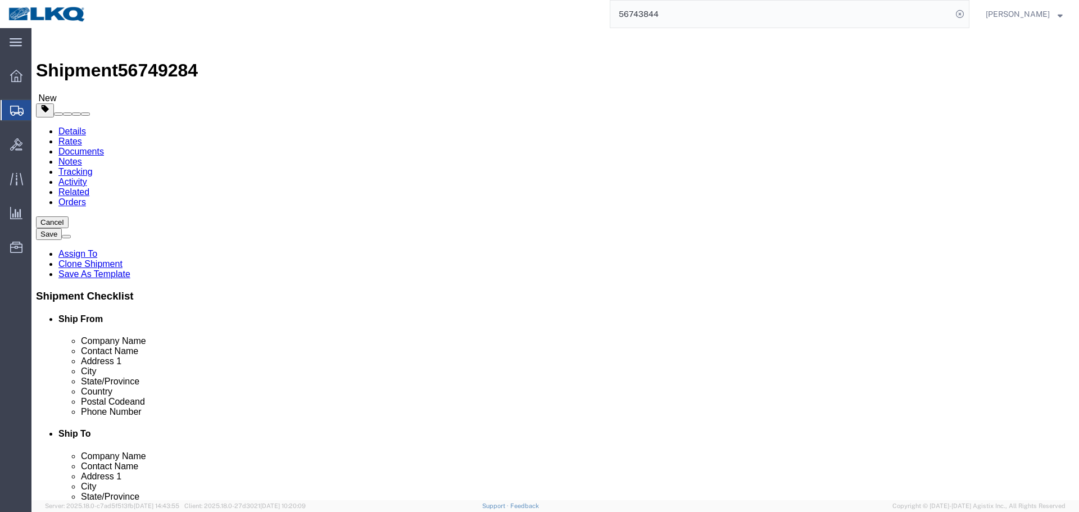
click span "56749284"
copy span "56749284"
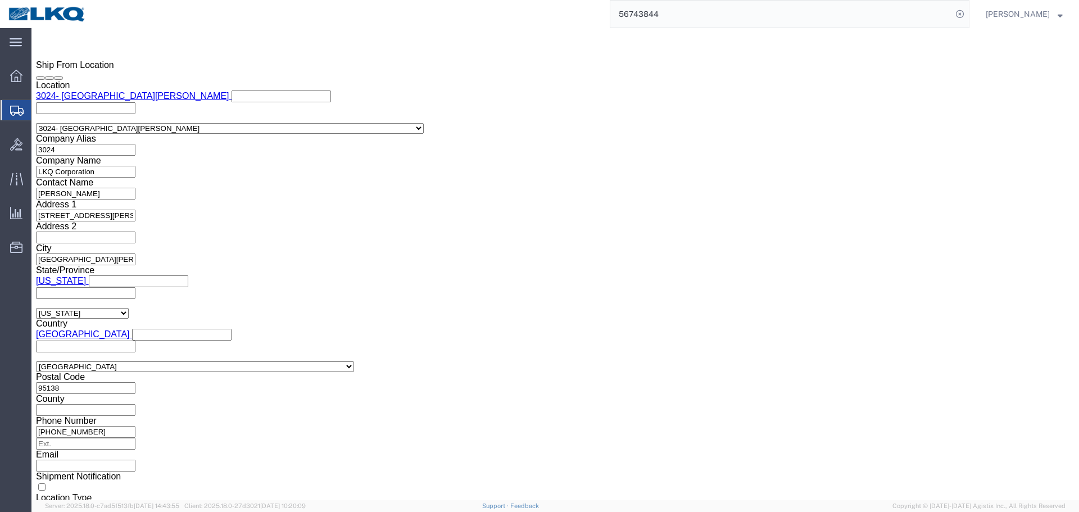
scroll to position [843, 0]
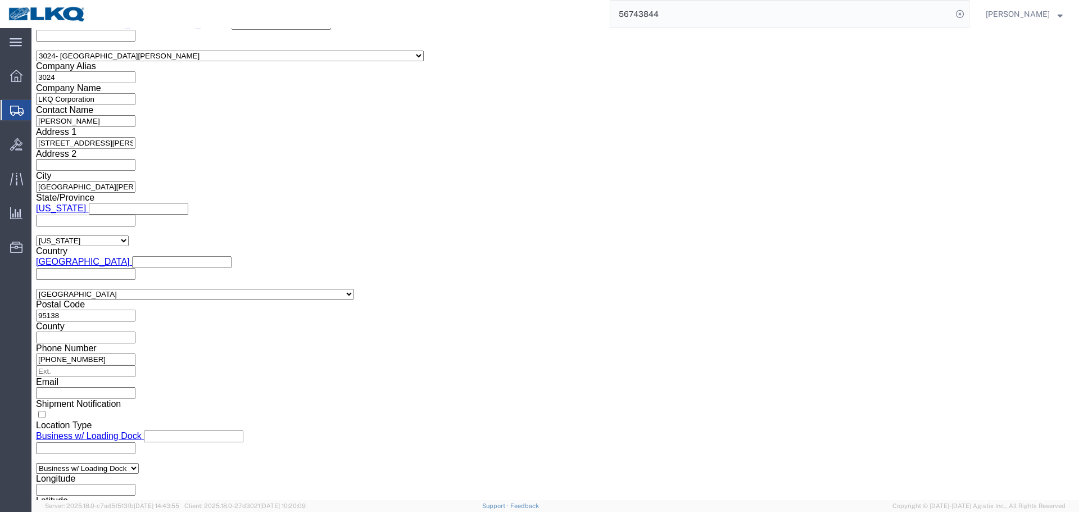
click input "56743844"
paste input "928"
type input "56749284"
click div "[DATE] 2:06 AM"
click div "Open Time 2:06 AM"
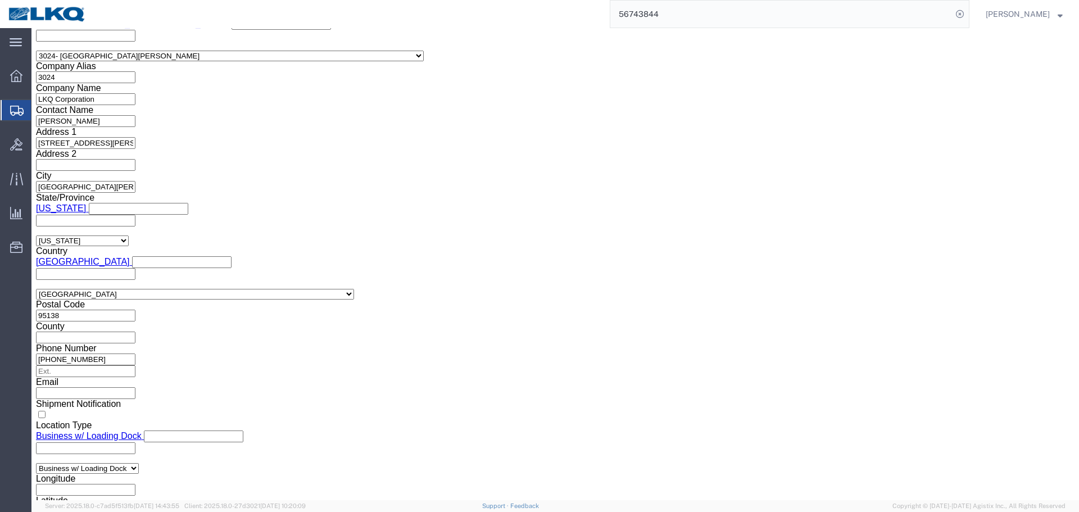
click input "2:06 AM"
type input "4:00 PM"
click button "Apply"
click div
click button "Apply"
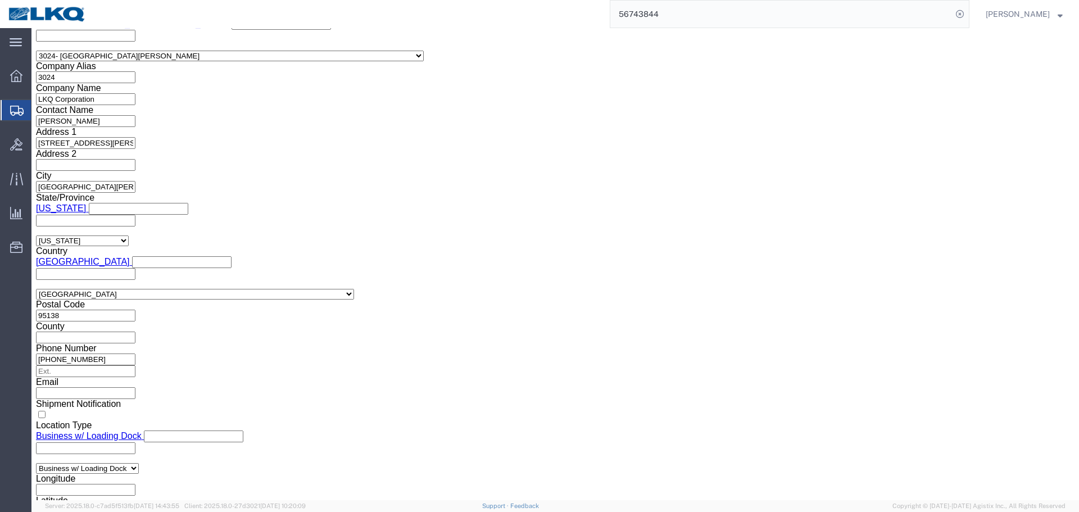
click div "Deliver Close Date Deliver Close Time Deliver Close Date and Time"
click div
click button "Apply"
click button "Save"
drag, startPoint x: 962, startPoint y: 400, endPoint x: 911, endPoint y: 41, distance: 362.3
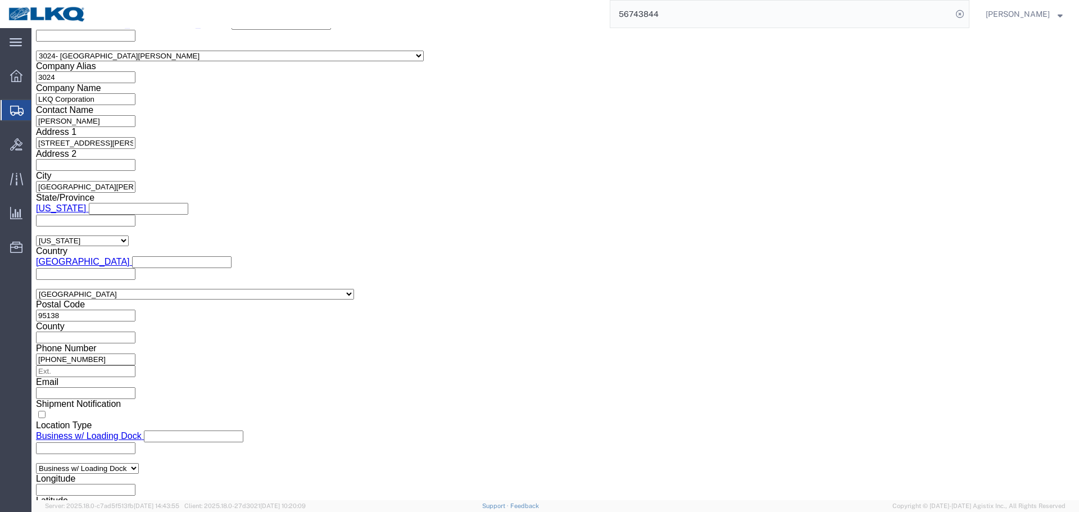
click link "Send To Bid"
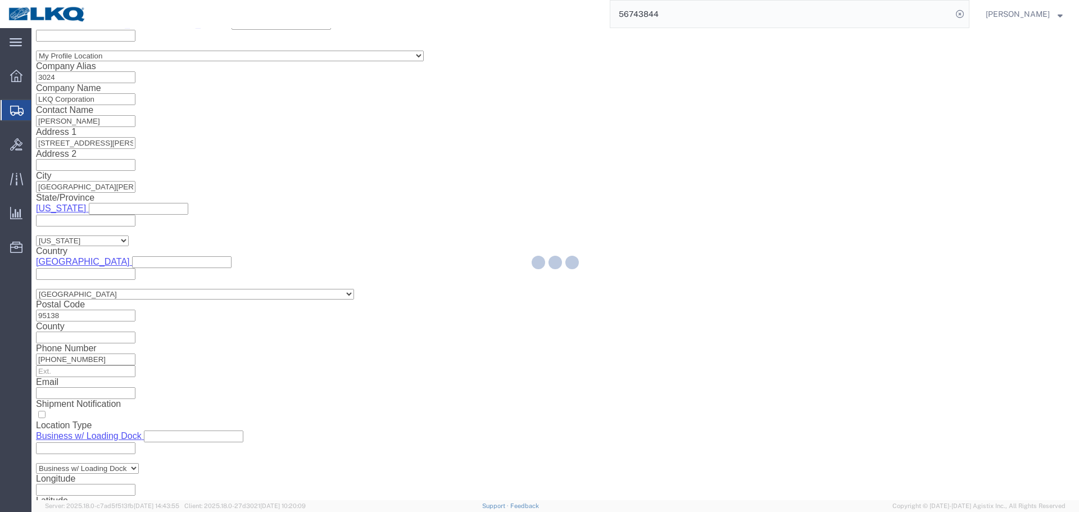
select select "38575"
select select "TL"
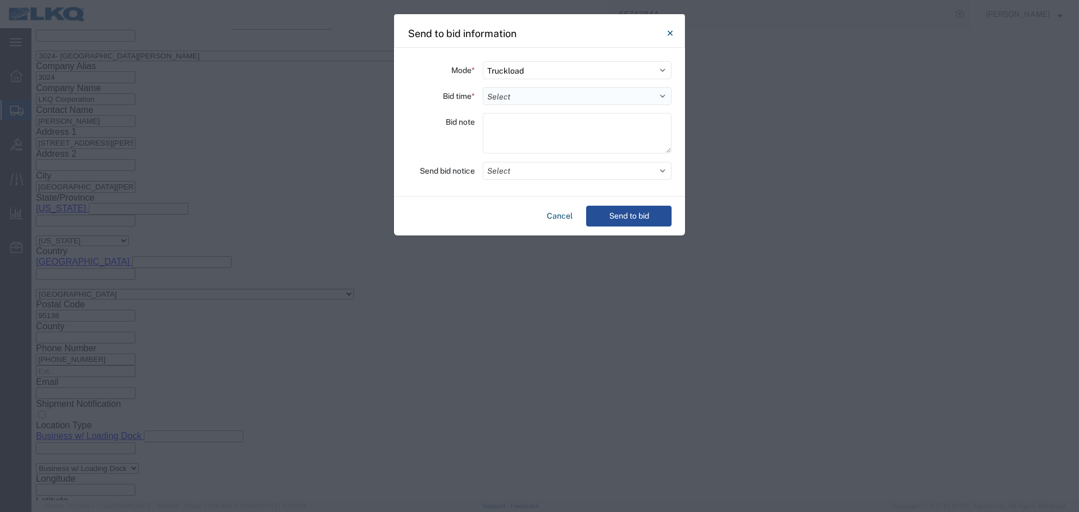
click at [509, 88] on select "Select 30 Min (Rush) 1 Hour (Rush) 2 Hours (Rush) 4 Hours (Rush) 8 Hours (Rush)…" at bounding box center [577, 96] width 189 height 18
select select "4"
click at [483, 87] on select "Select 30 Min (Rush) 1 Hour (Rush) 2 Hours (Rush) 4 Hours (Rush) 8 Hours (Rush)…" at bounding box center [577, 96] width 189 height 18
click at [541, 166] on button "Select" at bounding box center [577, 171] width 189 height 18
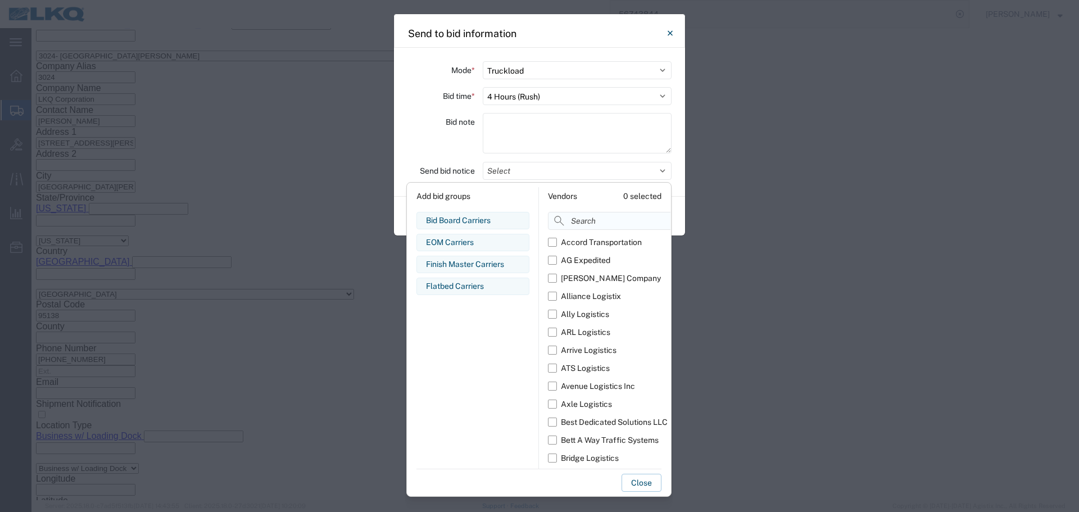
click at [598, 218] on input at bounding box center [634, 221] width 173 height 18
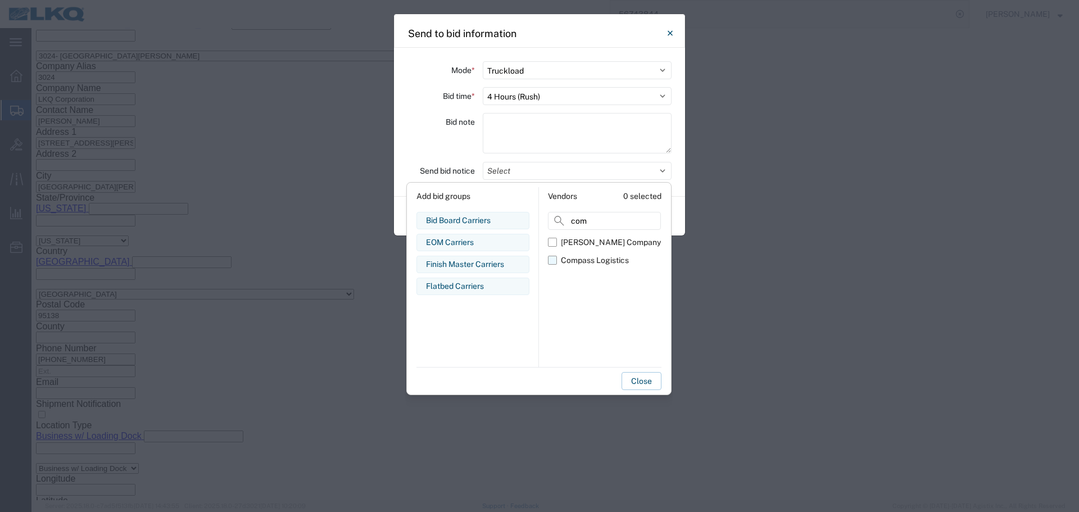
type input "com"
click at [563, 259] on div "Compass Logistics" at bounding box center [595, 261] width 68 height 12
click at [0, 0] on input "Compass Logistics" at bounding box center [0, 0] width 0 height 0
click at [470, 144] on div "Bid note" at bounding box center [441, 135] width 67 height 44
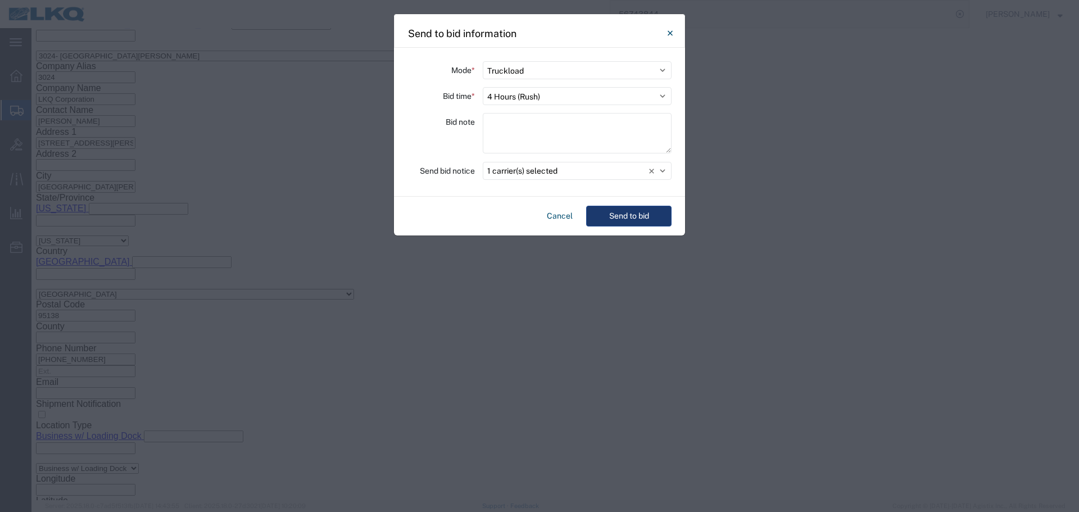
click at [604, 220] on button "Send to bid" at bounding box center [628, 216] width 85 height 21
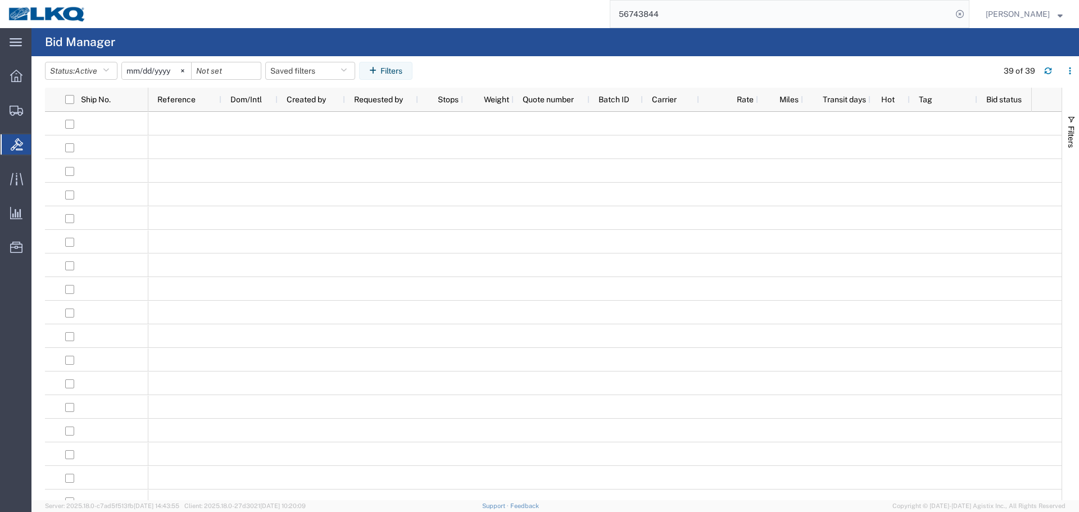
click at [714, 11] on input "56743844" at bounding box center [781, 14] width 342 height 27
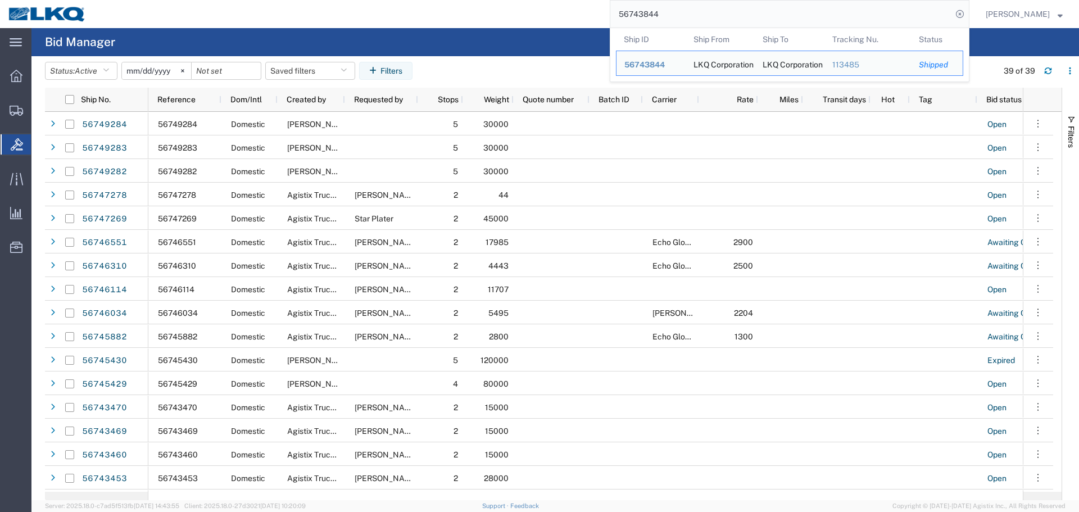
click at [728, 7] on input "56743844" at bounding box center [781, 14] width 342 height 27
paste input "928"
type input "56749284"
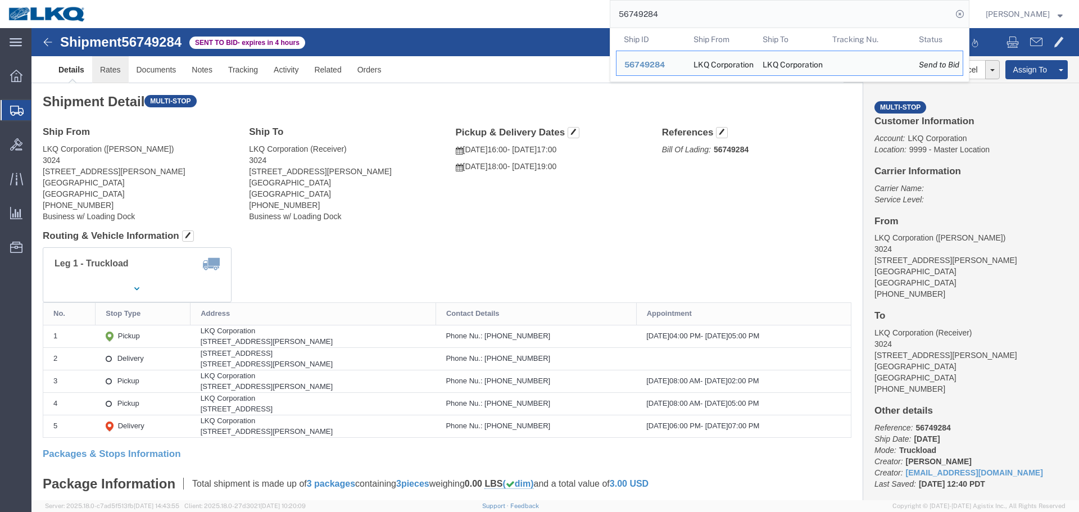
click link "Rates"
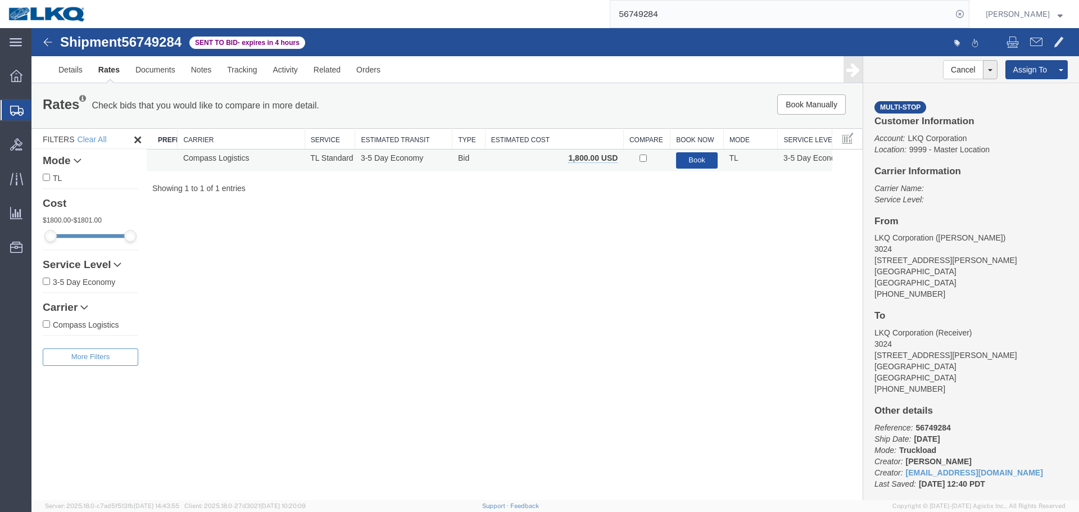
click at [704, 156] on button "Book" at bounding box center [697, 160] width 42 height 16
